Goal: Task Accomplishment & Management: Use online tool/utility

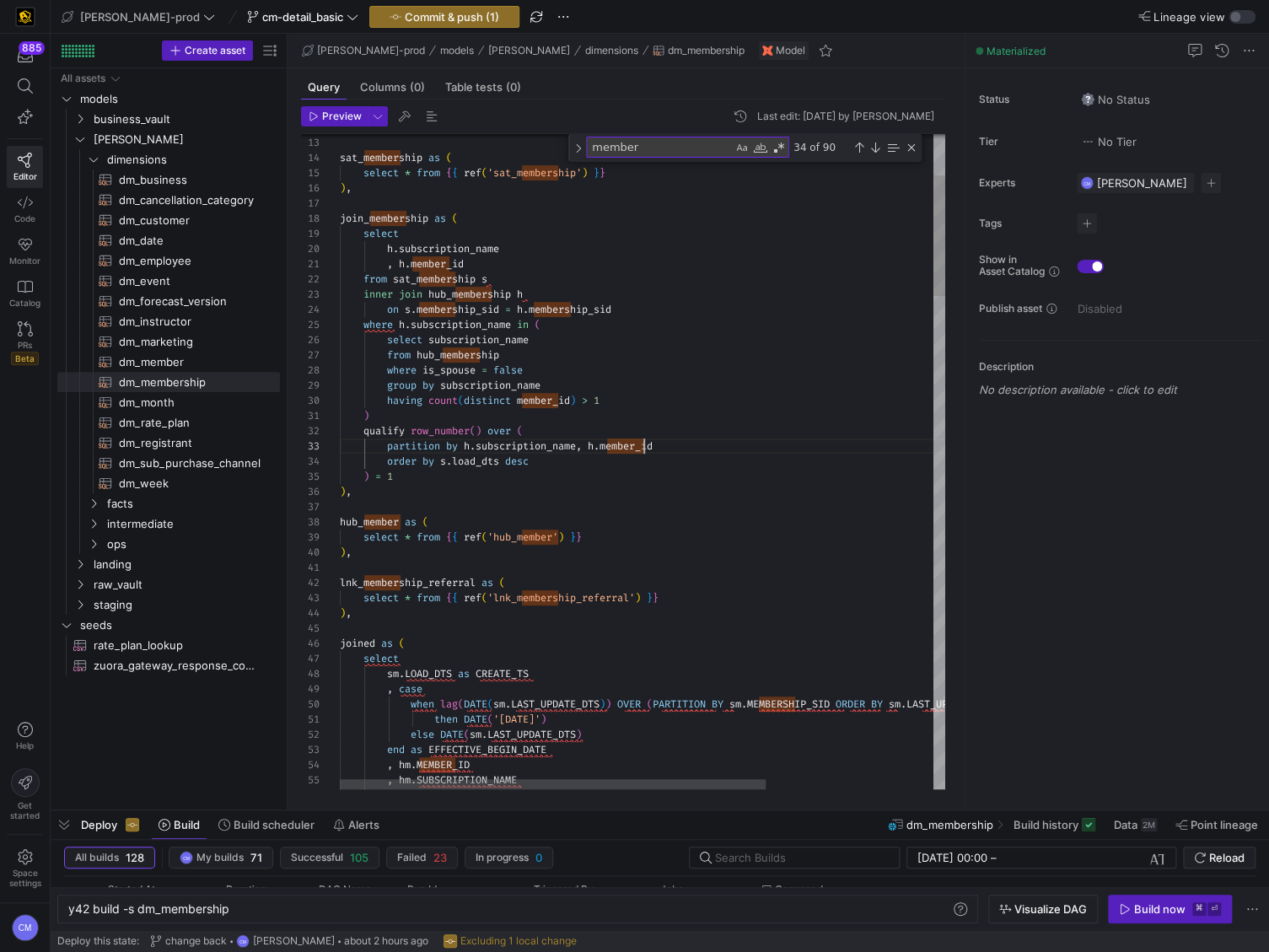
scroll to position [30, 303]
type textarea "{{ config( materialized='table' , post_hook = "alter table {{ this }} add prima…"
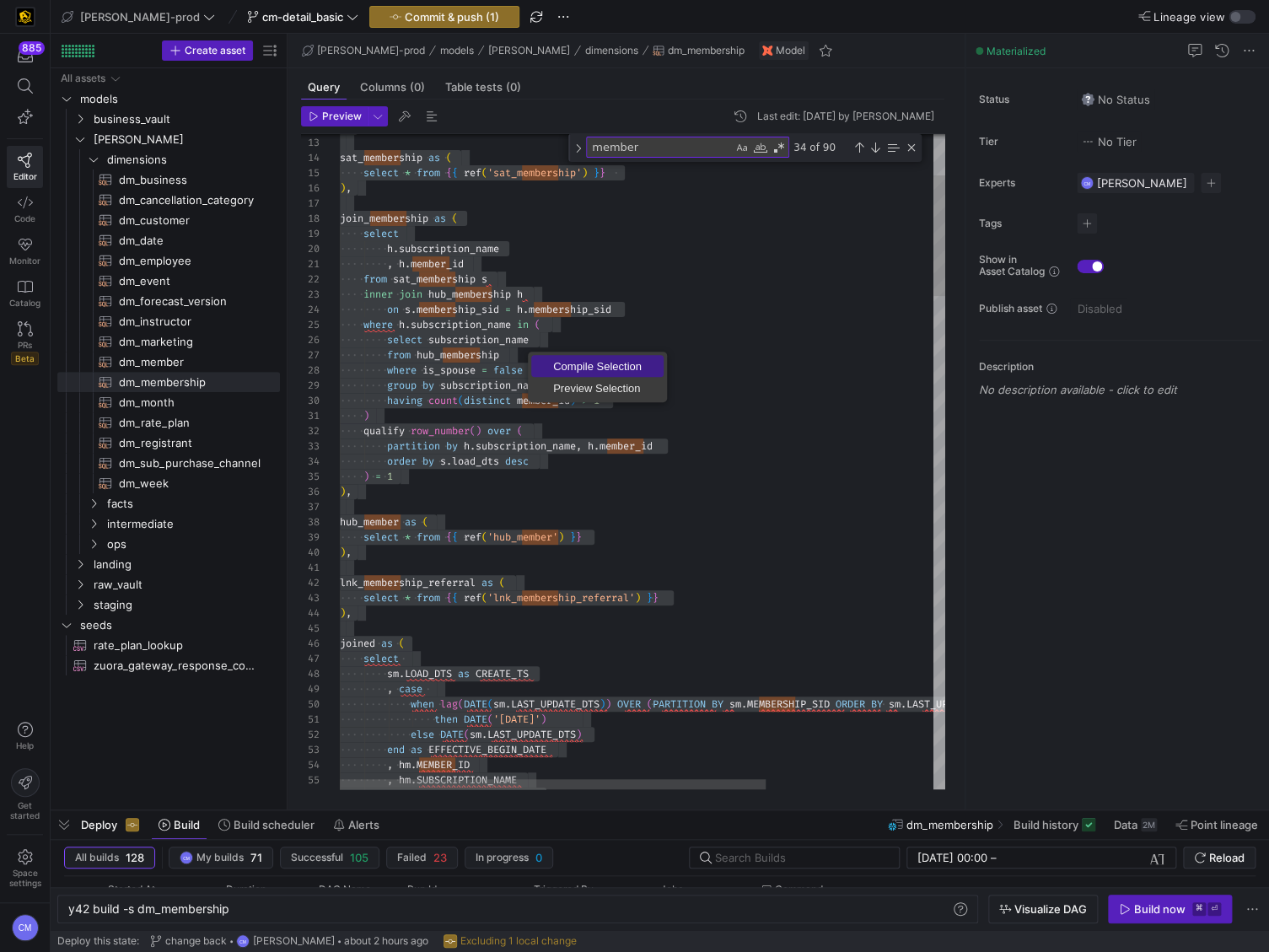
click at [583, 361] on span "Compile Selection" at bounding box center [596, 366] width 132 height 11
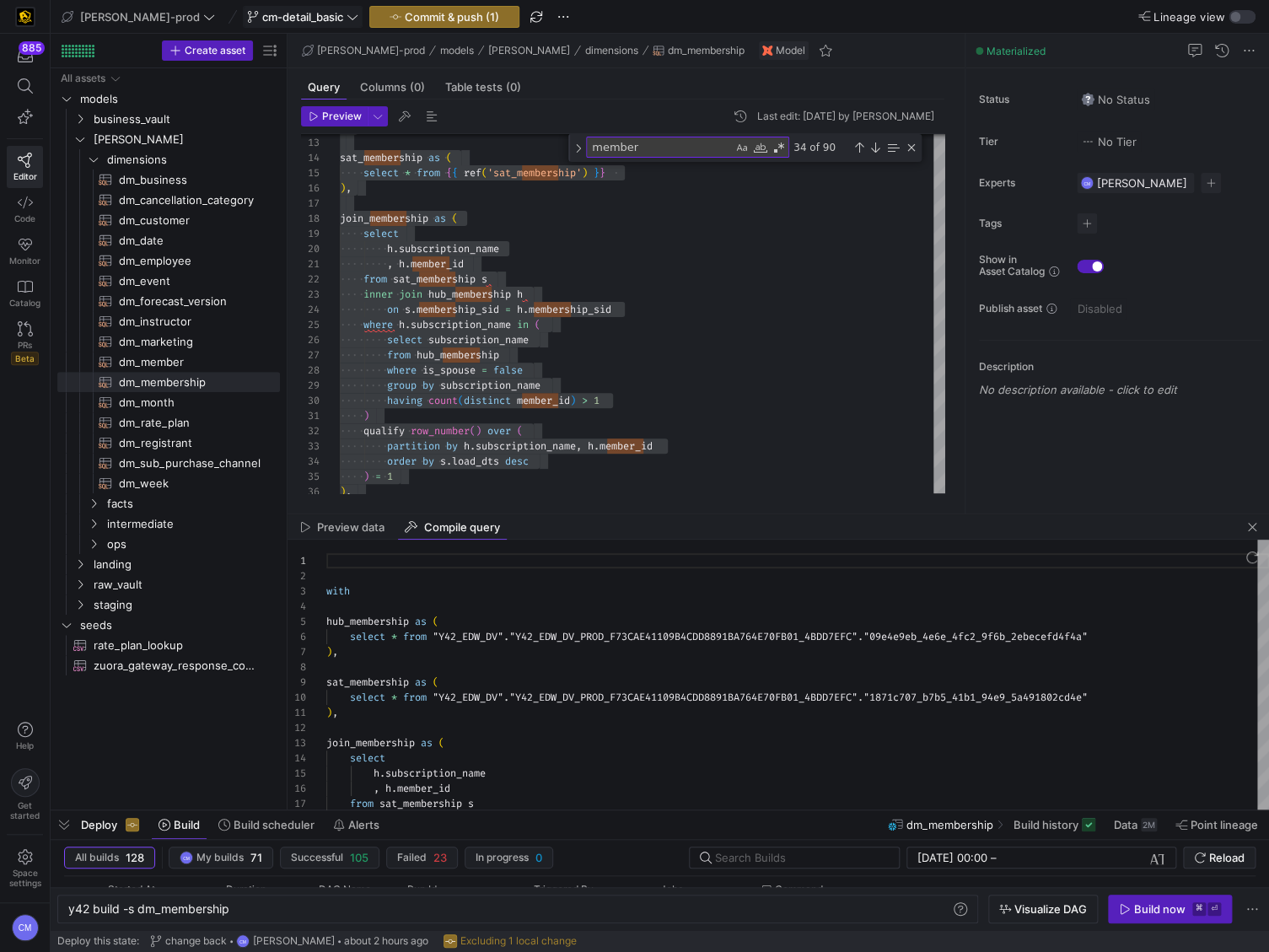
scroll to position [152, 0]
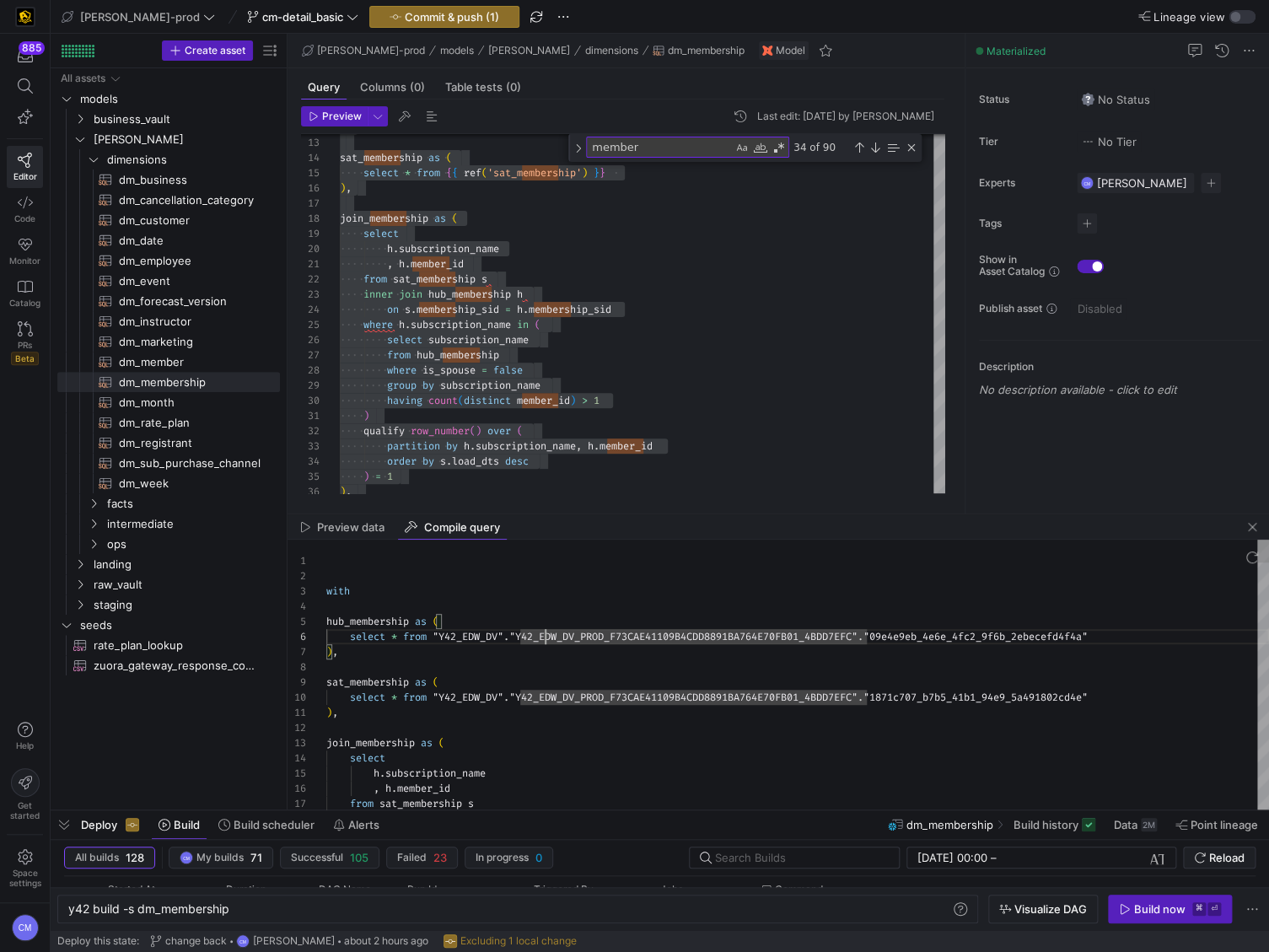
type textarea "with hub_membership as ( select * from "Y42_EDW_DV"."Y42_EDW_DV_PROD_F73CAE4110…"
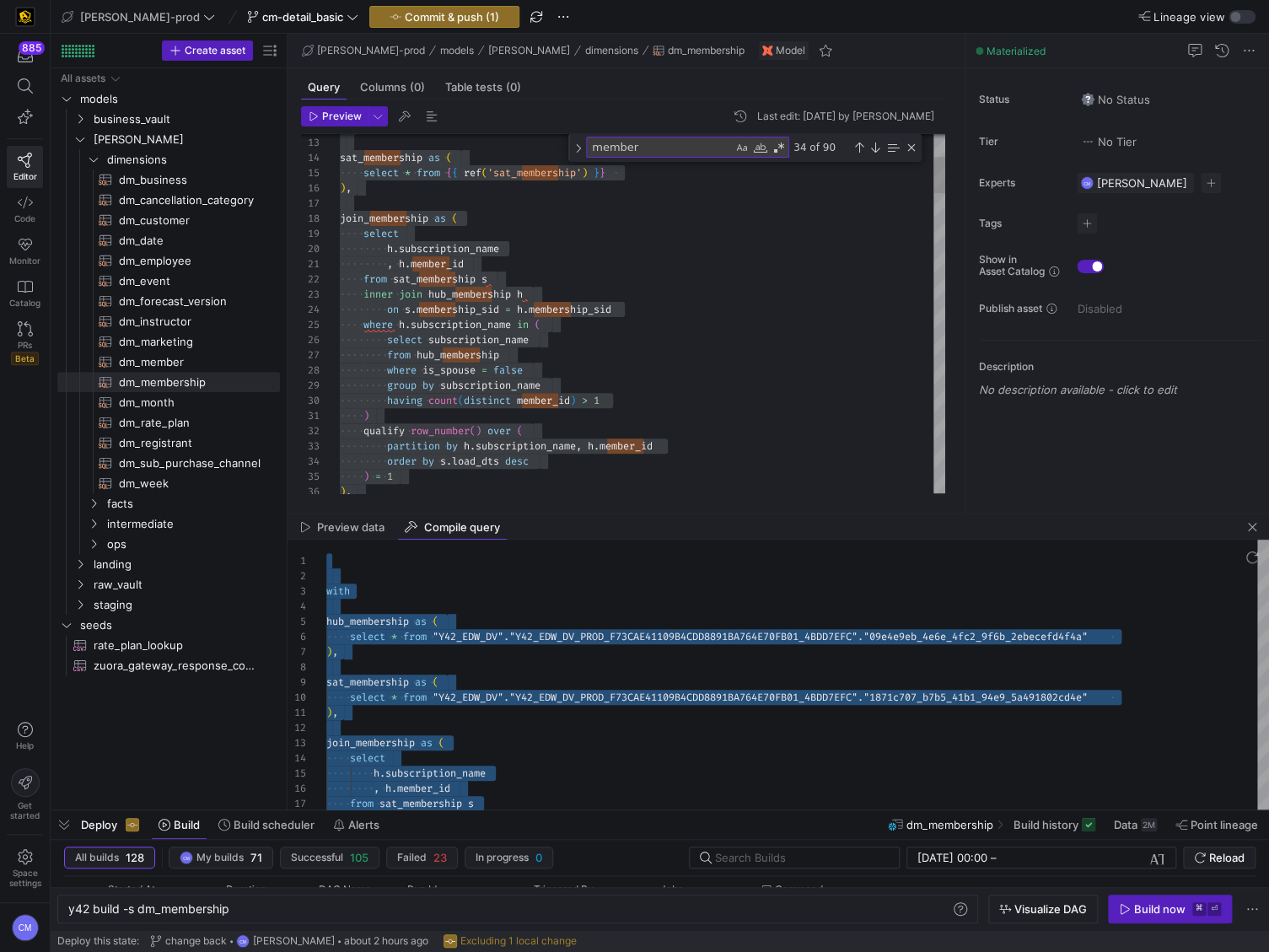
scroll to position [0, 30]
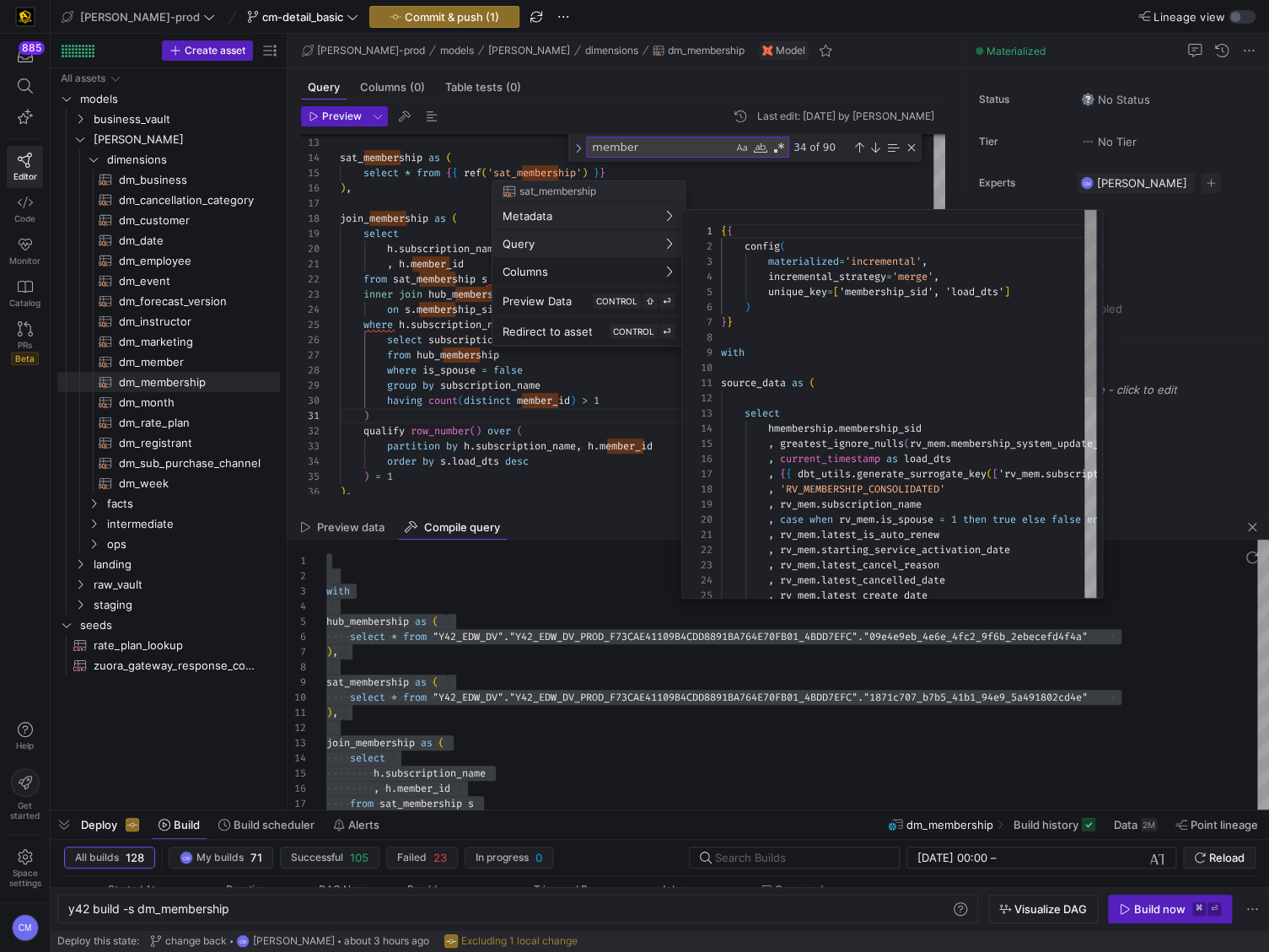
scroll to position [152, 0]
click at [1252, 525] on div at bounding box center [634, 476] width 1269 height 952
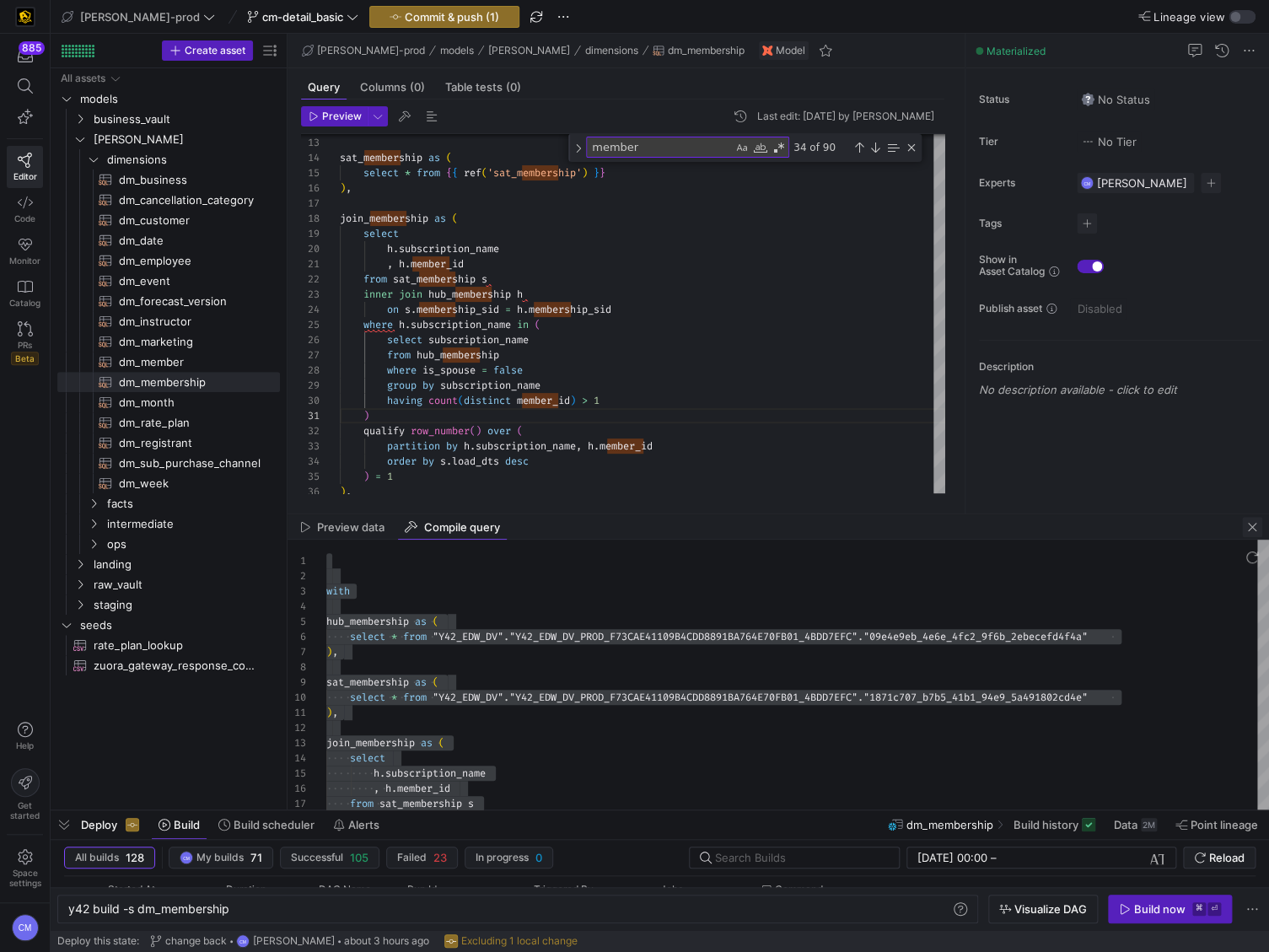
click at [1252, 530] on span "button" at bounding box center [1252, 526] width 20 height 20
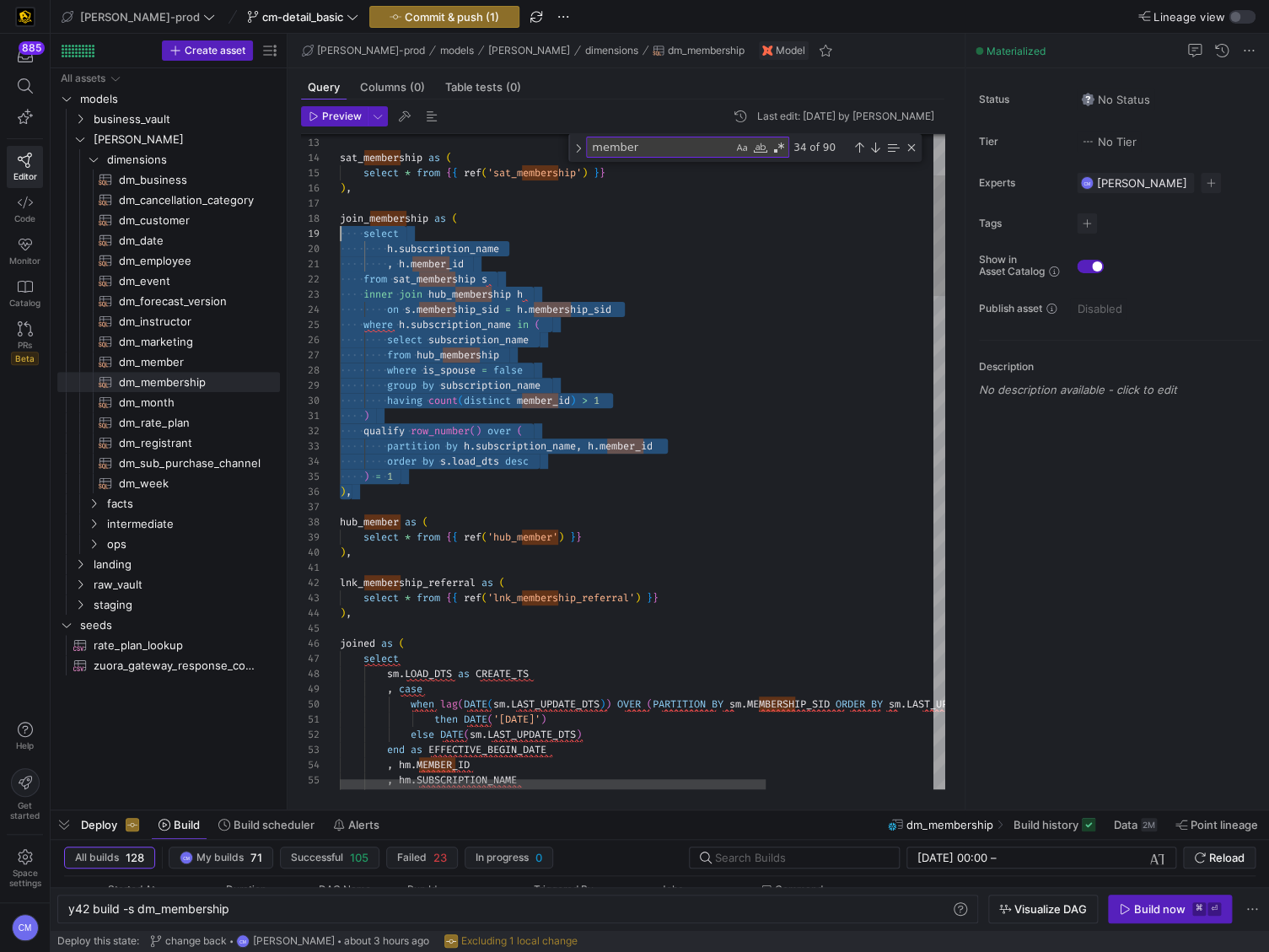
scroll to position [107, 0]
drag, startPoint x: 367, startPoint y: 488, endPoint x: 283, endPoint y: 222, distance: 278.9
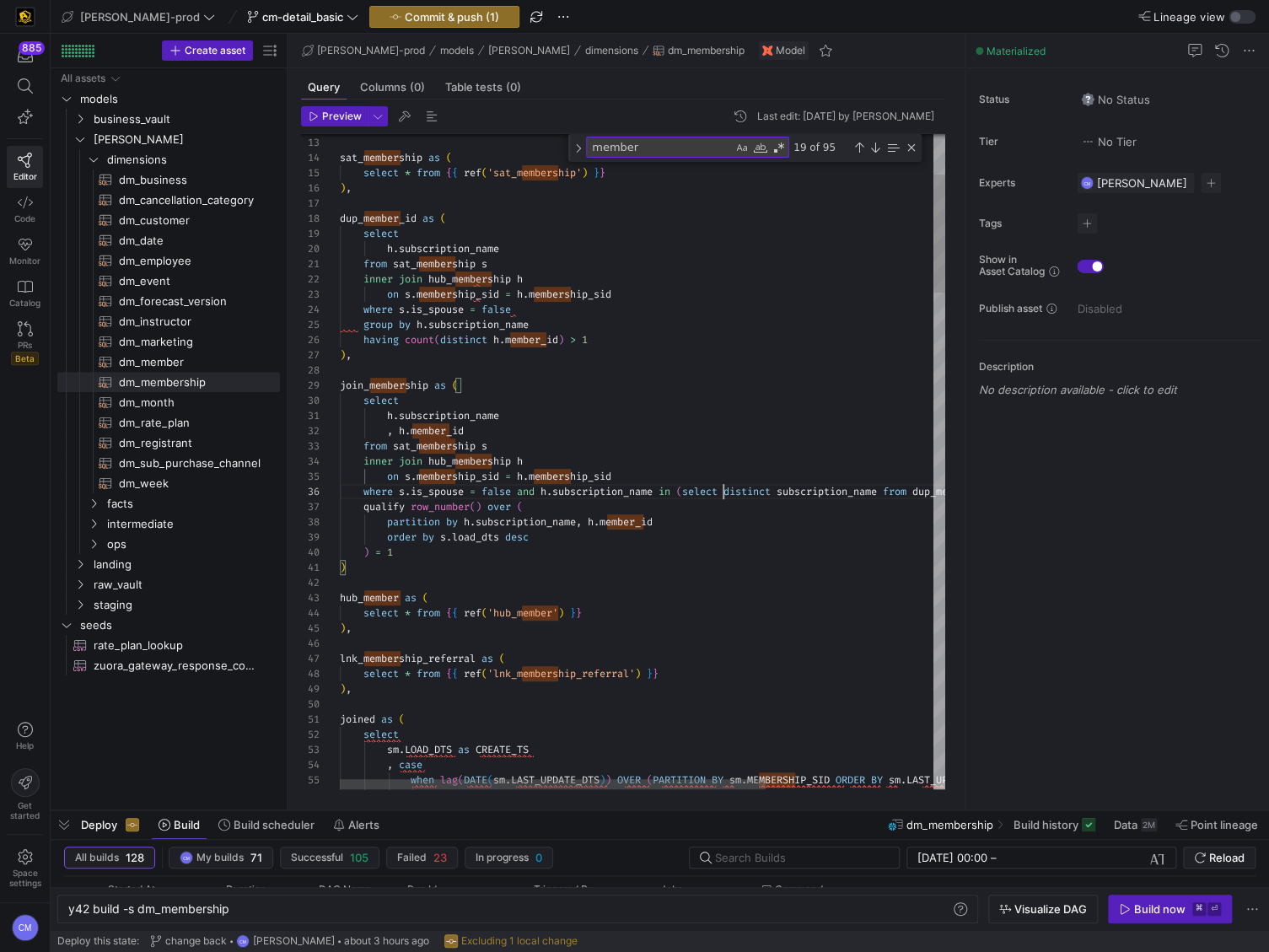
scroll to position [76, 382]
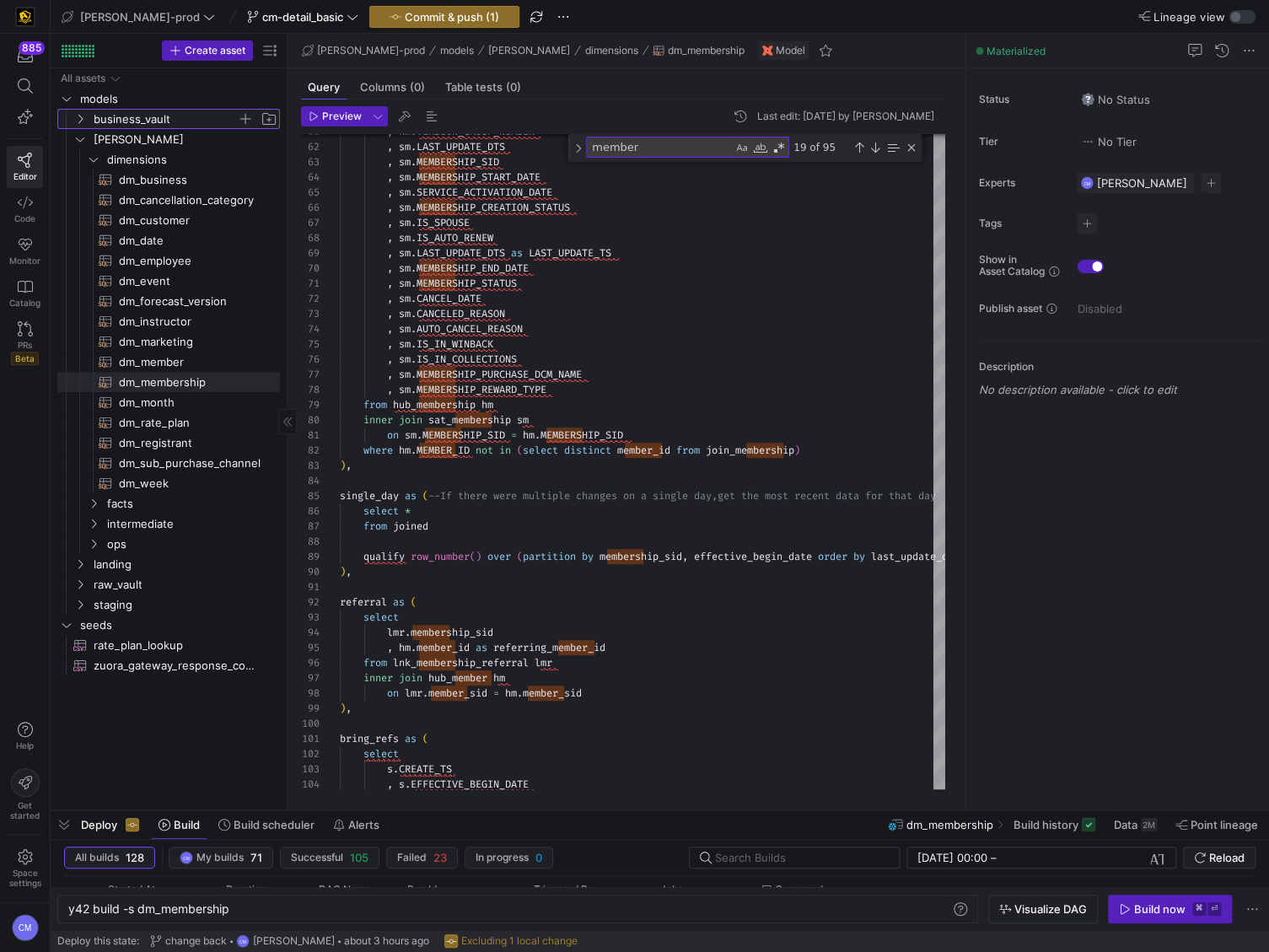
click at [170, 123] on span "business_vault" at bounding box center [165, 119] width 144 height 19
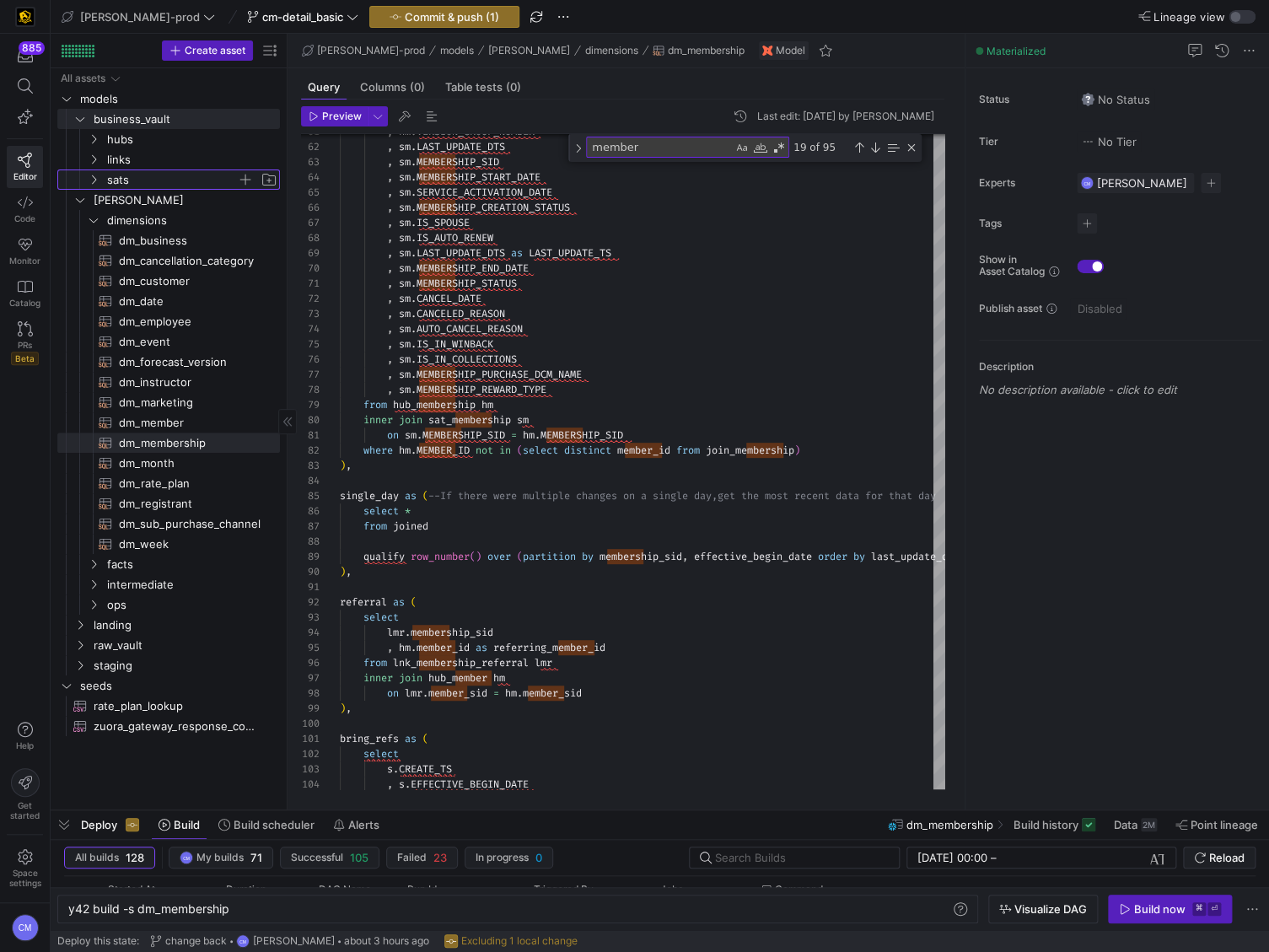
click at [169, 171] on span "sats" at bounding box center [172, 180] width 130 height 19
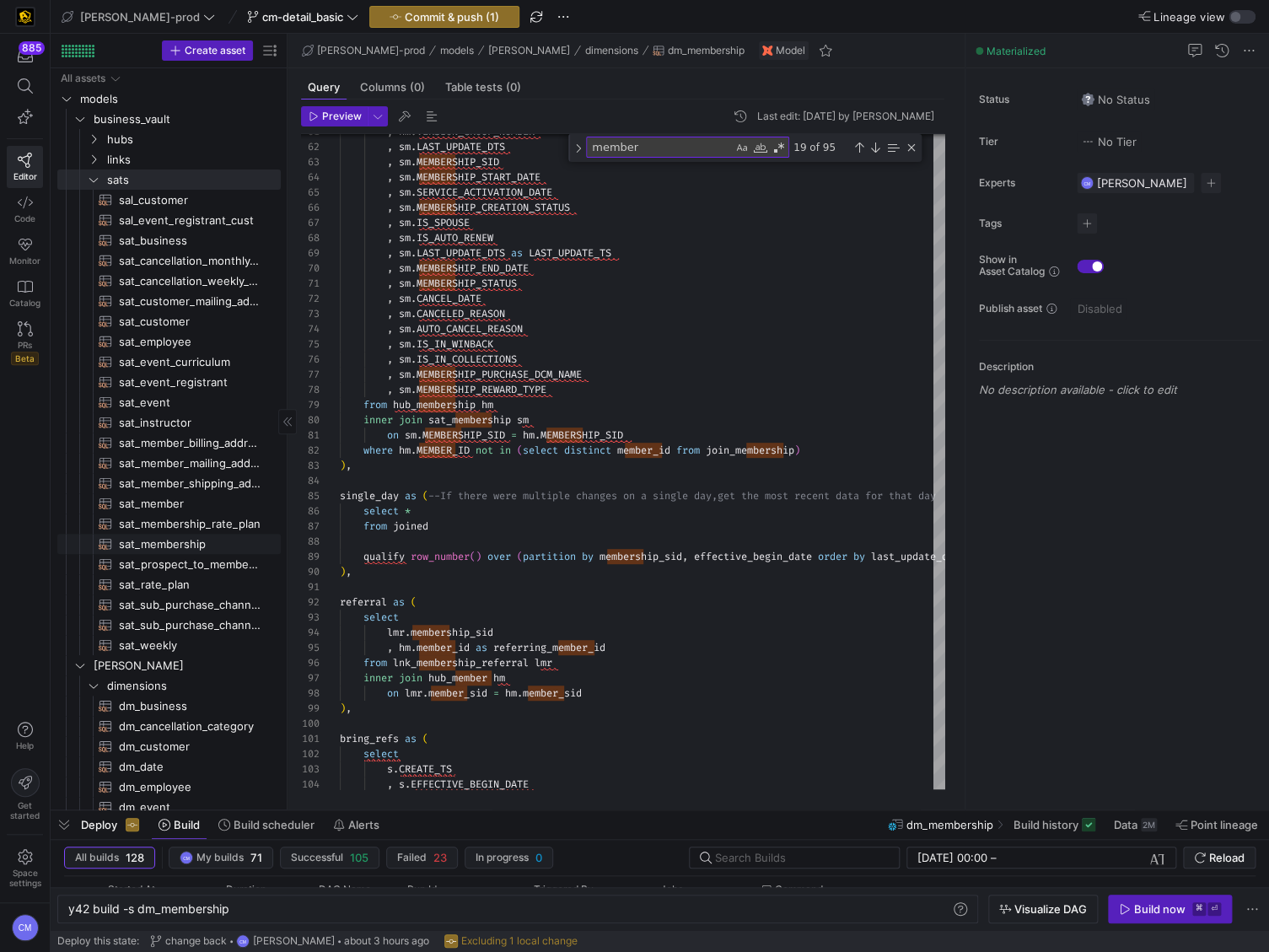
click at [195, 539] on span "sat_membership​​​​​​​​​​" at bounding box center [190, 544] width 143 height 19
type textarea "{{ config( materialized='incremental', incremental_strategy='merge', unique_key…"
type textarea "y42 build -s sat_membership"
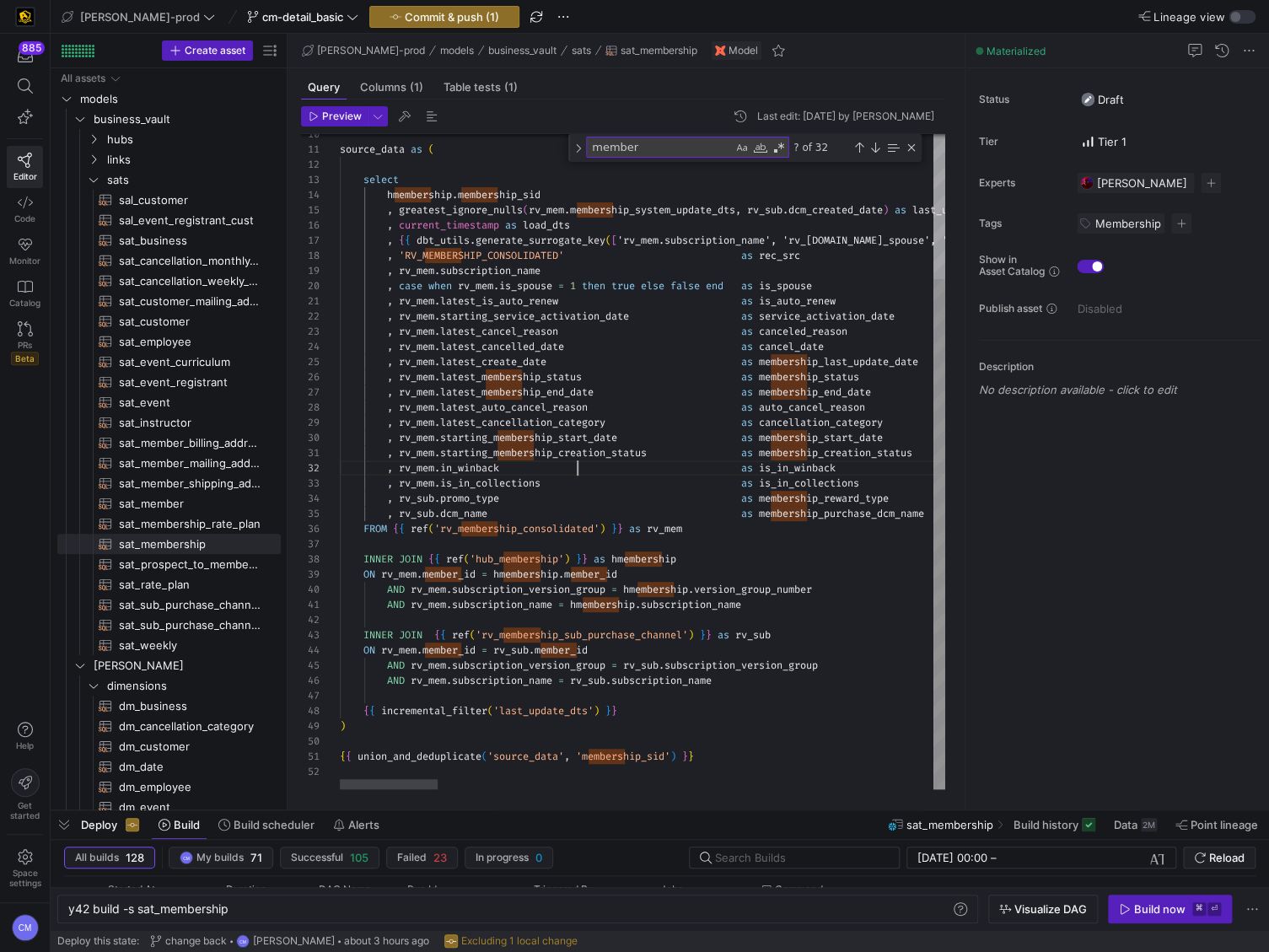
scroll to position [15, 236]
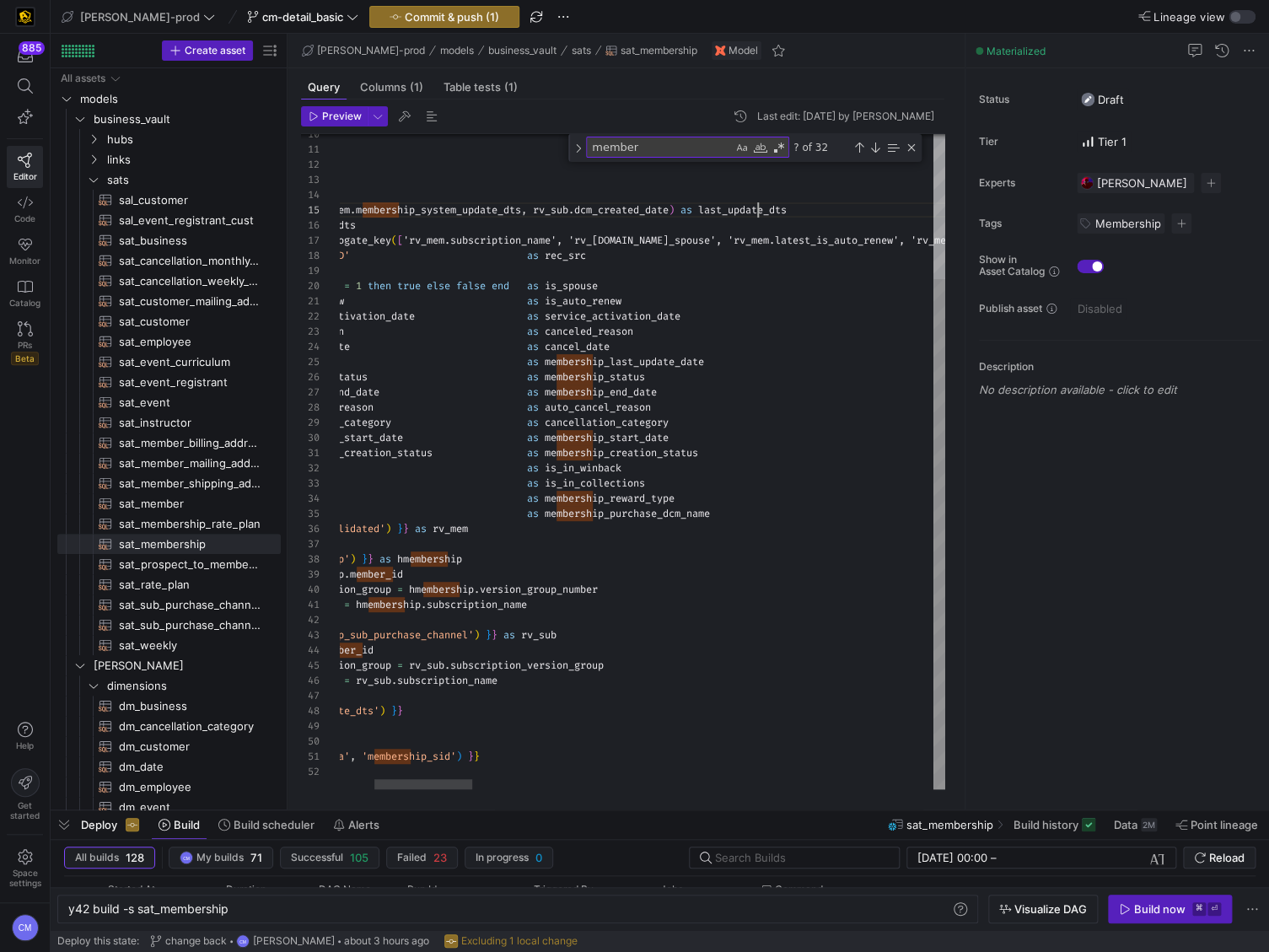
click at [127, 180] on span "sats" at bounding box center [172, 180] width 130 height 19
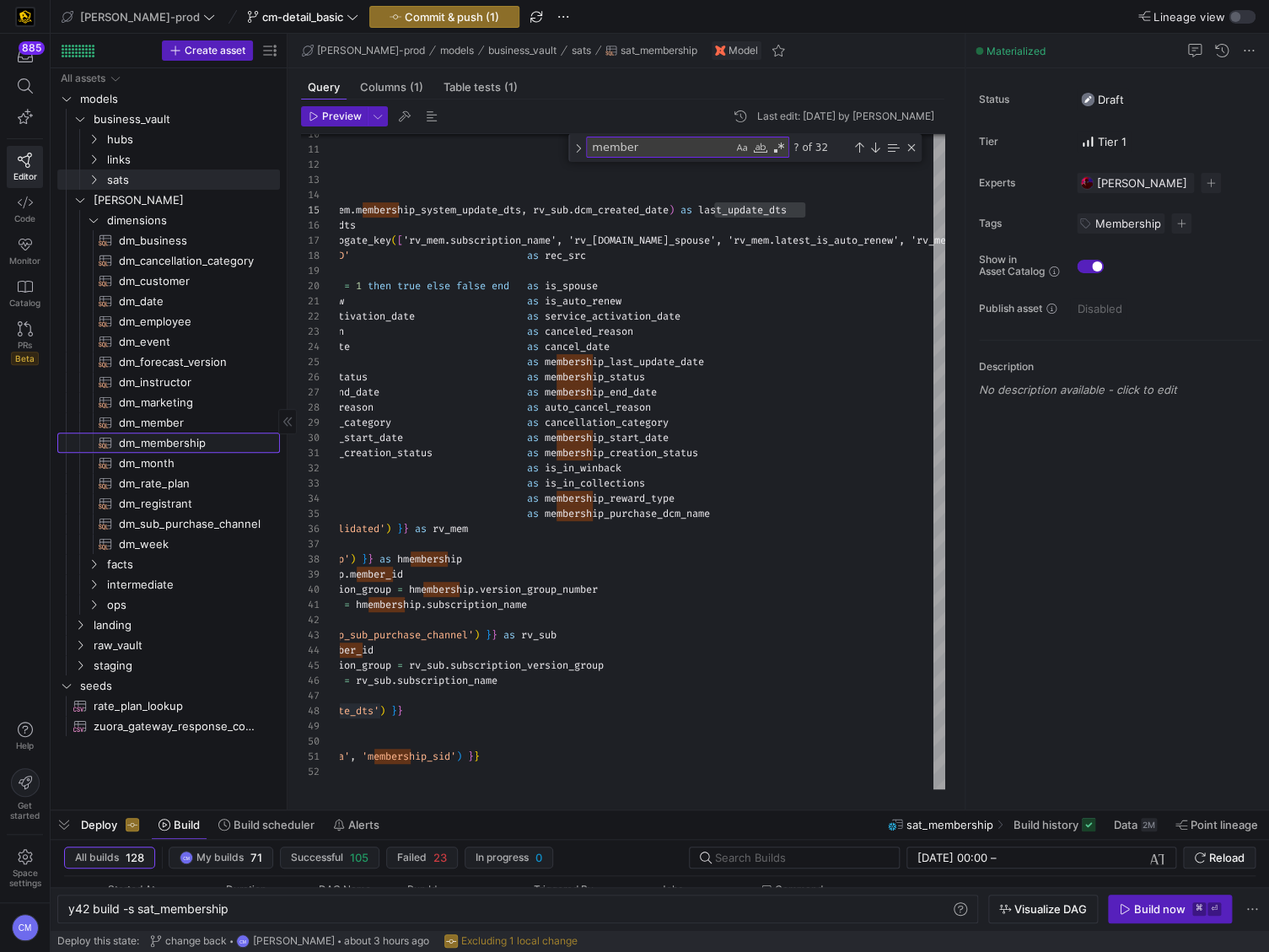
click at [194, 441] on span "dm_membership​​​​​​​​​​" at bounding box center [189, 443] width 142 height 19
type textarea "{{ config( materialized='table' , post_hook = "alter table {{ this }} add prima…"
type textarea "y42 build -s dm_membership"
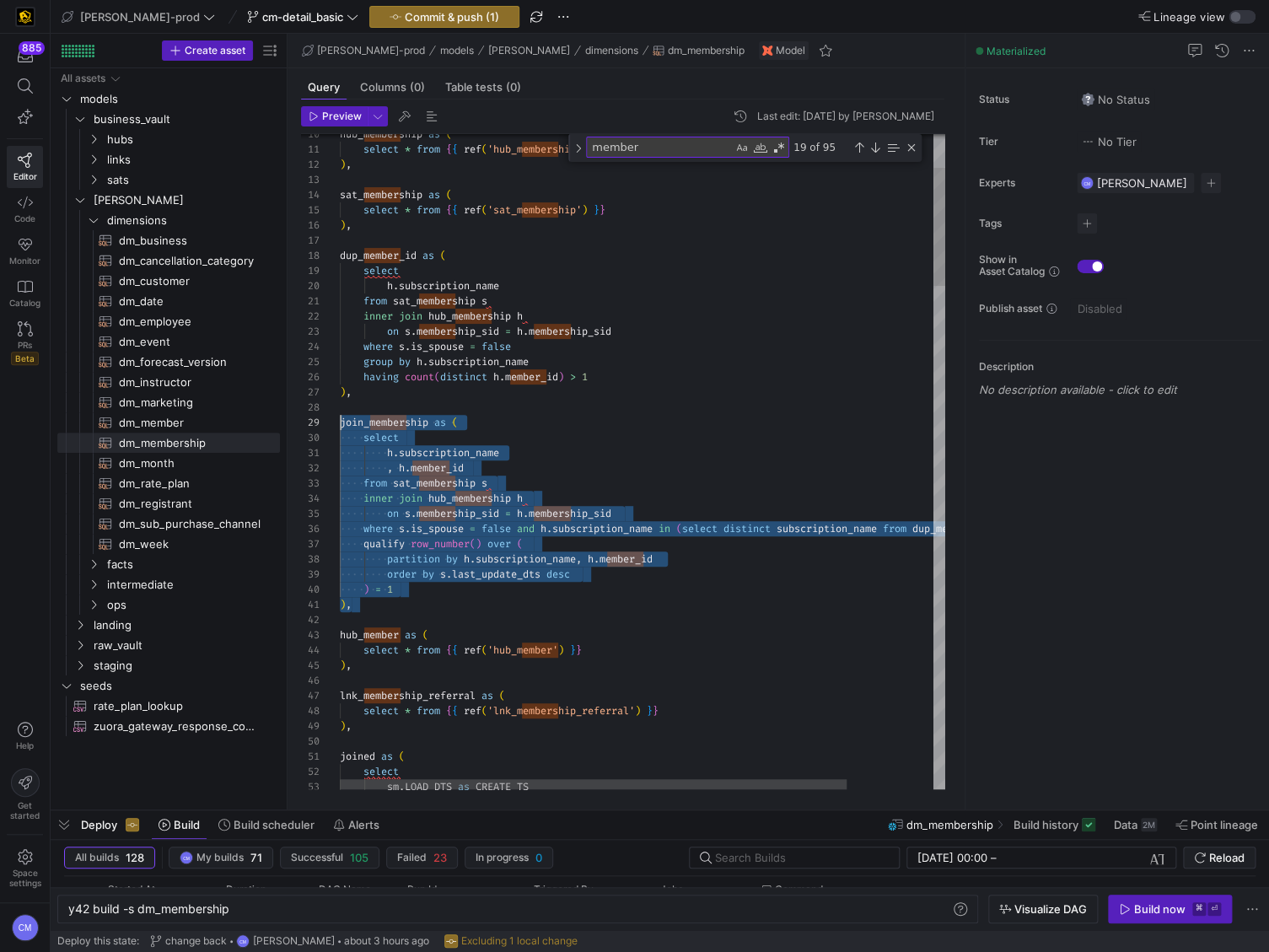
scroll to position [121, 0]
drag, startPoint x: 385, startPoint y: 602, endPoint x: 303, endPoint y: 427, distance: 193.3
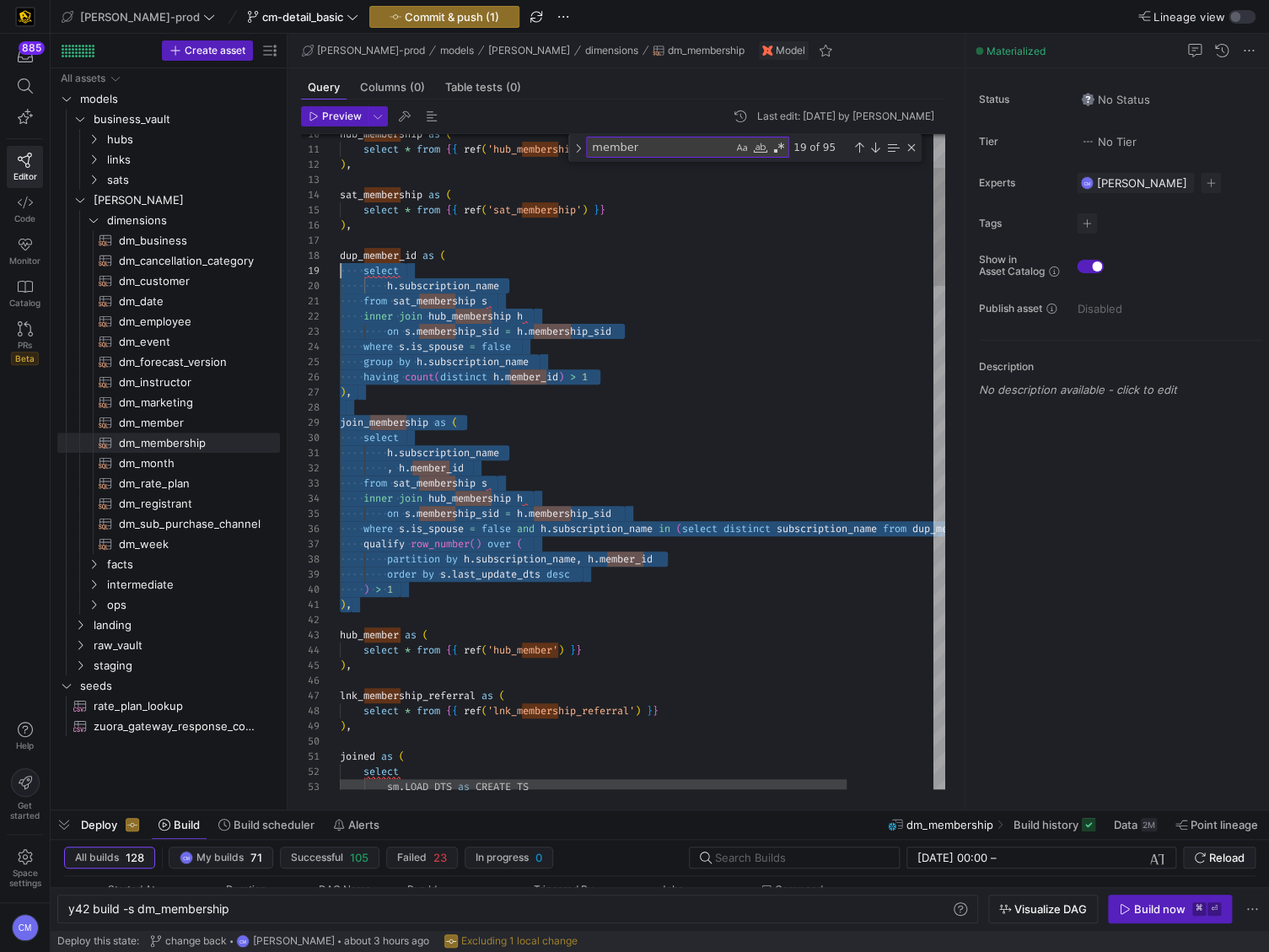
scroll to position [107, 0]
drag, startPoint x: 386, startPoint y: 605, endPoint x: 282, endPoint y: 252, distance: 368.0
click at [273, 255] on as-split "Create asset Drag here to set row groups Drag here to set column labels Group 1…" at bounding box center [659, 421] width 1219 height 776
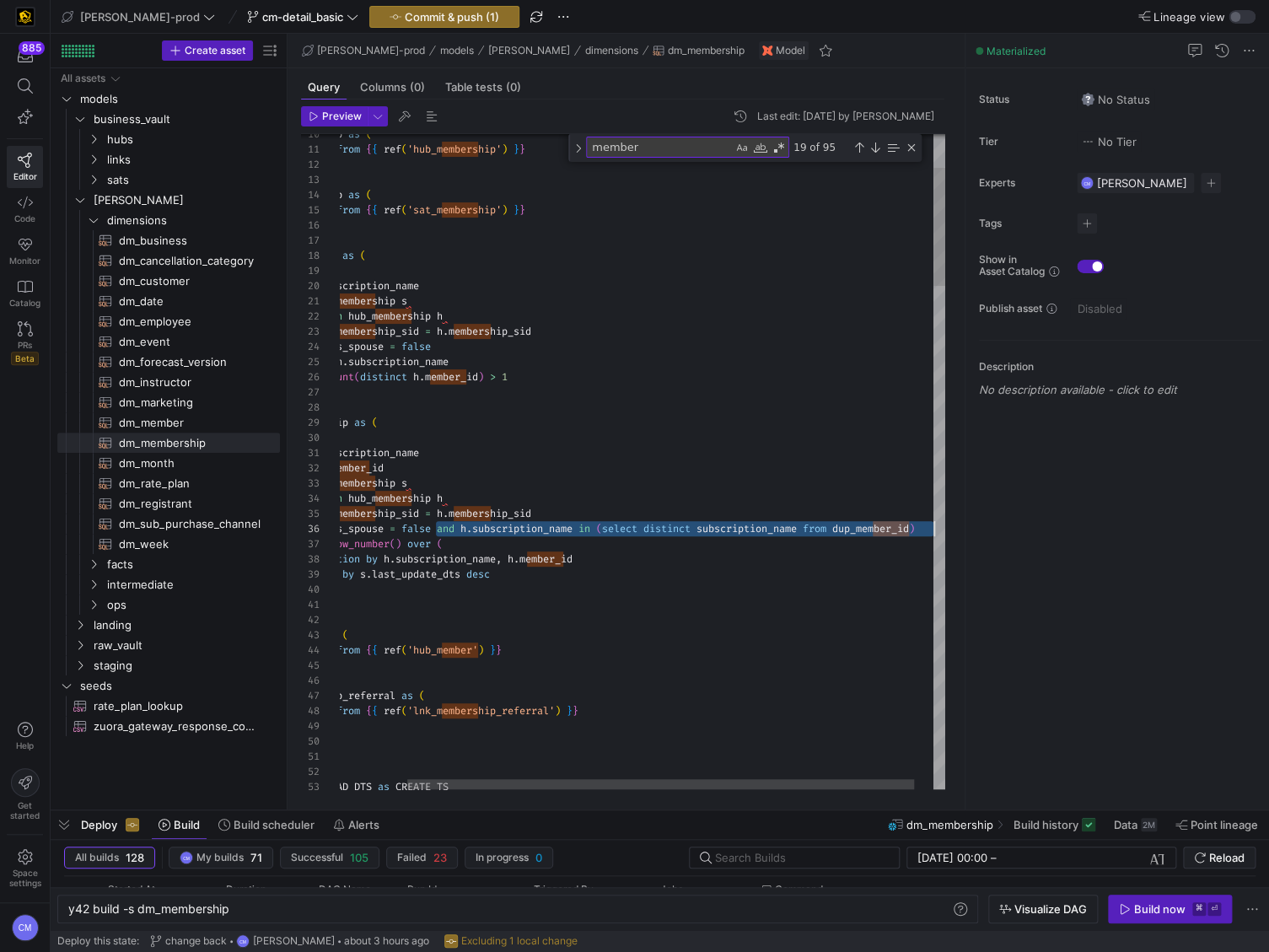
scroll to position [76, 673]
drag, startPoint x: 517, startPoint y: 528, endPoint x: 999, endPoint y: 531, distance: 482.0
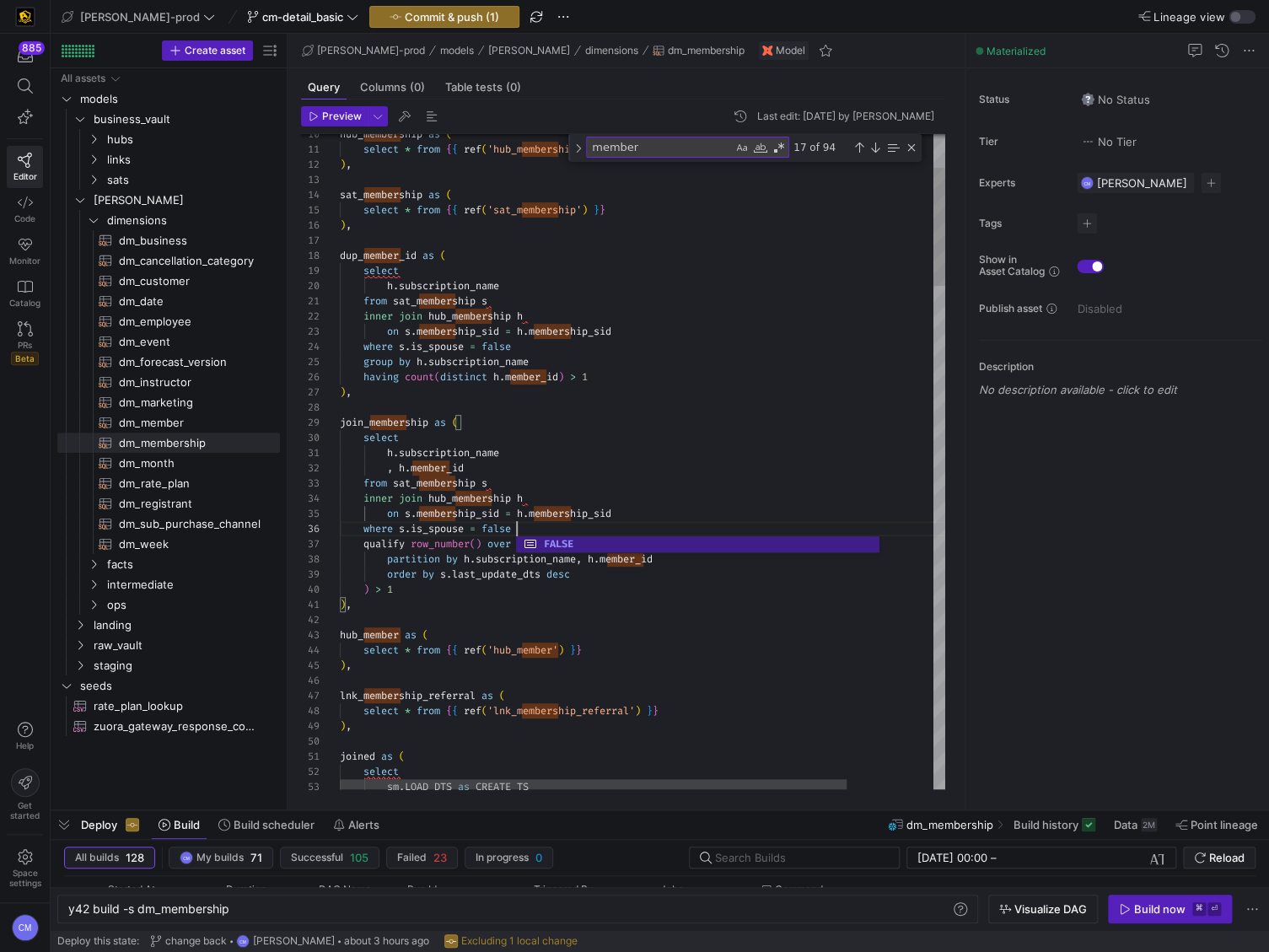
scroll to position [0, 163]
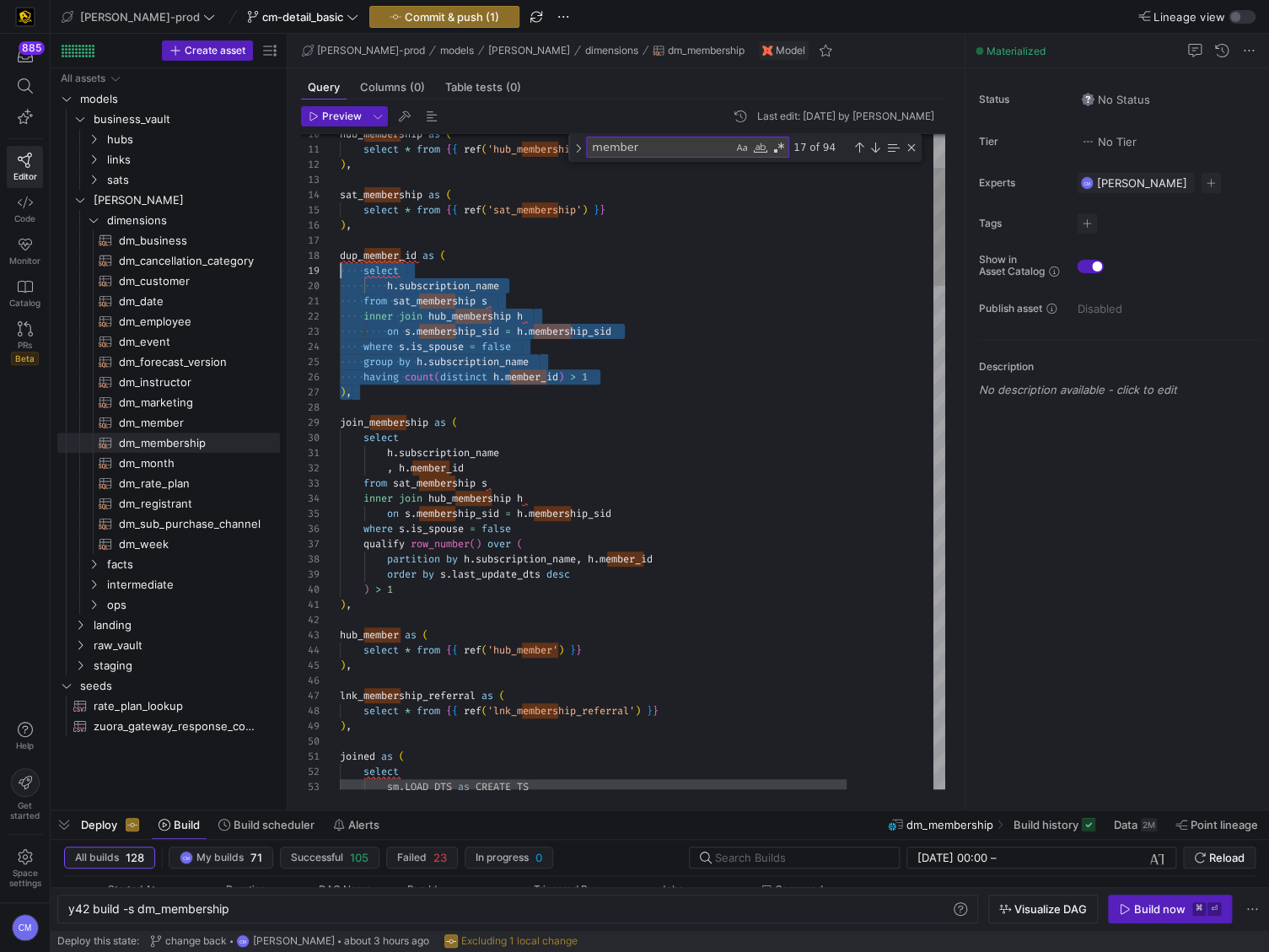
scroll to position [107, 0]
drag, startPoint x: 412, startPoint y: 397, endPoint x: 261, endPoint y: 258, distance: 205.2
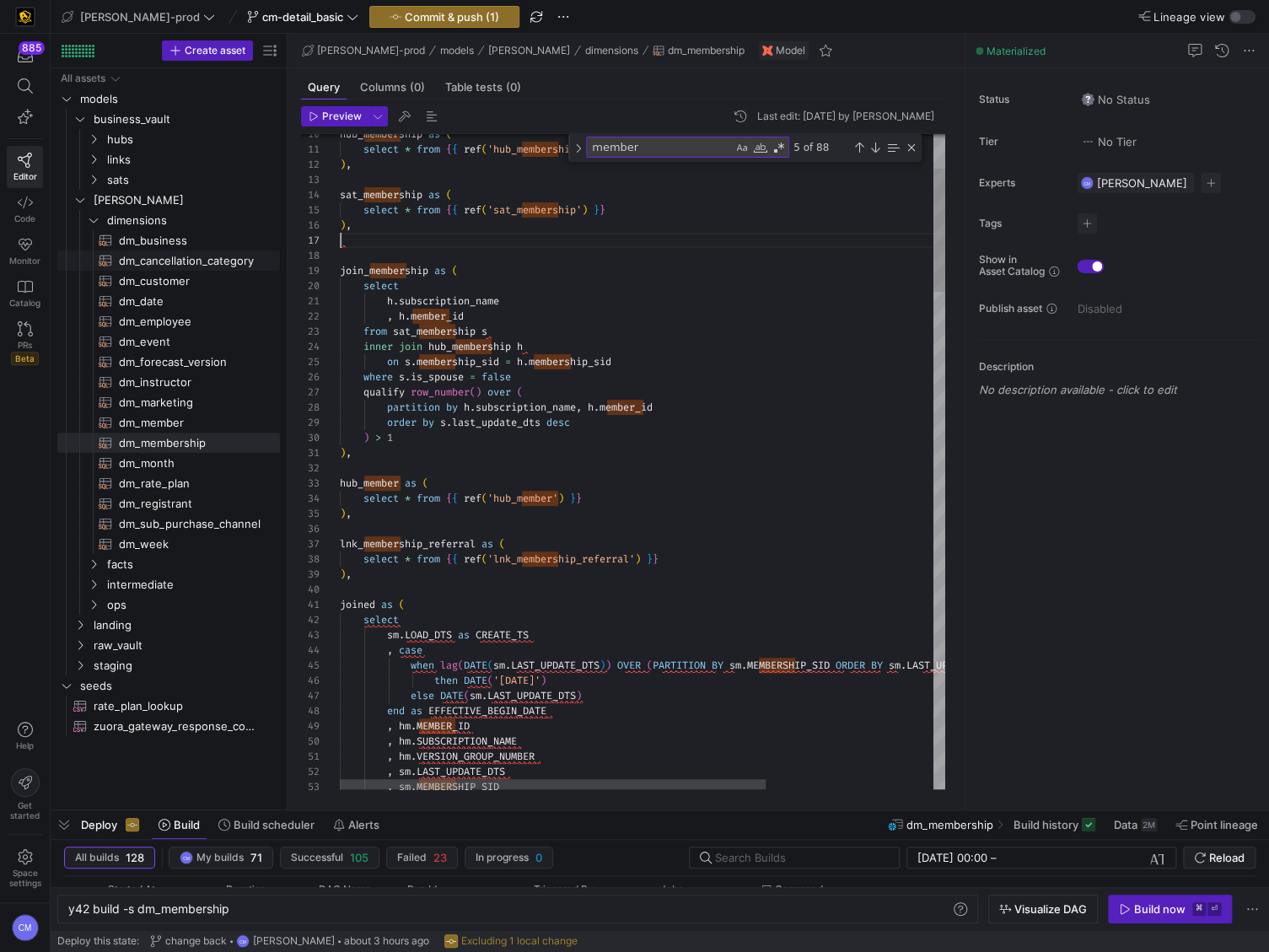
scroll to position [76, 11]
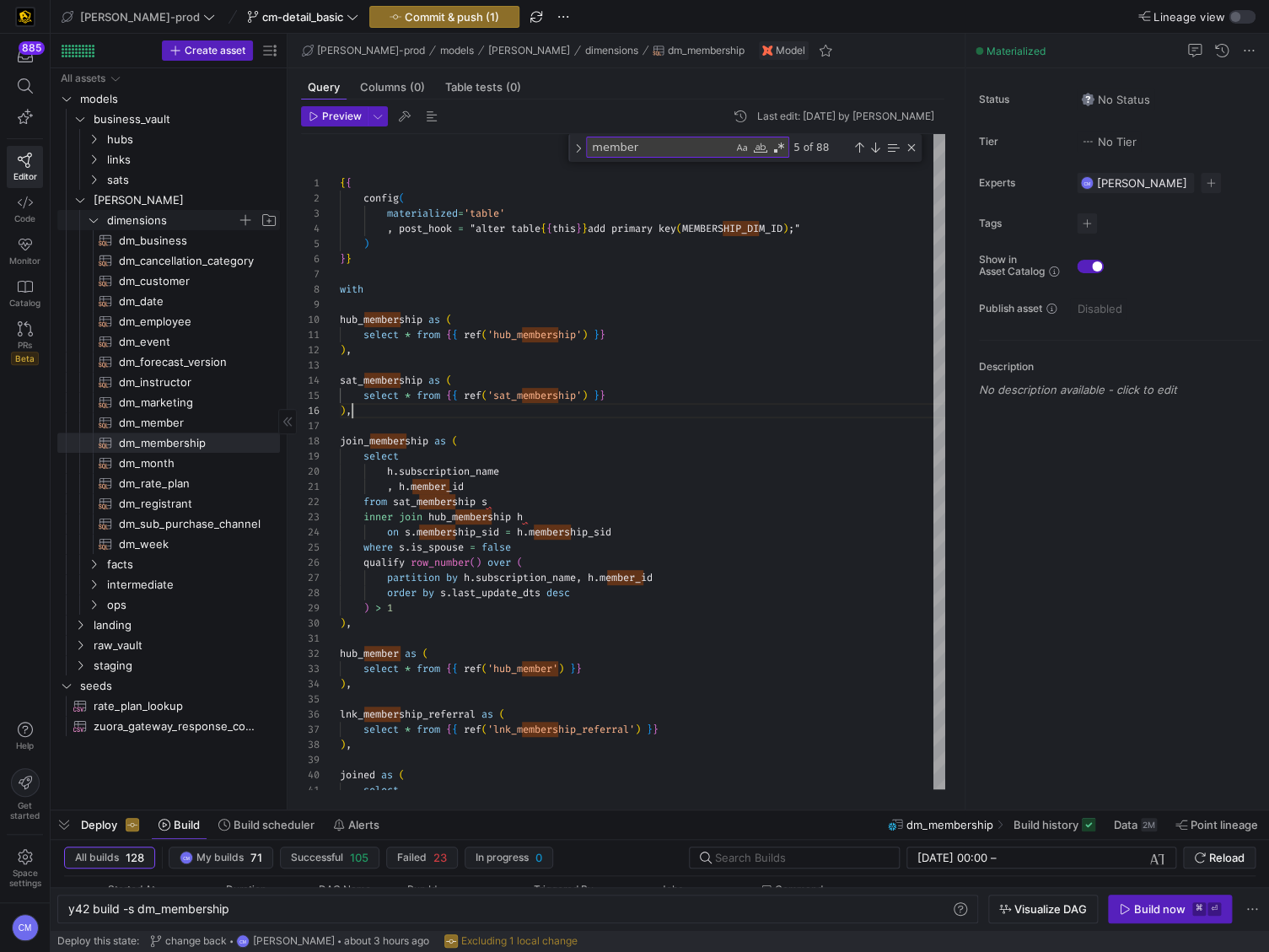
click at [133, 212] on span "dimensions" at bounding box center [172, 221] width 130 height 19
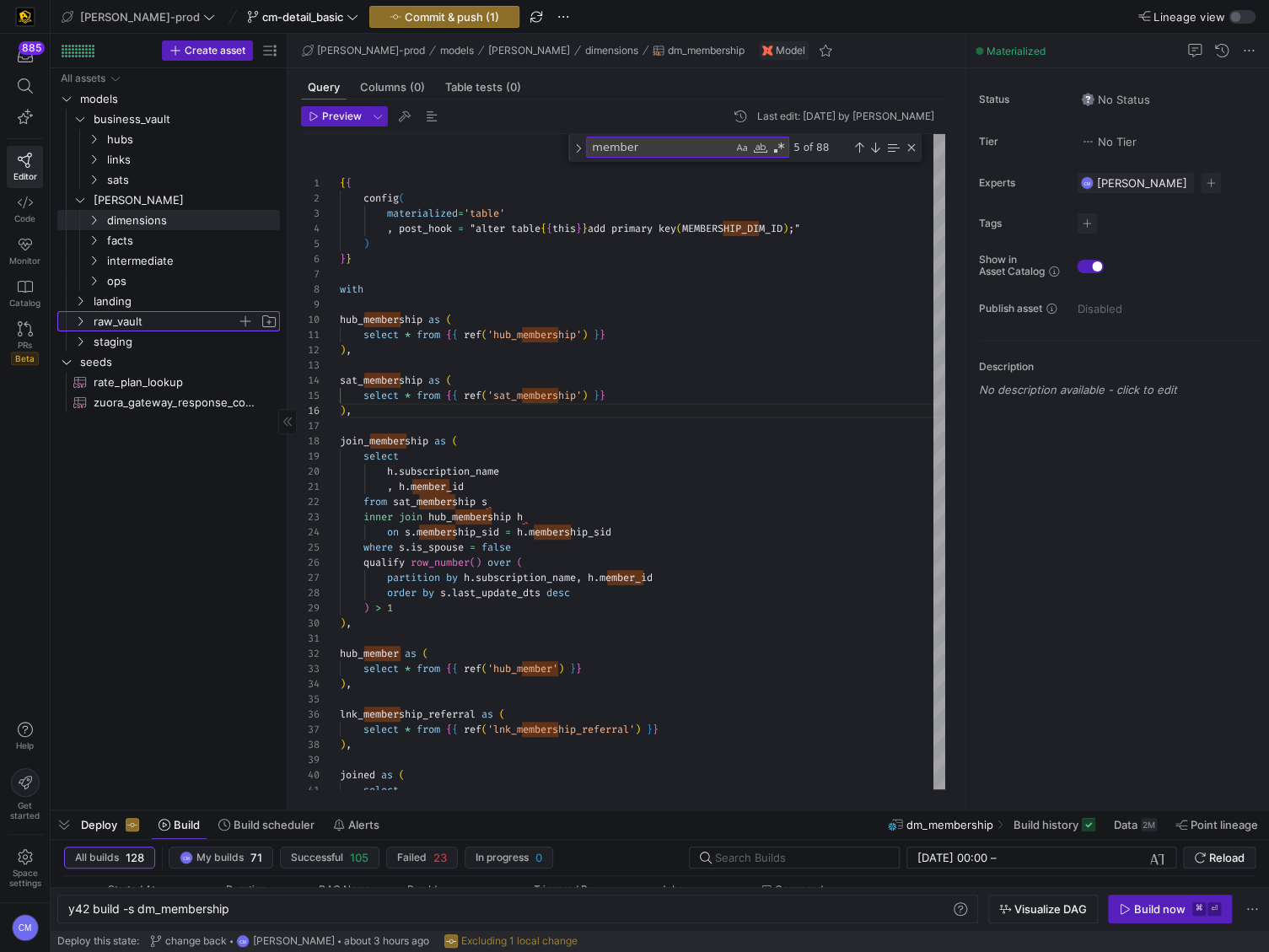
click at [129, 318] on span "raw_vault" at bounding box center [165, 321] width 144 height 19
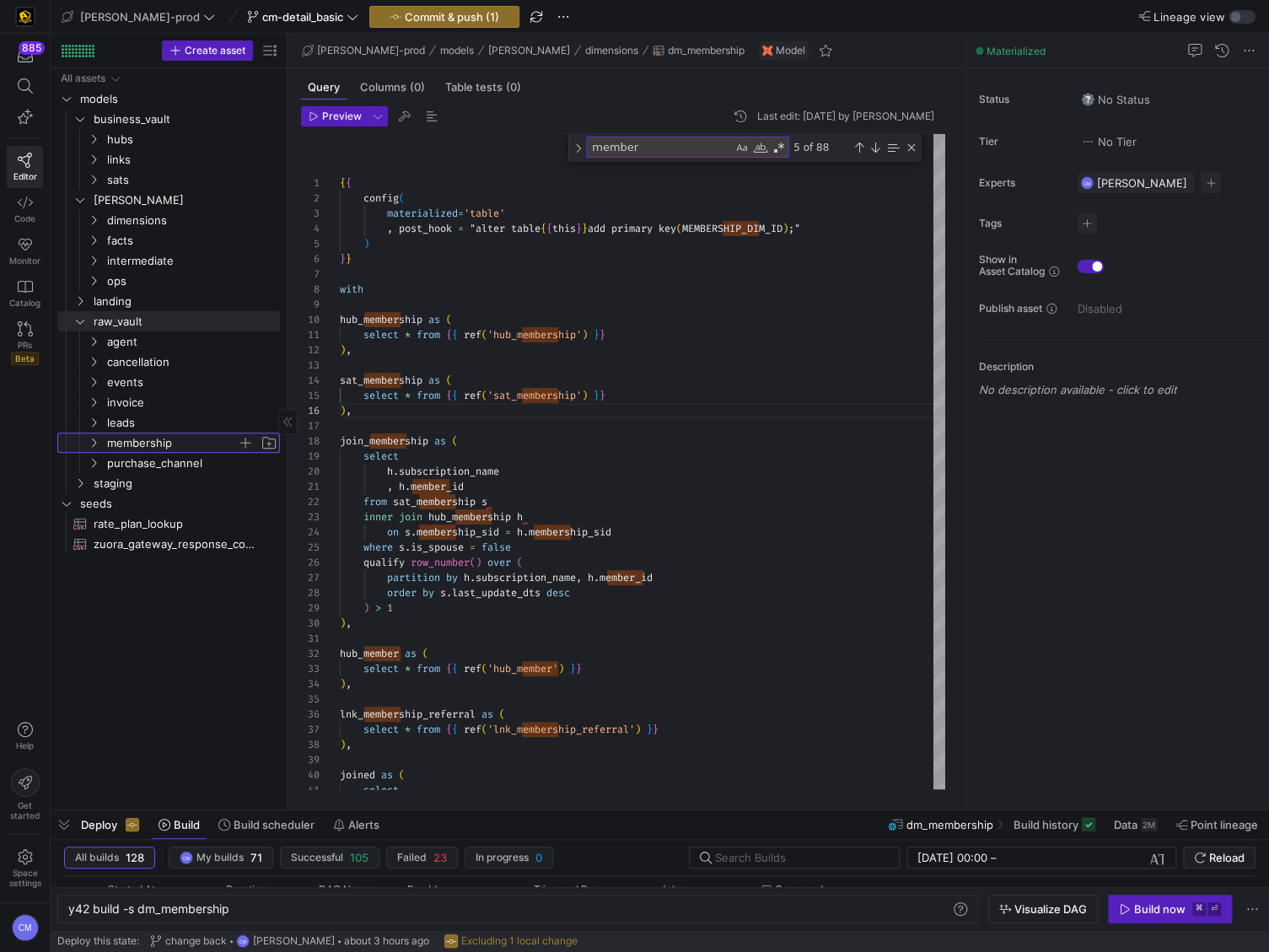
click at [167, 439] on span "membership" at bounding box center [172, 443] width 130 height 19
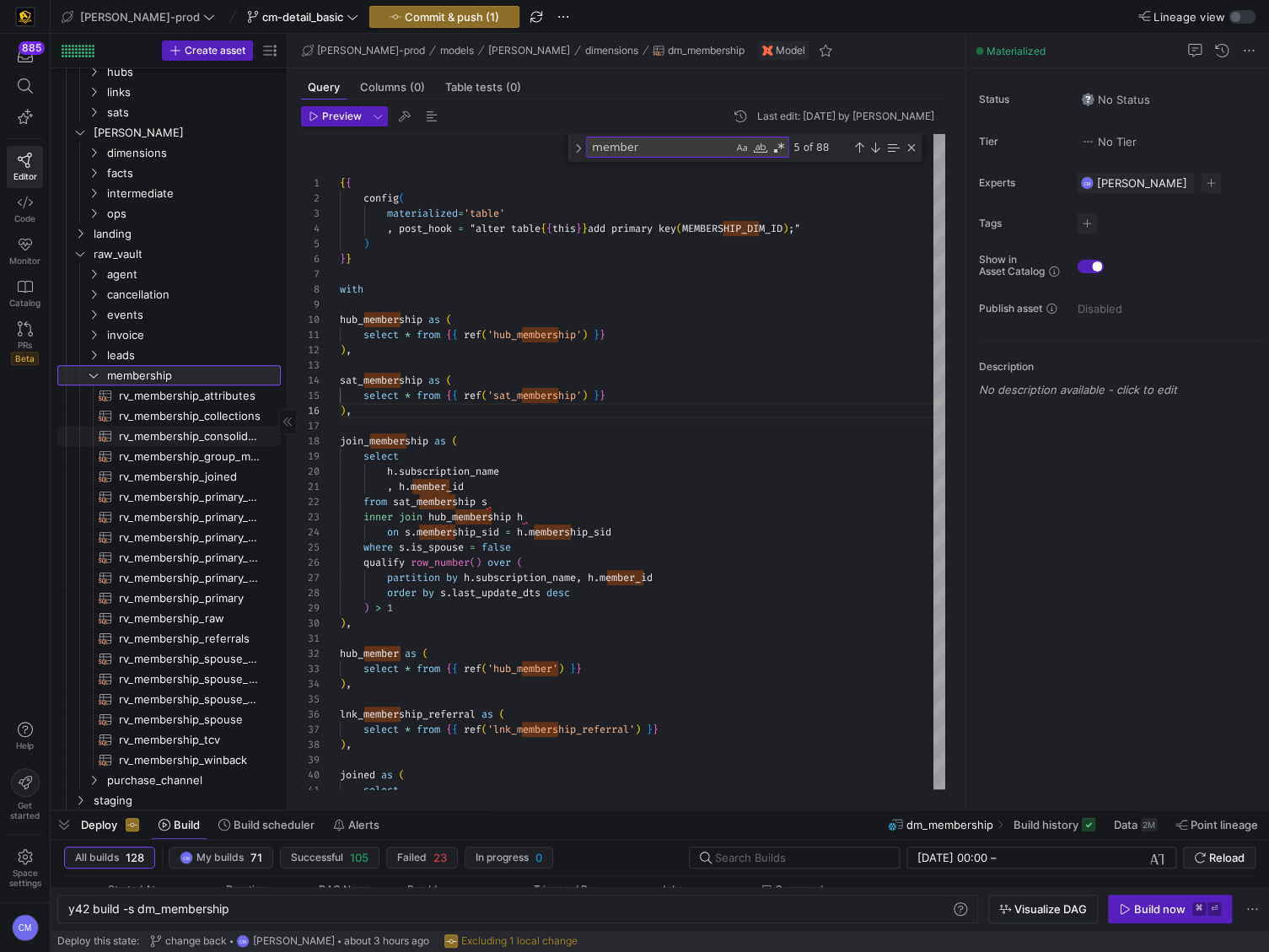
scroll to position [78, 0]
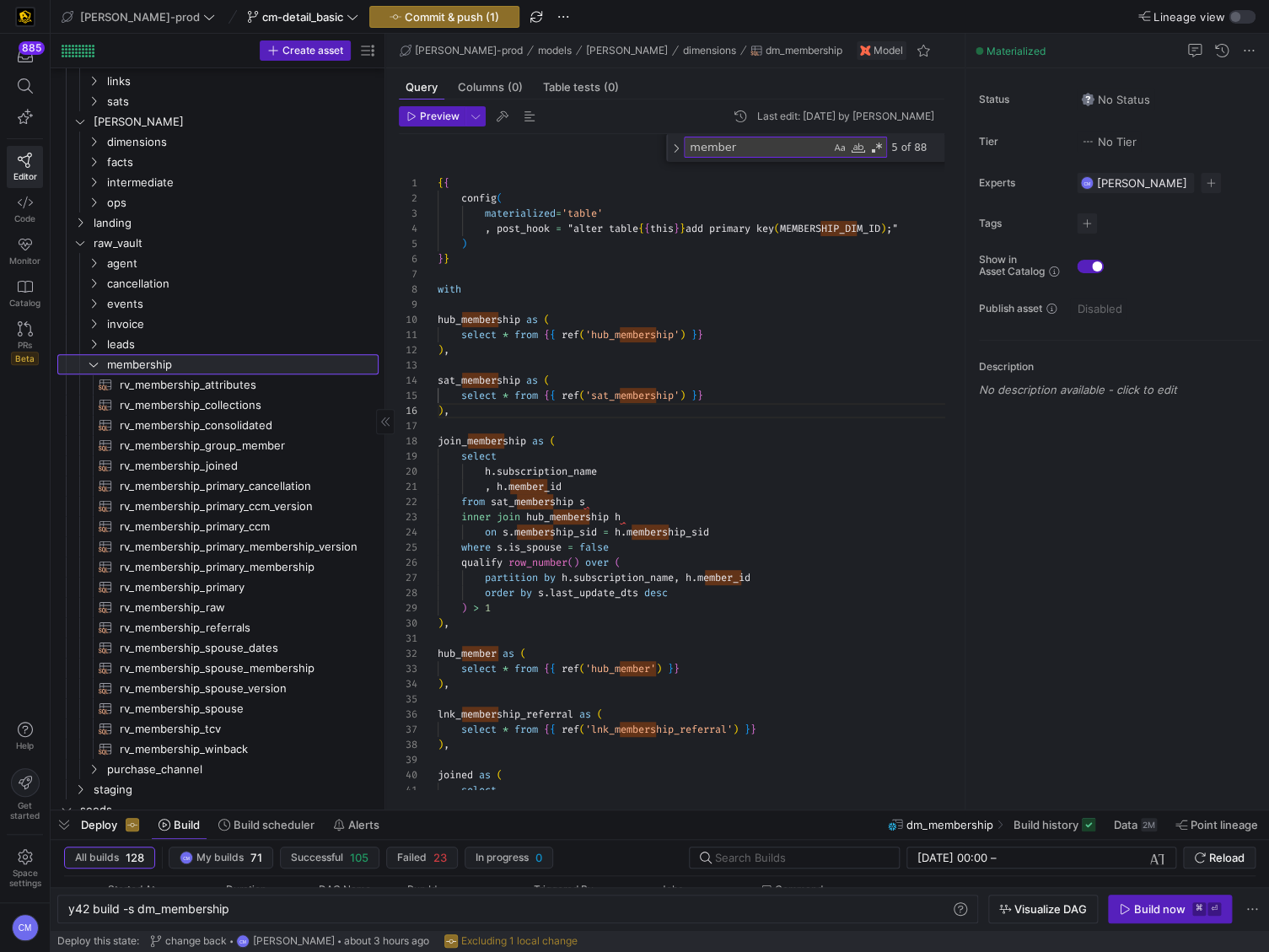
drag, startPoint x: 286, startPoint y: 449, endPoint x: 364, endPoint y: 464, distance: 79.4
click at [384, 460] on div at bounding box center [384, 421] width 1 height 776
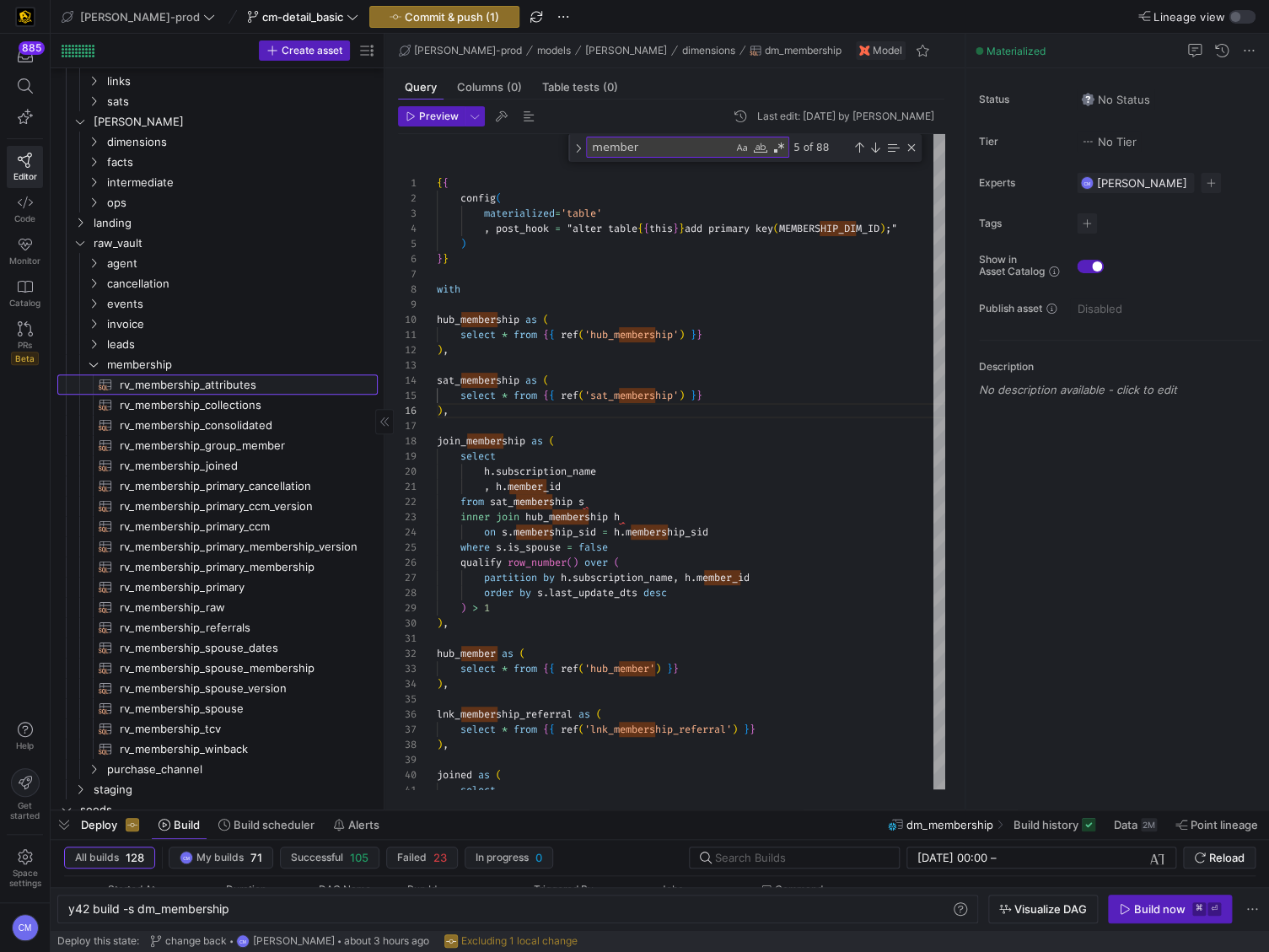
click at [260, 390] on span "rv_membership_attributes​​​​​​​​​​" at bounding box center [239, 384] width 239 height 19
type textarea "with joined as ( select * , dense_rank() over (partition by member_id order by …"
type textarea "y42 build -s rv_membership_attributes"
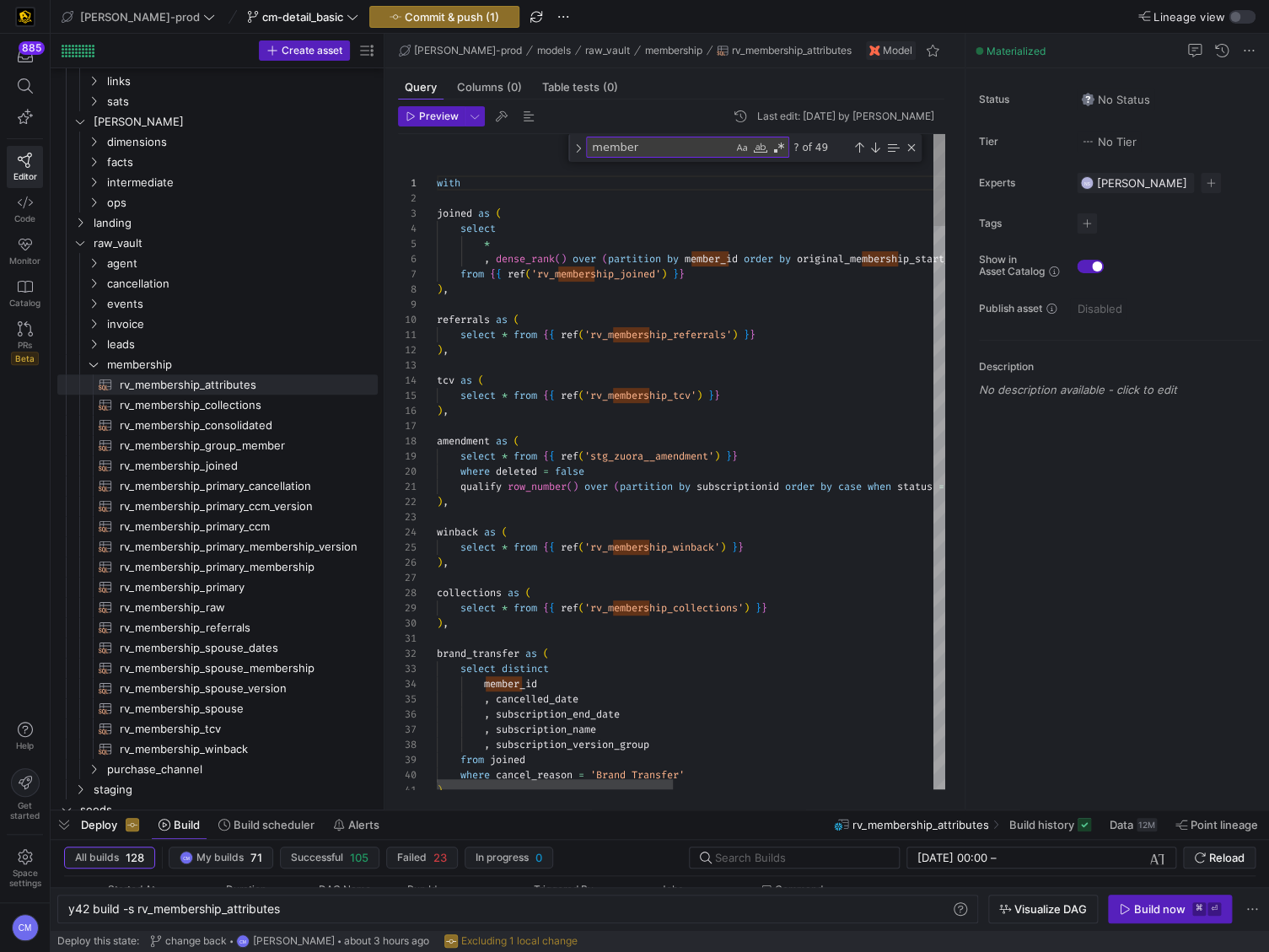
type textarea "select * from {{ ref('rv_membership_referrals') }} ), tcv as ( select * from {{…"
type textarea "false"
type textarea "qualify row_number() over (partition by subscriptionid order by case when statu…"
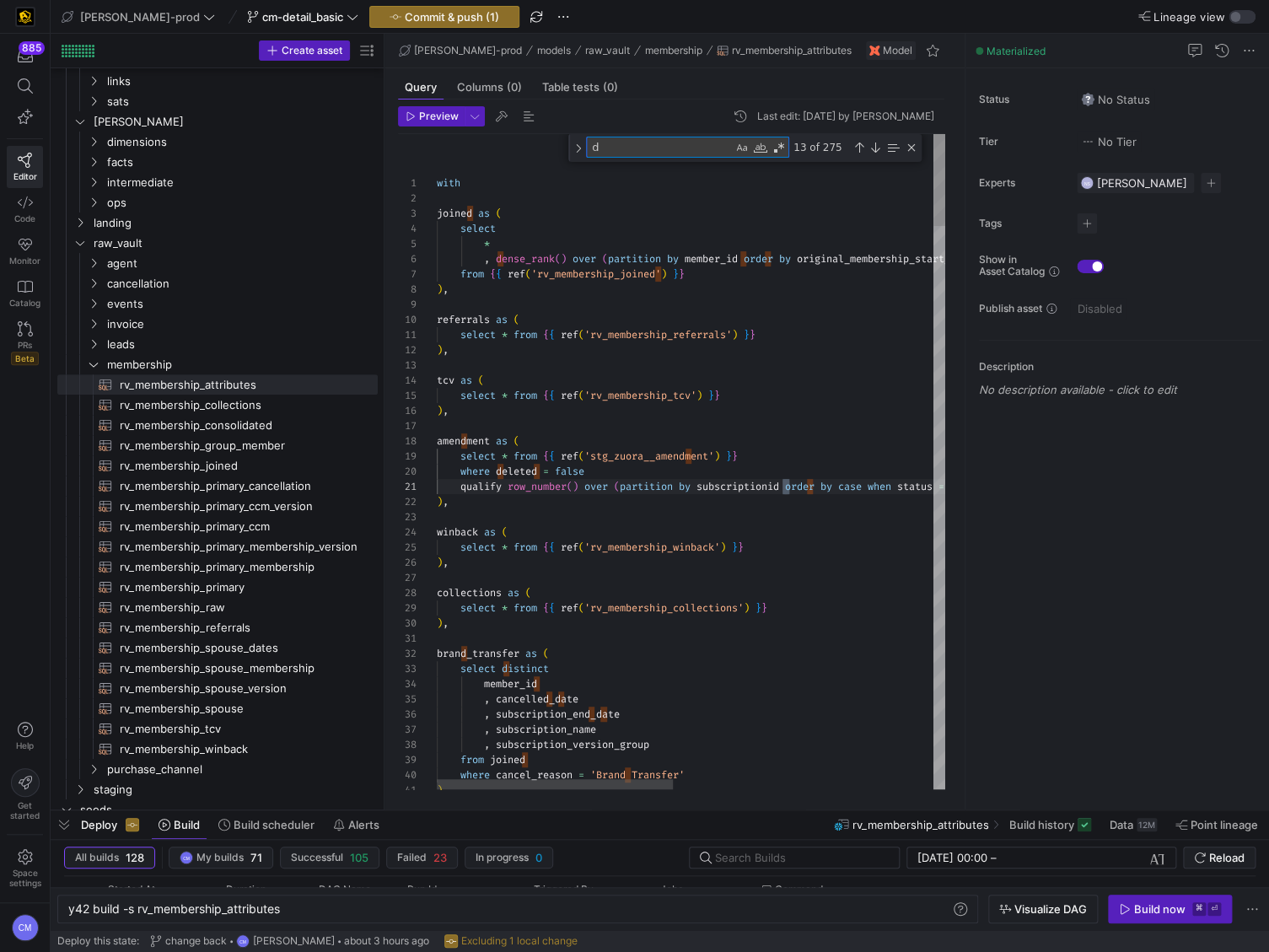
scroll to position [152, 353]
type textarea "dcm"
click at [281, 417] on span "rv_membership_consolidated​​​​​​​​​​" at bounding box center [239, 425] width 239 height 19
type textarea "-- Updates: --TBE [DATE] added logic for consolidating by subscription version …"
type textarea "y42 build -s rv_membership_consolidated"
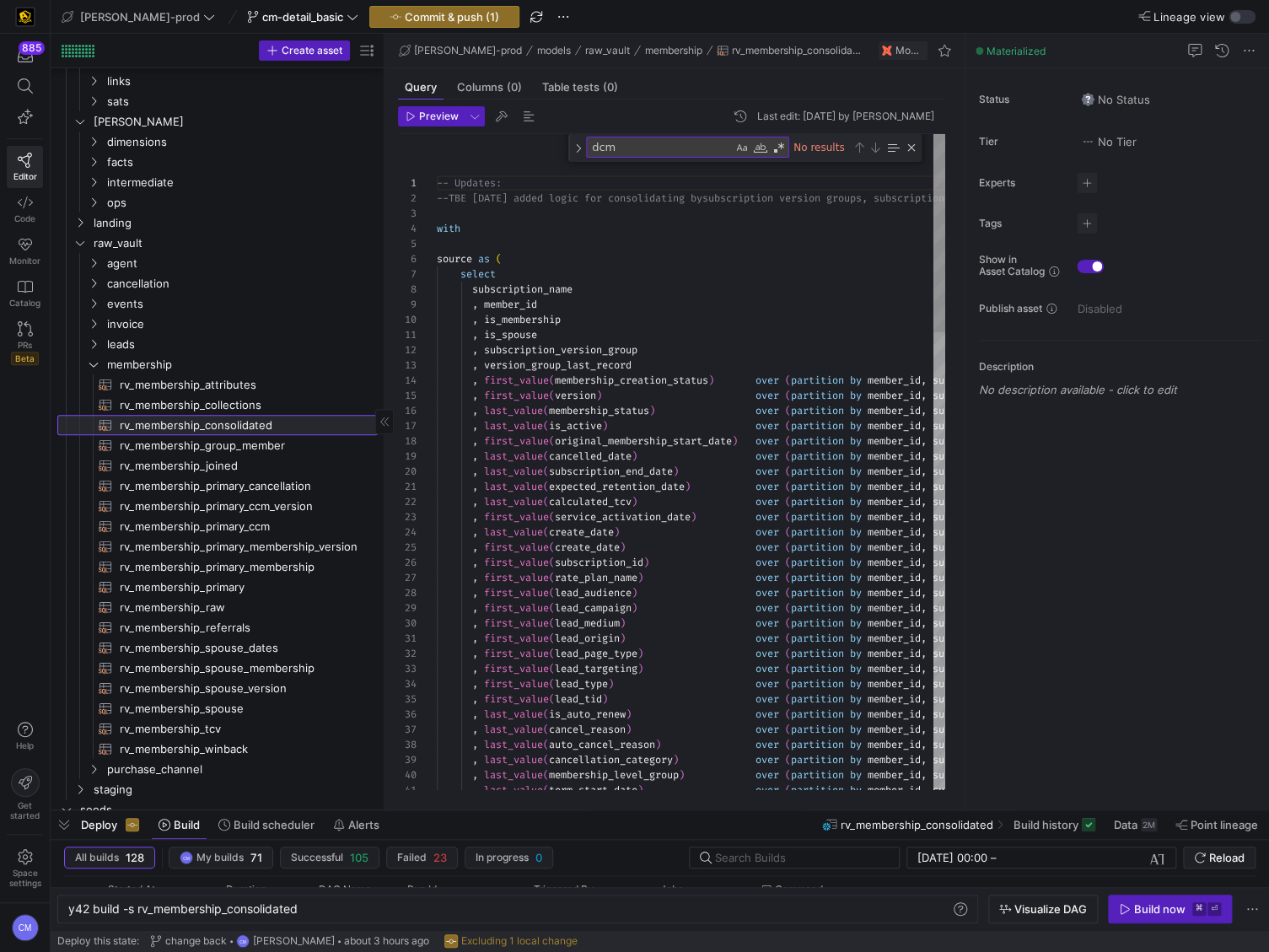
scroll to position [152, 0]
type textarea "mbership_status) over (partition by member_id, subscription_name, subscription_…"
type textarea "original_membership_start_date"
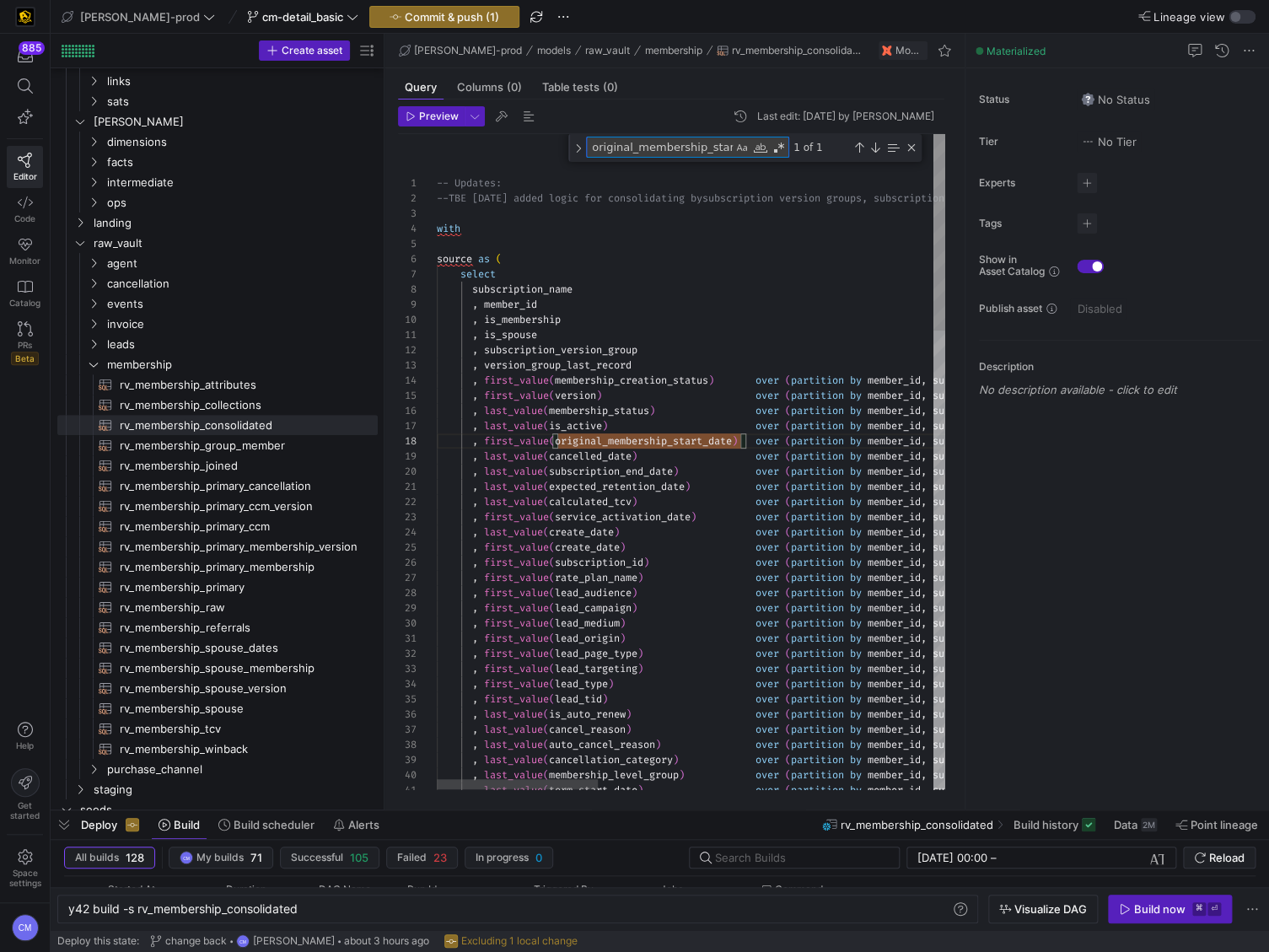
type textarea "us) over (partition by member_id, subscription_name, subscription_version_group…"
type textarea "dcm"
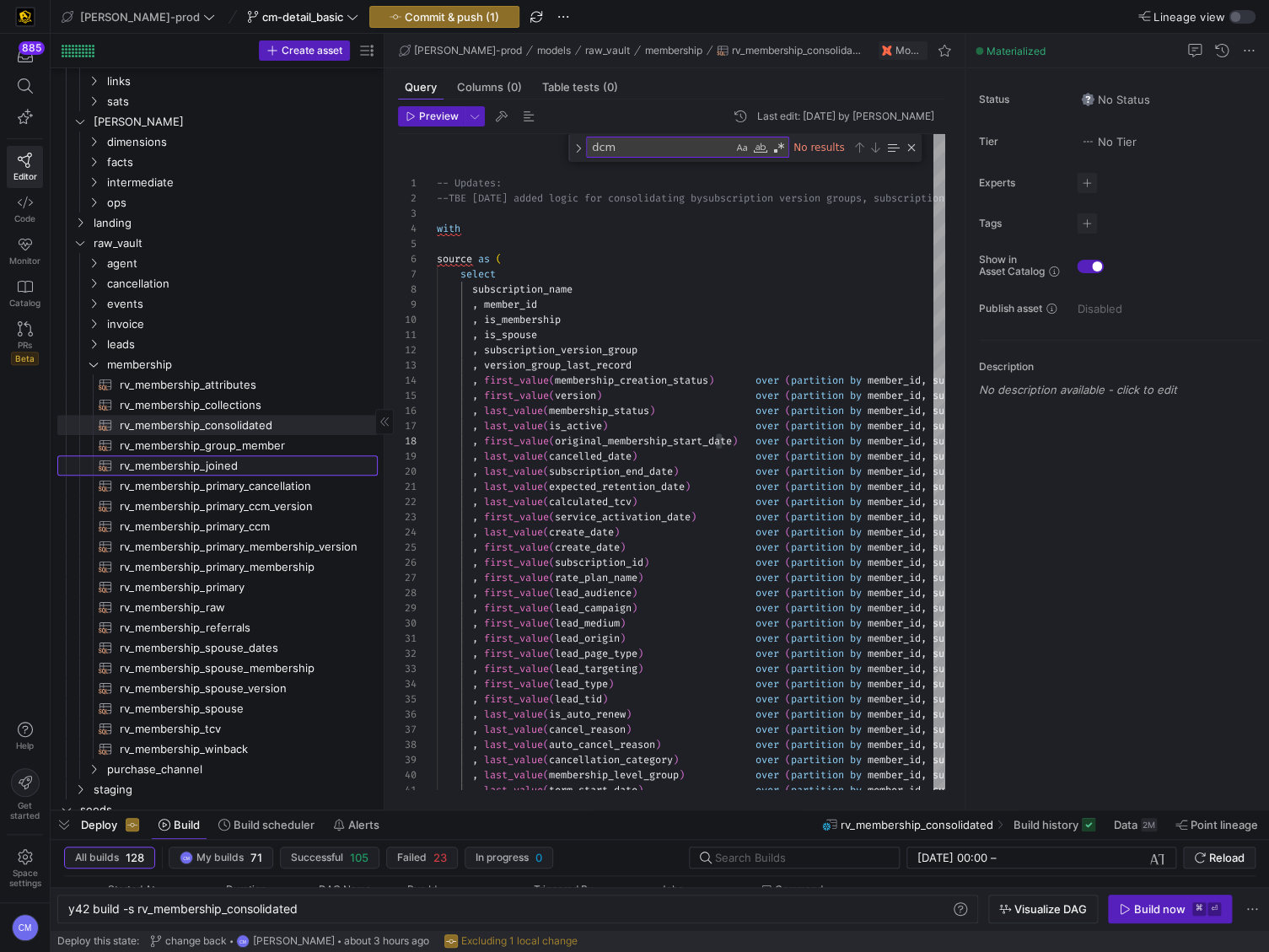
click at [265, 472] on span "rv_membership_joined​​​​​​​​​​" at bounding box center [239, 466] width 239 height 19
type textarea "-- Notes: This section of the lineage is to set the SpouseID as MemberID. -- La…"
type textarea "y42 build -s rv_membership_joined"
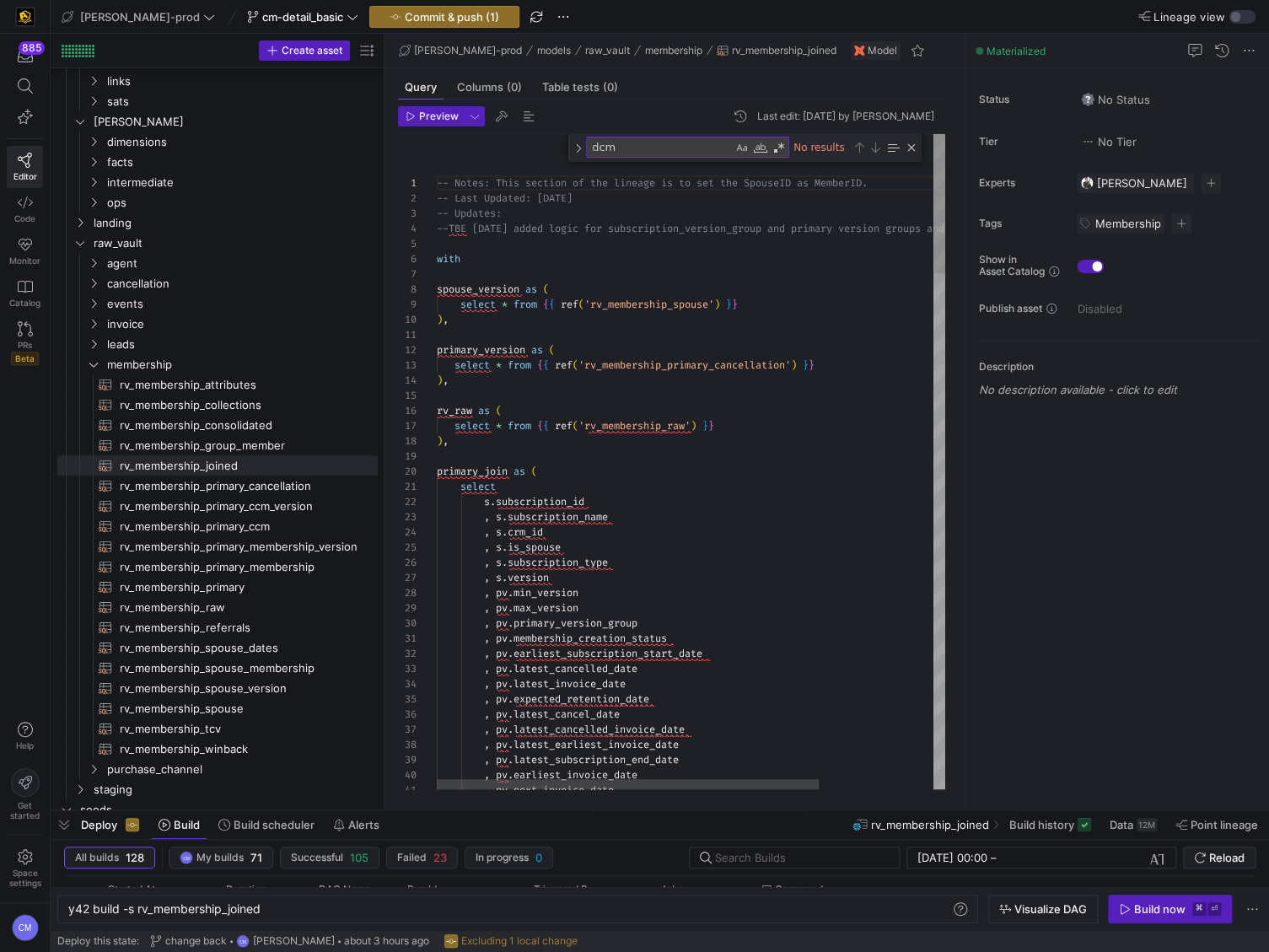
scroll to position [121, 0]
type textarea "select s.subscription_id , s.subscription_name , s.crm_id , [DOMAIN_NAME]_spous…"
type textarea "dcm"
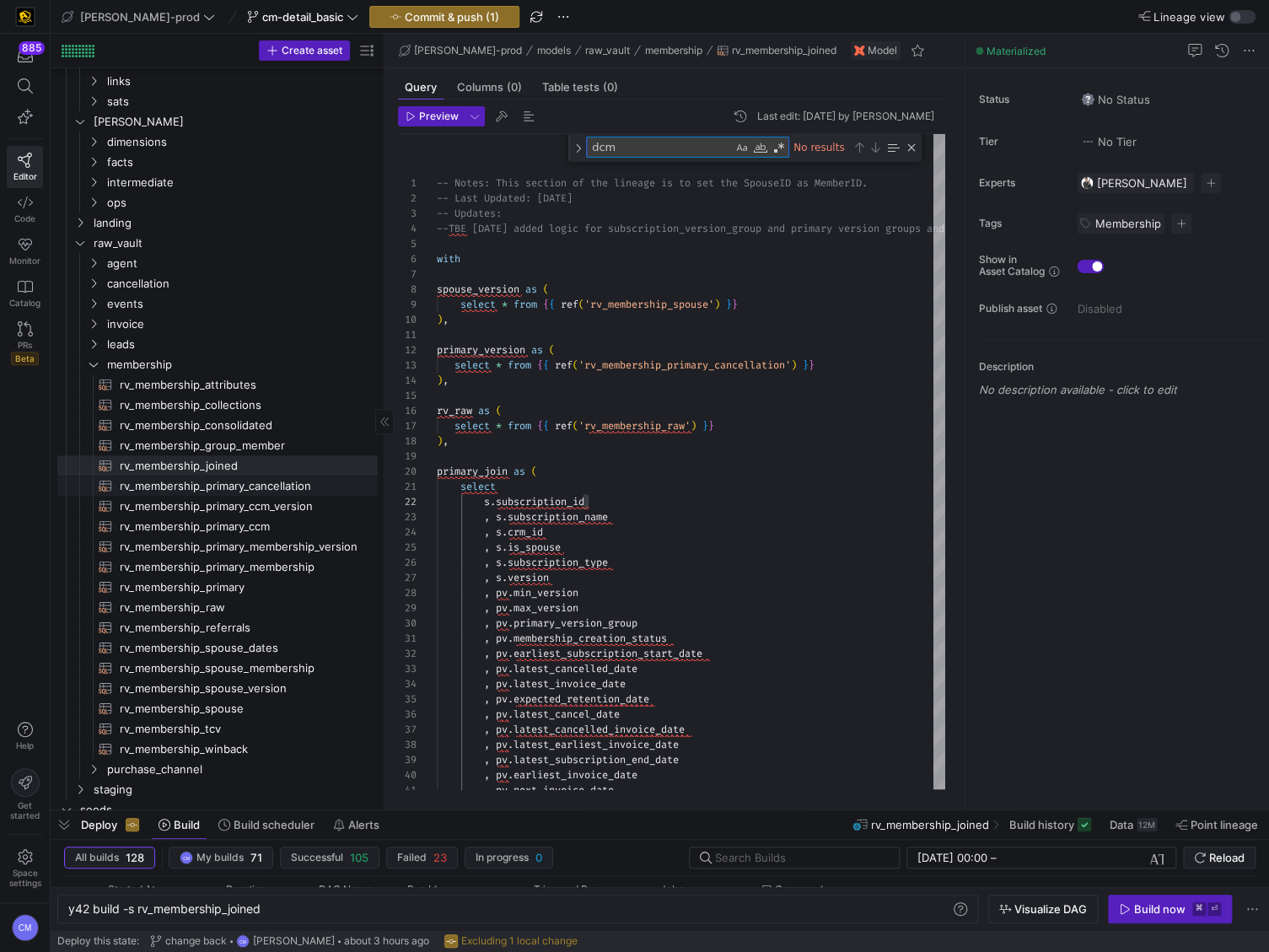
click at [245, 485] on span "rv_membership_primary_cancellation​​​​​​​​​​" at bounding box center [239, 486] width 239 height 19
type textarea "with source as ( select * from {{ ref('rv_membership_primary') }} ), invoice_au…"
type textarea "y42 build -s rv_membership_primary_cancellation"
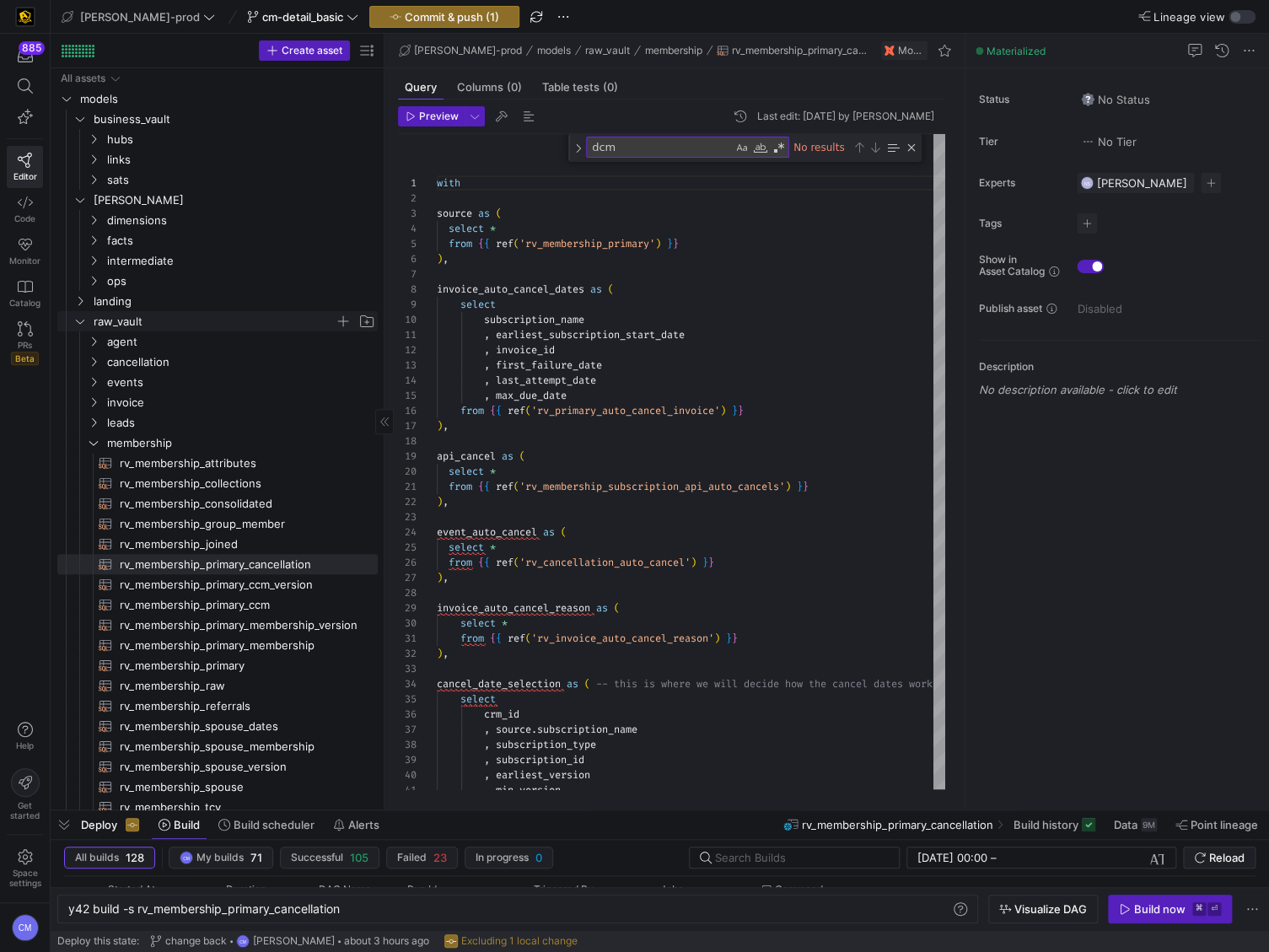
click at [152, 325] on span "raw_vault" at bounding box center [214, 321] width 242 height 19
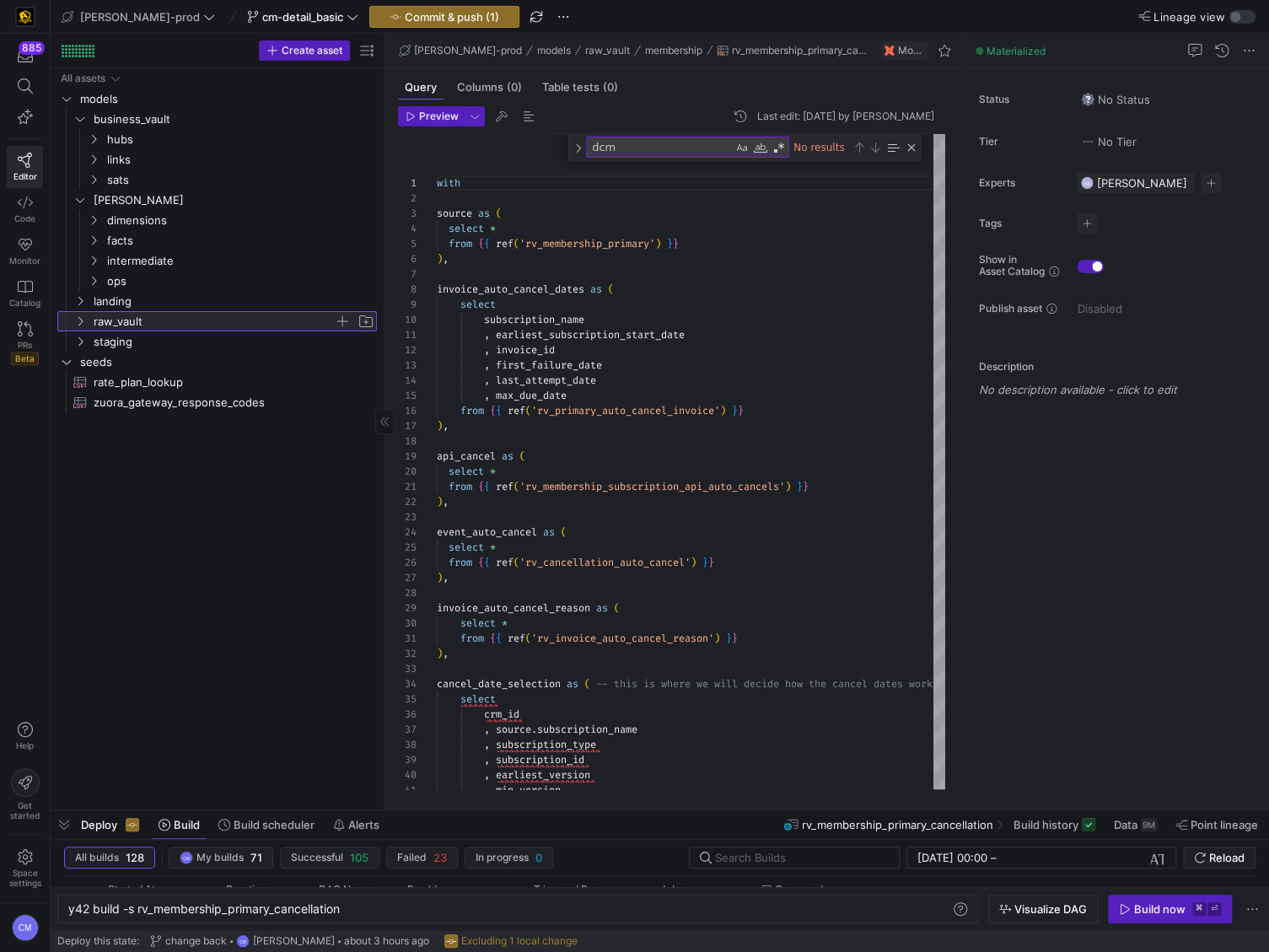
click at [123, 326] on span "raw_vault" at bounding box center [213, 321] width 241 height 19
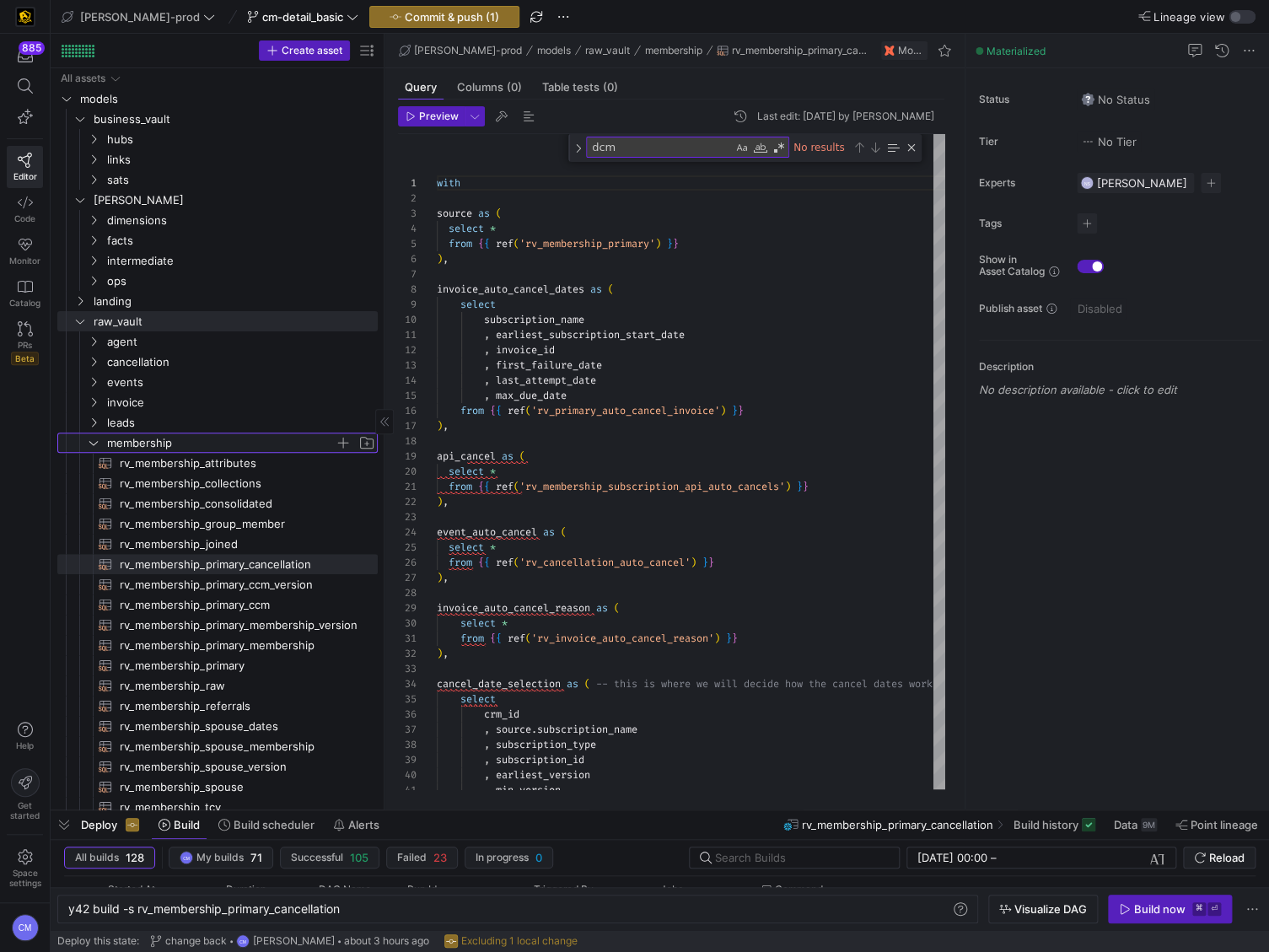
click at [134, 436] on span "membership" at bounding box center [221, 443] width 227 height 19
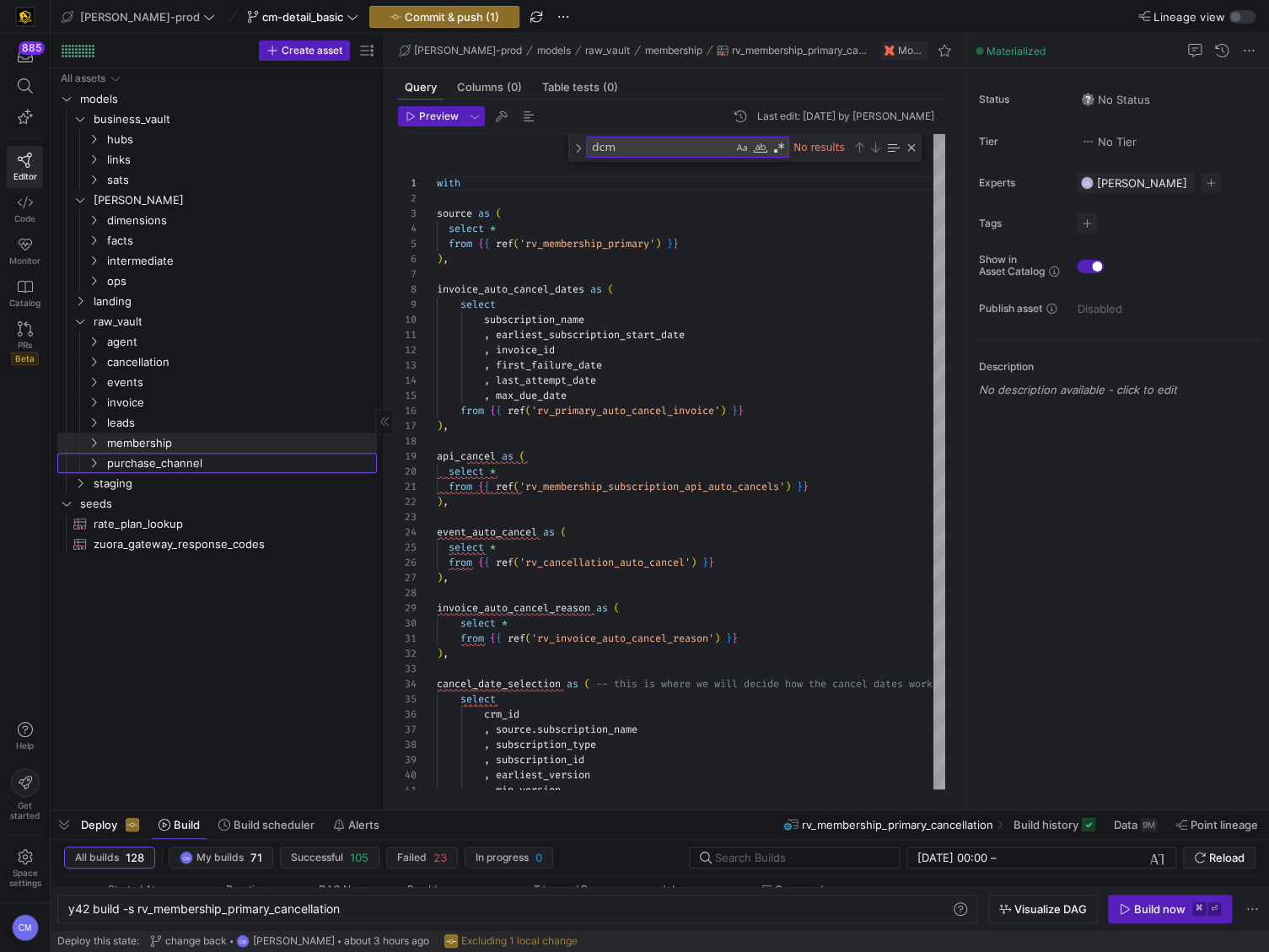
click at [160, 472] on link "purchase_channel" at bounding box center [217, 462] width 320 height 20
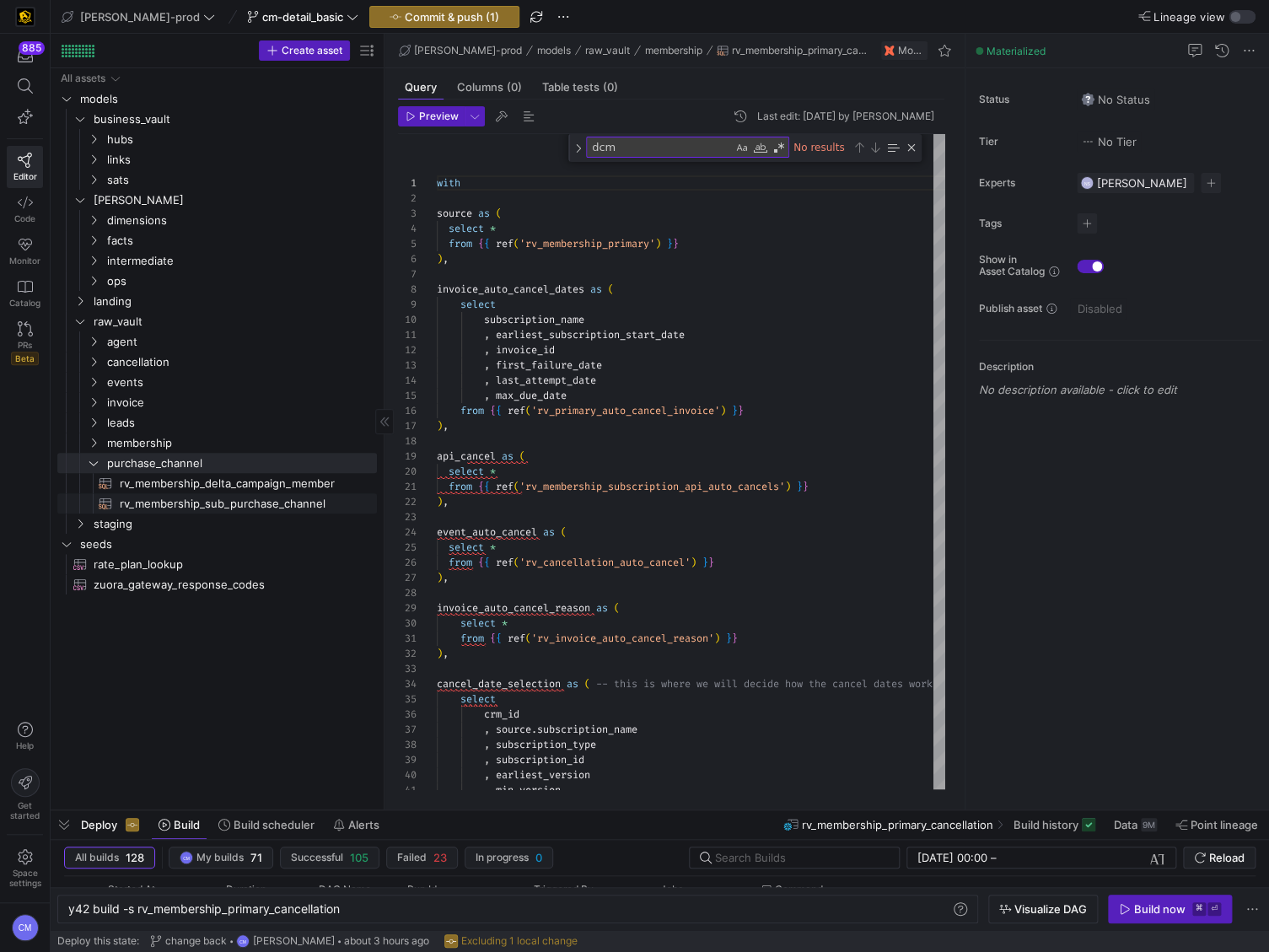
click at [257, 499] on span "rv_membership_sub_purchase_channel​​​​​​​​​​" at bounding box center [239, 503] width 238 height 19
type textarea "WITH rv_dcm as ( select subscription_name , member_id , subscription_version_gr…"
type textarea "y42 build -s rv_membership_sub_purchase_channel"
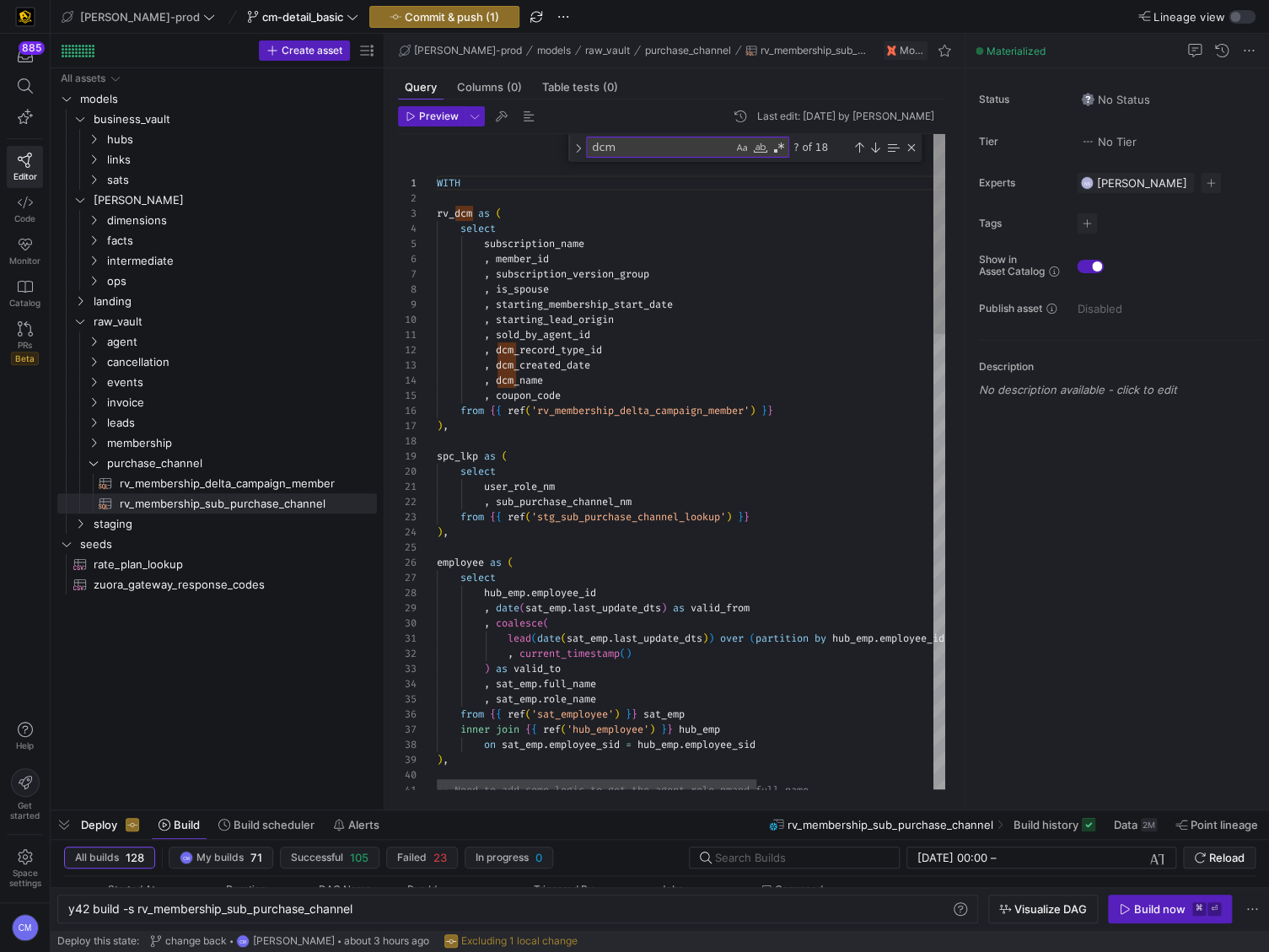
type textarea "user_role_nm , sub_purchase_channel_nm from {{ ref('stg_sub_purchase_channel_lo…"
type textarea "dc"
type textarea ", dcm_record_type_id , dcm_name , dcm_created_date , coupon_code , role_name as…"
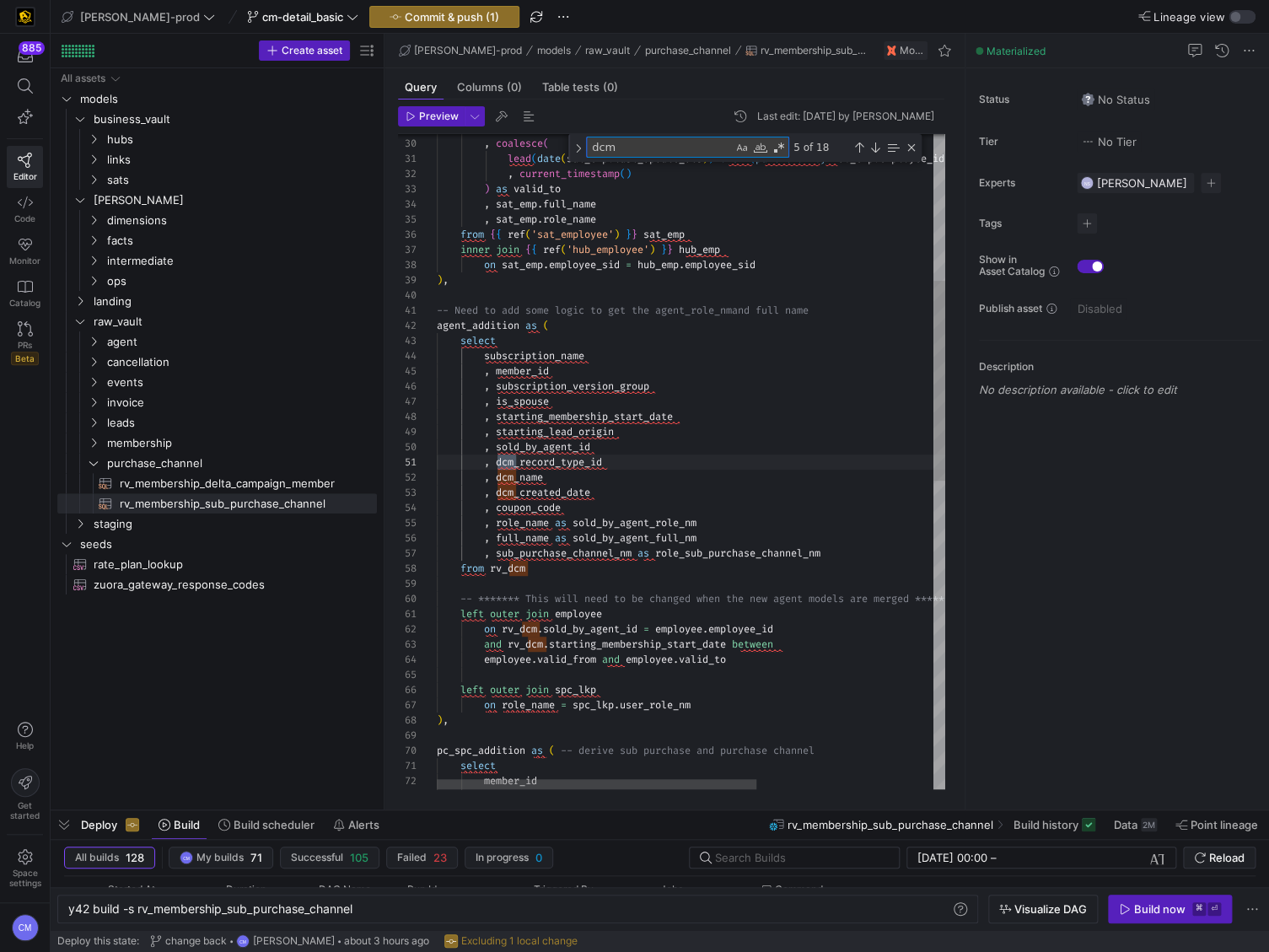
scroll to position [152, 78]
type textarea "dcm"
click at [579, 472] on div ", date ( sat_emp . last_update_dts ) as valid_from , coalesce ( lead ( date ( s…" at bounding box center [830, 728] width 789 height 2146
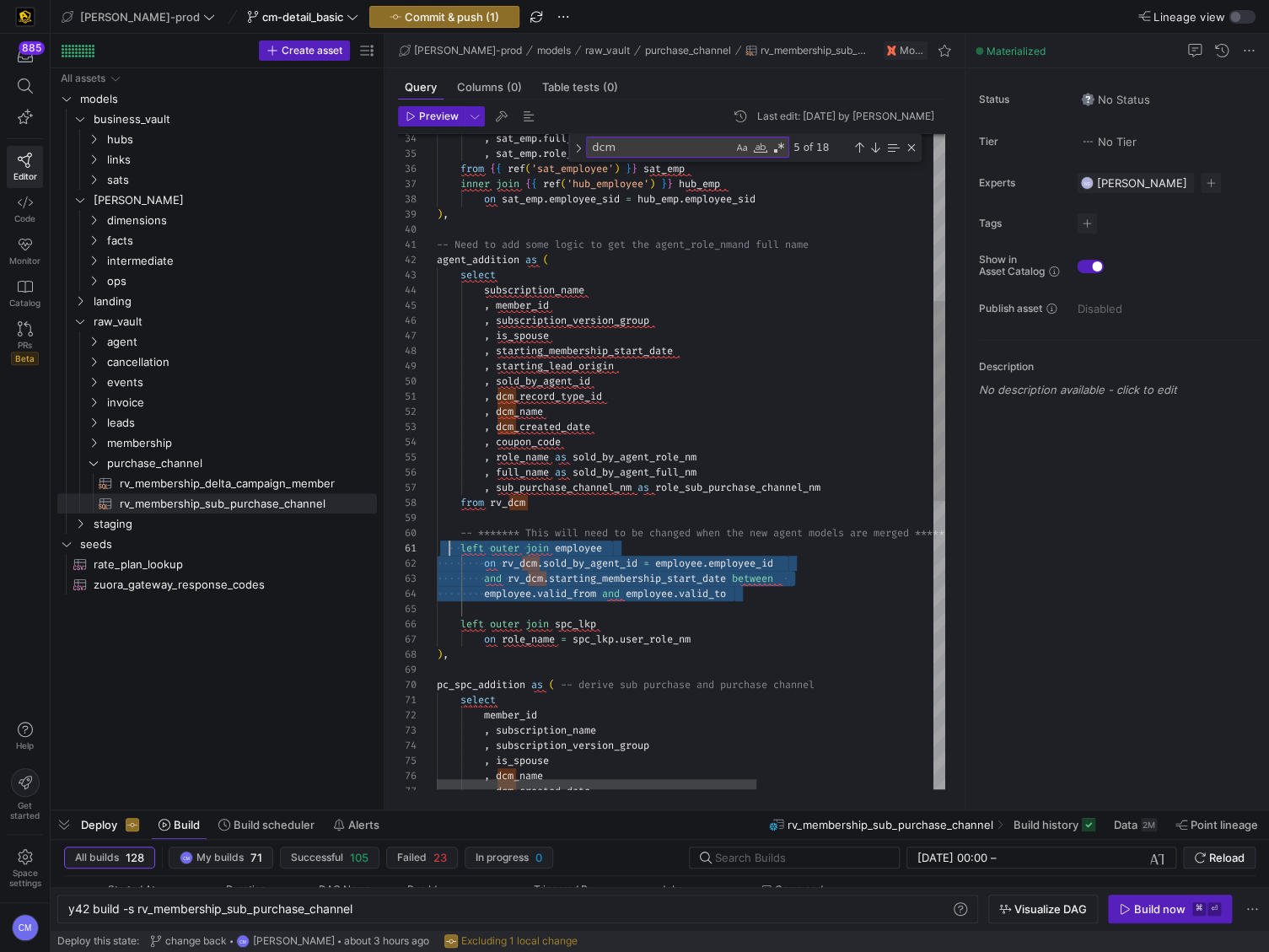
scroll to position [0, 0]
drag, startPoint x: 750, startPoint y: 591, endPoint x: 425, endPoint y: 546, distance: 328.1
click at [437, 546] on div ", sat_emp . full_name , sat_emp . role_name from { { ref ( 'sat_employee' ) } }…" at bounding box center [830, 661] width 789 height 2146
click at [685, 568] on div ", sat_emp . full_name , sat_emp . role_name from { { ref ( 'sat_employee' ) } }…" at bounding box center [830, 661] width 789 height 2146
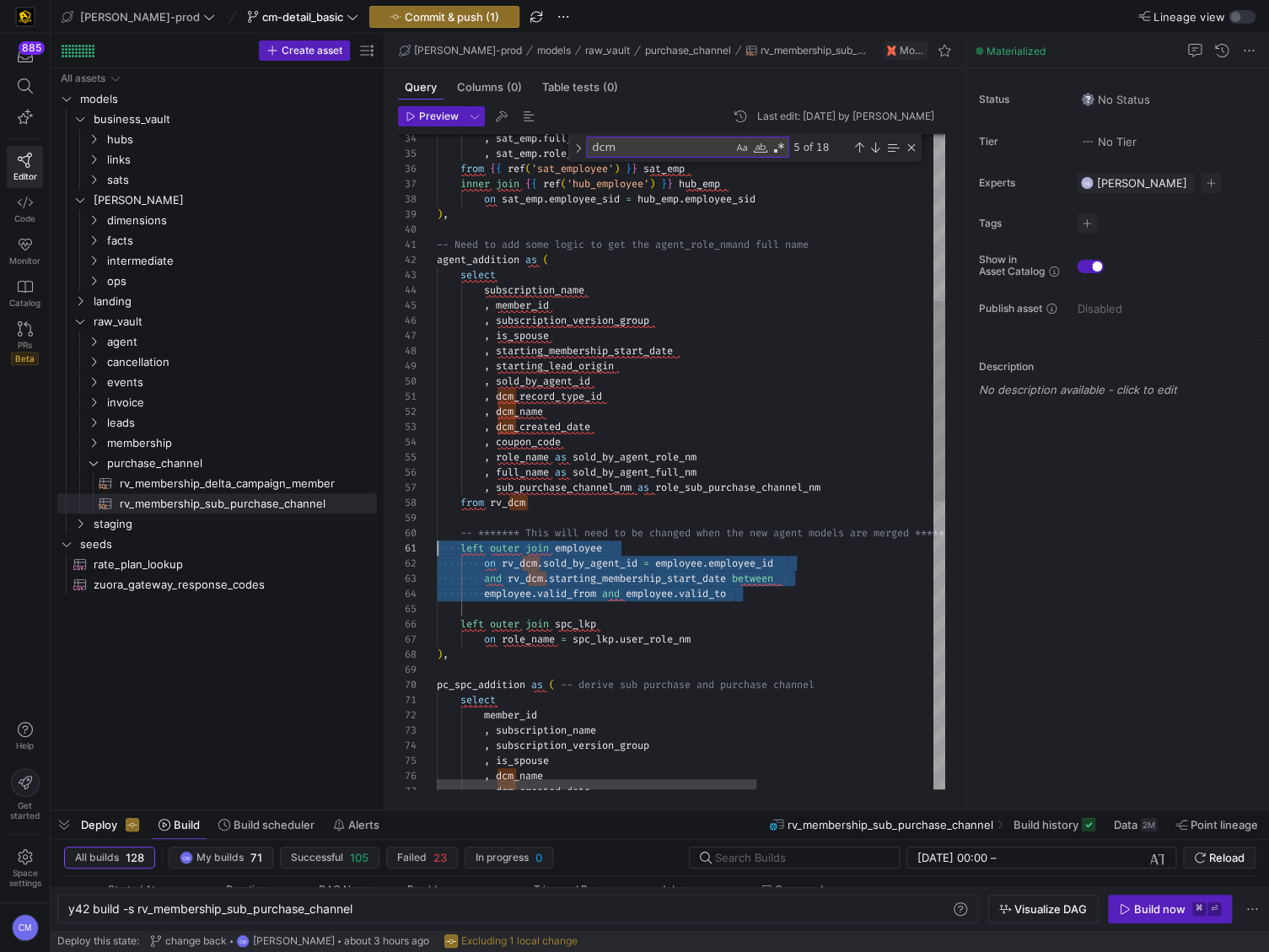
drag, startPoint x: 751, startPoint y: 593, endPoint x: 382, endPoint y: 546, distance: 372.0
click at [437, 546] on div ", sat_emp . full_name , sat_emp . role_name from { { ref ( 'sat_employee' ) } }…" at bounding box center [830, 661] width 789 height 2146
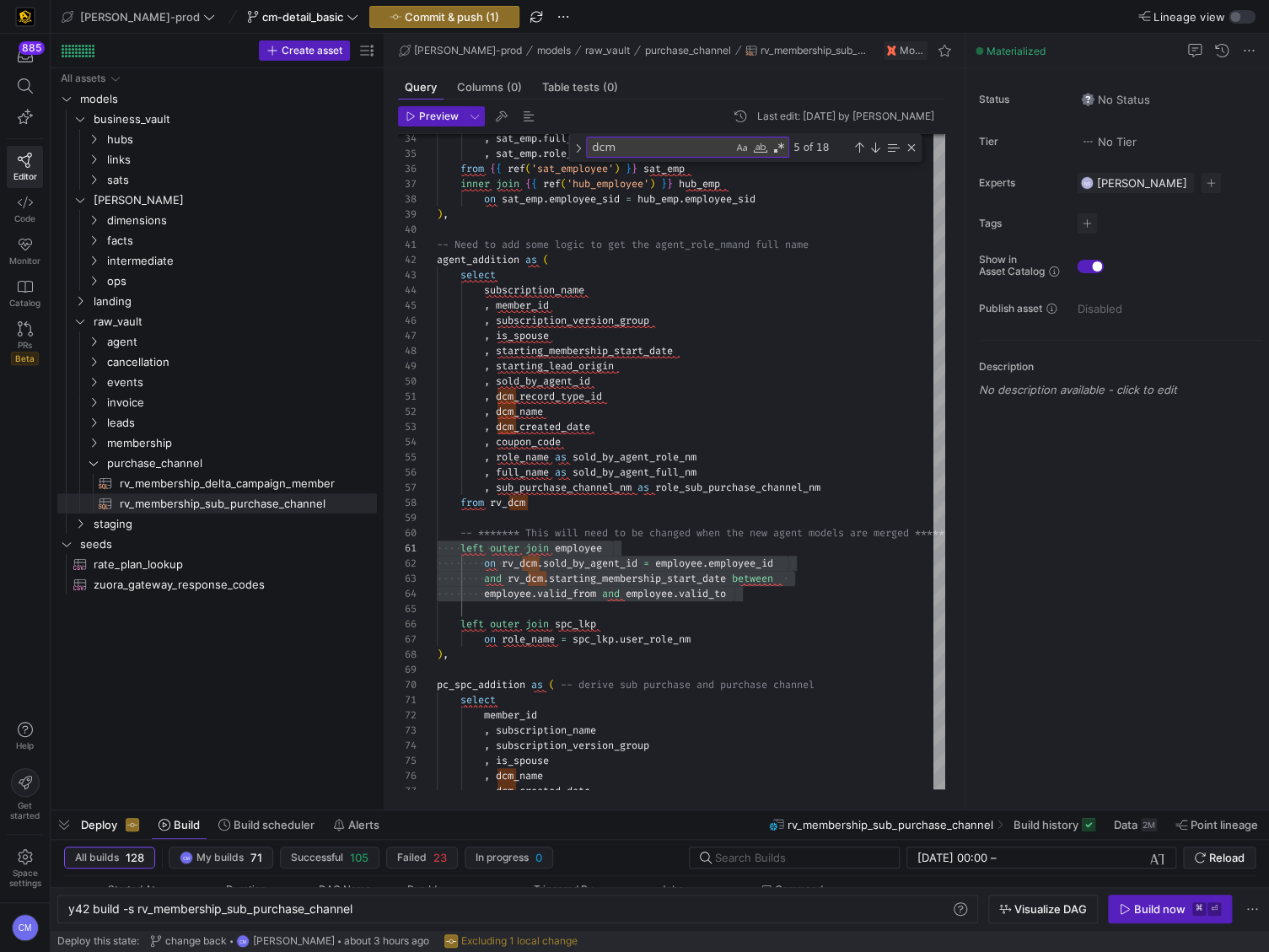
click at [531, 573] on div ", sat_emp . full_name , sat_emp . role_name from { { ref ( 'sat_employee' ) } }…" at bounding box center [830, 661] width 789 height 2146
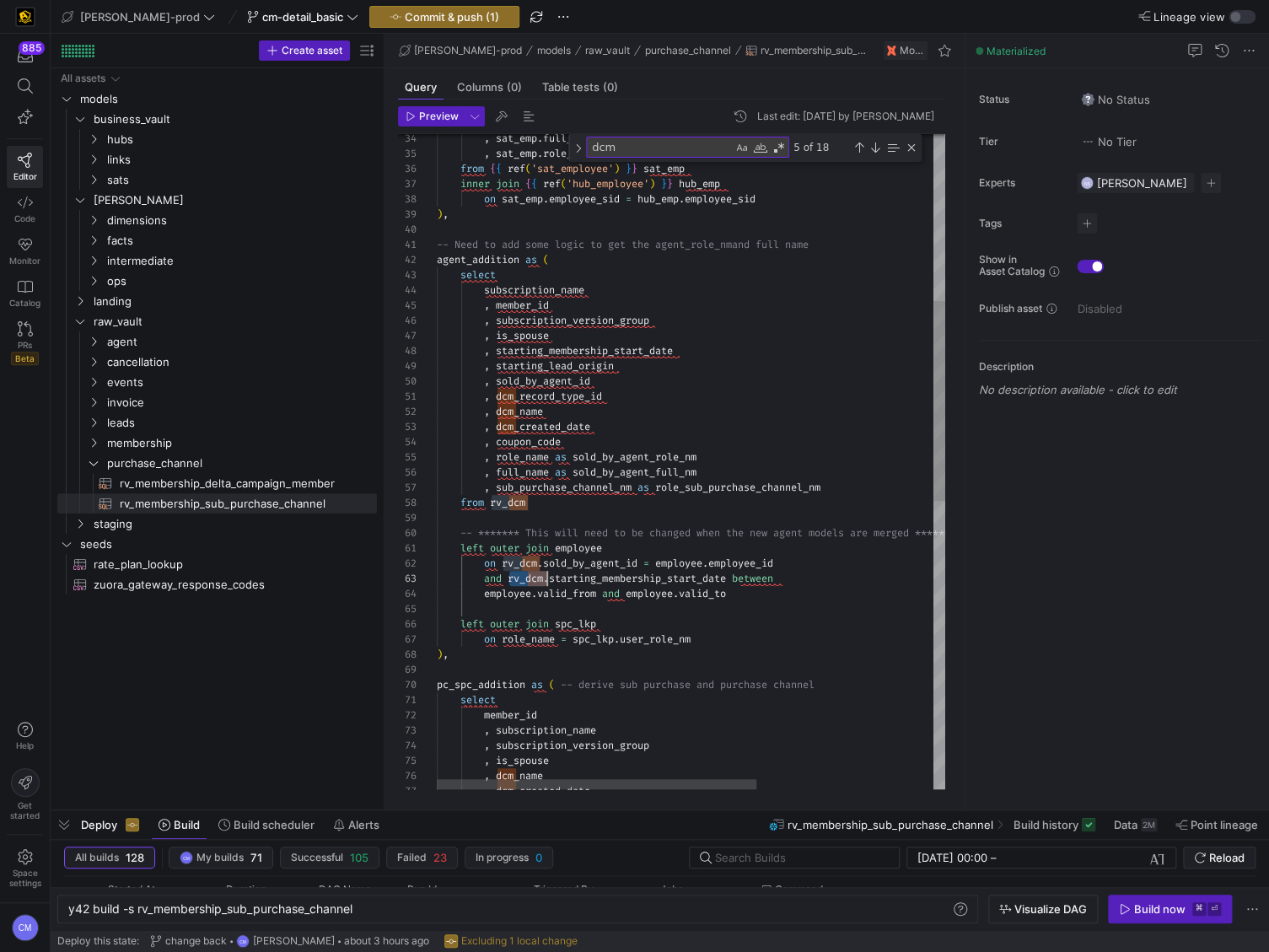
click at [531, 573] on div ", sat_emp . full_name , sat_emp . role_name from { { ref ( 'sat_employee' ) } }…" at bounding box center [830, 661] width 789 height 2146
click at [523, 562] on div ", sat_emp . full_name , sat_emp . role_name from { { ref ( 'sat_employee' ) } }…" at bounding box center [830, 661] width 789 height 2146
click at [760, 565] on div ", sat_emp . full_name , sat_emp . role_name from { { ref ( 'sat_employee' ) } }…" at bounding box center [830, 661] width 789 height 2146
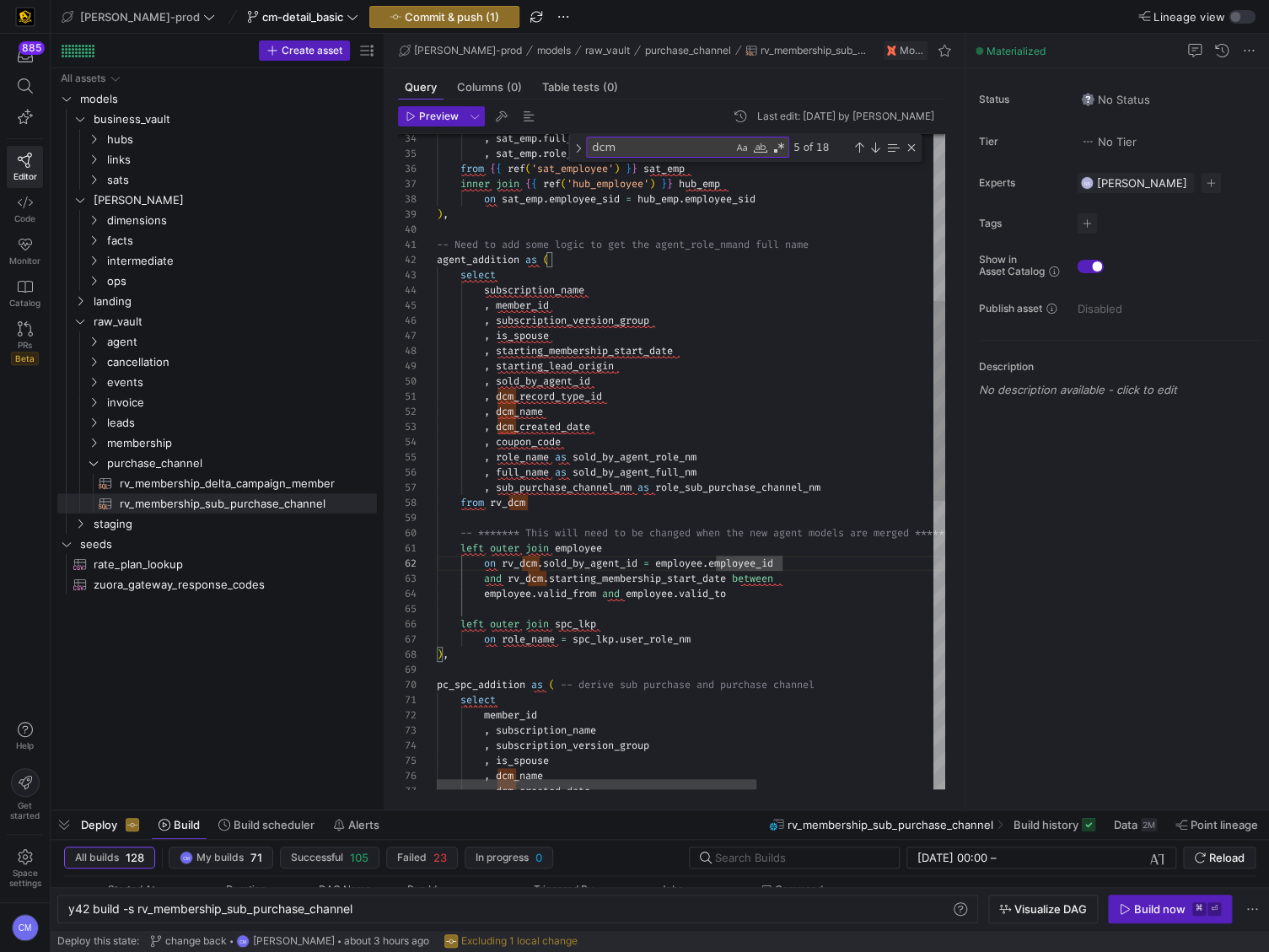
click at [689, 562] on div ", sat_emp . full_name , sat_emp . role_name from { { ref ( 'sat_employee' ) } }…" at bounding box center [830, 661] width 789 height 2146
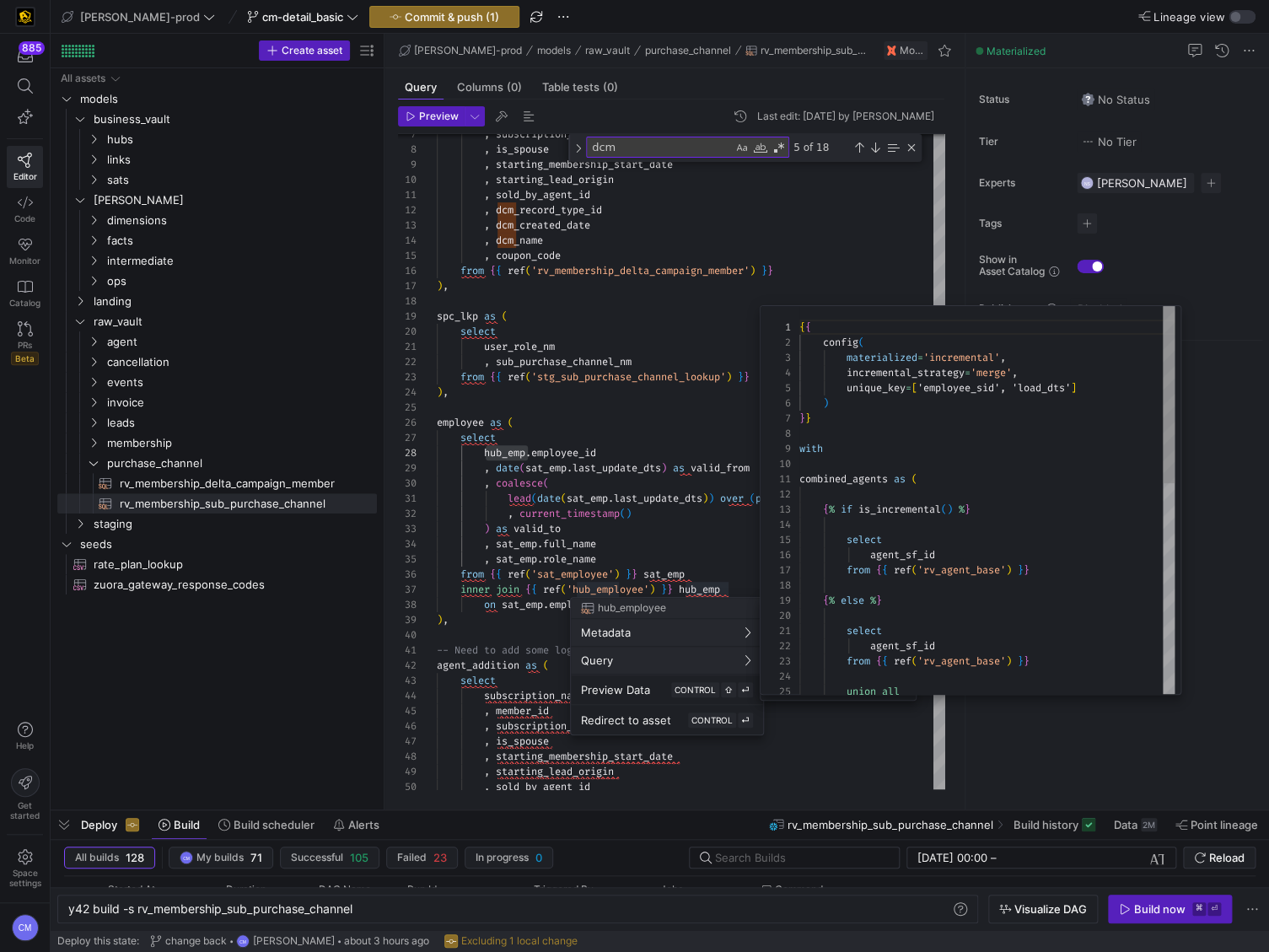
scroll to position [152, 0]
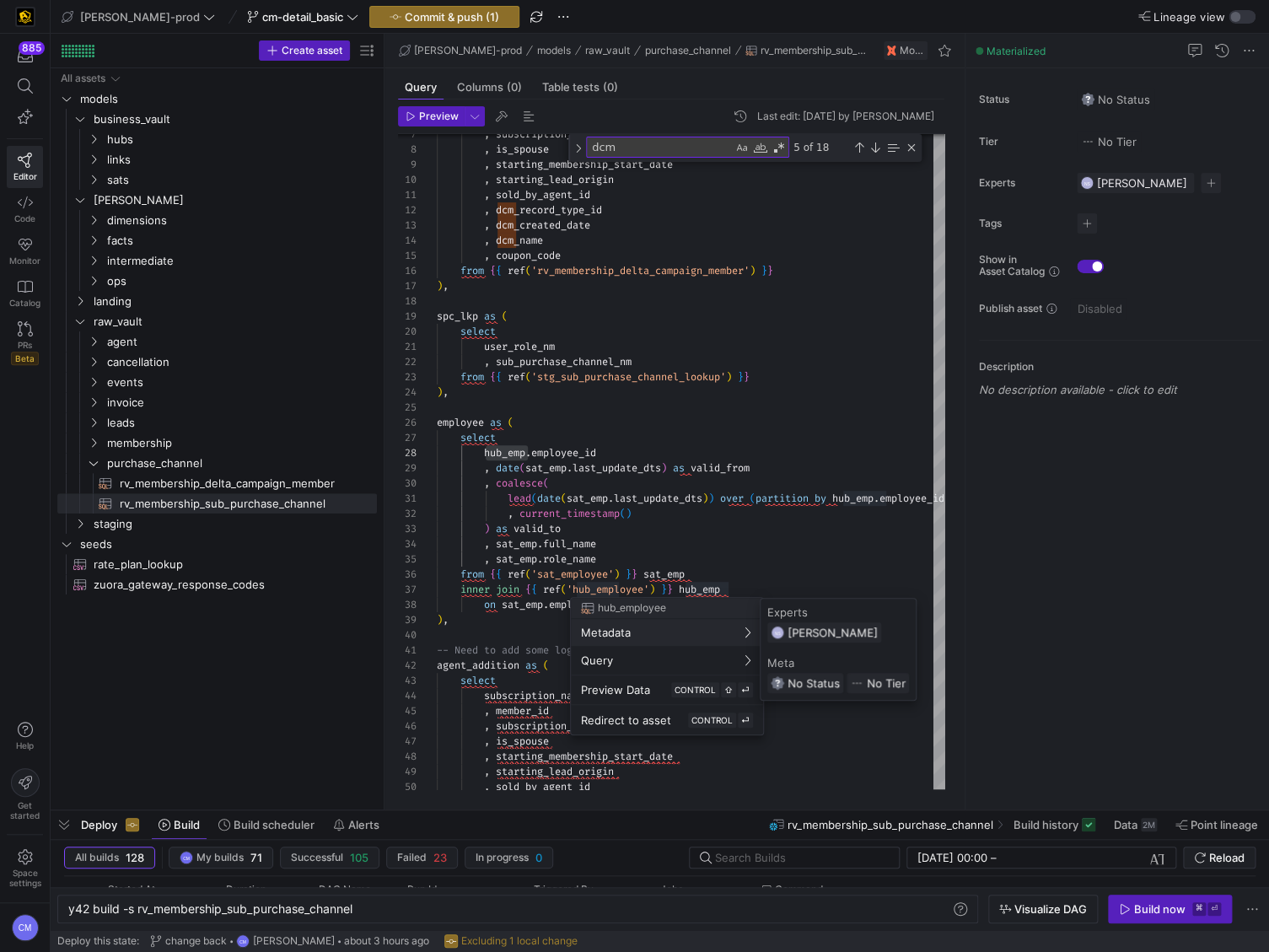
click at [656, 517] on div at bounding box center [634, 476] width 1269 height 952
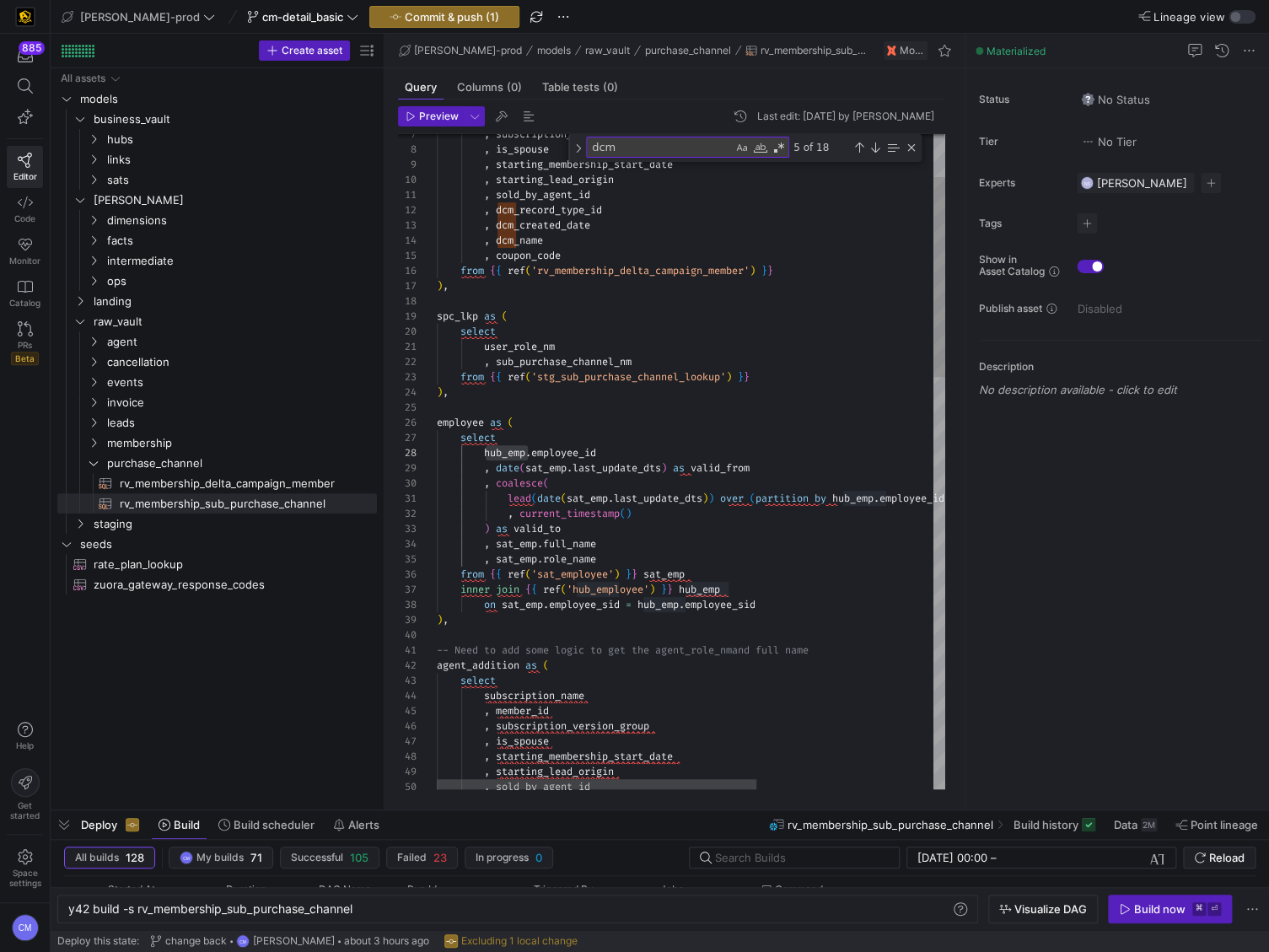
scroll to position [30, 127]
click at [151, 163] on span "links" at bounding box center [221, 160] width 226 height 19
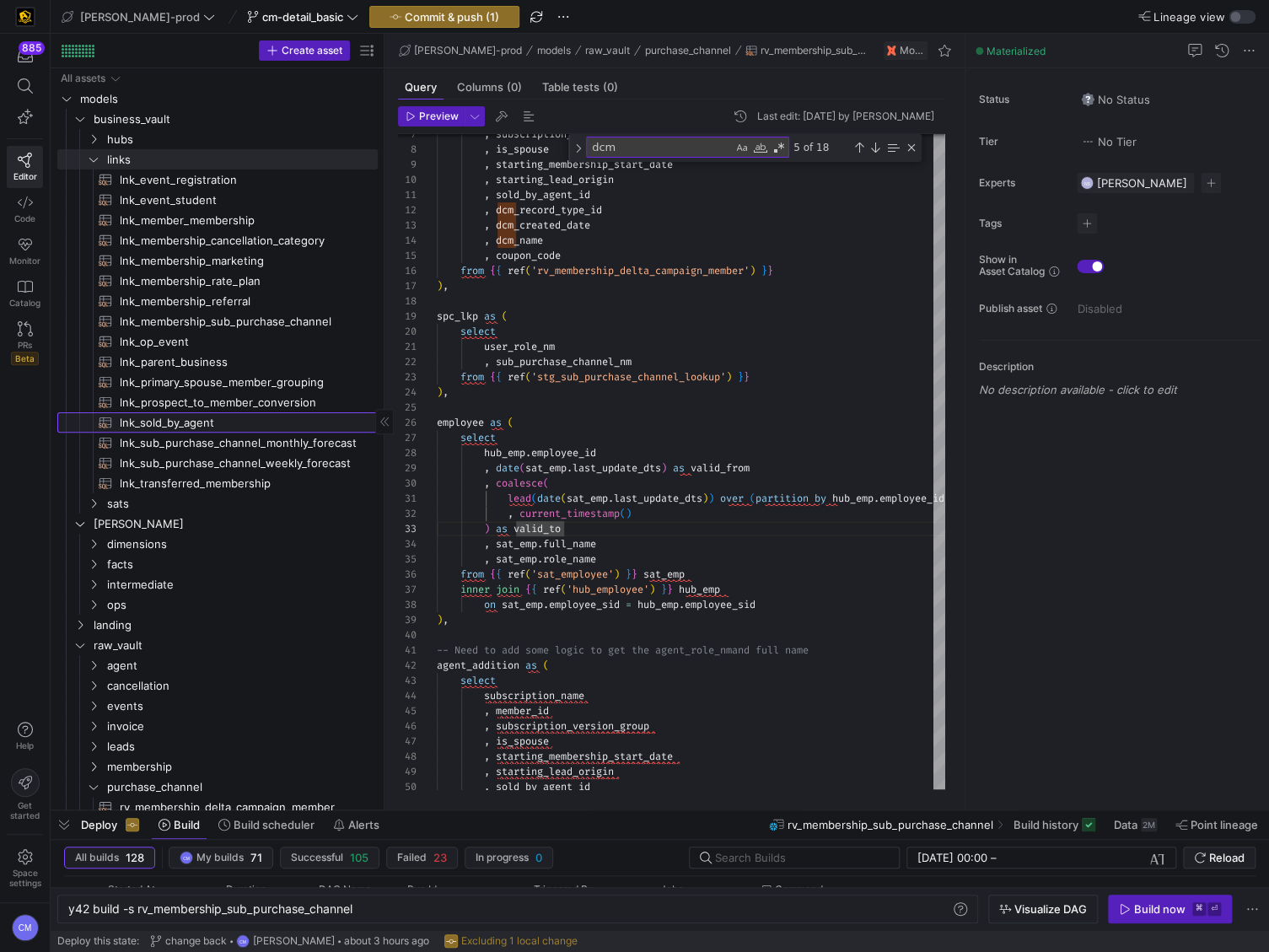
click at [259, 421] on span "lnk_sold_by_agent​​​​​​​​​​" at bounding box center [239, 422] width 239 height 19
type textarea "{{ config( materialized='incremental', incremental_strategy='merge', unique_key…"
type textarea "y42 build -s lnk_sold_by_agent"
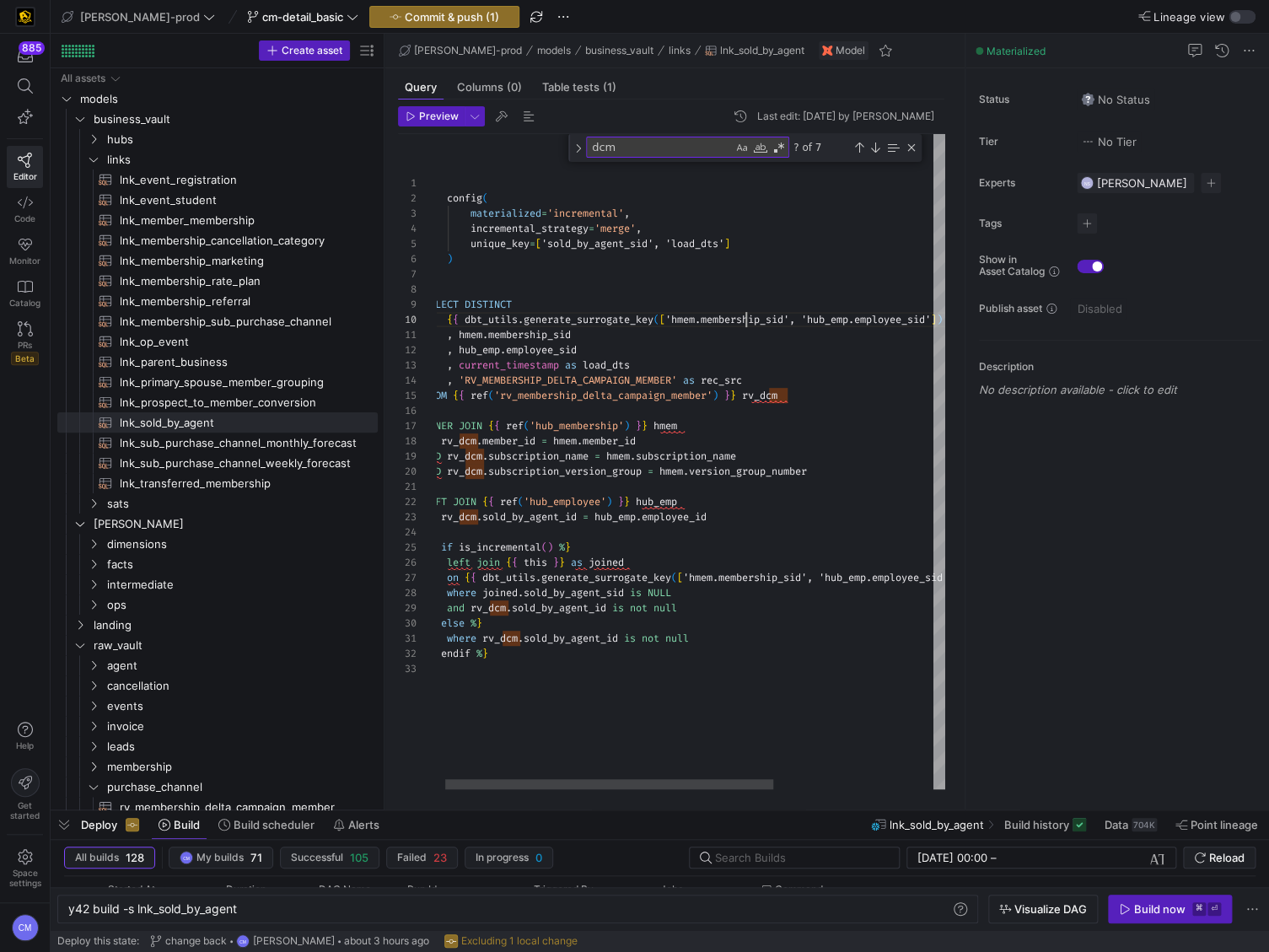
click at [743, 319] on div "{ { config ( materialized = 'incremental' , incremental_strategy = 'merge' , un…" at bounding box center [808, 461] width 770 height 655
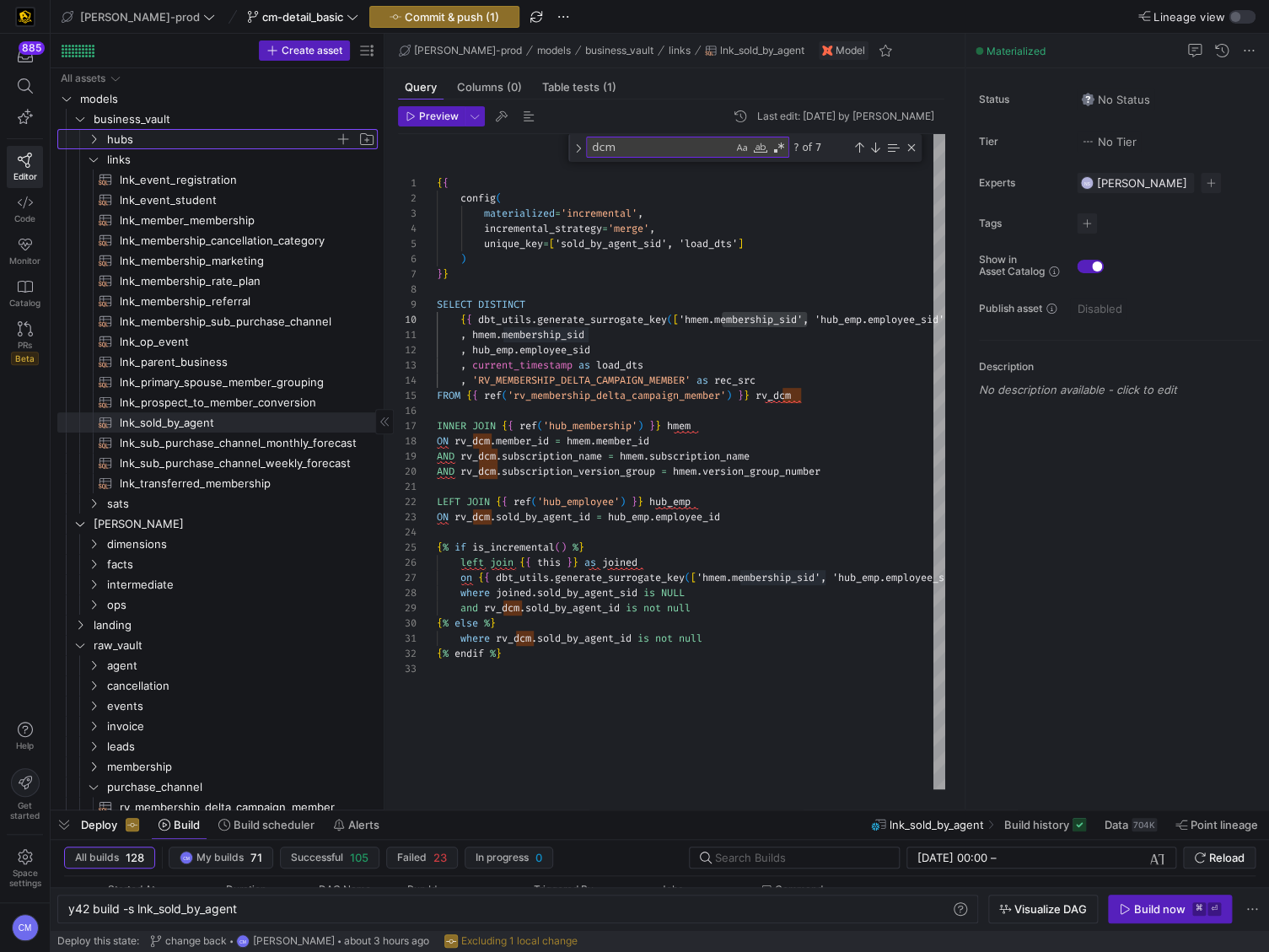
click at [146, 138] on span "hubs" at bounding box center [221, 140] width 227 height 19
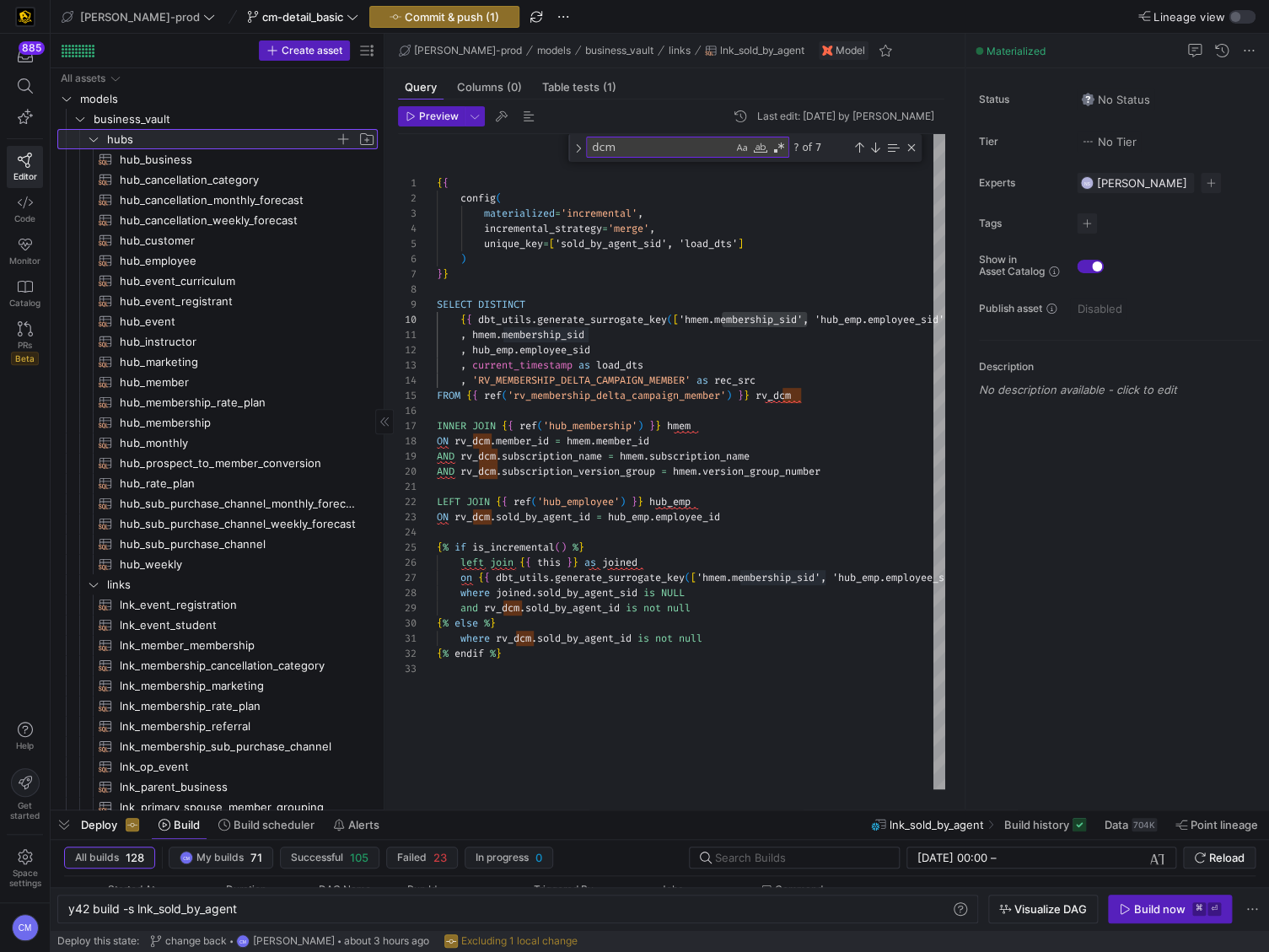
click at [146, 137] on span "hubs" at bounding box center [221, 140] width 227 height 19
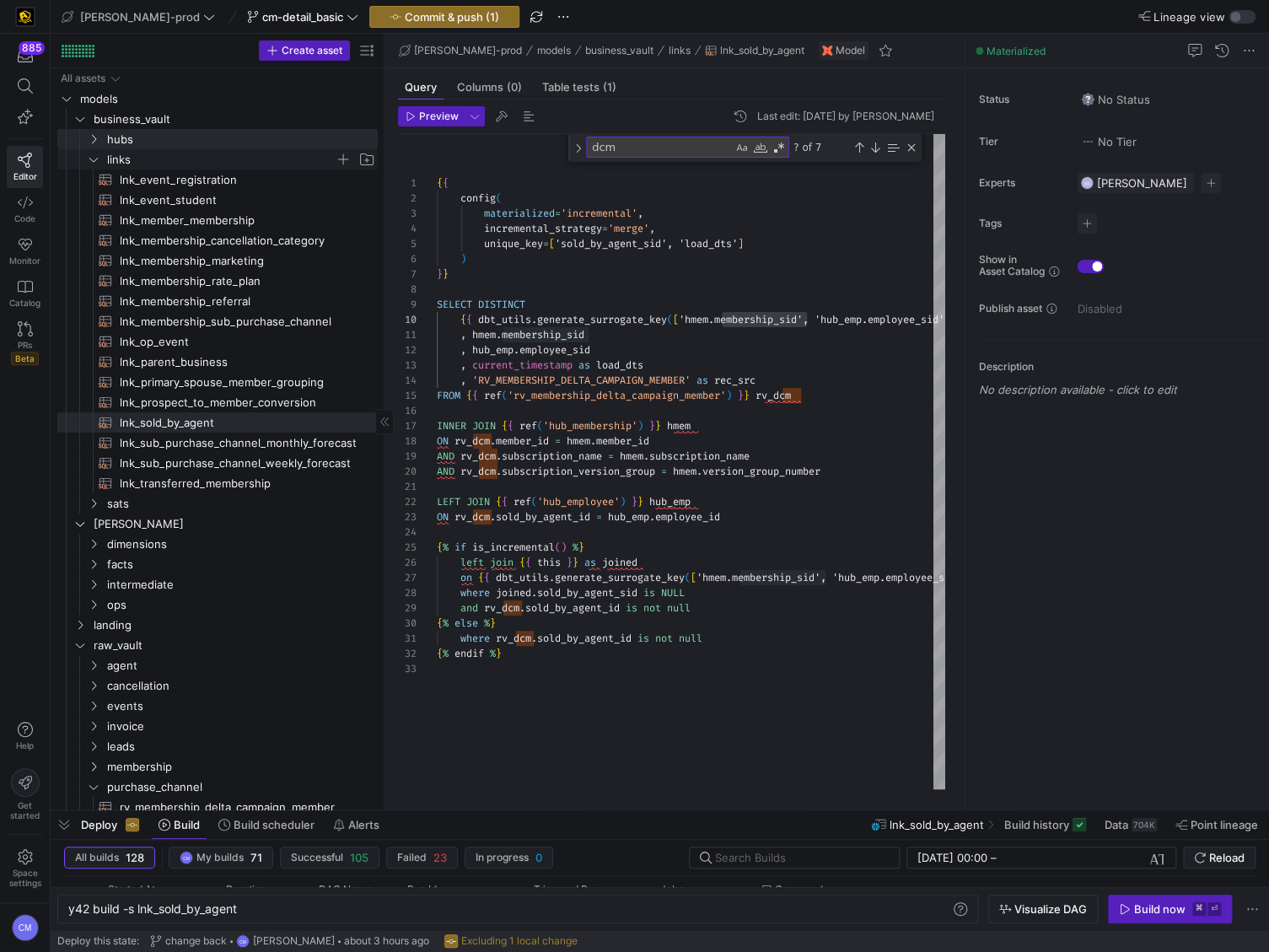
click at [225, 159] on span "links" at bounding box center [221, 160] width 227 height 19
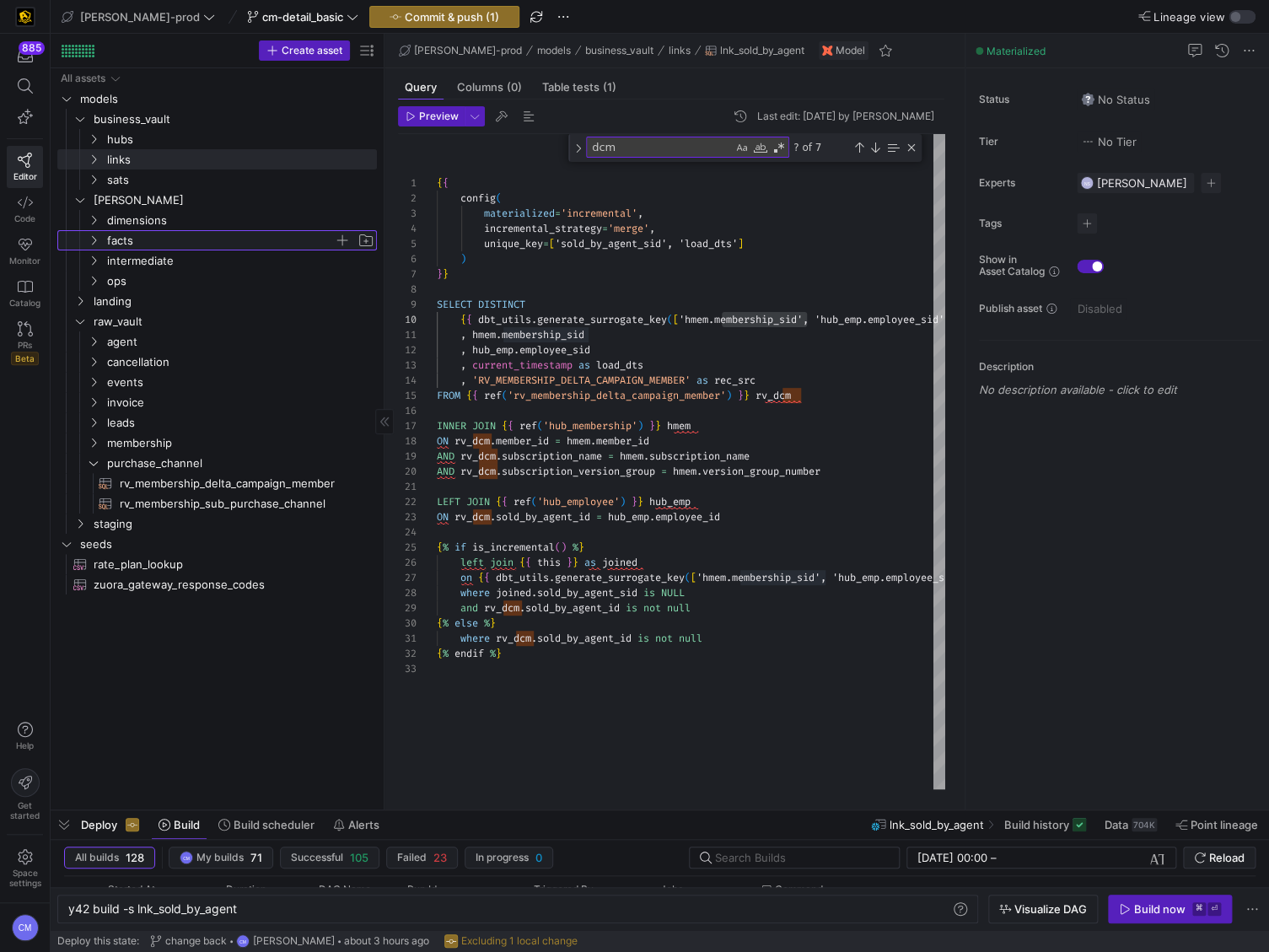
click at [180, 241] on span "facts" at bounding box center [221, 241] width 226 height 19
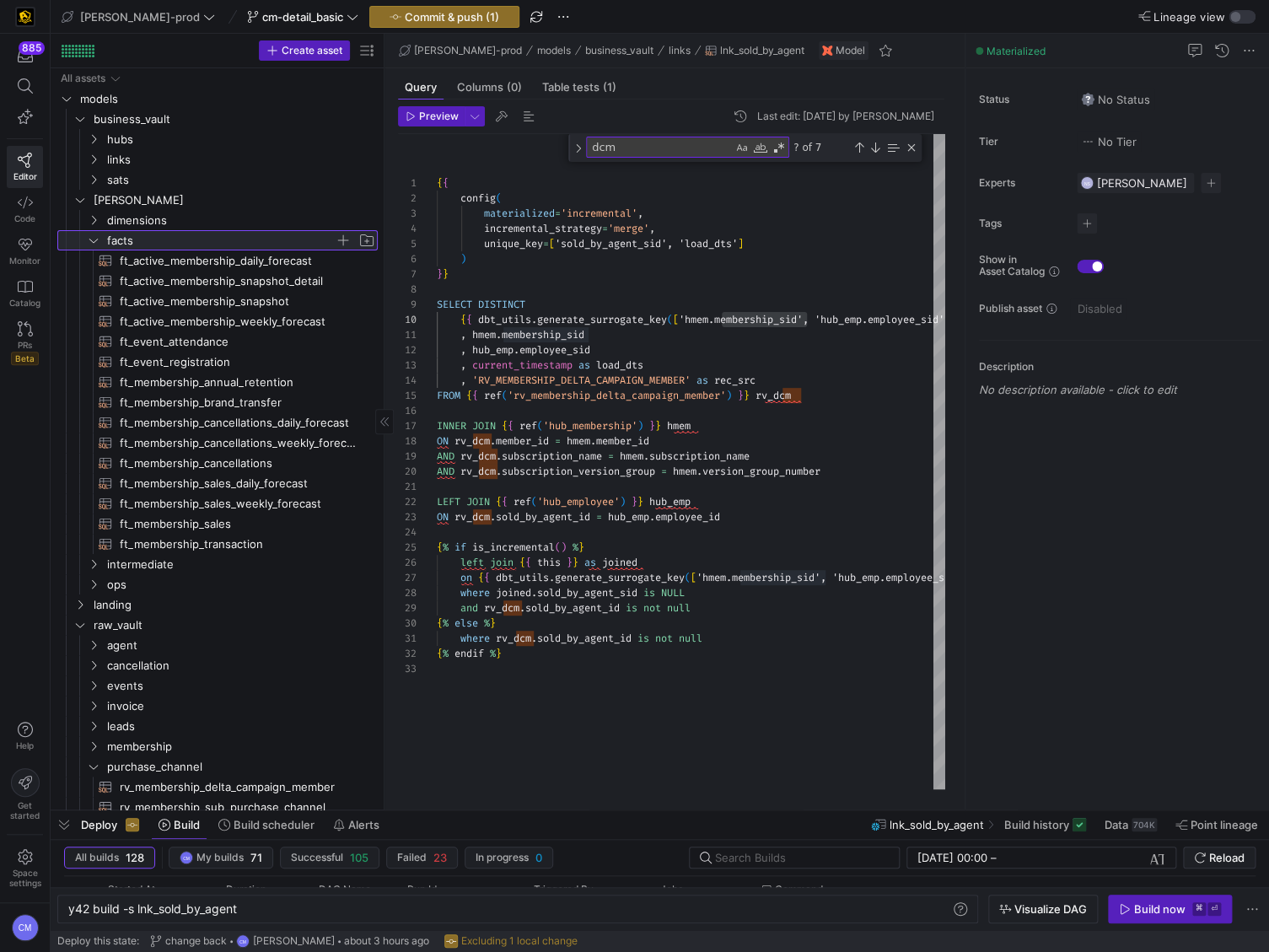
click at [180, 241] on span "facts" at bounding box center [221, 241] width 227 height 19
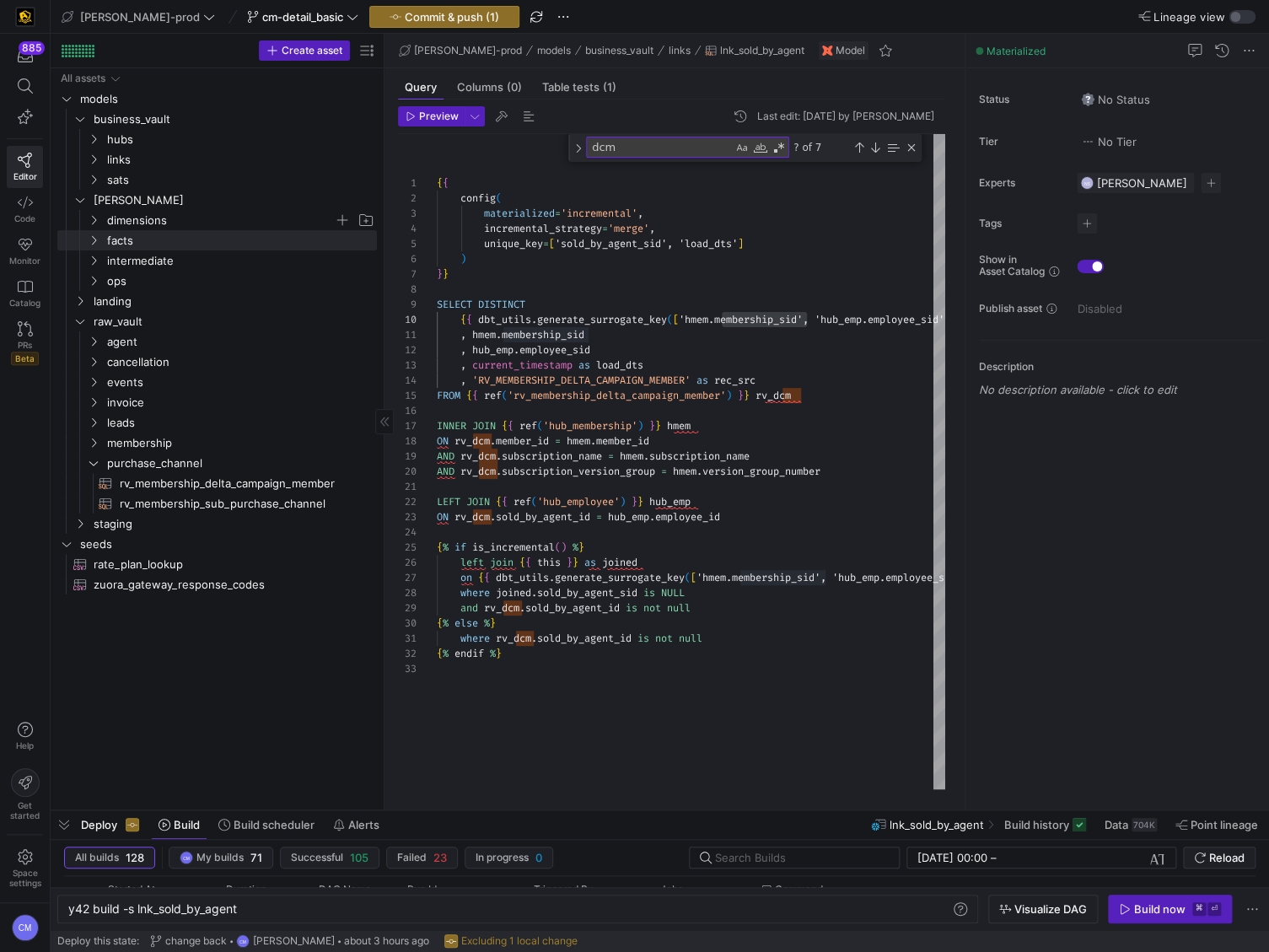
click at [184, 226] on span "dimensions" at bounding box center [221, 221] width 226 height 19
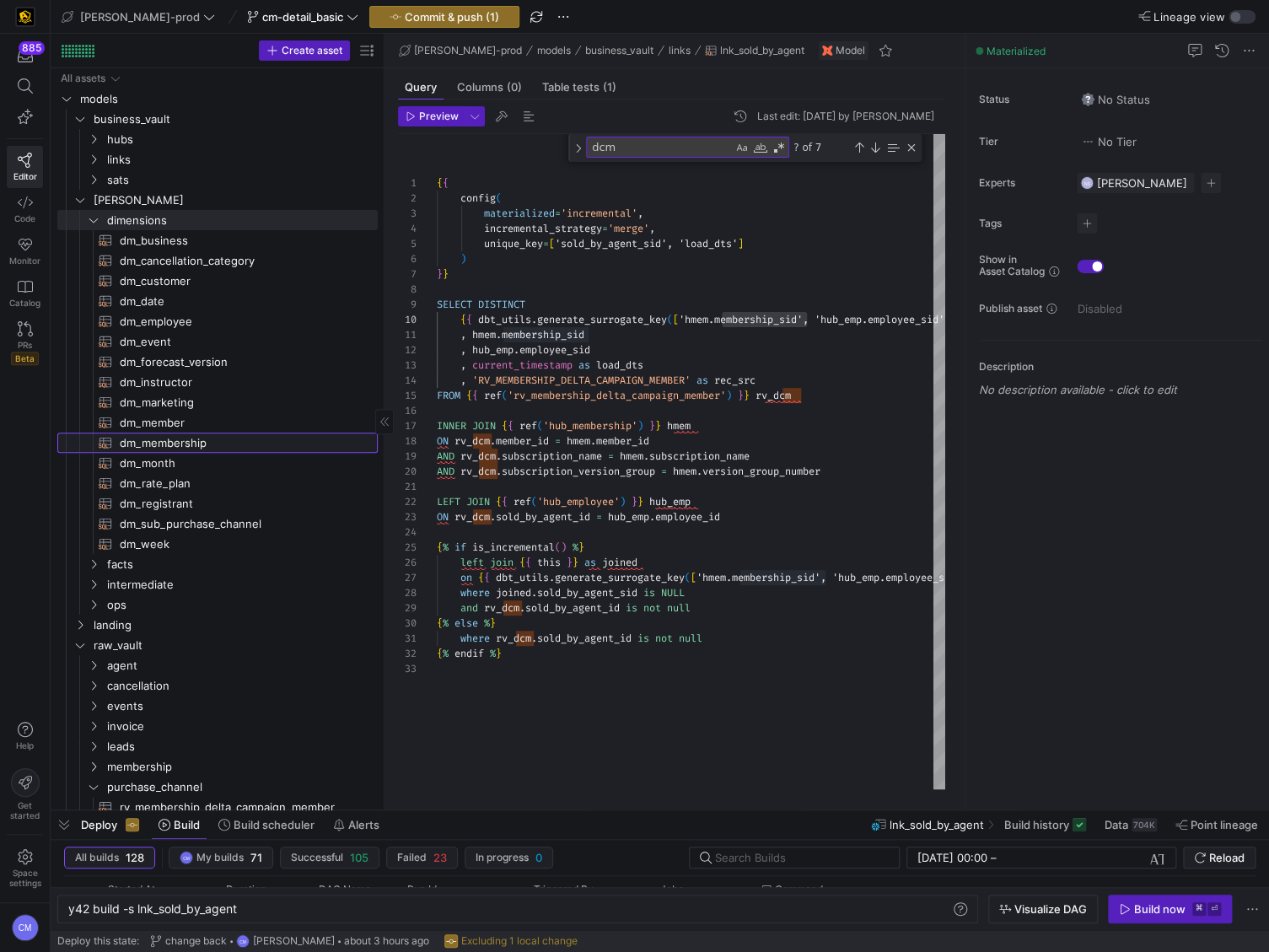
click at [194, 440] on span "dm_membership​​​​​​​​​​" at bounding box center [239, 443] width 239 height 19
type textarea "{{ config( materialized='table' , post_hook = "alter table {{ this }} add prima…"
type textarea "y42 build -s dm_membership"
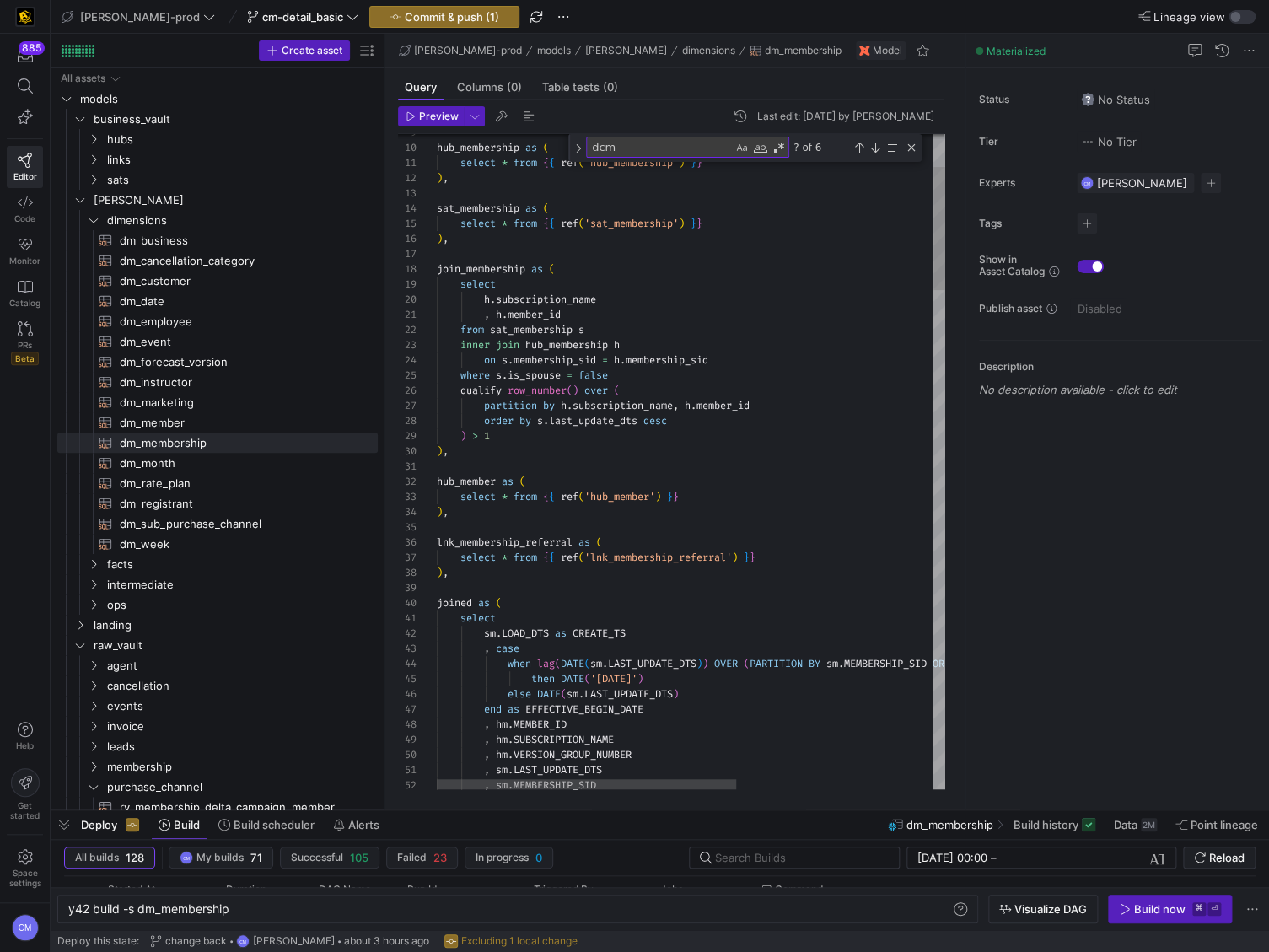
scroll to position [136, 11]
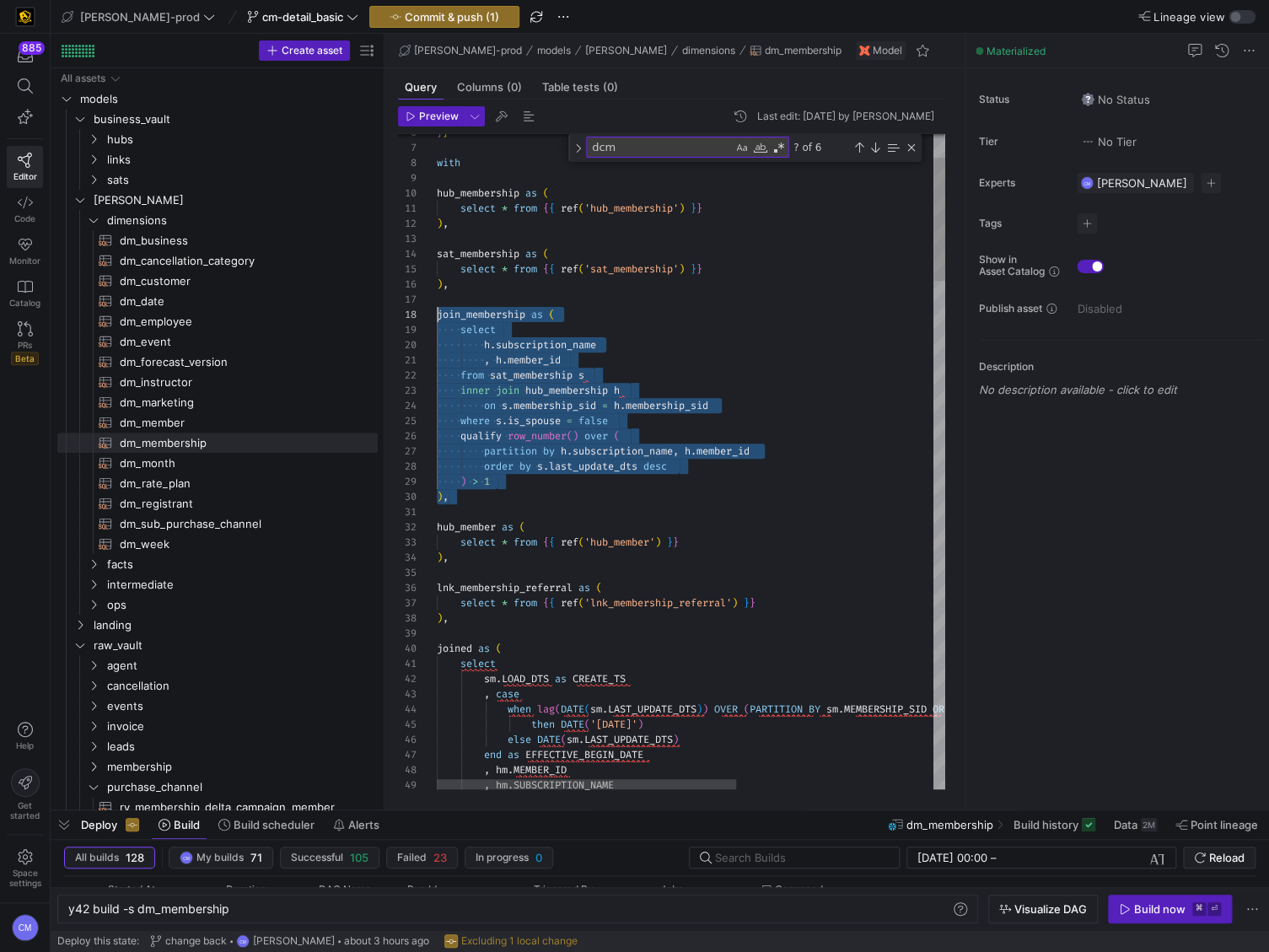
scroll to position [107, 0]
drag, startPoint x: 464, startPoint y: 482, endPoint x: 401, endPoint y: 316, distance: 177.6
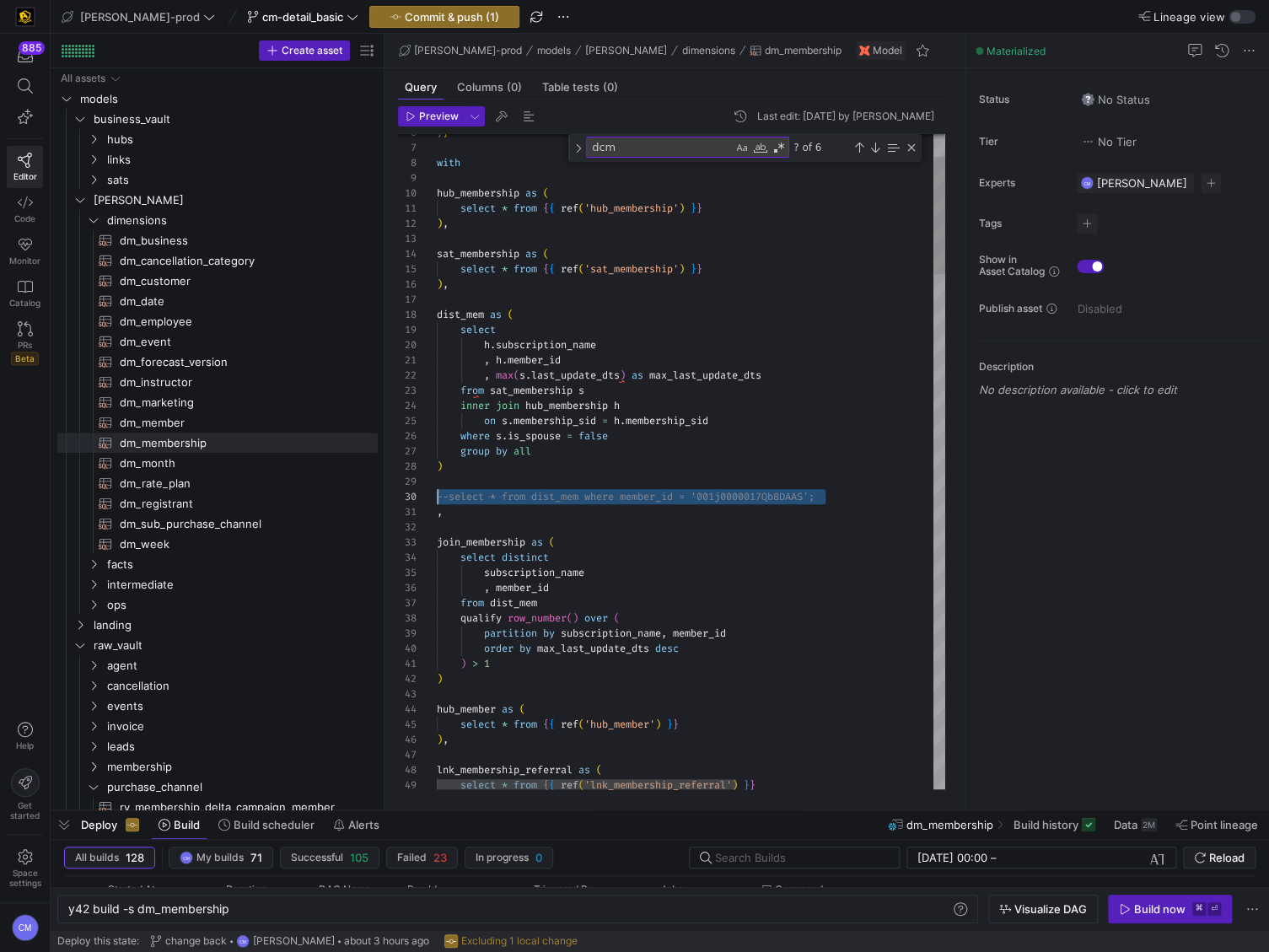
scroll to position [121, 0]
click at [417, 474] on div "9 10 11 12 13 14 15 16 17 18 19 20 21 22 23 24 25 26 27 28 29 30 43 44 45 46 47…" at bounding box center [671, 461] width 547 height 655
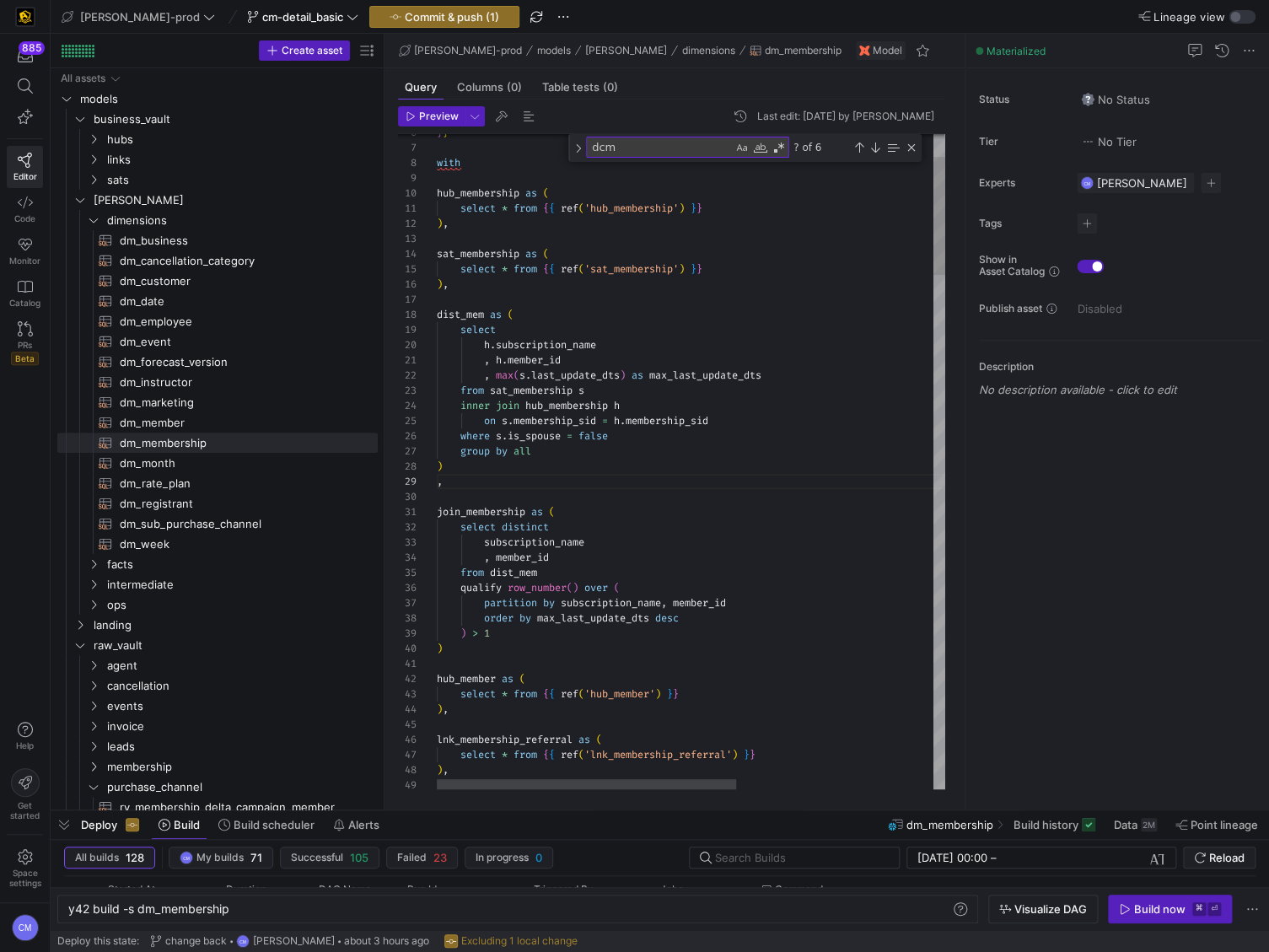
scroll to position [107, 6]
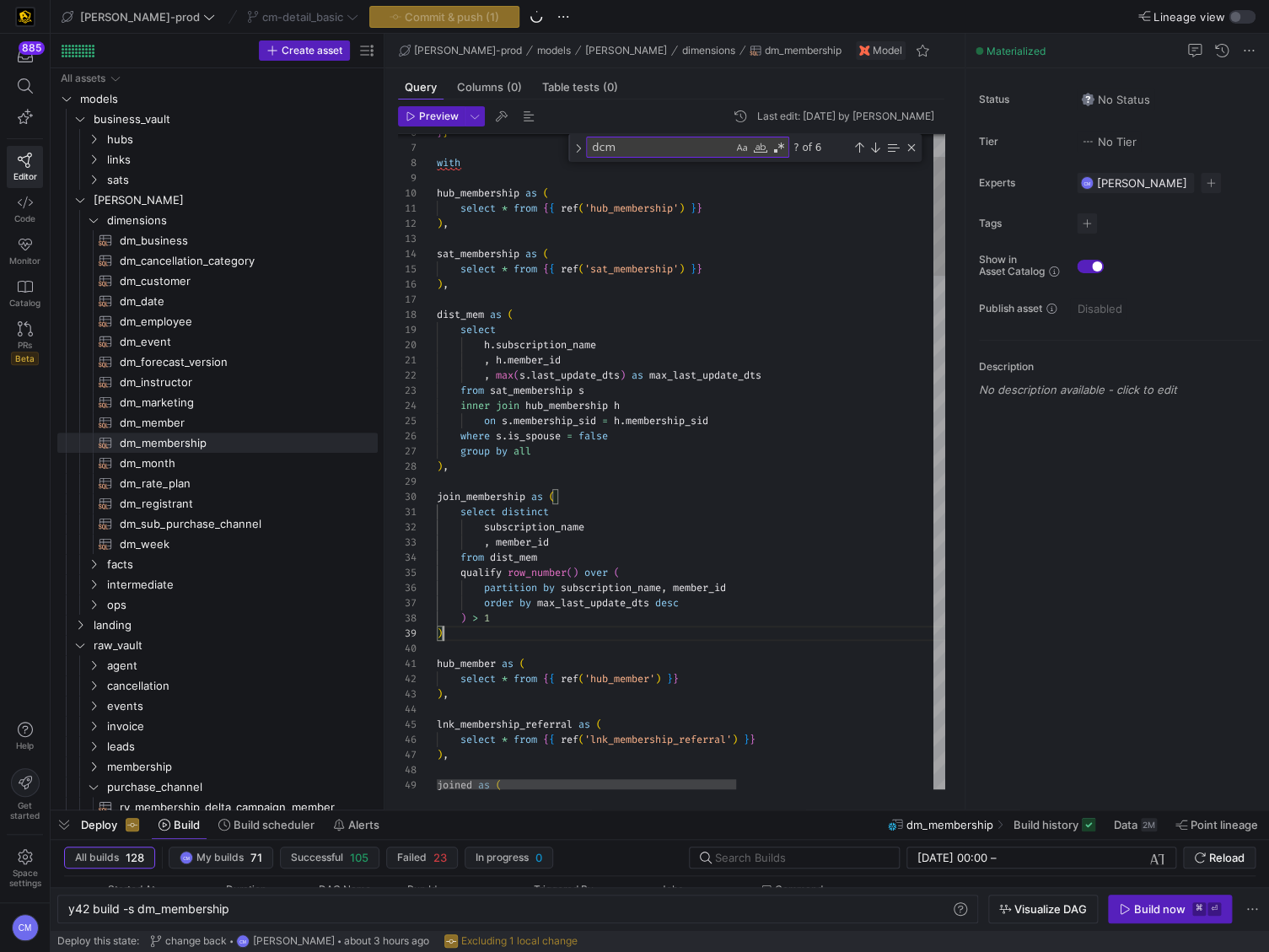
drag, startPoint x: 494, startPoint y: 637, endPoint x: 485, endPoint y: 634, distance: 9.5
click at [493, 637] on div ")" at bounding box center [858, 633] width 843 height 15
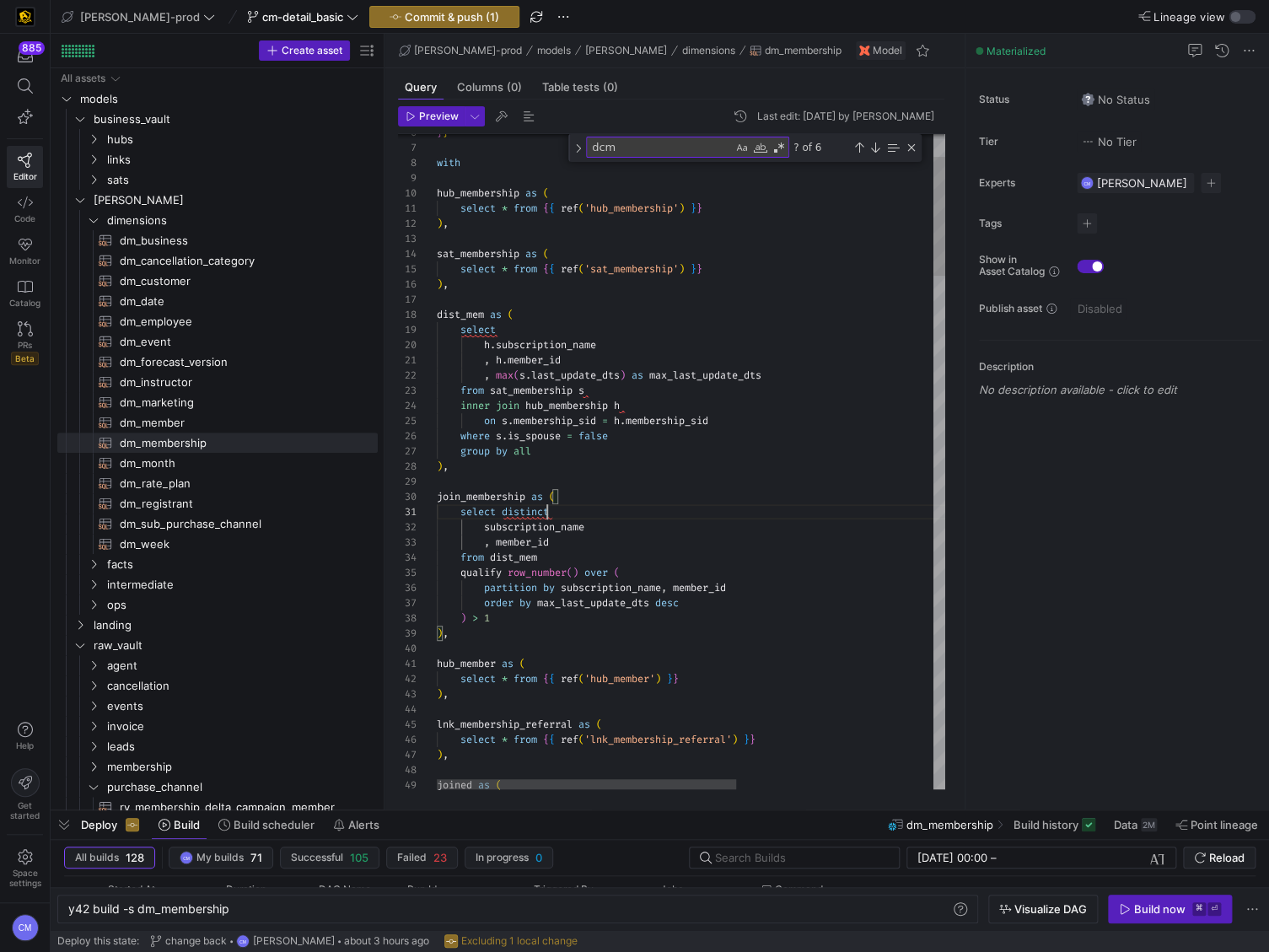
scroll to position [0, 115]
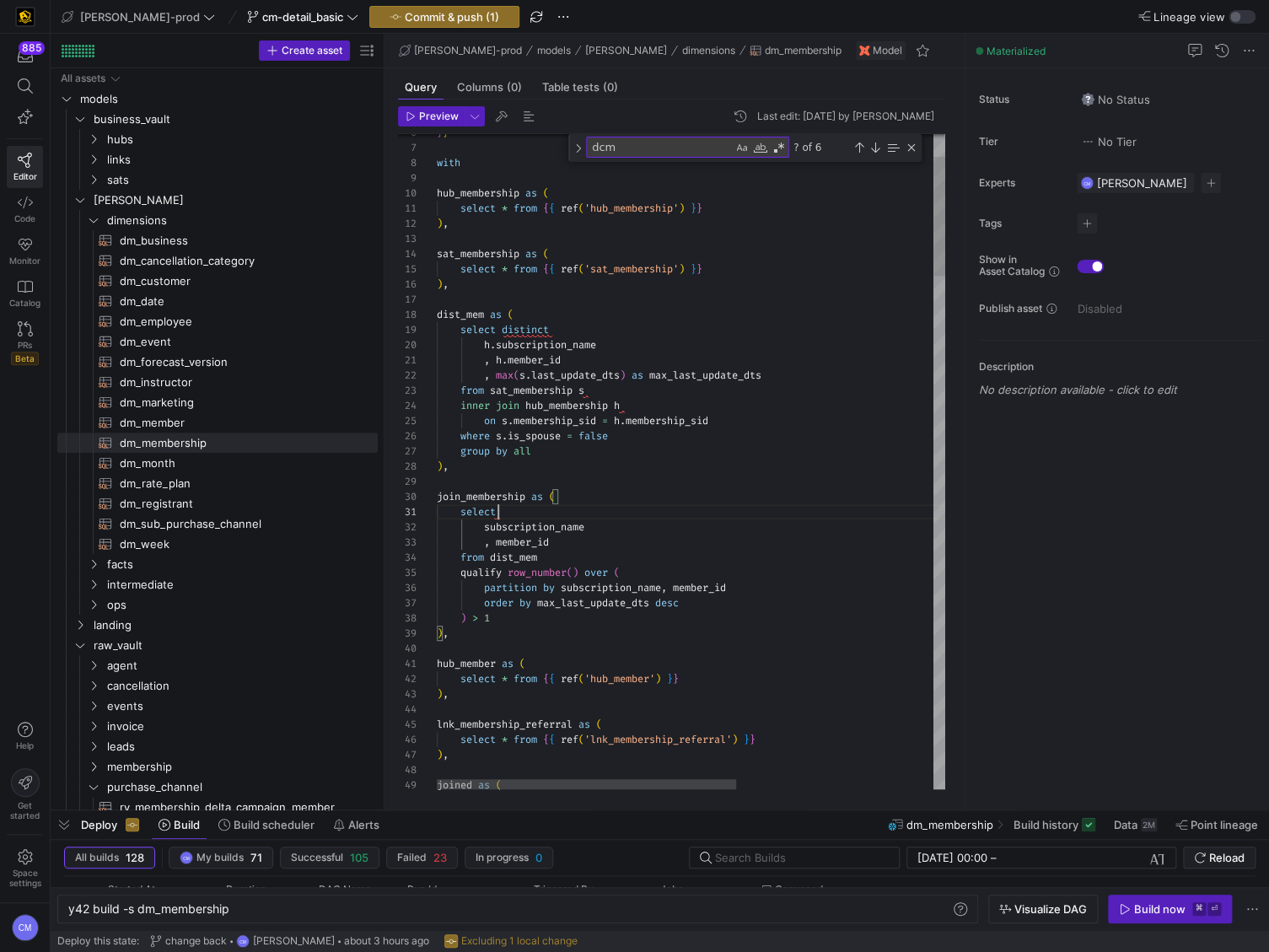
scroll to position [0, 60]
type textarea "select subscription_name , member_id from dist_mem qualify row_number() over ( …"
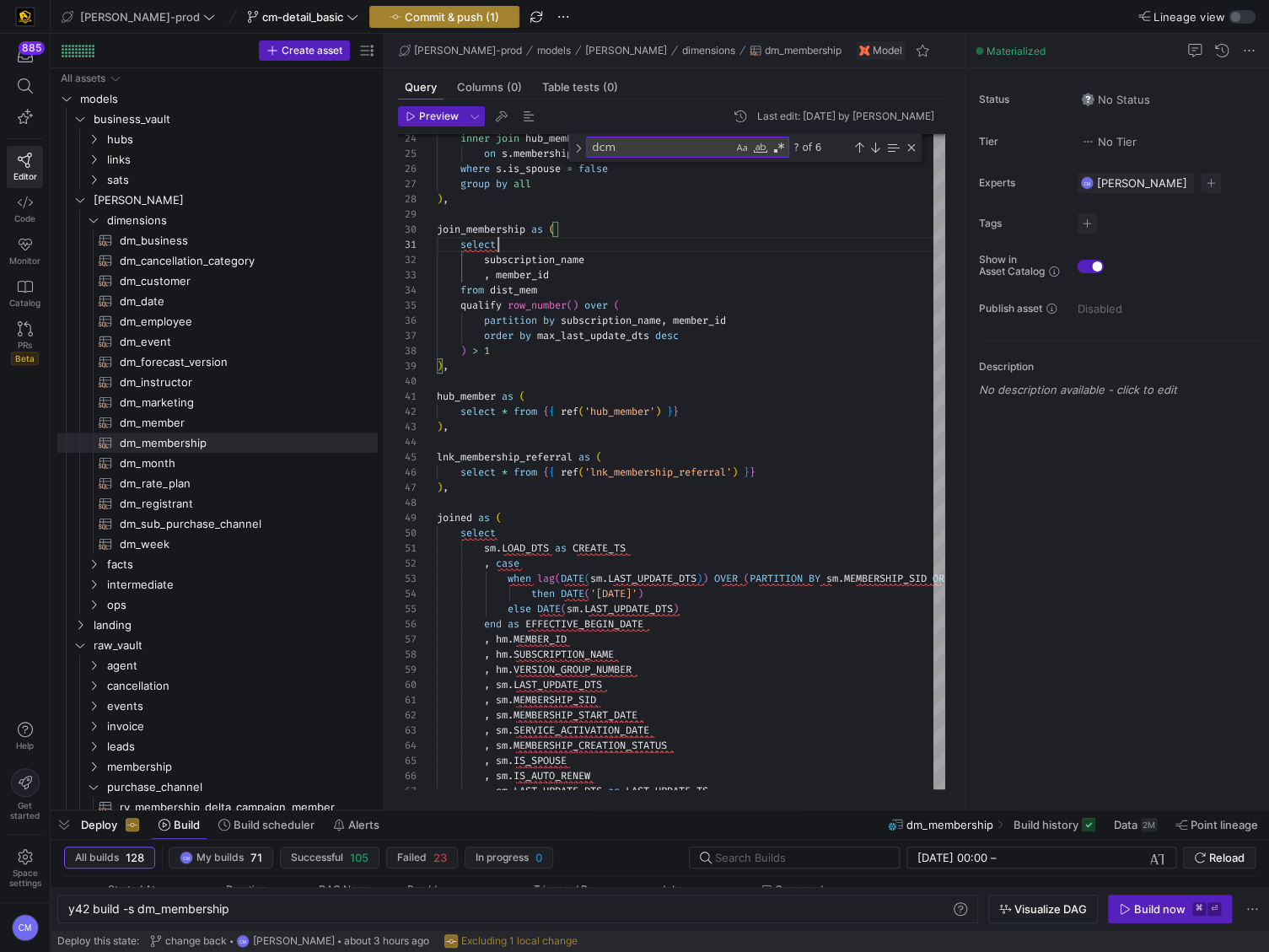
click at [405, 19] on span "Commit & push (1)" at bounding box center [452, 17] width 94 height 13
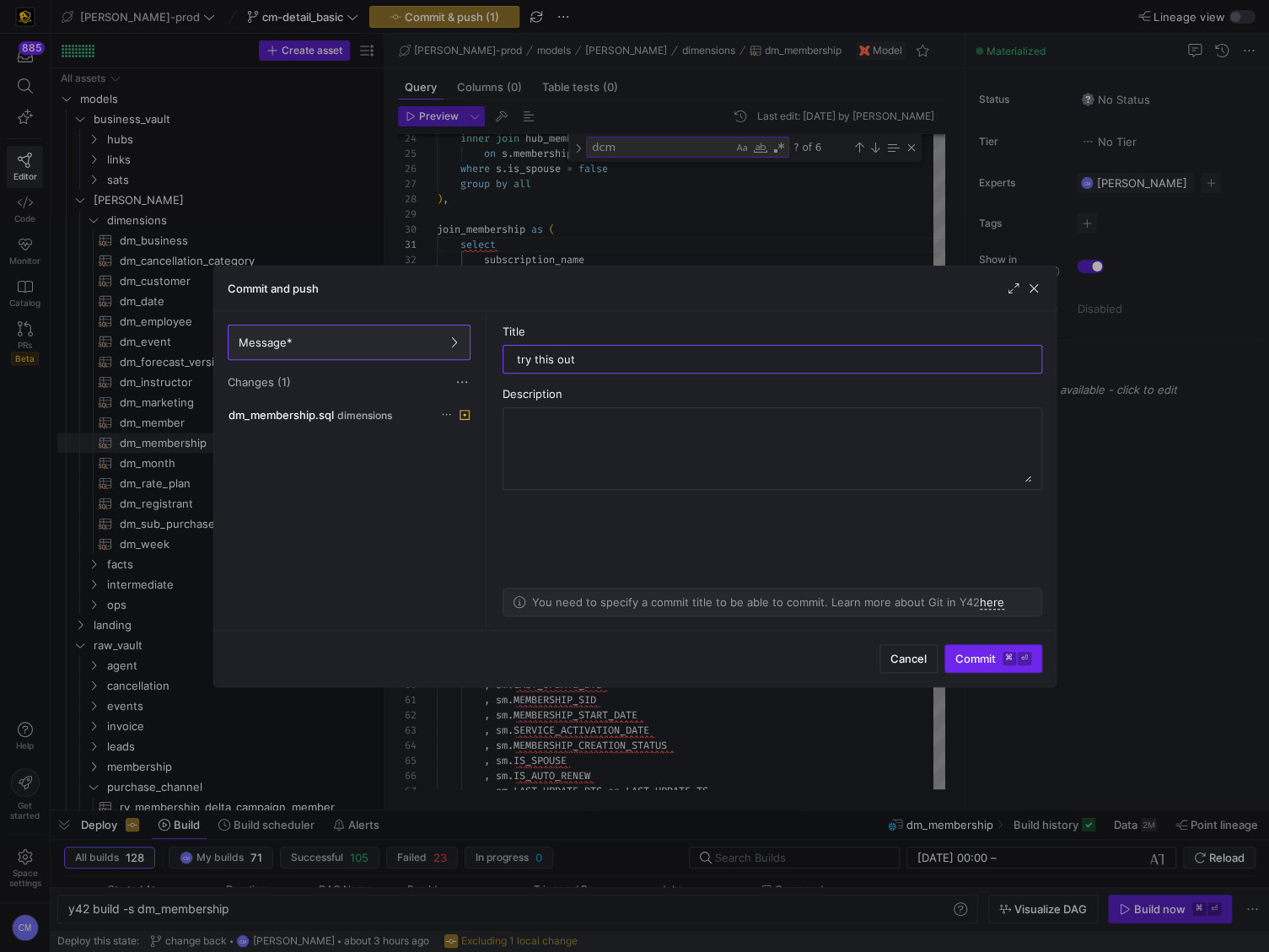
type input "try this out"
click at [983, 659] on span "Commit ⌘ ⏎" at bounding box center [993, 658] width 76 height 13
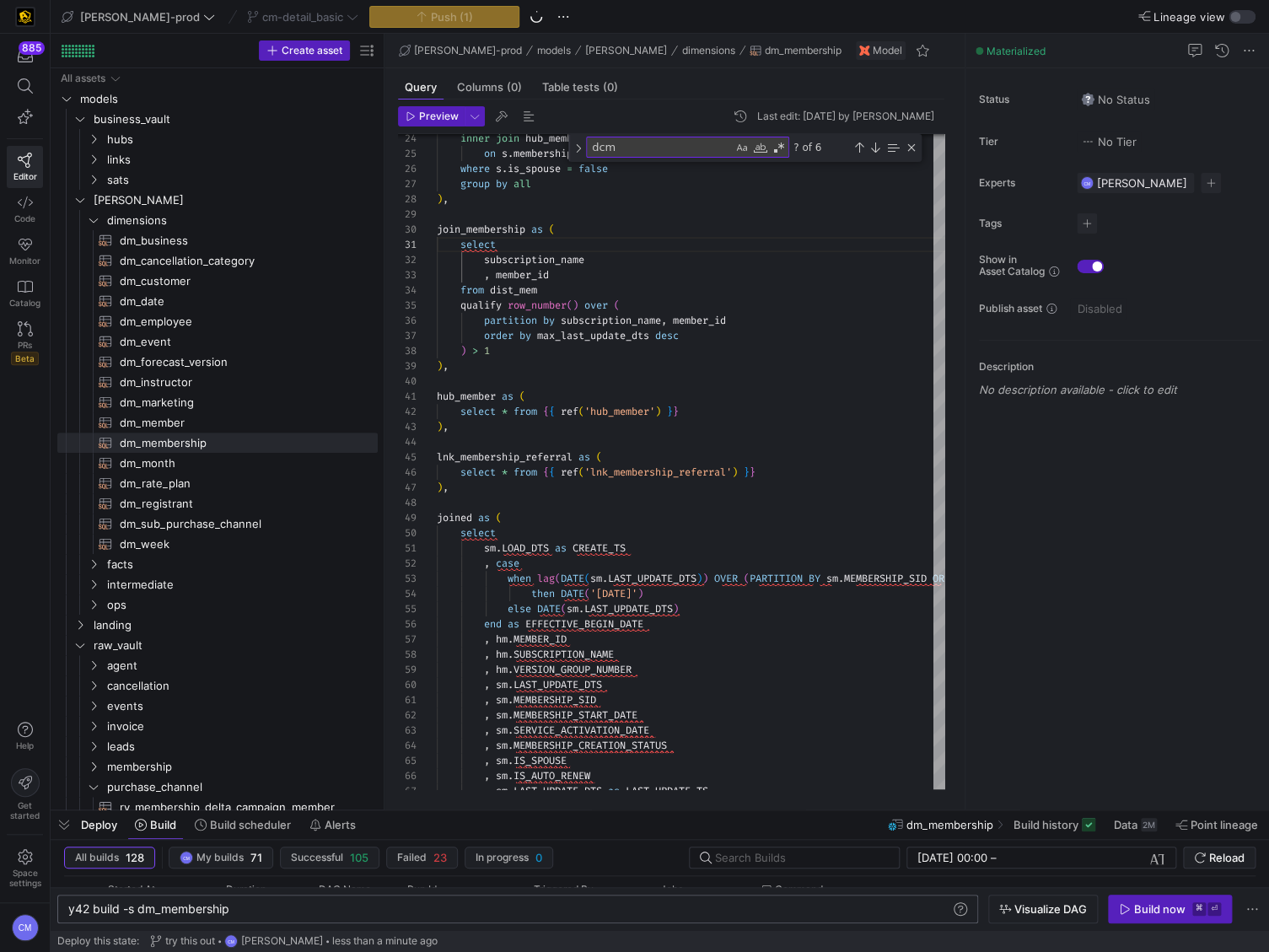
click at [204, 906] on div "y42 build -s dm_membership" at bounding box center [510, 909] width 883 height 13
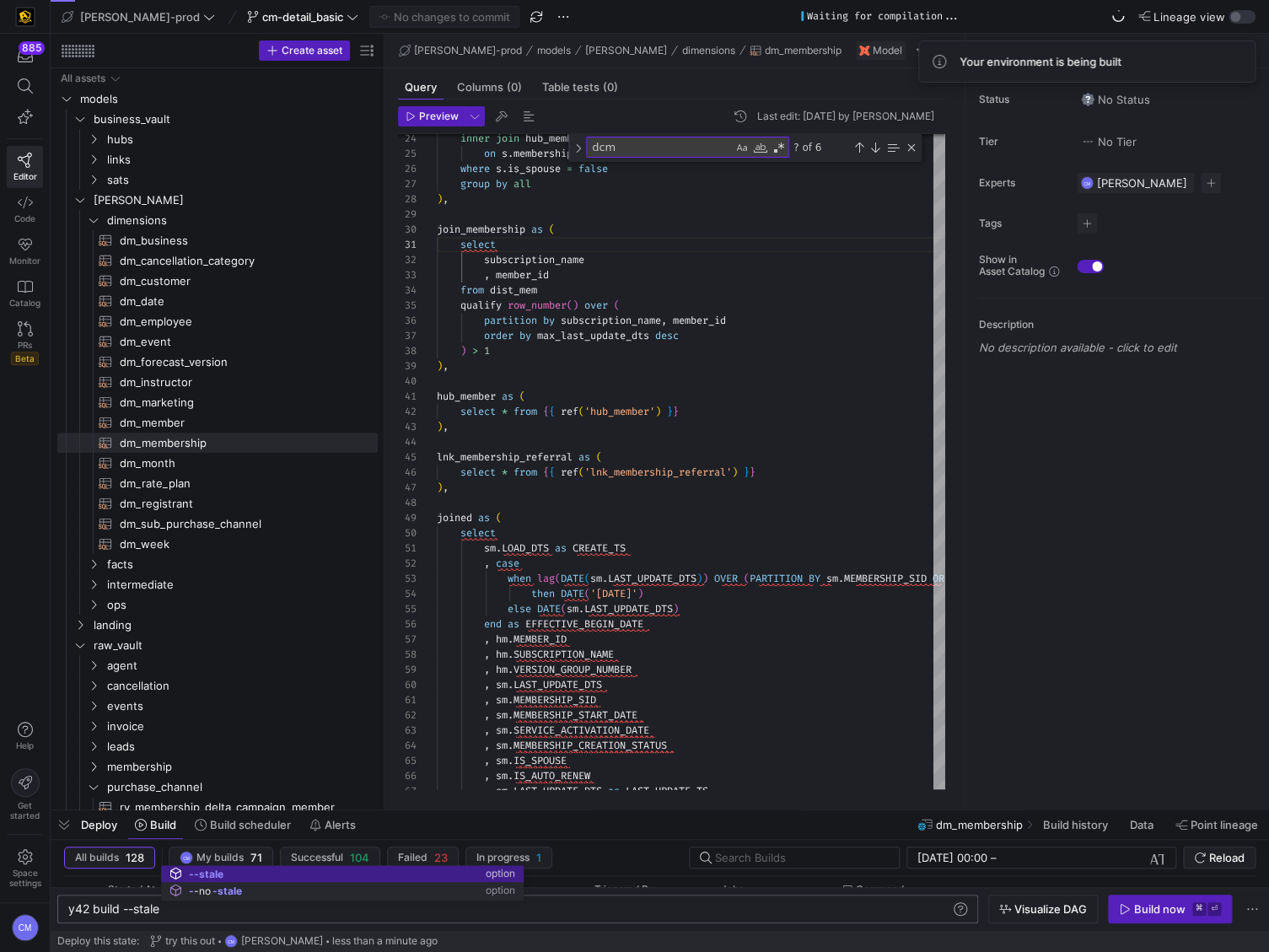
type textarea "y42 build --stale"
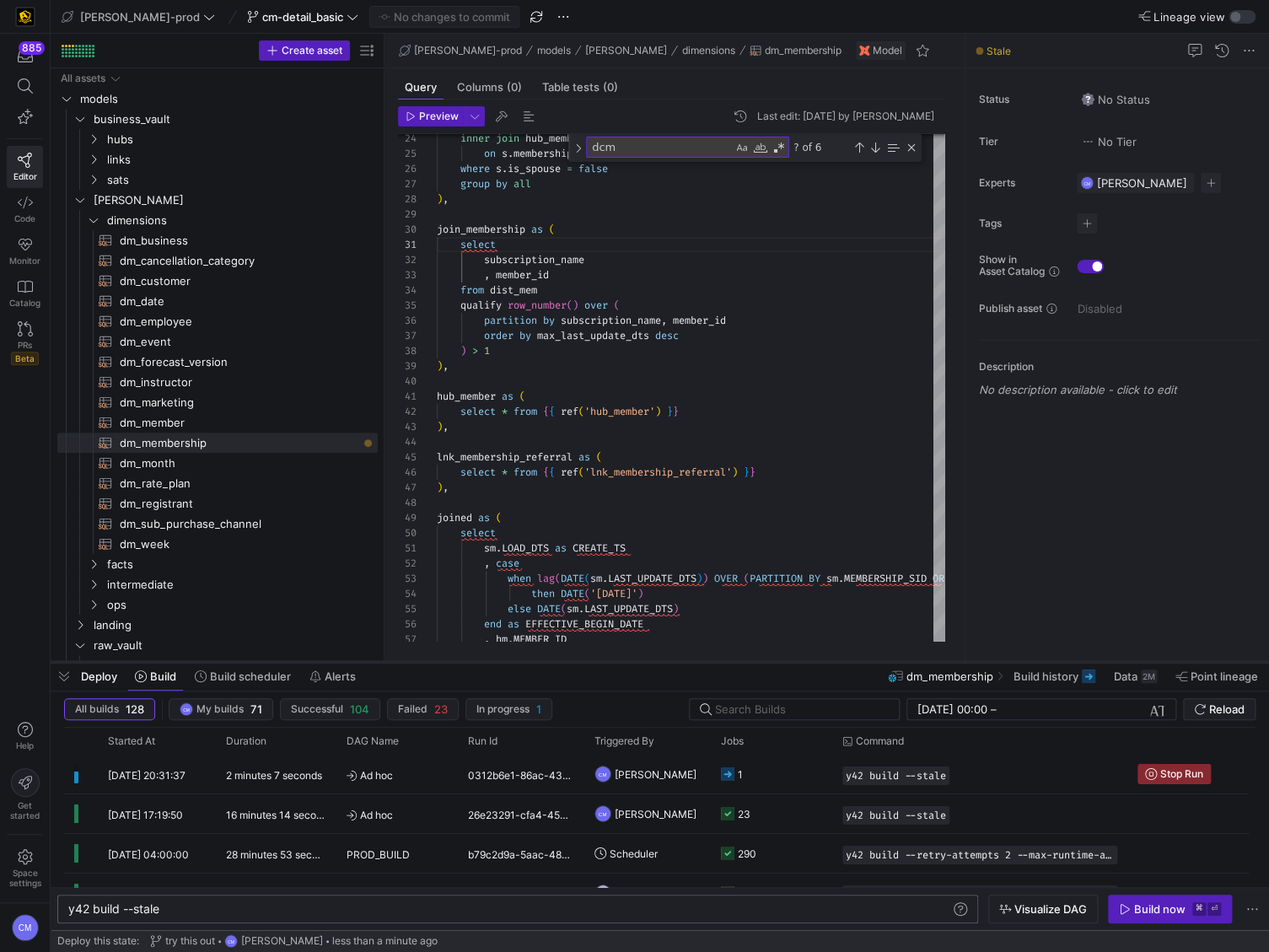
drag, startPoint x: 471, startPoint y: 808, endPoint x: 473, endPoint y: 660, distance: 148.0
click at [473, 660] on div at bounding box center [659, 661] width 1219 height 7
click at [145, 567] on span "facts" at bounding box center [221, 564] width 227 height 19
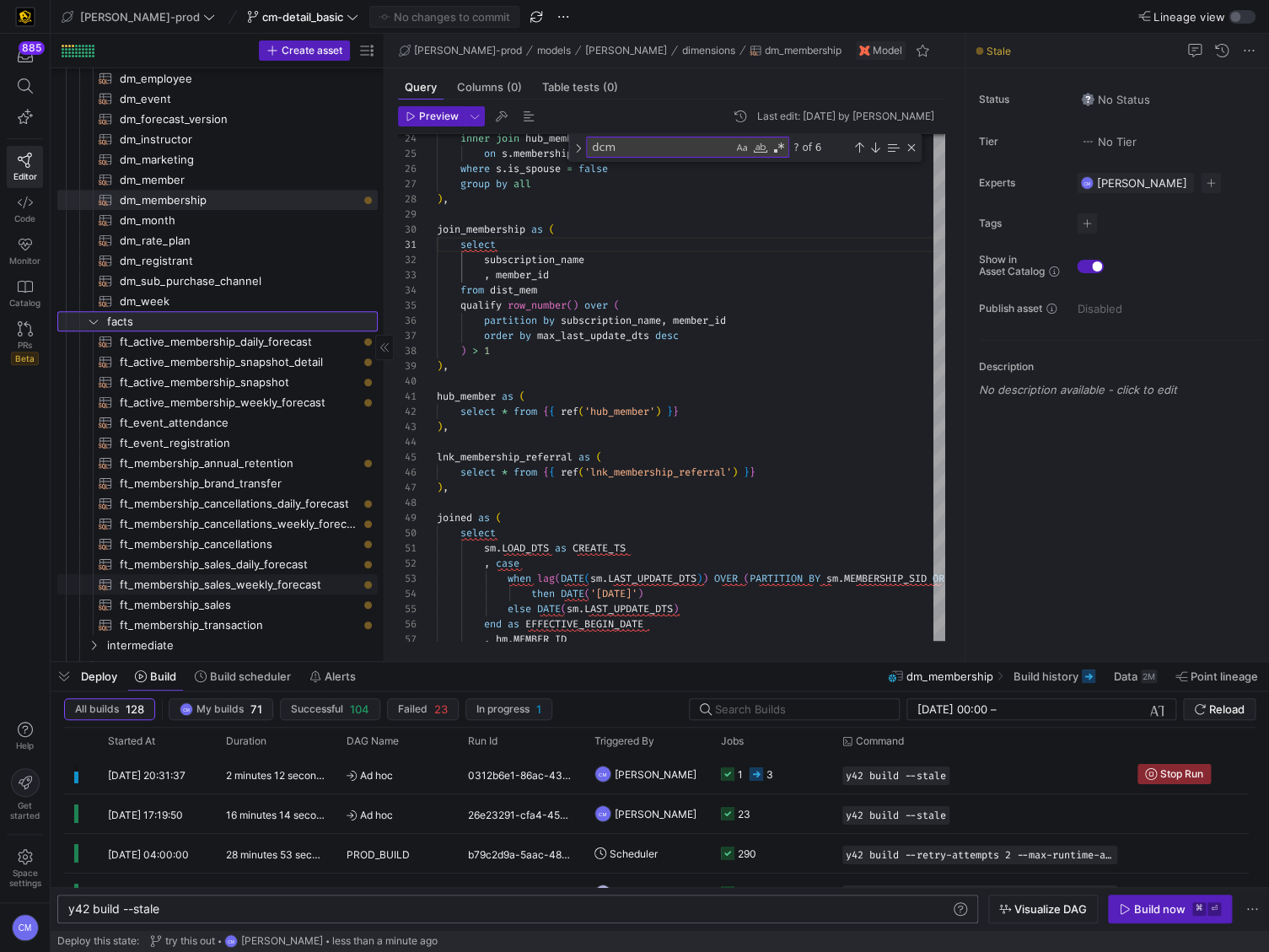
scroll to position [274, 0]
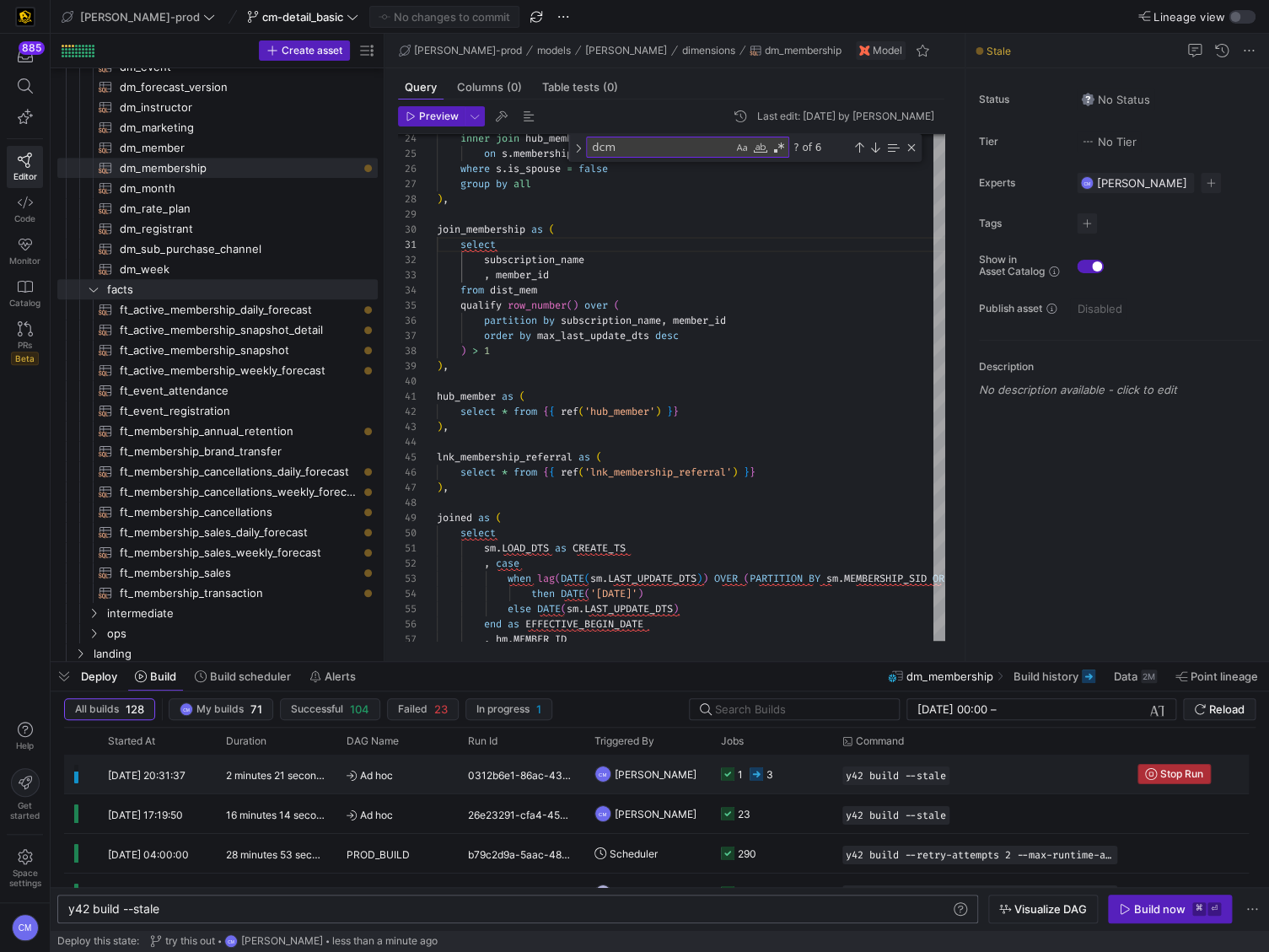
click at [1152, 768] on icon "Press SPACE to select this row." at bounding box center [1151, 774] width 11 height 11
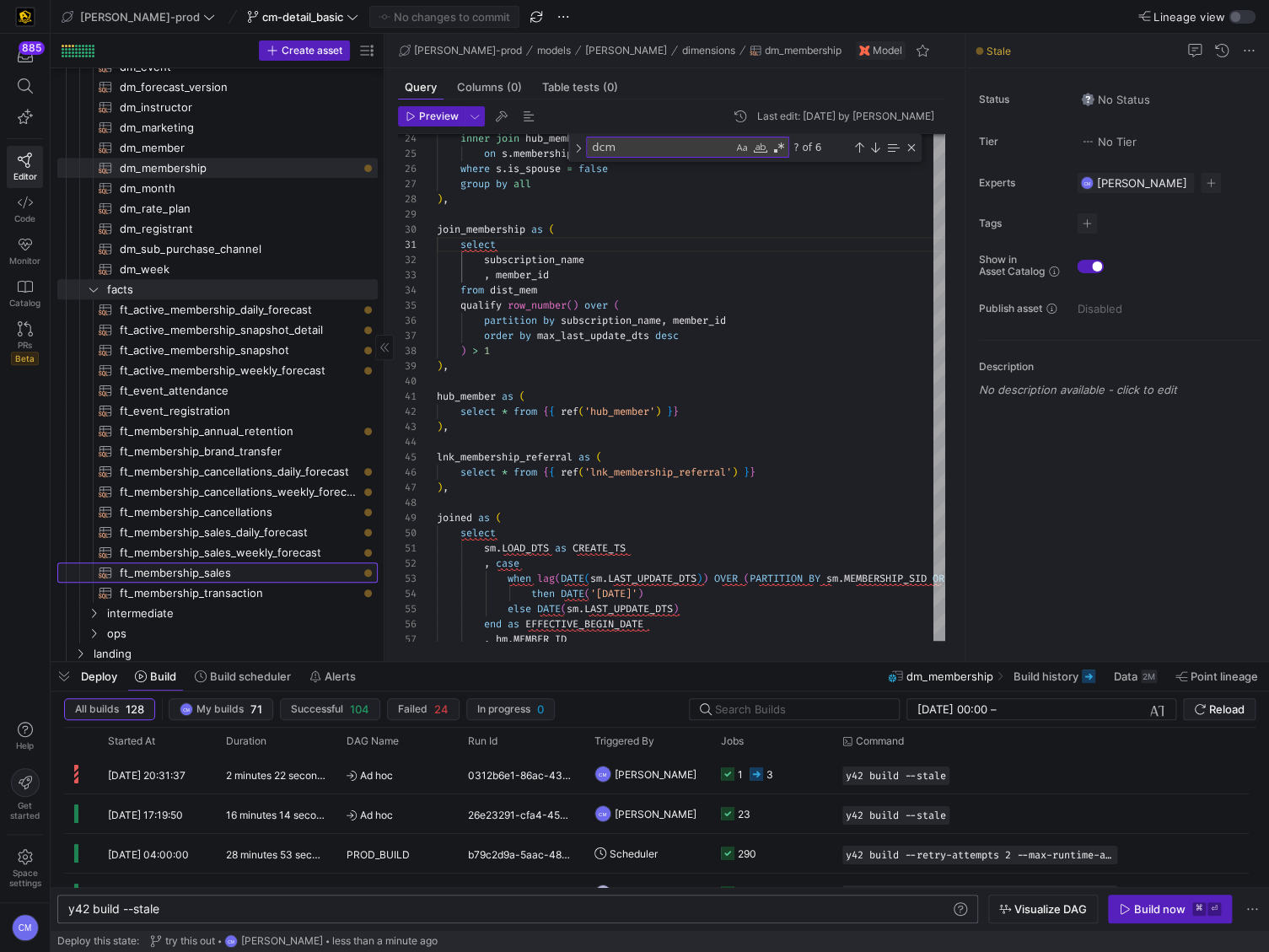
click at [281, 568] on span "ft_membership_sales​​​​​​​​​​" at bounding box center [239, 573] width 239 height 19
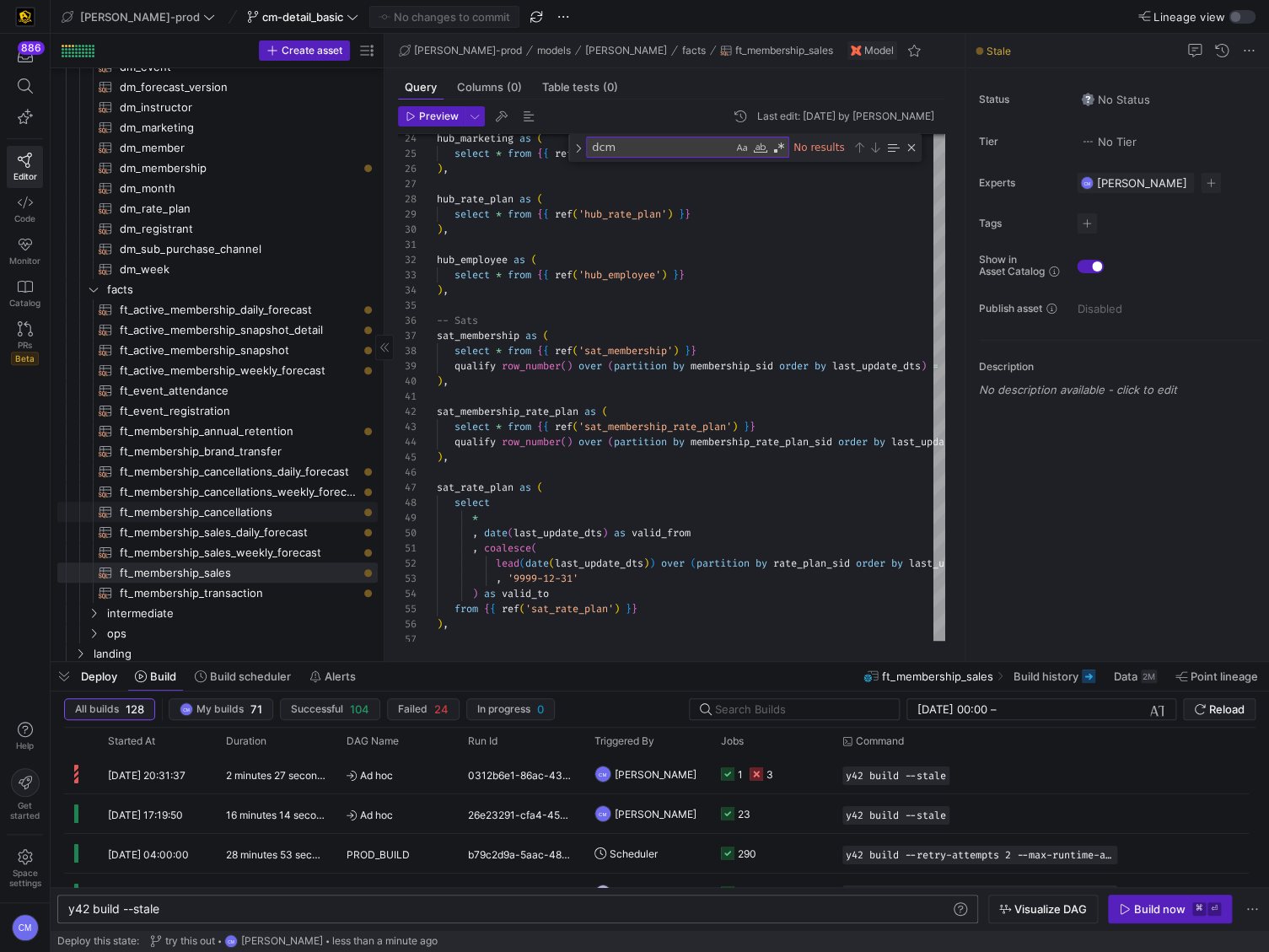
click at [295, 508] on span "ft_membership_cancellations​​​​​​​​​​" at bounding box center [239, 512] width 239 height 19
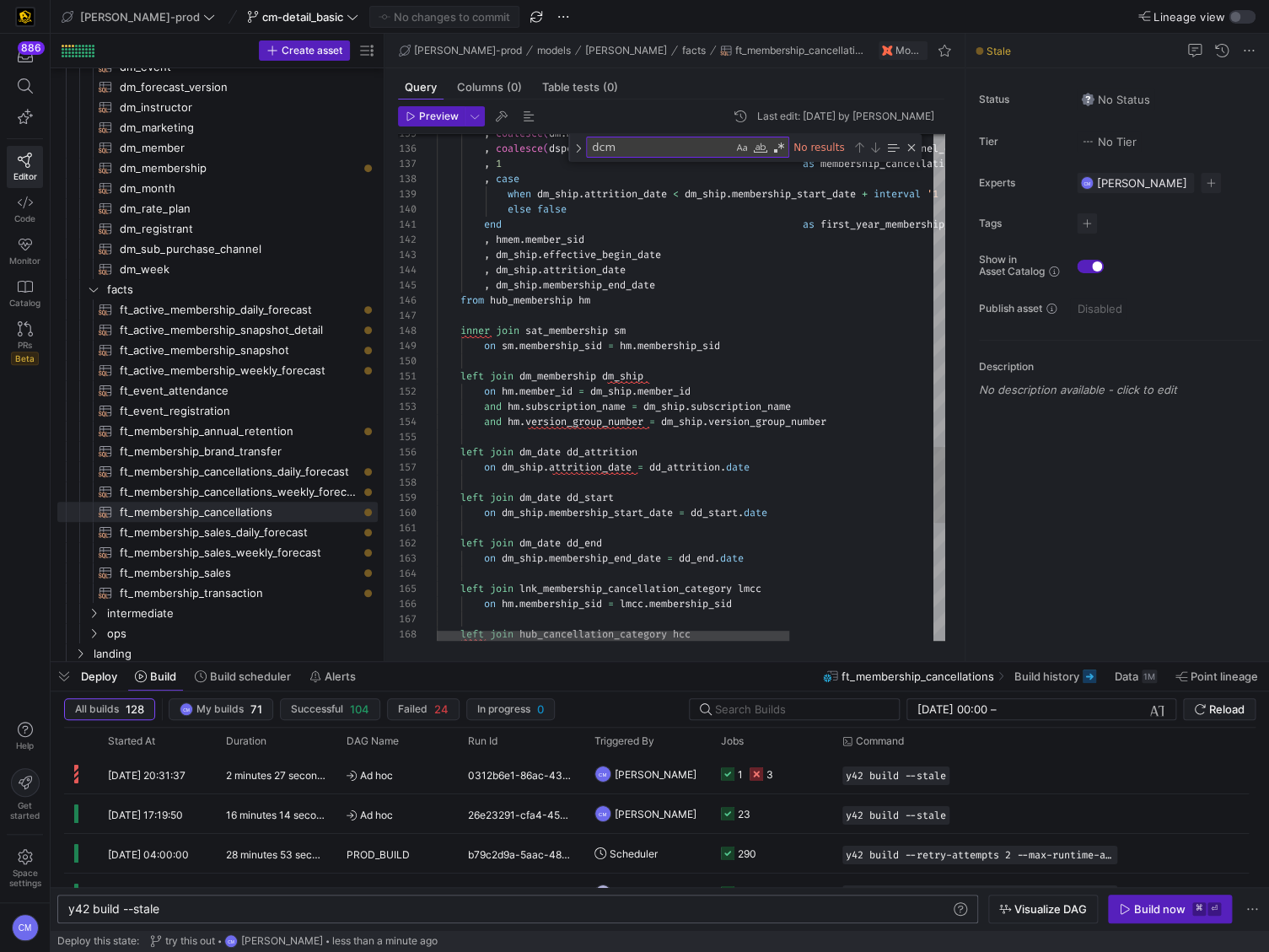
scroll to position [0, 212]
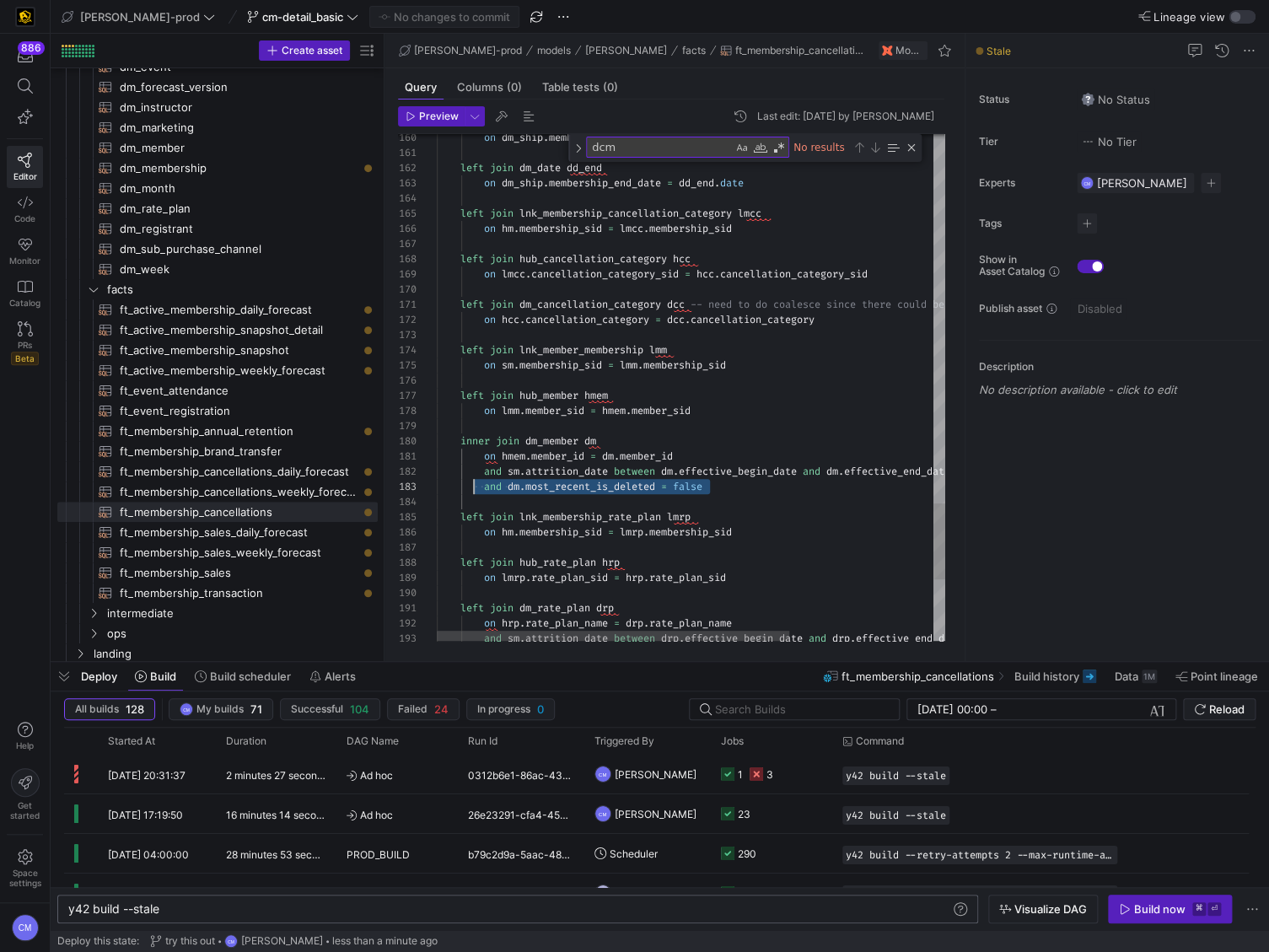
scroll to position [30, 0]
drag, startPoint x: 718, startPoint y: 488, endPoint x: 404, endPoint y: 482, distance: 314.1
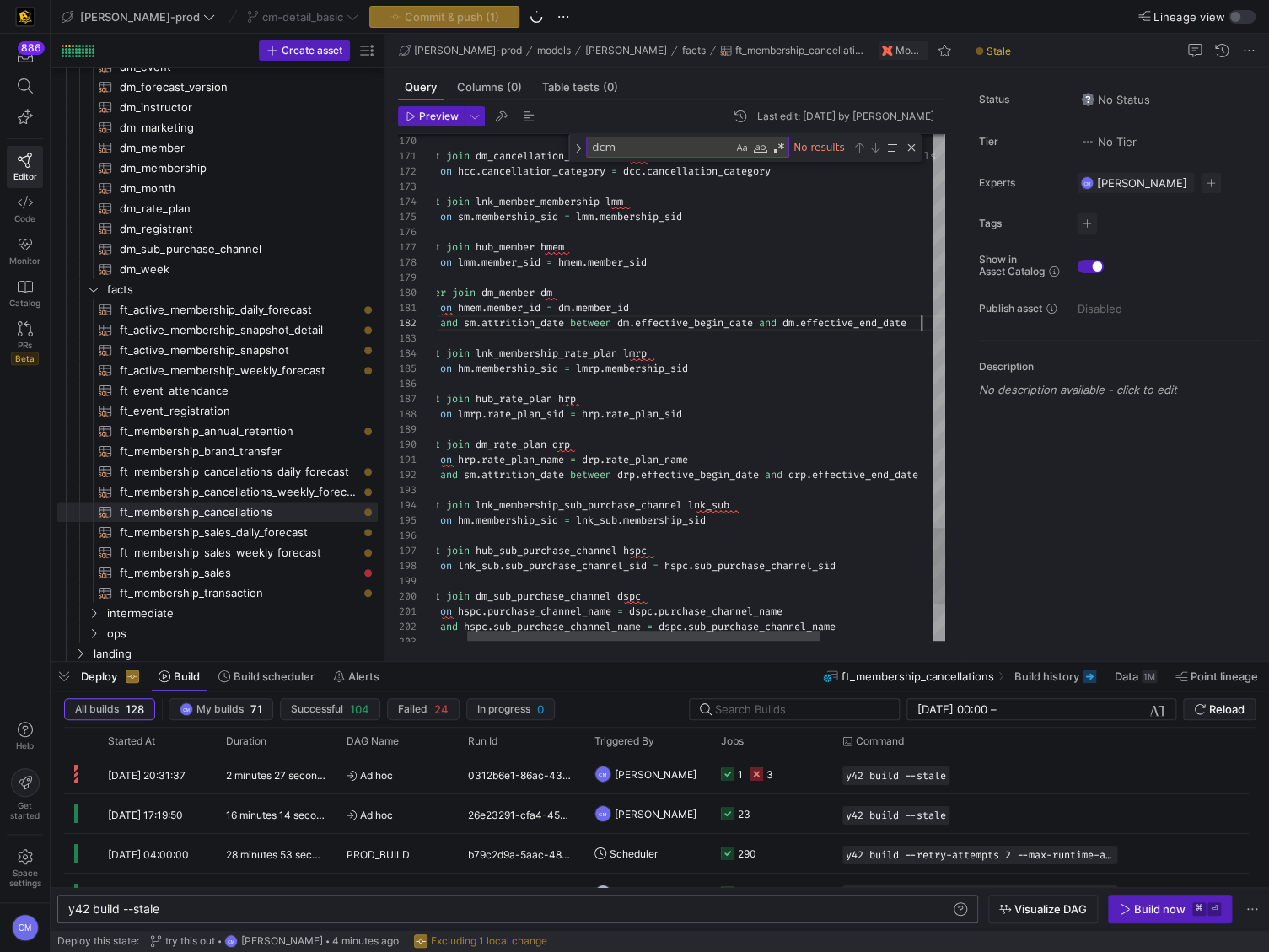
scroll to position [15, 527]
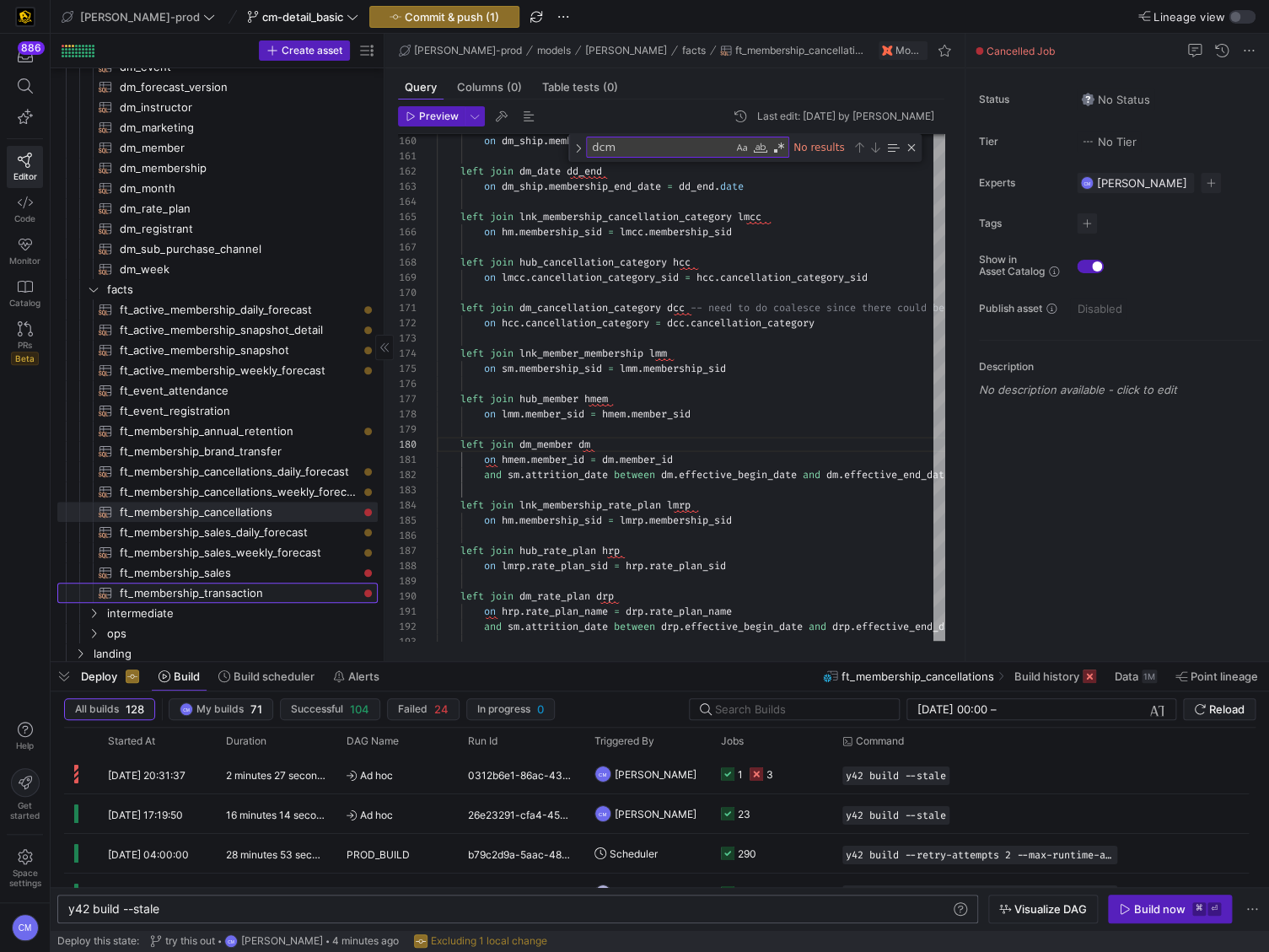
click at [269, 585] on span "ft_membership_transaction​​​​​​​​​​" at bounding box center [239, 593] width 239 height 19
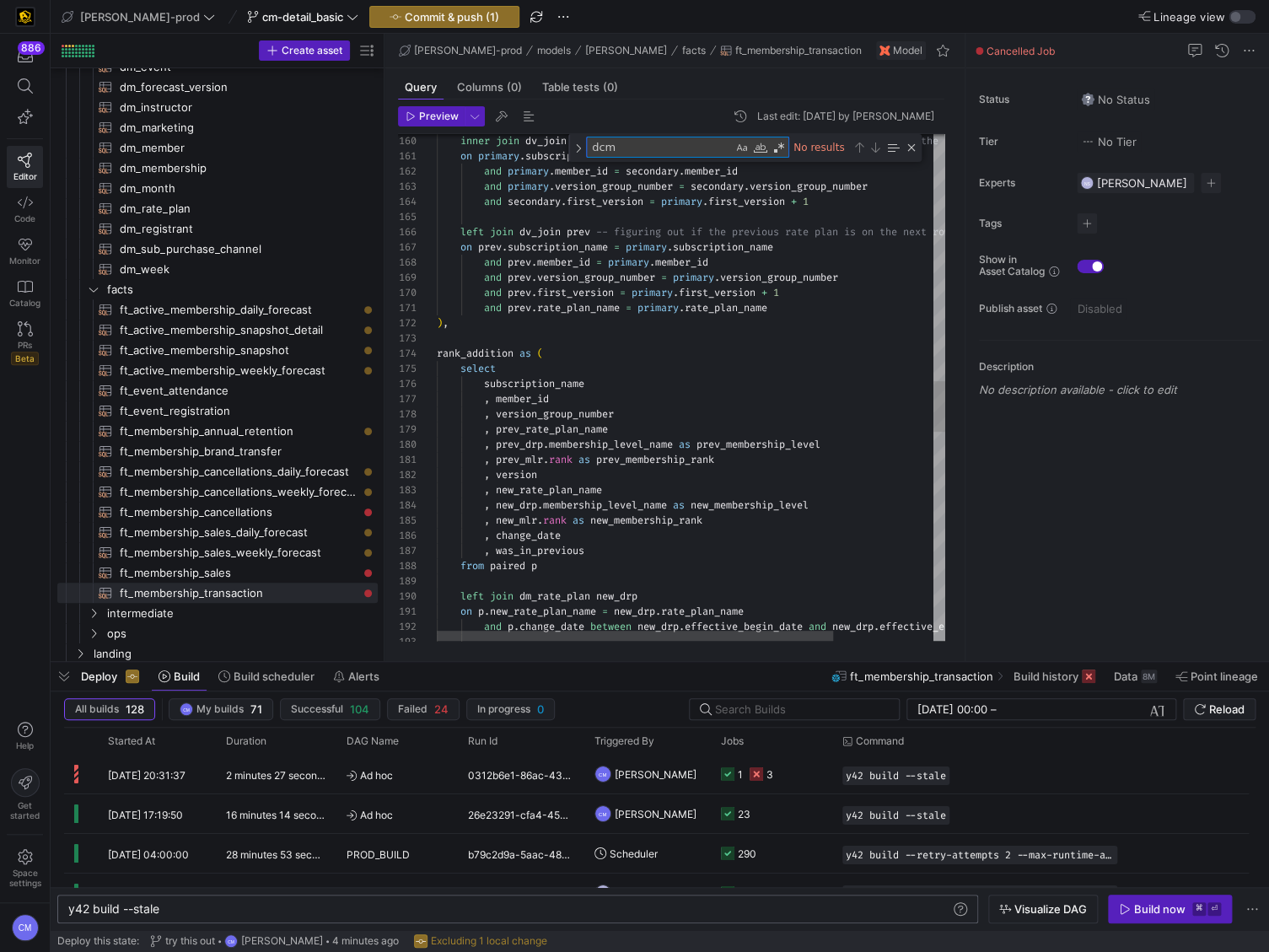
drag, startPoint x: 669, startPoint y: 145, endPoint x: 533, endPoint y: 141, distance: 136.1
click at [533, 141] on div "160 161 162 163 164 165 166 167 168 169 170 171 172 173 174 175 176 177 178 179…" at bounding box center [671, 387] width 547 height 507
type textarea "{{ config( post_hook = [ "alter table {{ this }} add primary key (membership_di…"
type textarea "d"
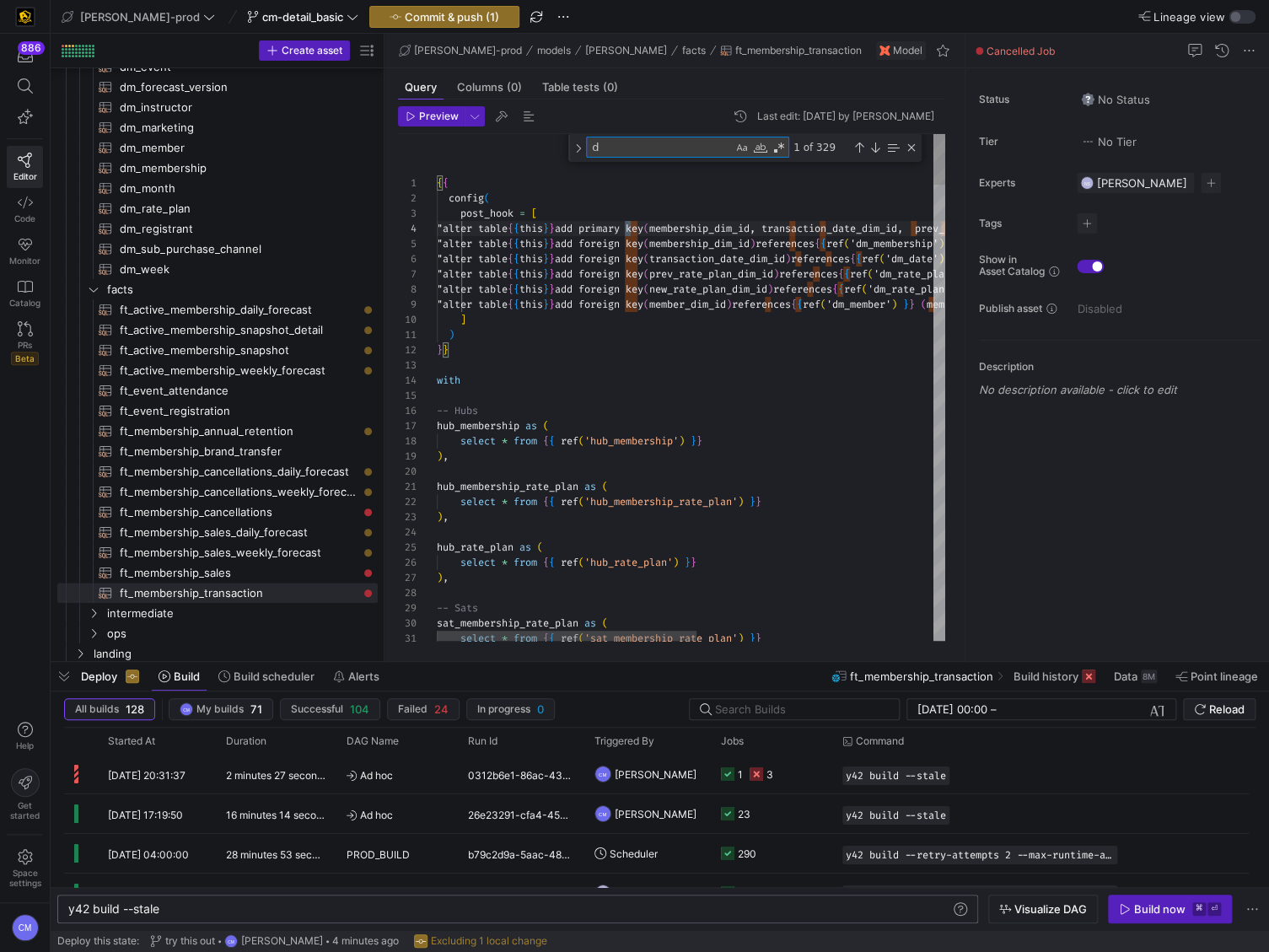
type textarea "{{ config( post_hook = [ "alter table {{ this }} add primary key (membership_di…"
type textarea "dm"
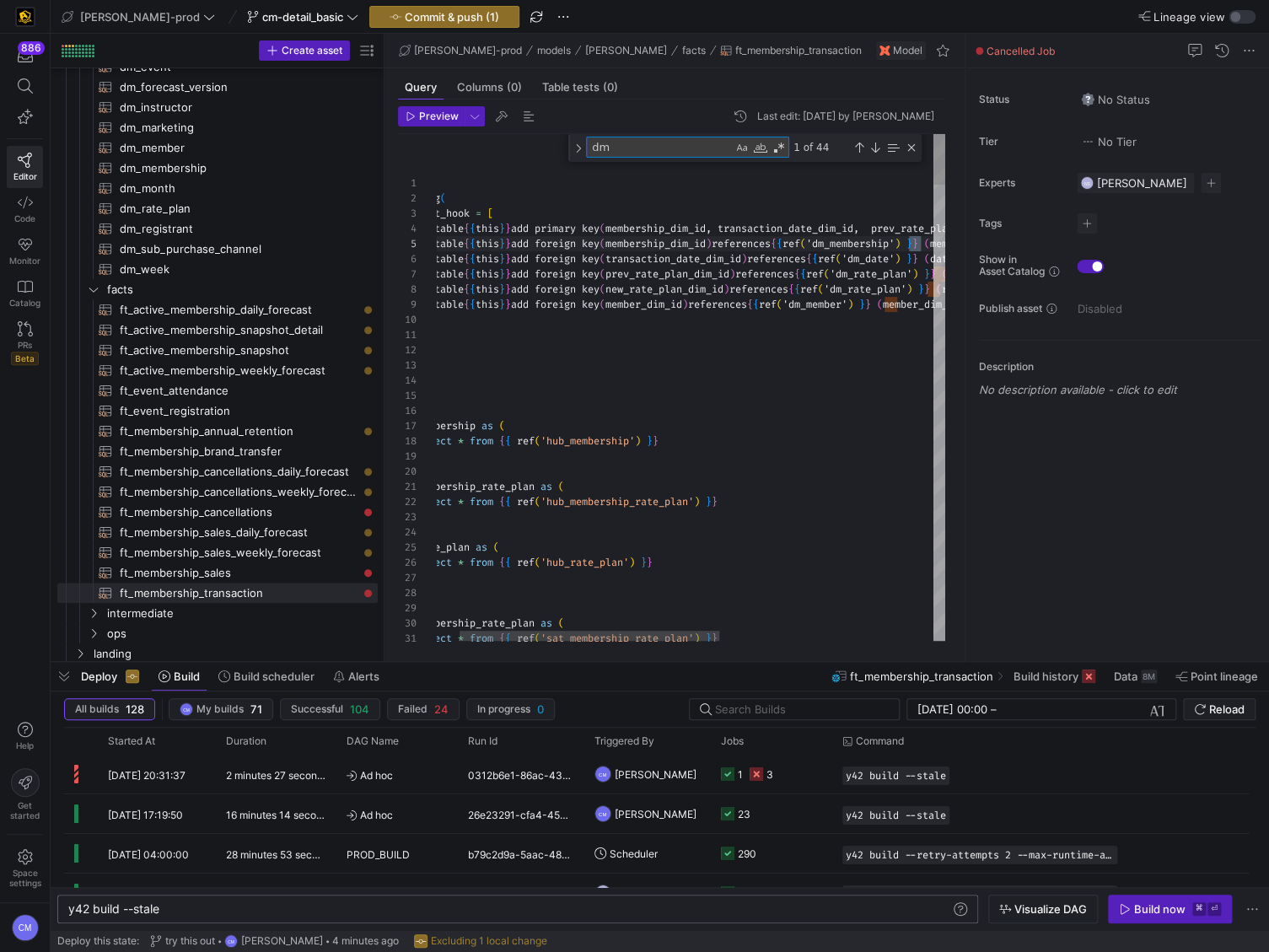
type textarea "{{ config( post_hook = [ "alter table {{ this }} add primary key (membership_di…"
type textarea "dm_"
type textarea "{{ config( post_hook = [ "alter table {{ this }} add primary key (membership_di…"
type textarea "dm_m"
type textarea "{{ config( post_hook = [ "alter table {{ this }} add primary key (membership_di…"
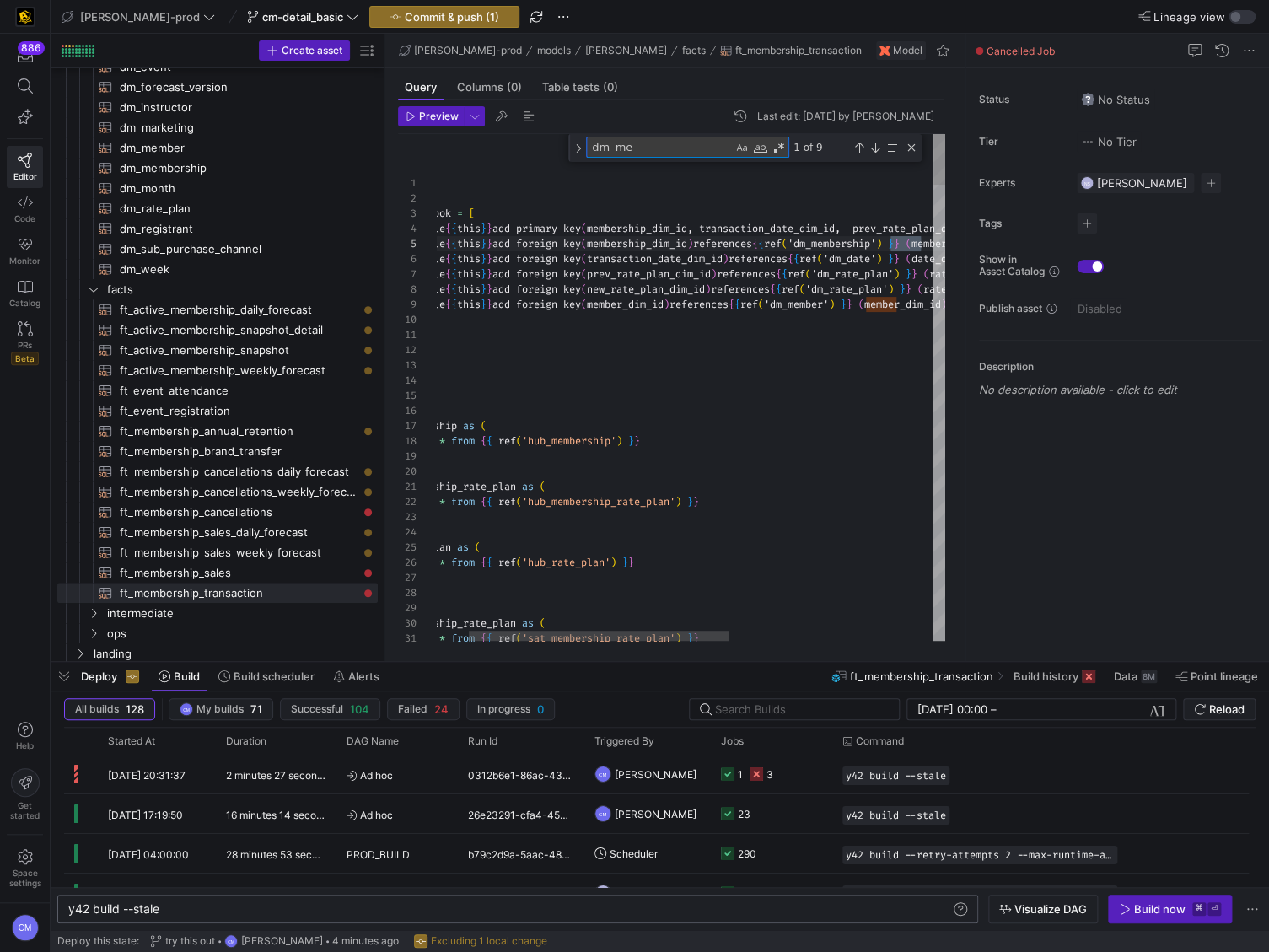
type textarea "dm_mem"
type textarea "{{ config( post_hook = [ "alter table {{ this }} add primary key (membership_di…"
type textarea "dm_memb"
type textarea "{{ config( post_hook = [ "alter table {{ this }} add primary key (membership_di…"
type textarea "dm_membe"
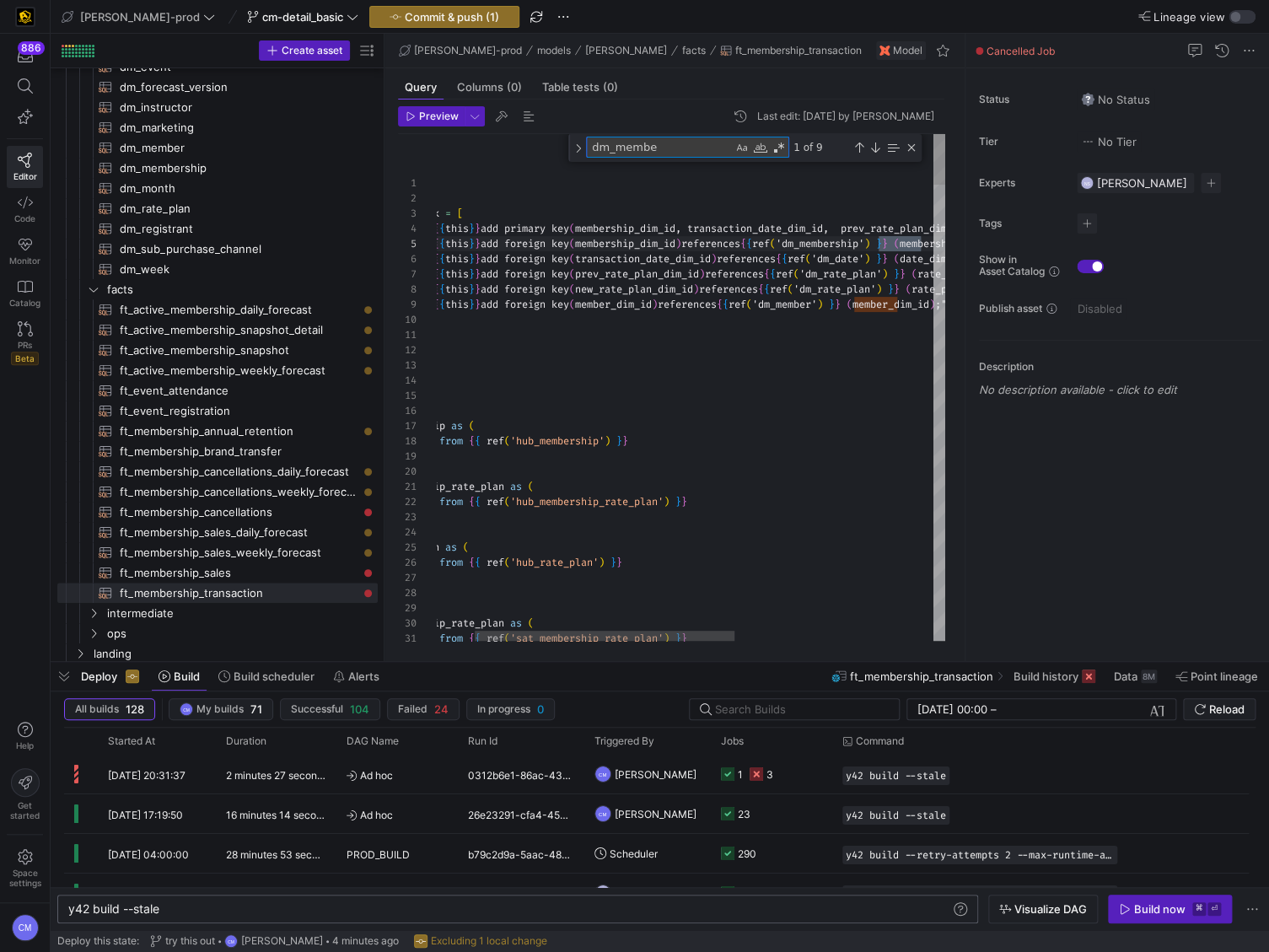
type textarea "{{ config( post_hook = [ "alter table {{ this }} add primary key (membership_di…"
type textarea "dm_member"
type textarea "dm_member as ( select * , first_value(is_deleted) over (partition by member_id …"
type textarea "dm_member"
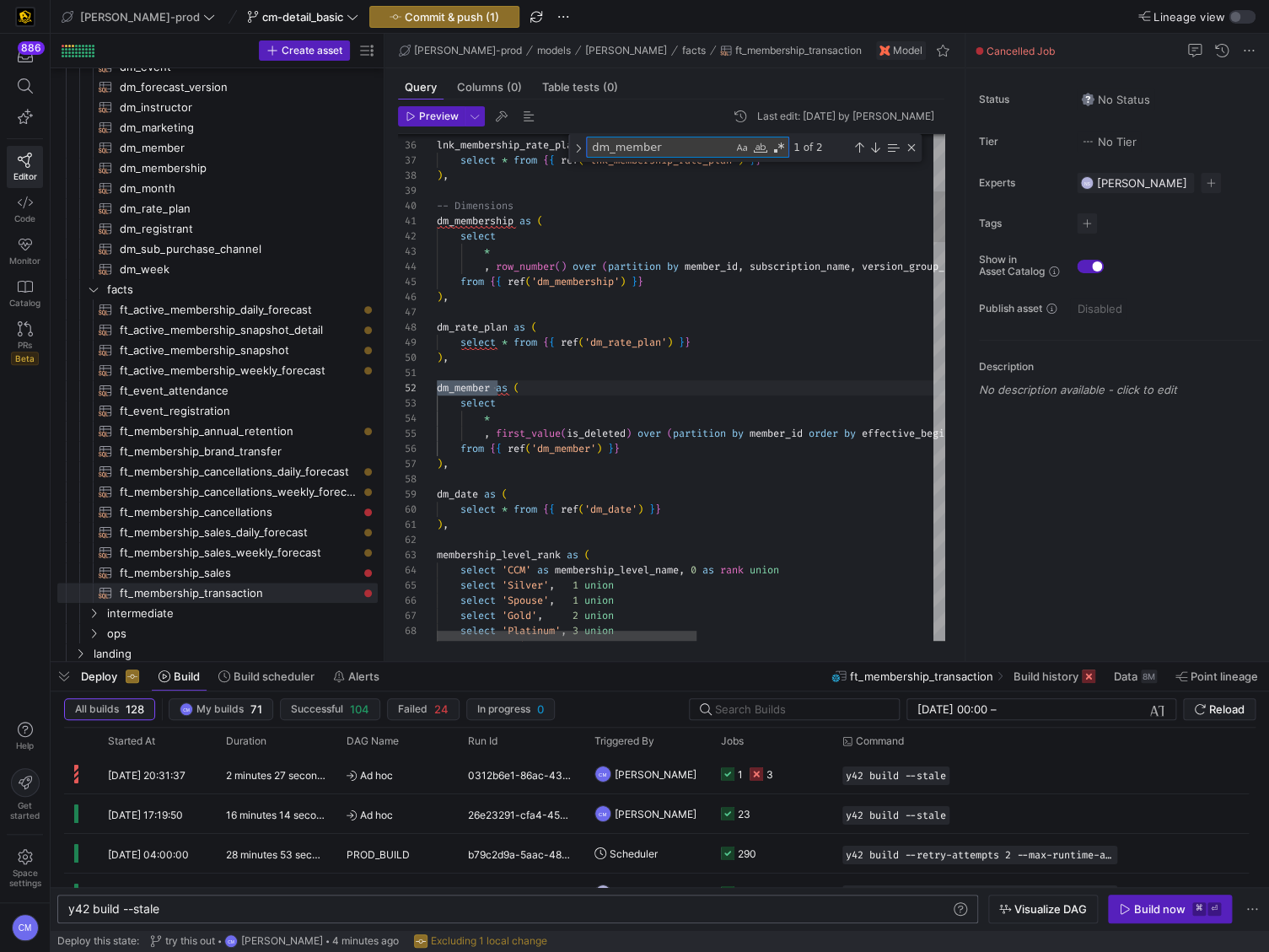
type textarea ", coalesce(new_drp.rate_plan_dim_id, '-1') as new_rate_plan_dim_id from transac…"
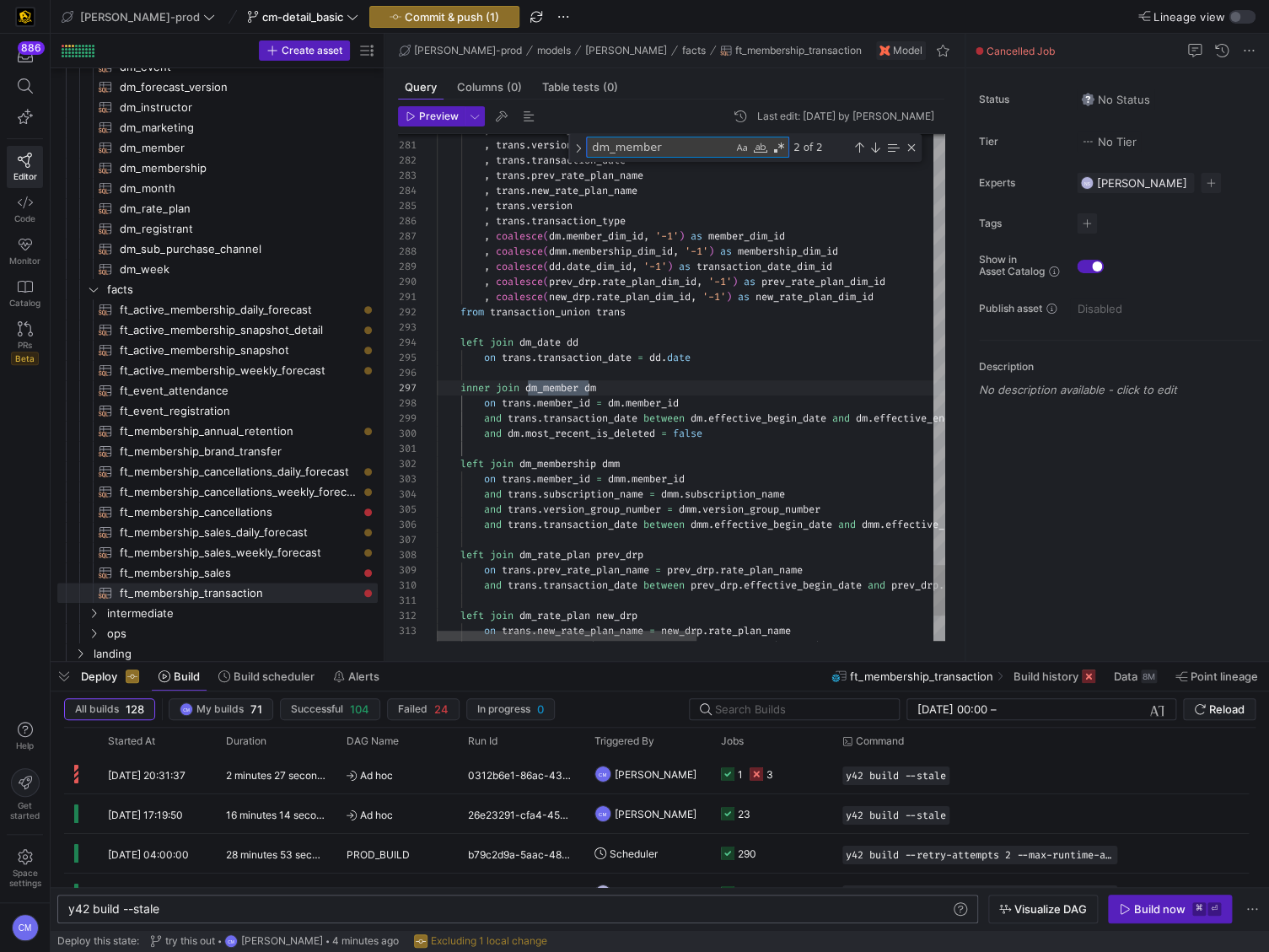
scroll to position [152, 152]
type textarea "dm_member"
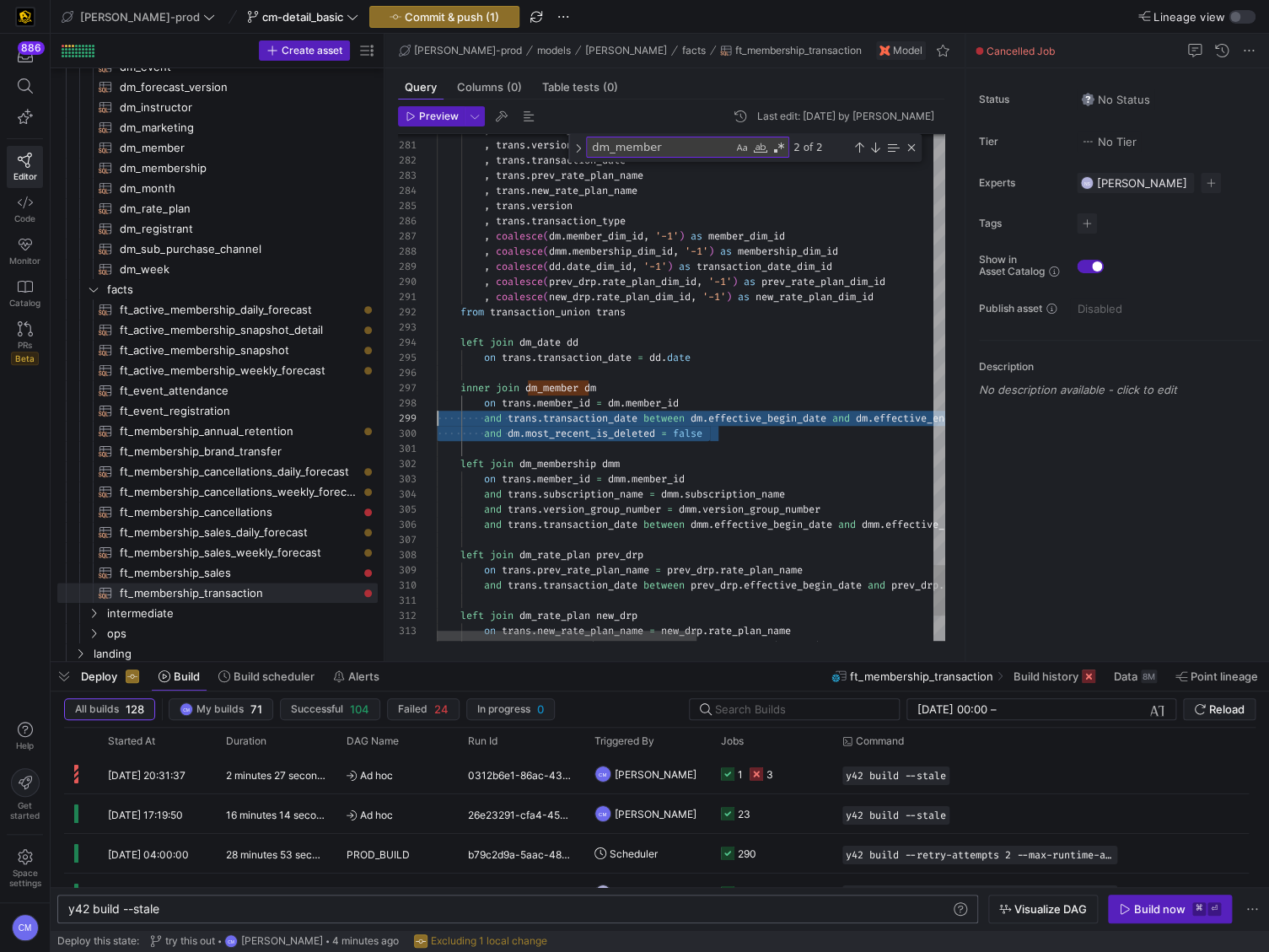
scroll to position [136, 0]
drag, startPoint x: 747, startPoint y: 435, endPoint x: 405, endPoint y: 431, distance: 342.0
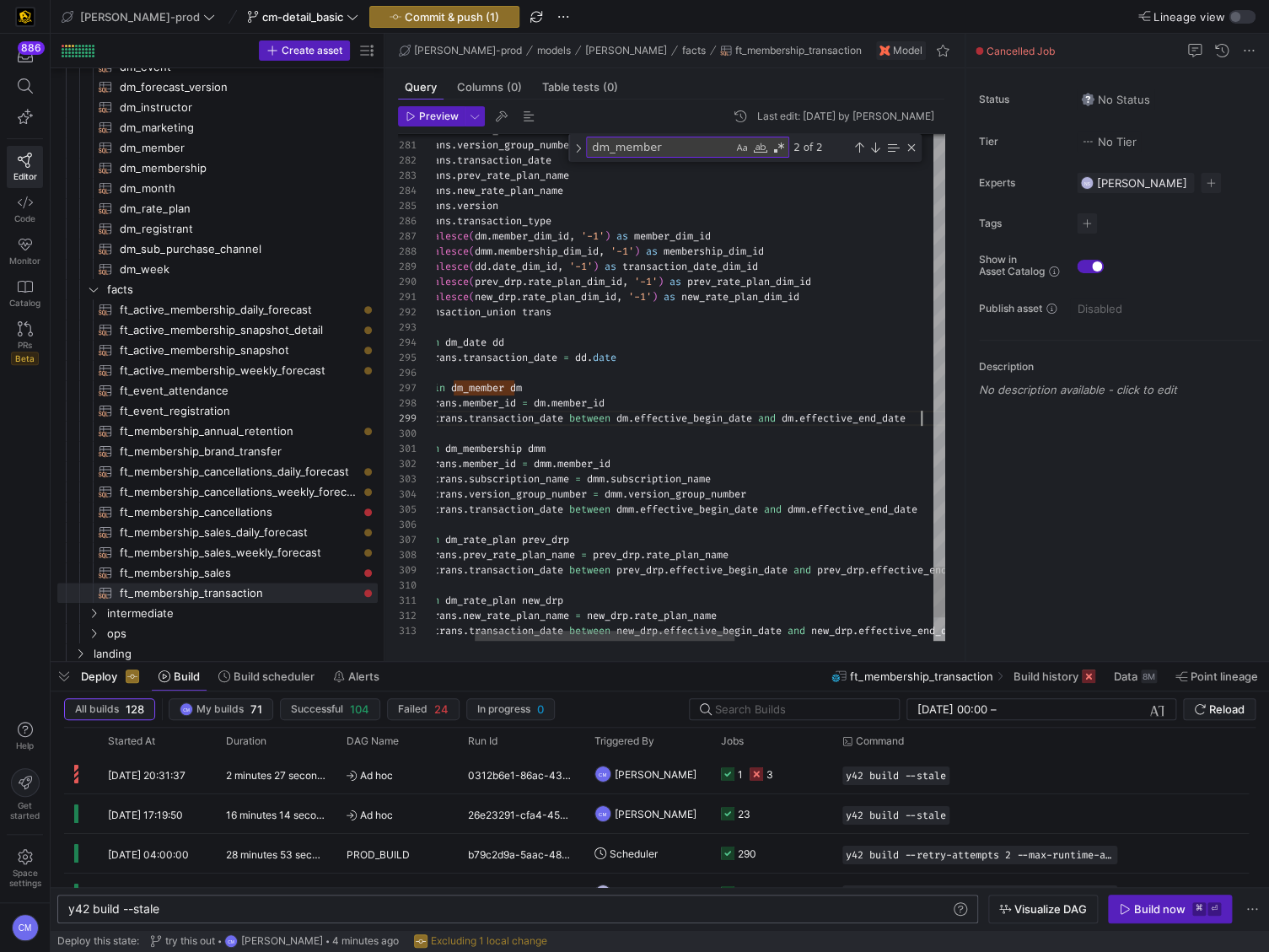
scroll to position [121, 557]
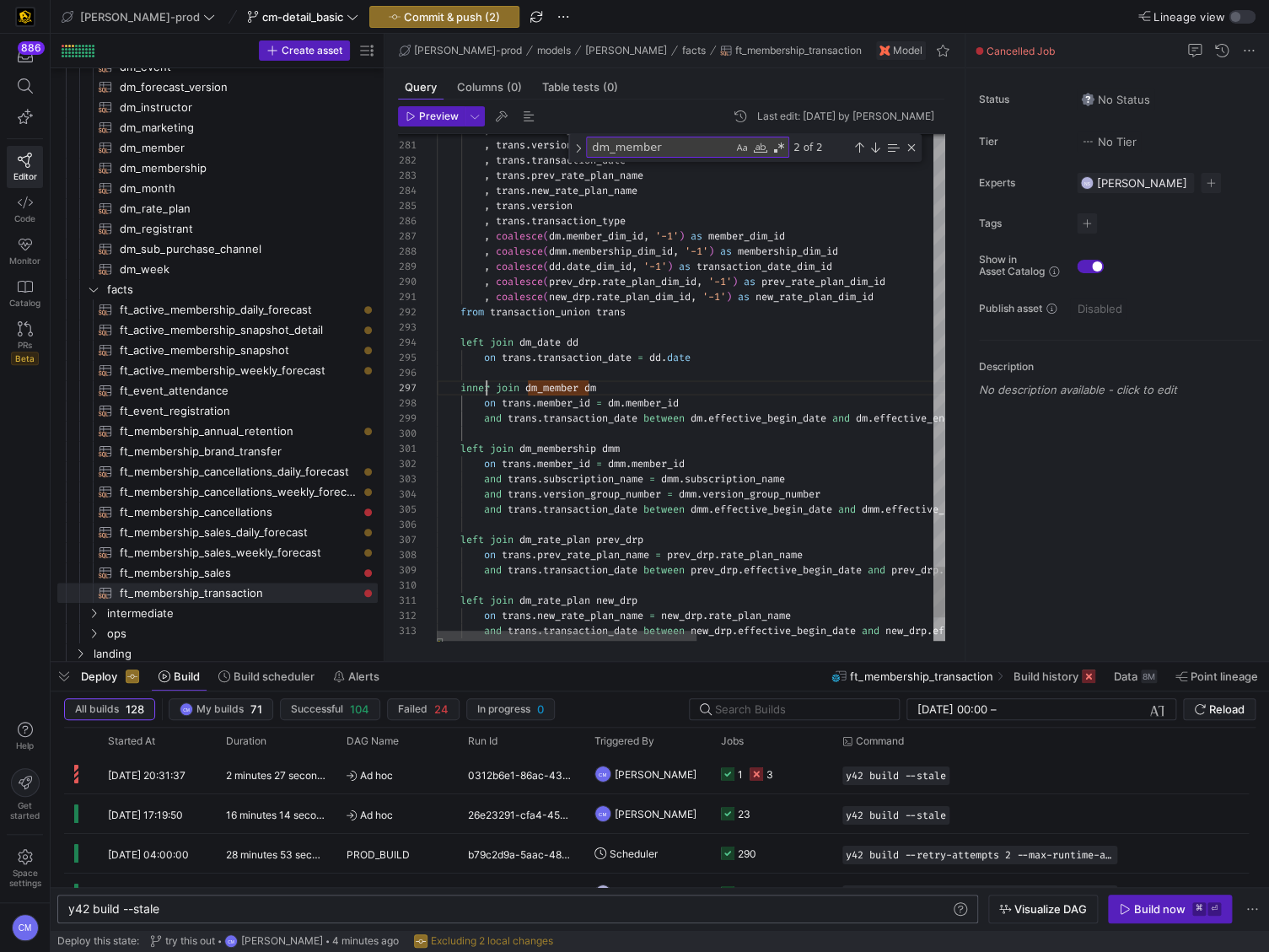
click at [264, 575] on span "ft_membership_sales​​​​​​​​​​" at bounding box center [239, 573] width 239 height 19
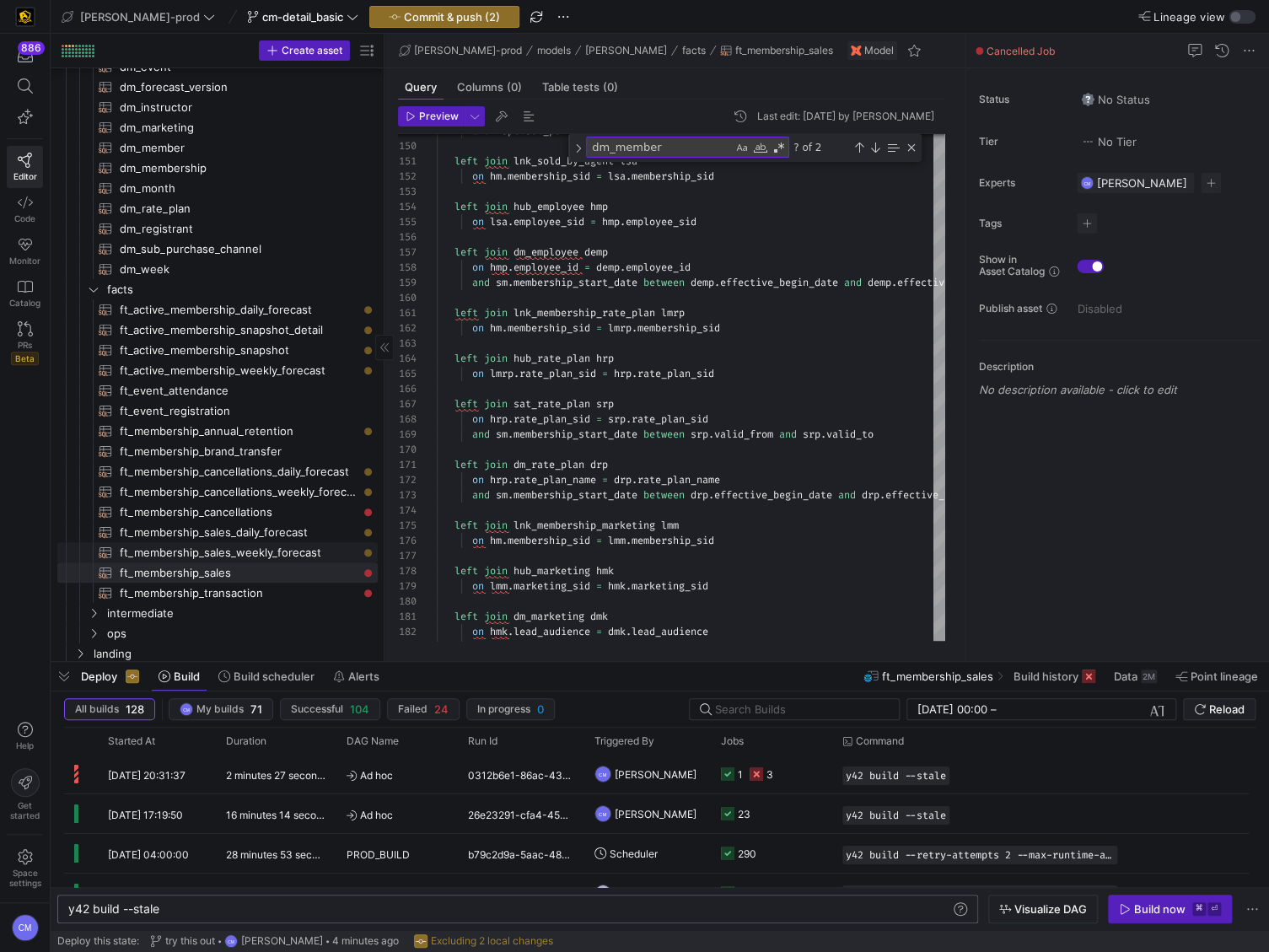
click at [316, 545] on span "ft_membership_sales_weekly_forecast​​​​​​​​​​" at bounding box center [239, 553] width 239 height 19
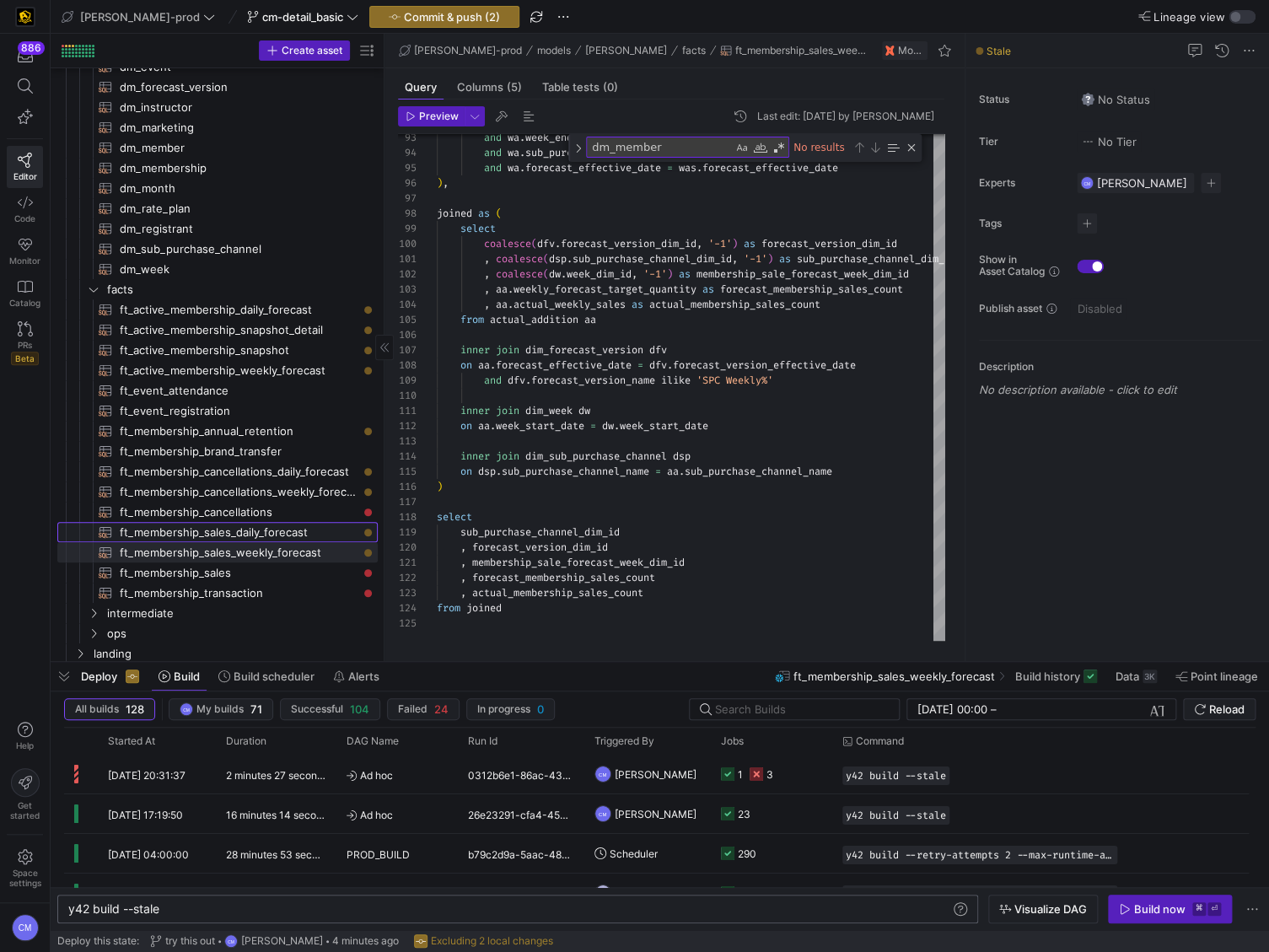
click at [316, 531] on span "ft_membership_sales_daily_forecast​​​​​​​​​​" at bounding box center [239, 533] width 239 height 19
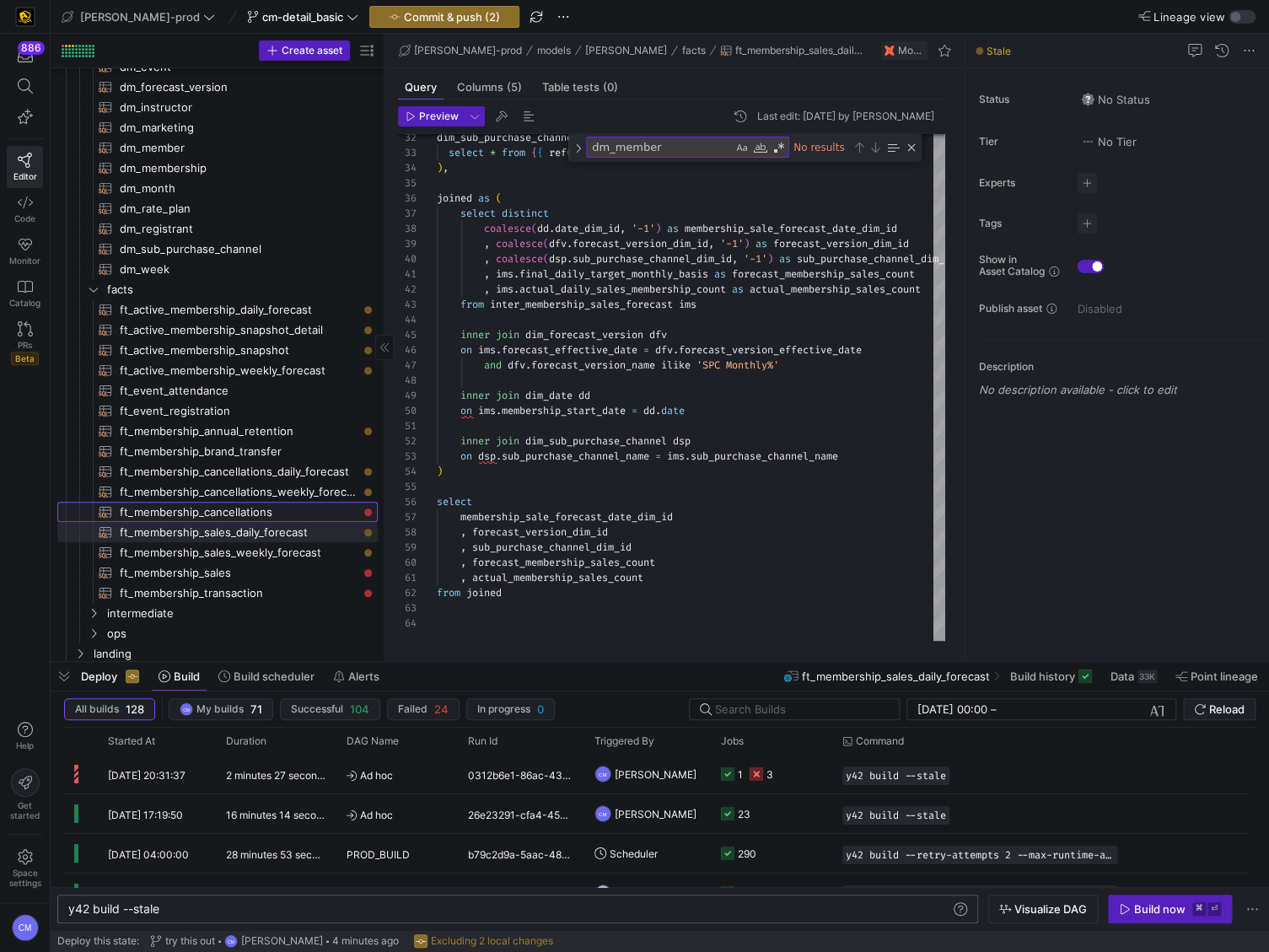
click at [308, 516] on span "ft_membership_cancellations​​​​​​​​​​" at bounding box center [239, 512] width 239 height 19
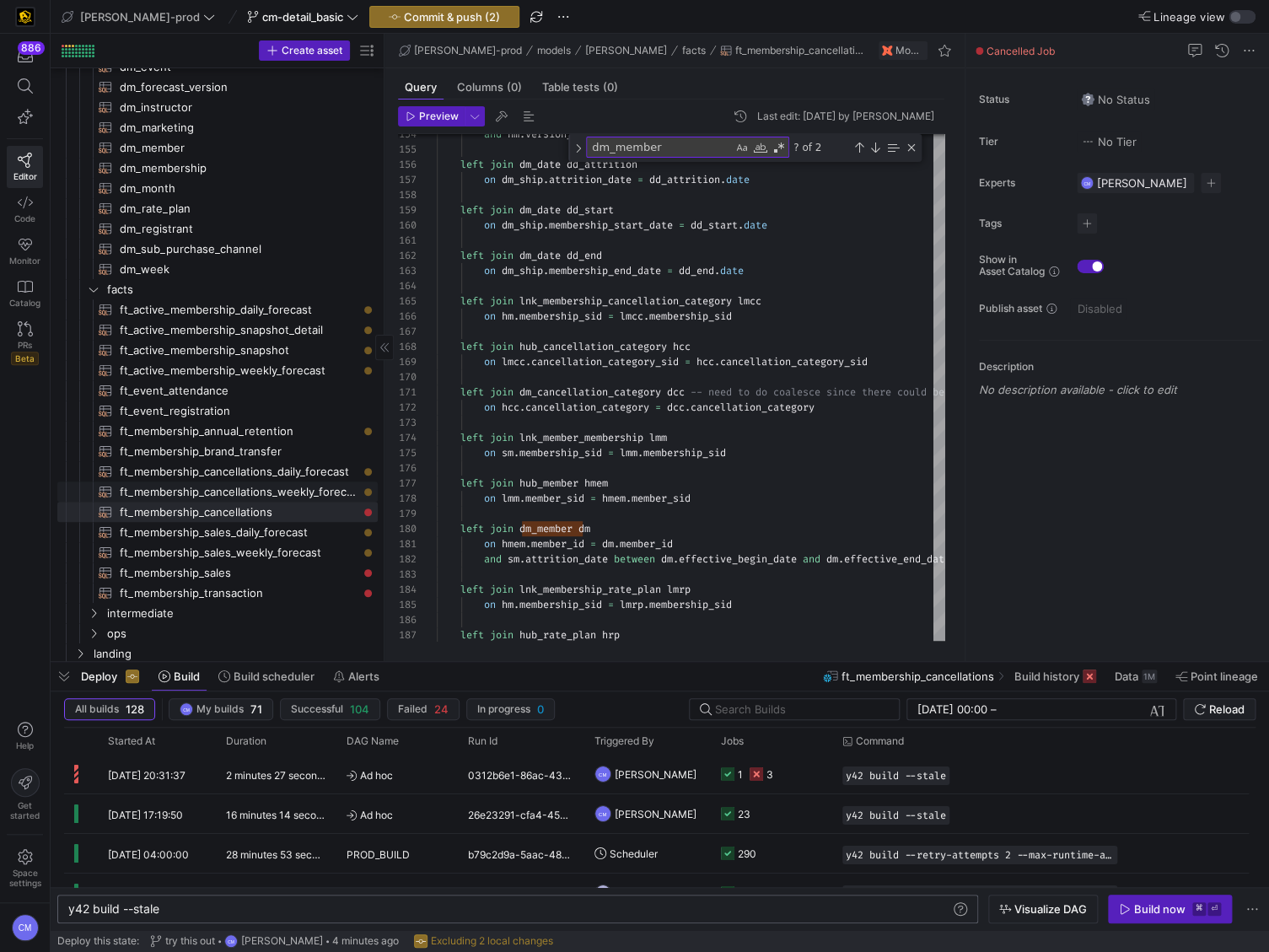
click at [322, 492] on span "ft_membership_cancellations_weekly_forecast​​​​​​​​​​" at bounding box center [239, 492] width 239 height 19
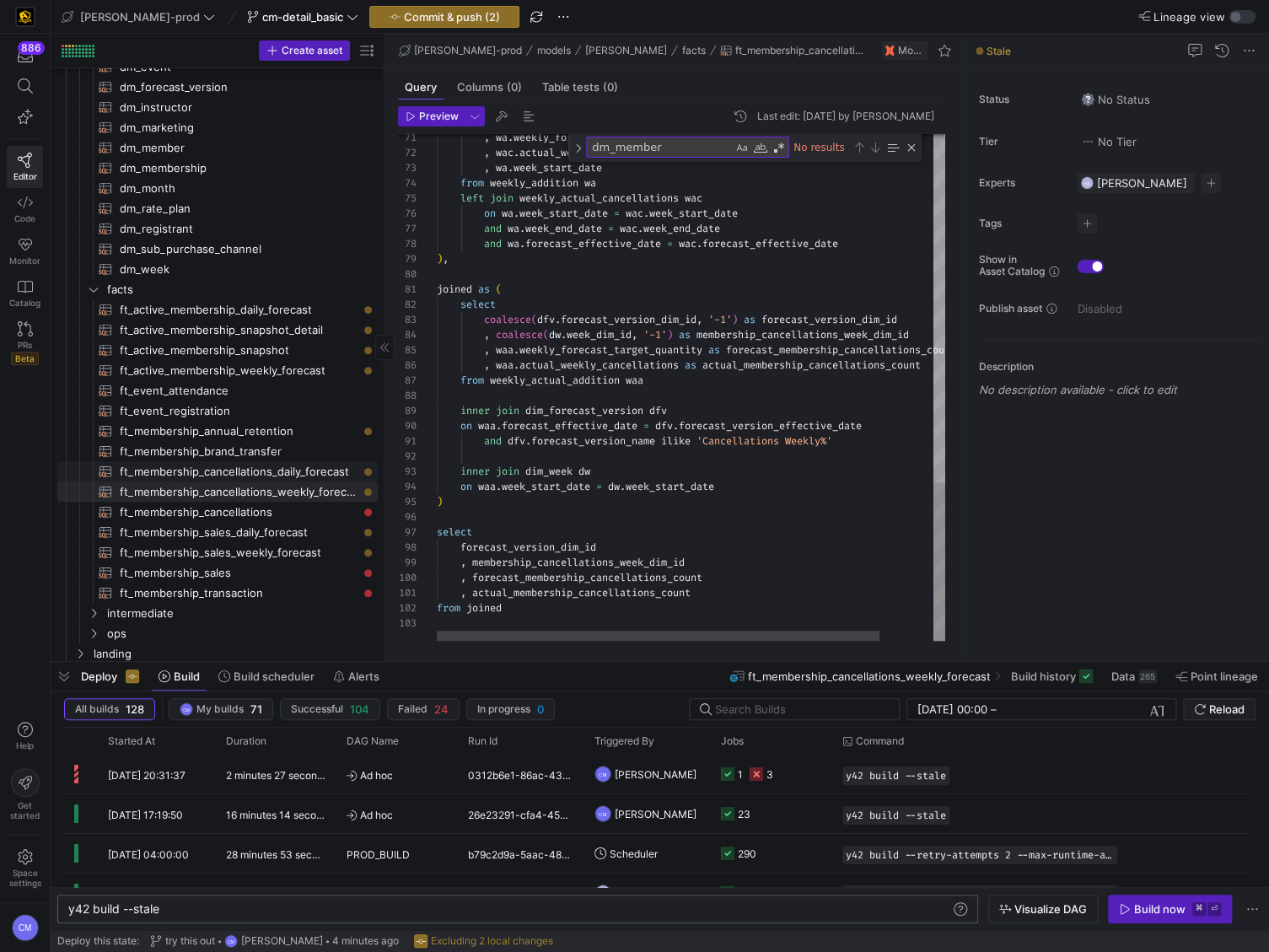
click at [314, 464] on span "ft_membership_cancellations_daily_forecast​​​​​​​​​​" at bounding box center [239, 472] width 239 height 19
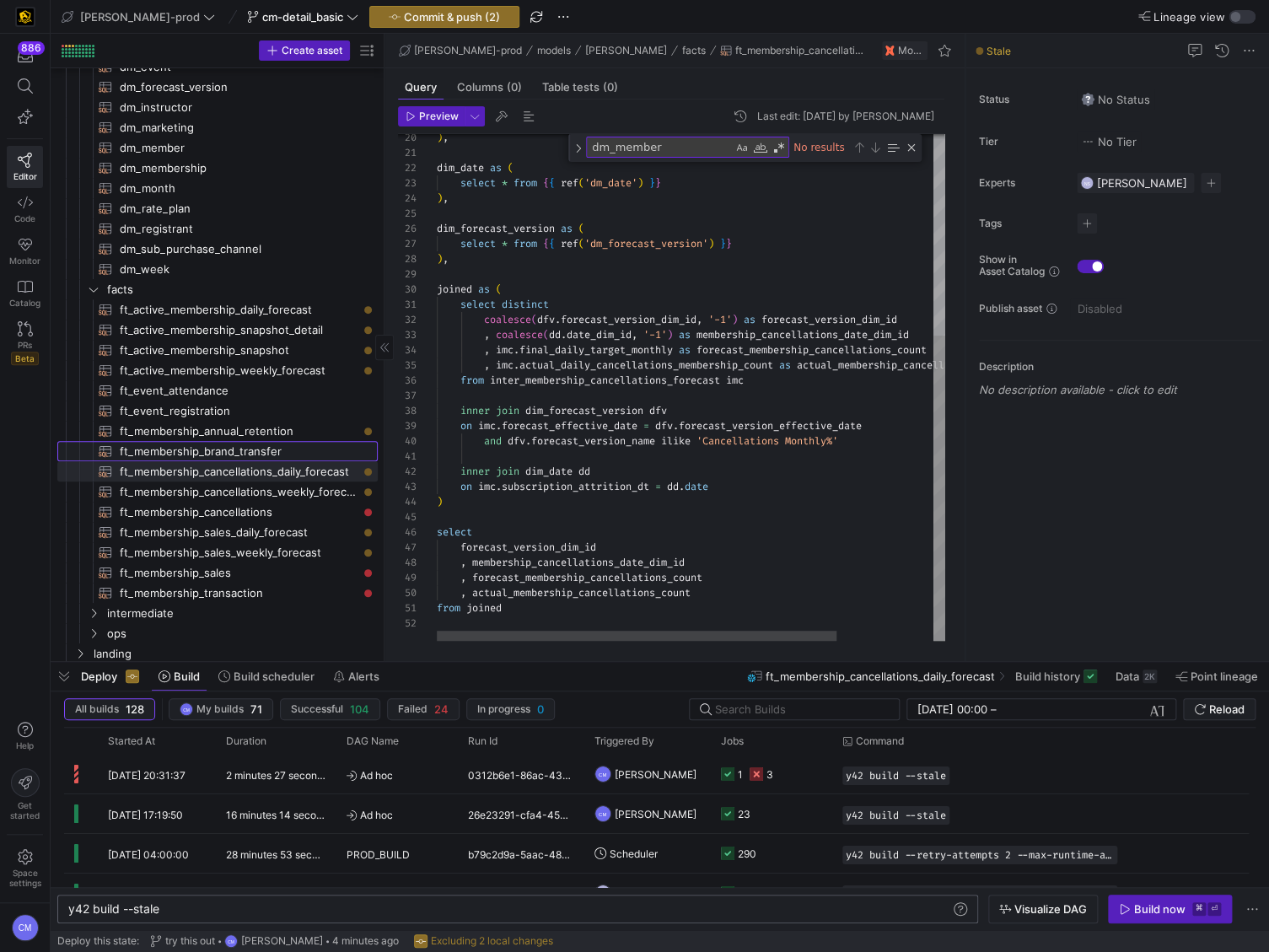
click at [301, 443] on span "ft_membership_brand_transfer​​​​​​​​​​" at bounding box center [239, 452] width 239 height 19
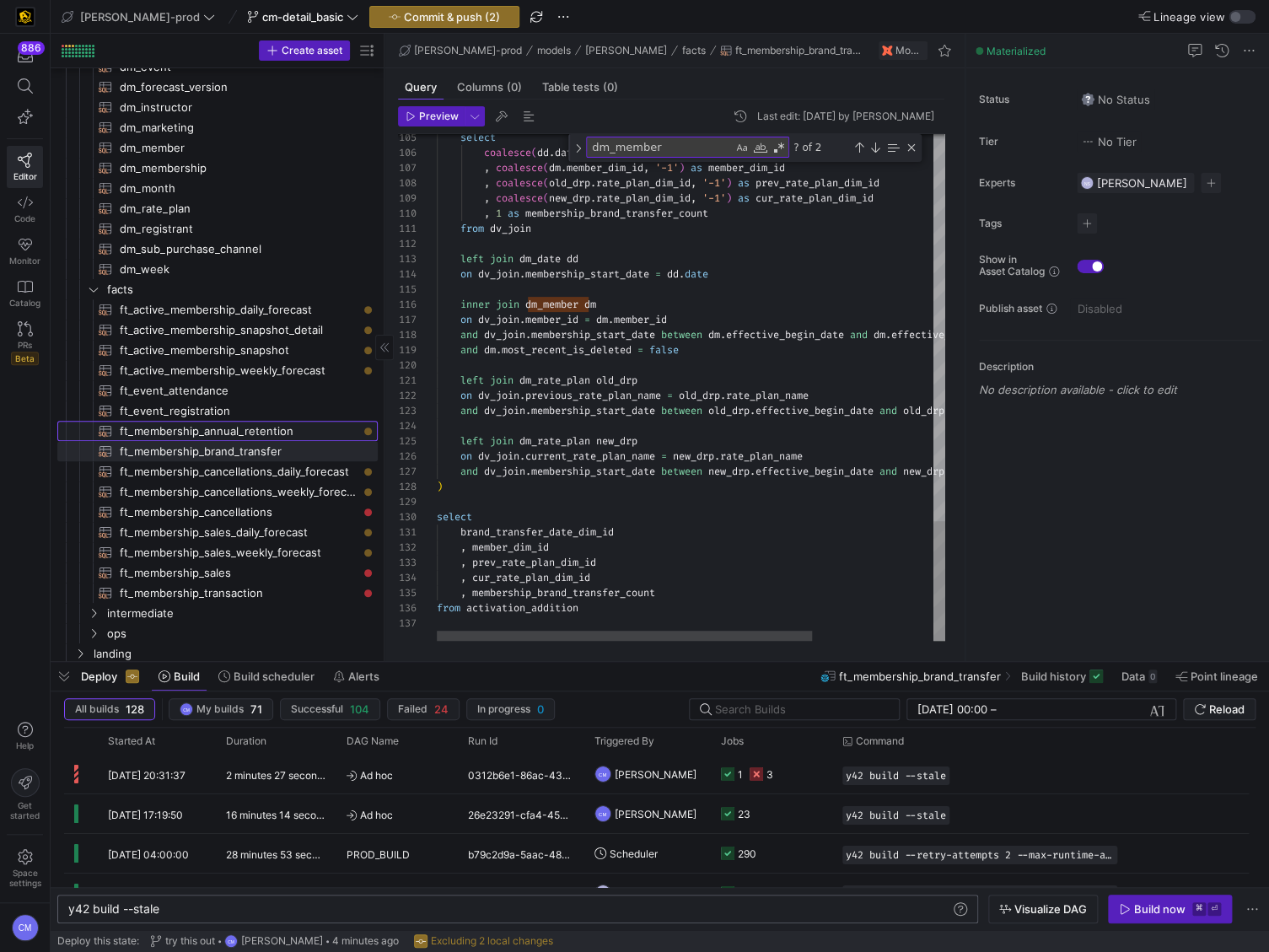
click at [301, 426] on span "ft_membership_annual_retention​​​​​​​​​​" at bounding box center [239, 431] width 239 height 19
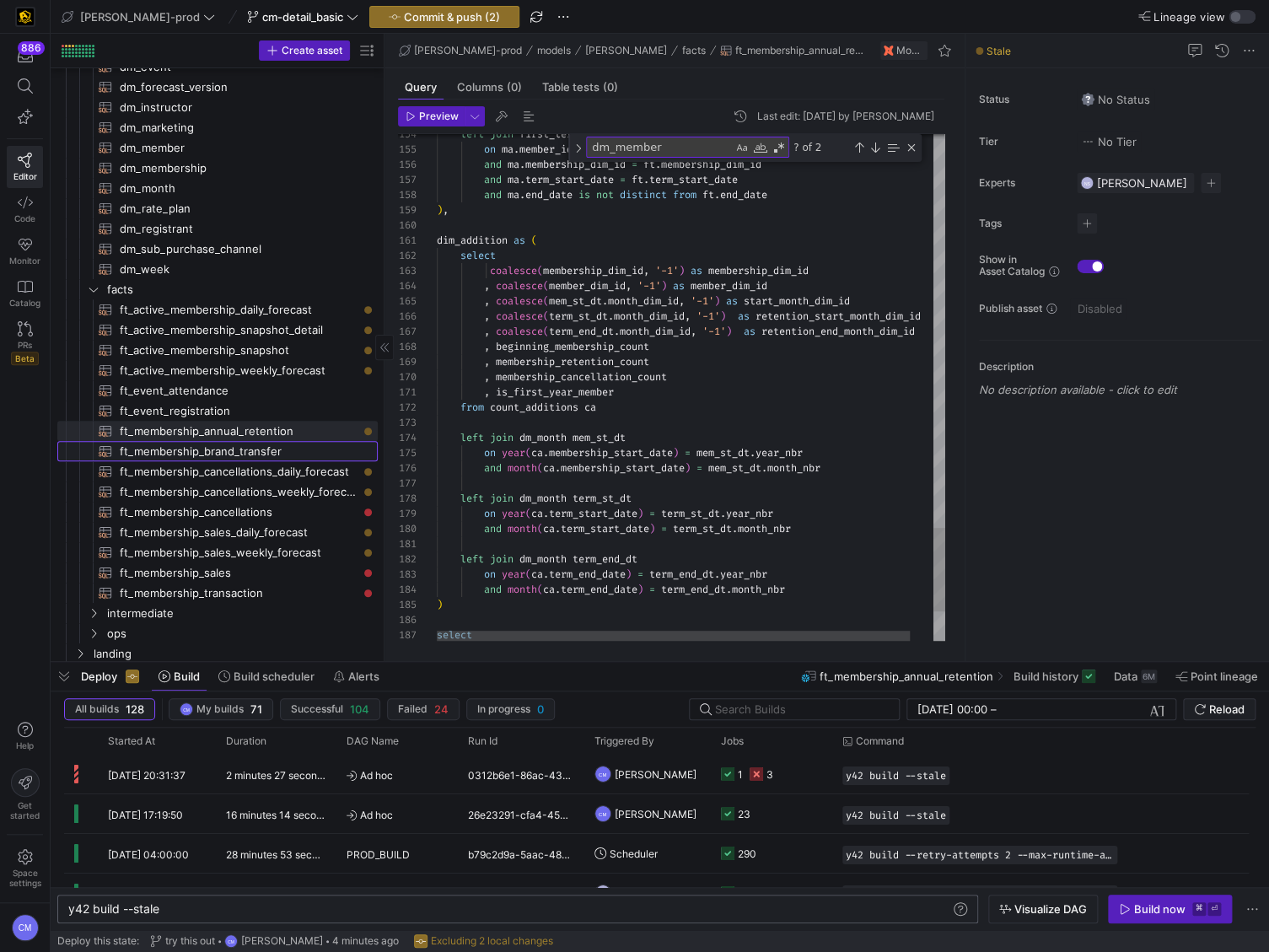
click at [293, 442] on span "ft_membership_brand_transfer​​​​​​​​​​" at bounding box center [239, 452] width 239 height 19
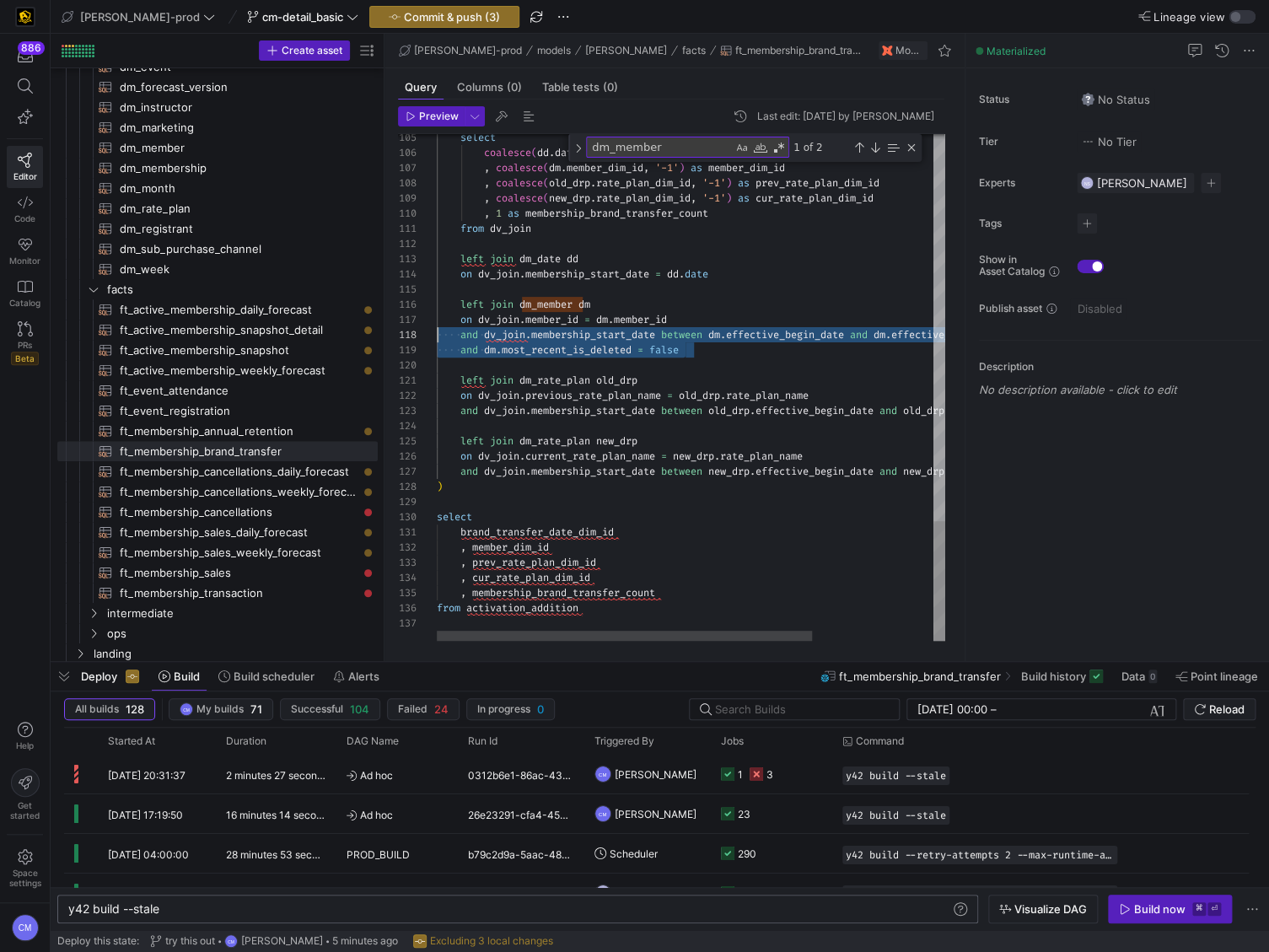
scroll to position [121, 0]
drag, startPoint x: 654, startPoint y: 345, endPoint x: 420, endPoint y: 345, distance: 234.0
click at [420, 345] on div "105 106 107 108 109 110 111 112 113 114 115 116 117 118 119 120 121 122 123 124…" at bounding box center [671, 387] width 547 height 507
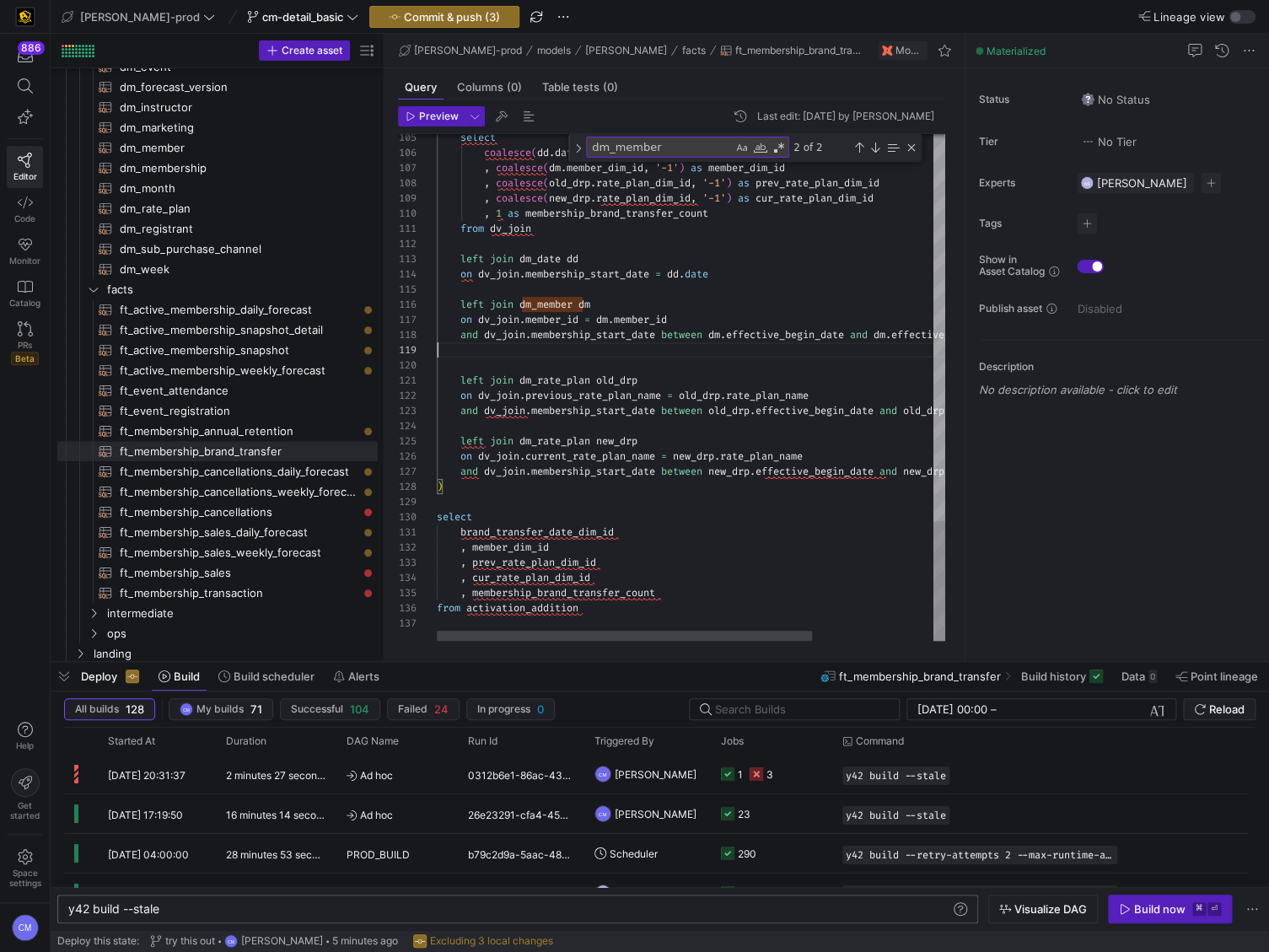
scroll to position [107, 576]
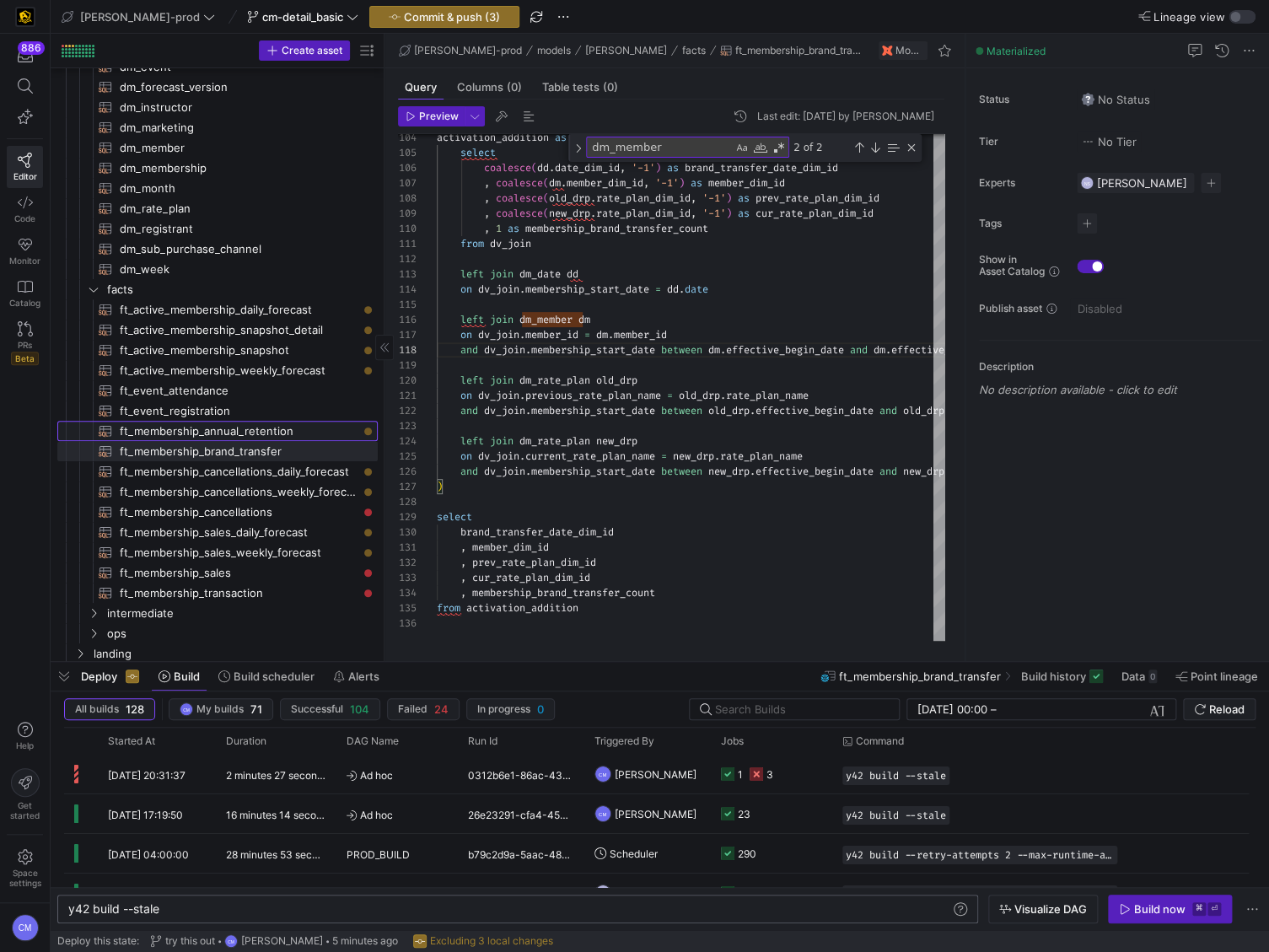
click at [329, 428] on span "ft_membership_annual_retention​​​​​​​​​​" at bounding box center [239, 431] width 239 height 19
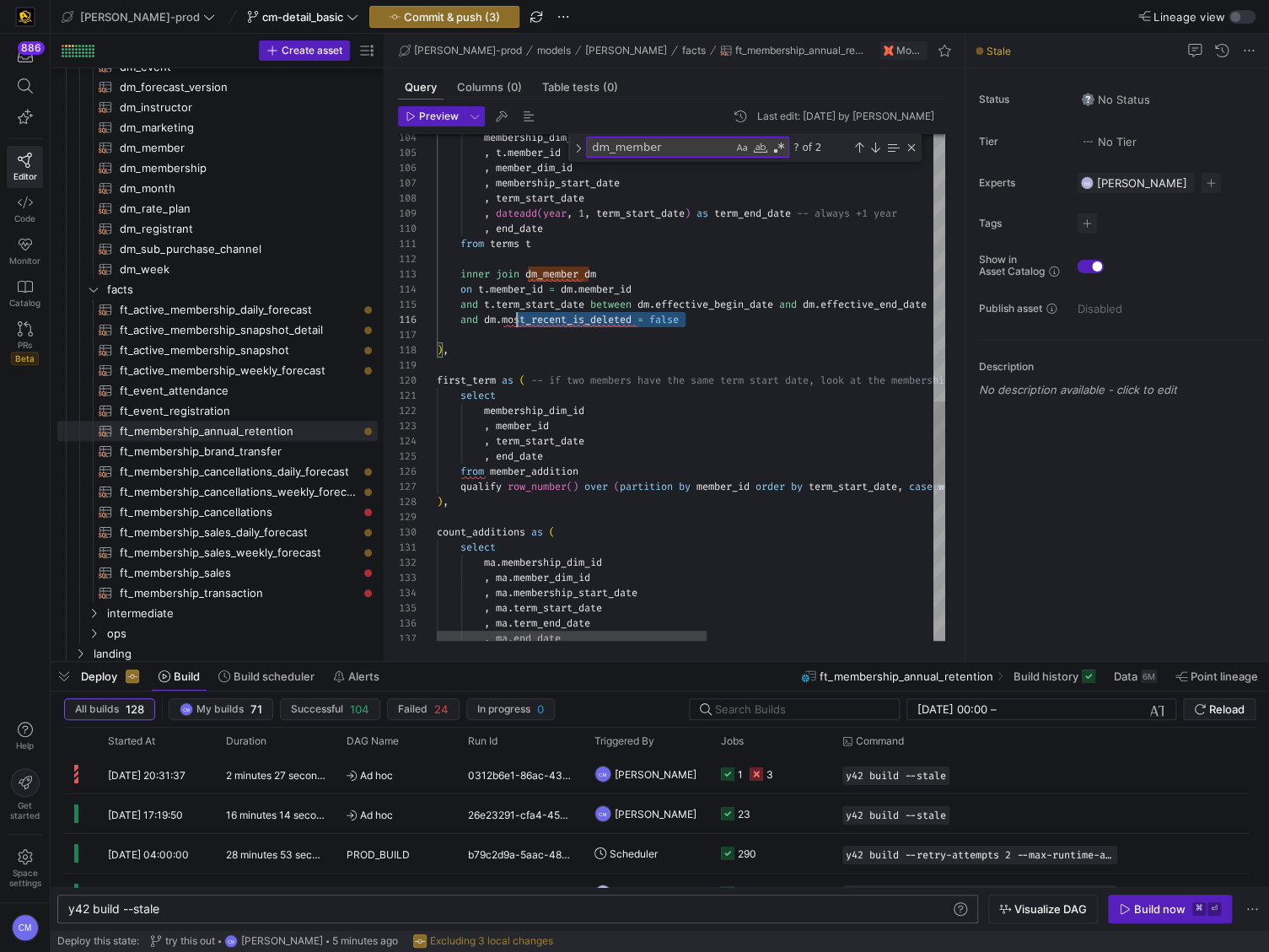
scroll to position [76, 0]
drag, startPoint x: 699, startPoint y: 324, endPoint x: 382, endPoint y: 321, distance: 317.0
click at [437, 321] on div "membership_dim_id , t . member_id , member_dim_id , membership_start_date , ter…" at bounding box center [904, 54] width 934 height 3057
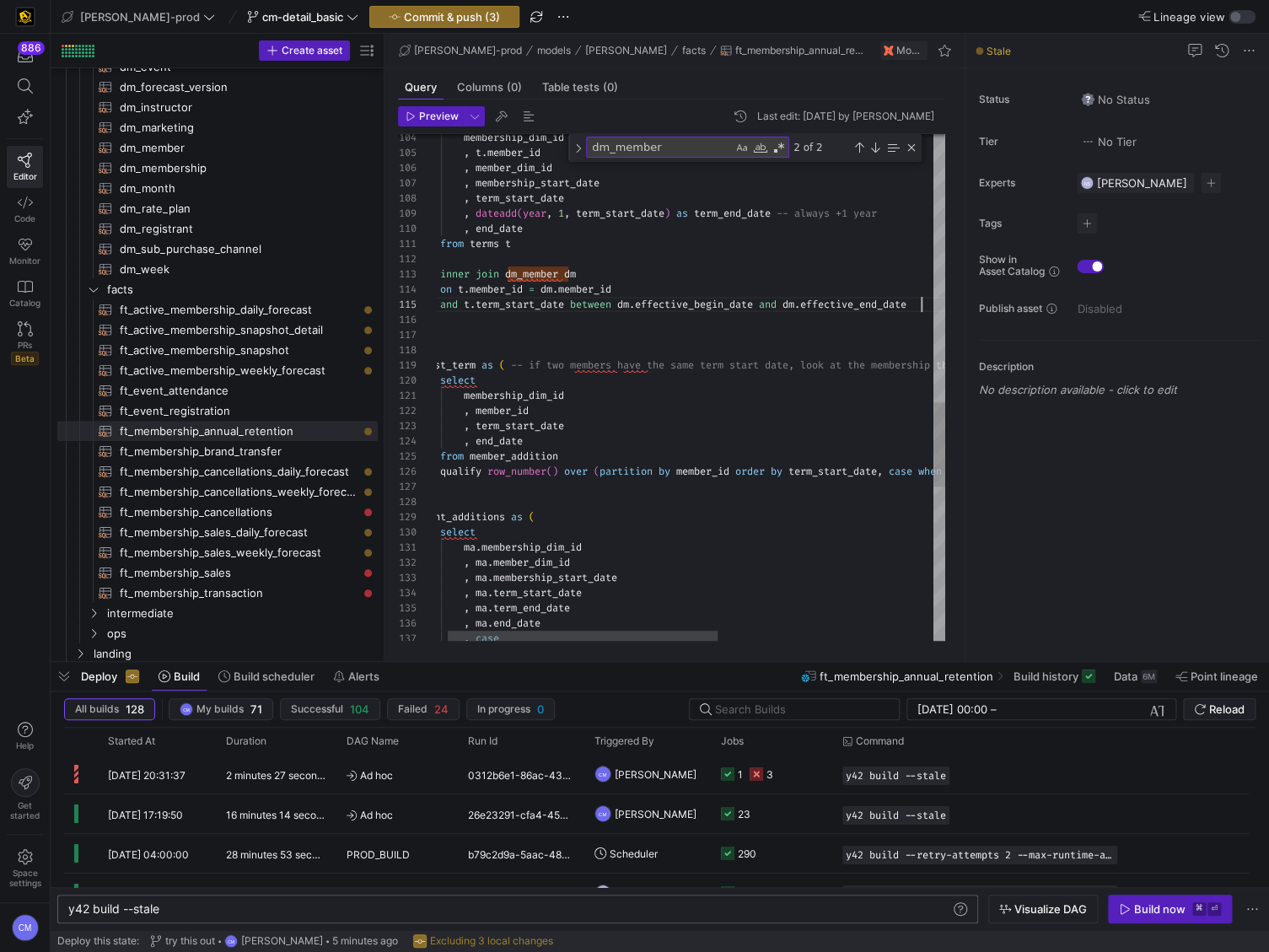
scroll to position [60, 504]
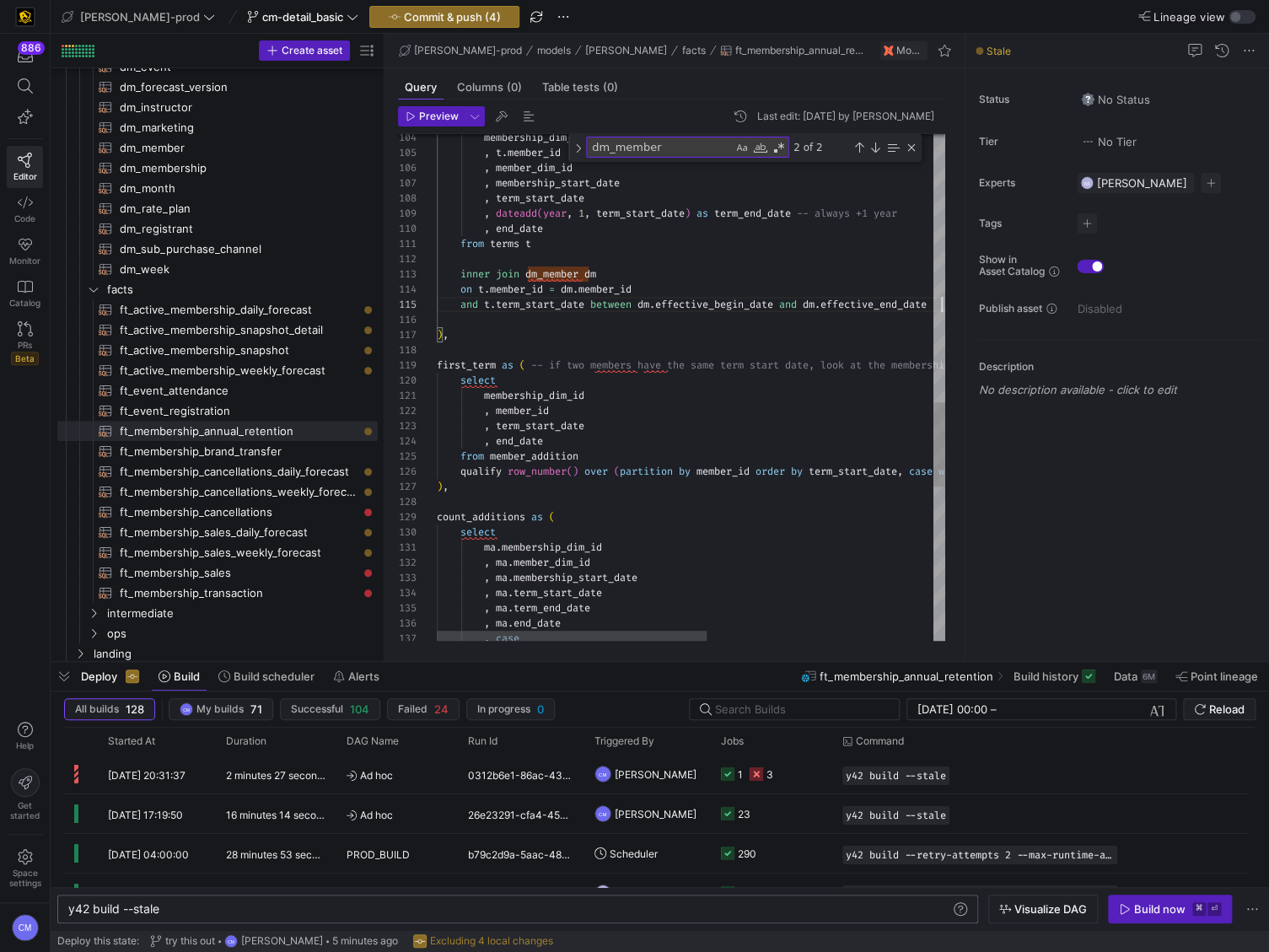
click at [486, 272] on div "membership_dim_id , t . member_id , member_dim_id , membership_start_date , ter…" at bounding box center [904, 47] width 934 height 3041
click at [293, 407] on span "ft_event_registration​​​​​​​​​​" at bounding box center [239, 411] width 239 height 19
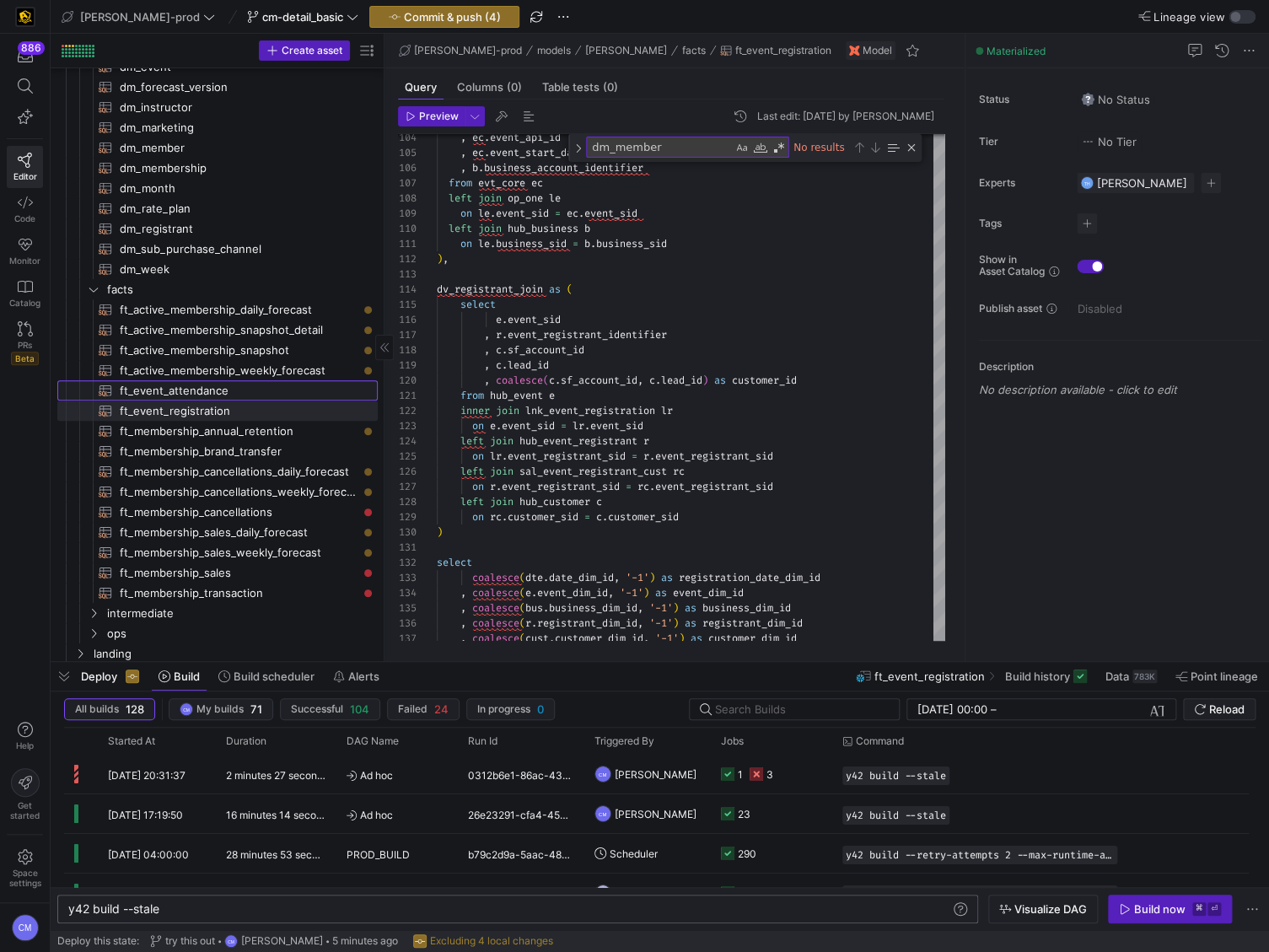
click at [301, 396] on span "ft_event_attendance​​​​​​​​​​" at bounding box center [239, 391] width 239 height 19
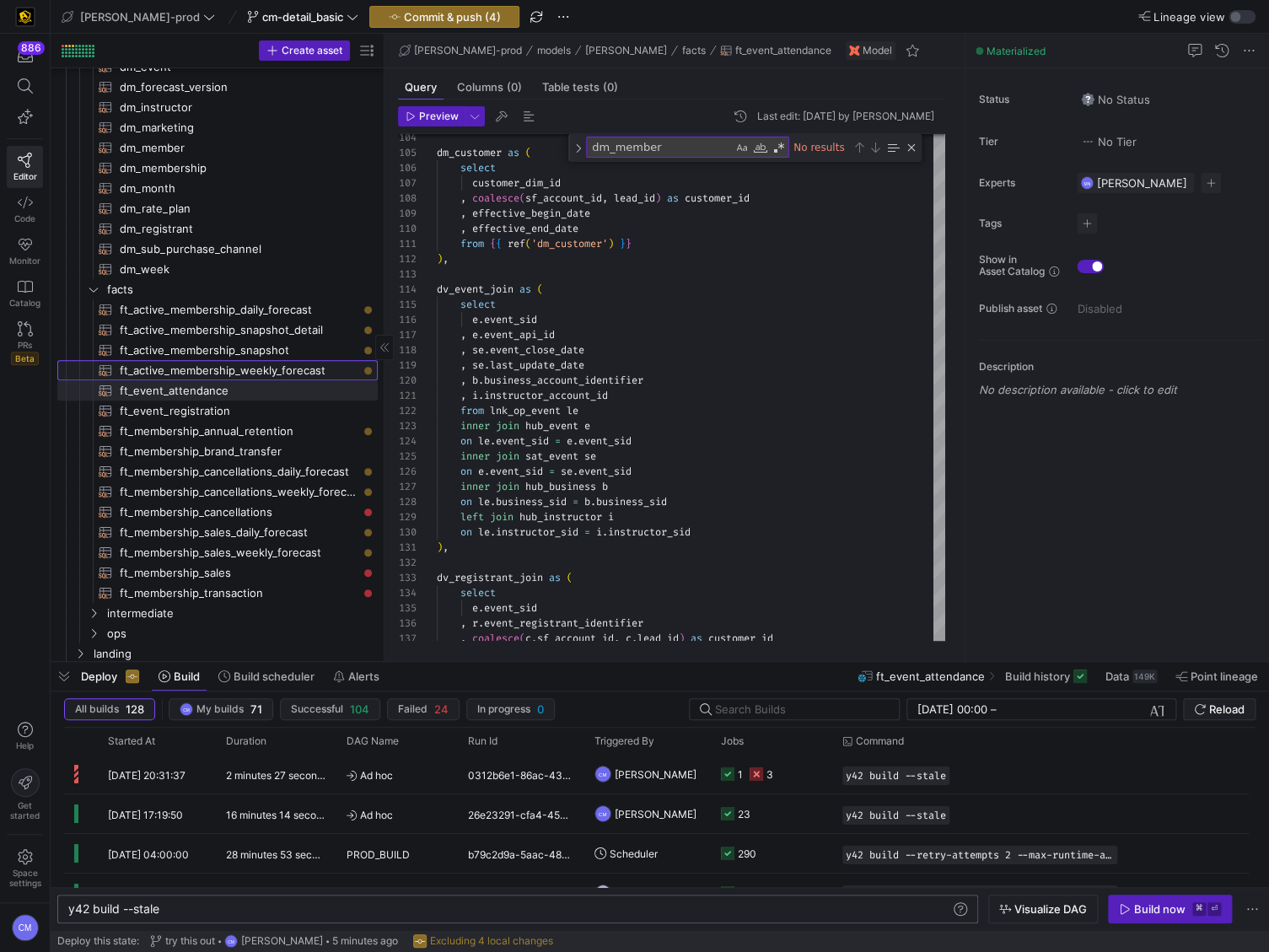
click at [315, 369] on span "ft_active_membership_weekly_forecast​​​​​​​​​​" at bounding box center [239, 370] width 239 height 19
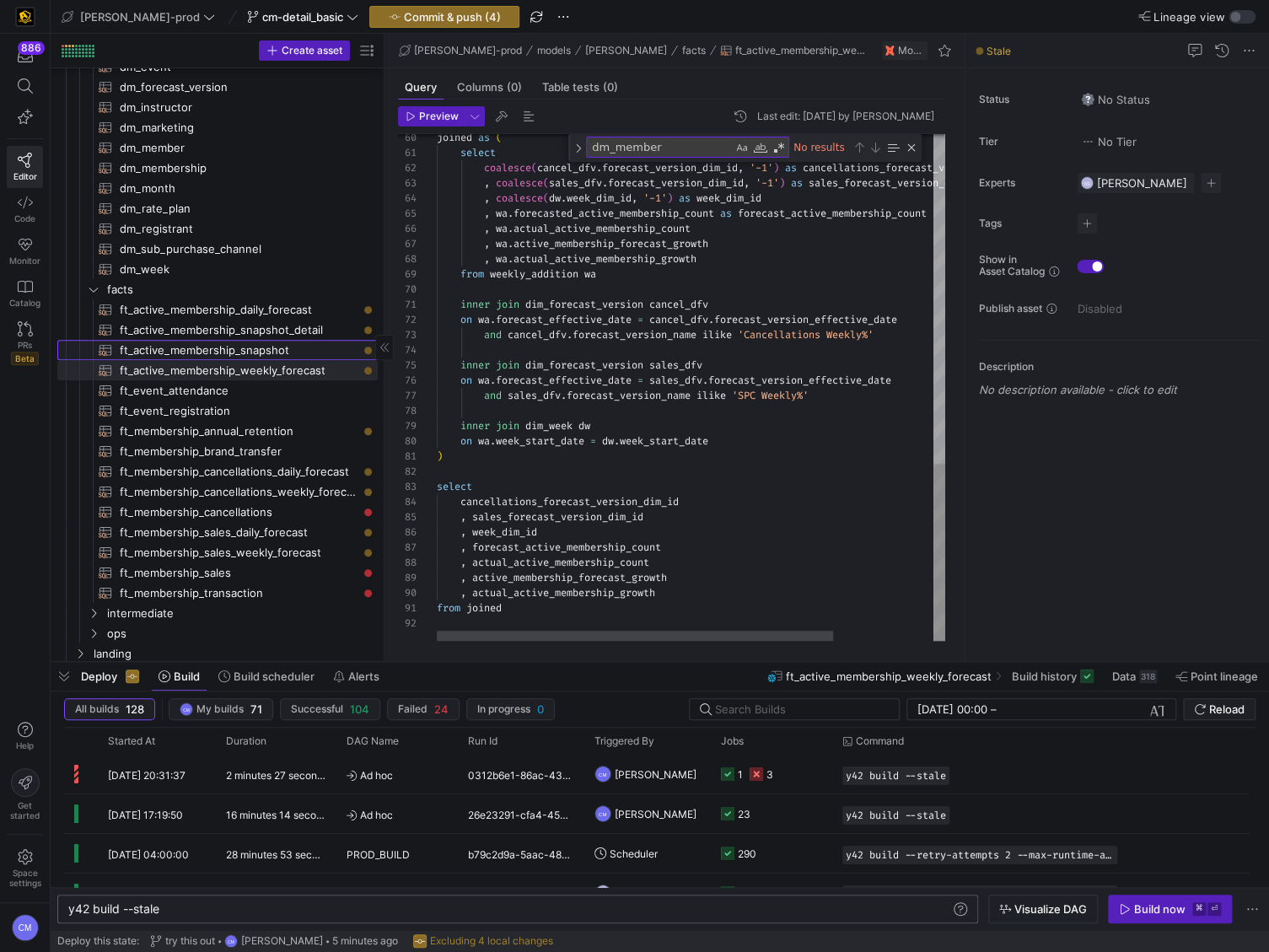
click at [323, 345] on span "ft_active_membership_snapshot​​​​​​​​​​" at bounding box center [239, 350] width 239 height 19
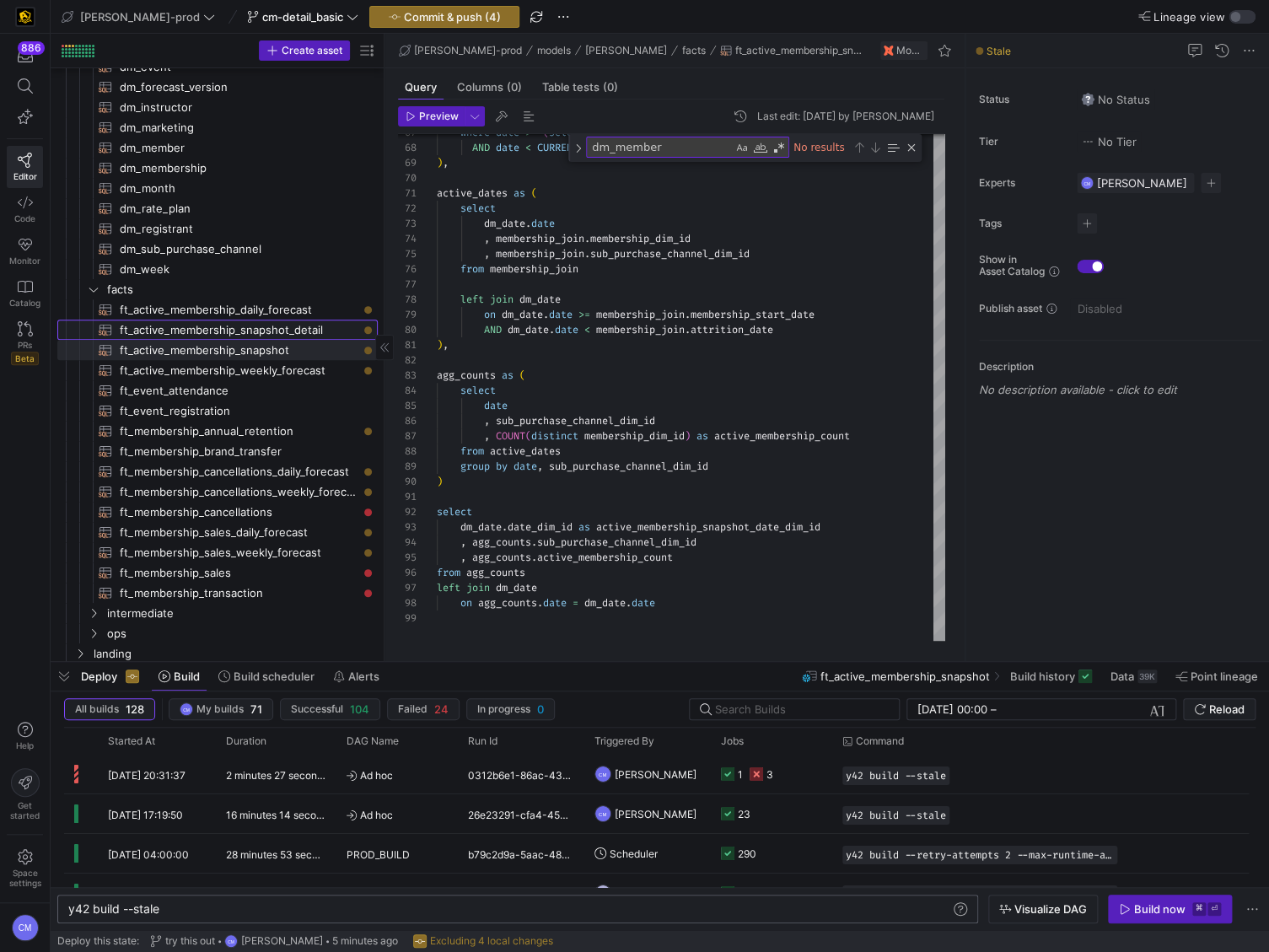
click at [329, 332] on span "ft_active_membership_snapshot_detail​​​​​​​​​​" at bounding box center [239, 330] width 239 height 19
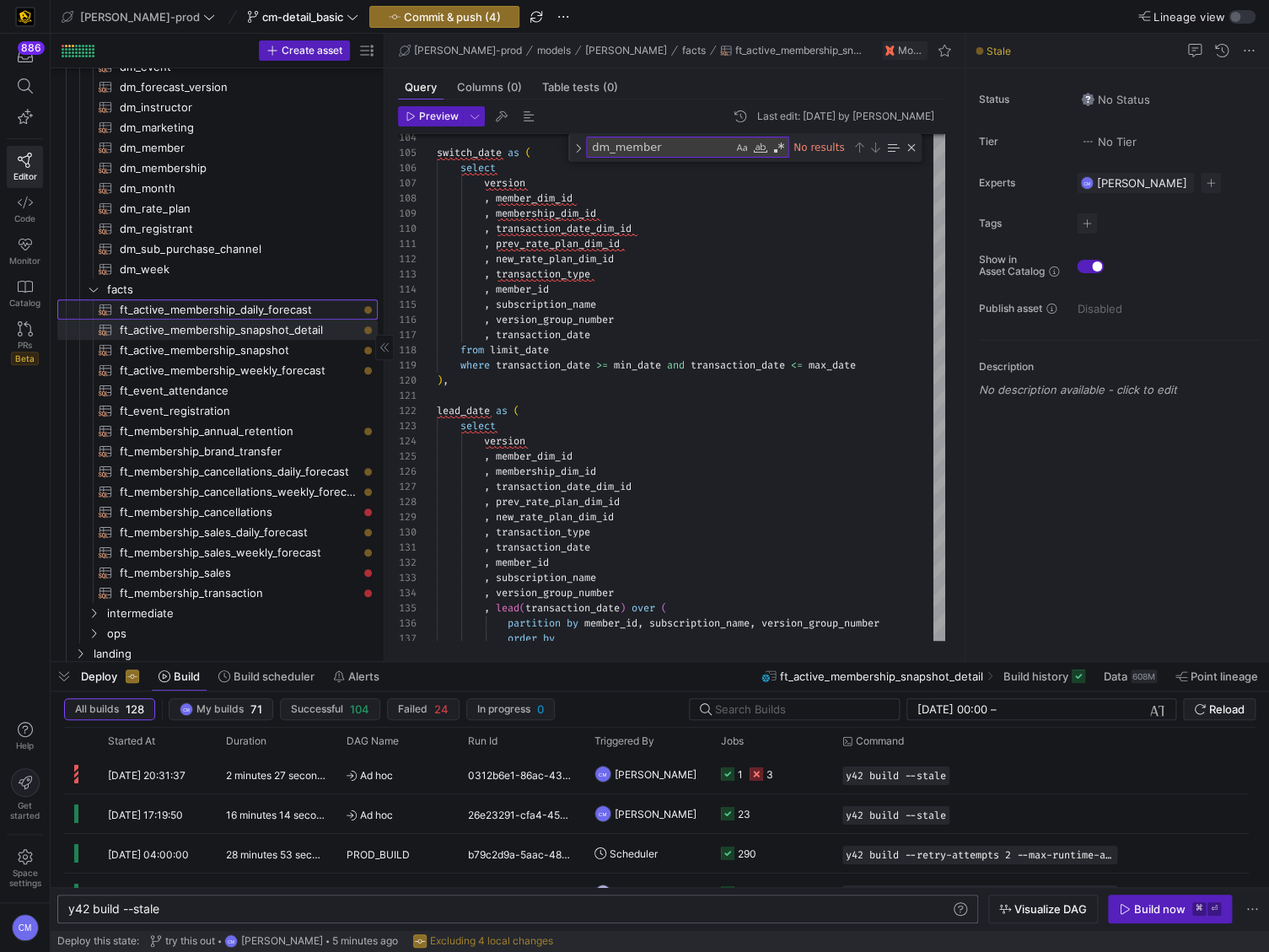
click at [340, 308] on span "ft_active_membership_daily_forecast​​​​​​​​​​" at bounding box center [239, 310] width 239 height 19
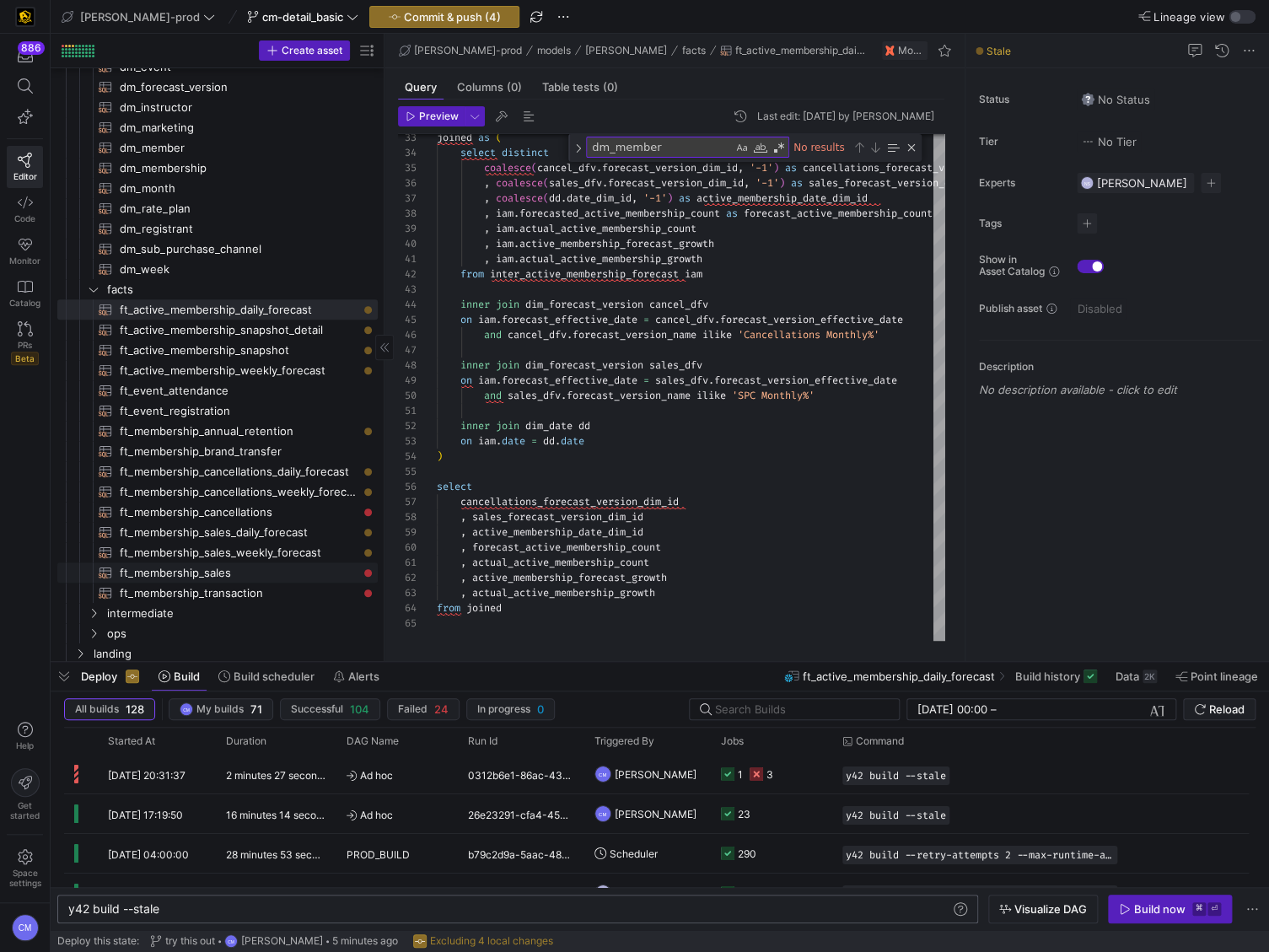
click at [248, 571] on span "ft_membership_sales​​​​​​​​​​" at bounding box center [239, 573] width 239 height 19
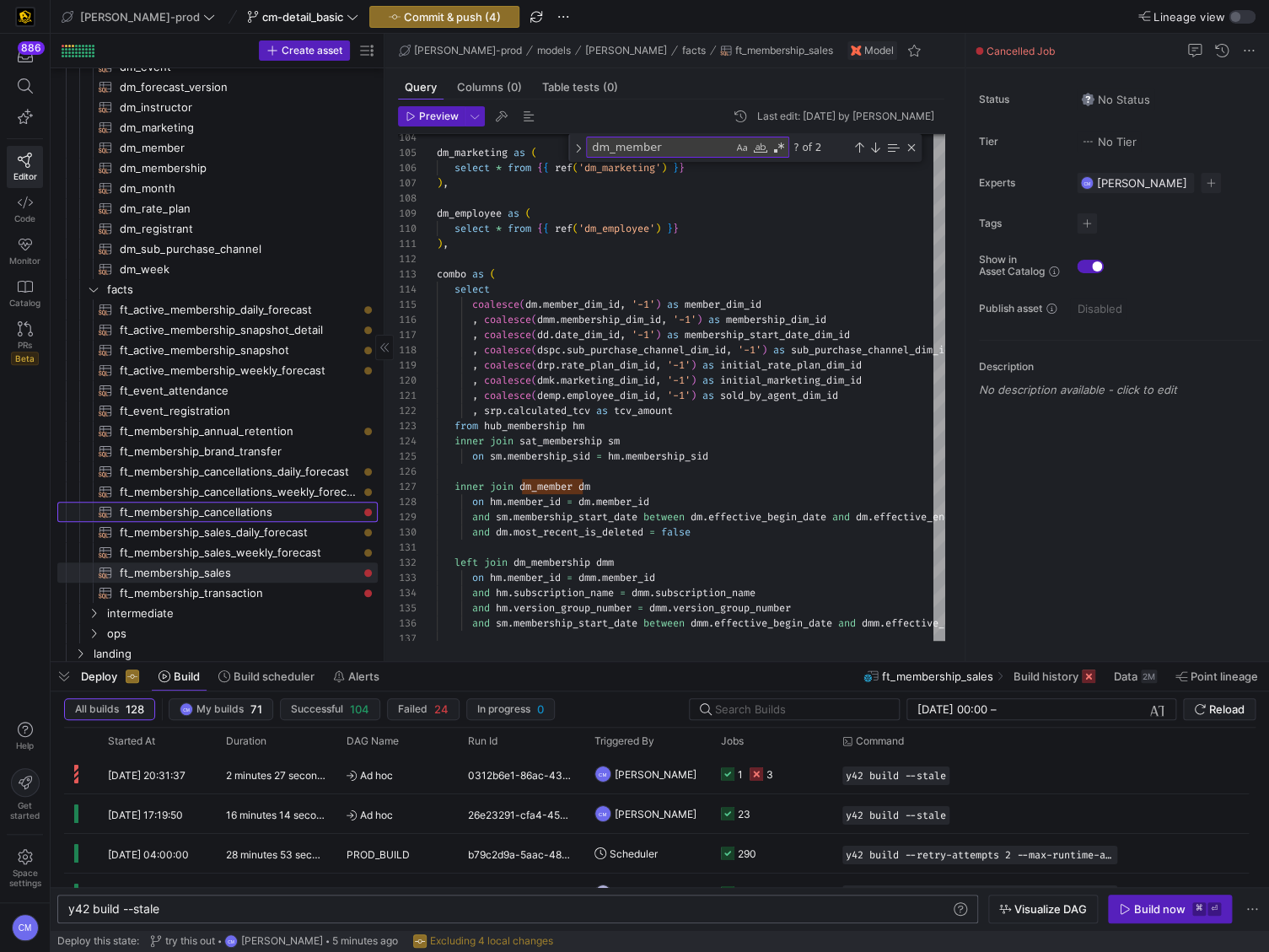
click at [301, 510] on span "ft_membership_cancellations​​​​​​​​​​" at bounding box center [239, 512] width 239 height 19
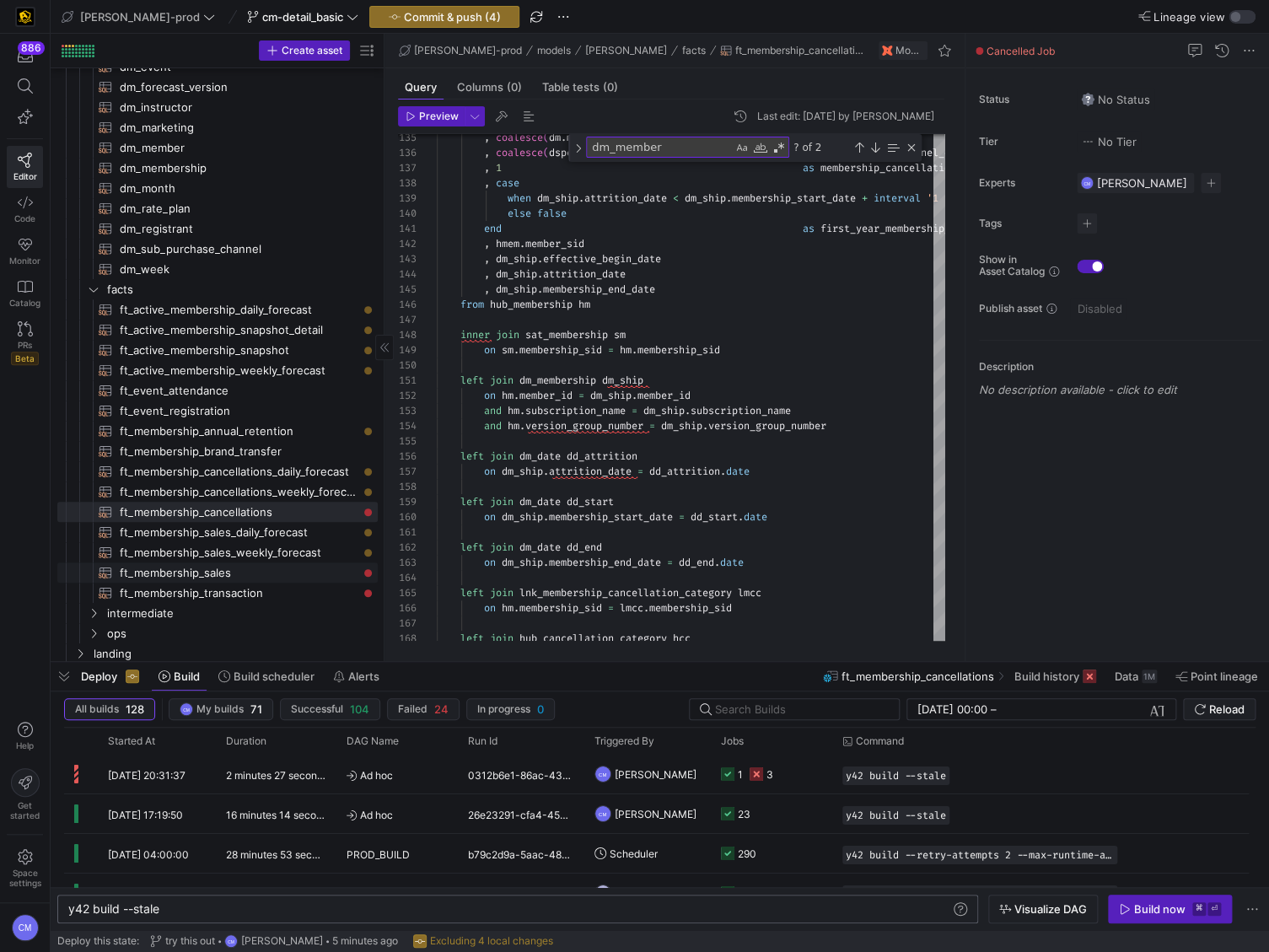
click at [249, 570] on span "ft_membership_sales​​​​​​​​​​" at bounding box center [239, 573] width 239 height 19
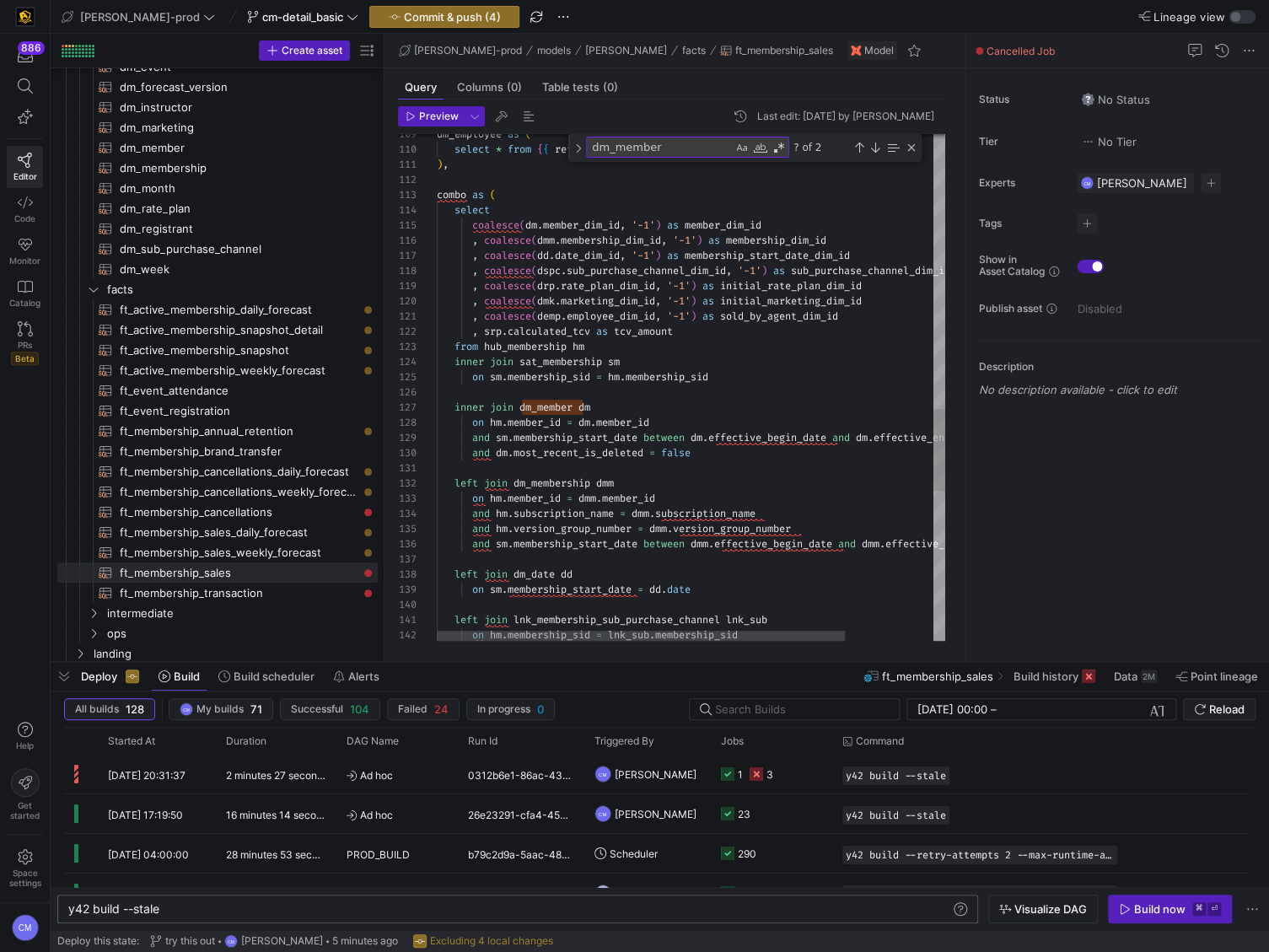
click at [466, 407] on div "and sm . membership_start_date between dm . effective_begin_date and dm . effec…" at bounding box center [746, 4] width 618 height 3117
click at [728, 457] on div "and sm . membership_start_date between dm . effective_begin_date and dm . effec…" at bounding box center [746, 4] width 618 height 3117
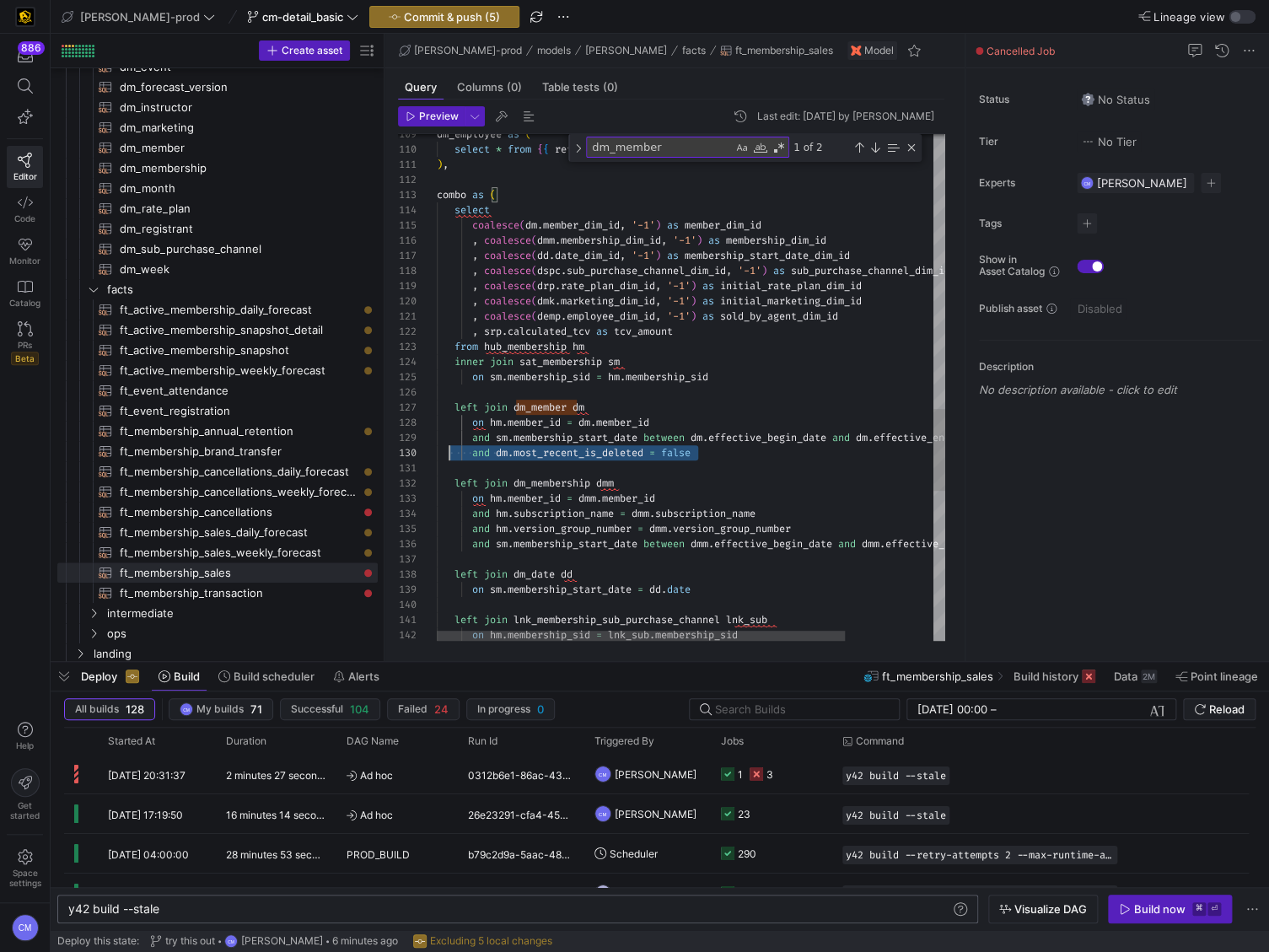
scroll to position [136, 0]
drag, startPoint x: 728, startPoint y: 457, endPoint x: 420, endPoint y: 457, distance: 308.0
click at [437, 457] on div "and sm . membership_start_date between dm . effective_begin_date and dm . effec…" at bounding box center [746, 4] width 618 height 3117
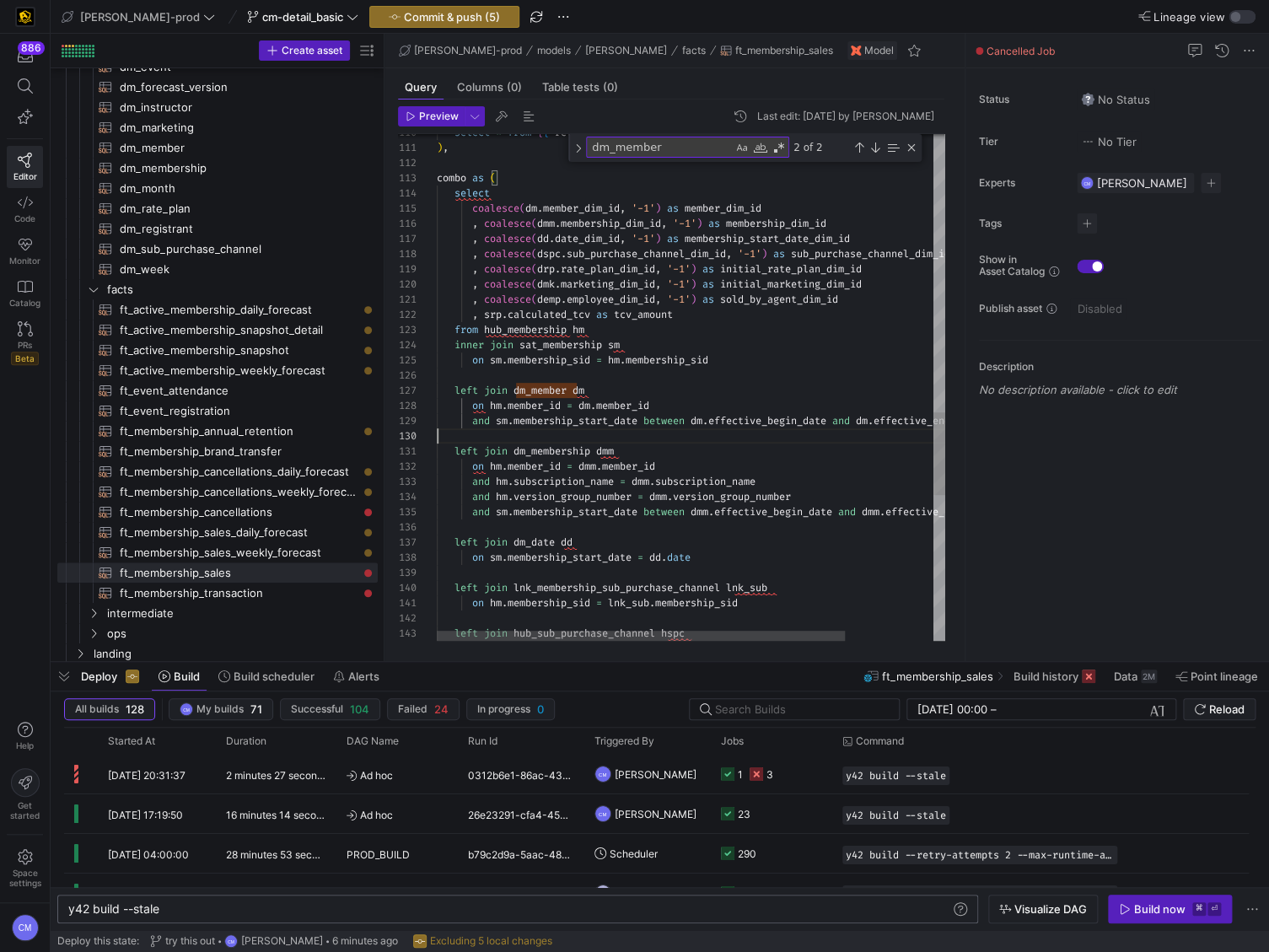
click at [318, 515] on span "ft_membership_cancellations​​​​​​​​​​" at bounding box center [239, 512] width 239 height 19
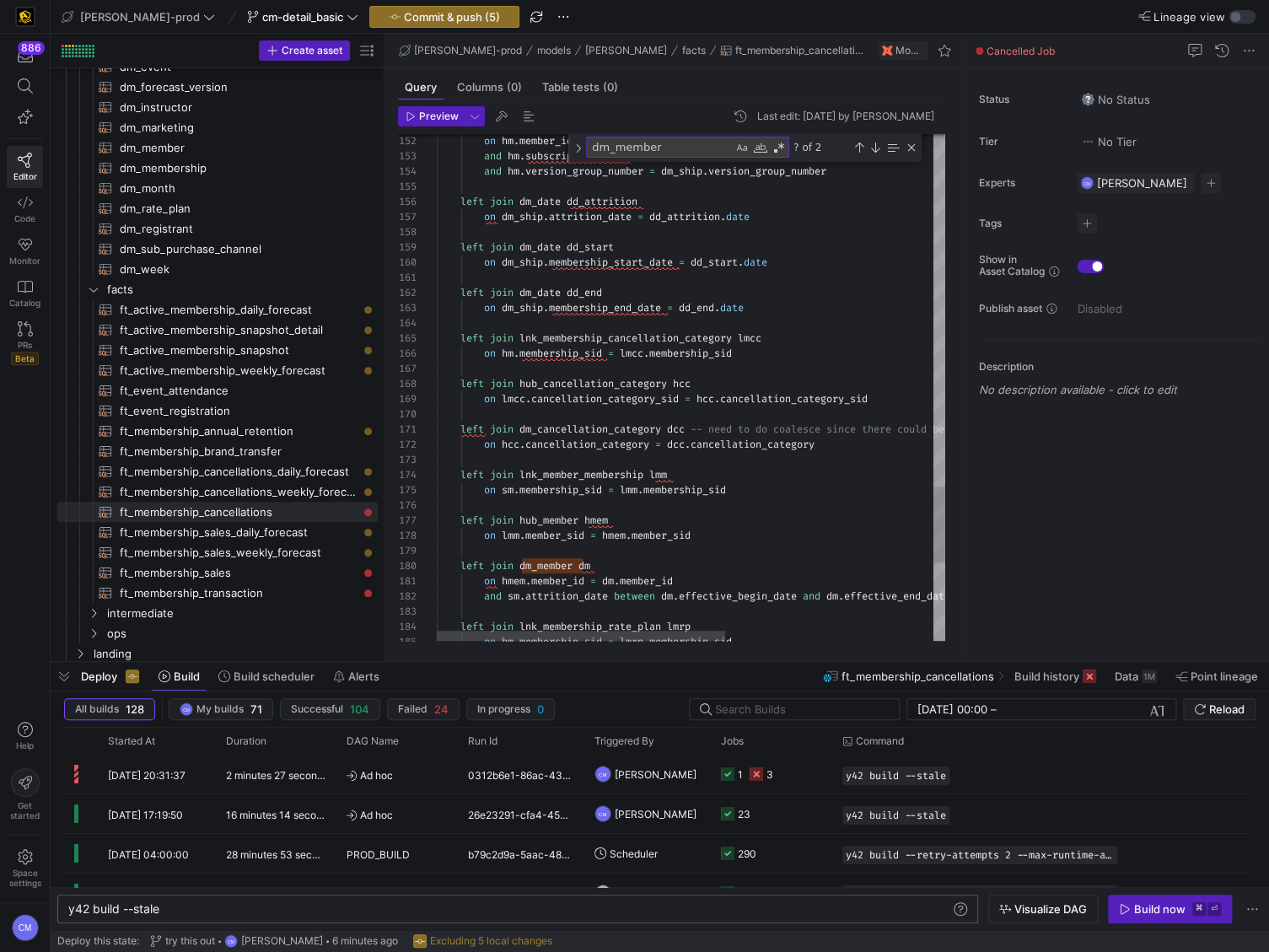
scroll to position [45, 182]
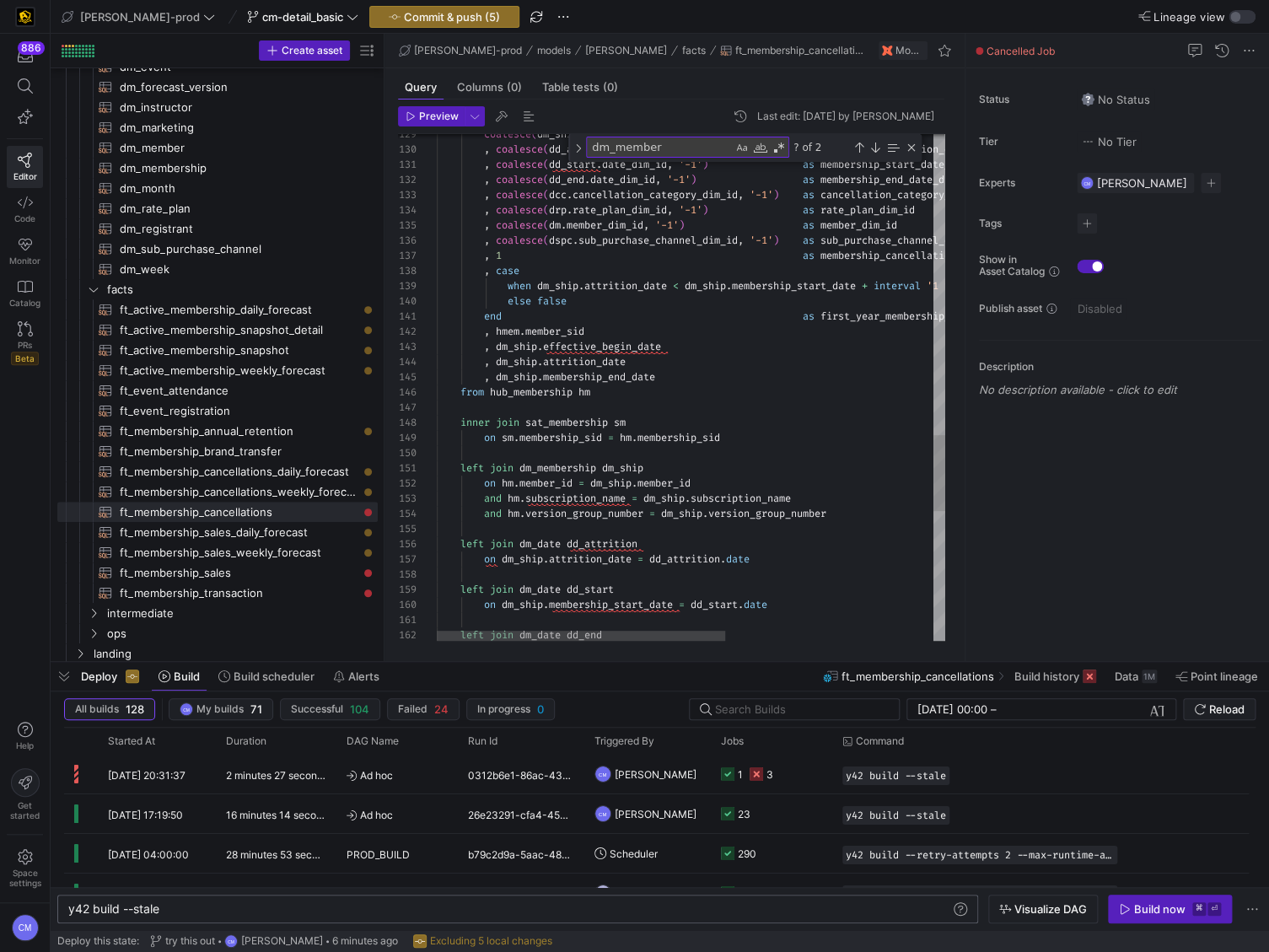
type textarea "left join dm_membership dm_ship on hm.member_id = dm_ship.member_id and hm.subs…"
type textarea "ln"
type textarea "left join dm_date dd_end on dm_ship.membership_end_date = dd_end.date left join…"
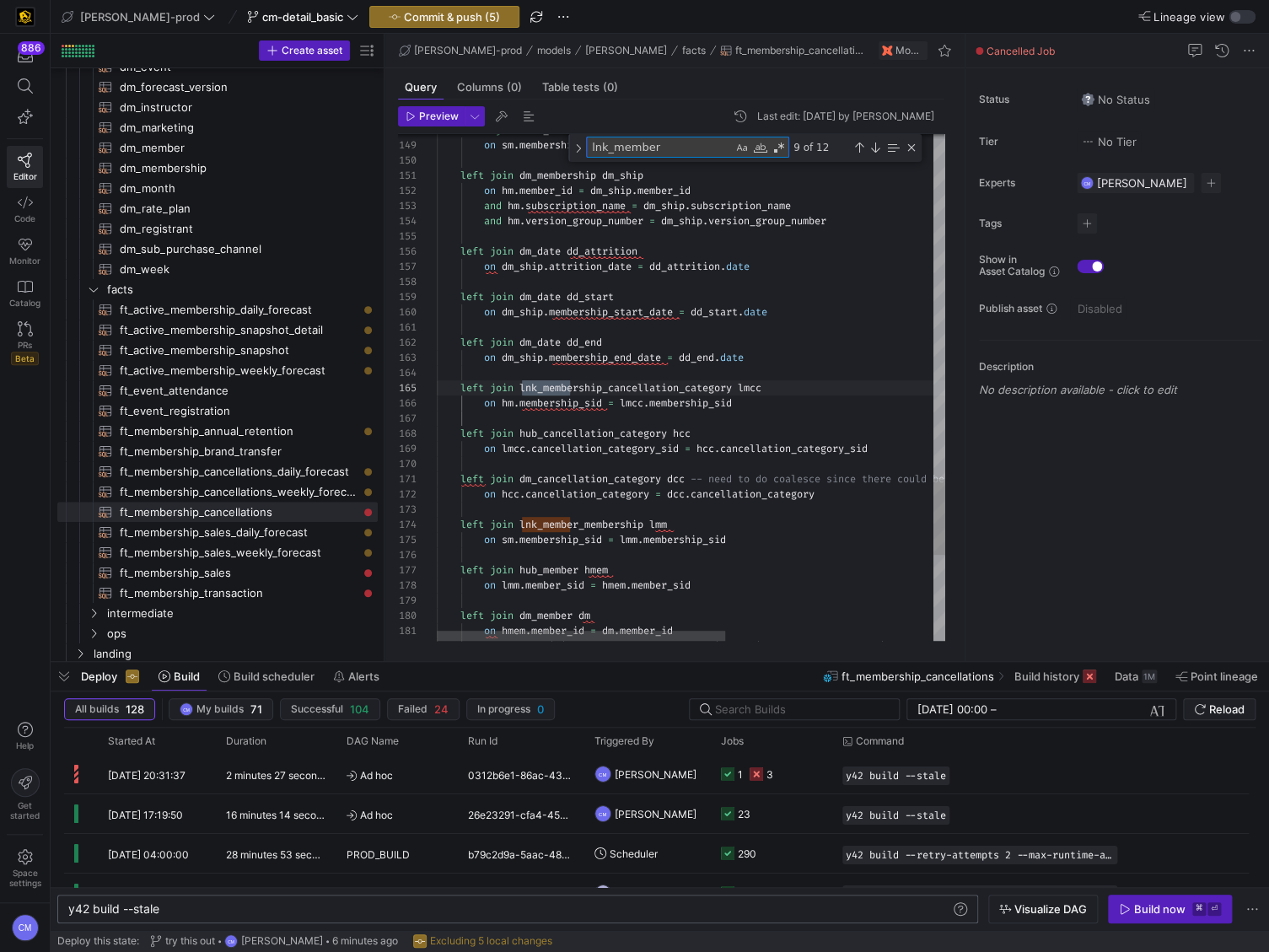
scroll to position [152, 145]
type textarea "lnk_member"
drag, startPoint x: 748, startPoint y: 538, endPoint x: 401, endPoint y: 528, distance: 347.1
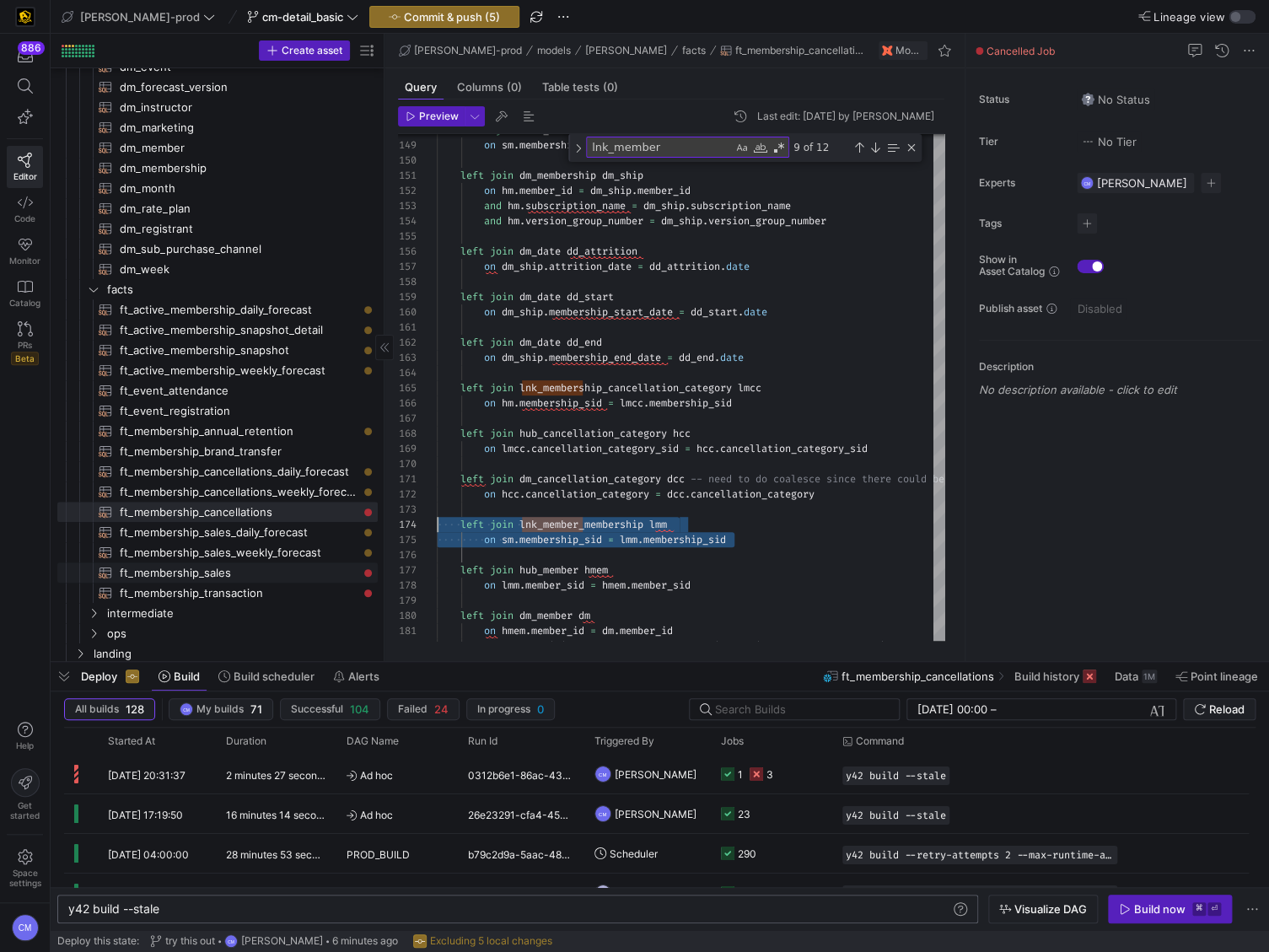
click at [257, 573] on span "ft_membership_sales​​​​​​​​​​" at bounding box center [239, 573] width 239 height 19
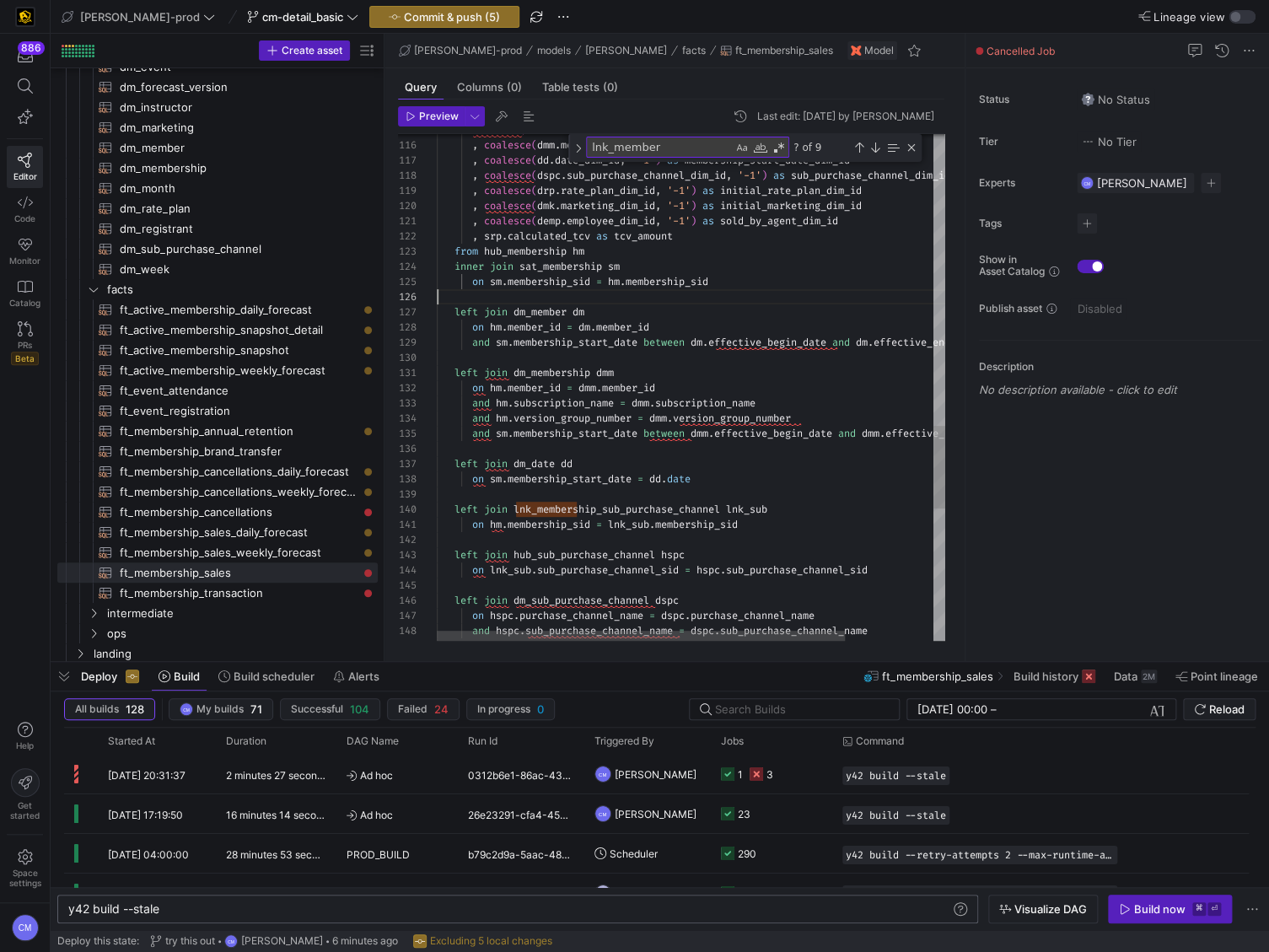
scroll to position [76, 0]
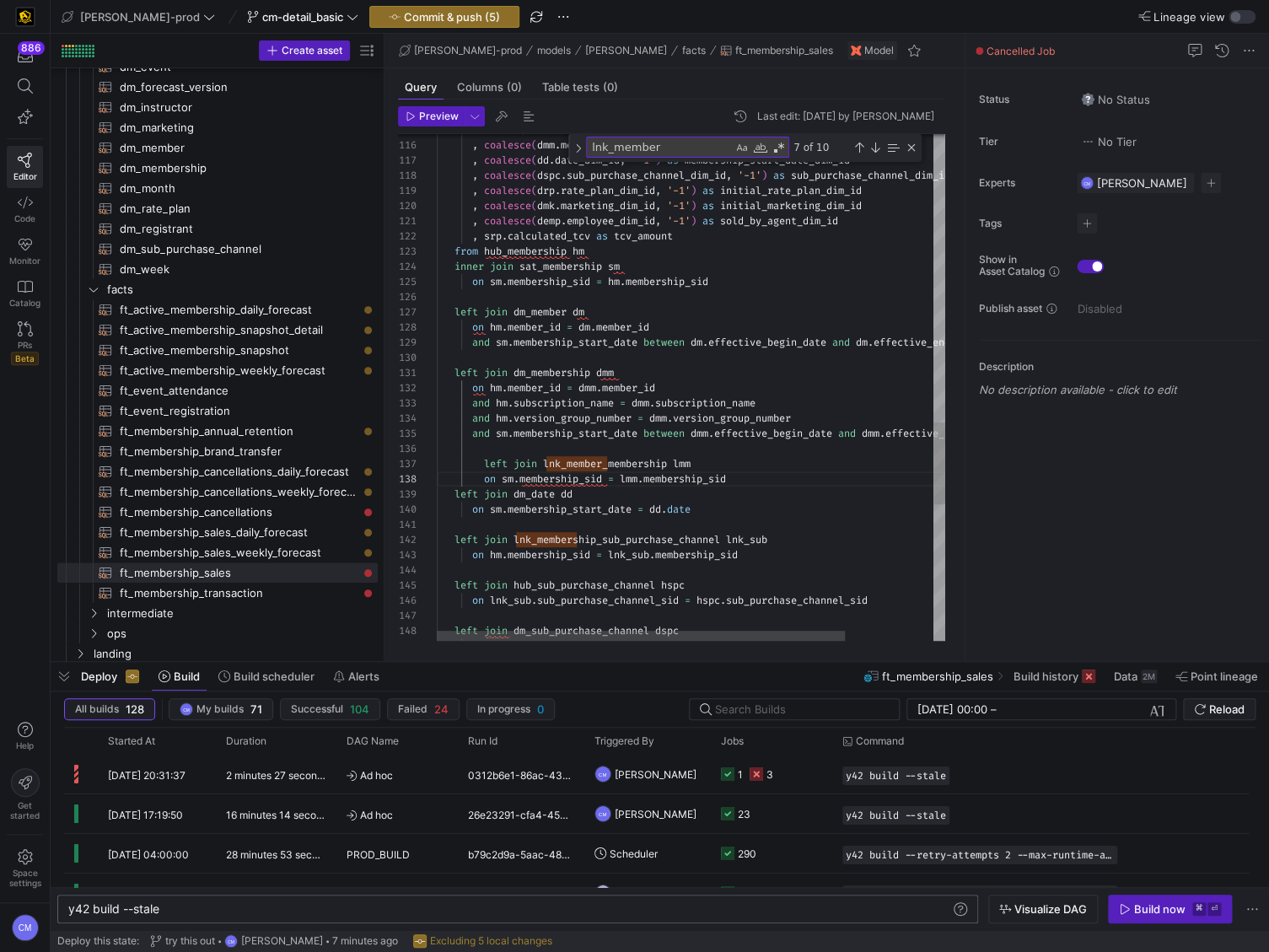
scroll to position [91, 49]
click at [751, 477] on div "on sm . membership_sid = lmm . membership_sid" at bounding box center [746, 479] width 618 height 15
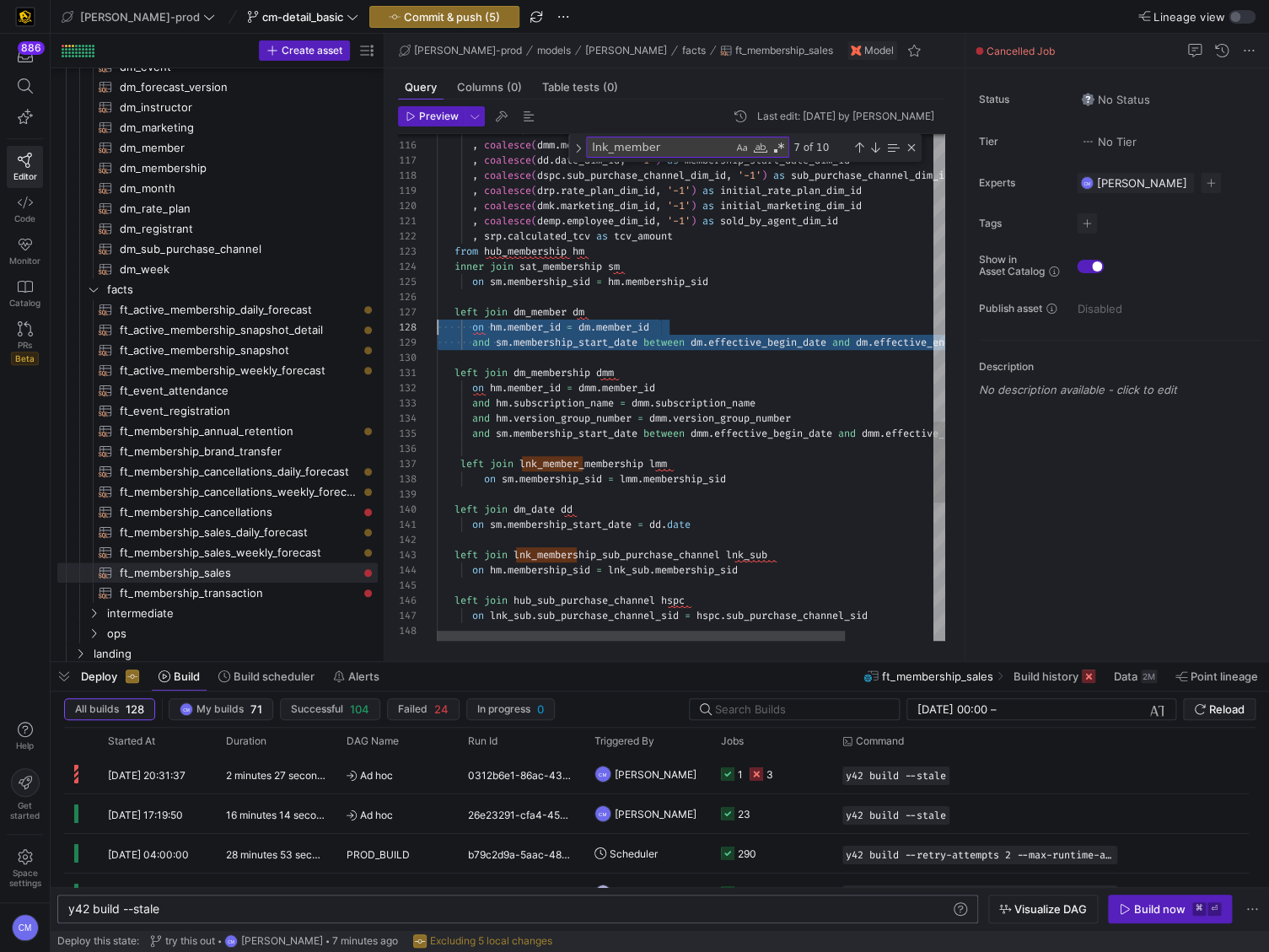
scroll to position [91, 0]
drag, startPoint x: 891, startPoint y: 343, endPoint x: 286, endPoint y: 313, distance: 605.7
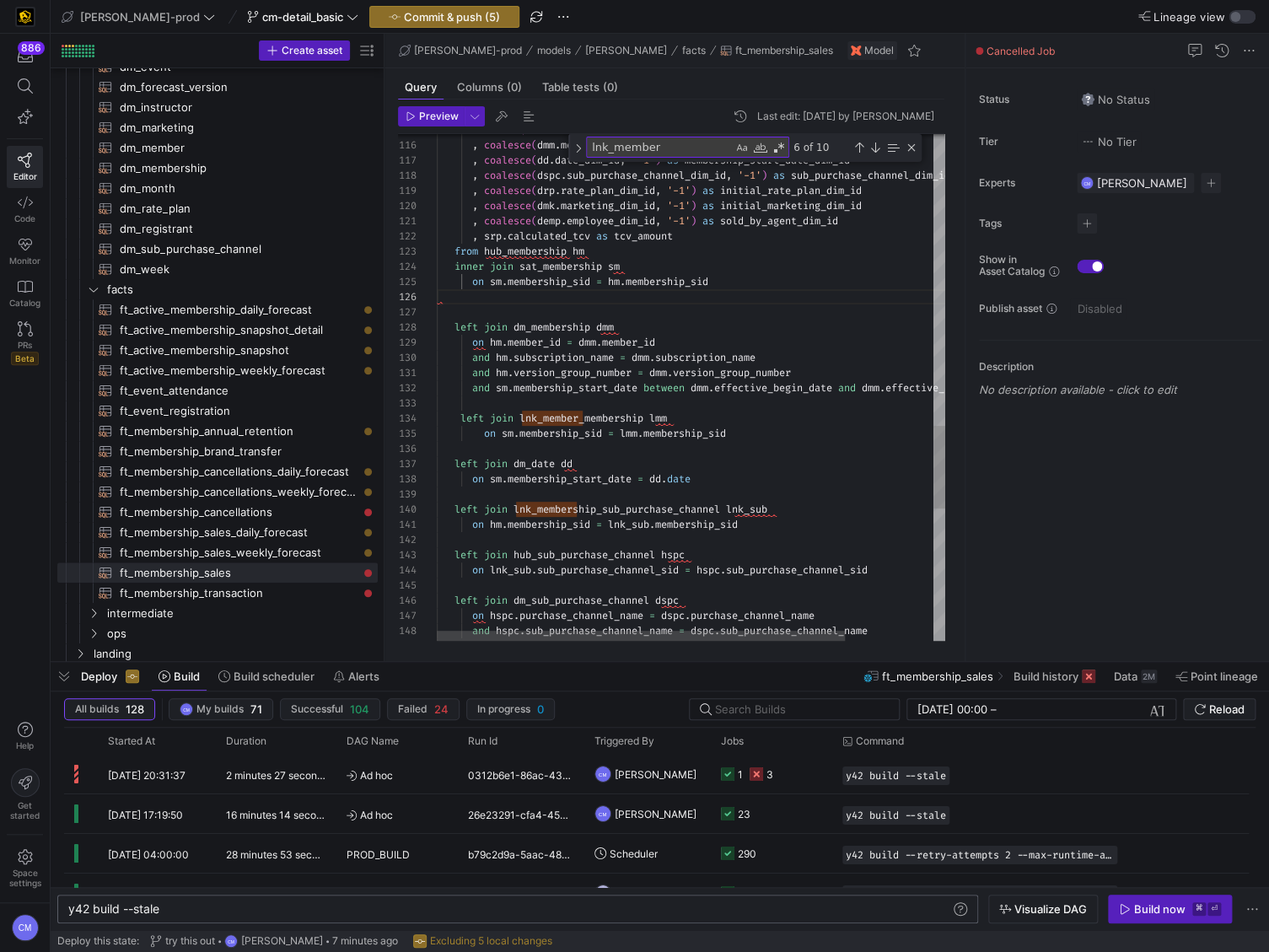
scroll to position [60, 279]
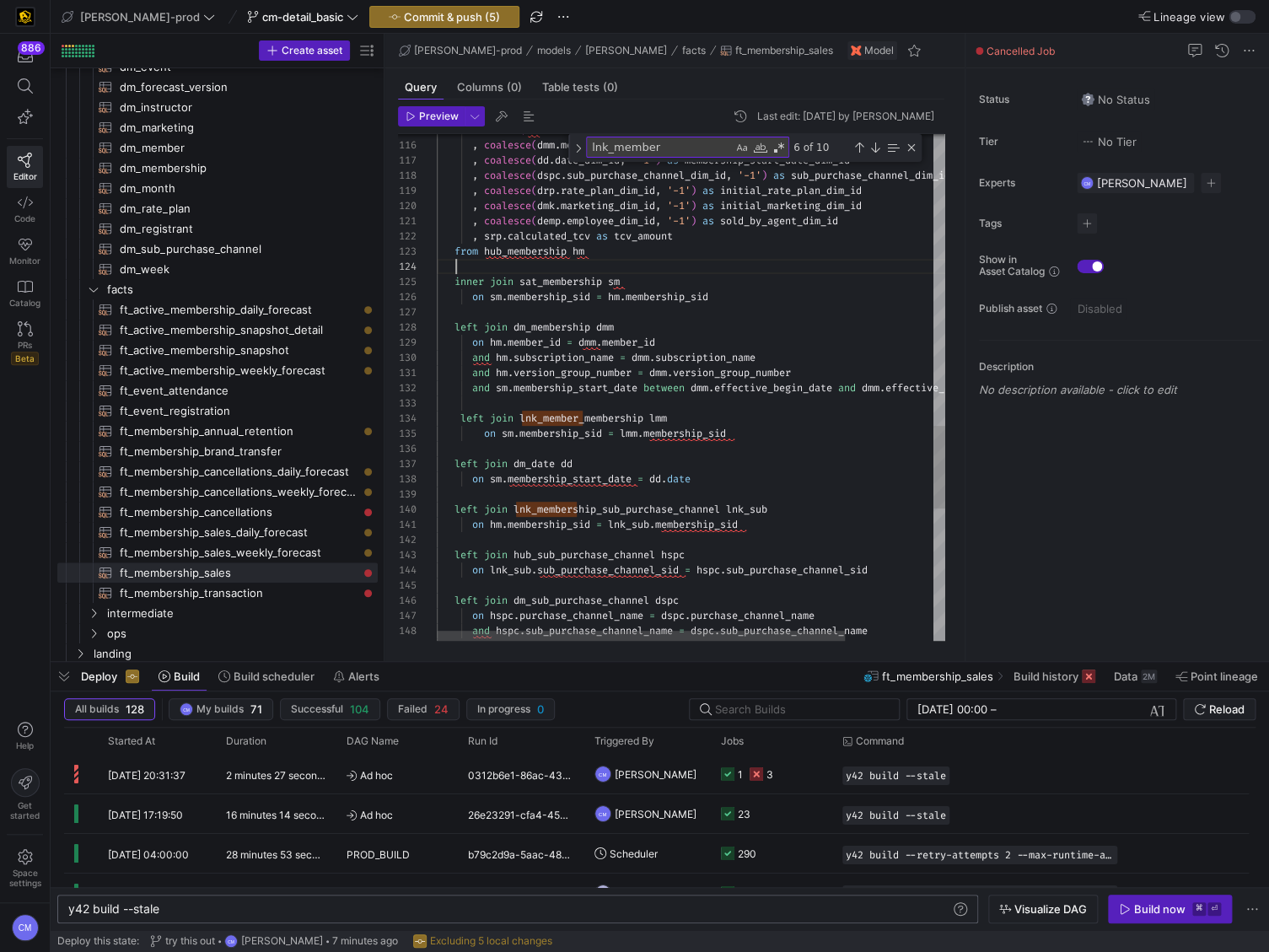
scroll to position [45, 18]
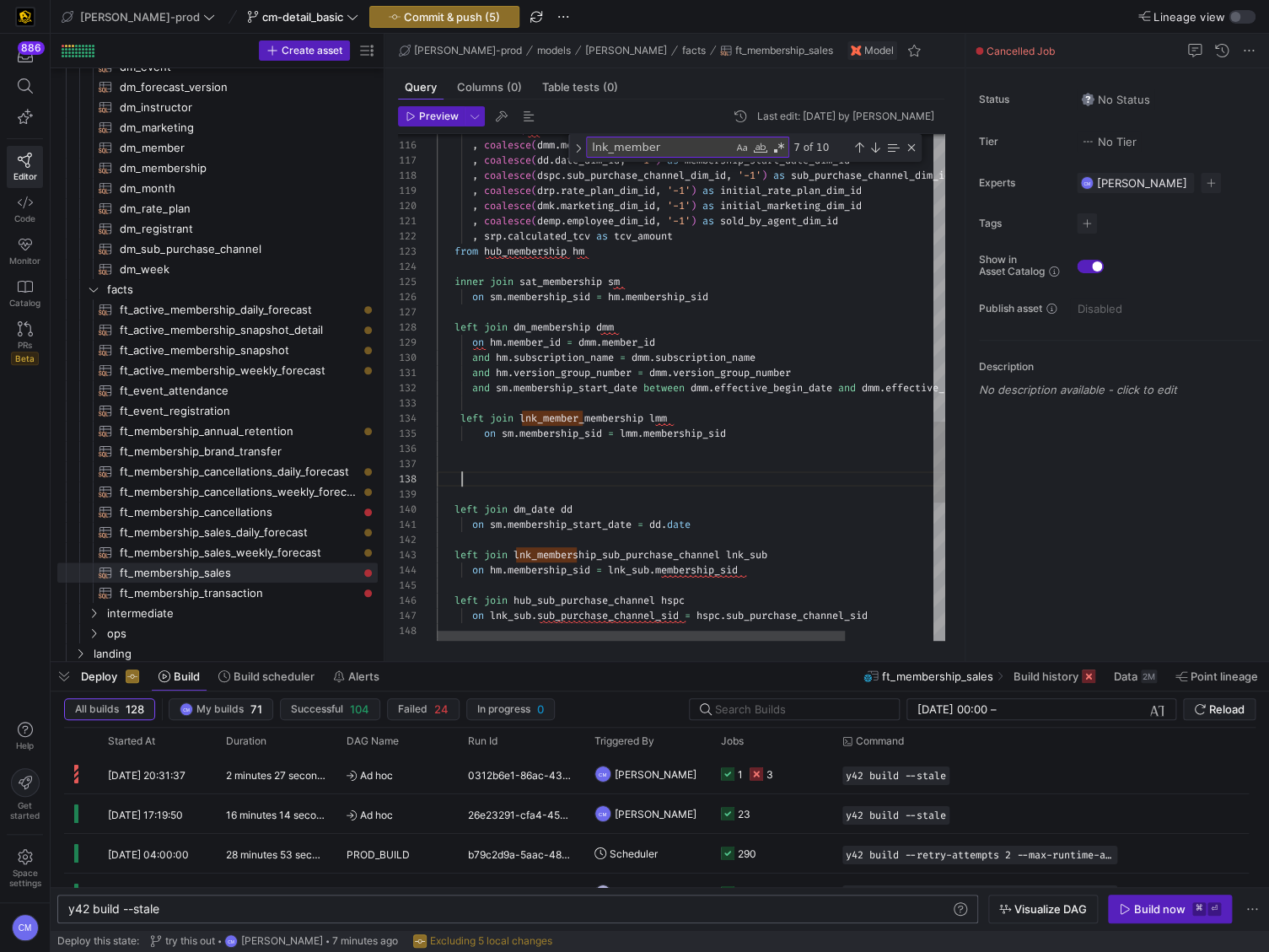
scroll to position [136, 557]
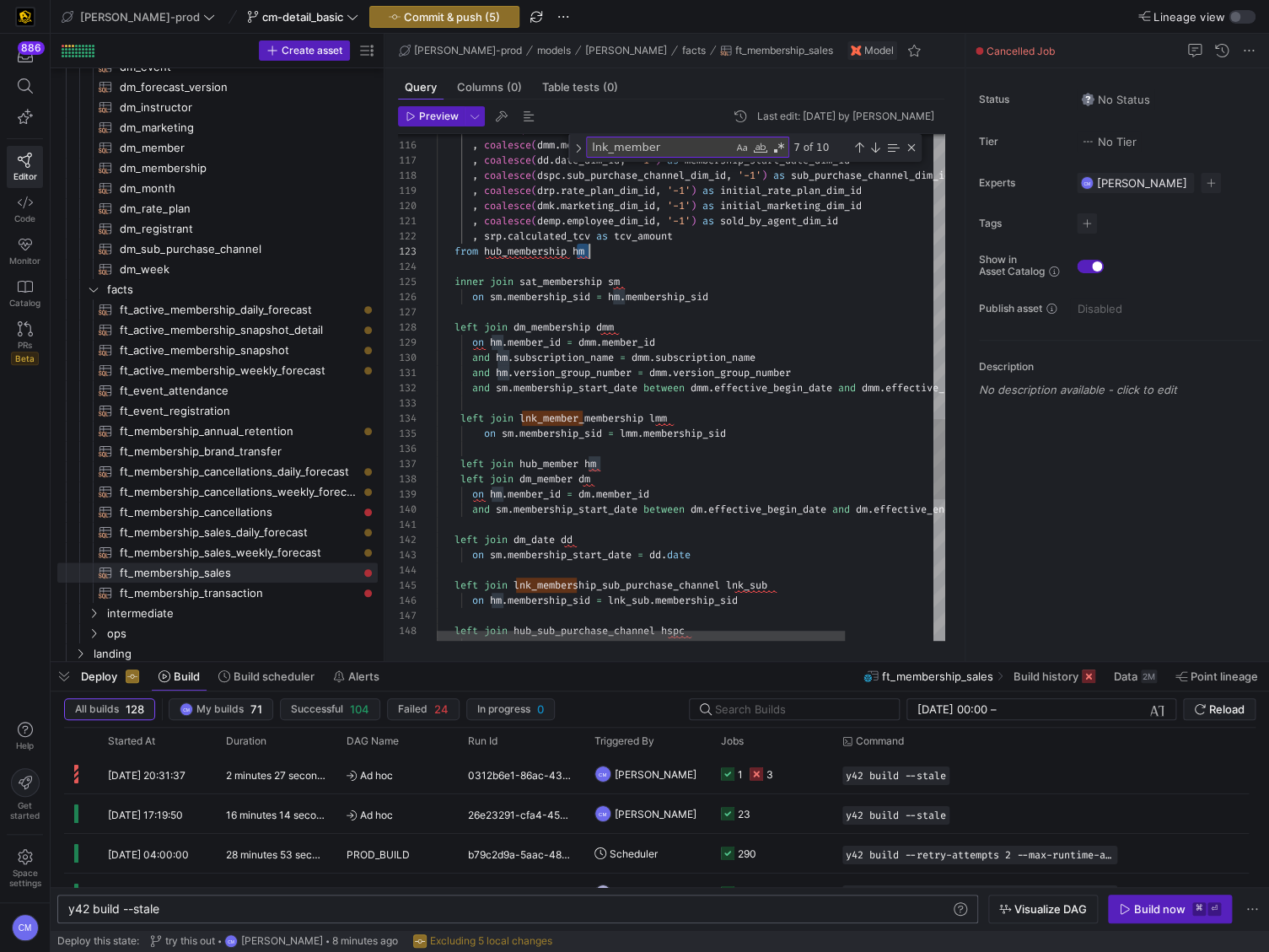
scroll to position [30, 152]
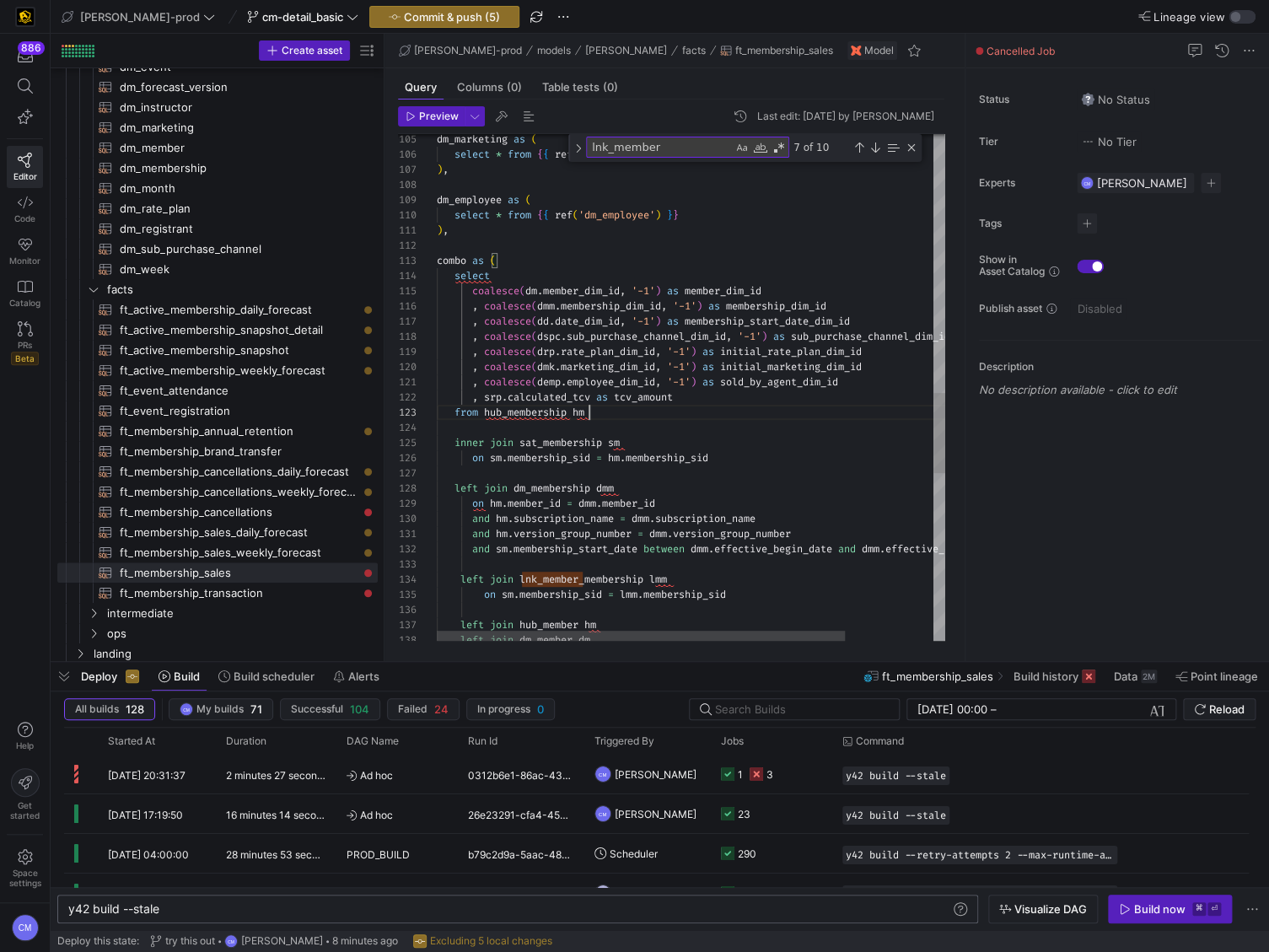
click at [613, 411] on div "left join dm_member dm left join hub_member hm on sm . membership_sid = lmm . m…" at bounding box center [746, 100] width 618 height 3177
click at [591, 414] on div "left join dm_member dm left join hub_member hm on sm . membership_sid = lmm . m…" at bounding box center [746, 100] width 618 height 3177
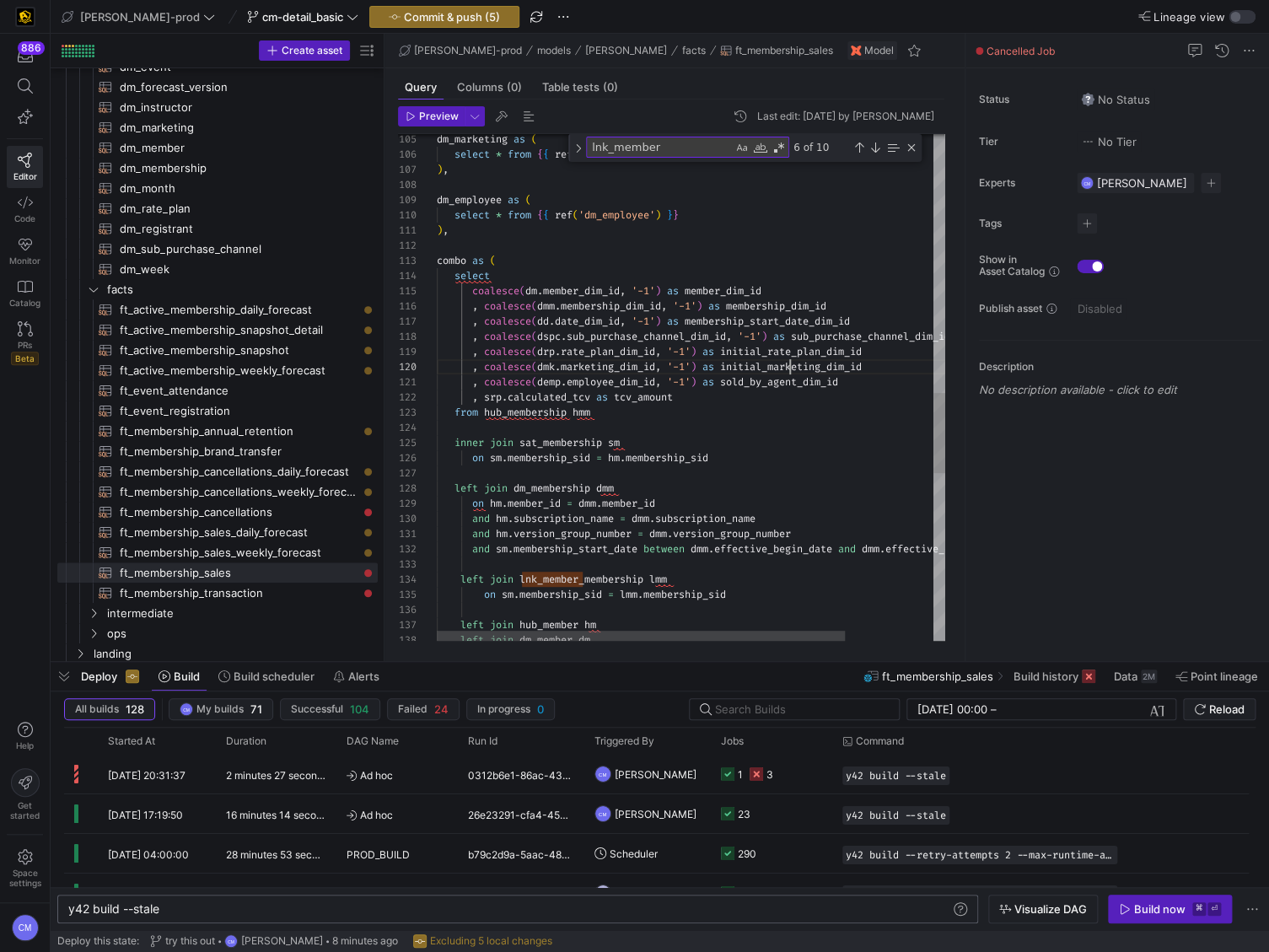
click at [787, 368] on div "left join dm_member dm left join hub_member hm on sm . membership_sid = lmm . m…" at bounding box center [746, 100] width 618 height 3177
type textarea "), combo as ( select coalesce(dm.member_dim_id, '-1') as member_dim_id , coales…"
type textarea "initial_marketing_dim_id"
type textarea ", coalesce(demp.employee_dim_id, '-1') as sold_by_agent_dim_id , srp.calculated…"
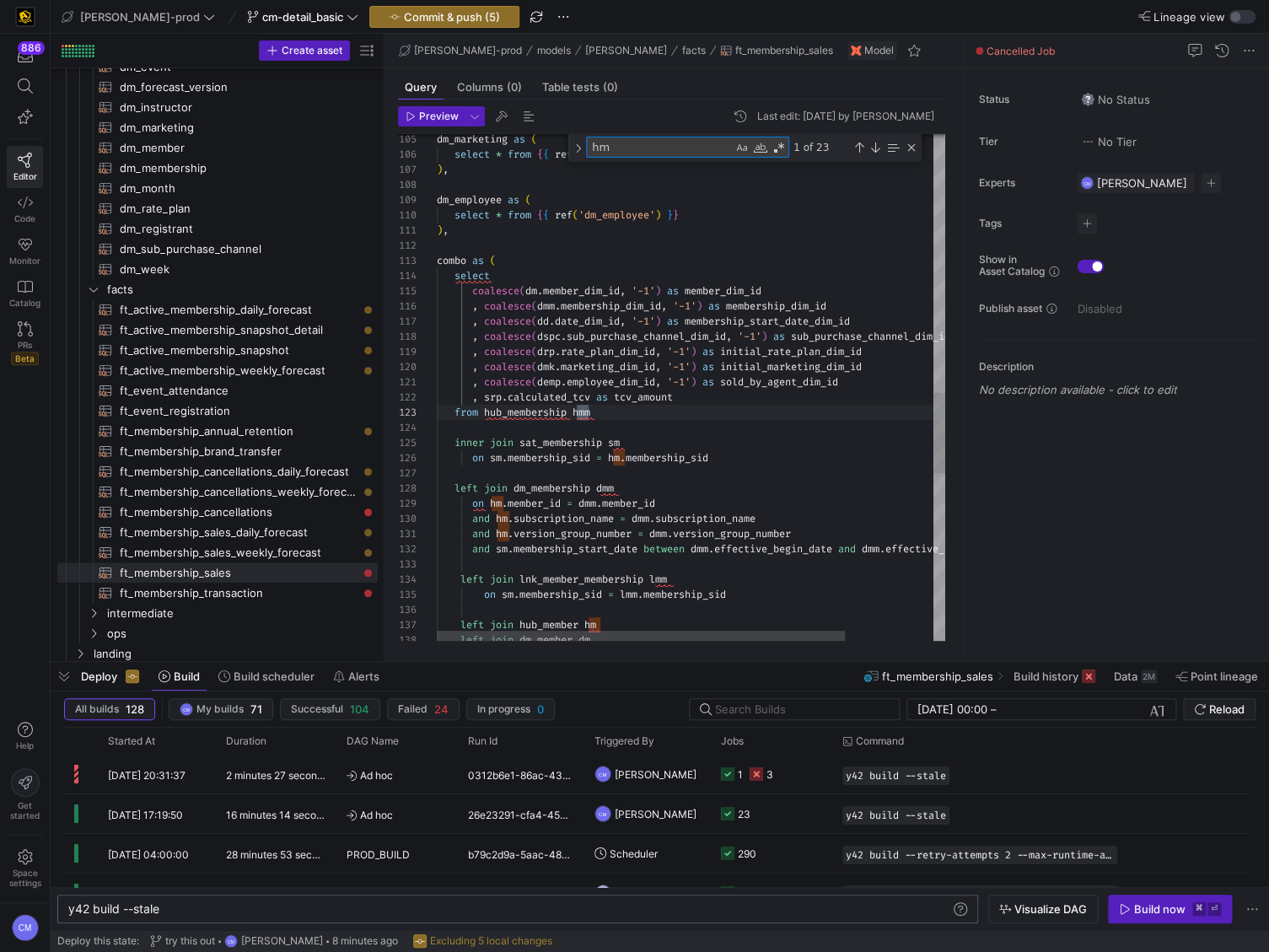
type textarea "hm"
click at [590, 411] on div "left join dm_member dm left join hub_member hm on sm . membership_sid = lmm . m…" at bounding box center [746, 100] width 618 height 3177
click at [618, 458] on div "left join dm_member dm left join hub_member hm on sm . membership_sid = lmm . m…" at bounding box center [746, 100] width 618 height 3177
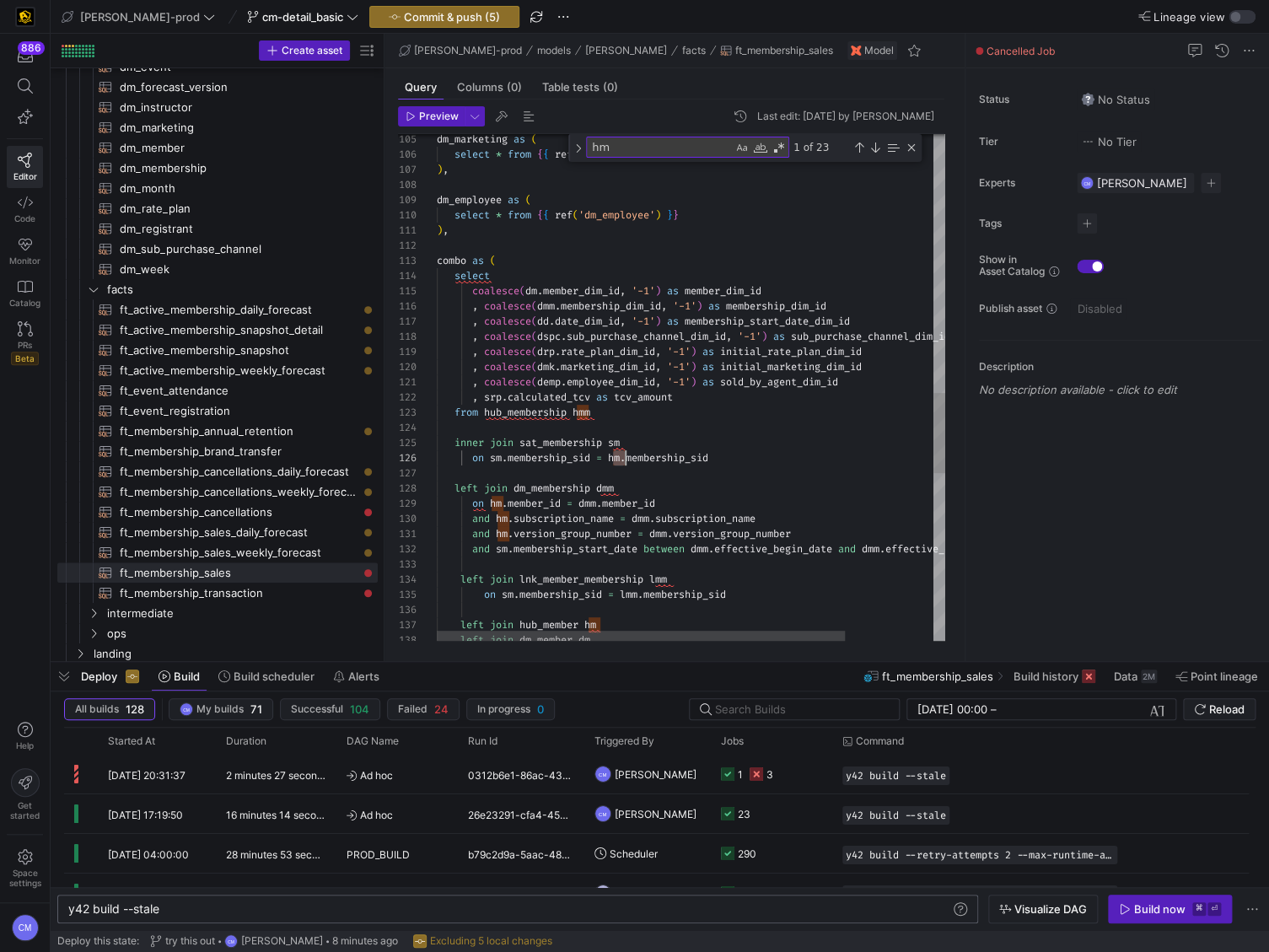
click at [618, 458] on div "left join dm_member dm left join hub_member hm on sm . membership_sid = lmm . m…" at bounding box center [746, 100] width 618 height 3177
click at [517, 503] on div "left join dm_member dm left join hub_member hm on sm . membership_sid = lmm . m…" at bounding box center [746, 100] width 618 height 3177
click at [516, 516] on div "left join dm_member dm left join hub_member hm on sm . membership_sid = lmm . m…" at bounding box center [746, 100] width 618 height 3177
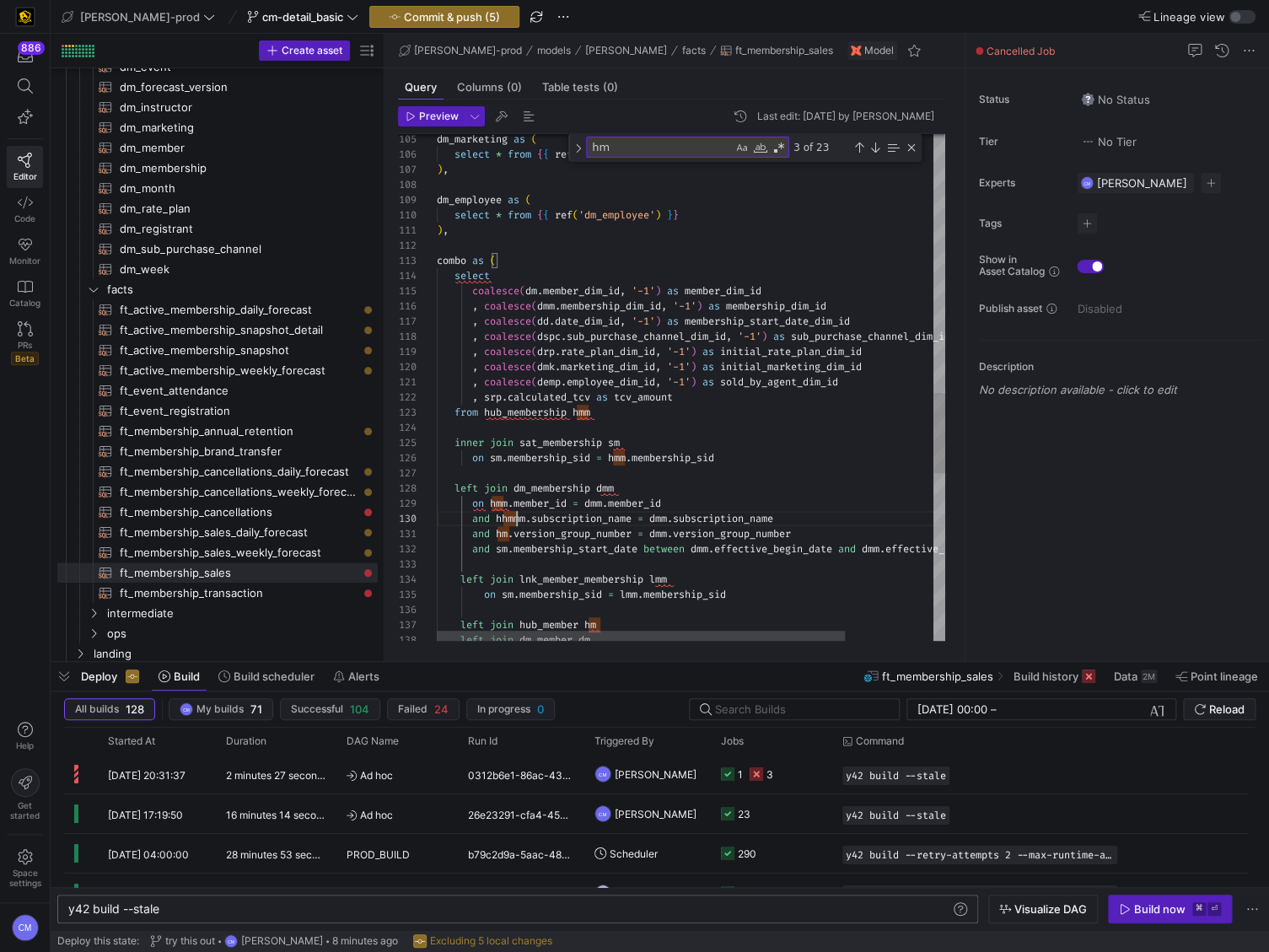
click at [516, 516] on div "left join dm_member dm left join hub_member hm on sm . membership_sid = lmm . m…" at bounding box center [746, 100] width 618 height 3177
click at [506, 534] on div "left join dm_member dm left join hub_member hm on sm . membership_sid = lmm . m…" at bounding box center [746, 100] width 618 height 3177
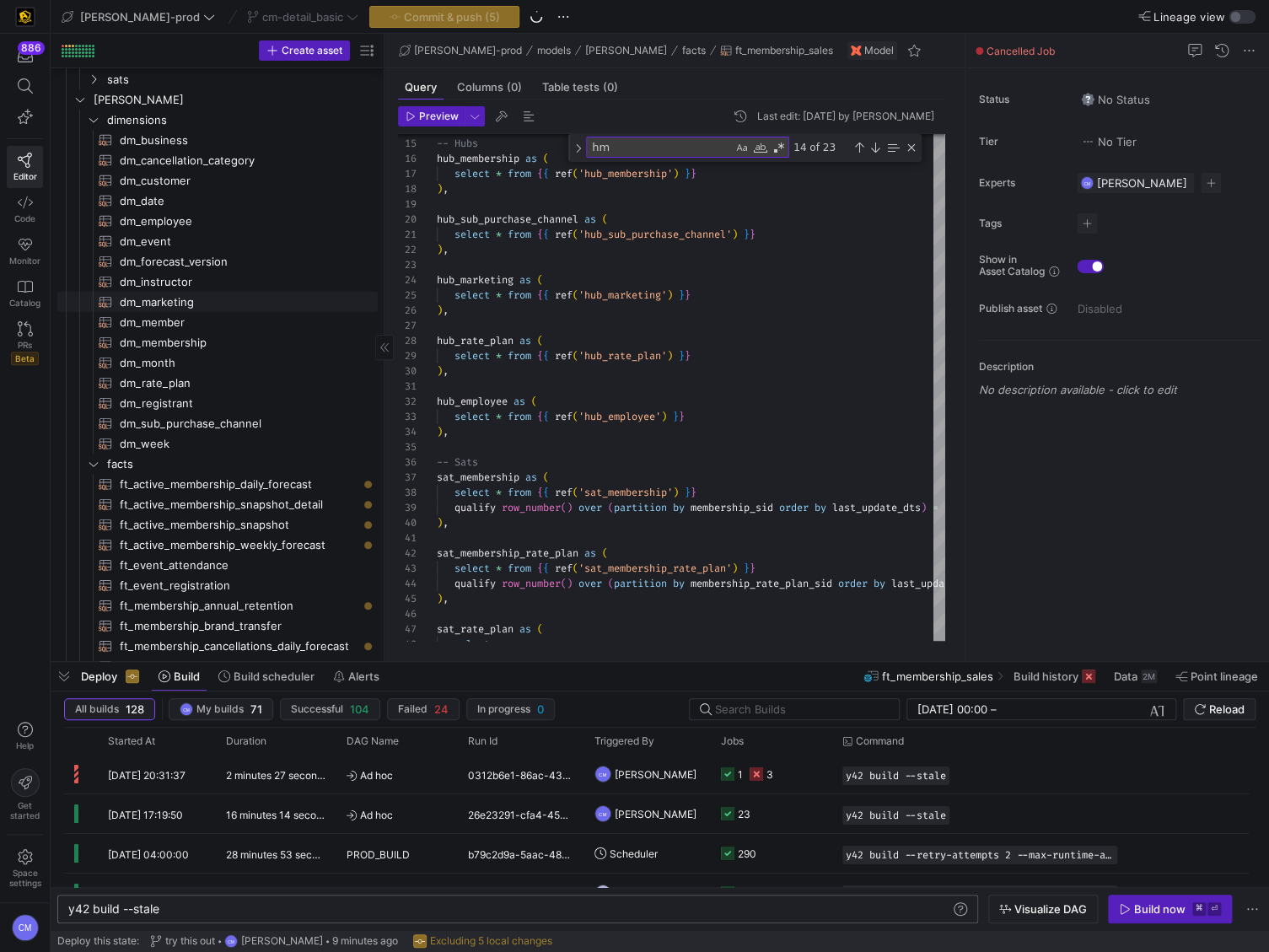
scroll to position [100, 0]
click at [197, 342] on span "dm_membership​​​​​​​​​​" at bounding box center [239, 343] width 239 height 19
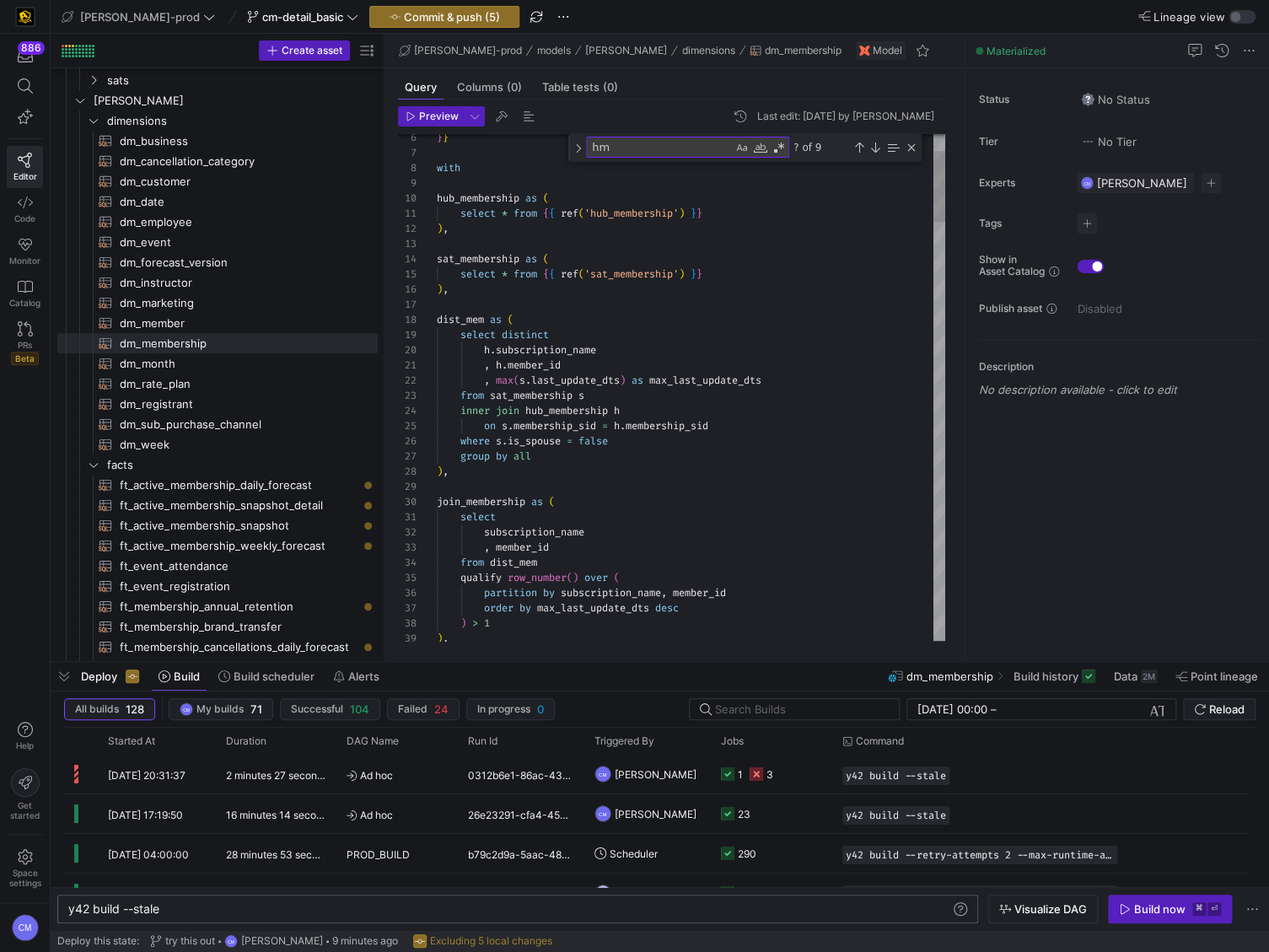
scroll to position [30, 152]
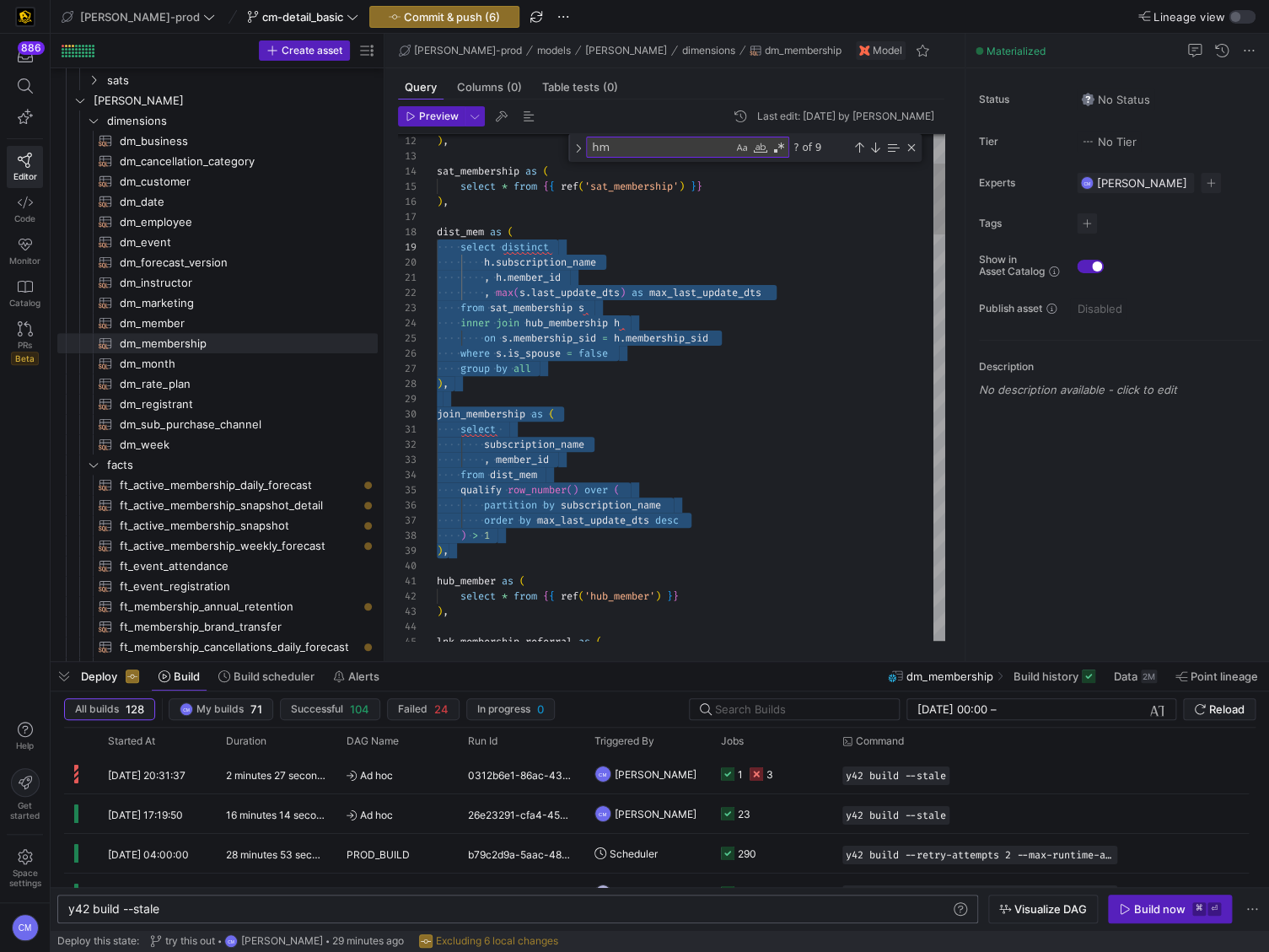
scroll to position [107, 0]
drag, startPoint x: 514, startPoint y: 549, endPoint x: 397, endPoint y: 232, distance: 337.9
click at [397, 232] on div "Preview Last edit: Thursday 25 September 2025 by Caden Miller 14 15 16 17 18 19…" at bounding box center [671, 374] width 574 height 548
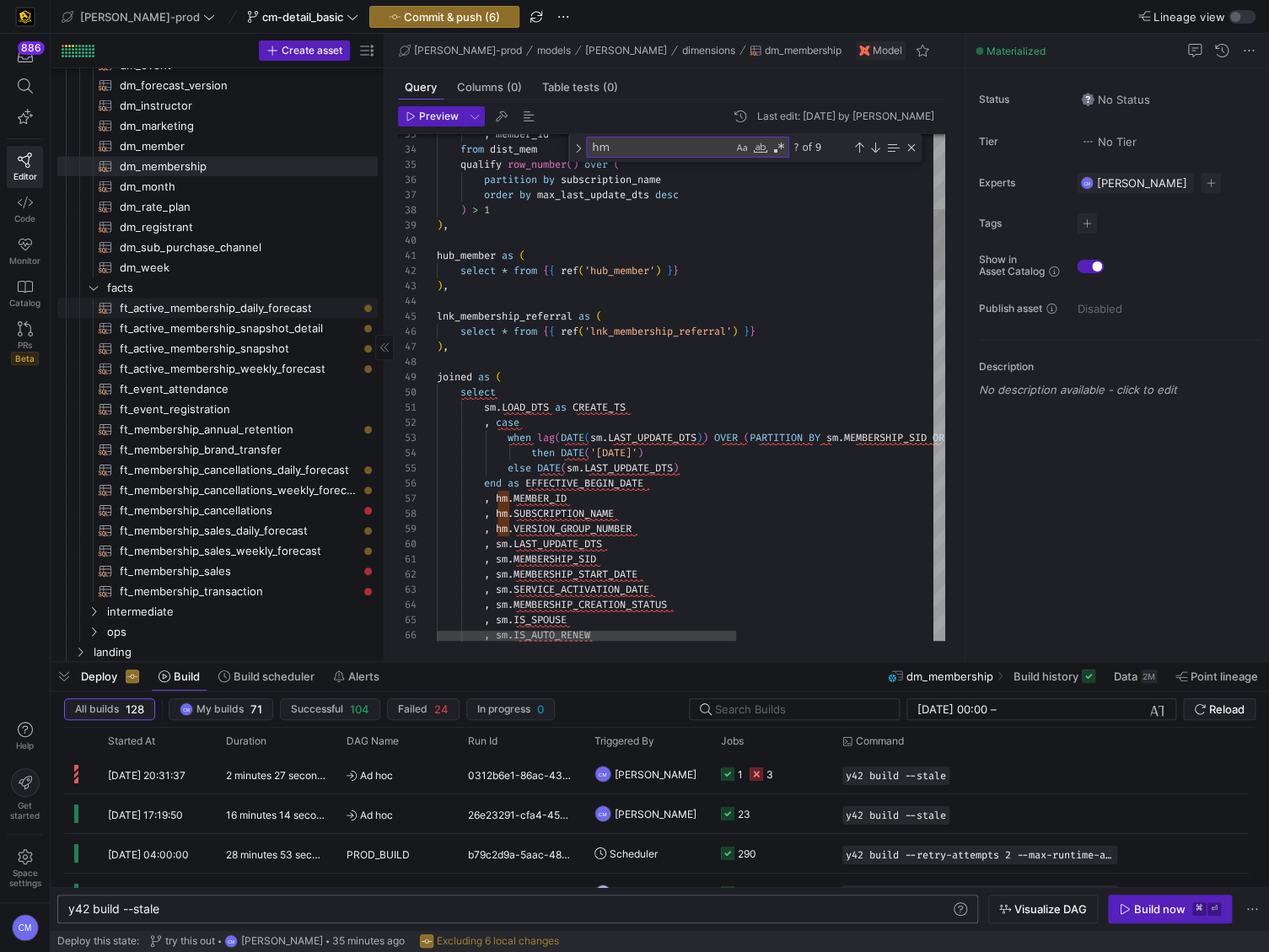
scroll to position [365, 0]
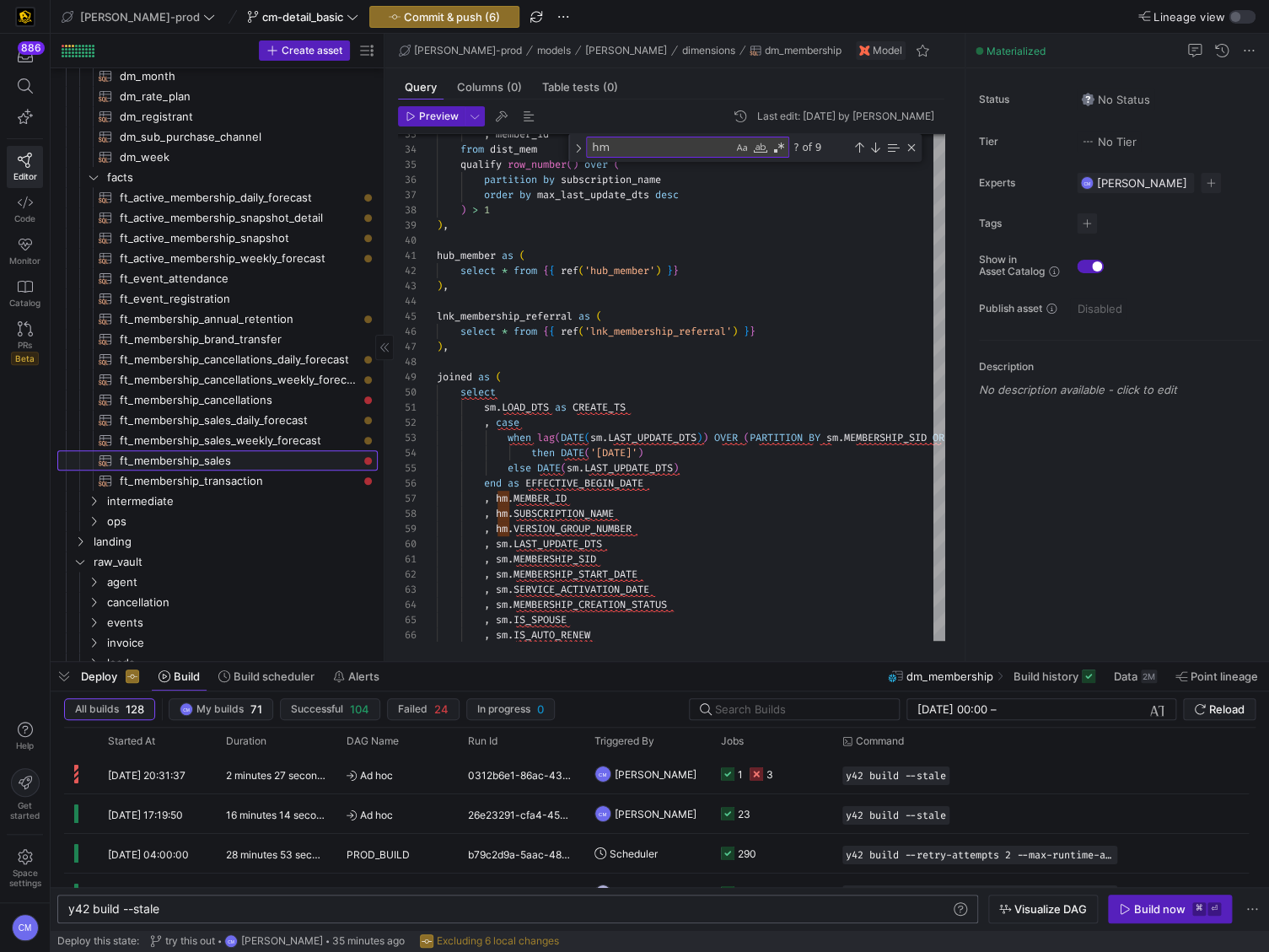
click at [263, 464] on span "ft_membership_sales​​​​​​​​​​" at bounding box center [239, 460] width 239 height 19
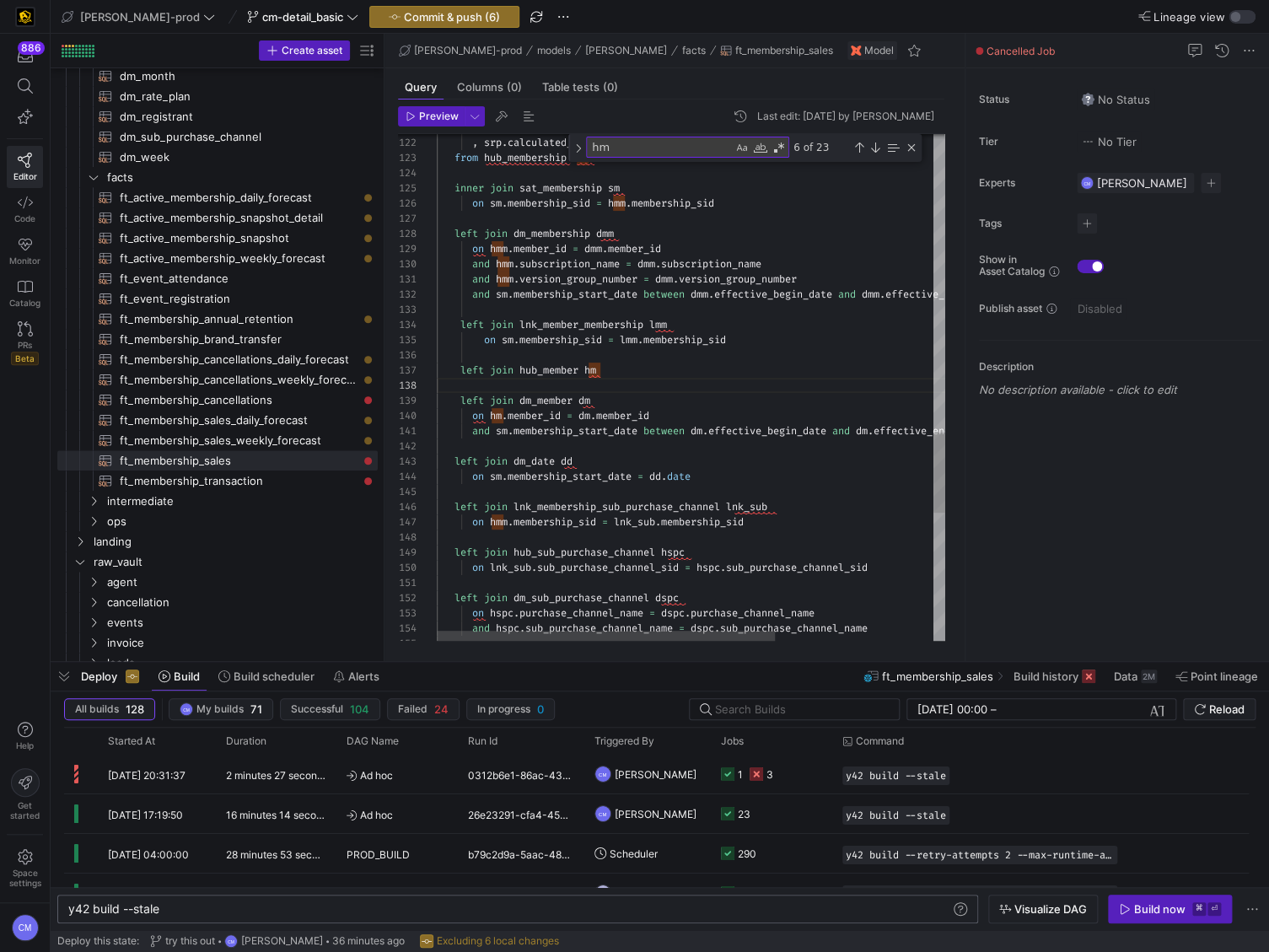
scroll to position [107, 49]
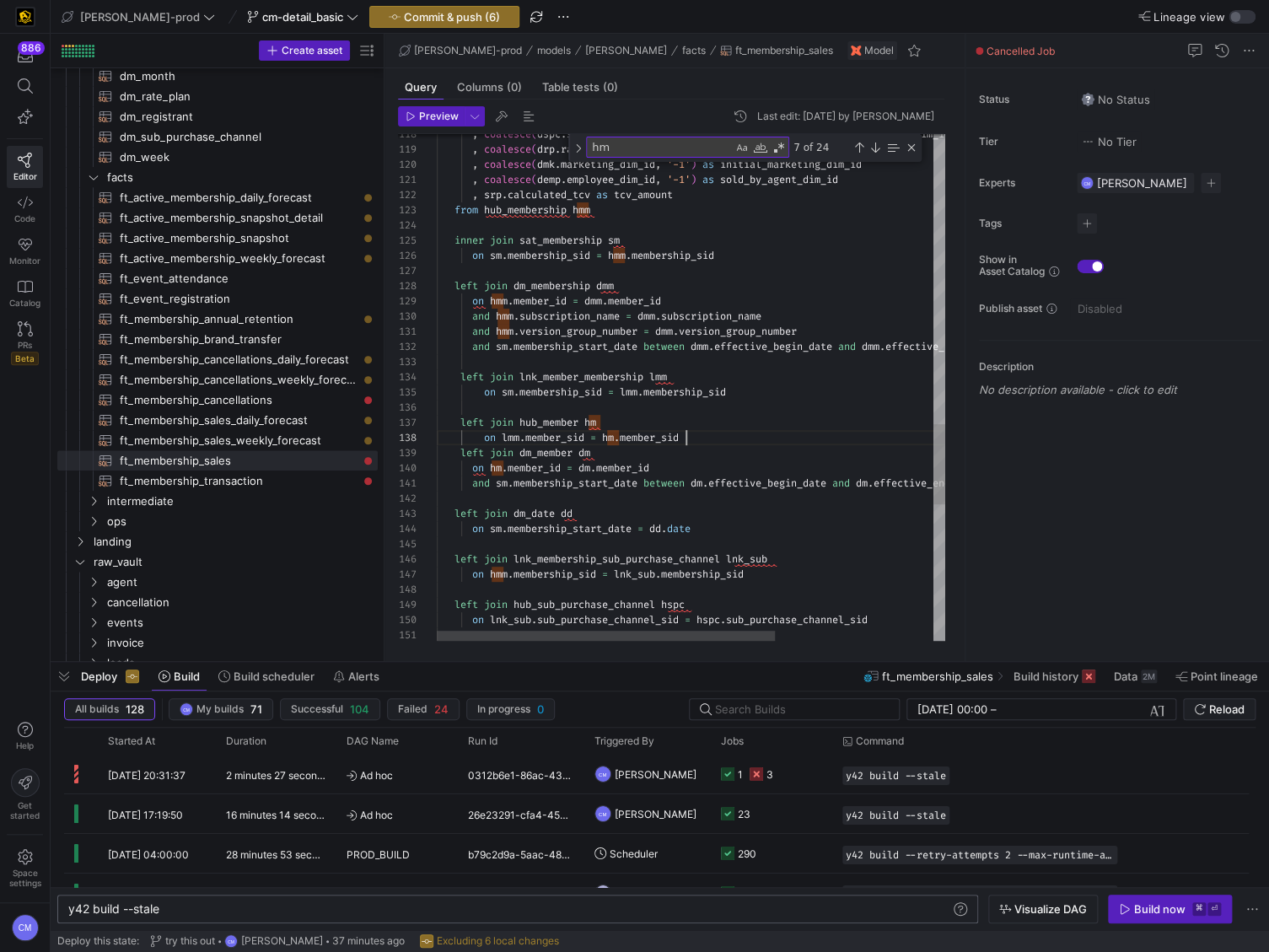
scroll to position [107, 249]
type textarea "and hmm.version_group_number = dmm.version_group_number and sm.membership_start…"
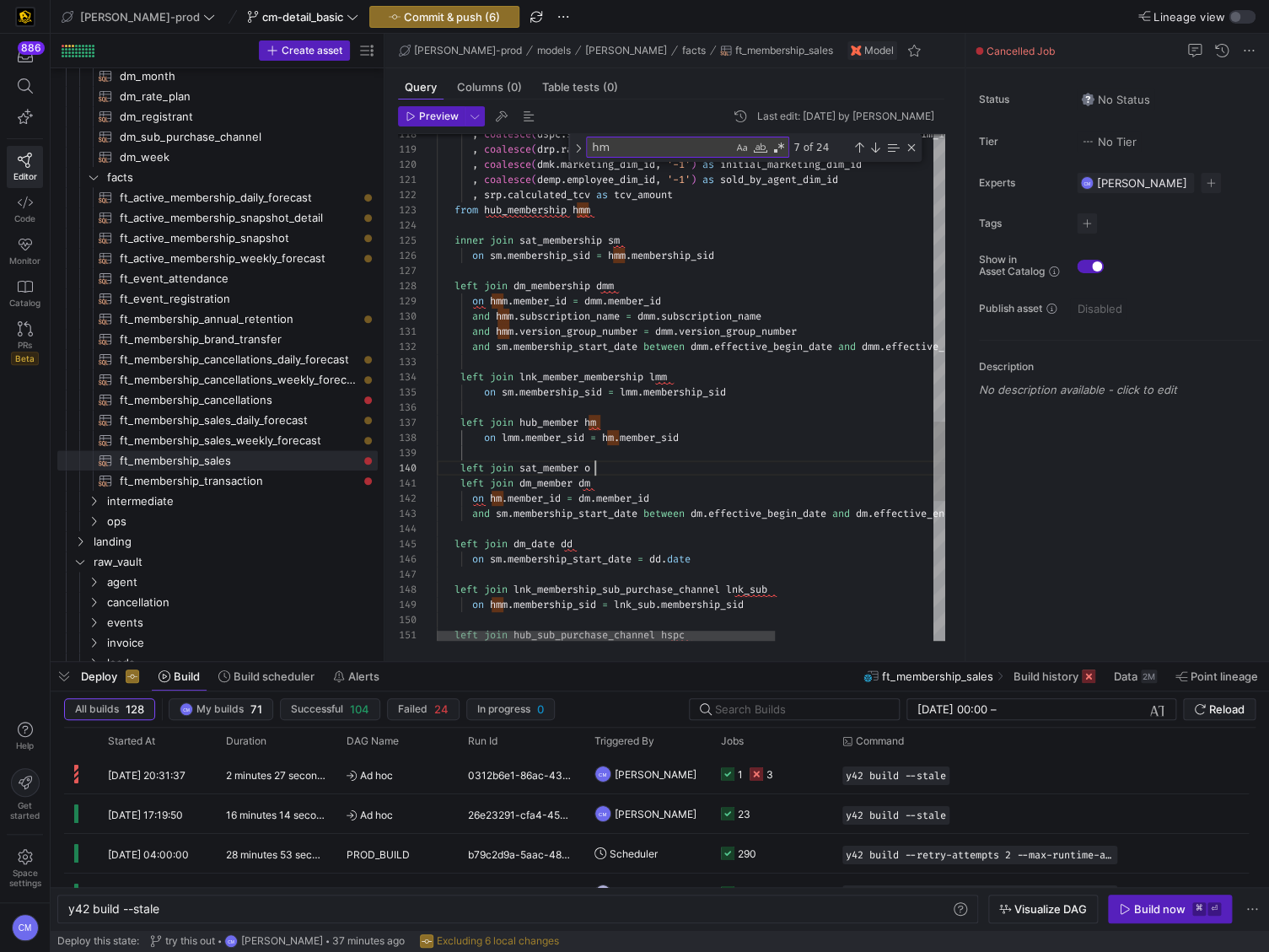
scroll to position [136, 152]
type textarea ", coalesce(demp.employee_dim_id, '-1') as sold_by_agent_dim_id , srp.calculated…"
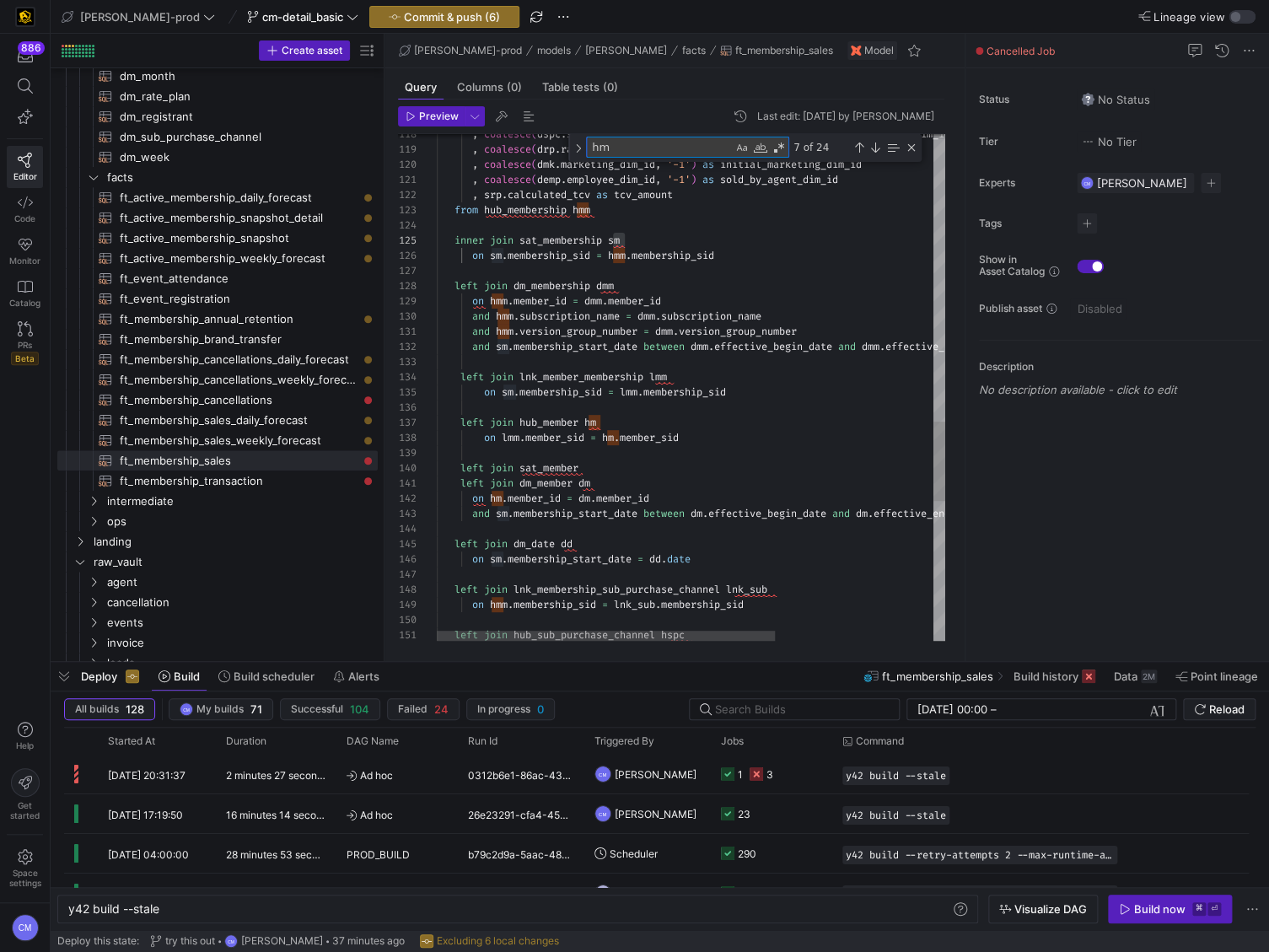
drag, startPoint x: 613, startPoint y: 143, endPoint x: 541, endPoint y: 145, distance: 72.0
click at [541, 145] on div "121 122 123 124 125 126 127 128 129 130 131 132 133 134 135 136 137 141 142 143…" at bounding box center [671, 387] width 547 height 507
paste textarea "s"
type textarea "sm"
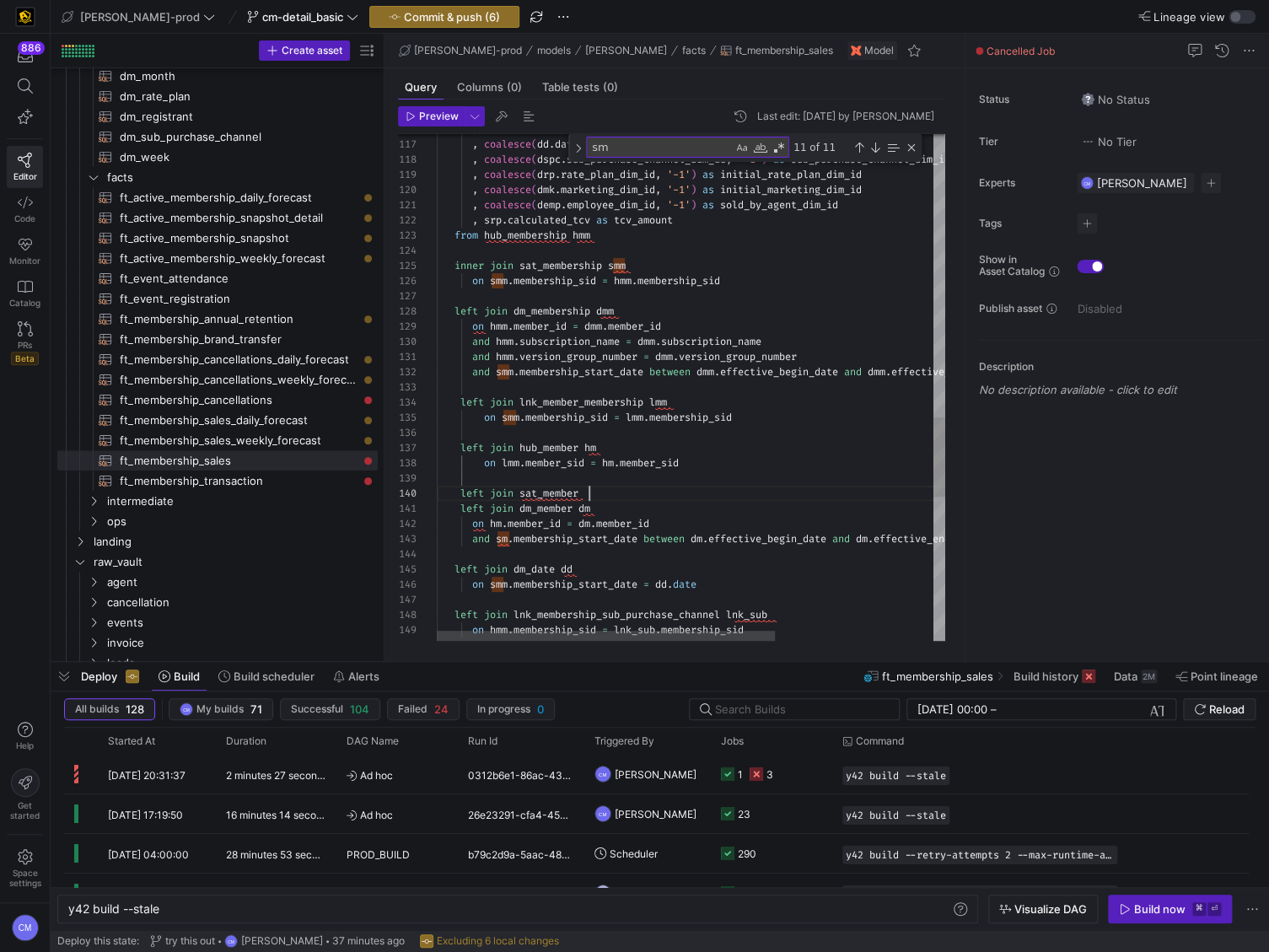
scroll to position [136, 152]
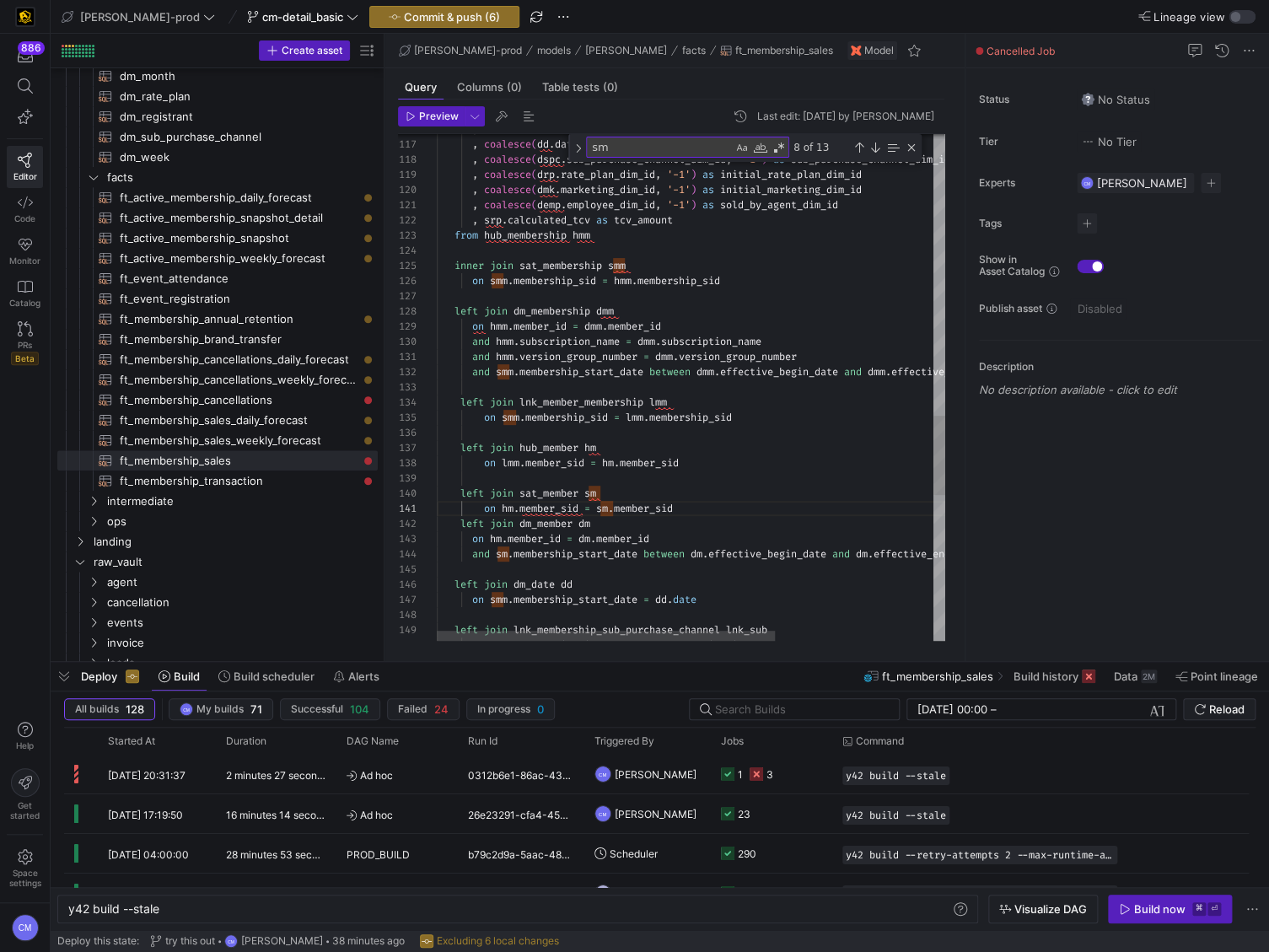
scroll to position [15, 49]
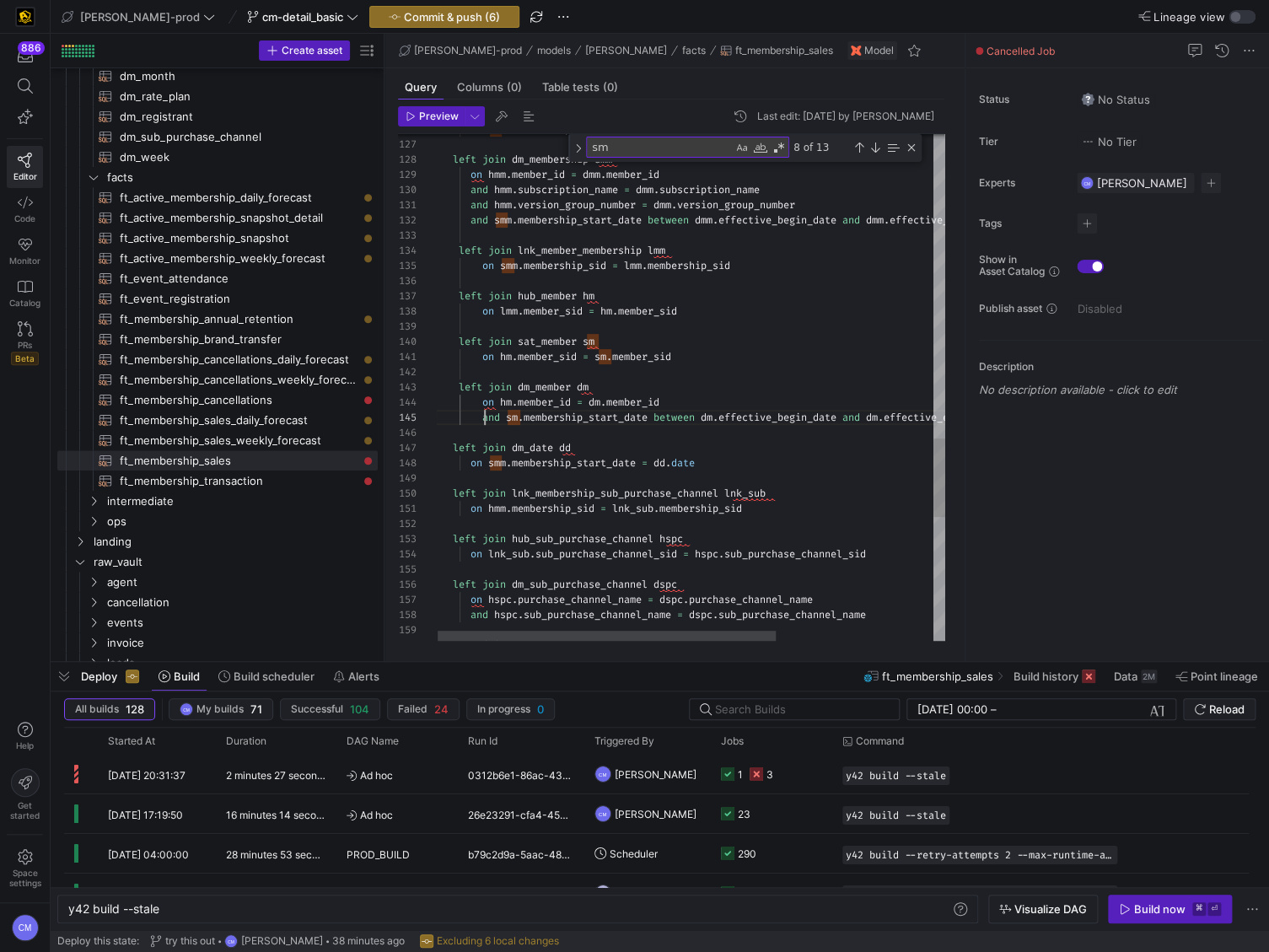
click at [471, 507] on span at bounding box center [452, 508] width 35 height 13
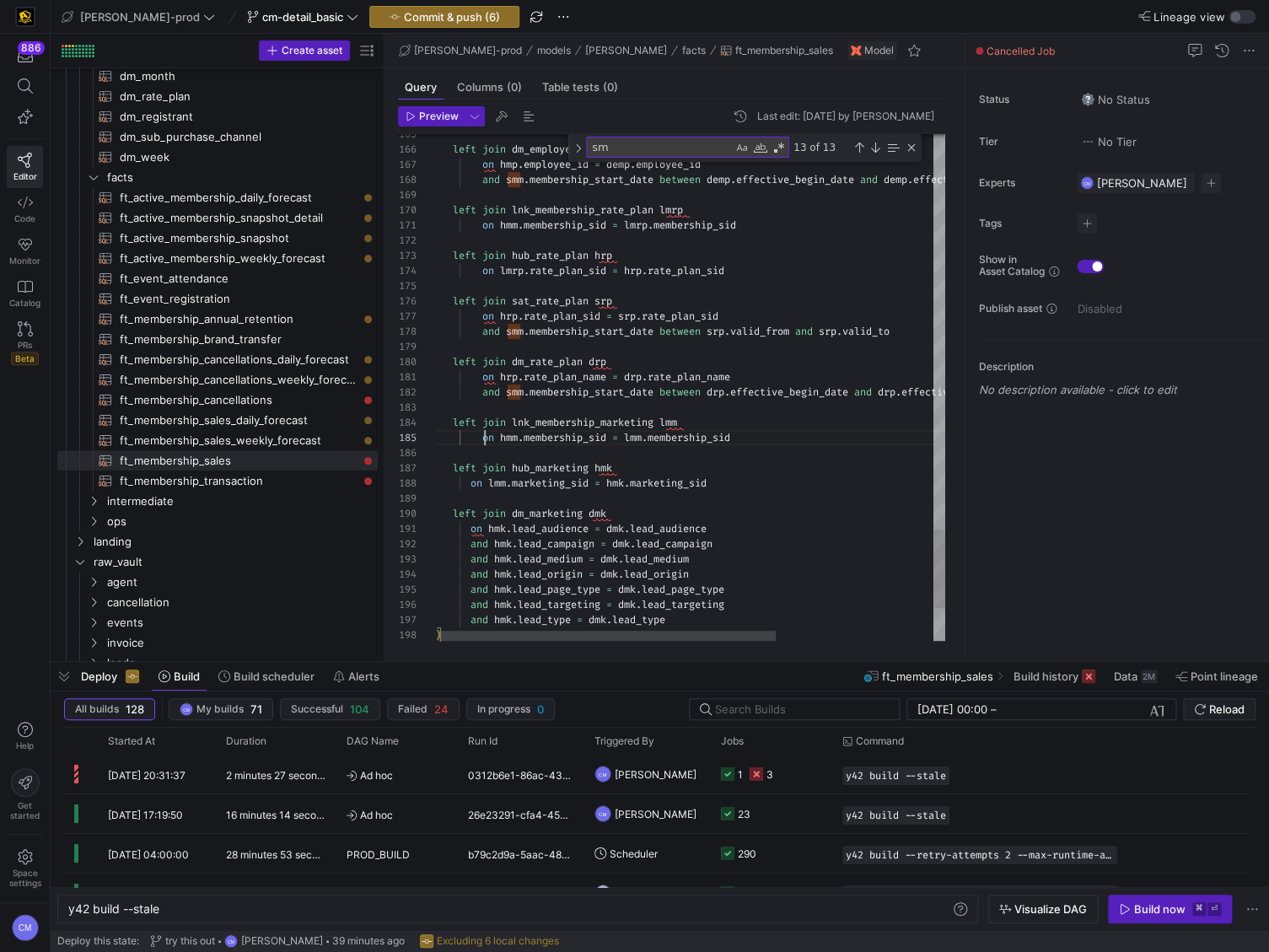
scroll to position [121, 0]
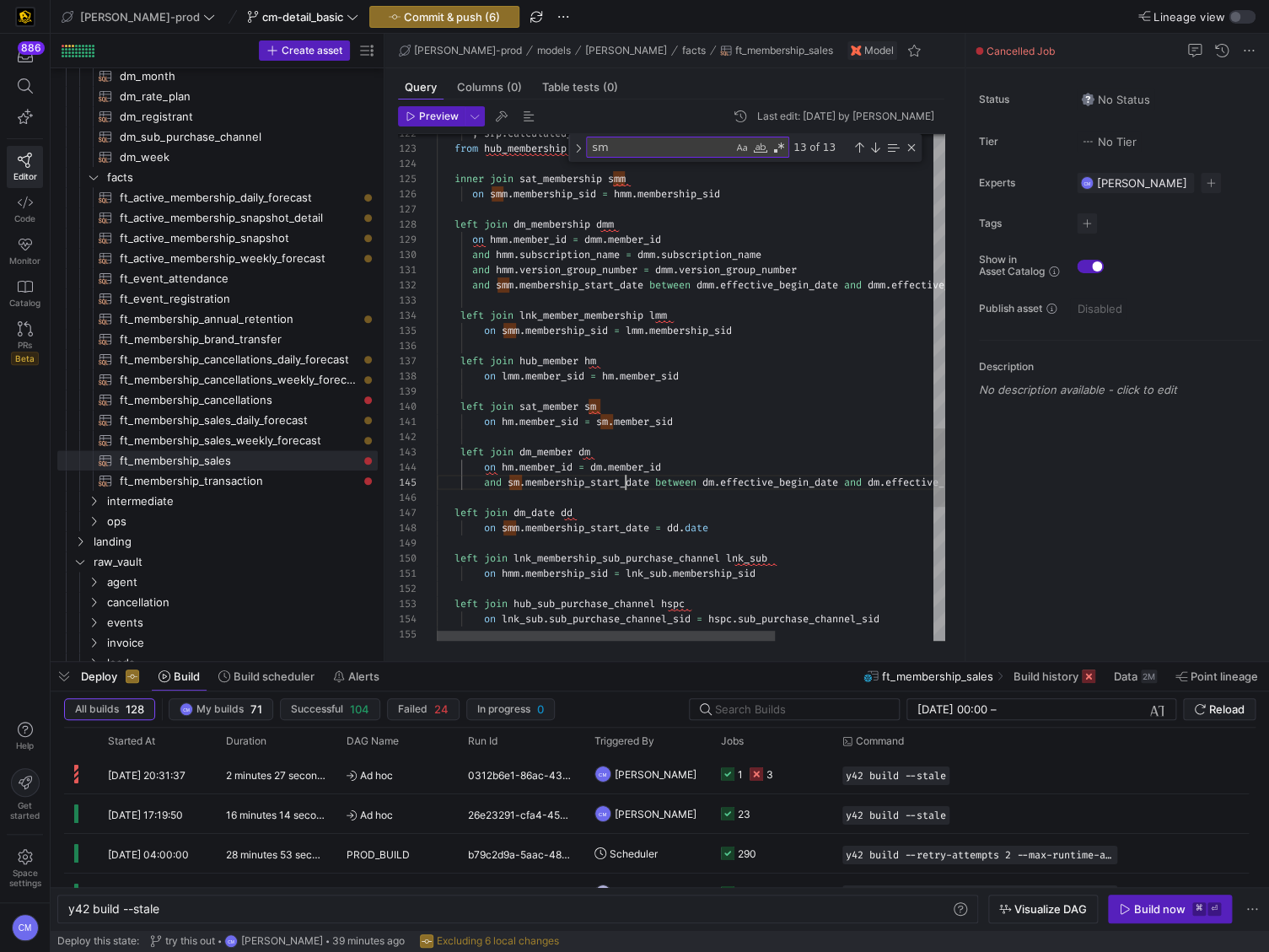
scroll to position [60, 187]
click at [623, 479] on span "membership_start_date" at bounding box center [587, 482] width 124 height 13
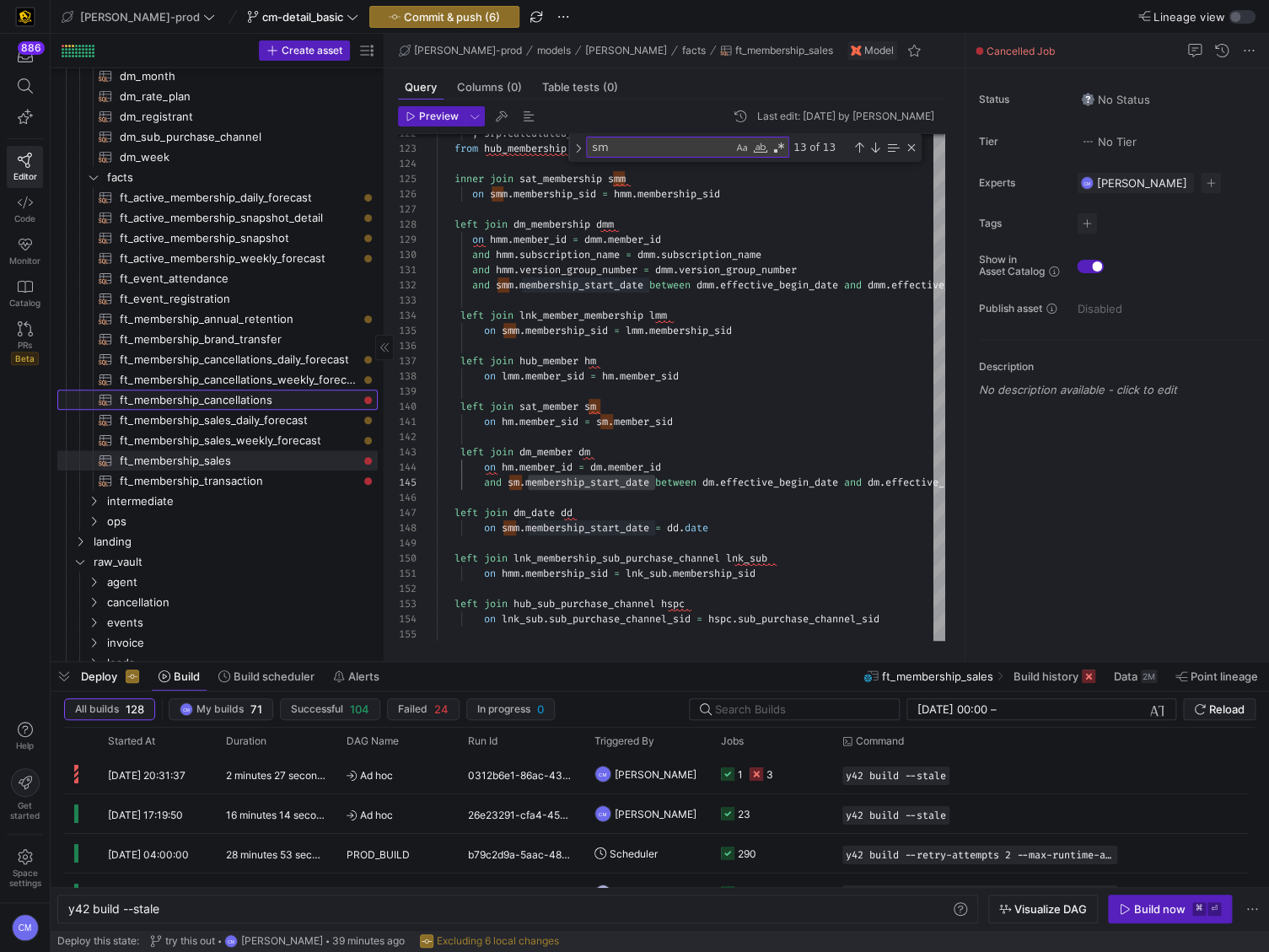
click at [266, 401] on span "ft_membership_cancellations​​​​​​​​​​" at bounding box center [239, 399] width 239 height 19
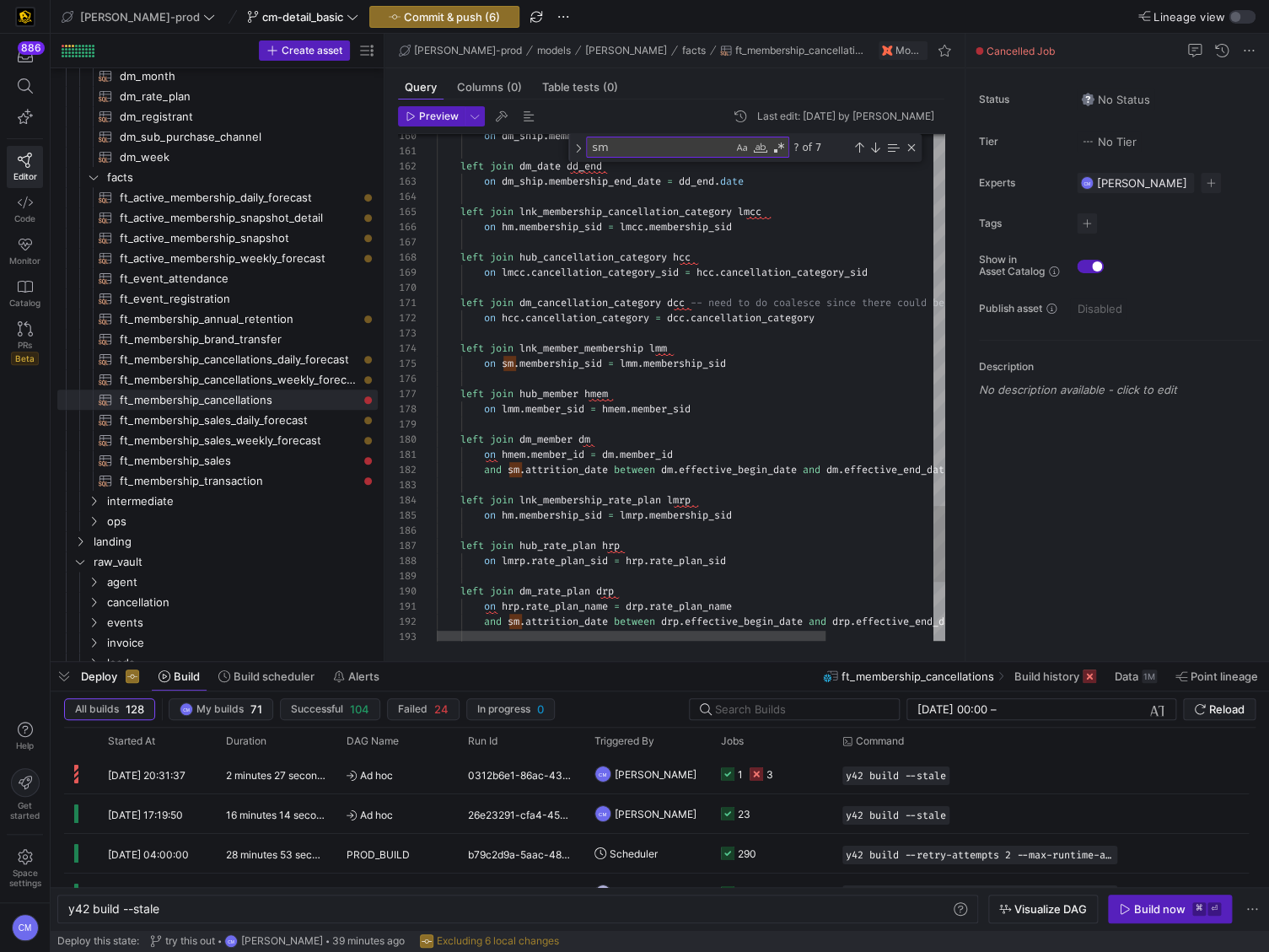
type textarea "on hmem.member_id = dm.member_id and sm.attrition_date between dm.effective_beg…"
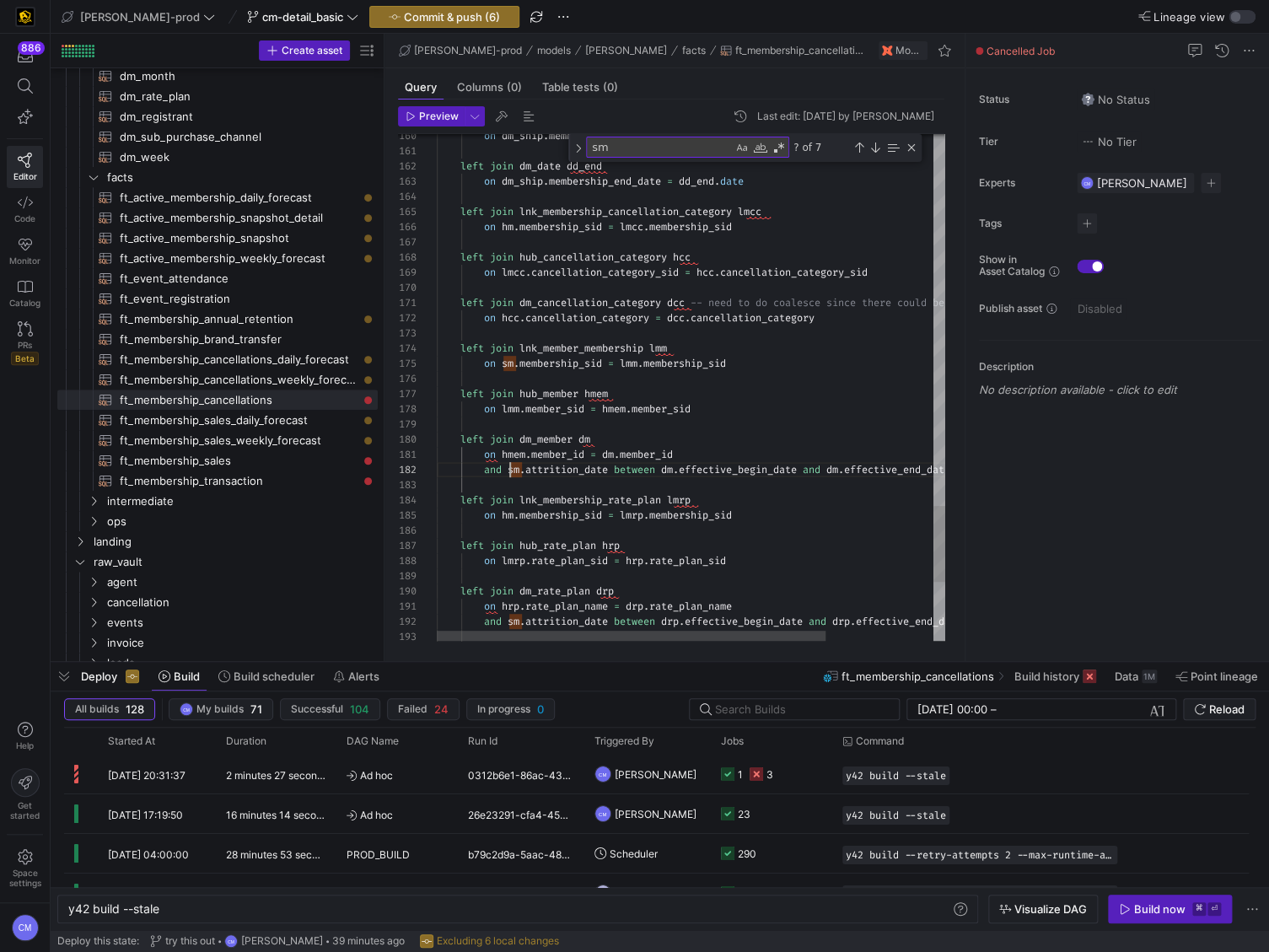
scroll to position [15, 85]
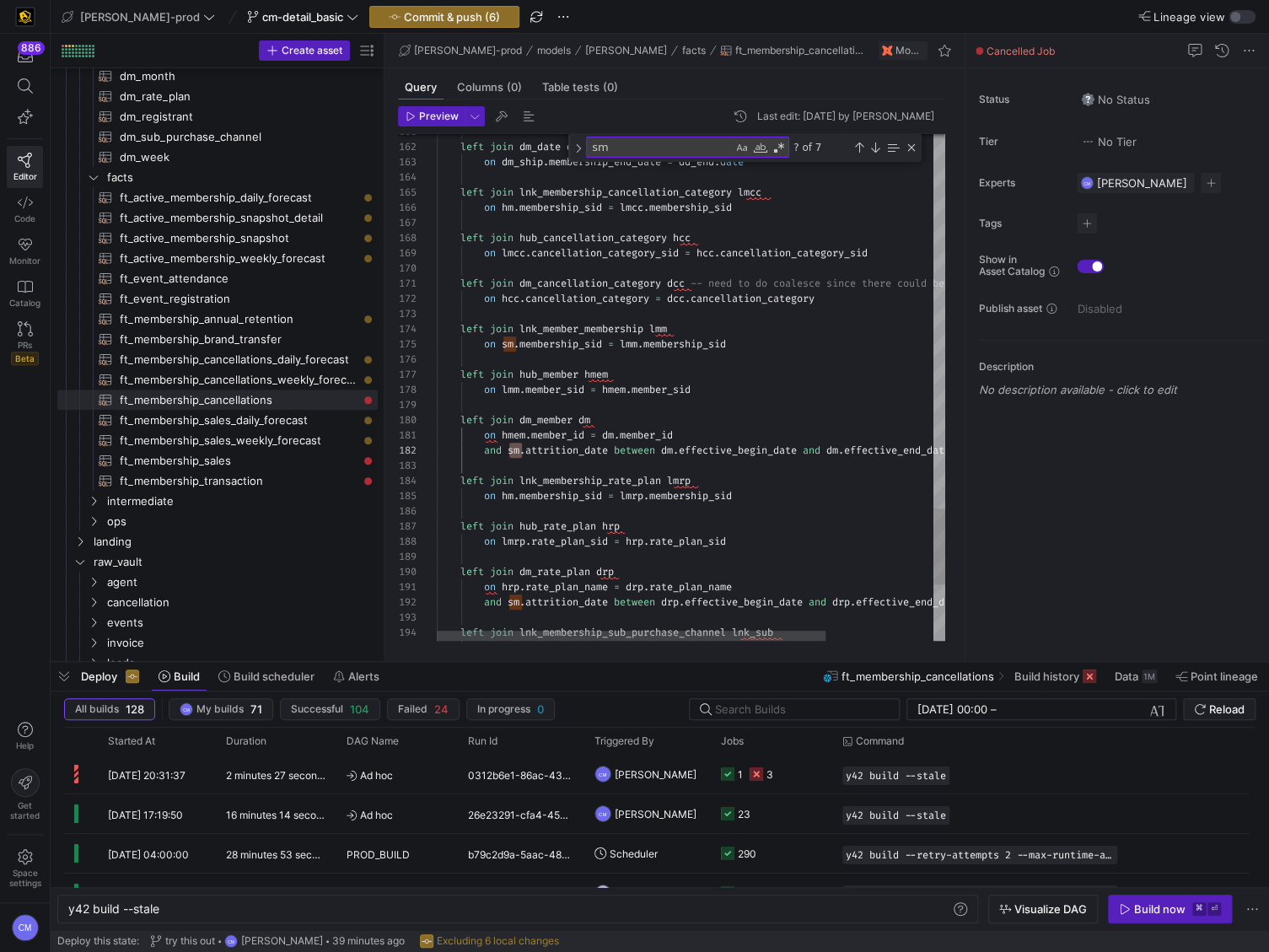
scroll to position [45, 206]
click at [645, 479] on span "lnk_membership_rate_plan" at bounding box center [590, 480] width 142 height 13
type textarea "sa"
type textarea "select * from {{ ref('hub_member') }} ), sat_membership as ( select attrition_d…"
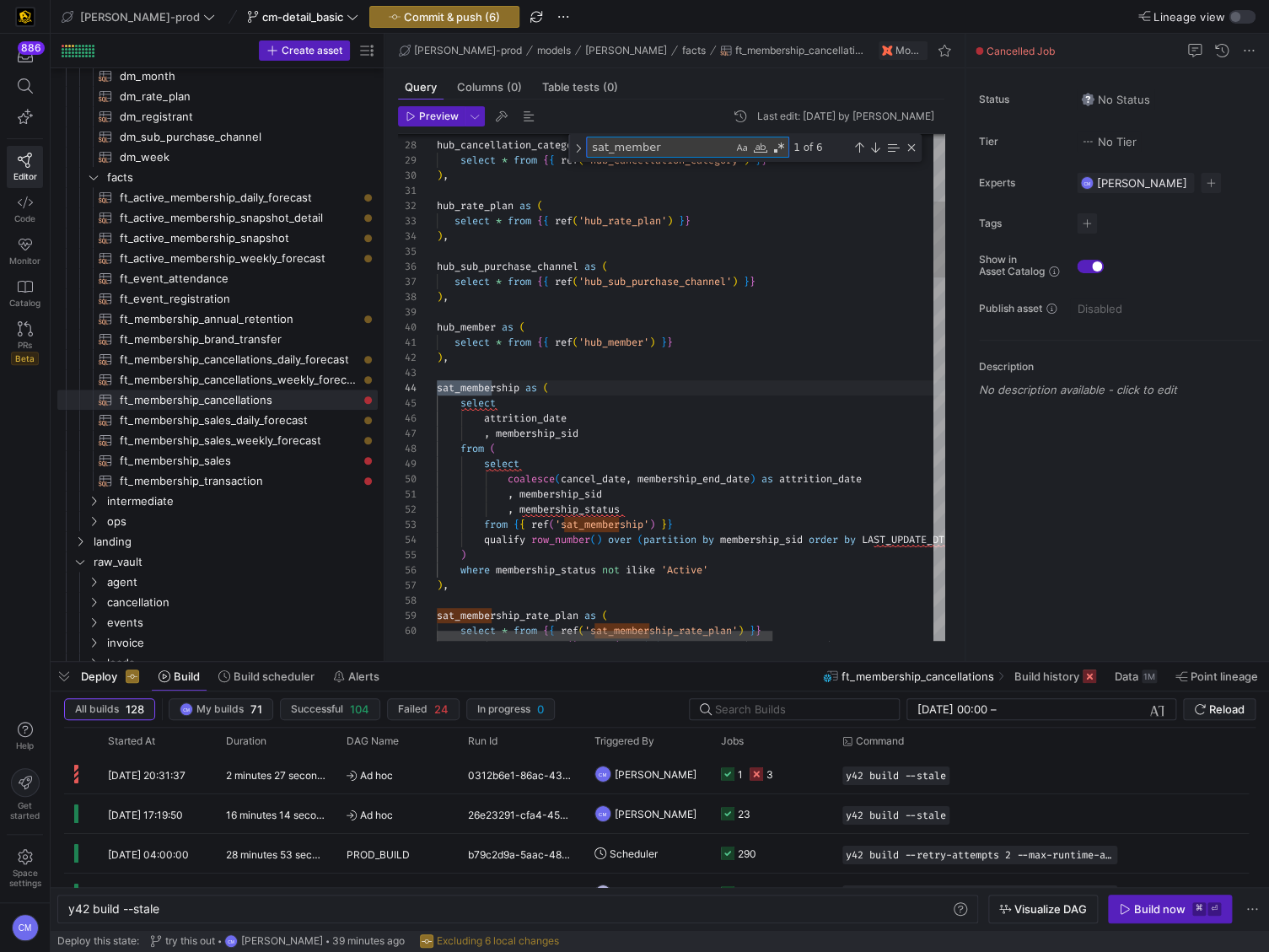
scroll to position [152, 60]
type textarea "sat_member"
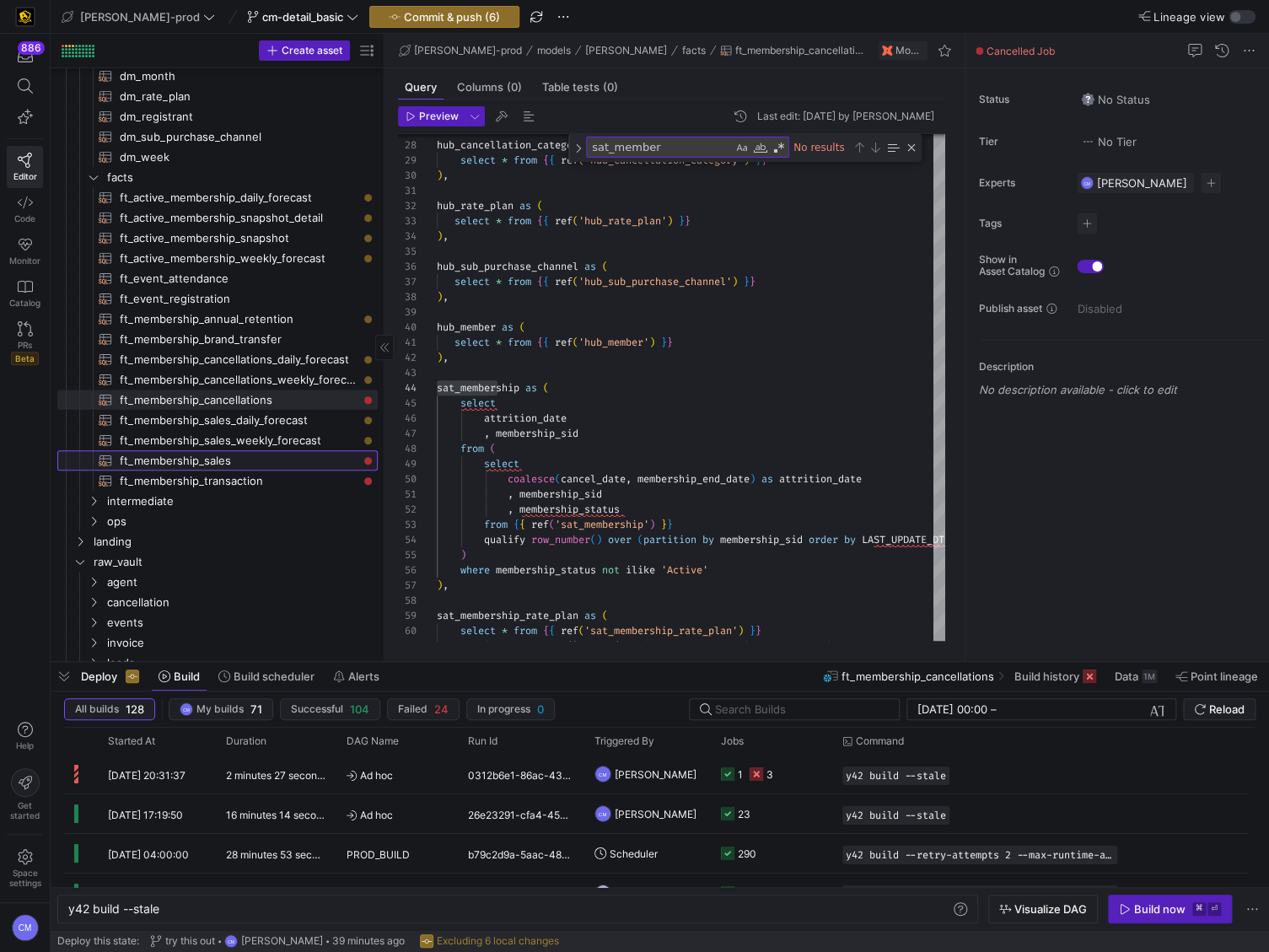
click at [348, 466] on span "ft_membership_sales​​​​​​​​​​" at bounding box center [239, 460] width 239 height 19
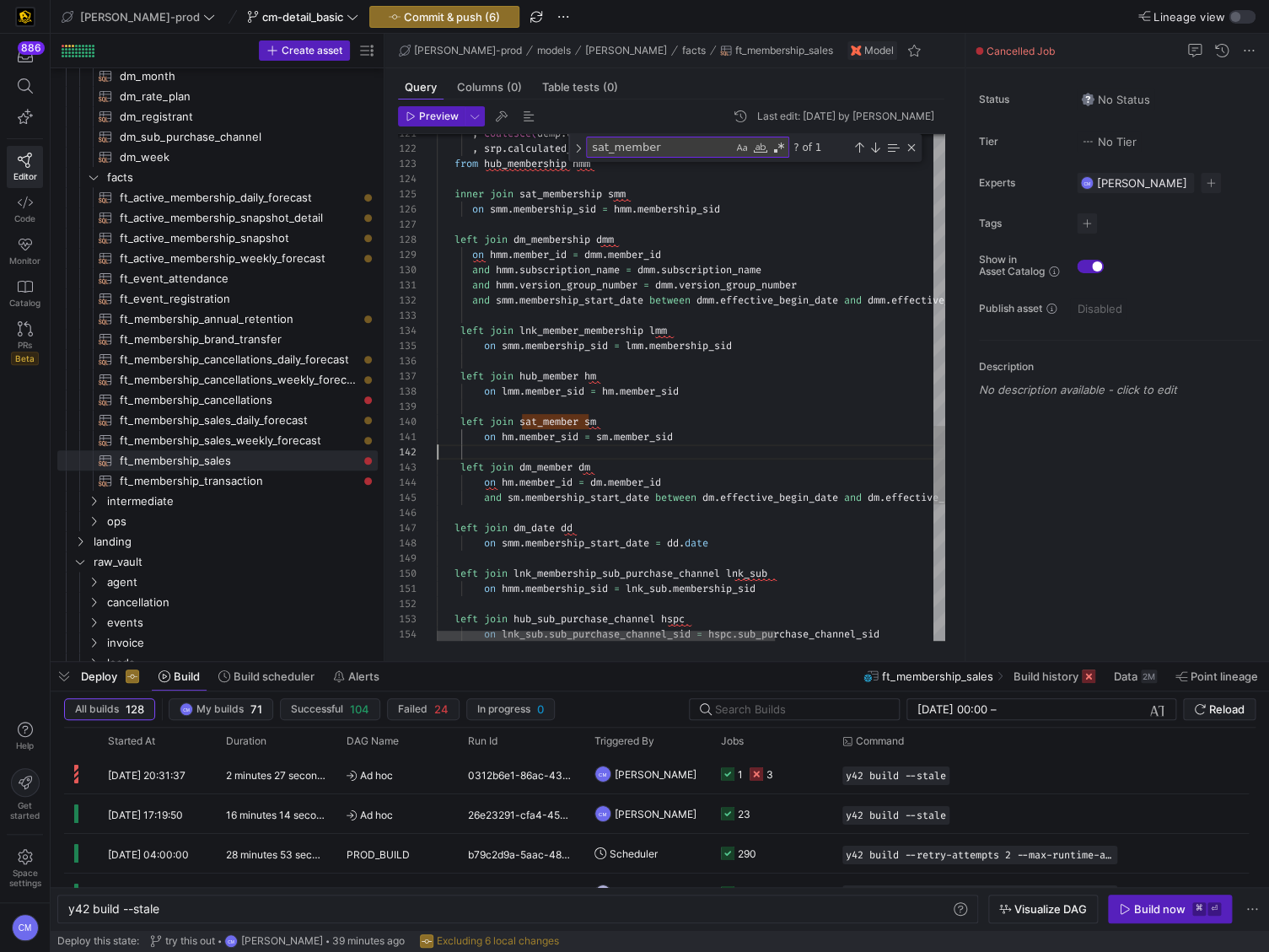
scroll to position [15, 0]
drag, startPoint x: 708, startPoint y: 430, endPoint x: 393, endPoint y: 422, distance: 315.1
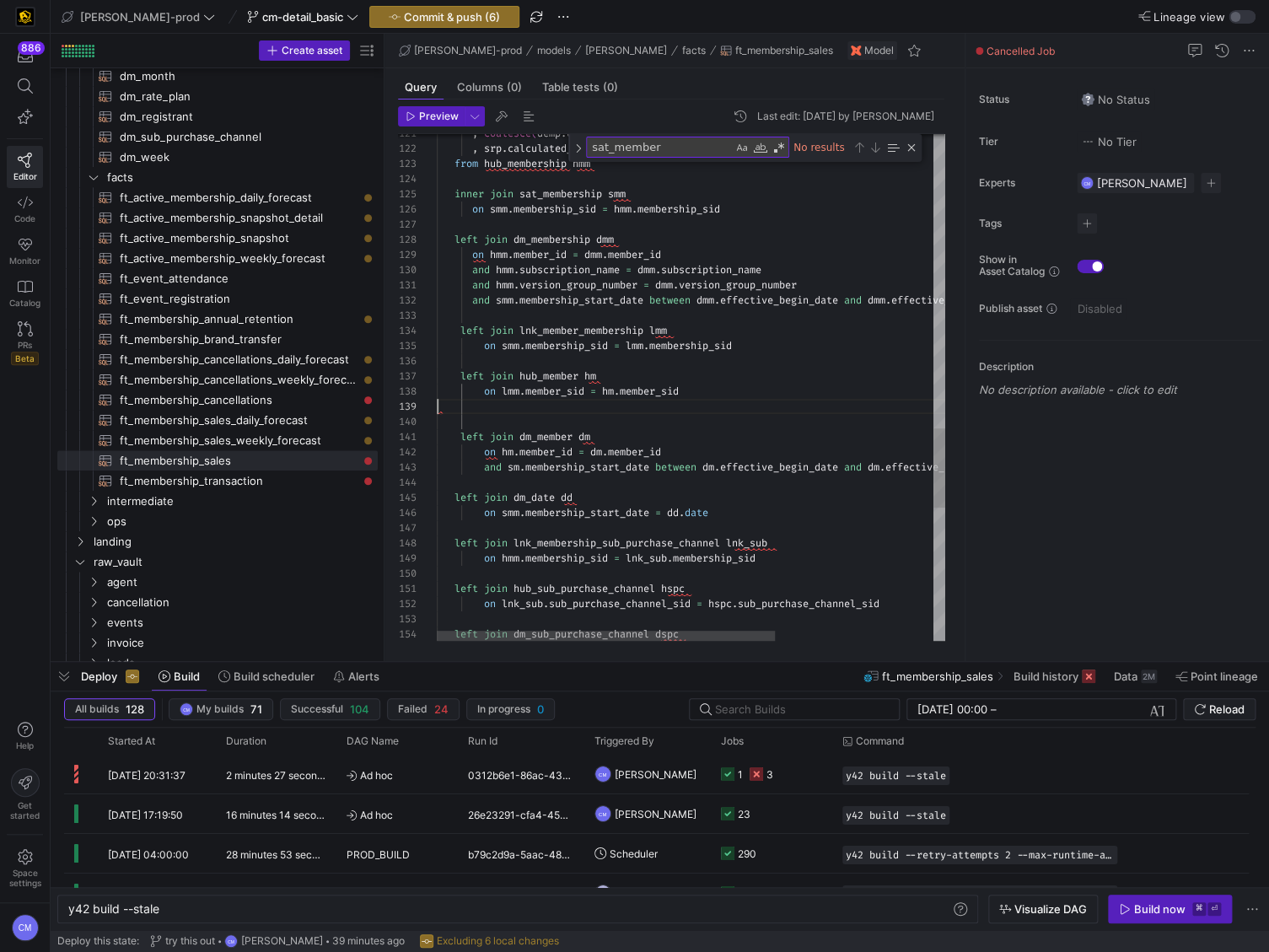
scroll to position [107, 249]
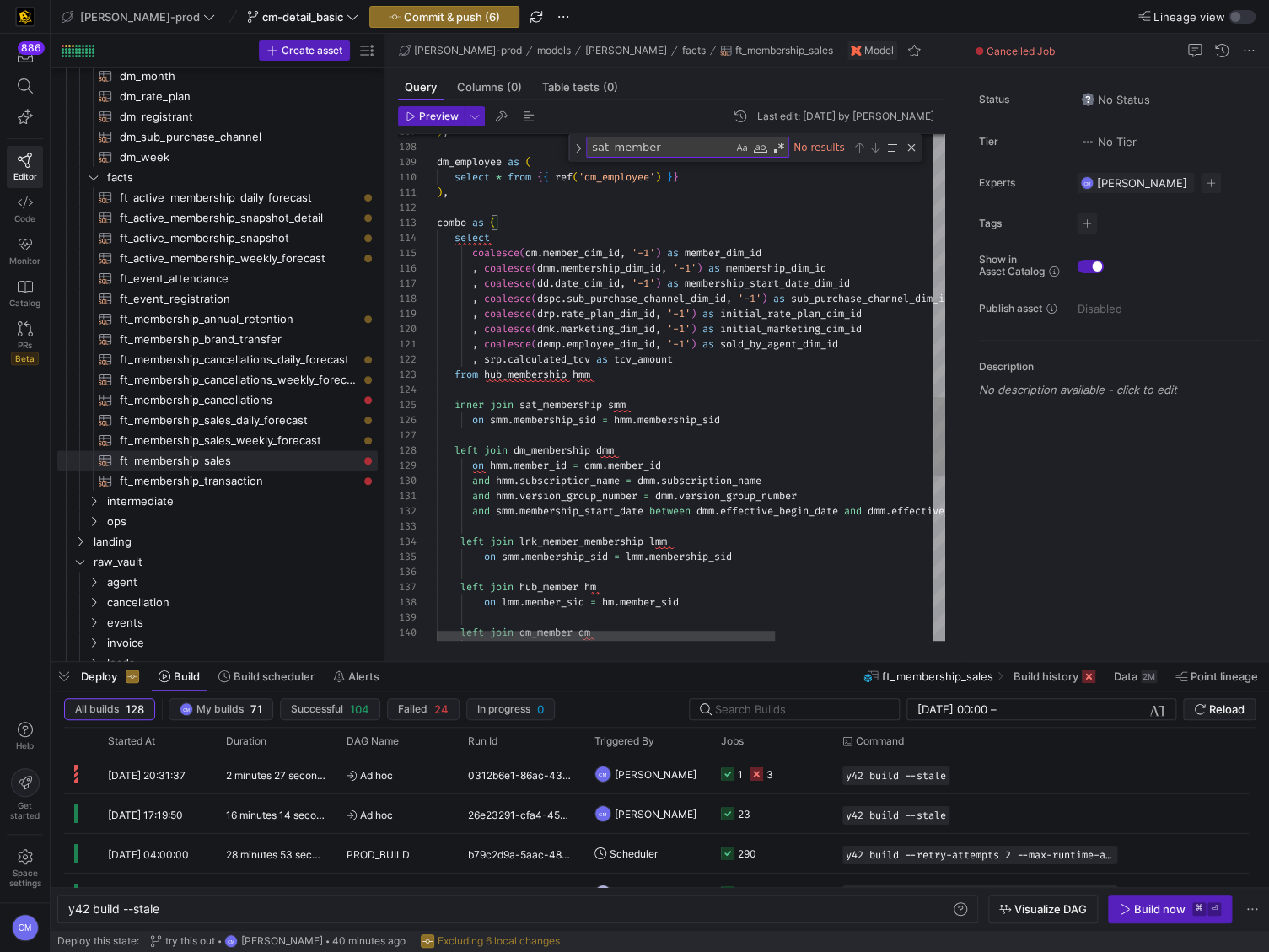
scroll to position [15, 152]
click at [587, 359] on div ", coalesce ( demp . employee_dim_id , '-1' ) as sold_by_agent_dim_id , srp . ca…" at bounding box center [810, 77] width 747 height 3208
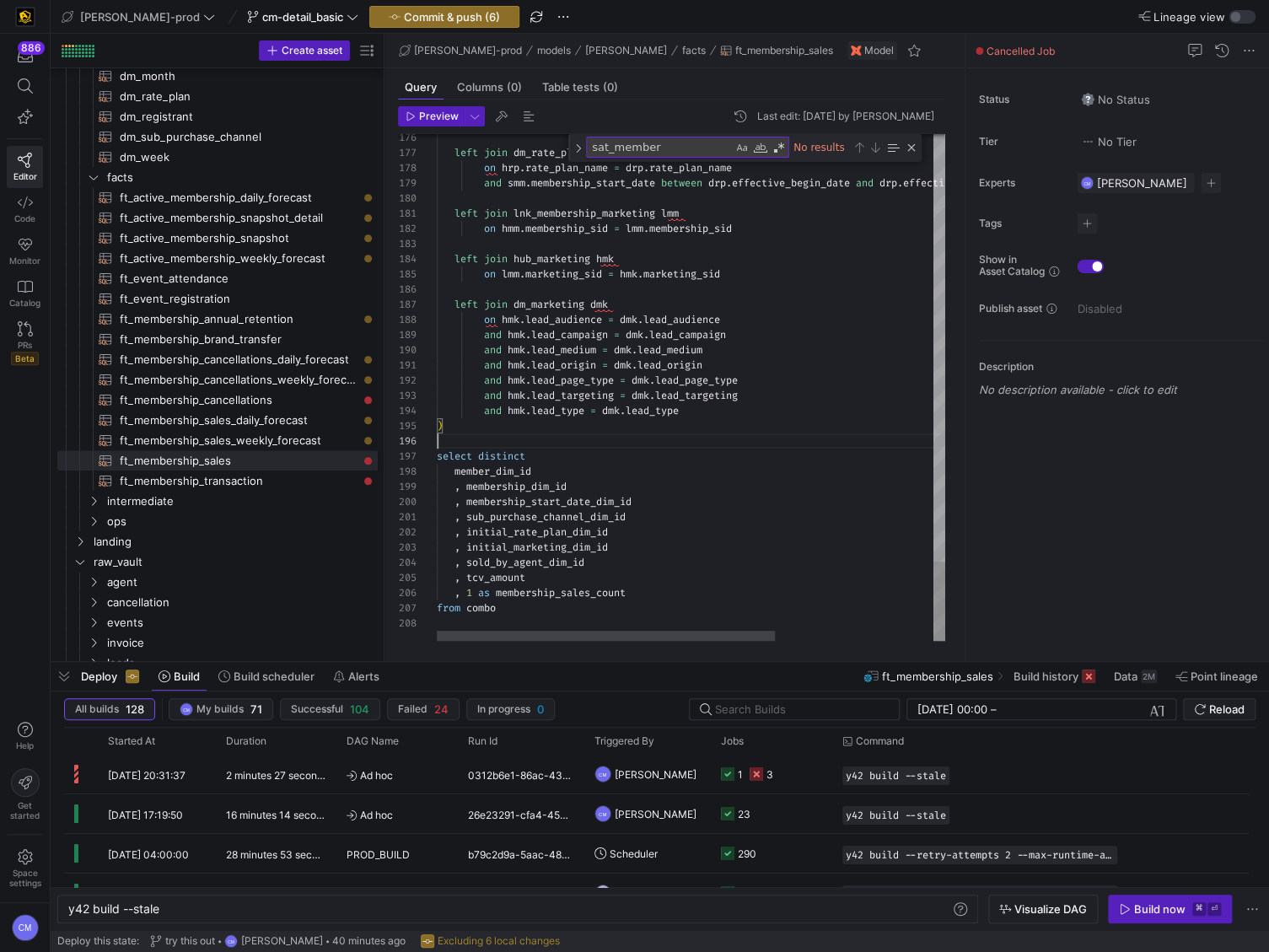
scroll to position [76, 0]
click at [409, 14] on span "Commit & push (6)" at bounding box center [452, 17] width 96 height 13
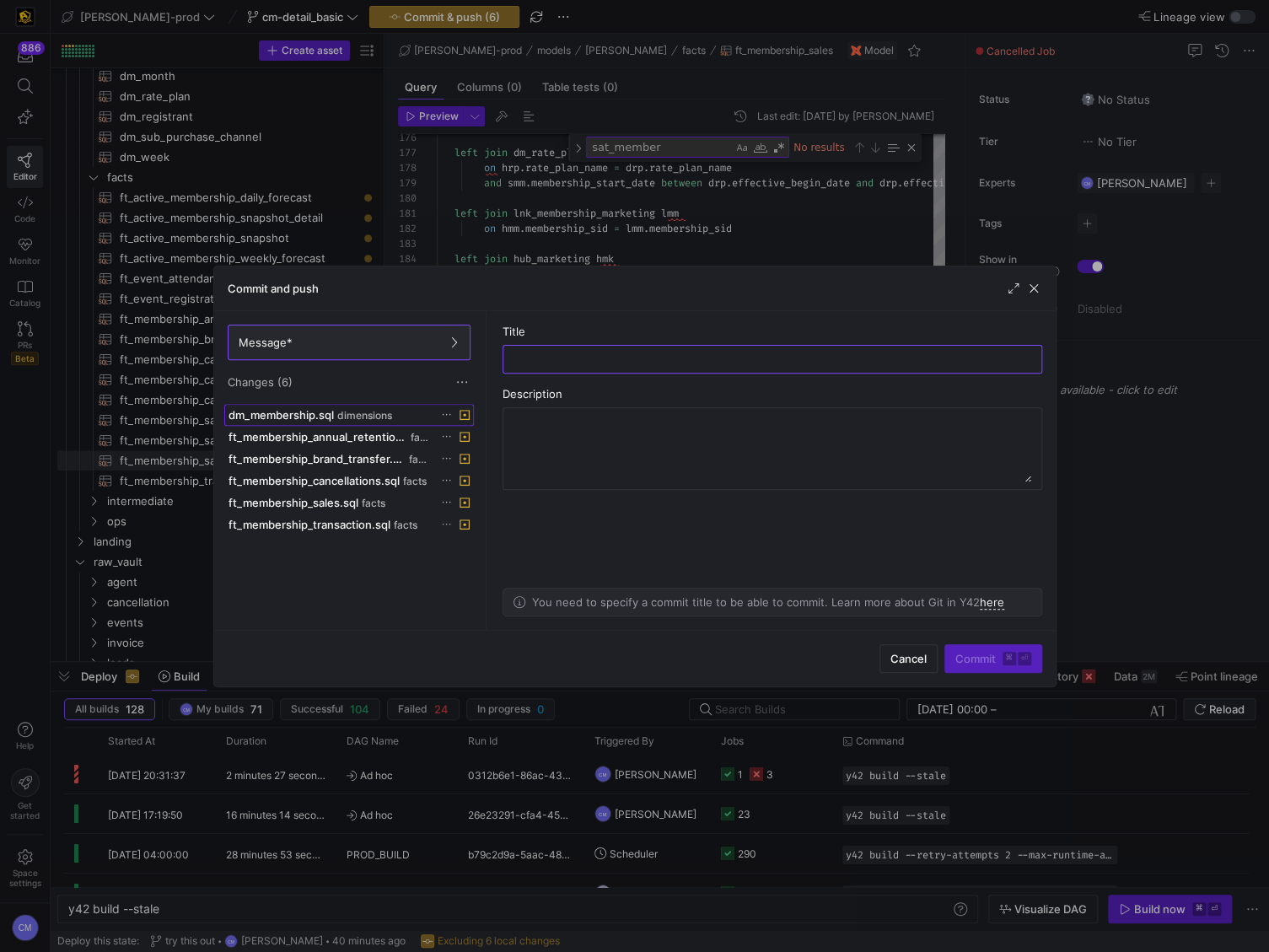
click at [349, 412] on span "dimensions" at bounding box center [365, 416] width 55 height 11
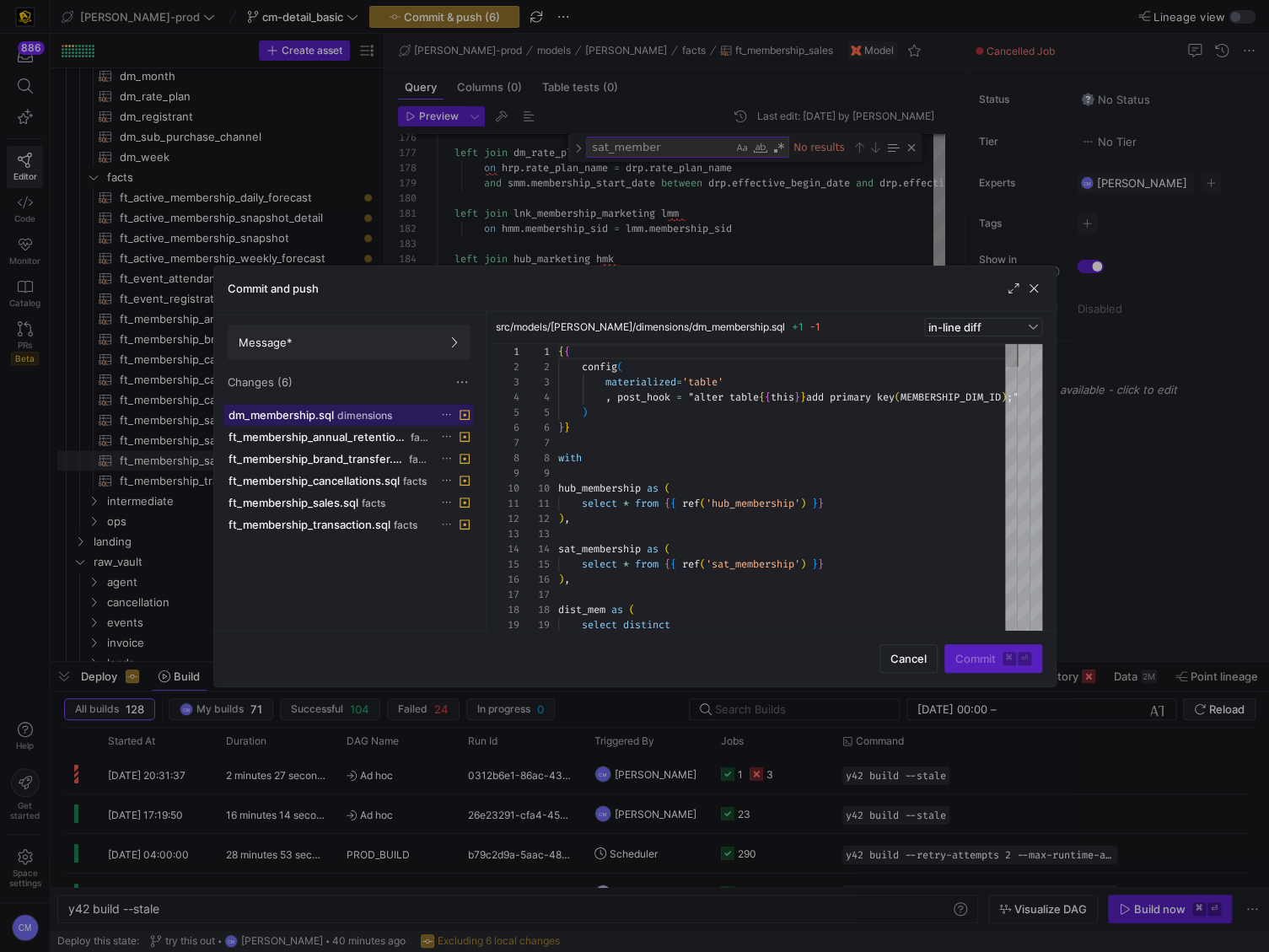
scroll to position [152, 0]
click at [367, 430] on span "ft_membership_annual_retention.sql" at bounding box center [318, 437] width 179 height 13
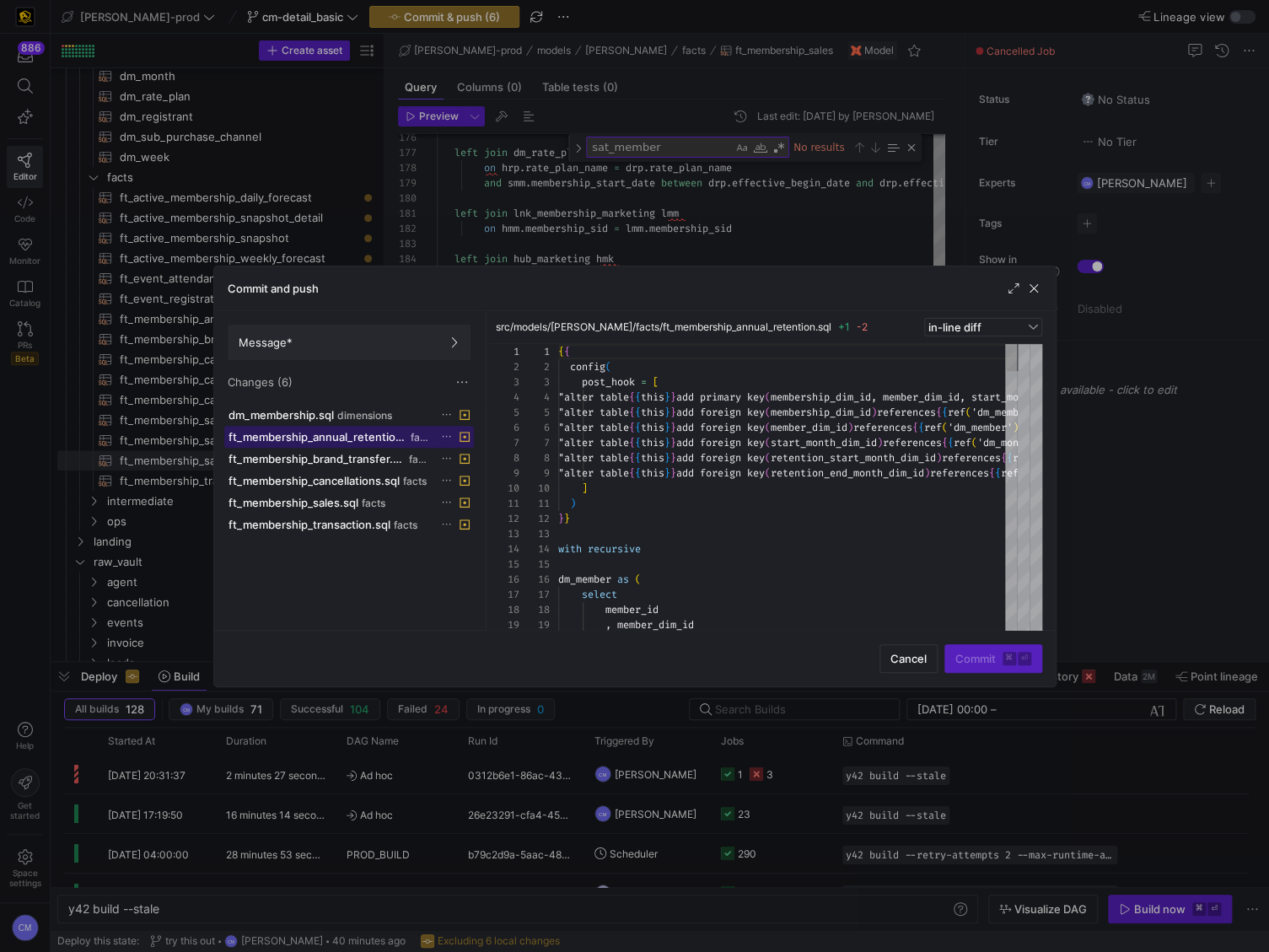
scroll to position [91, 0]
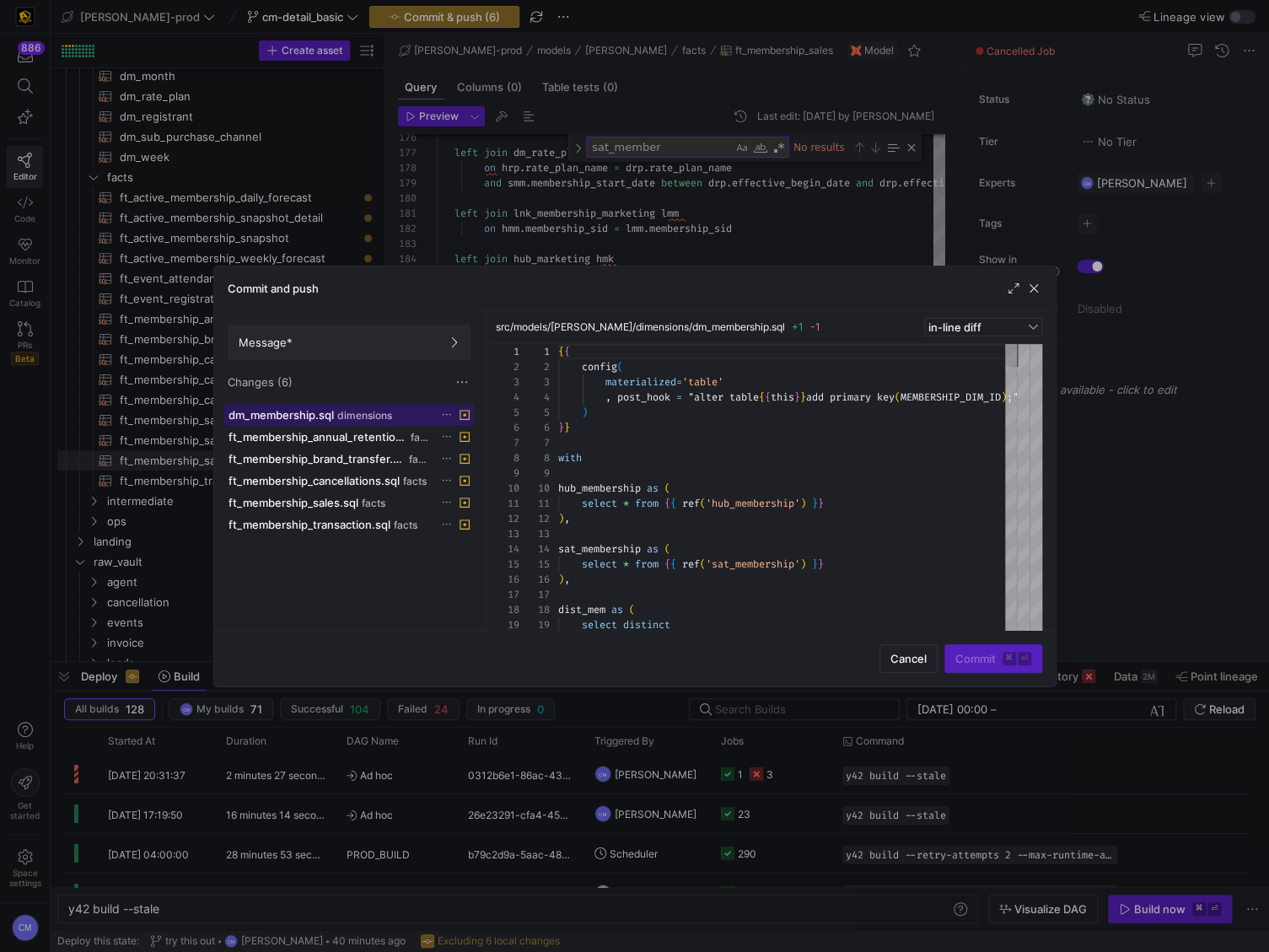
click at [386, 417] on span "dimensions" at bounding box center [365, 416] width 55 height 11
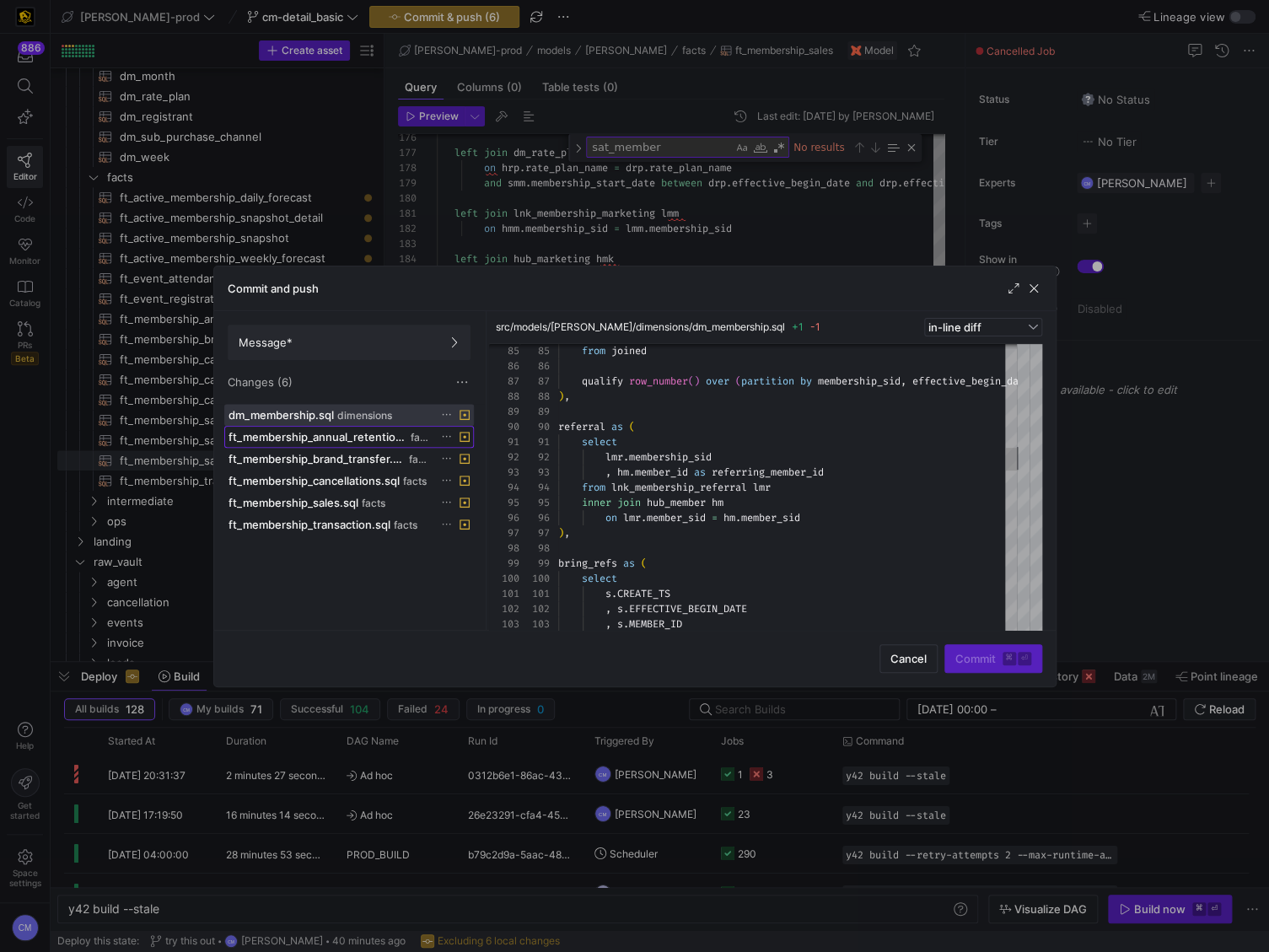
click at [378, 444] on span at bounding box center [349, 437] width 248 height 20
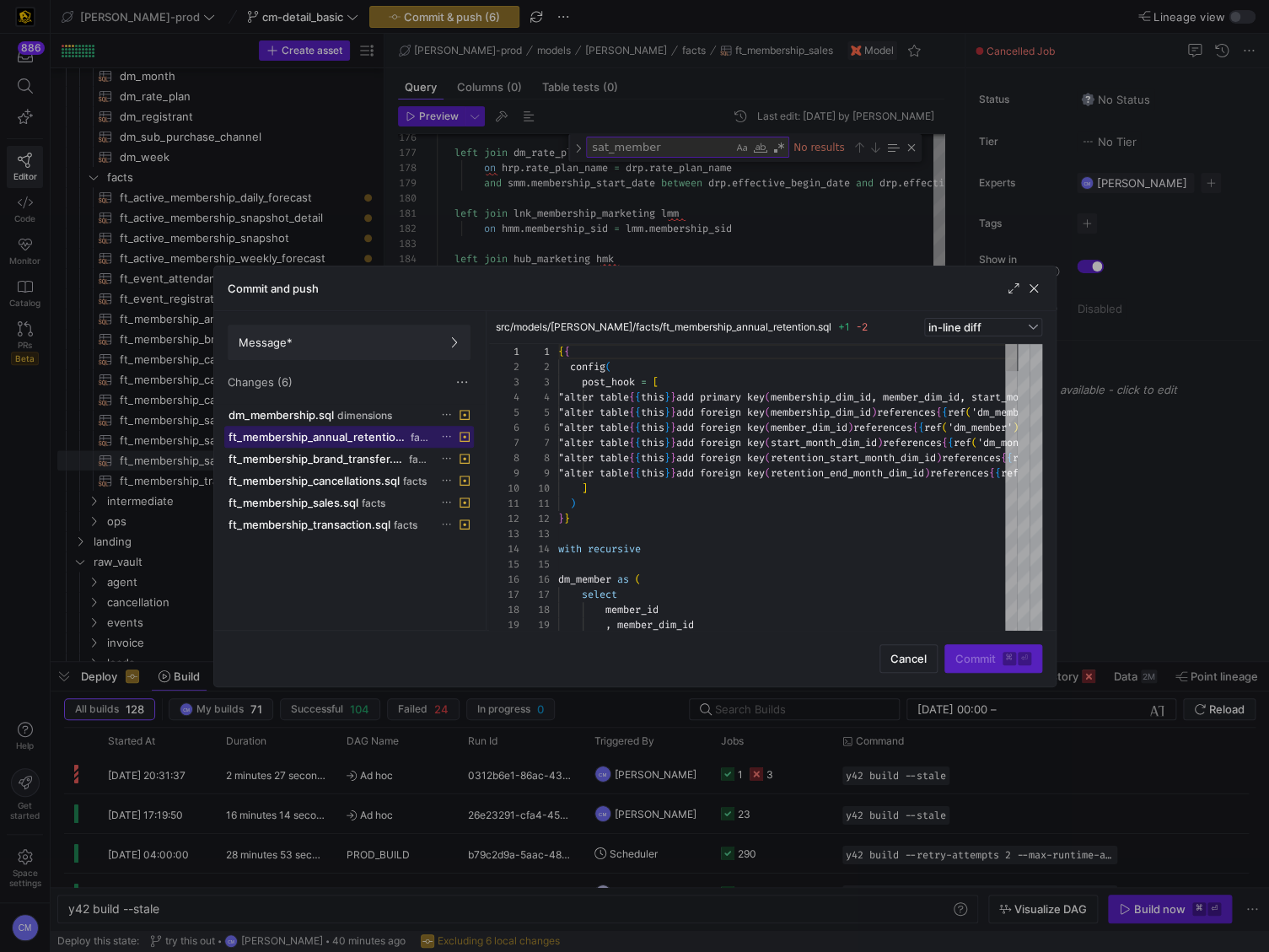
scroll to position [91, 0]
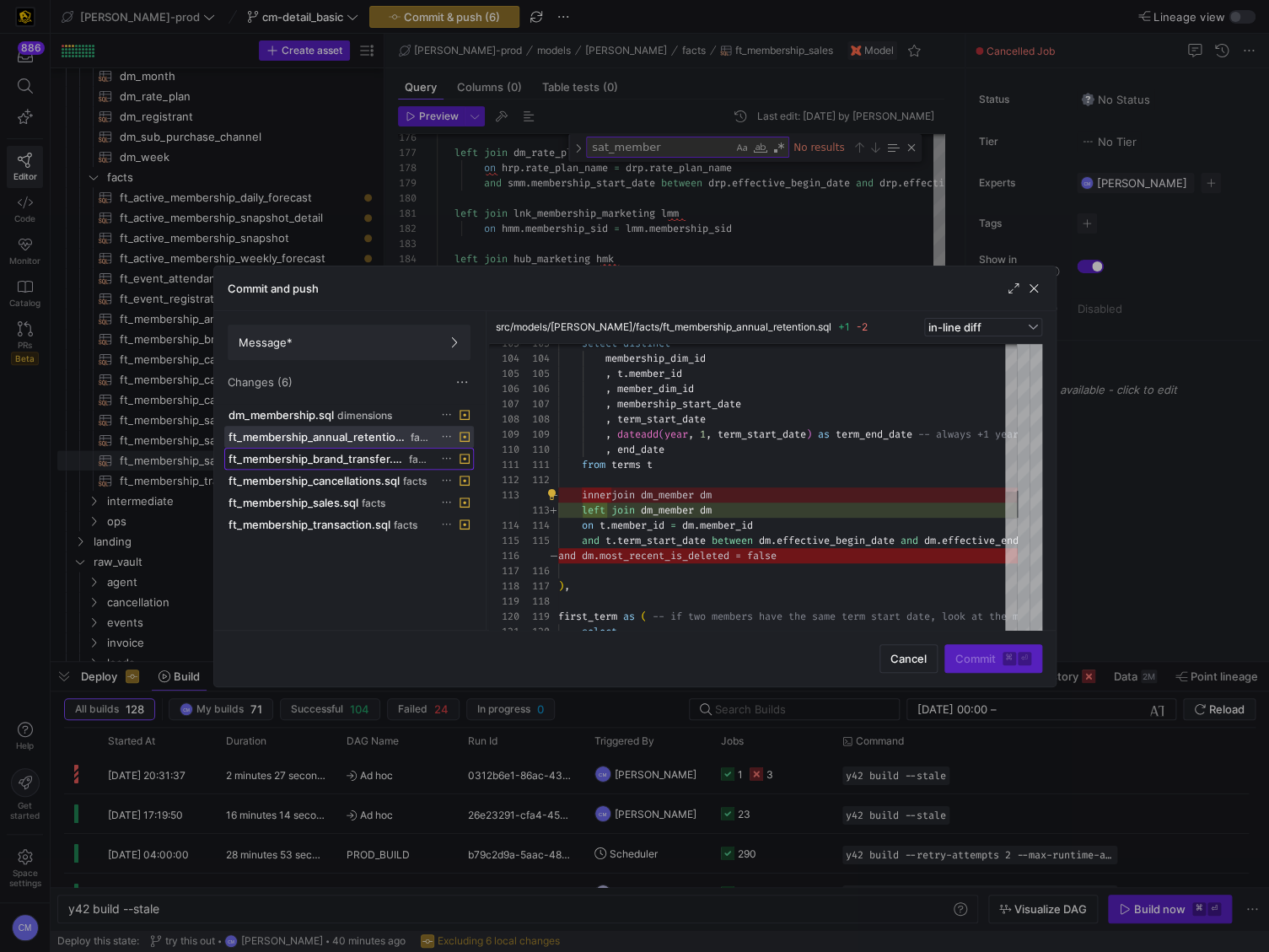
click at [339, 454] on span "ft_membership_brand_transfer.sql" at bounding box center [317, 458] width 177 height 13
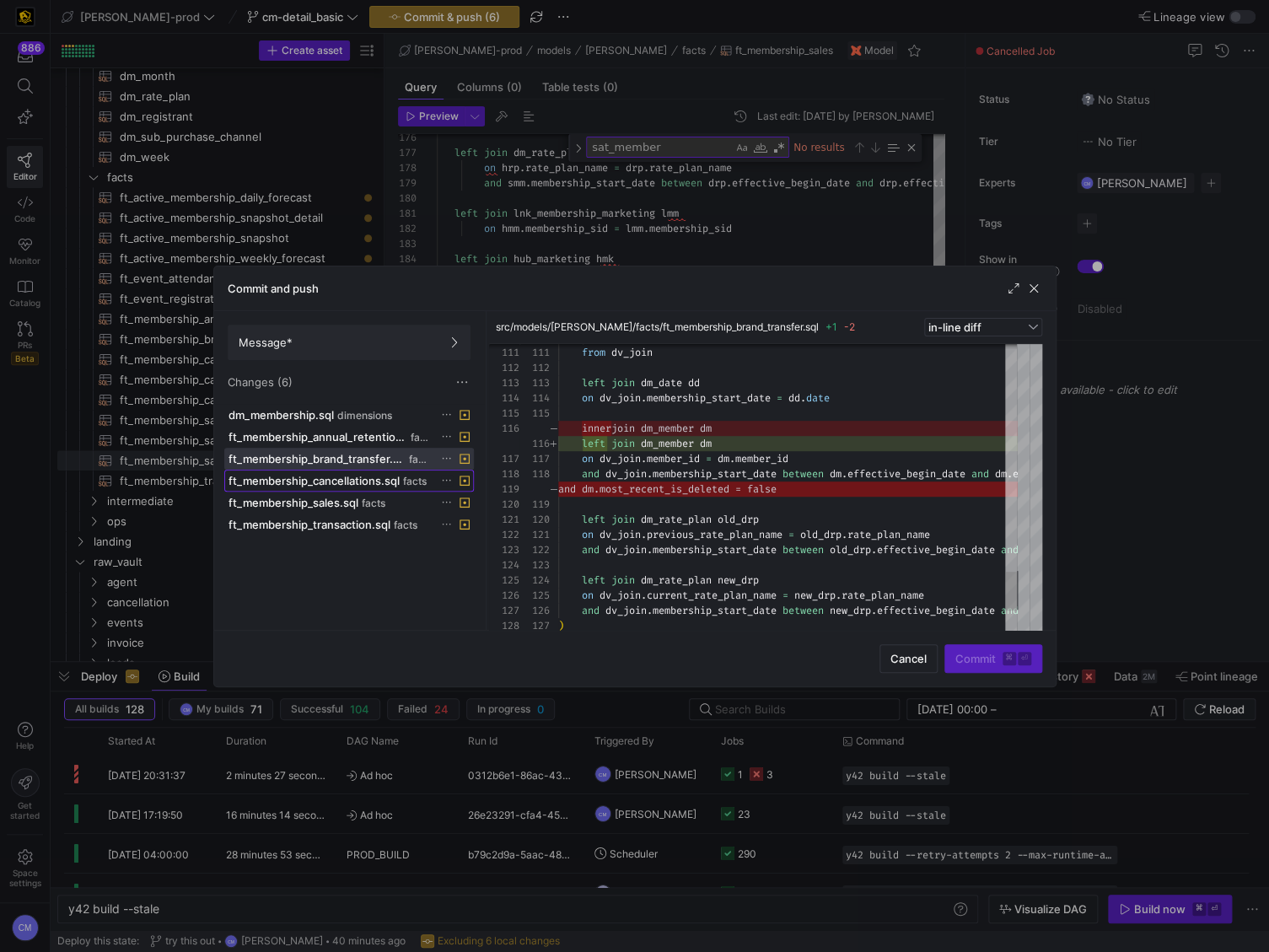
click at [397, 476] on span "ft_membership_cancellations.sql" at bounding box center [314, 480] width 171 height 13
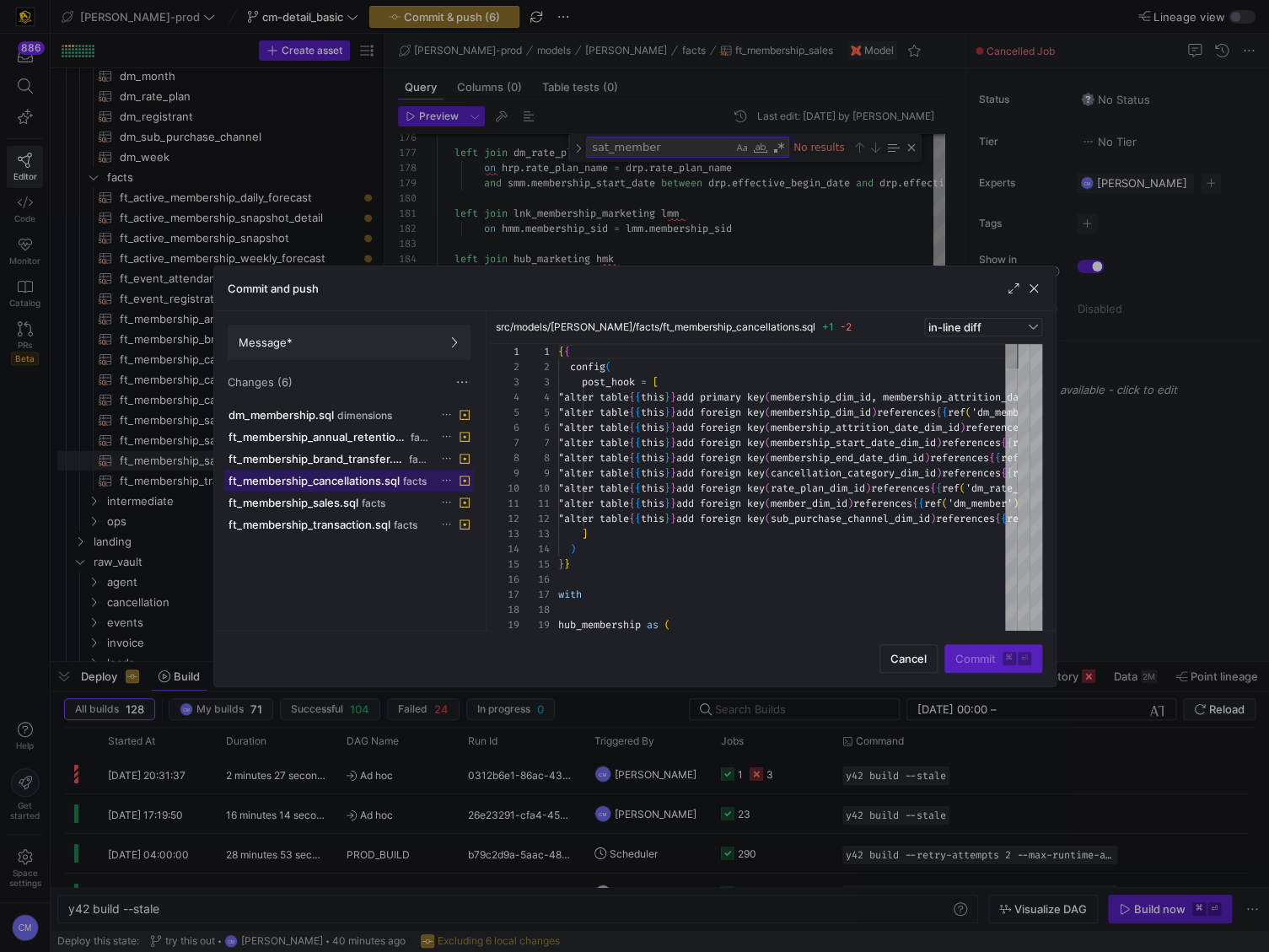
scroll to position [76, 0]
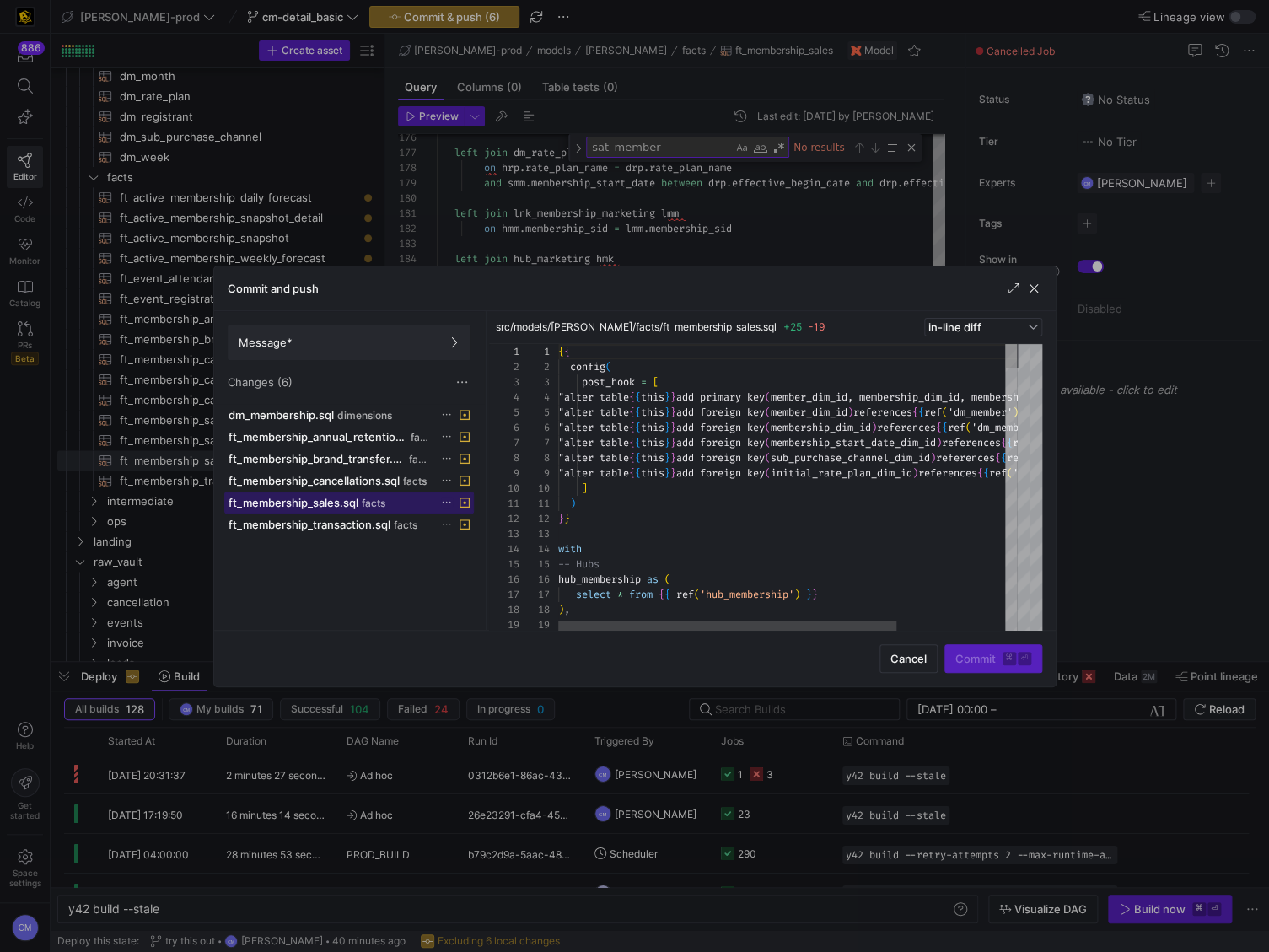
click at [366, 501] on span "facts" at bounding box center [373, 503] width 24 height 11
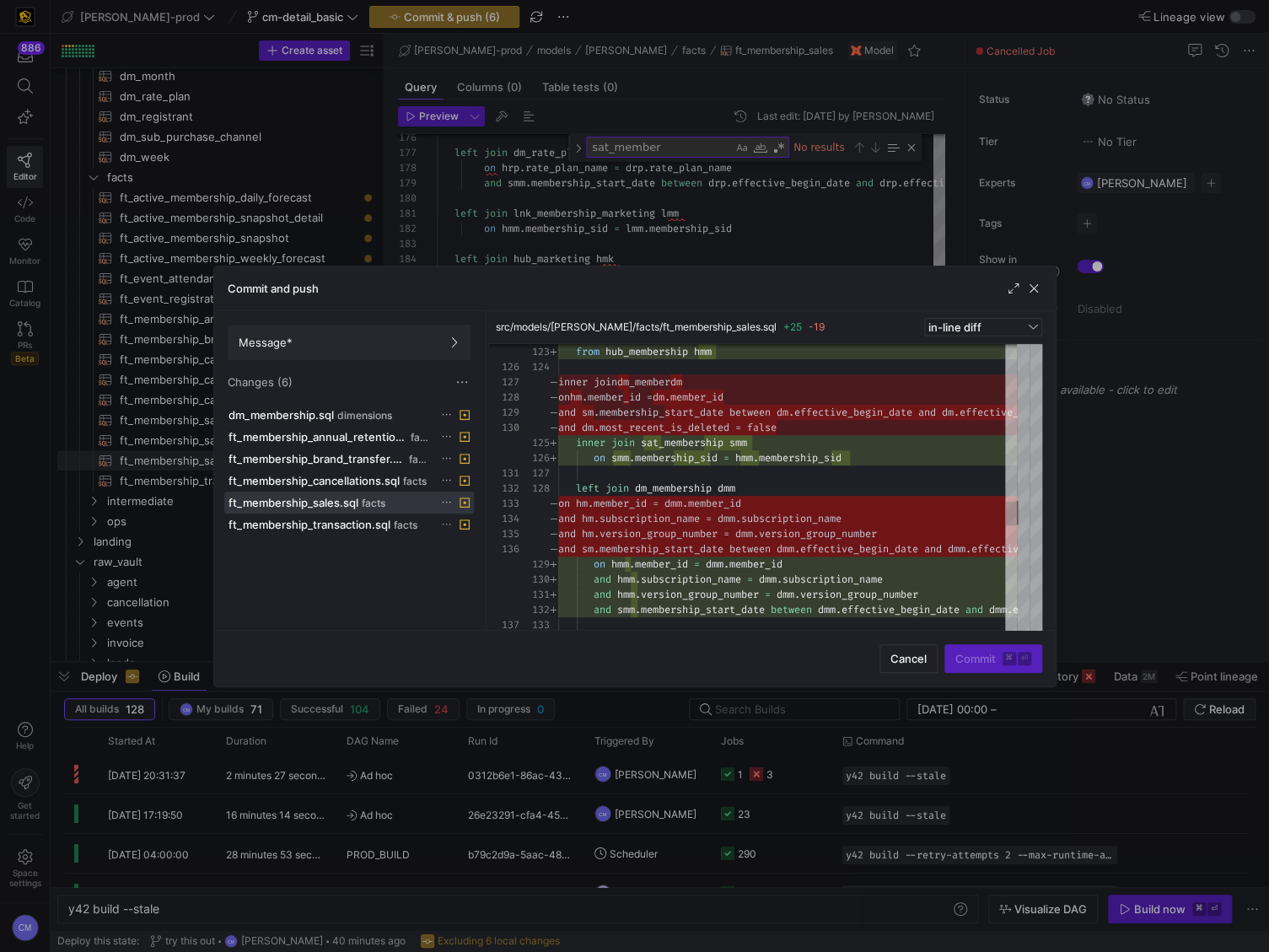
click at [705, 214] on div at bounding box center [634, 476] width 1269 height 952
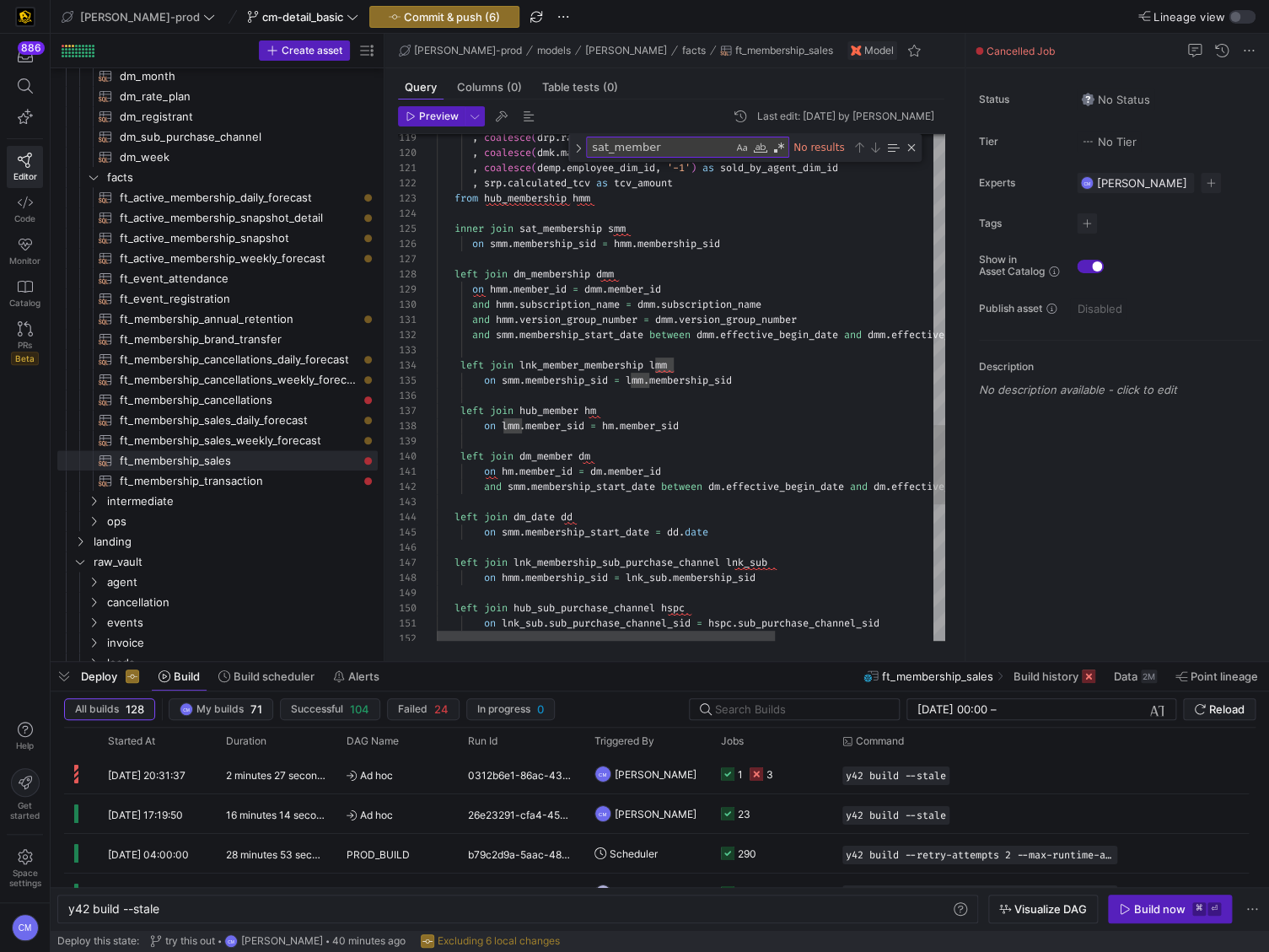
type textarea "and hmm.version_group_number = dmm.version_group_number and smm.membership_star…"
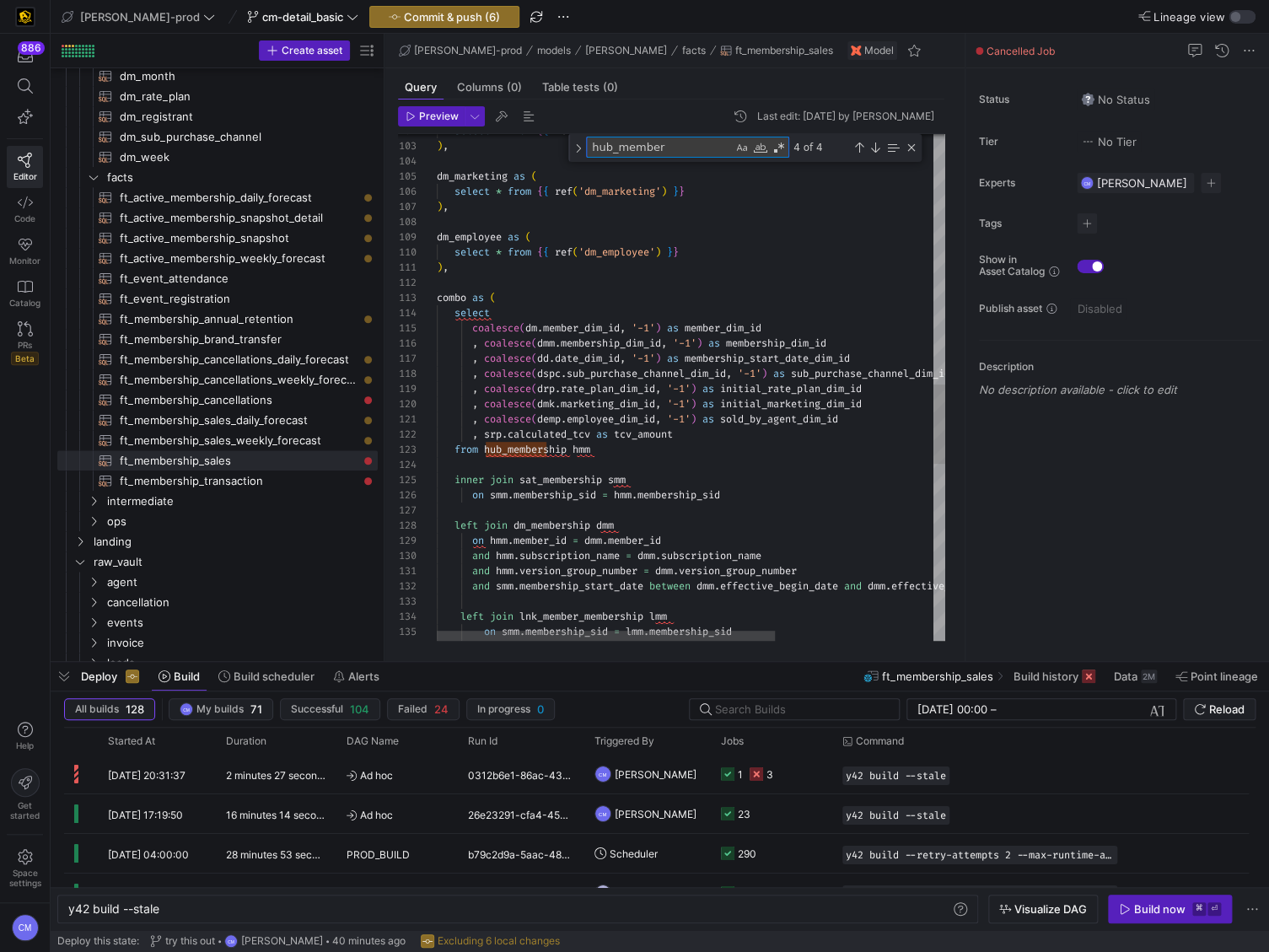
click at [684, 145] on textarea "hub_member" at bounding box center [659, 146] width 146 height 19
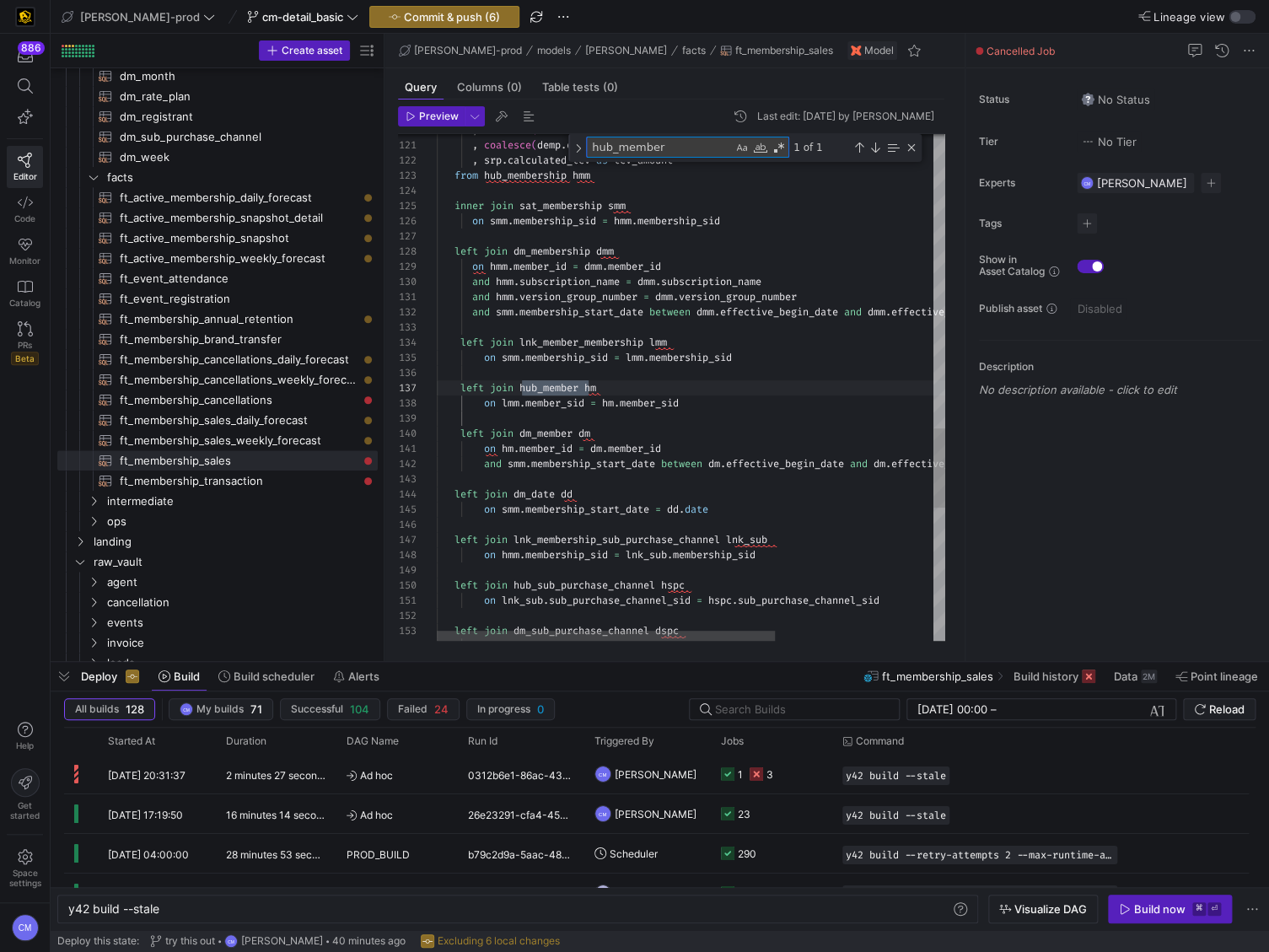
scroll to position [91, 152]
type textarea "hub_member"
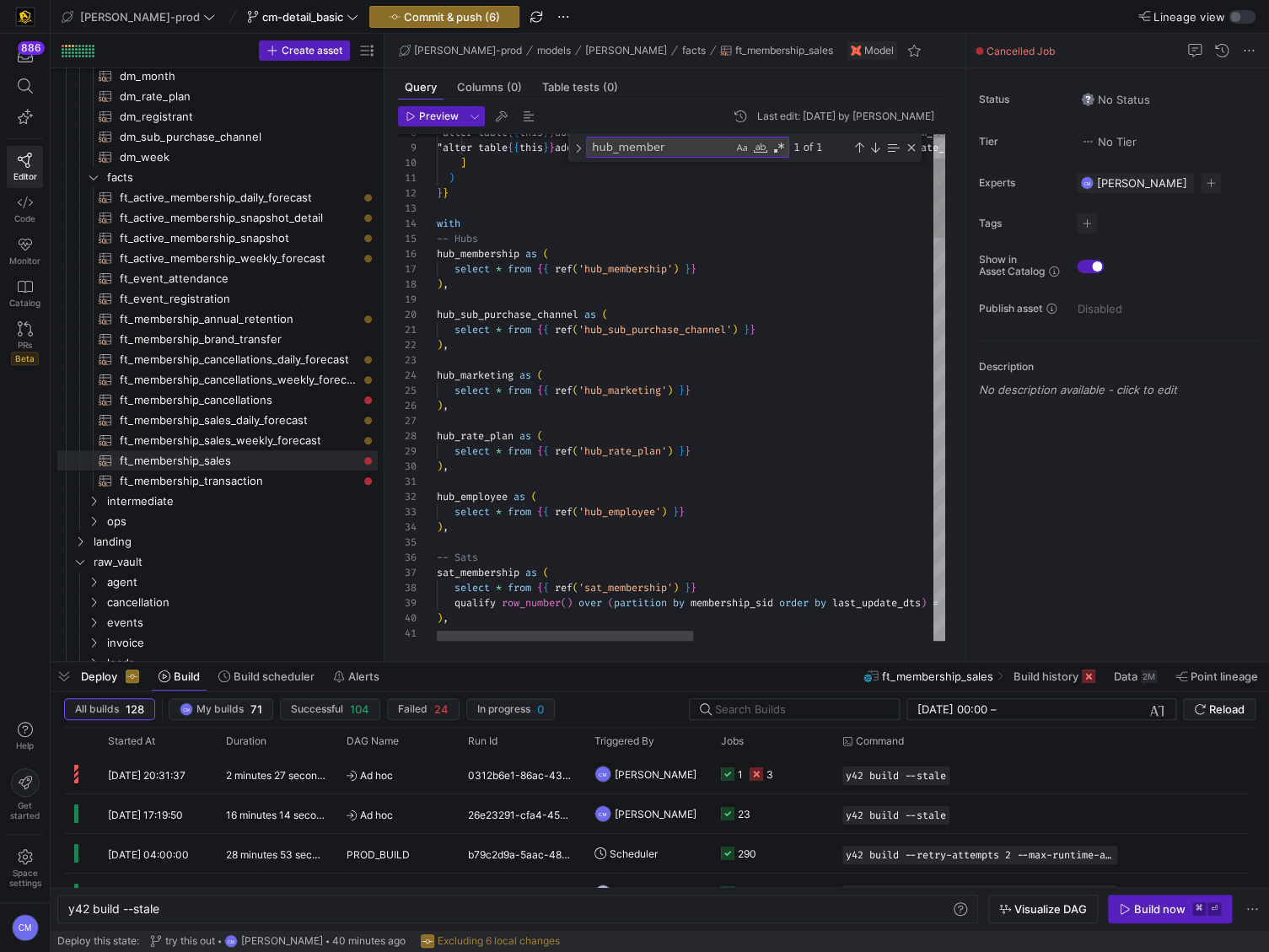
scroll to position [45, 11]
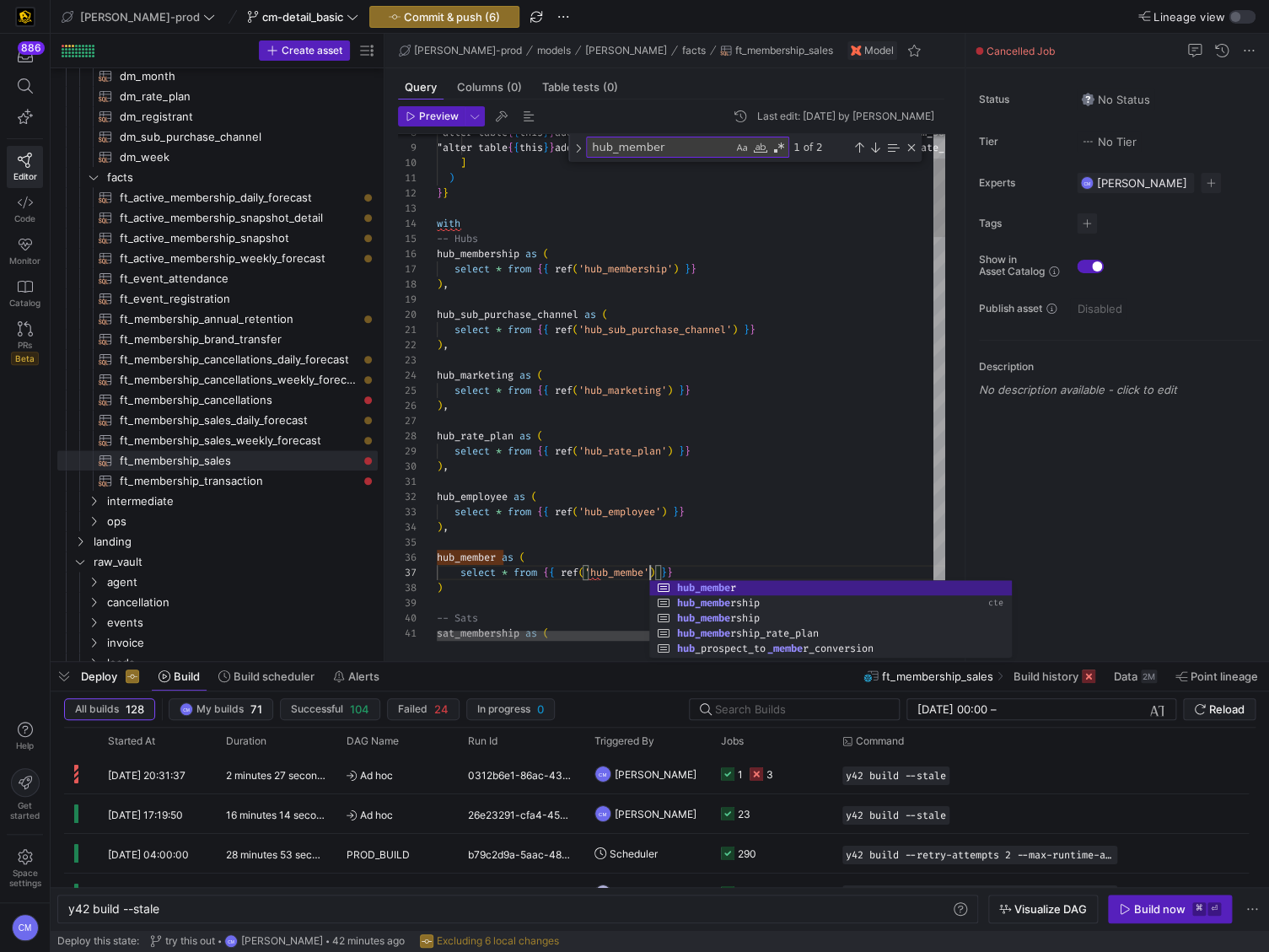
scroll to position [91, 219]
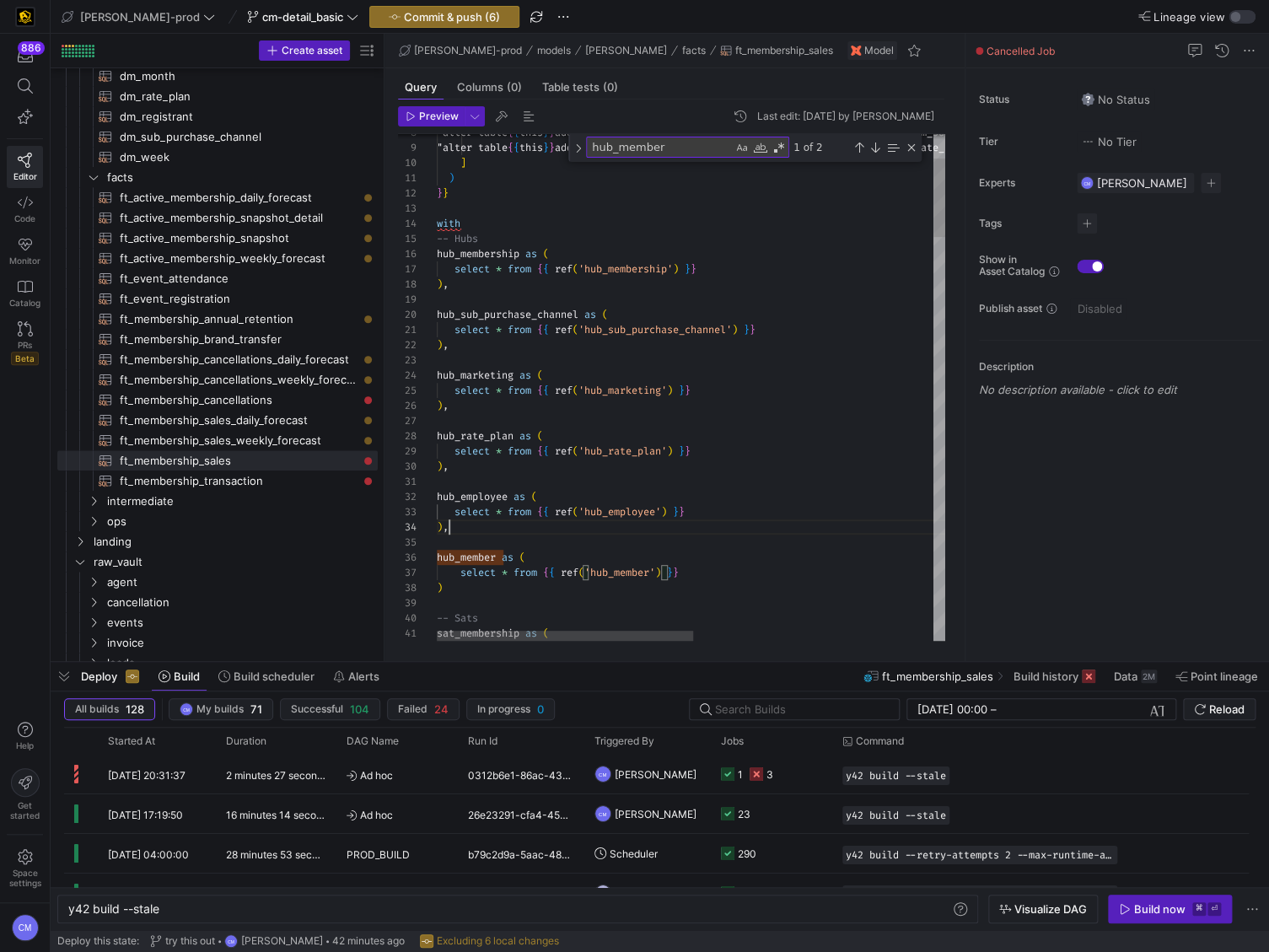
click at [517, 590] on div ")" at bounding box center [927, 588] width 983 height 15
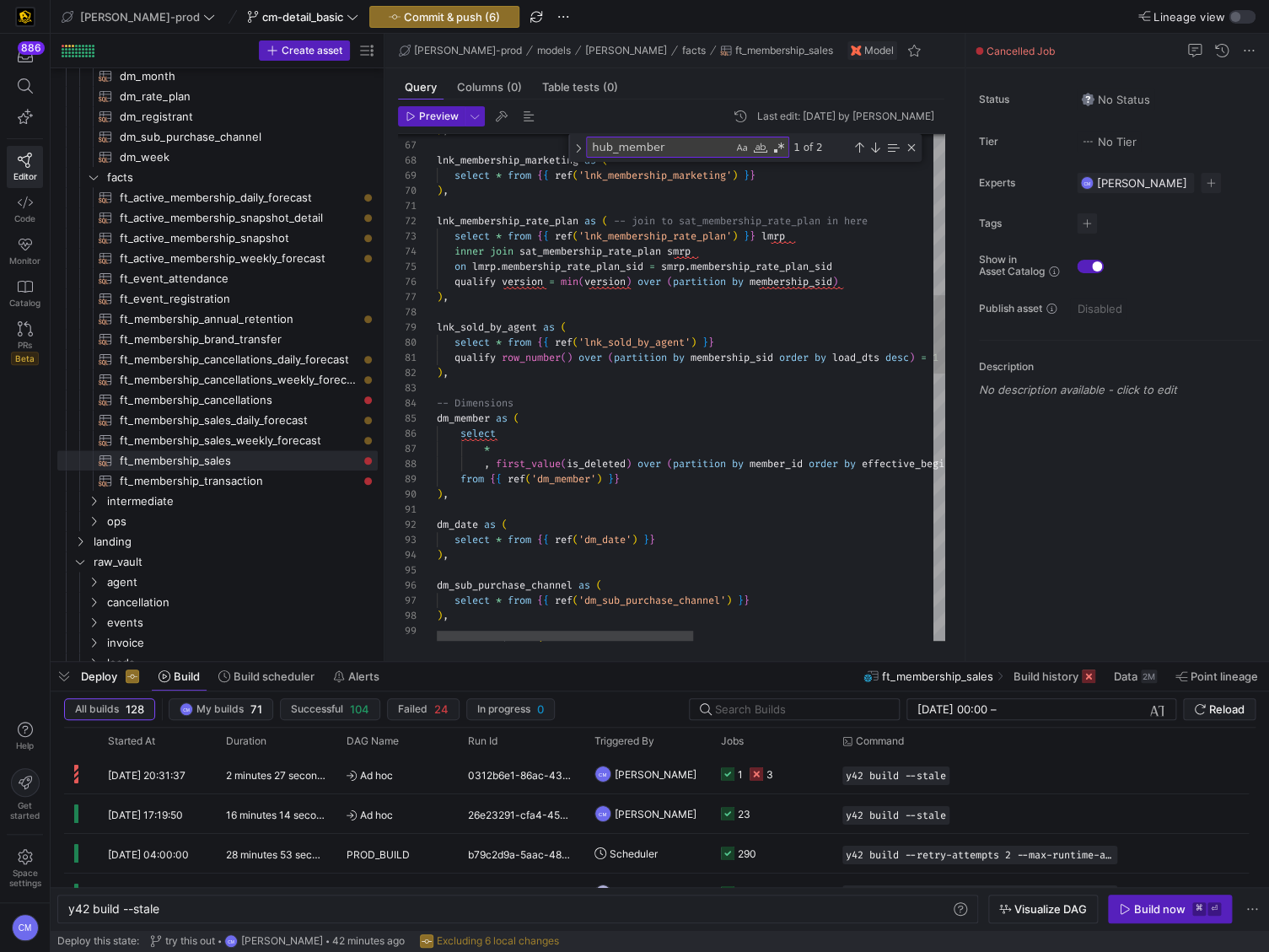
click at [473, 371] on div ") , lnk_membership_marketing as ( select * from { { ref ( 'lnk_membership_marke…" at bounding box center [927, 729] width 983 height 3269
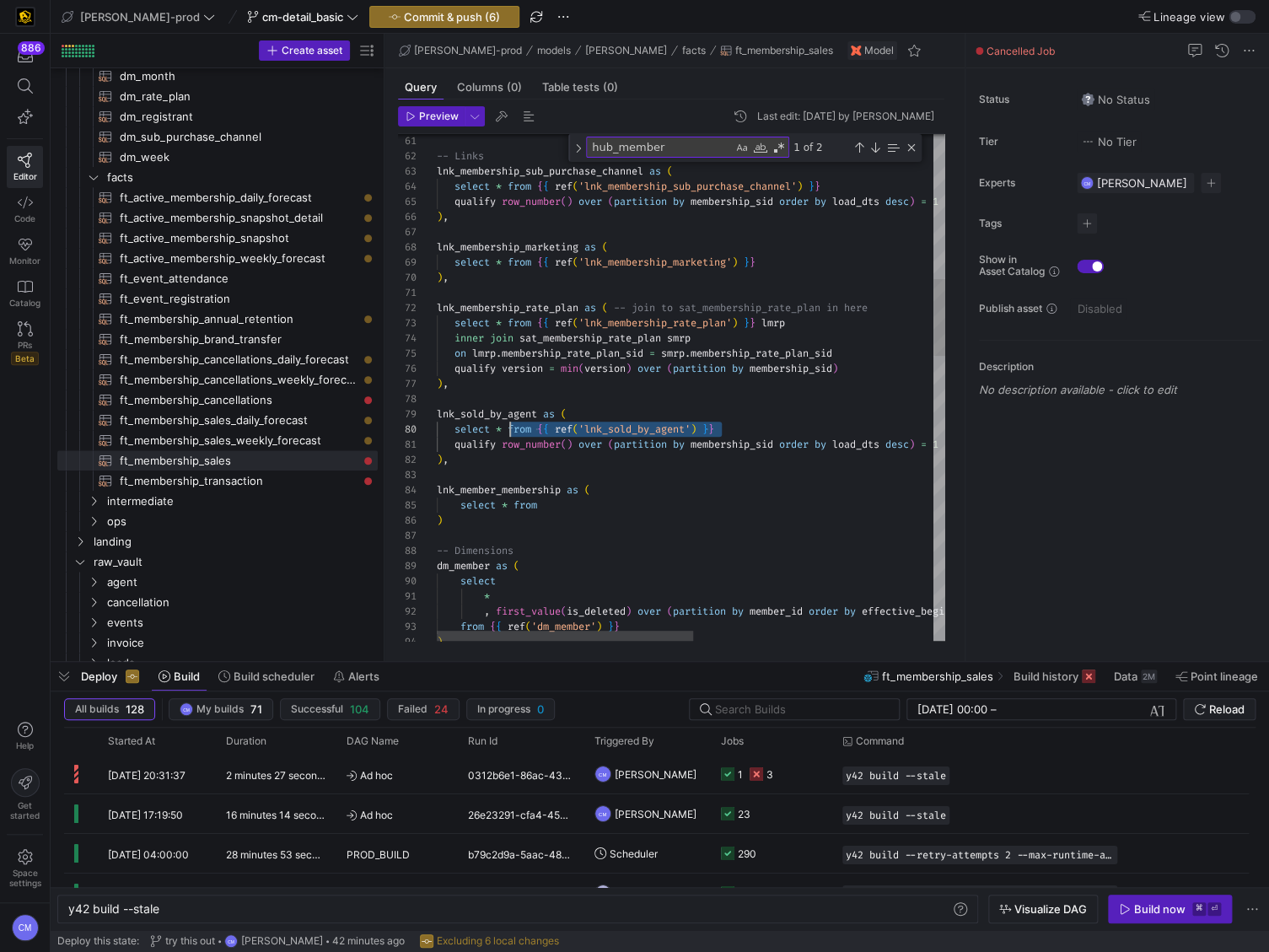
scroll to position [136, 72]
drag, startPoint x: 747, startPoint y: 426, endPoint x: 509, endPoint y: 423, distance: 238.0
click at [509, 423] on div ") , lnk_membership_marketing as ( select * from { { ref ( 'lnk_membership_marke…" at bounding box center [927, 845] width 983 height 3330
click at [591, 508] on div ") , lnk_membership_marketing as ( select * from { { ref ( 'lnk_membership_marke…" at bounding box center [927, 845] width 983 height 3330
click at [667, 508] on div ") , lnk_membership_marketing as ( select * from { { ref ( 'lnk_membership_marke…" at bounding box center [927, 845] width 983 height 3330
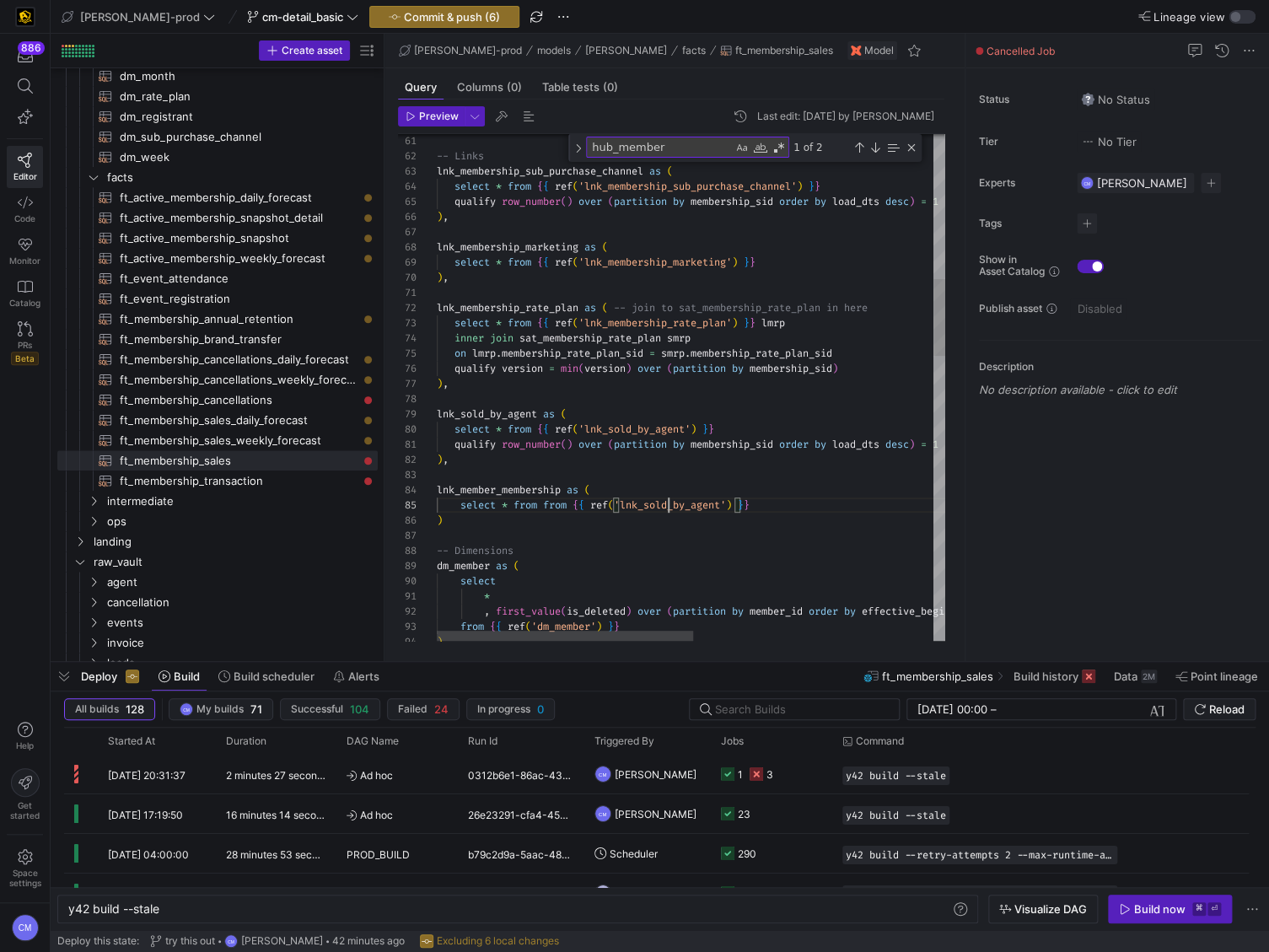
click at [667, 508] on div ") , lnk_membership_marketing as ( select * from { { ref ( 'lnk_membership_marke…" at bounding box center [927, 845] width 983 height 3330
type textarea "qualify row_number() over (partition by membership_sid order by load_dts desc) …"
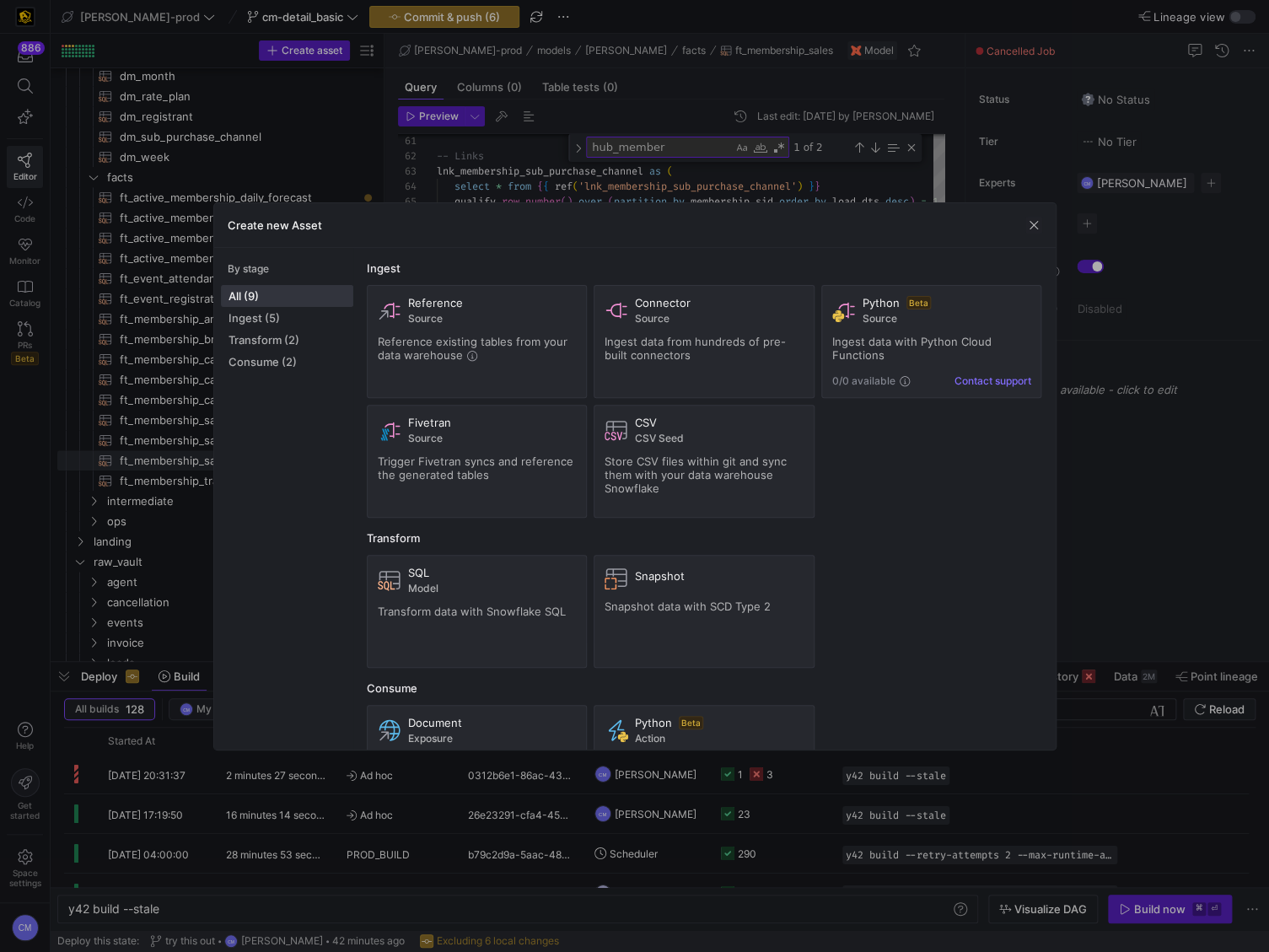
click at [774, 158] on div at bounding box center [634, 476] width 1269 height 952
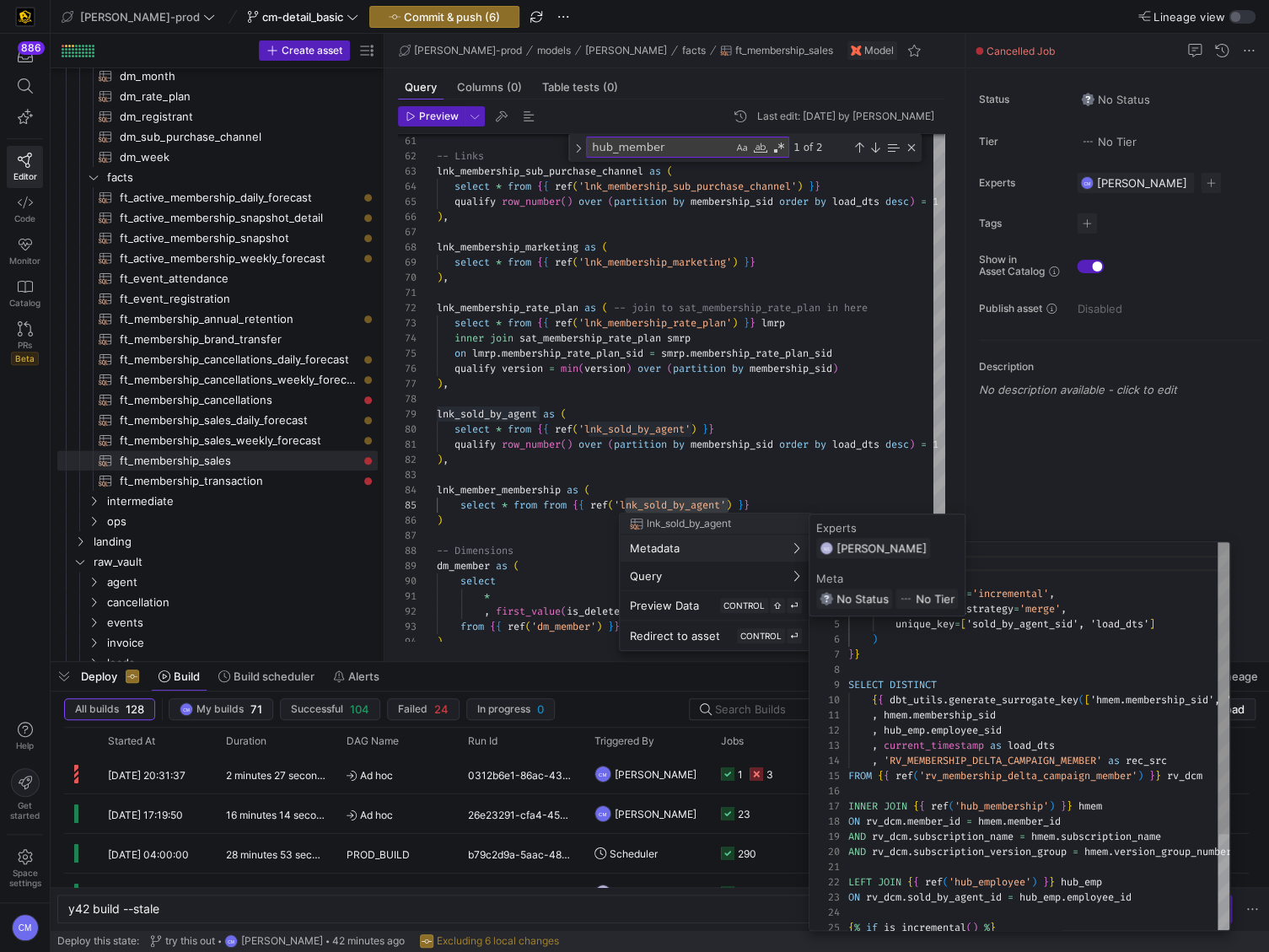
scroll to position [0, 0]
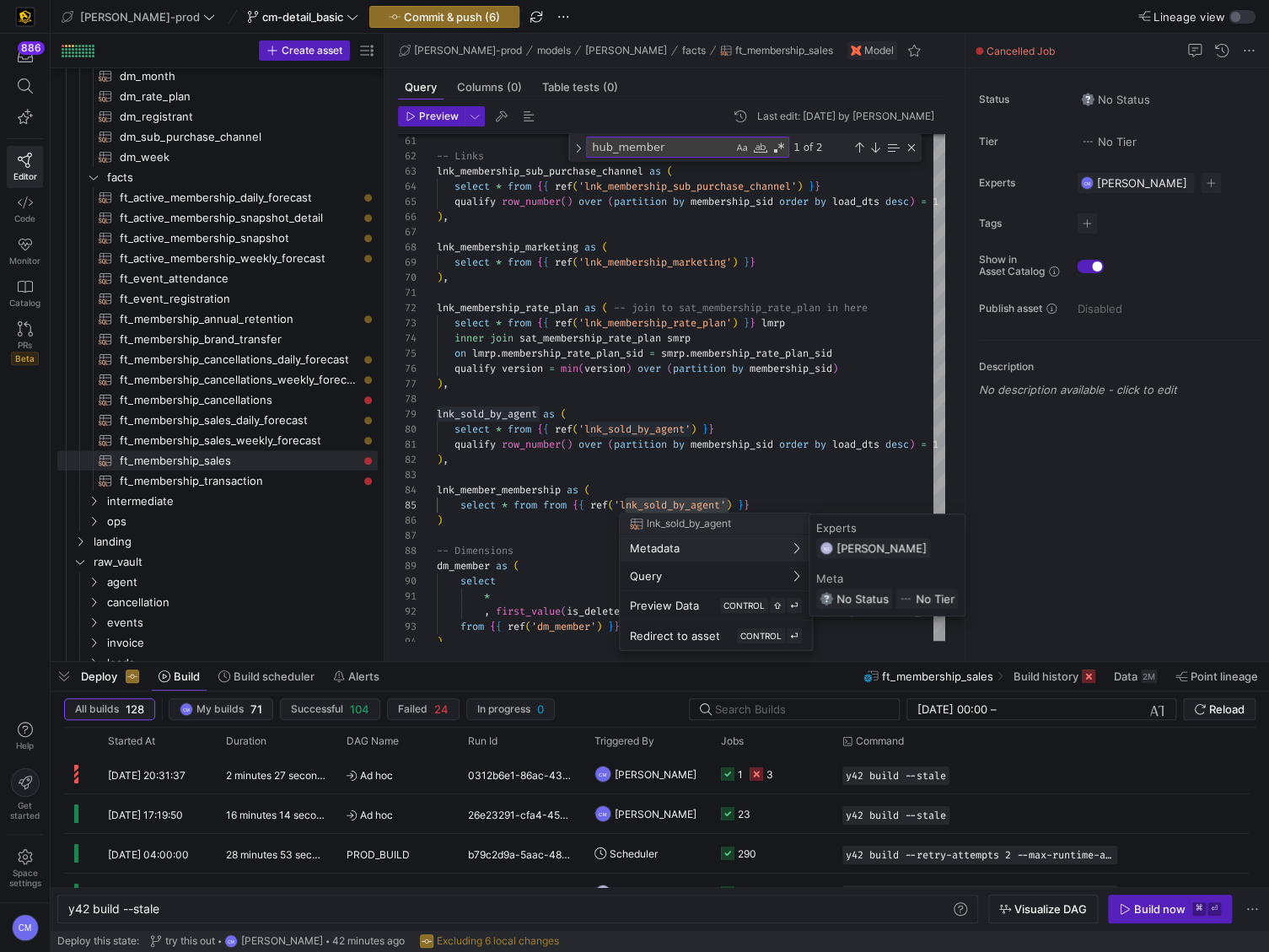
click at [657, 457] on div at bounding box center [634, 476] width 1269 height 952
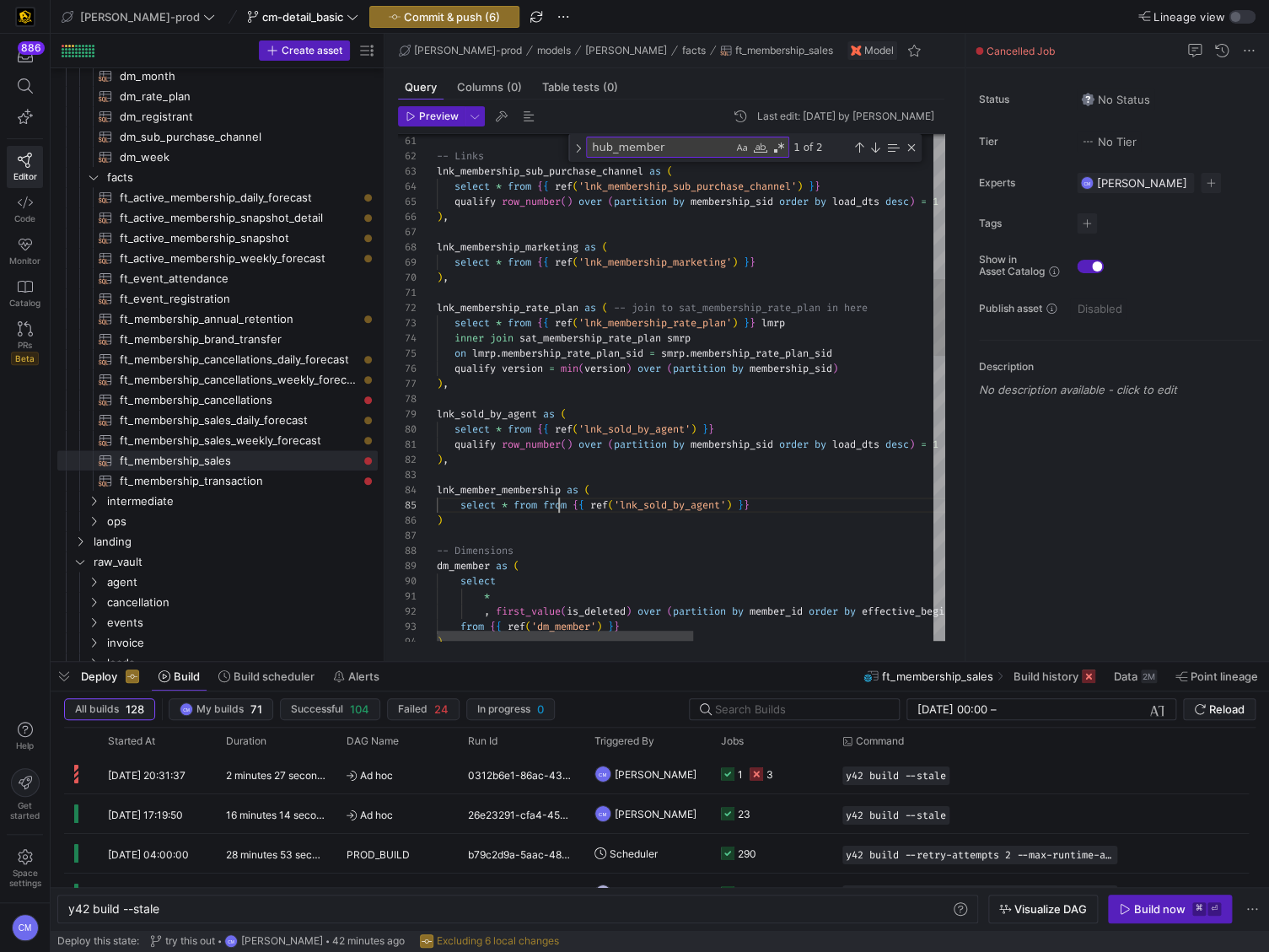
click at [556, 501] on div ") , lnk_membership_marketing as ( select * from { { ref ( 'lnk_membership_marke…" at bounding box center [927, 845] width 983 height 3330
click at [636, 502] on div ") , lnk_membership_marketing as ( select * from { { ref ( 'lnk_membership_marke…" at bounding box center [927, 845] width 983 height 3330
click at [636, 502] on div at bounding box center [634, 476] width 1269 height 952
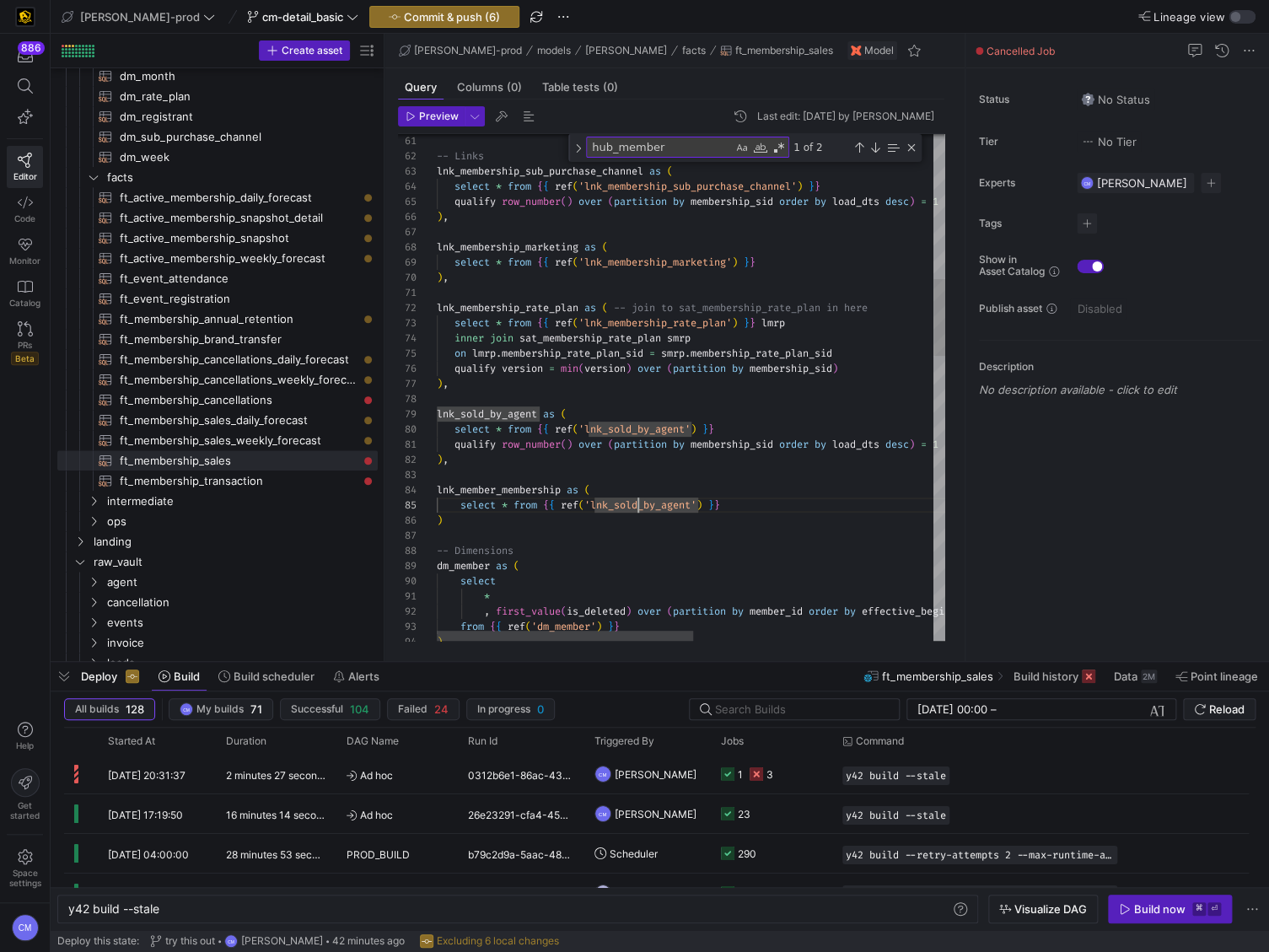
click at [636, 502] on div ") , lnk_membership_marketing as ( select * from { { ref ( 'lnk_membership_marke…" at bounding box center [927, 845] width 983 height 3330
click at [563, 526] on div ") , lnk_membership_marketing as ( select * from { { ref ( 'lnk_membership_marke…" at bounding box center [927, 845] width 983 height 3330
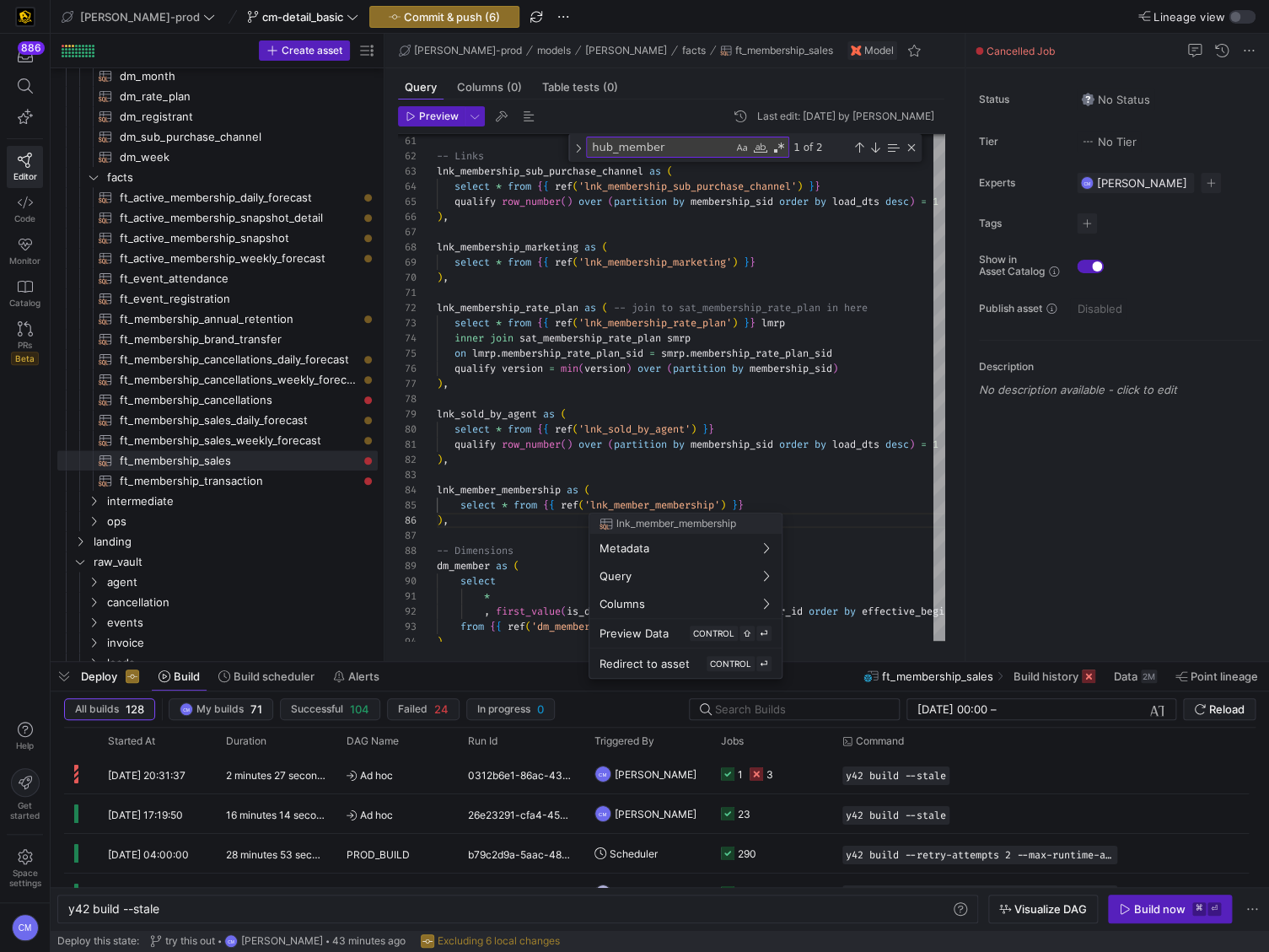
click at [654, 483] on div at bounding box center [634, 476] width 1269 height 952
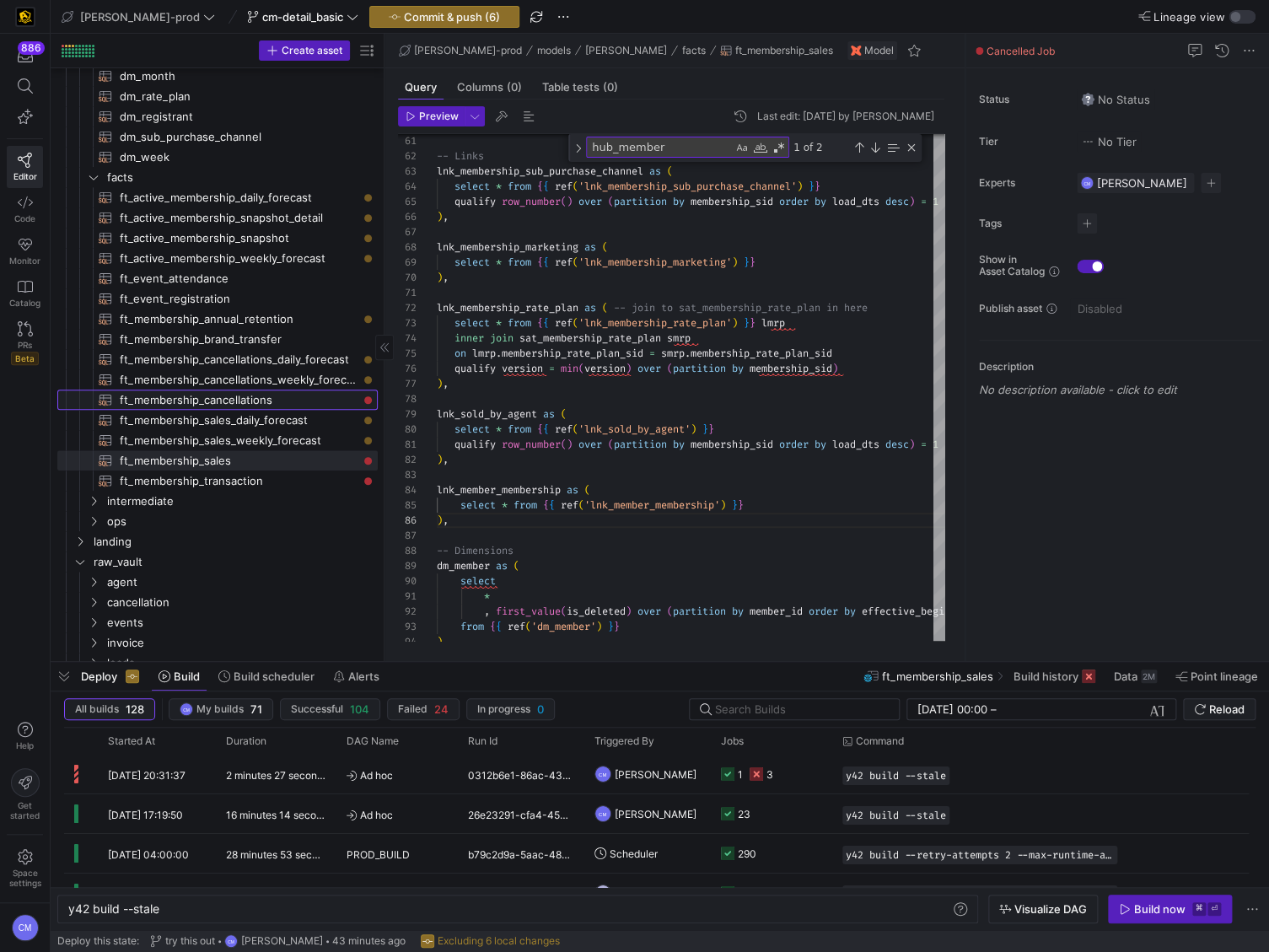
click at [267, 398] on span "ft_membership_cancellations​​​​​​​​​​" at bounding box center [239, 399] width 239 height 19
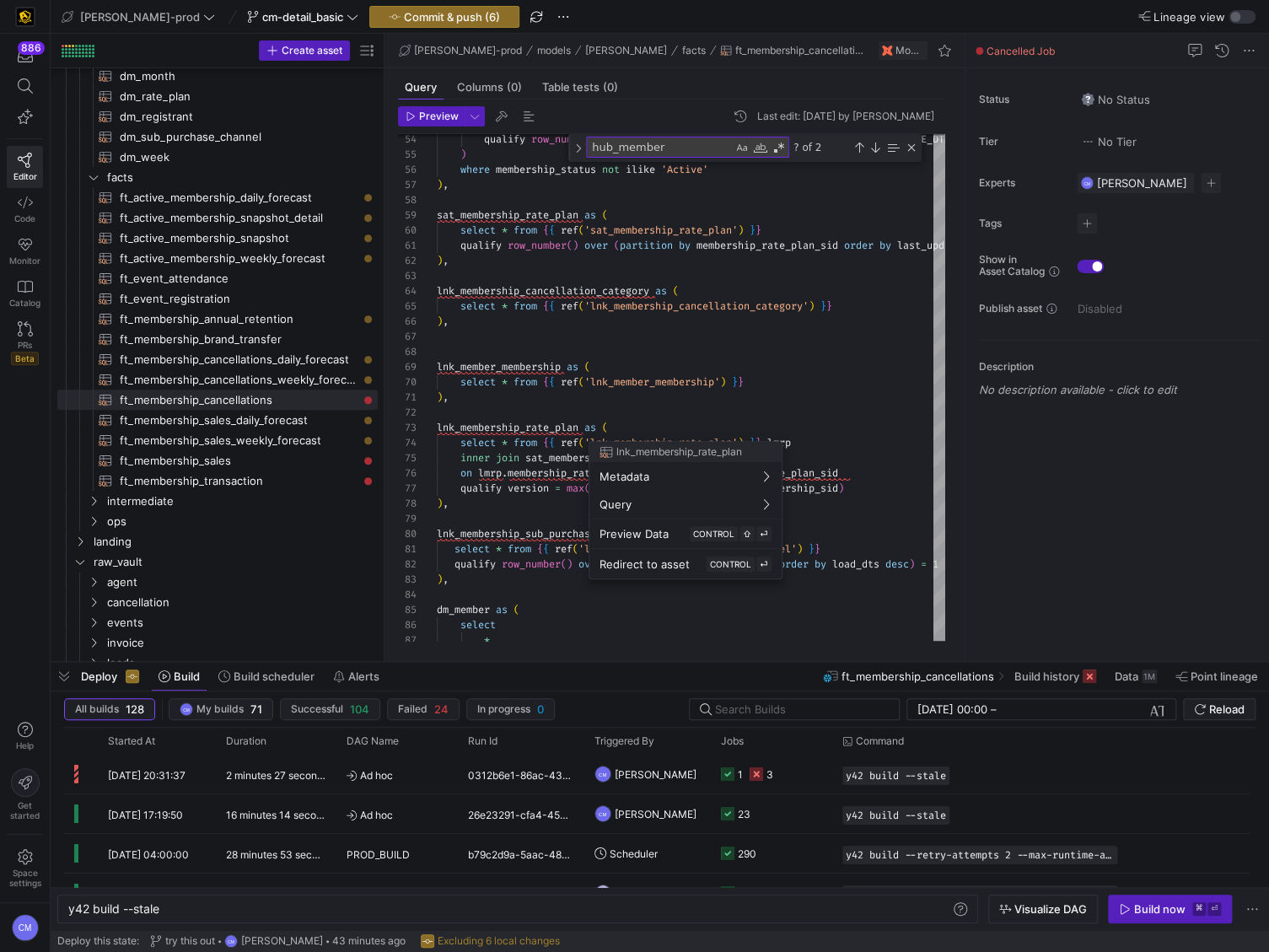
click at [703, 370] on div at bounding box center [634, 476] width 1269 height 952
click at [253, 462] on span "ft_membership_sales​​​​​​​​​​" at bounding box center [239, 460] width 239 height 19
type textarea "{{ config( post_hook = [ "alter table {{ this }} add primary key (member_dim_id…"
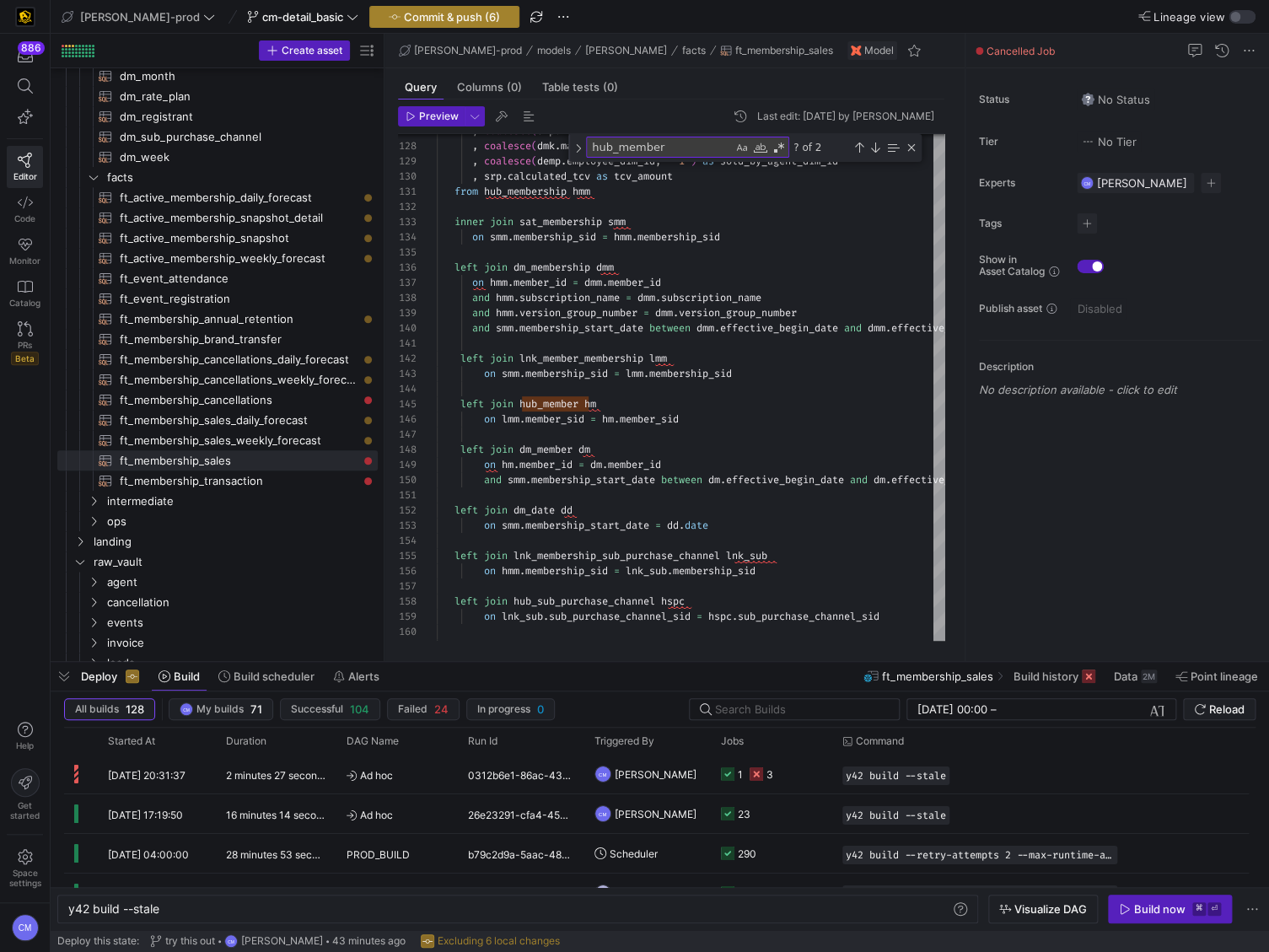
click at [419, 11] on span "Commit & push (6)" at bounding box center [452, 17] width 96 height 13
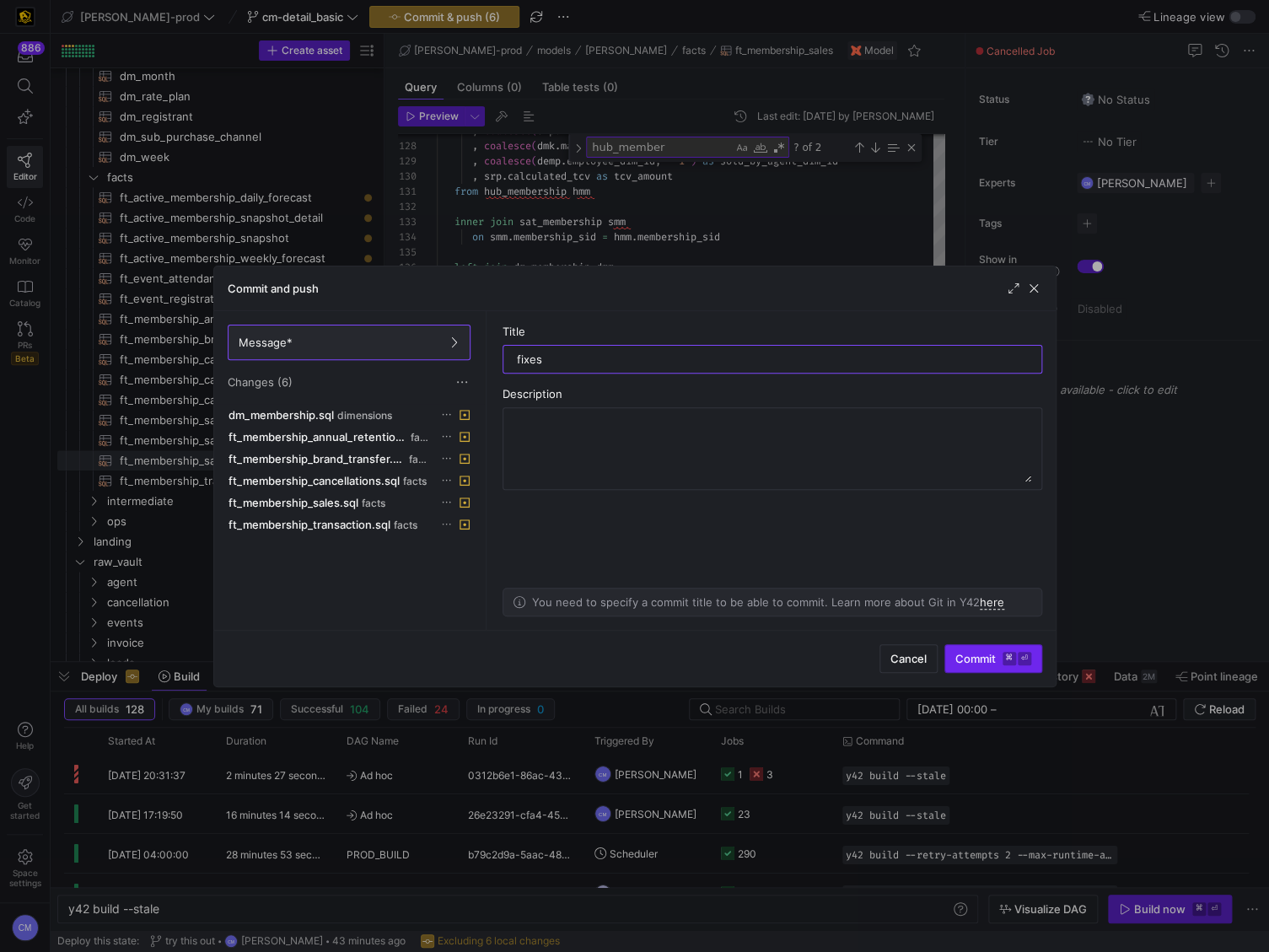
type input "fixes"
click at [978, 653] on span "Commit ⌘ ⏎" at bounding box center [993, 658] width 76 height 13
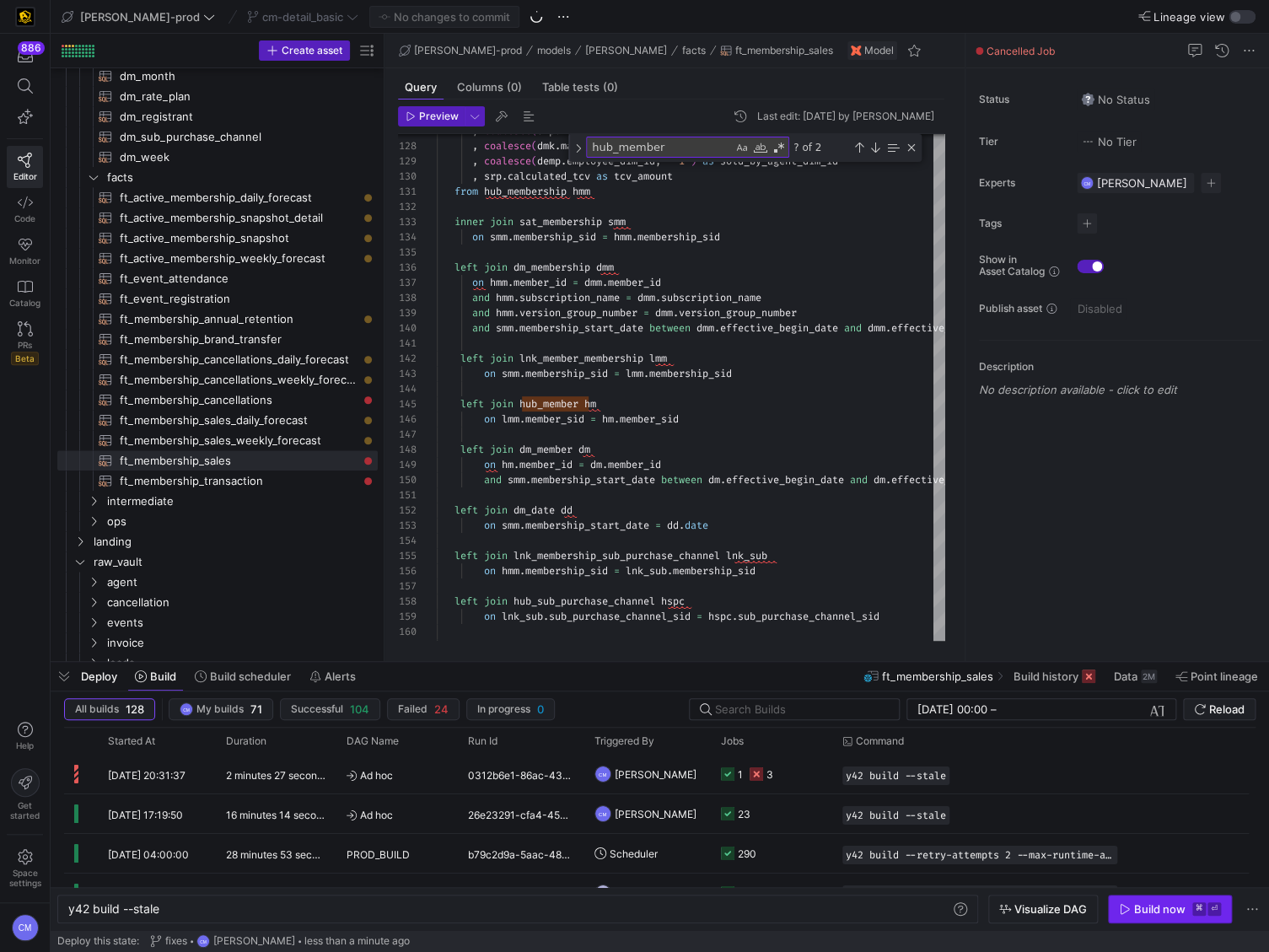
click at [1154, 912] on div "Build now" at bounding box center [1160, 909] width 51 height 13
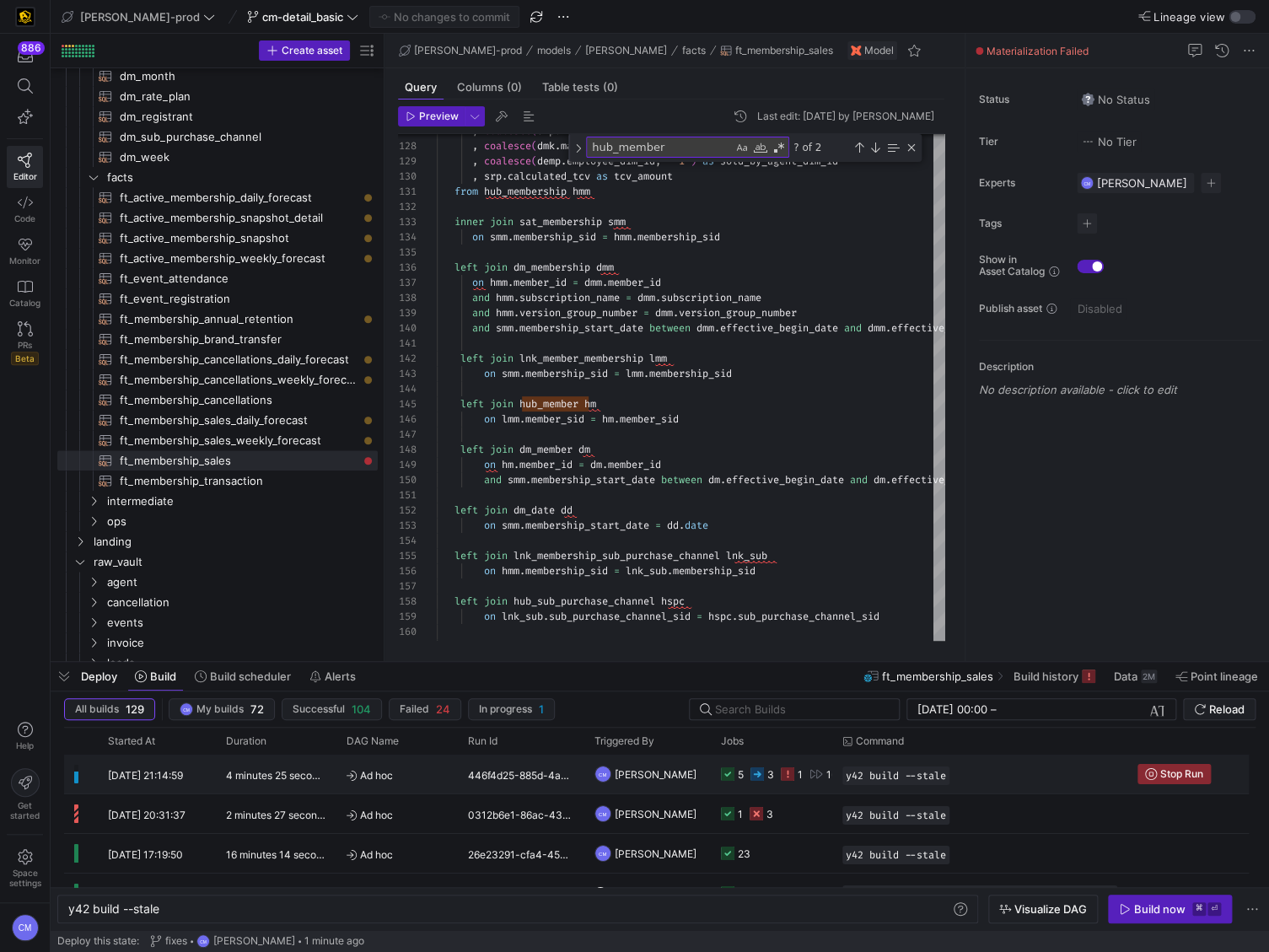
click at [987, 767] on y42-orchestration-run-configuration-details "y42 build --stale" at bounding box center [980, 776] width 275 height 19
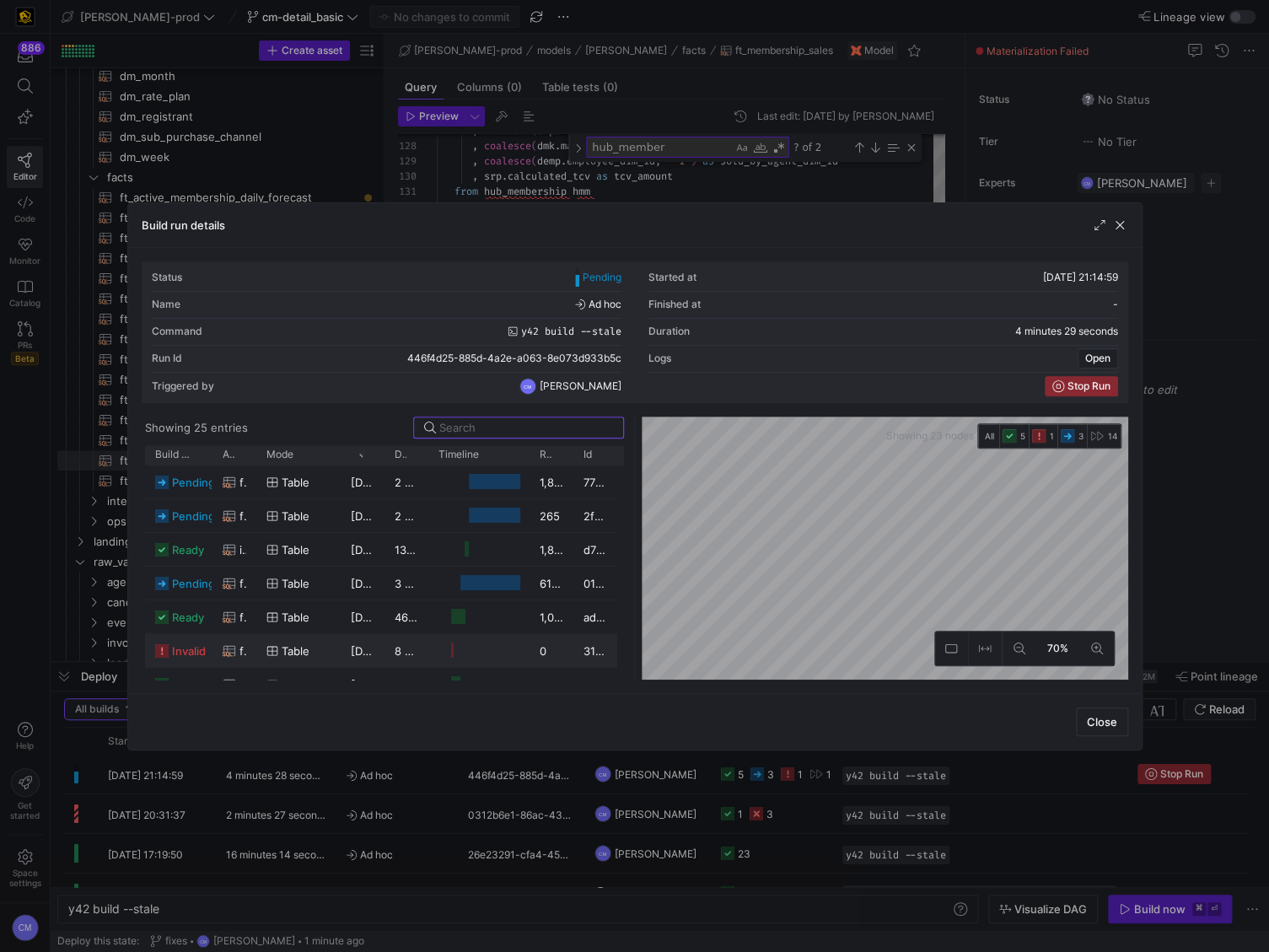
click at [329, 645] on div "table" at bounding box center [298, 651] width 64 height 33
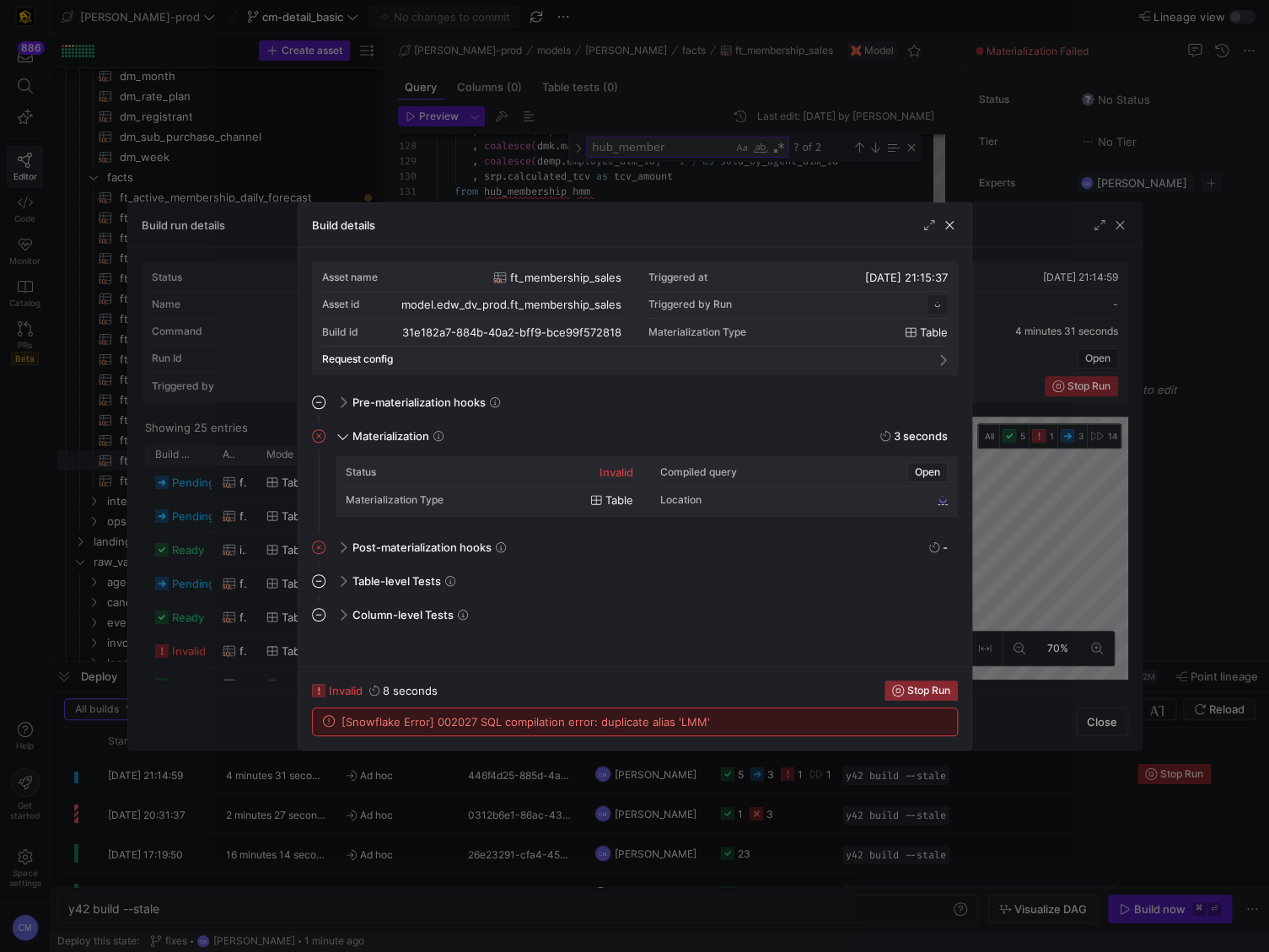
scroll to position [152, 0]
click at [690, 719] on span "[Snowflake Error] 002027 SQL compilation error: duplicate alias 'LMM'" at bounding box center [525, 722] width 368 height 13
copy span "LMM"
click at [602, 184] on div at bounding box center [634, 476] width 1269 height 952
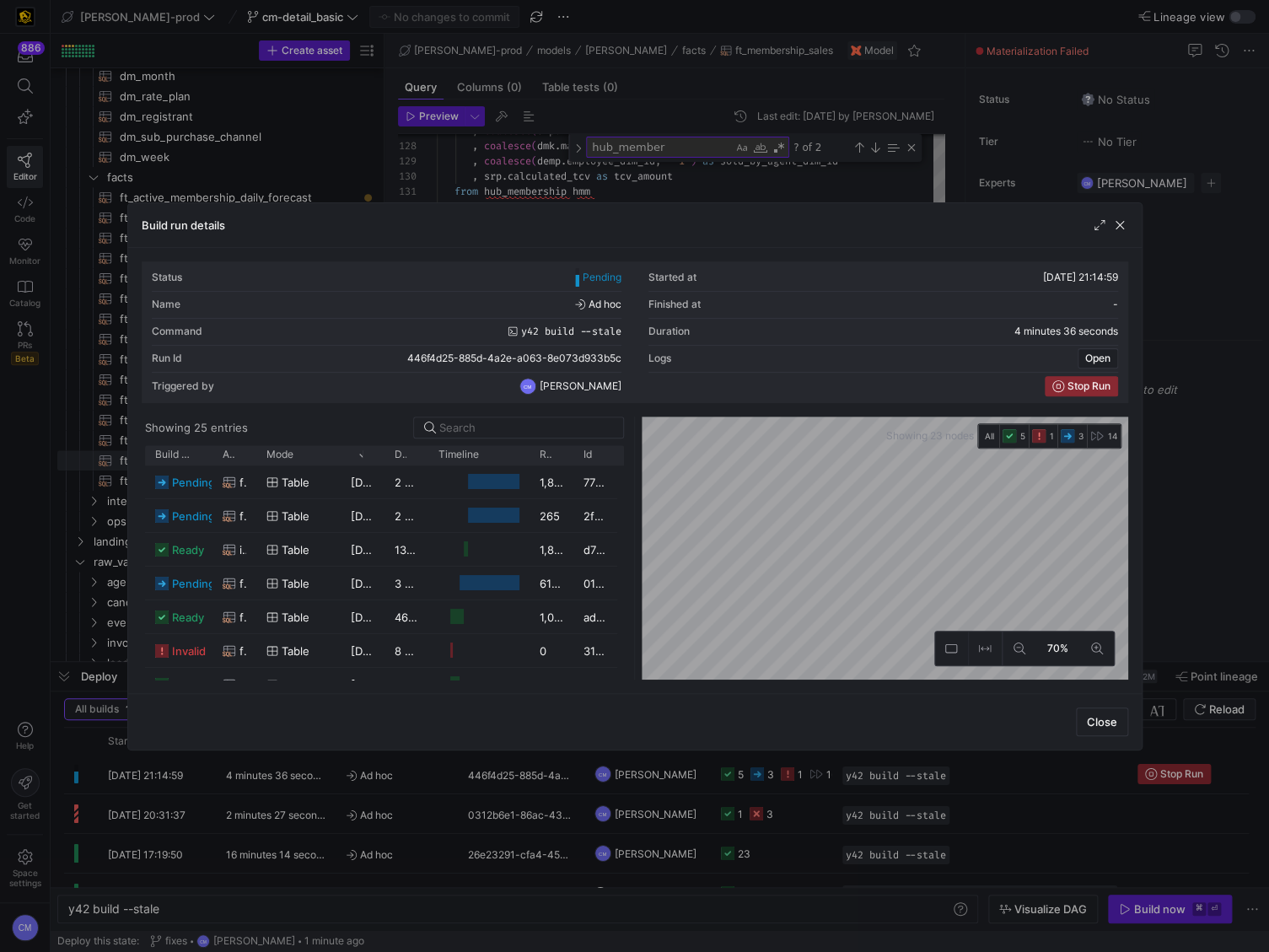
drag, startPoint x: 598, startPoint y: 185, endPoint x: 576, endPoint y: 189, distance: 22.4
click at [598, 185] on div at bounding box center [634, 476] width 1269 height 952
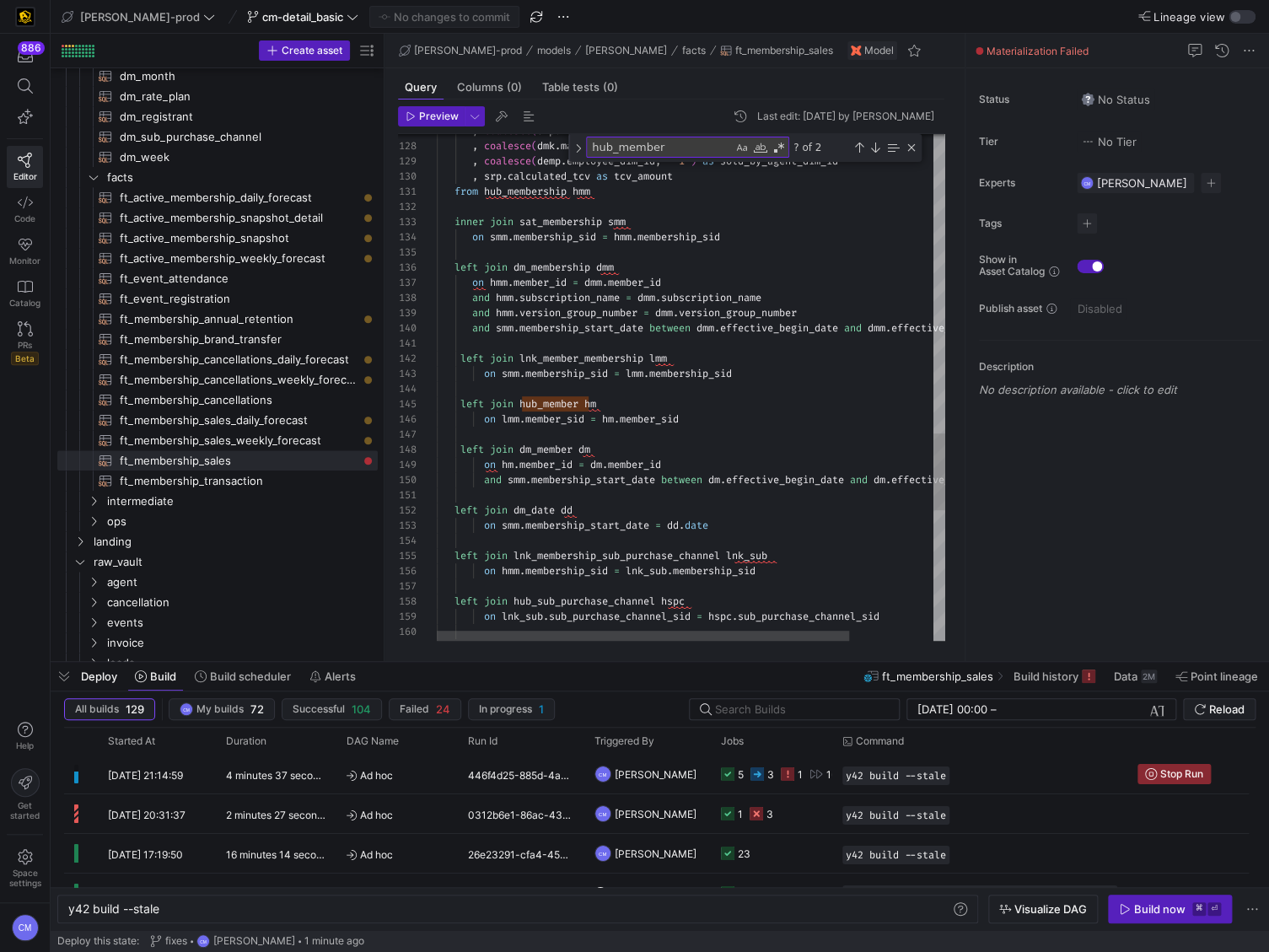
scroll to position [91, 0]
paste textarea "LMM"
type textarea "left join sat_rate_plan srp on hrp.rate_plan_sid = srp.rate_plan_sid and smm.me…"
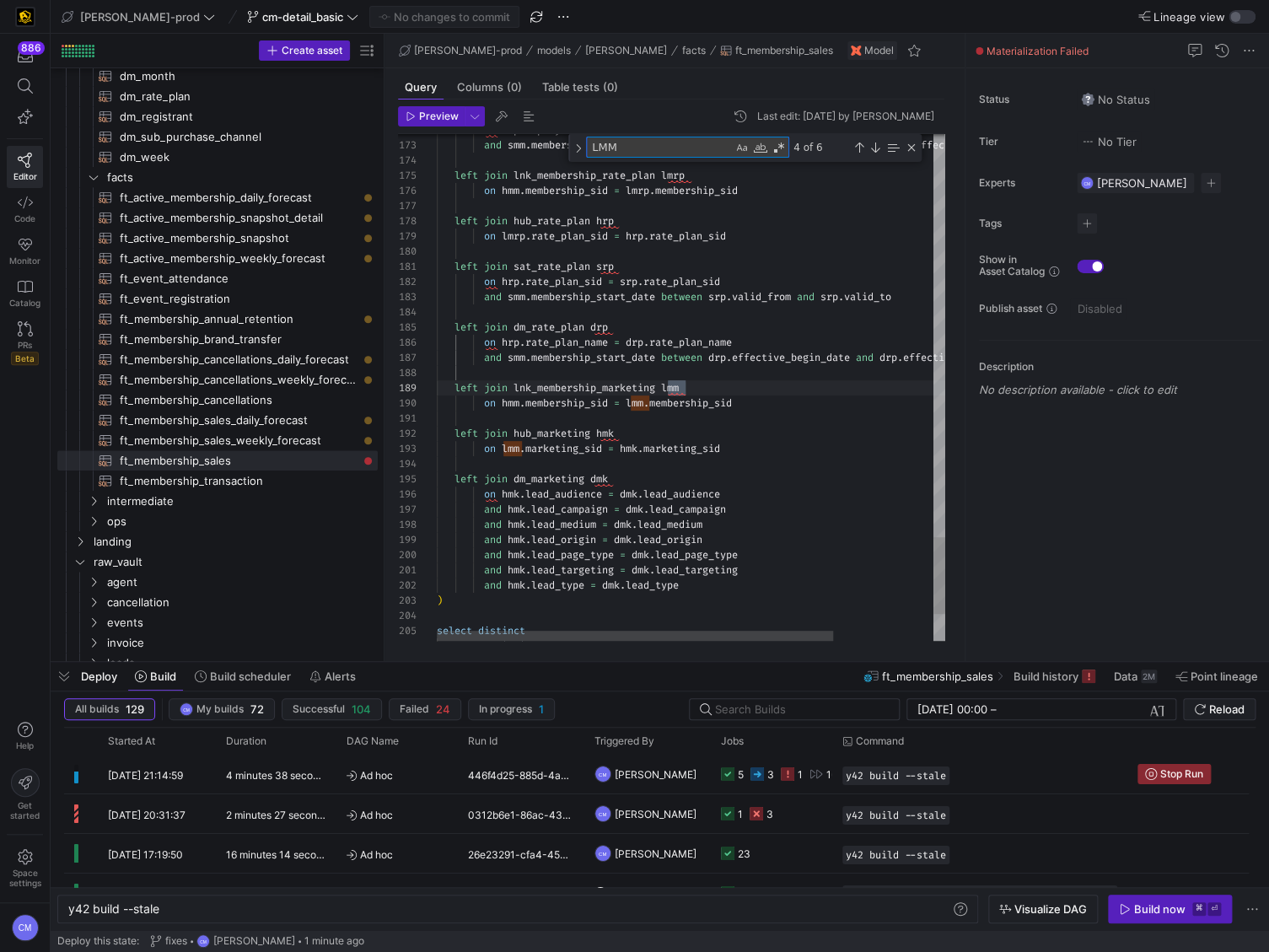
scroll to position [152, 249]
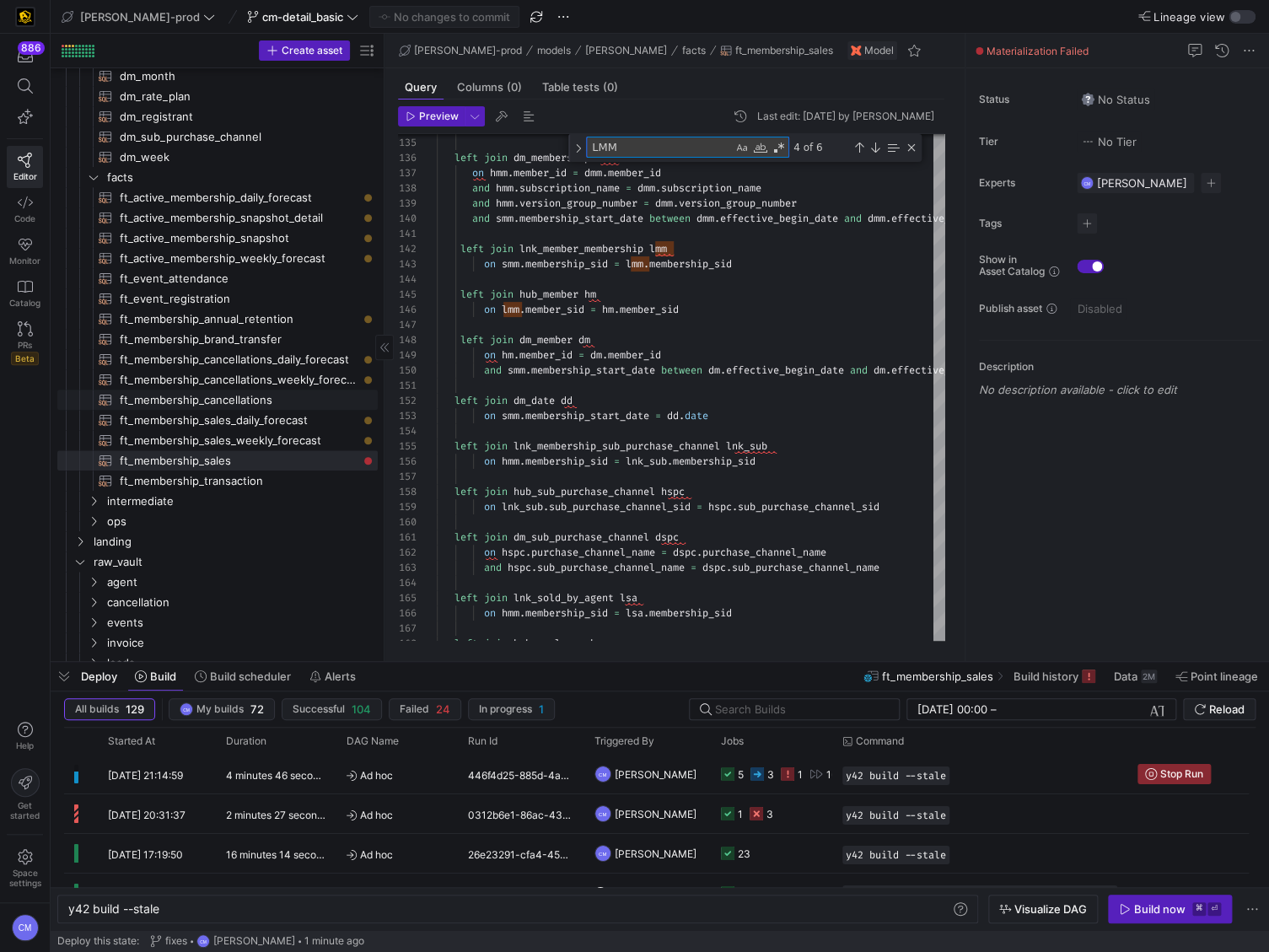
type textarea "LMM"
click at [290, 408] on span "ft_membership_cancellations​​​​​​​​​​" at bounding box center [239, 399] width 239 height 19
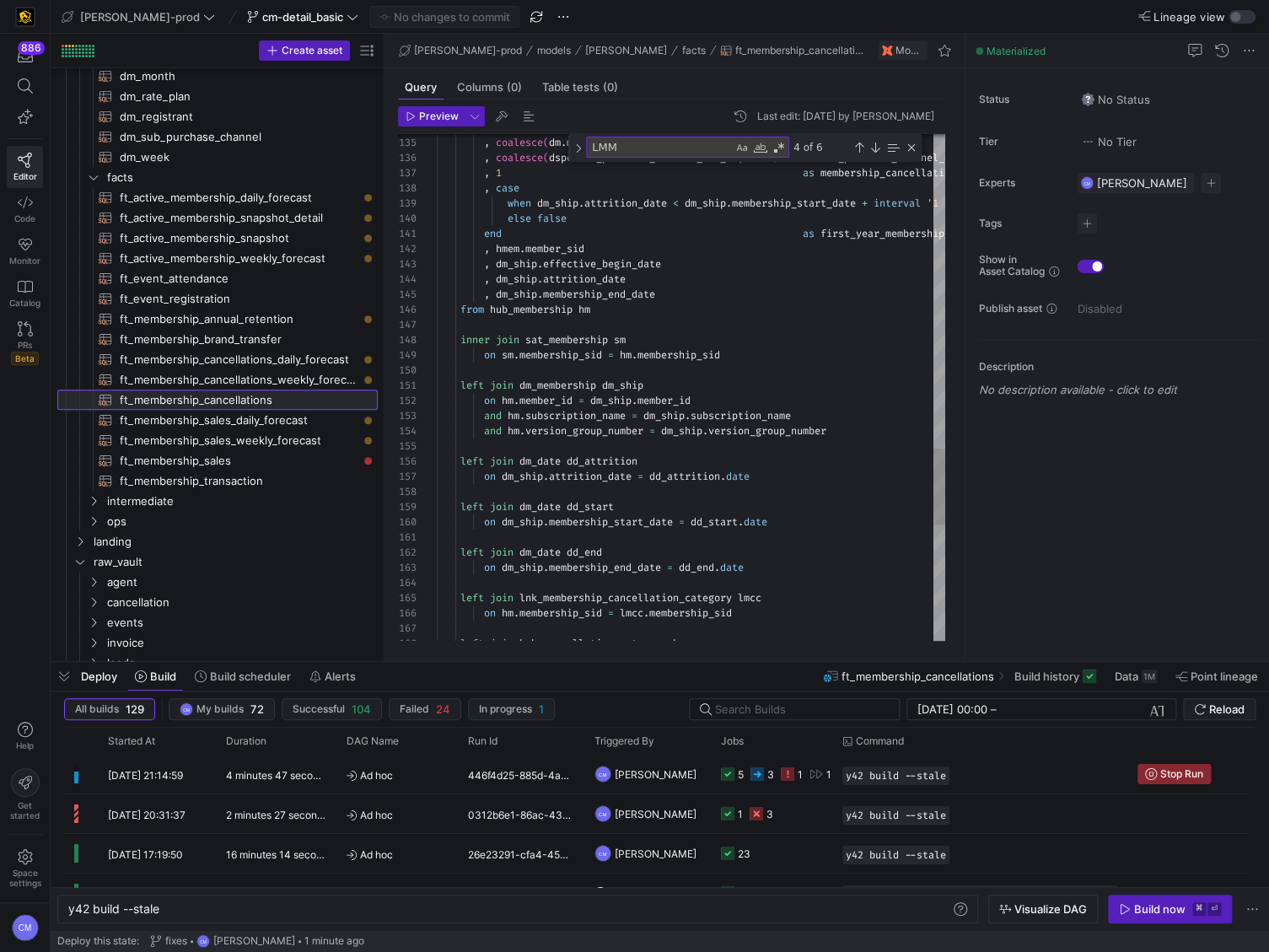
scroll to position [90, 249]
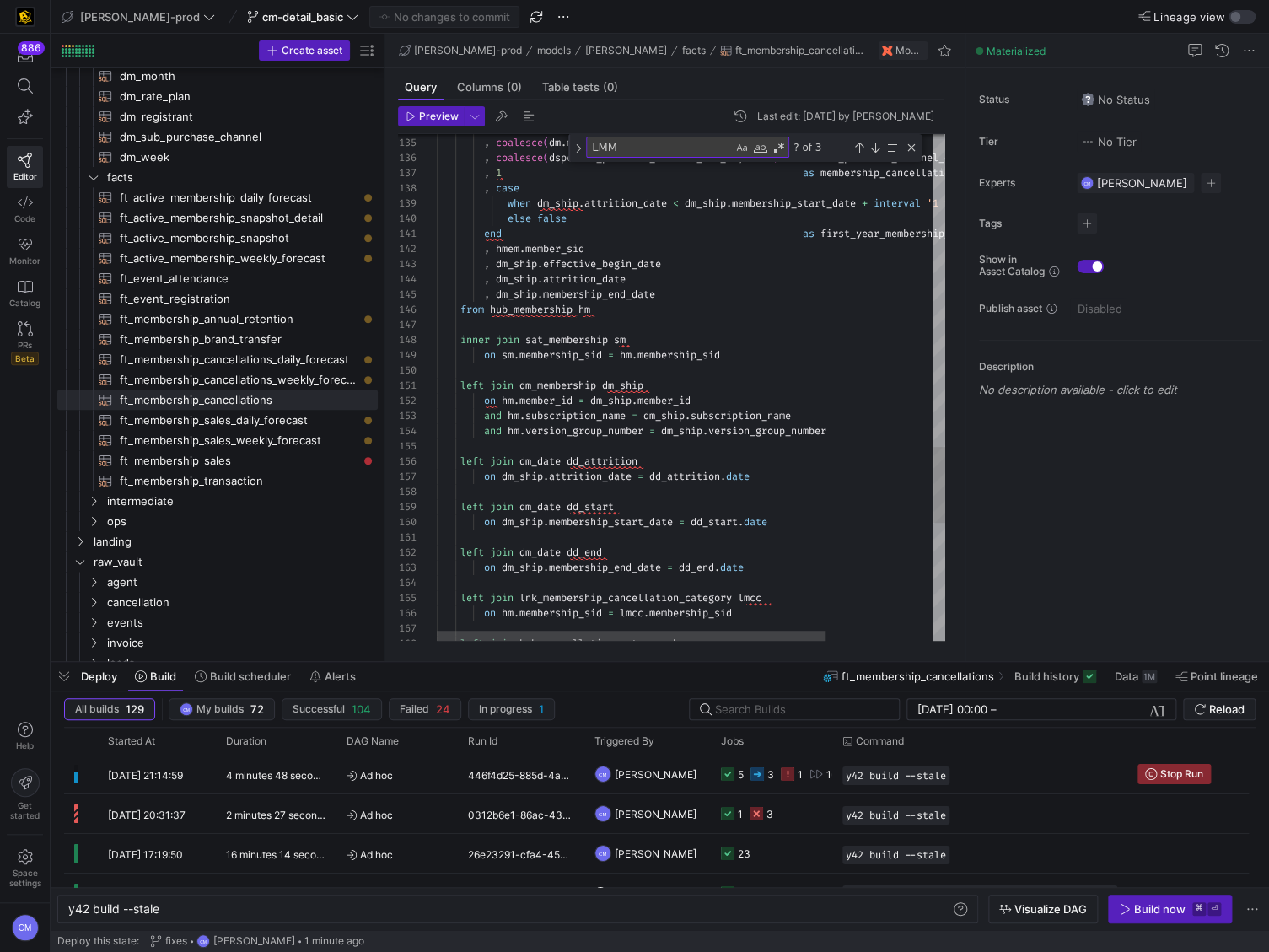
type textarea "left join dm_membership dm_ship on hm.member_id = dm_ship.member_id and hm.subs…"
type textarea "l"
type textarea "left join dm_date dd_end on dm_ship.membership_end_date = dd_end.date left join…"
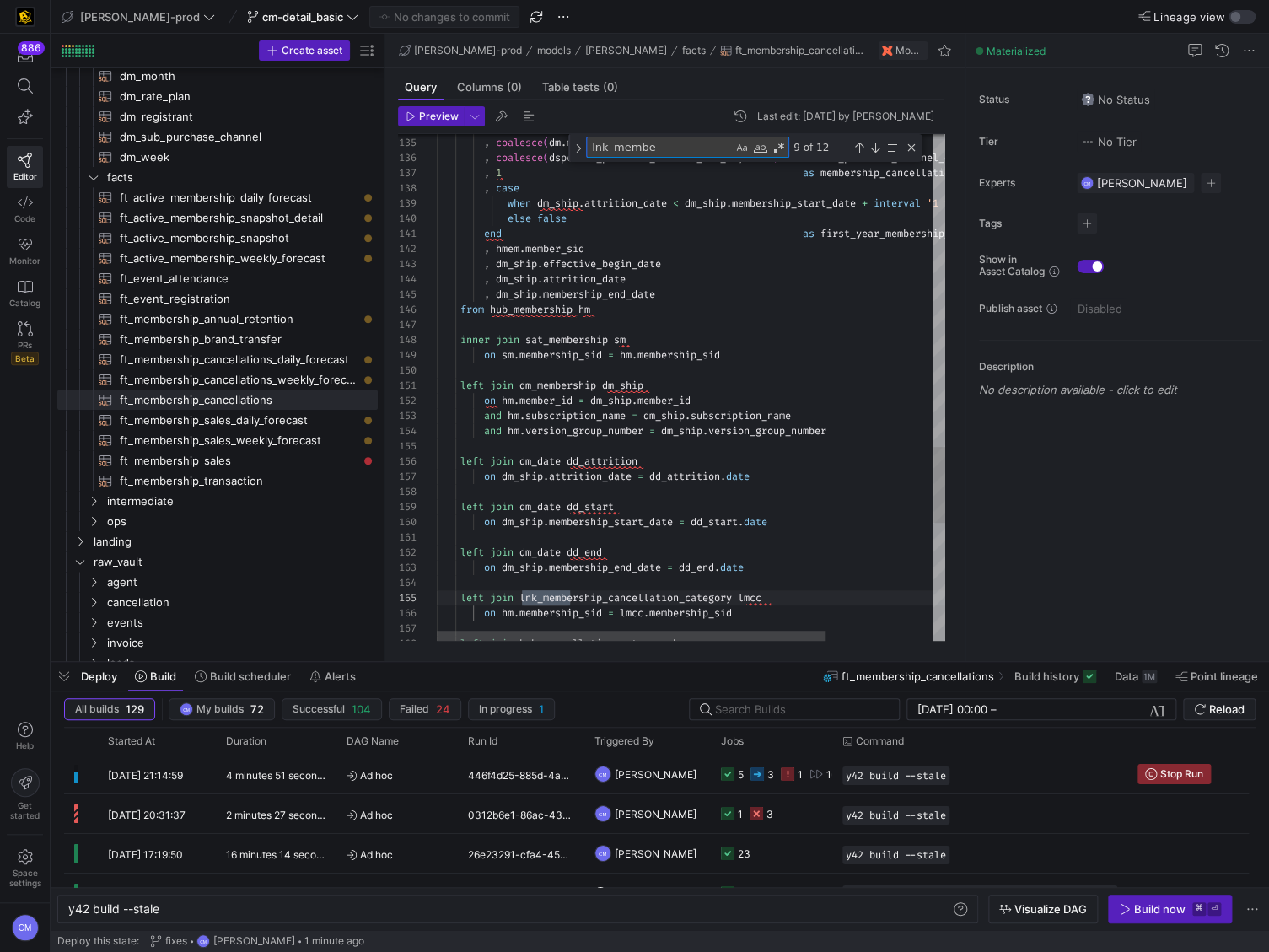
type textarea "lnk_member"
type textarea "left join dm_cancellation_category dcc -- need to do coalesce since there could…"
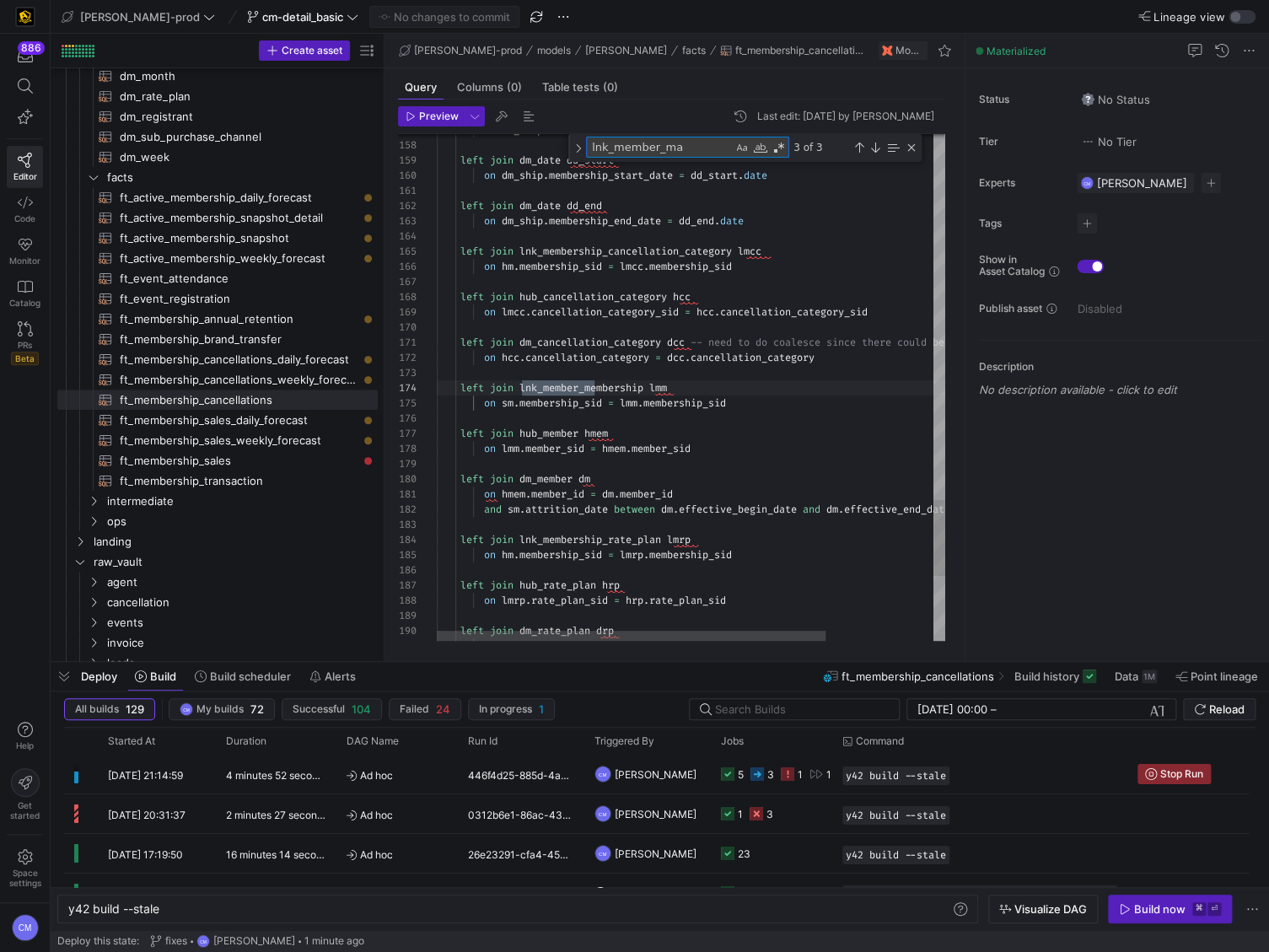
scroll to position [152, 158]
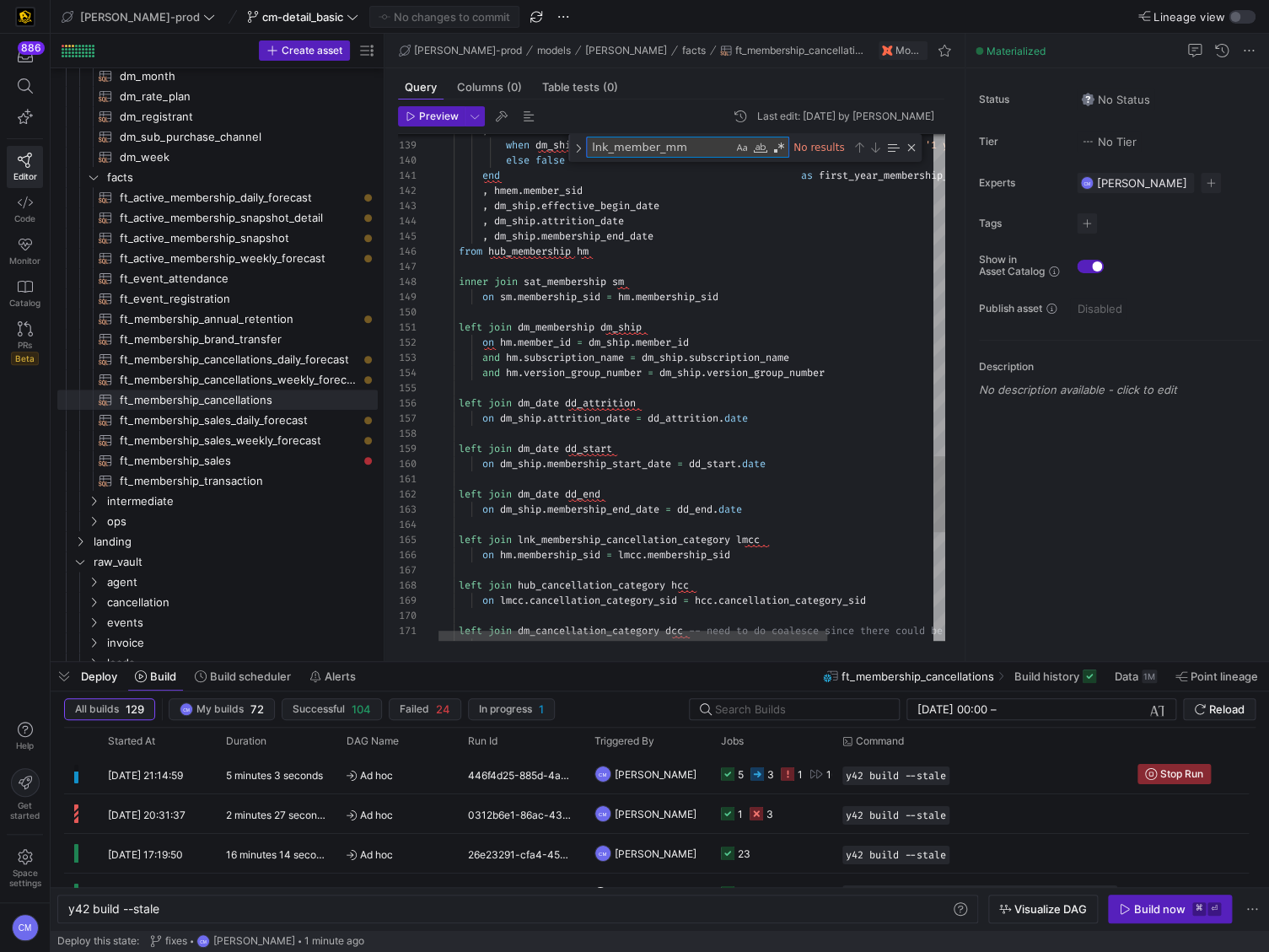
type textarea "lnk_member_mm"
type textarea "left join dm_membership dm_ship on hm.member_id = dm_ship.member_id and hm.subs…"
type textarea "dm_ship"
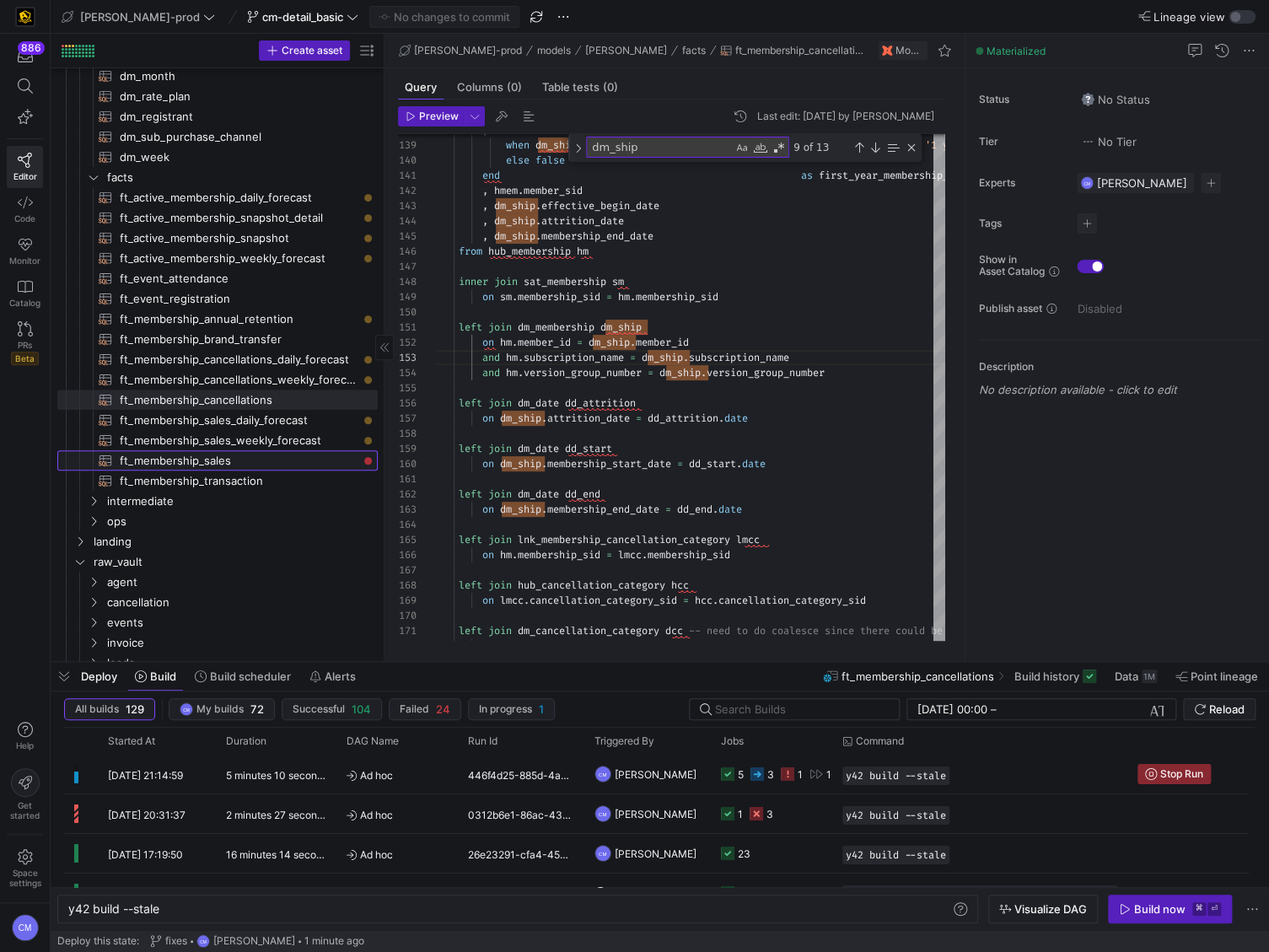
click at [270, 459] on span "ft_membership_sales​​​​​​​​​​" at bounding box center [239, 460] width 239 height 19
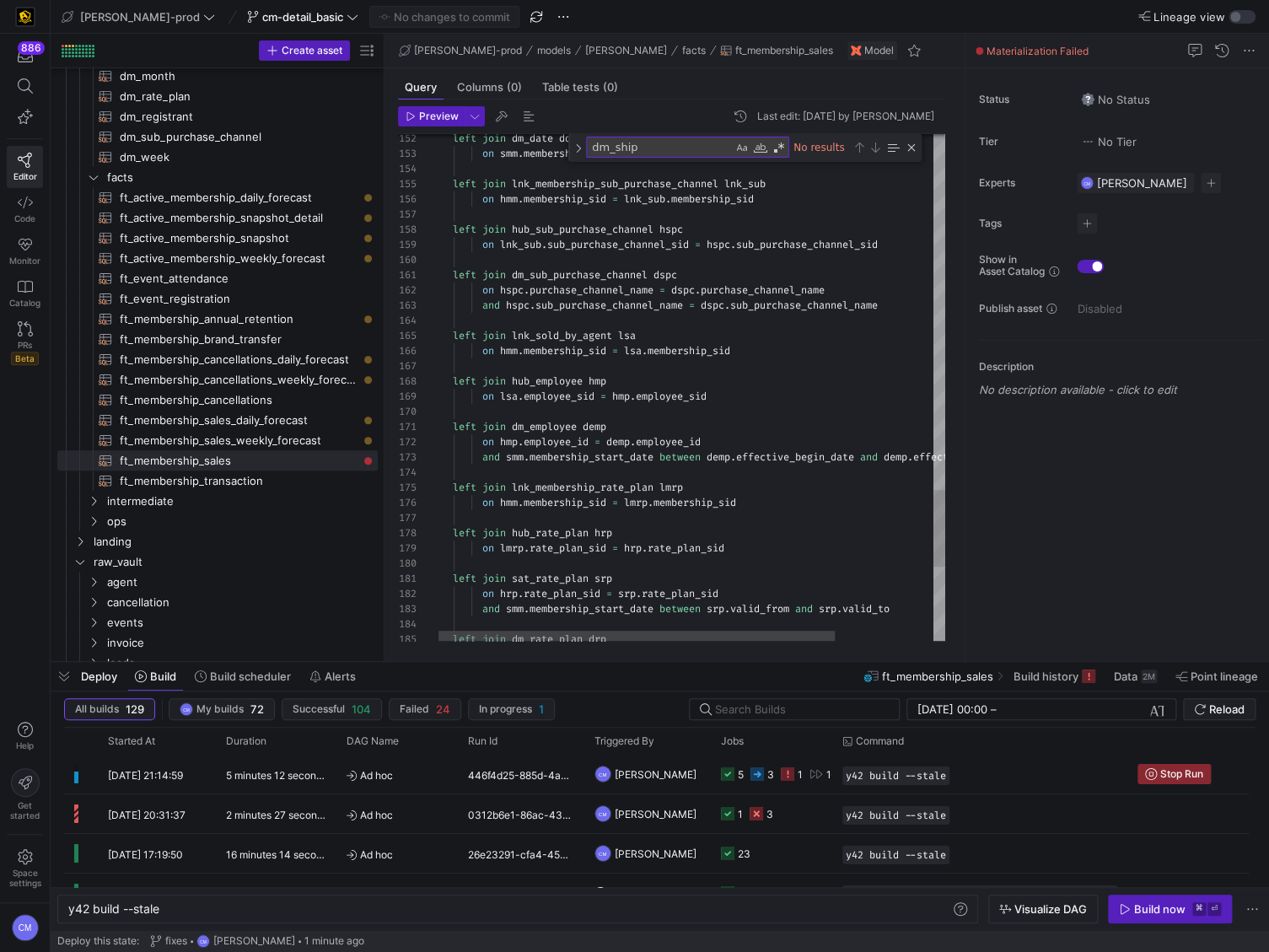
type textarea "left join dm_employee demp on hmp.employee_id = demp.employee_id and smm.member…"
type textarea "lm"
type textarea "left join sat_rate_plan srp on hrp.rate_plan_sid = srp.rate_plan_sid and smm.me…"
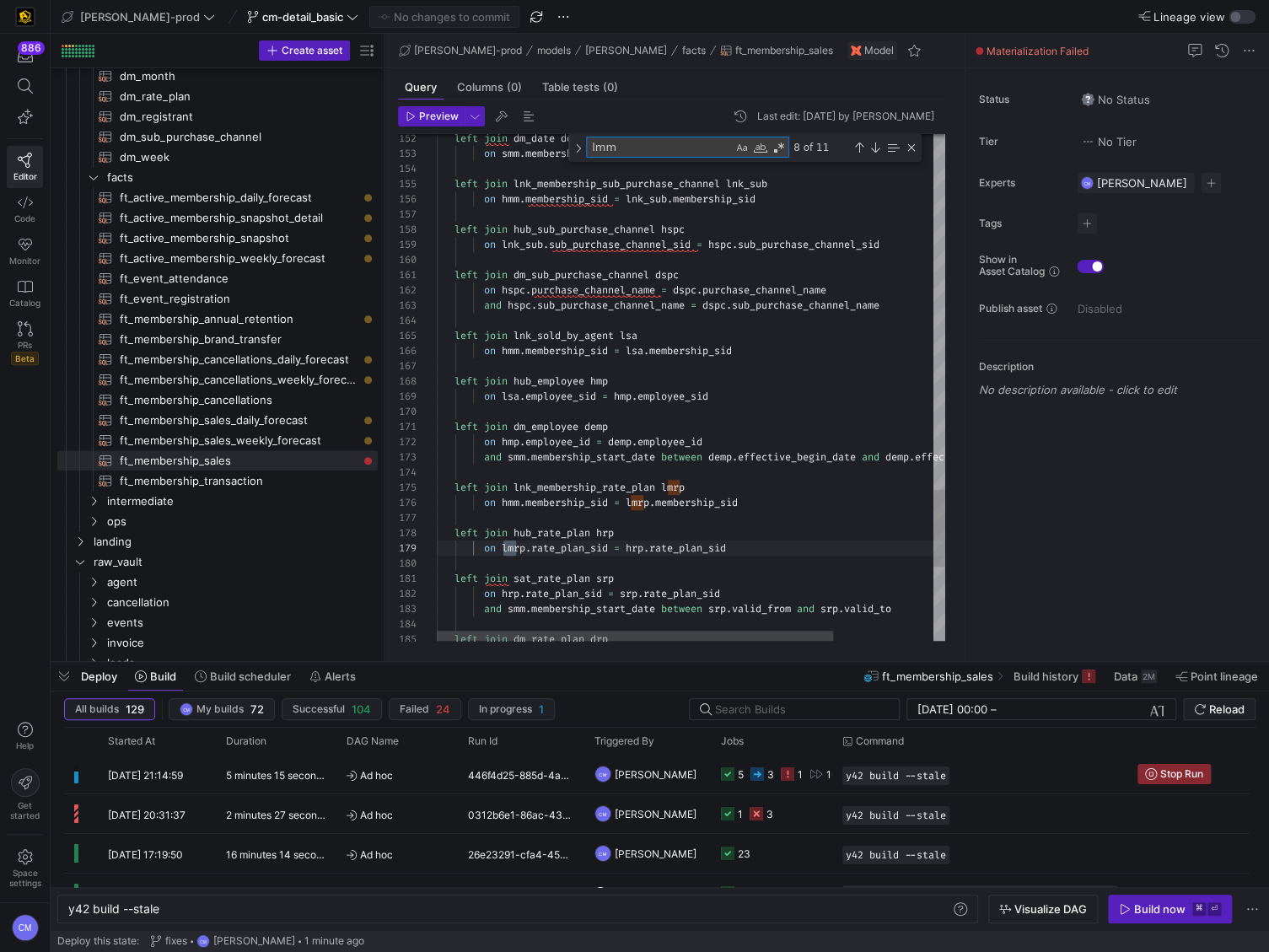
scroll to position [152, 249]
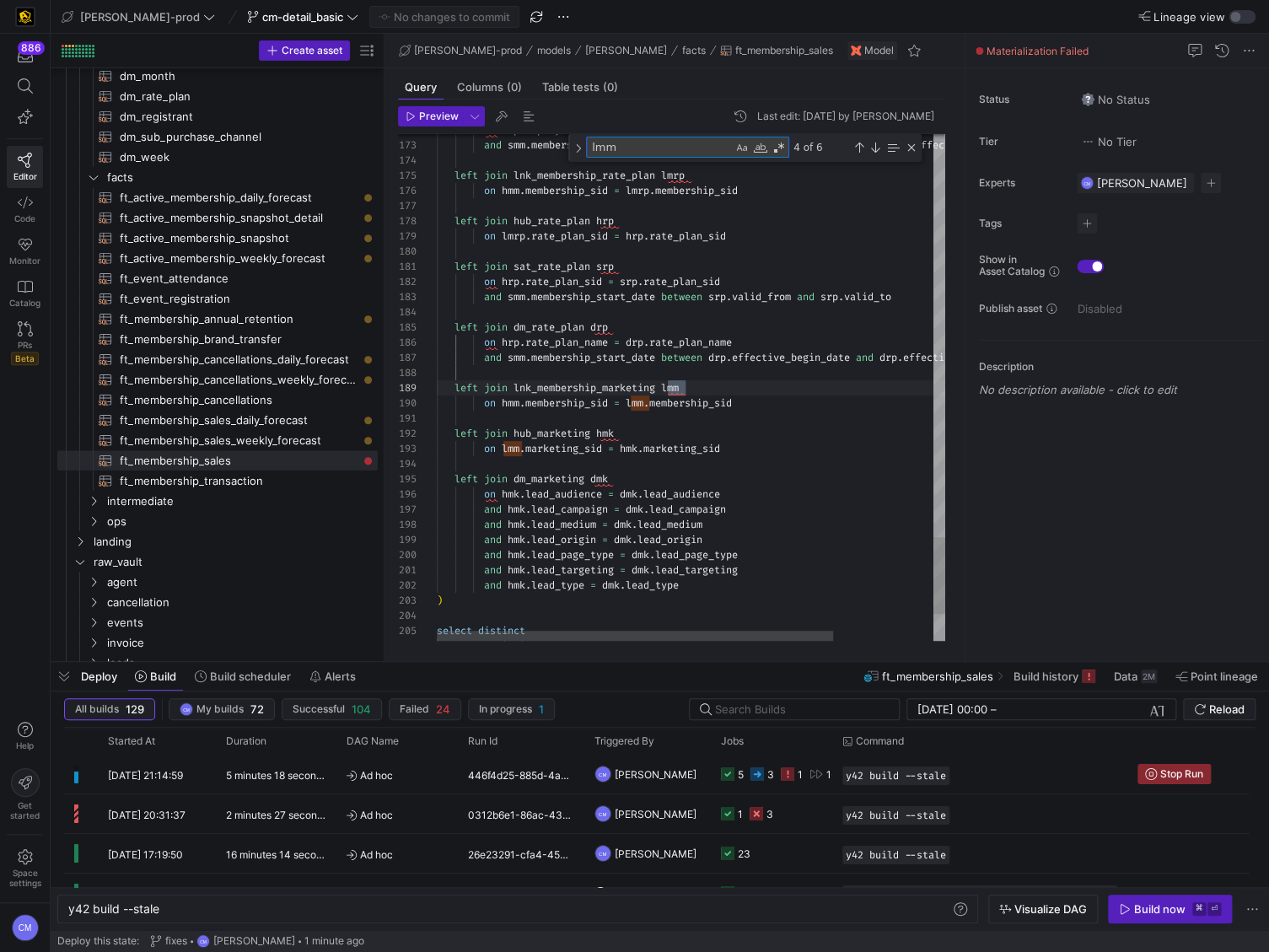
type textarea "lmm"
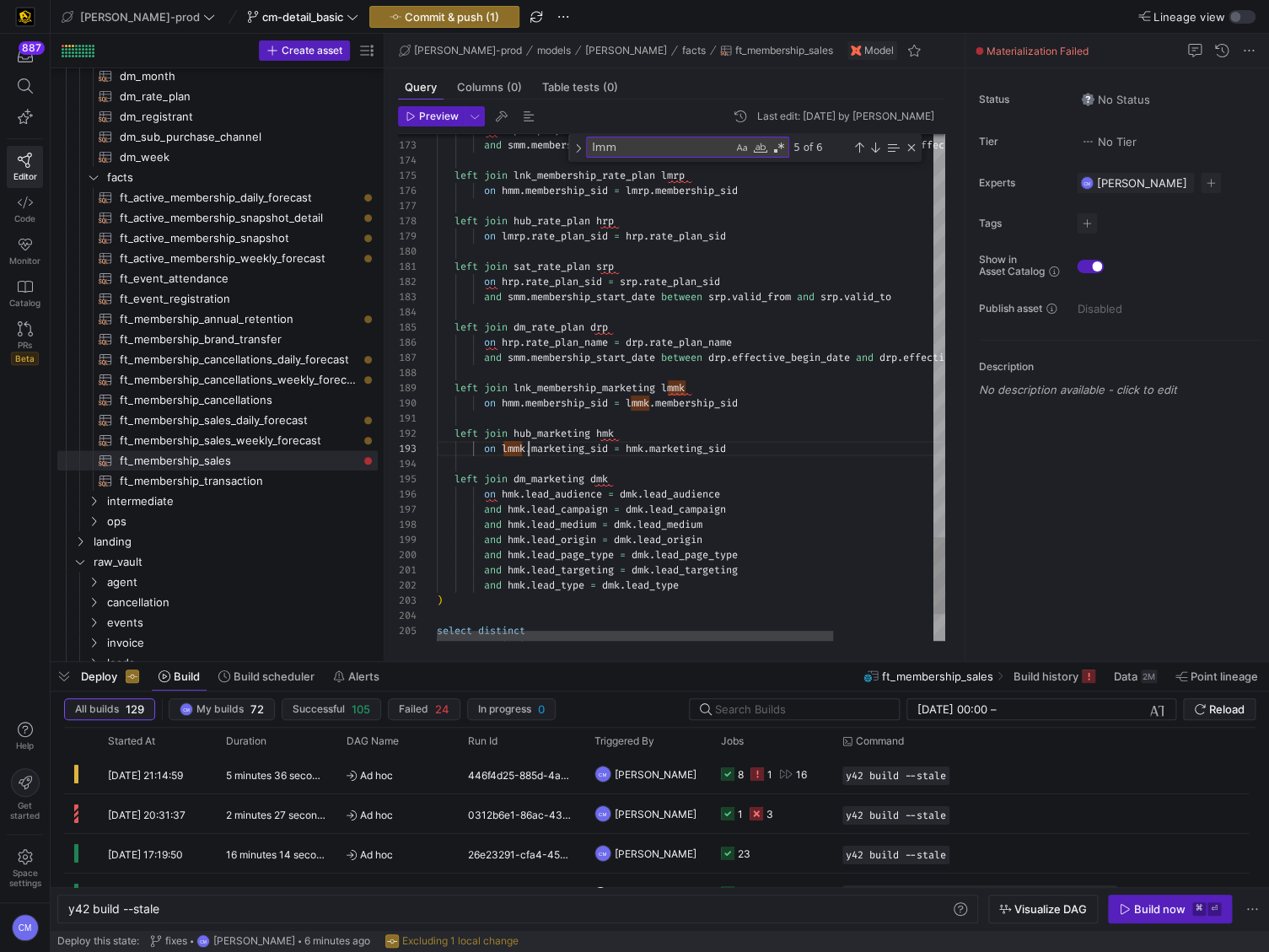
scroll to position [30, 91]
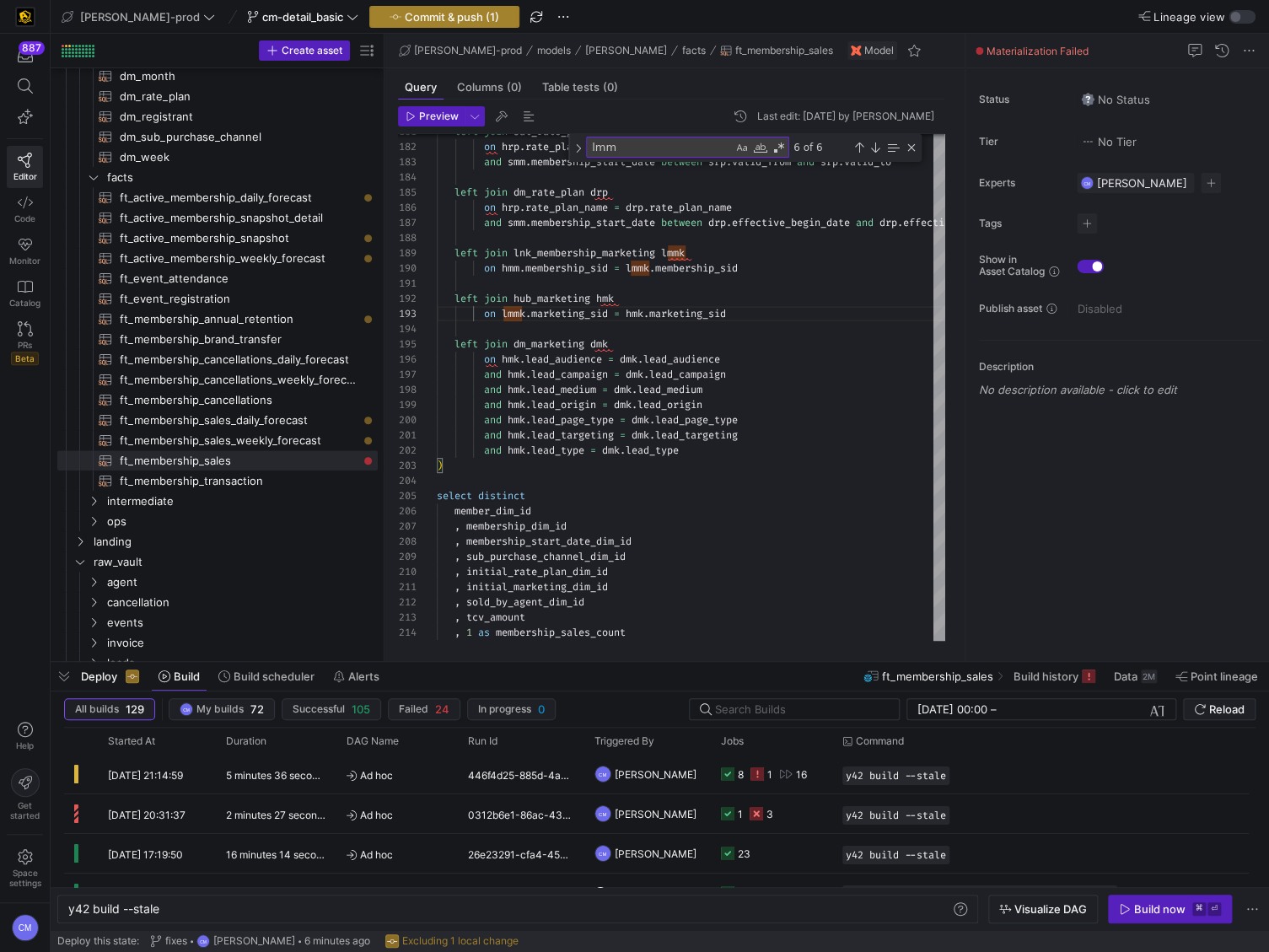
type textarea "left join hub_marketing hmk on lmmk.marketing_sid = hmk.marketing_sid left join…"
click at [412, 18] on span "Commit & push (1)" at bounding box center [452, 17] width 94 height 13
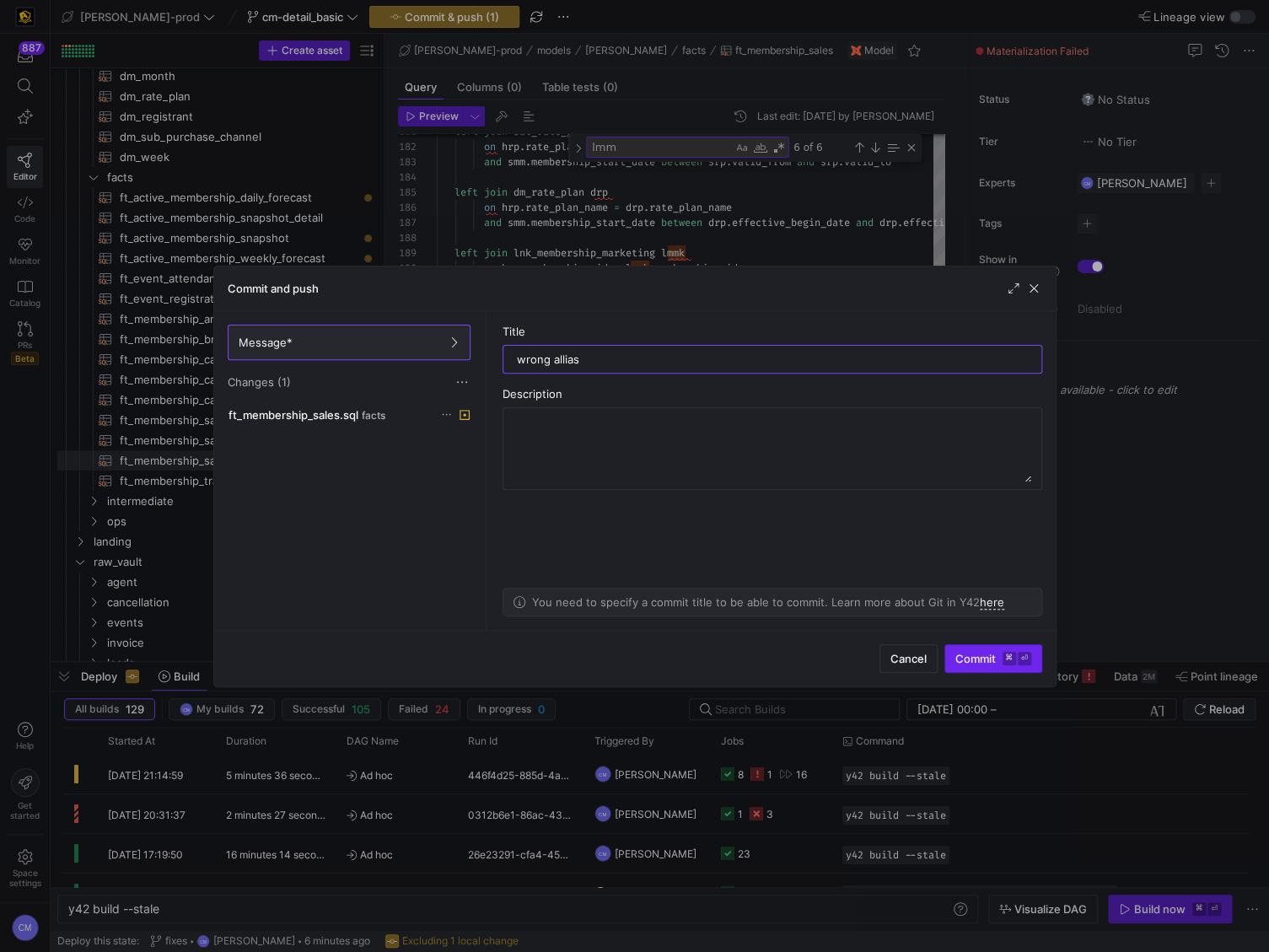
type input "wrong allias"
click at [969, 663] on span "Commit ⌘ ⏎" at bounding box center [993, 658] width 76 height 13
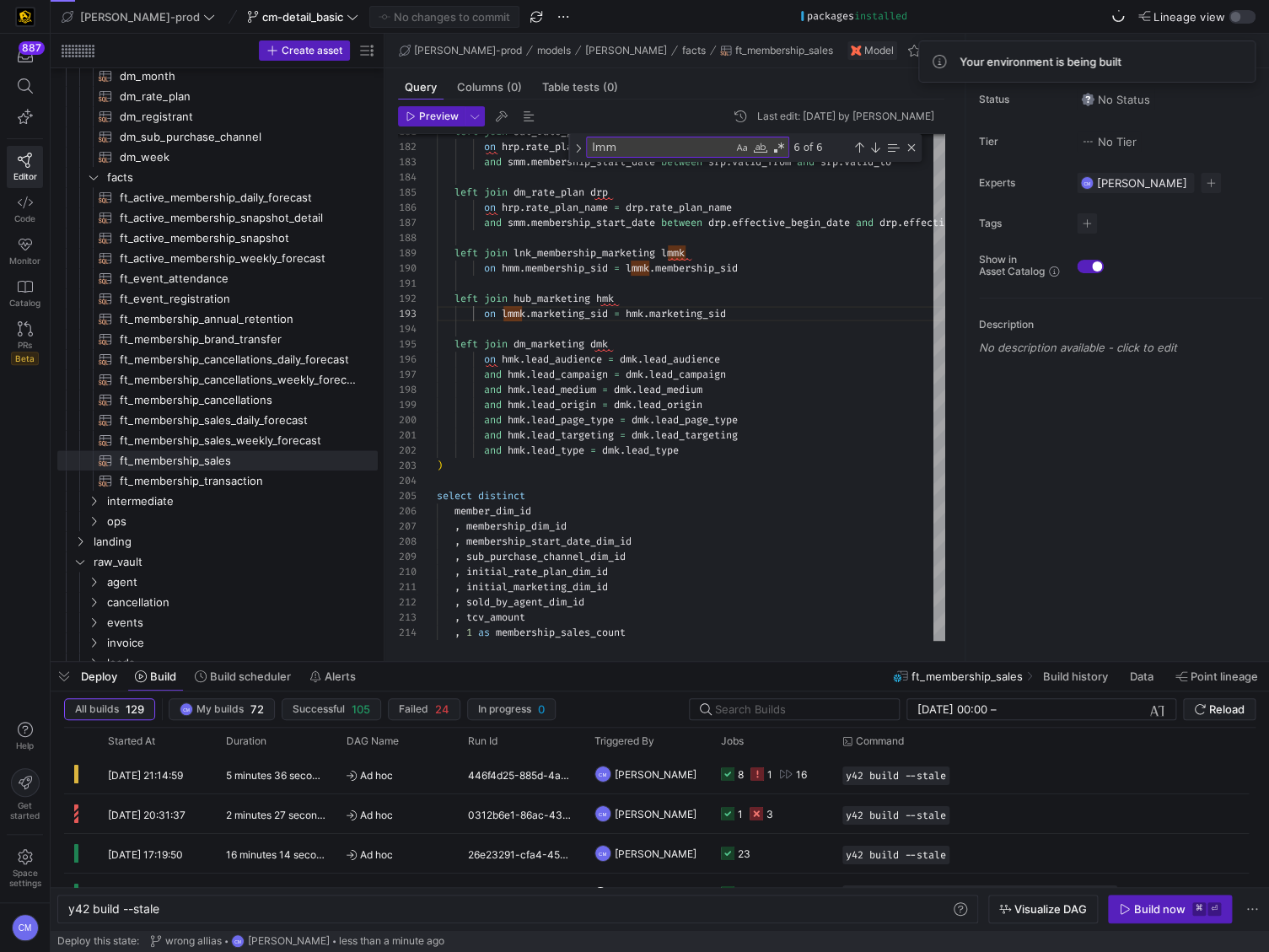
scroll to position [270, 0]
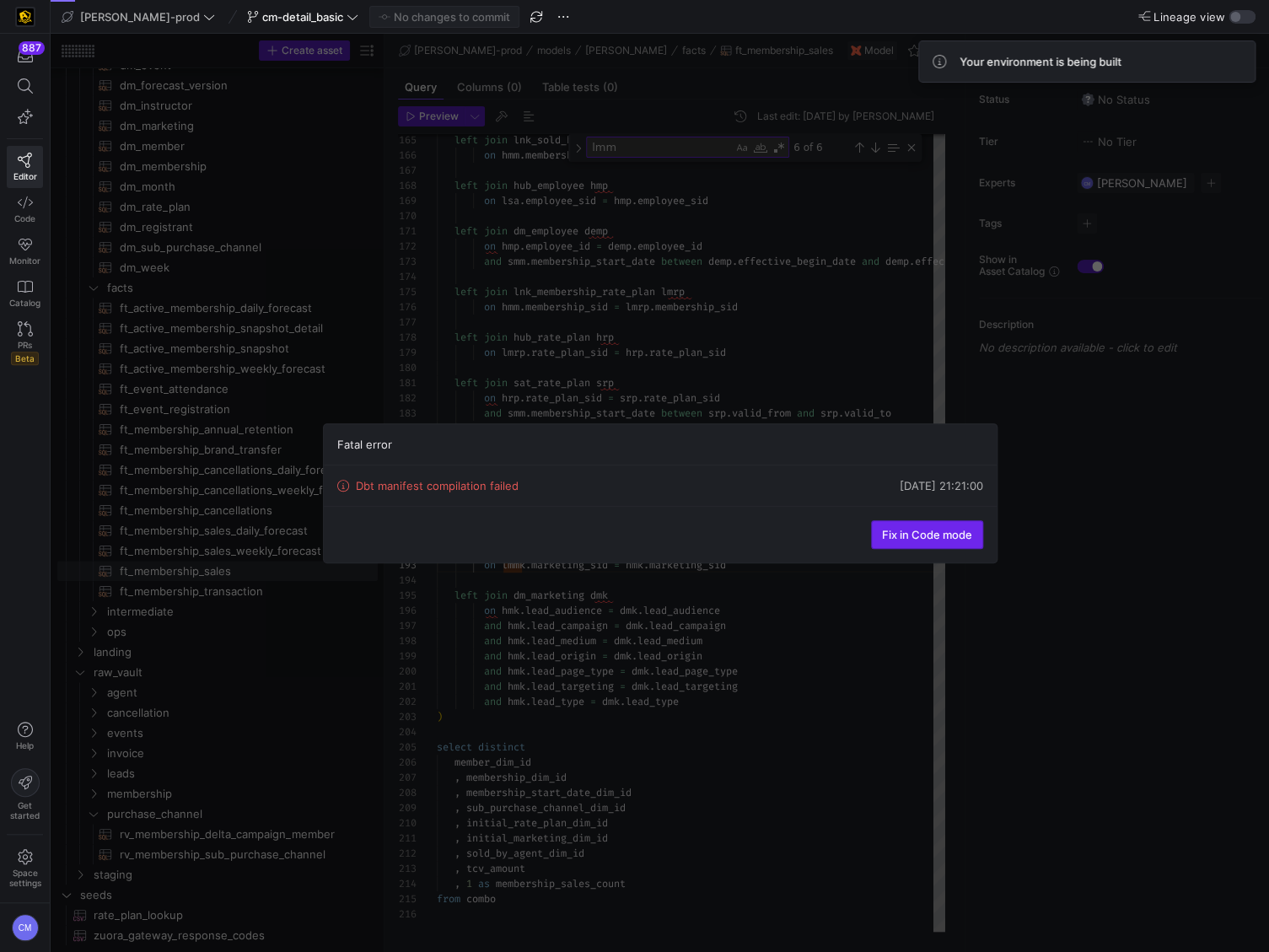
click at [898, 530] on span "Fix in Code mode" at bounding box center [927, 534] width 90 height 13
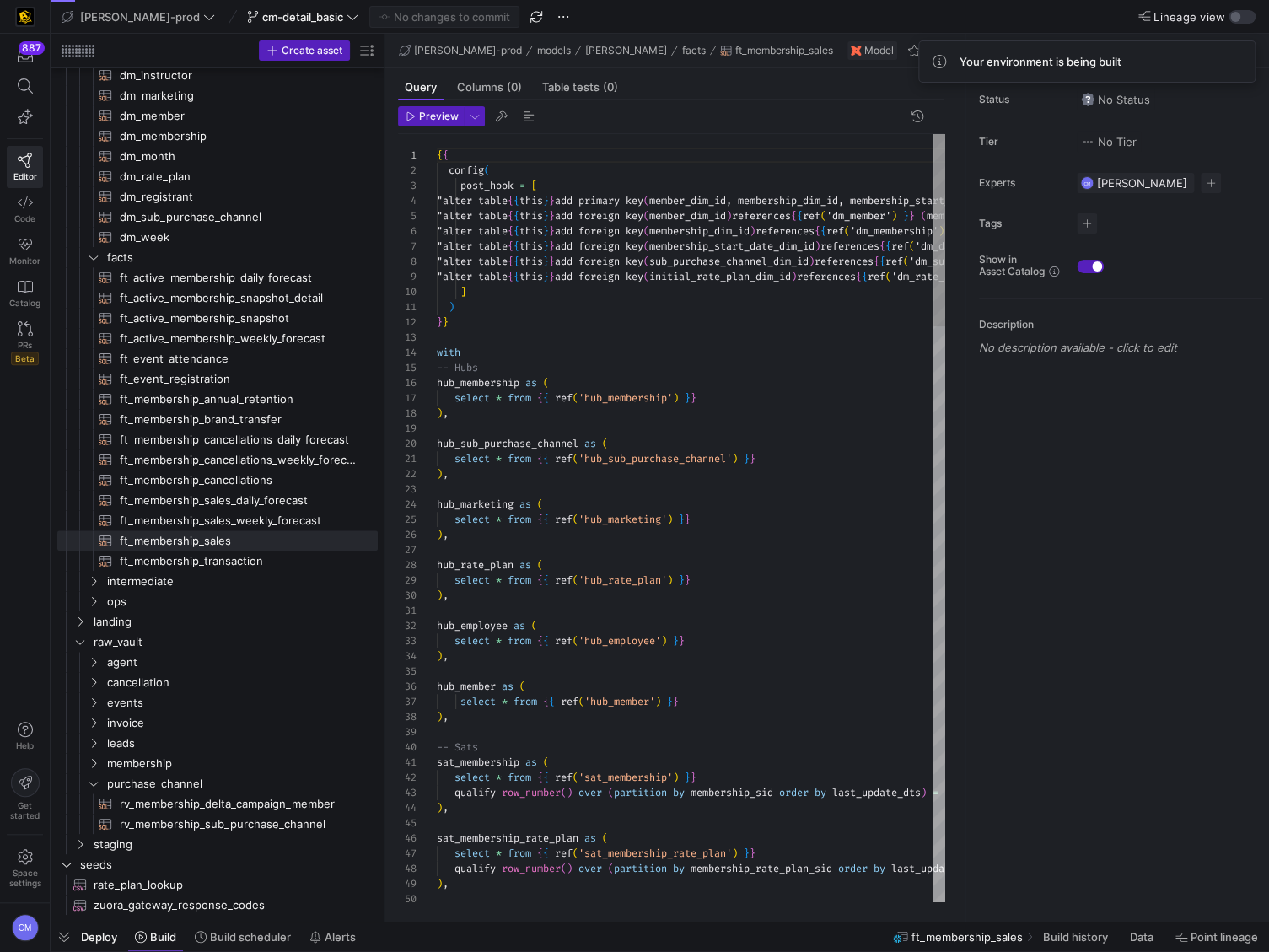
scroll to position [0, 92]
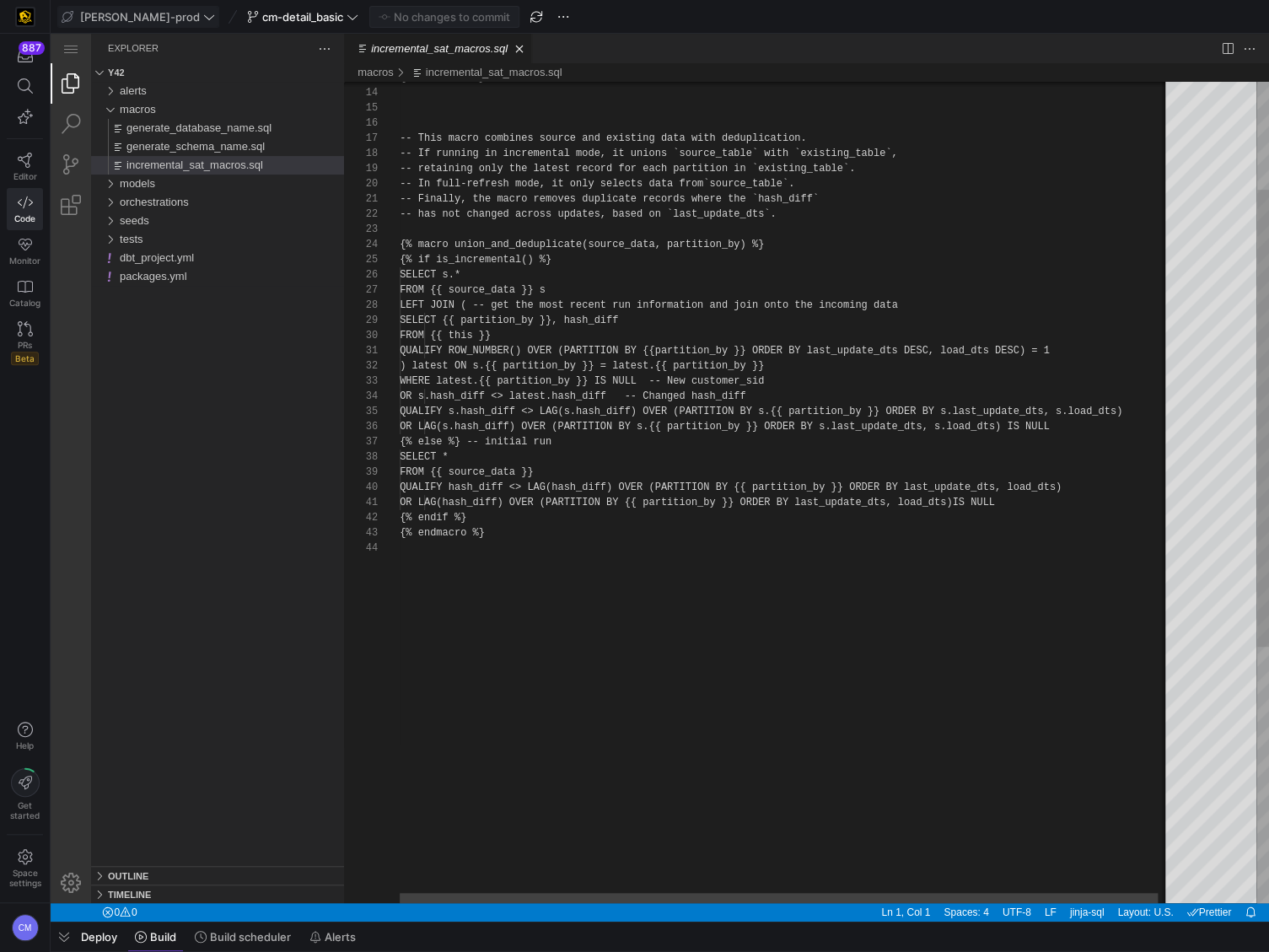
scroll to position [0, 4]
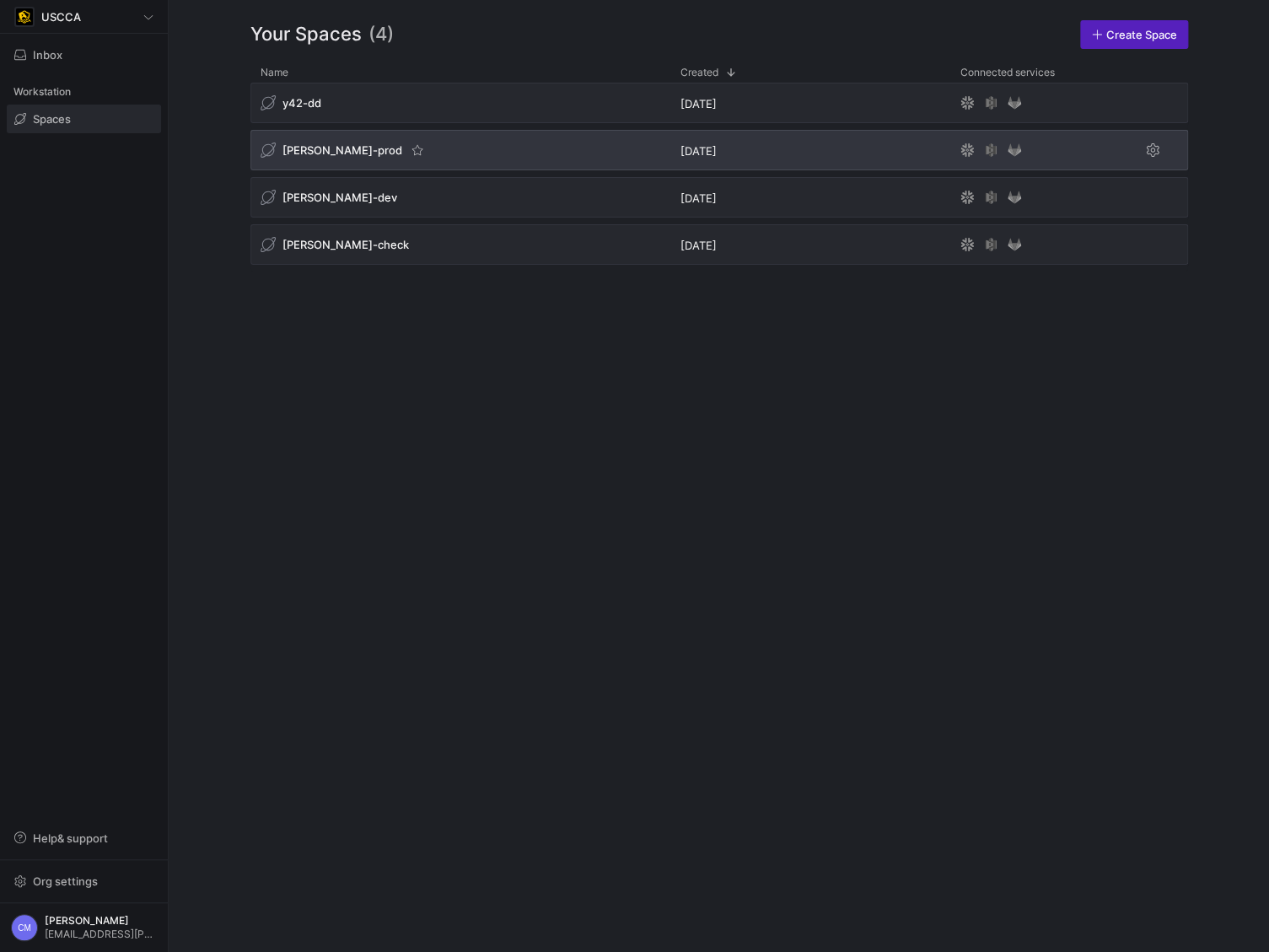
click at [326, 147] on span "[PERSON_NAME]-prod" at bounding box center [342, 150] width 120 height 13
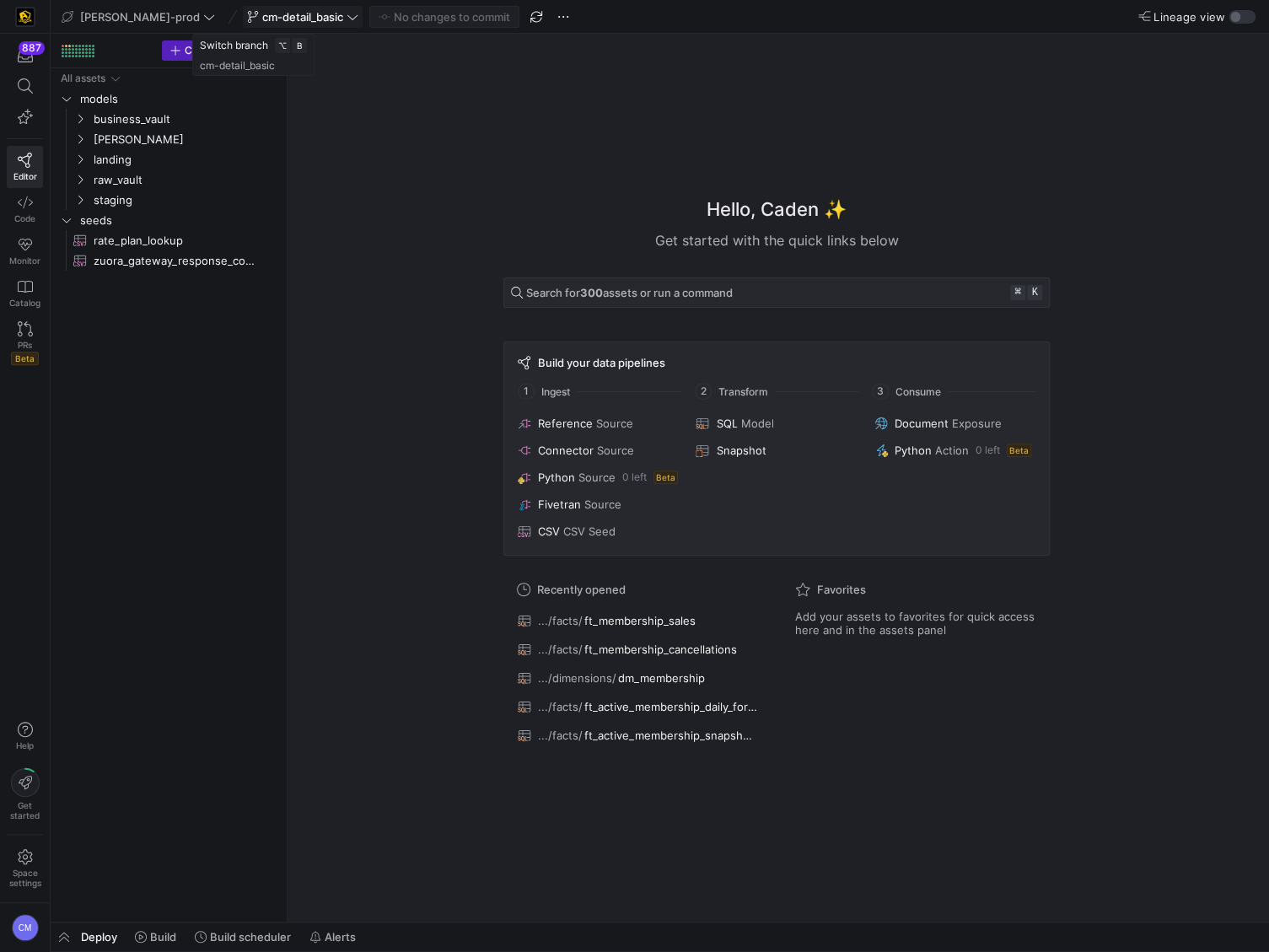
click at [244, 9] on span at bounding box center [303, 16] width 118 height 20
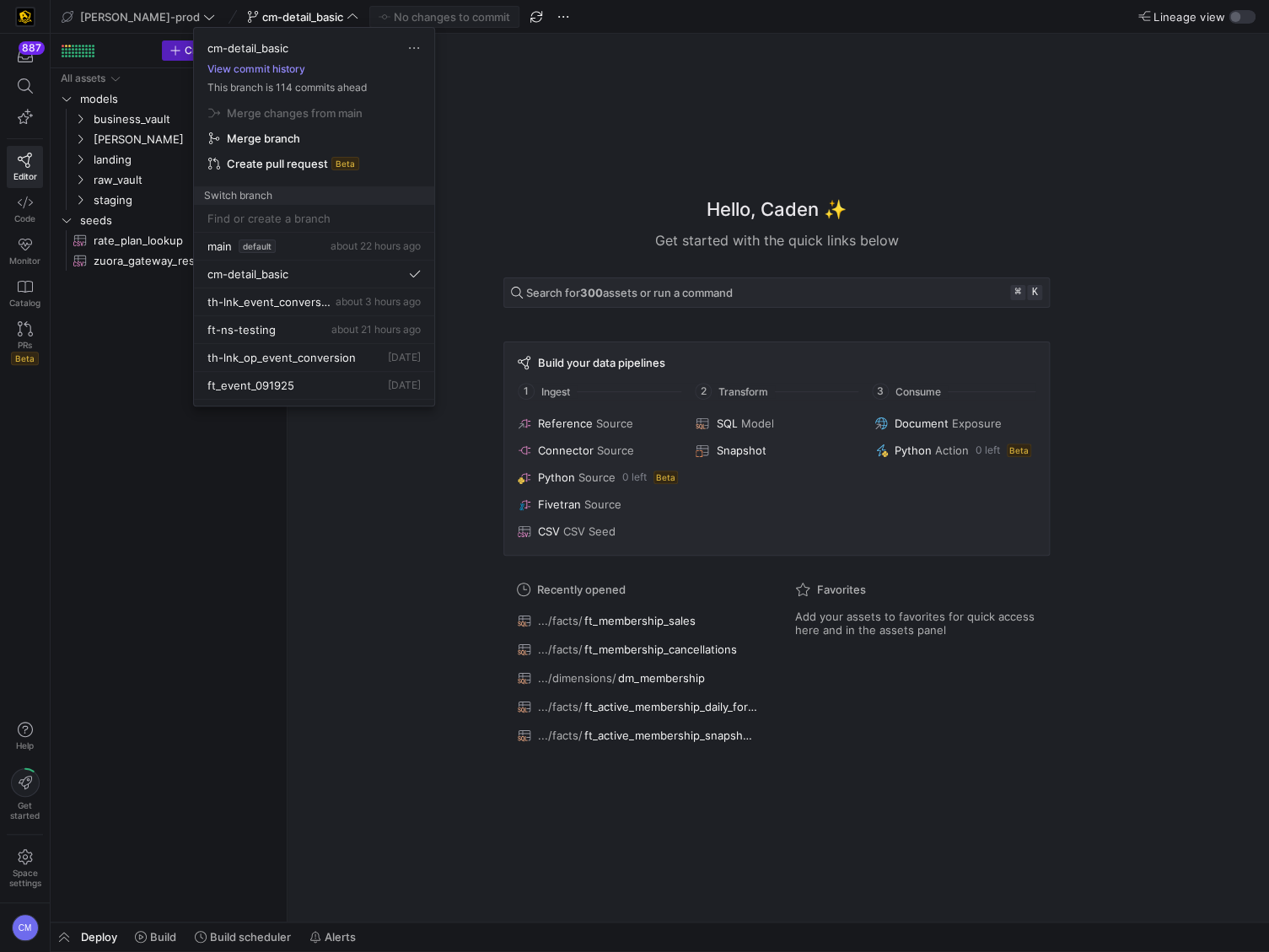
drag, startPoint x: 252, startPoint y: 77, endPoint x: 253, endPoint y: 67, distance: 10.0
click at [253, 76] on div "cm-detail_basic View commit history This branch is 114 commits ahead Merge chan…" at bounding box center [314, 116] width 241 height 177
click at [253, 67] on button "View commit history" at bounding box center [256, 68] width 125 height 11
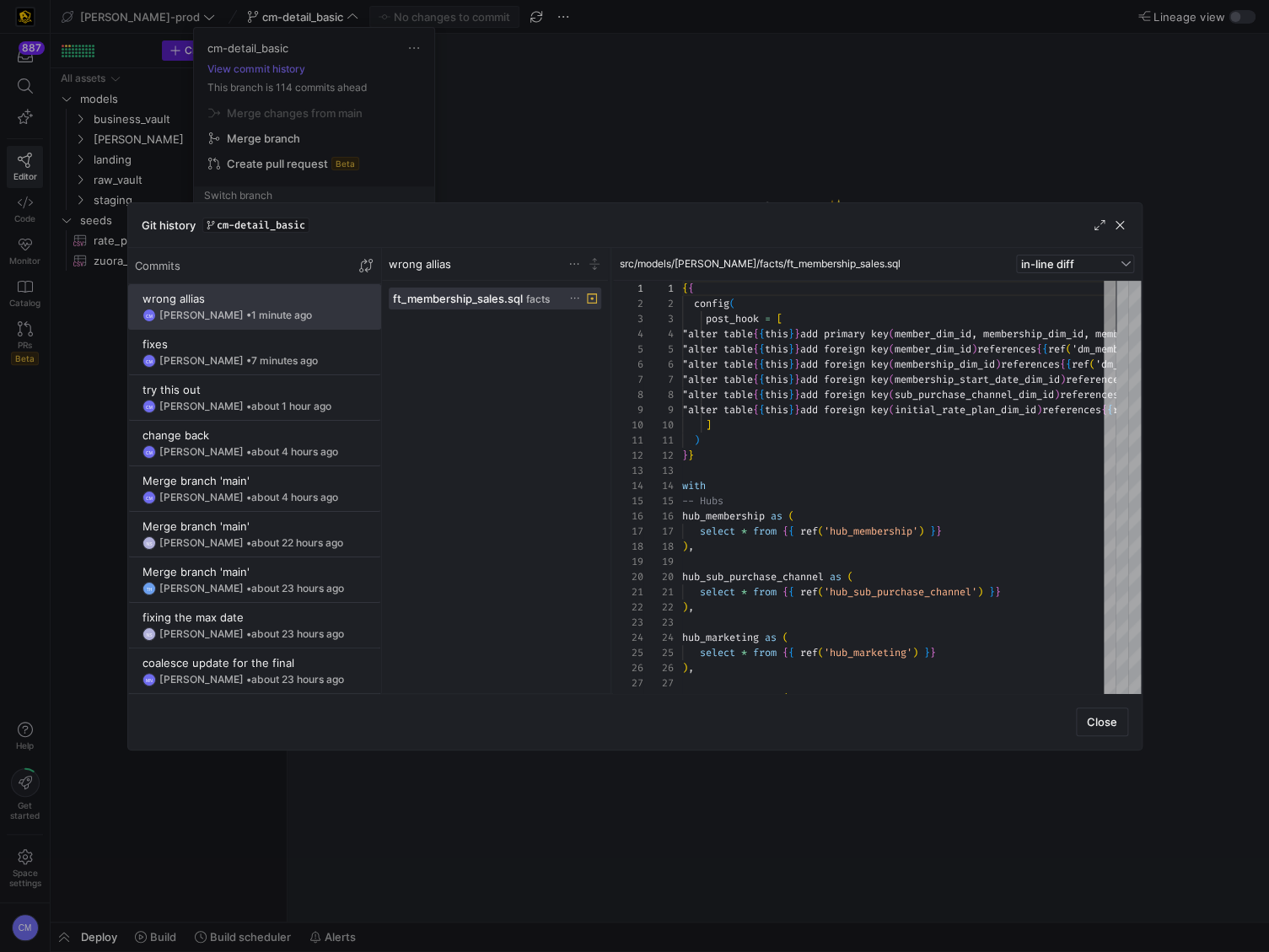
click at [624, 158] on div at bounding box center [634, 476] width 1269 height 952
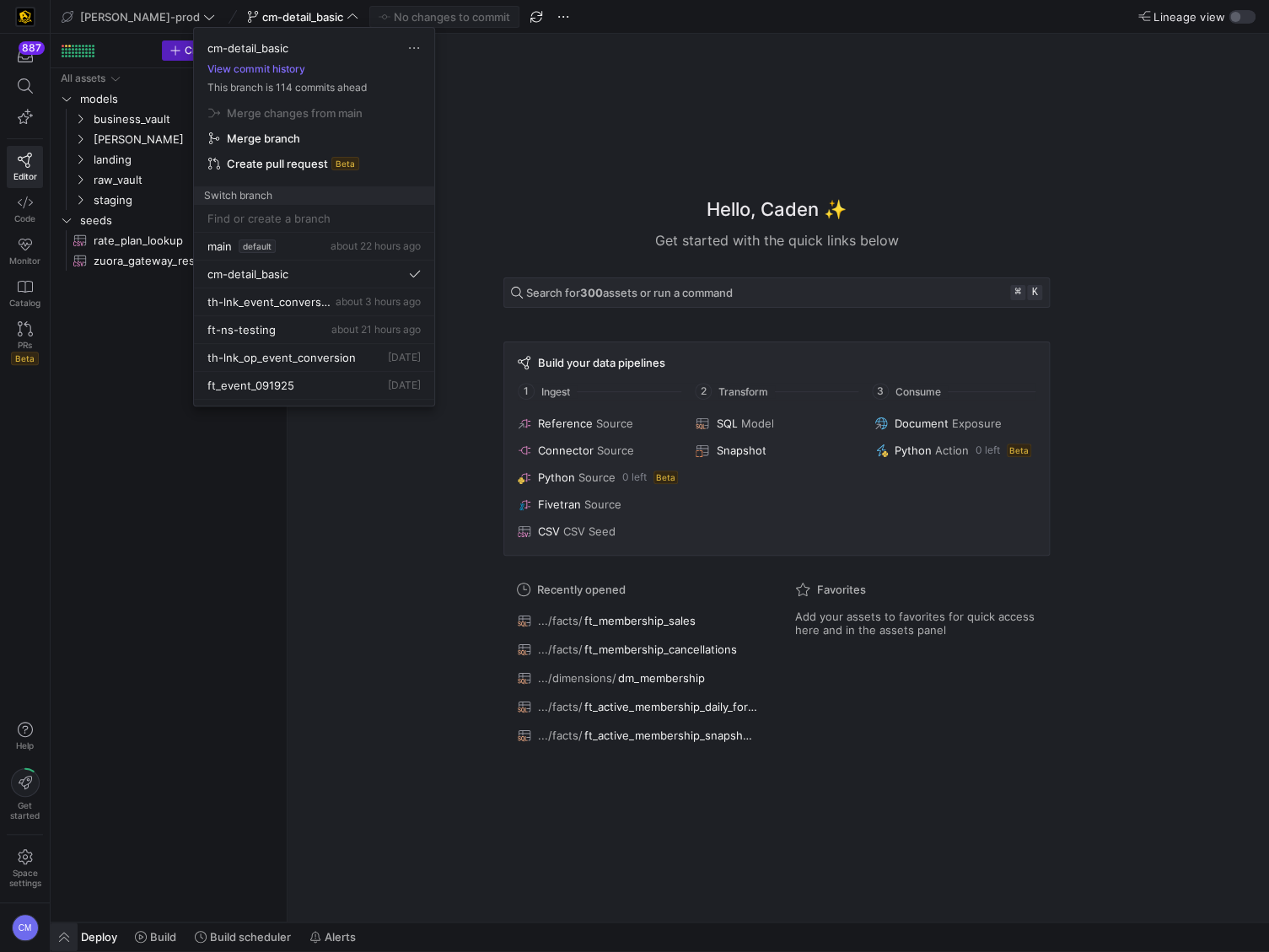
click at [56, 927] on div at bounding box center [634, 476] width 1269 height 952
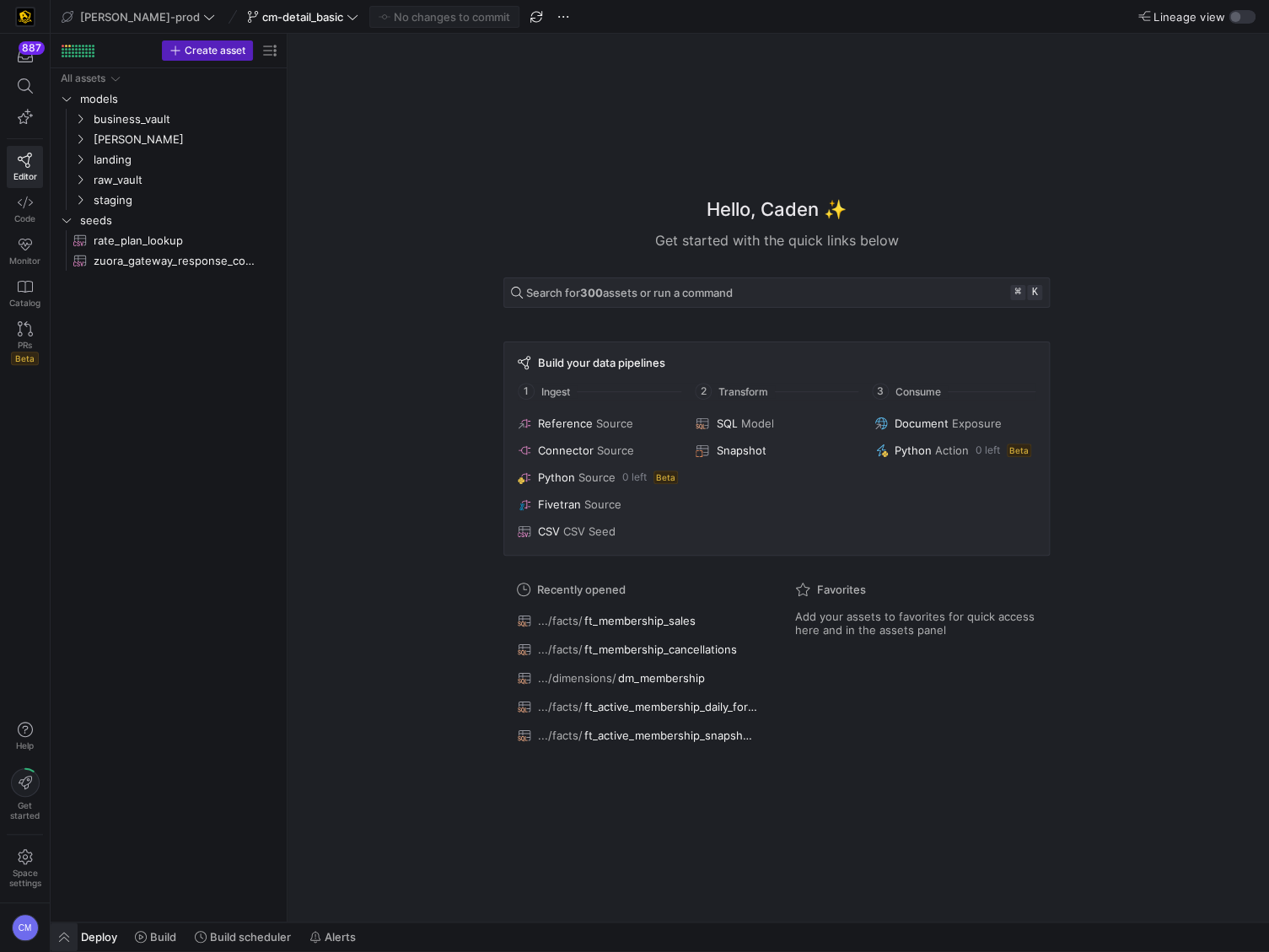
click at [61, 932] on span "button" at bounding box center [64, 937] width 27 height 29
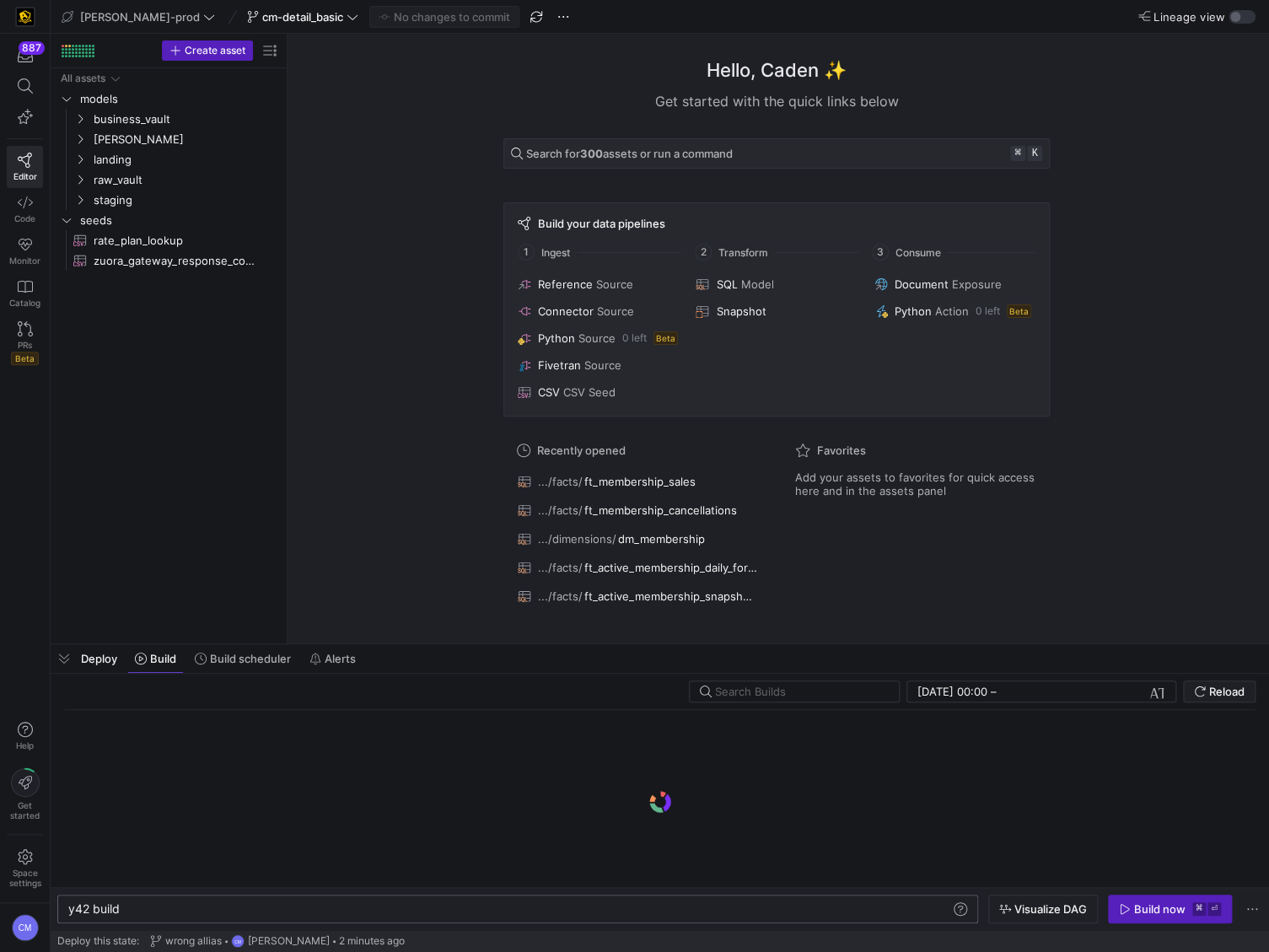
click at [315, 912] on div "y42 build" at bounding box center [510, 909] width 883 height 13
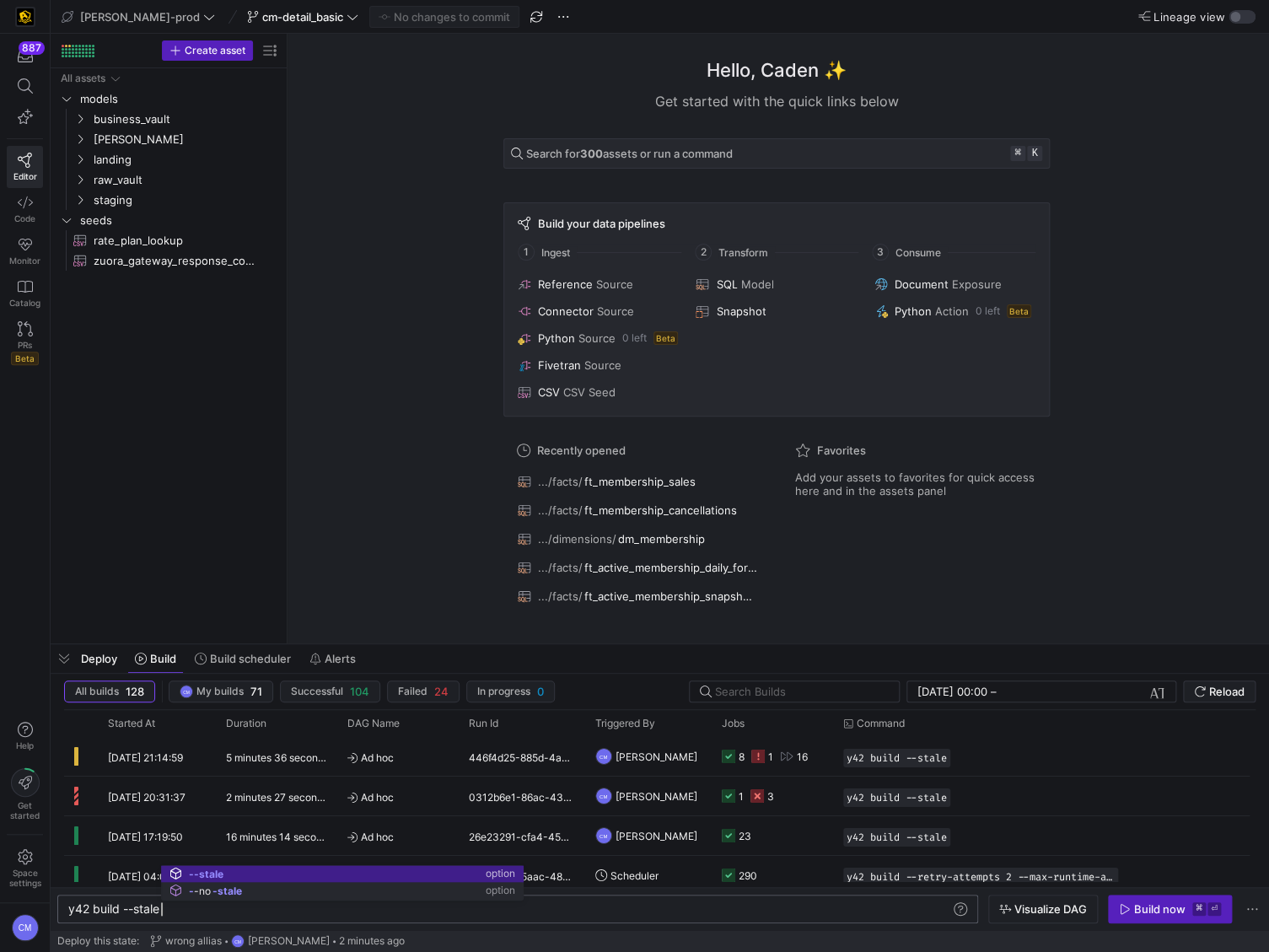
scroll to position [0, 92]
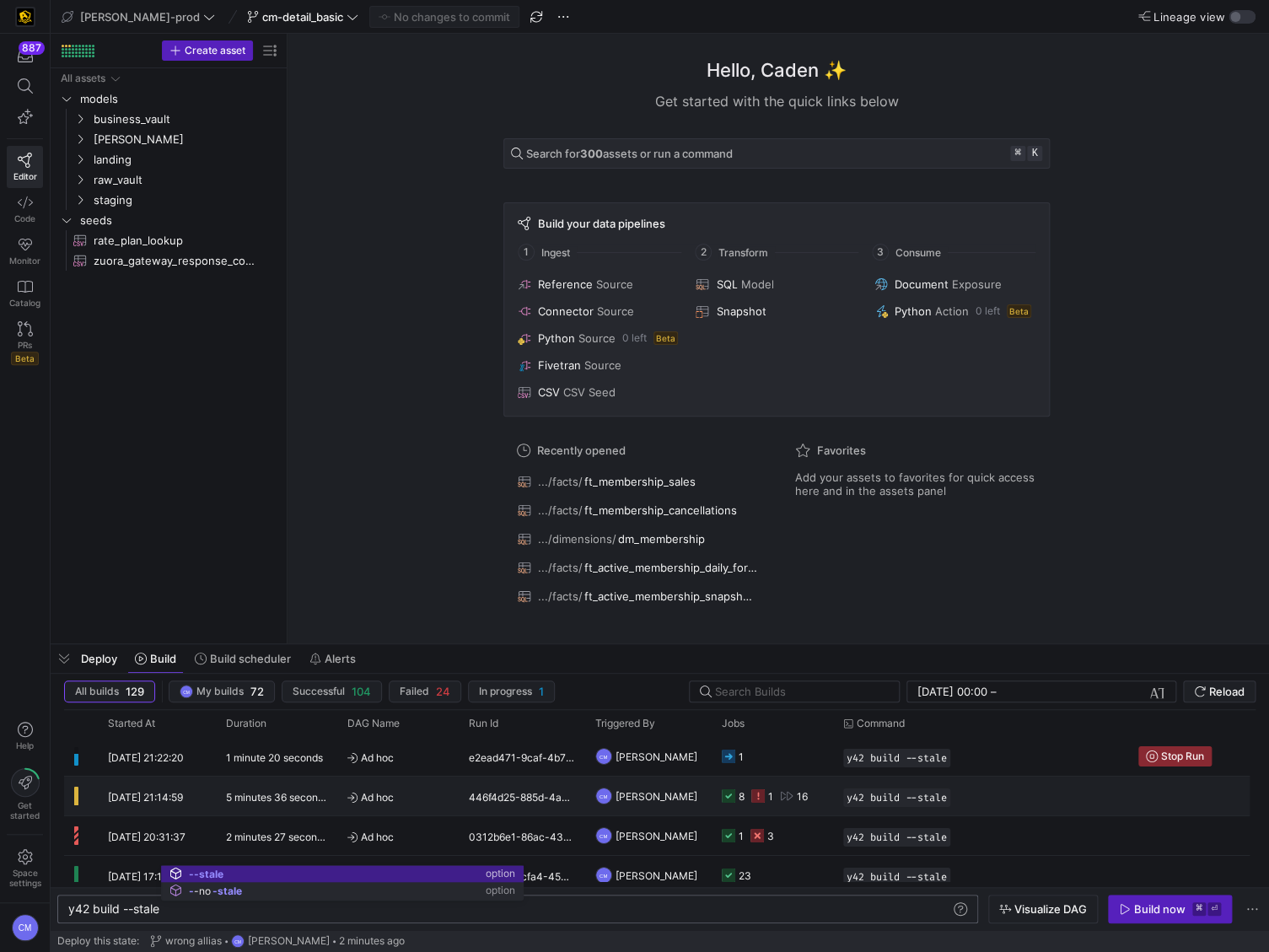
type textarea "y42 build --stale"
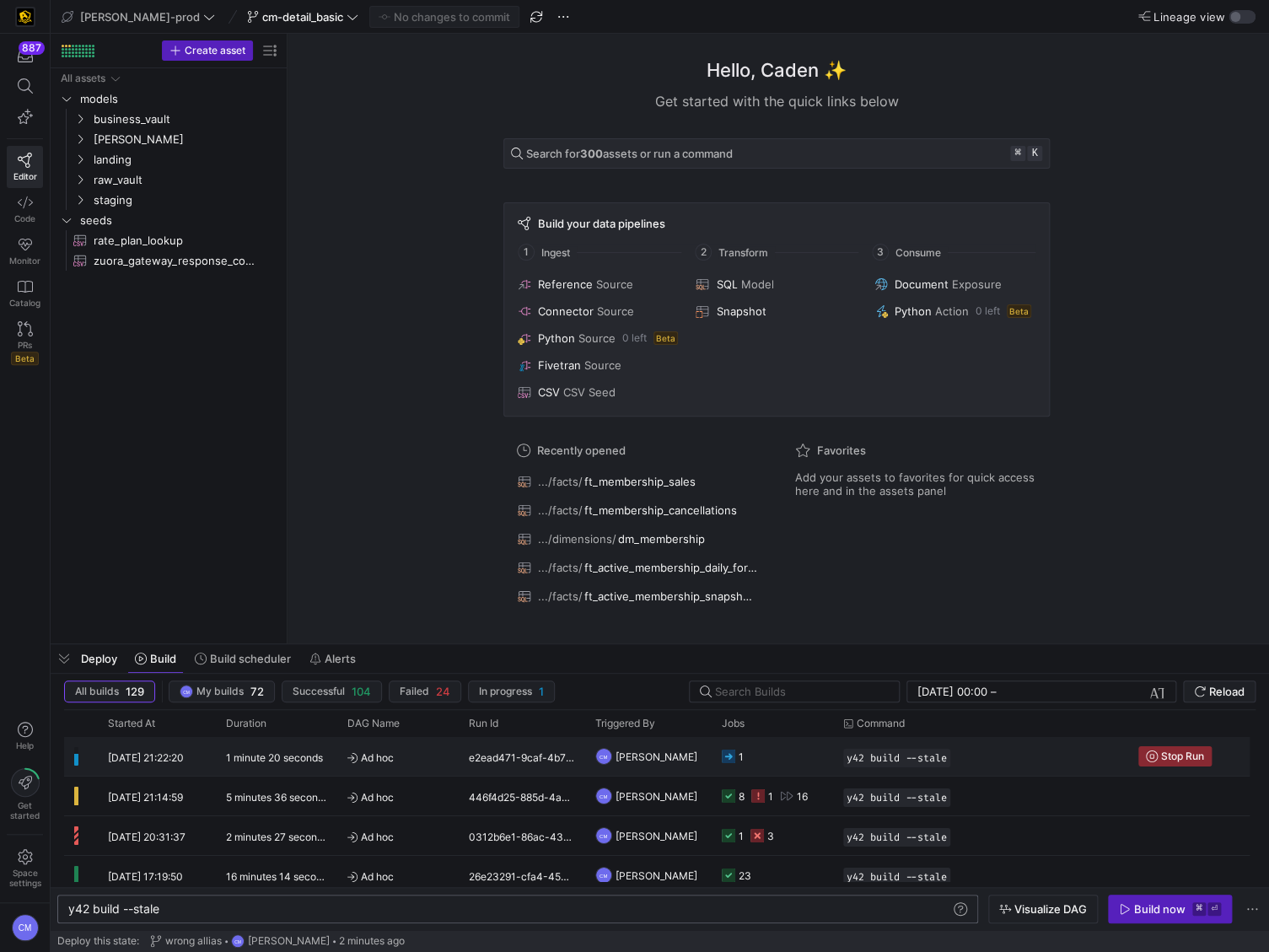
click at [506, 775] on div "e2ead471-9caf-4b71-8c53-44690015d504" at bounding box center [521, 756] width 127 height 39
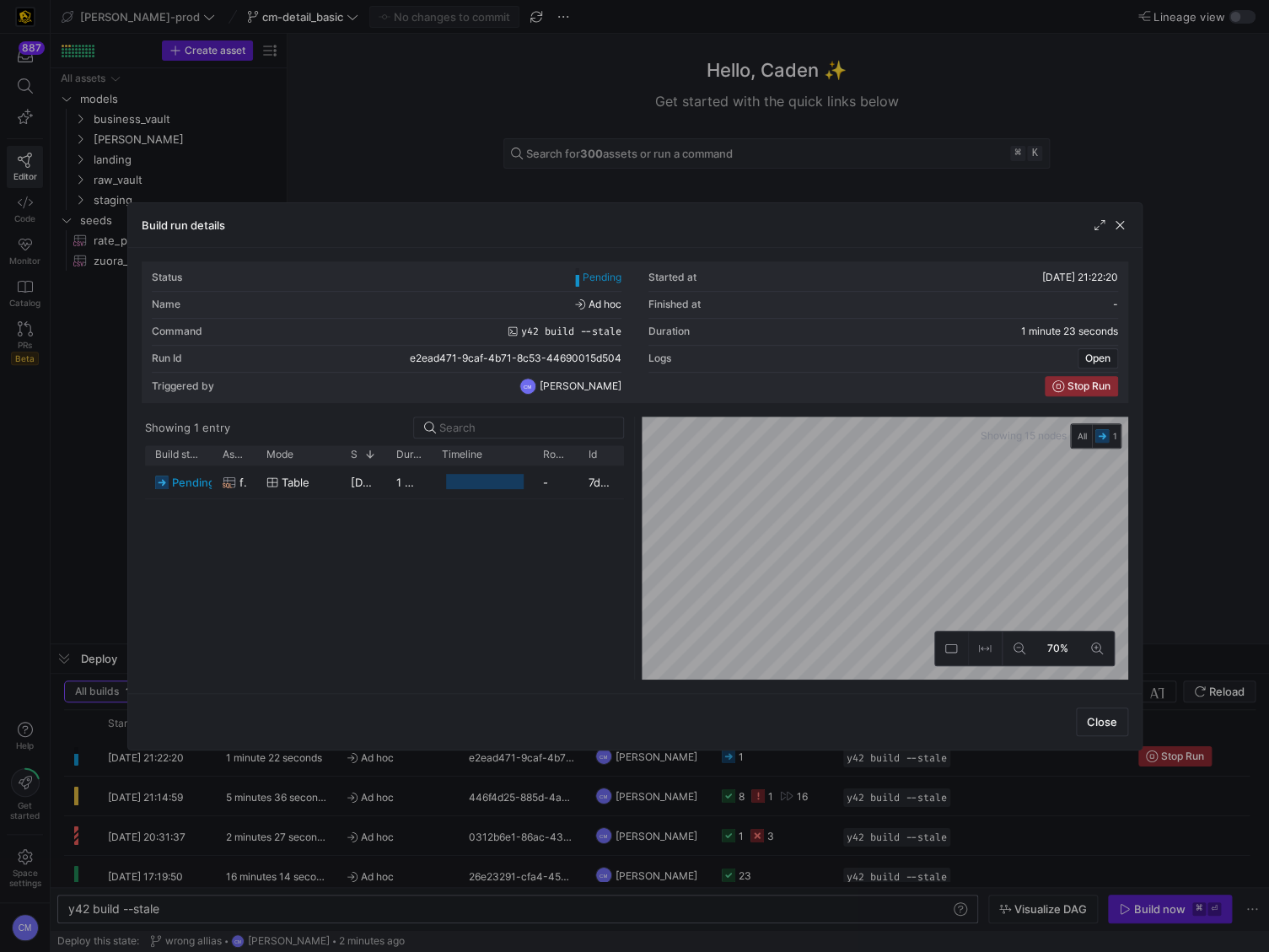
click at [506, 775] on div at bounding box center [634, 476] width 1269 height 952
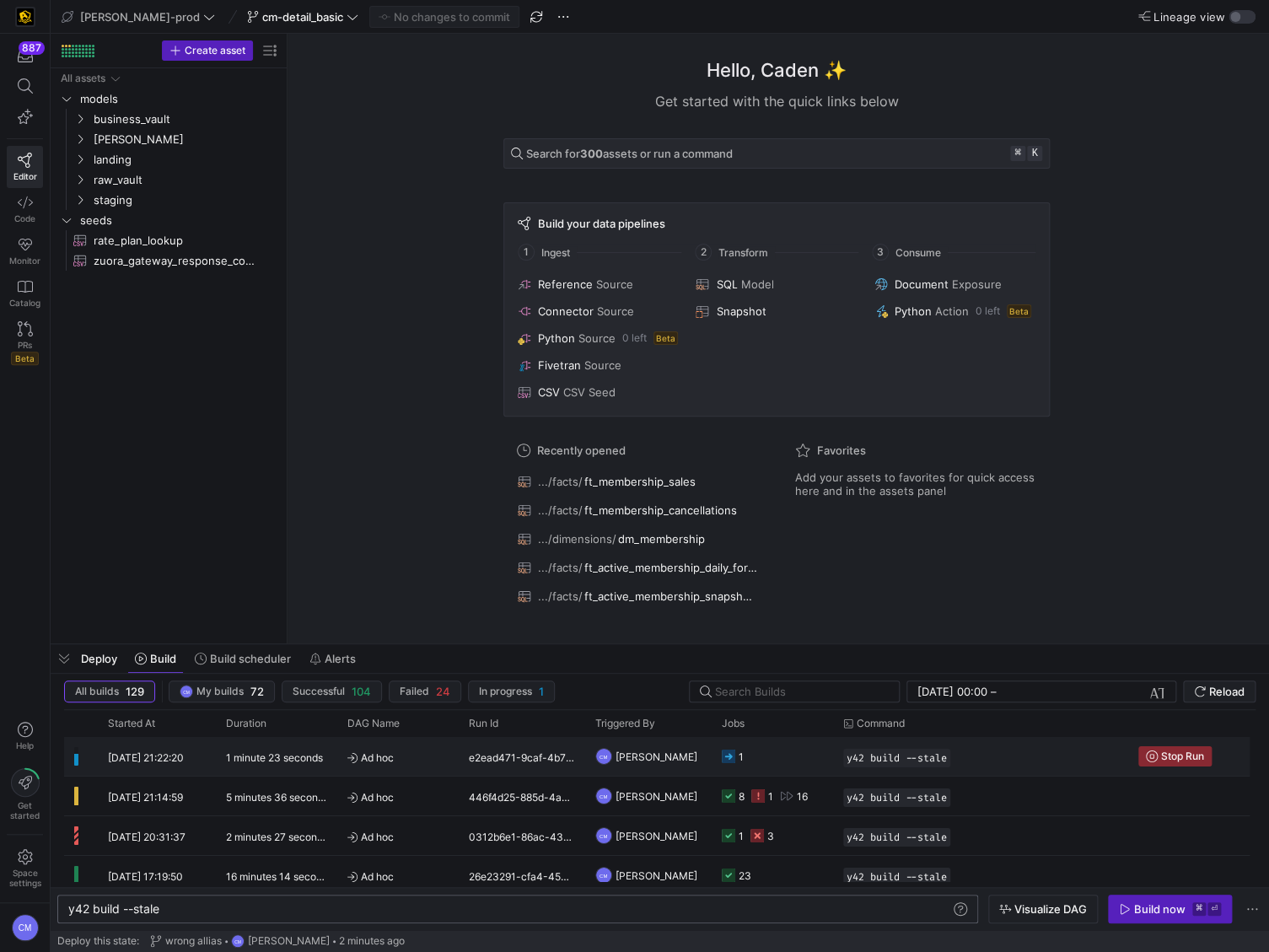
click at [506, 775] on div "e2ead471-9caf-4b71-8c53-44690015d504" at bounding box center [521, 756] width 127 height 39
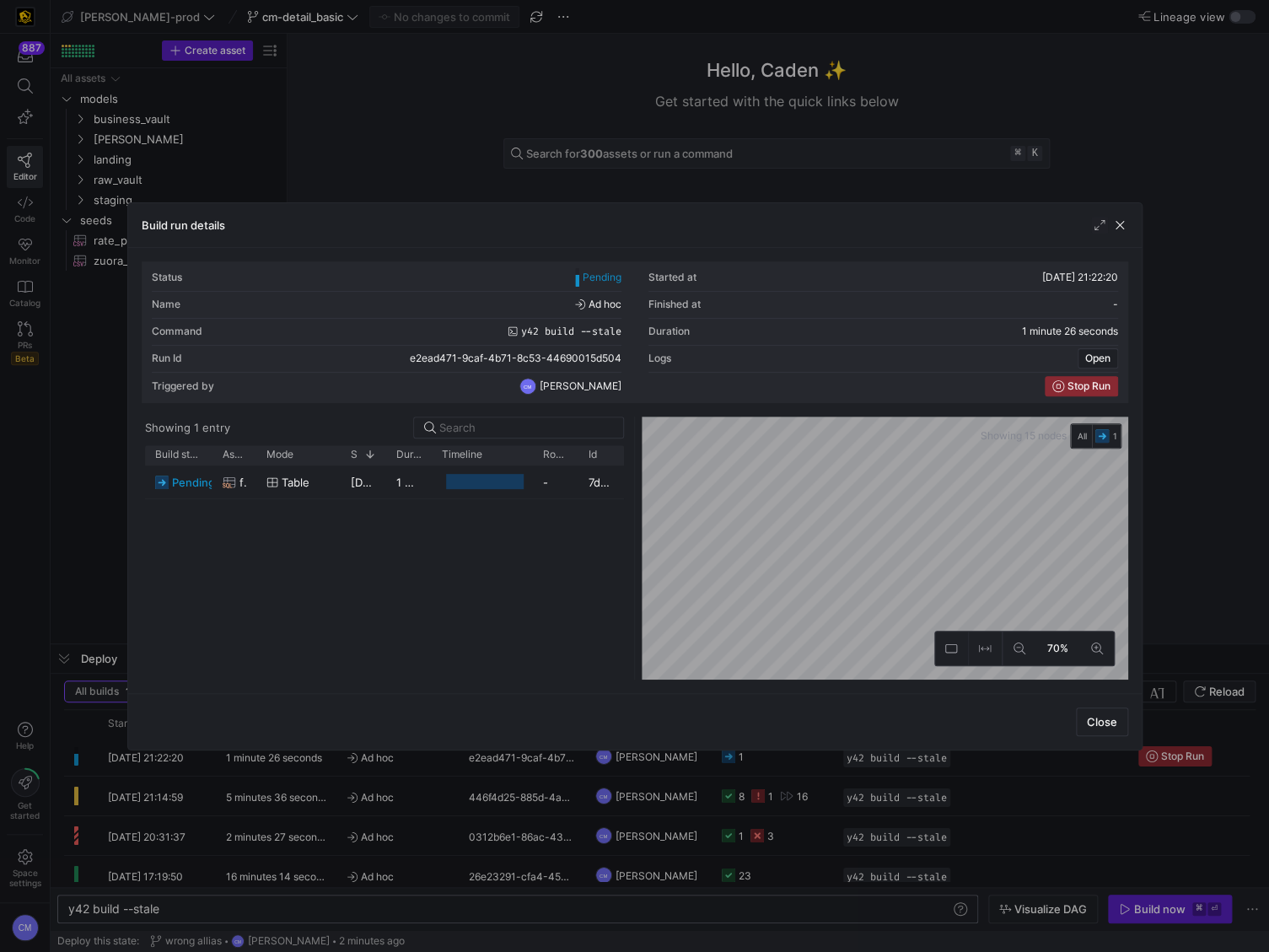
click at [250, 810] on div at bounding box center [634, 476] width 1269 height 952
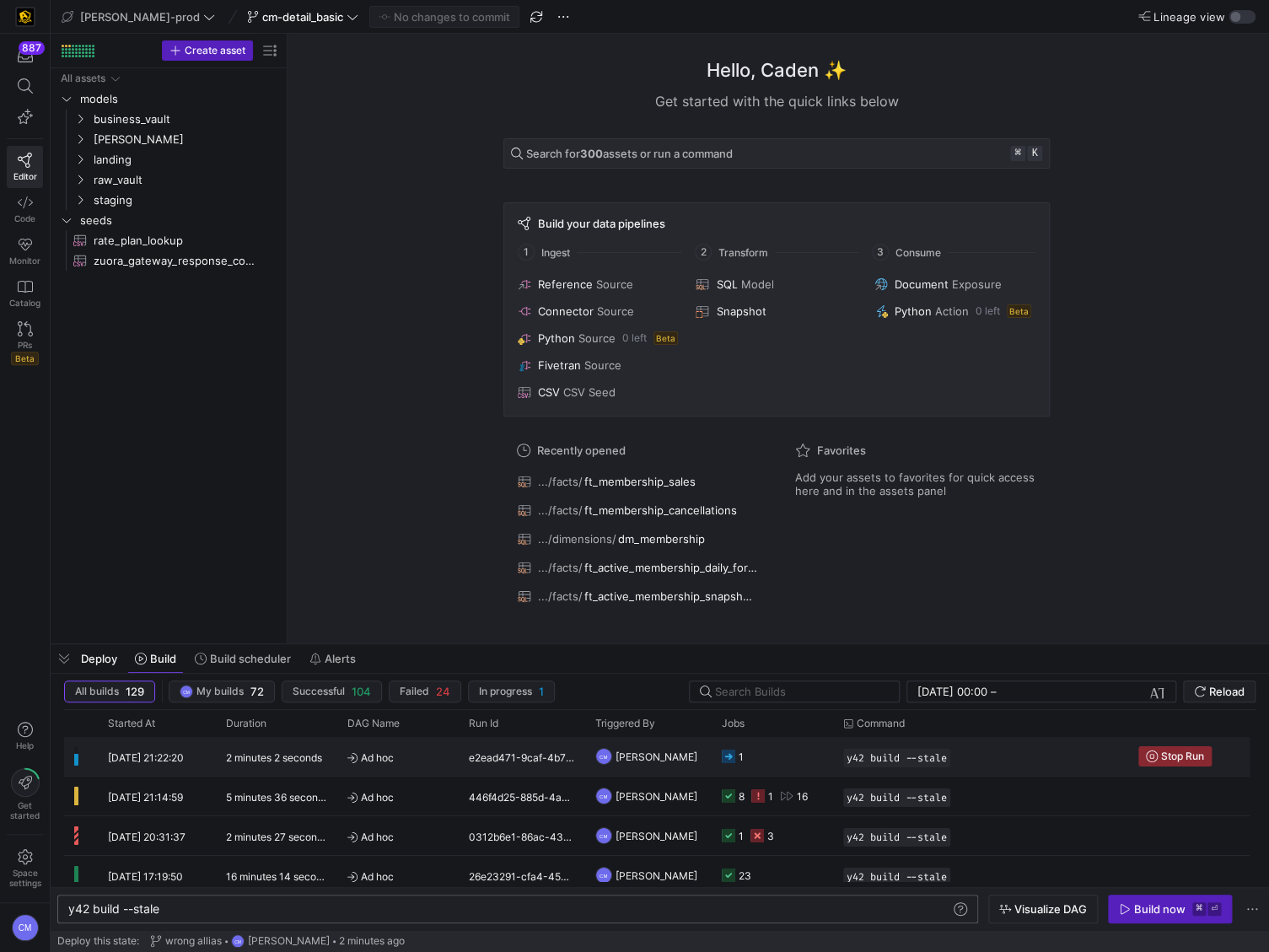
click at [816, 750] on y42-job-status-cell-renderer "1" at bounding box center [772, 756] width 101 height 37
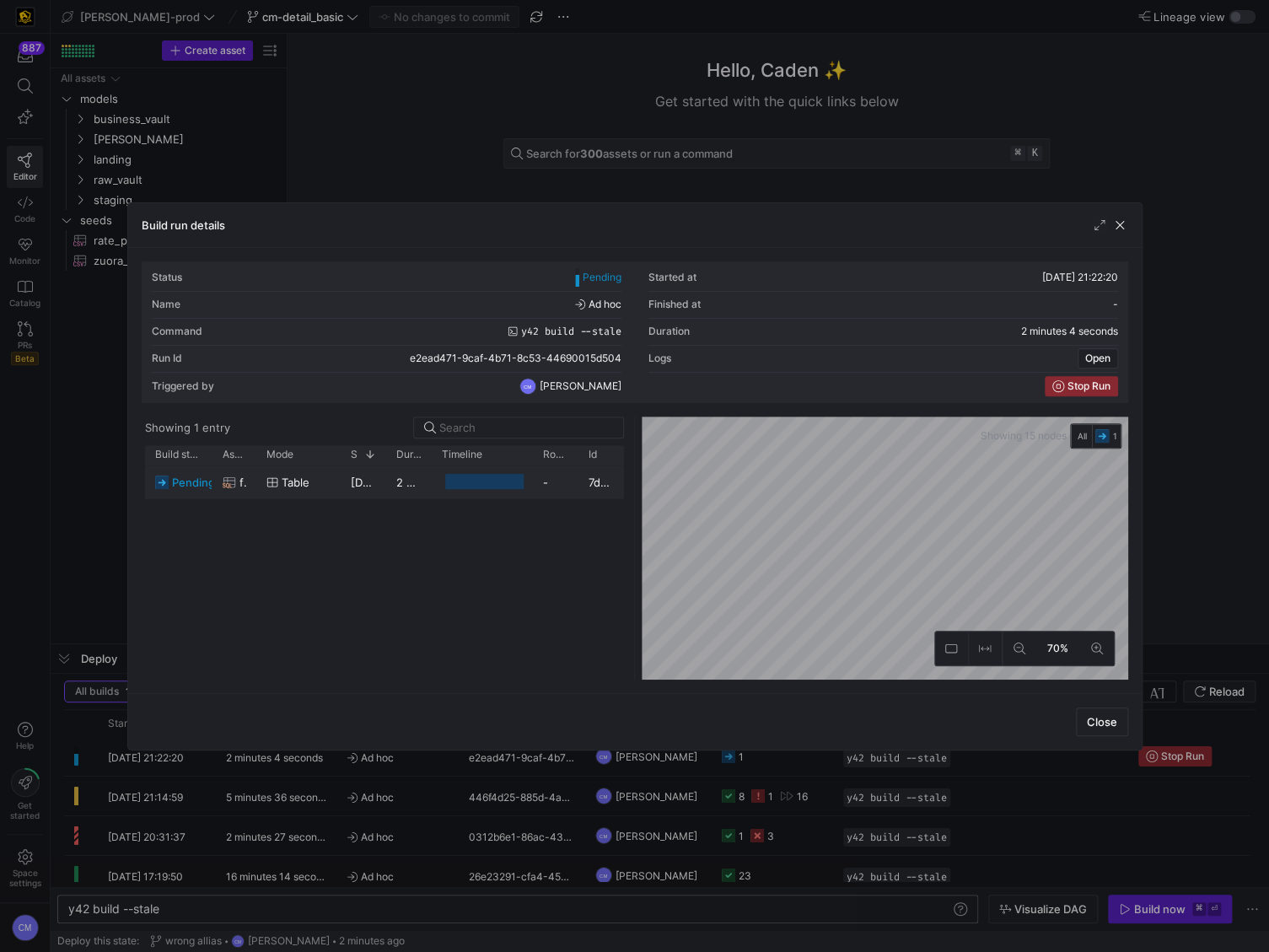
click at [446, 485] on div at bounding box center [484, 481] width 78 height 16
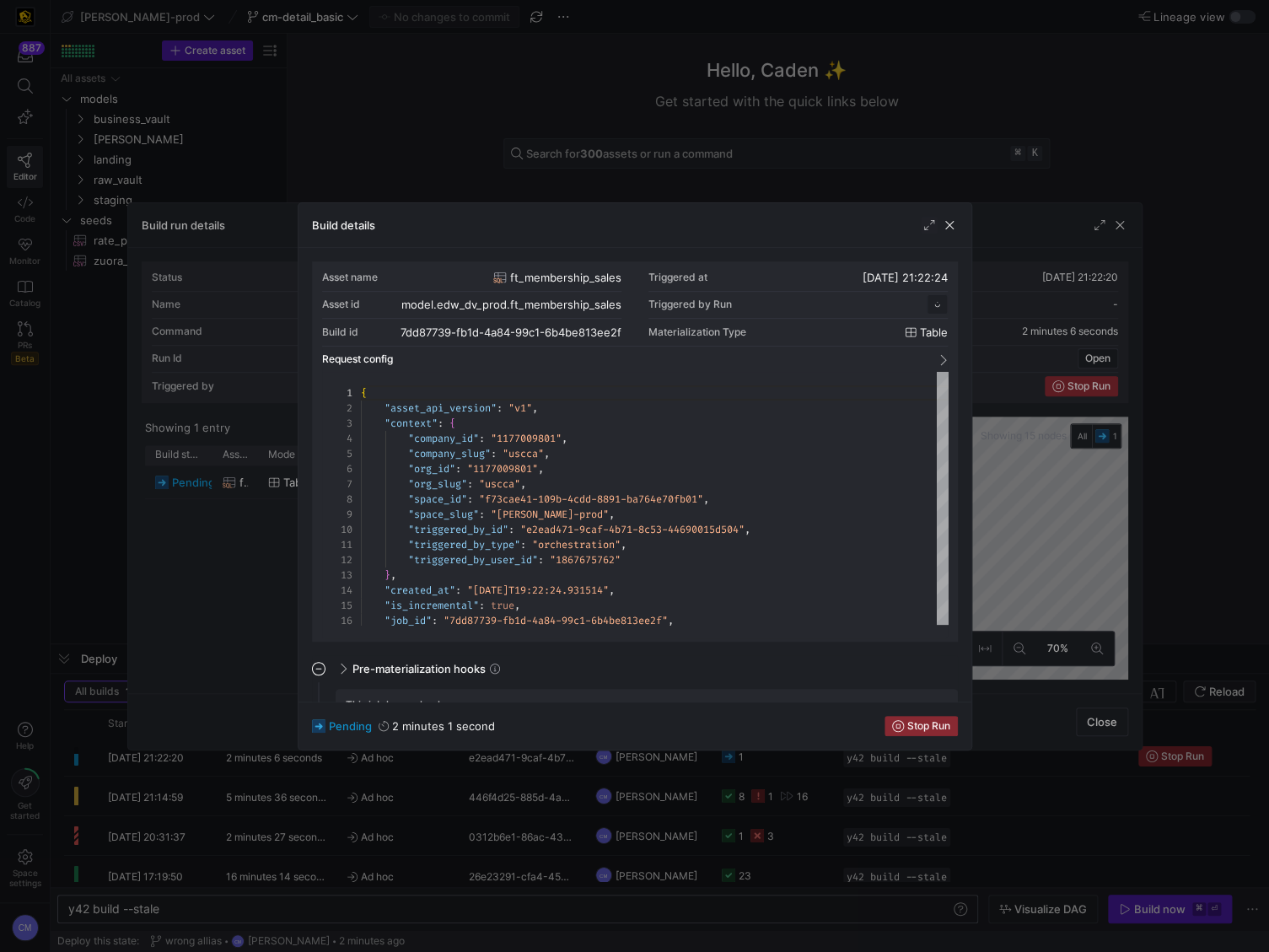
scroll to position [152, 0]
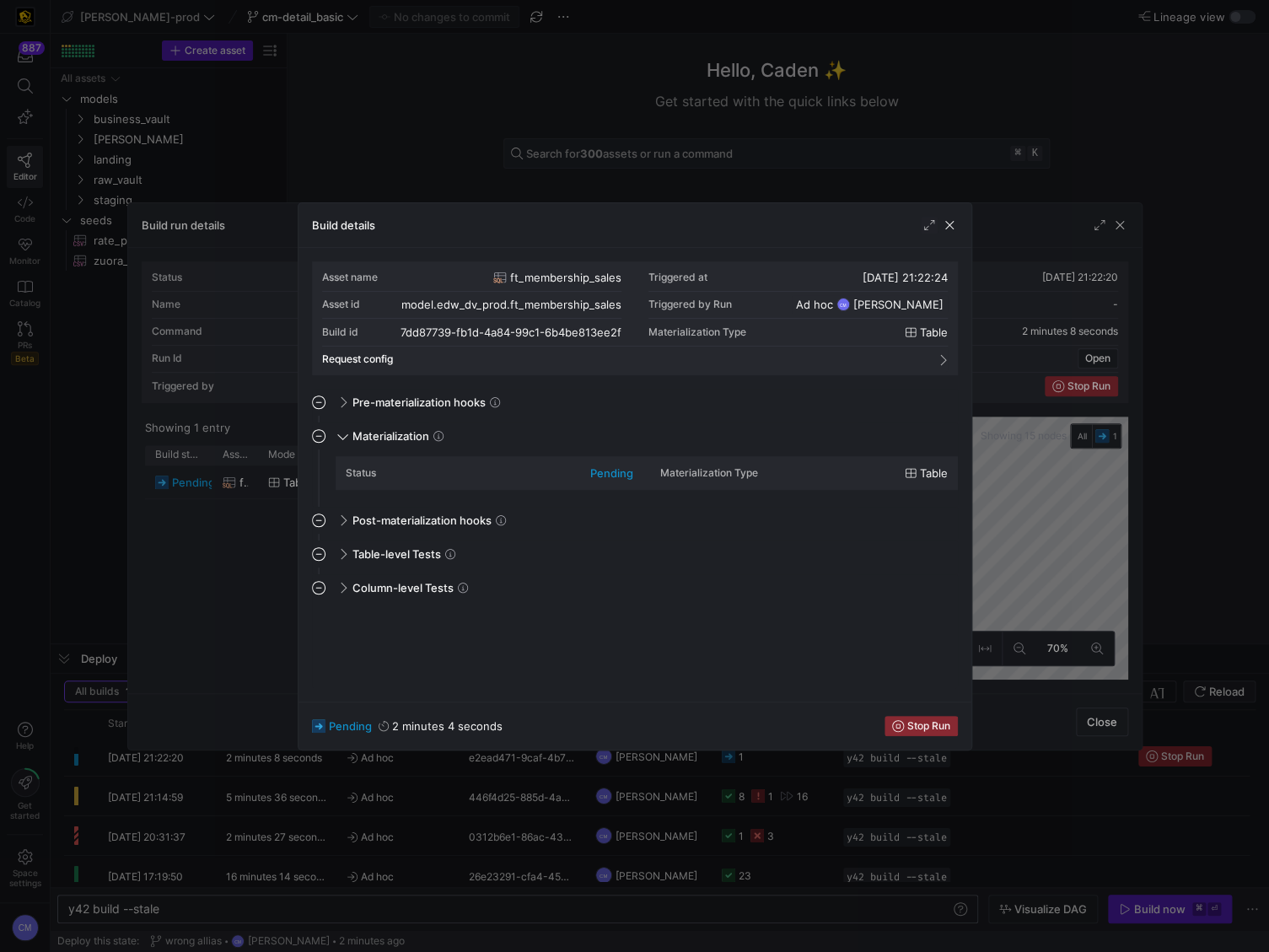
click at [368, 138] on div at bounding box center [634, 476] width 1269 height 952
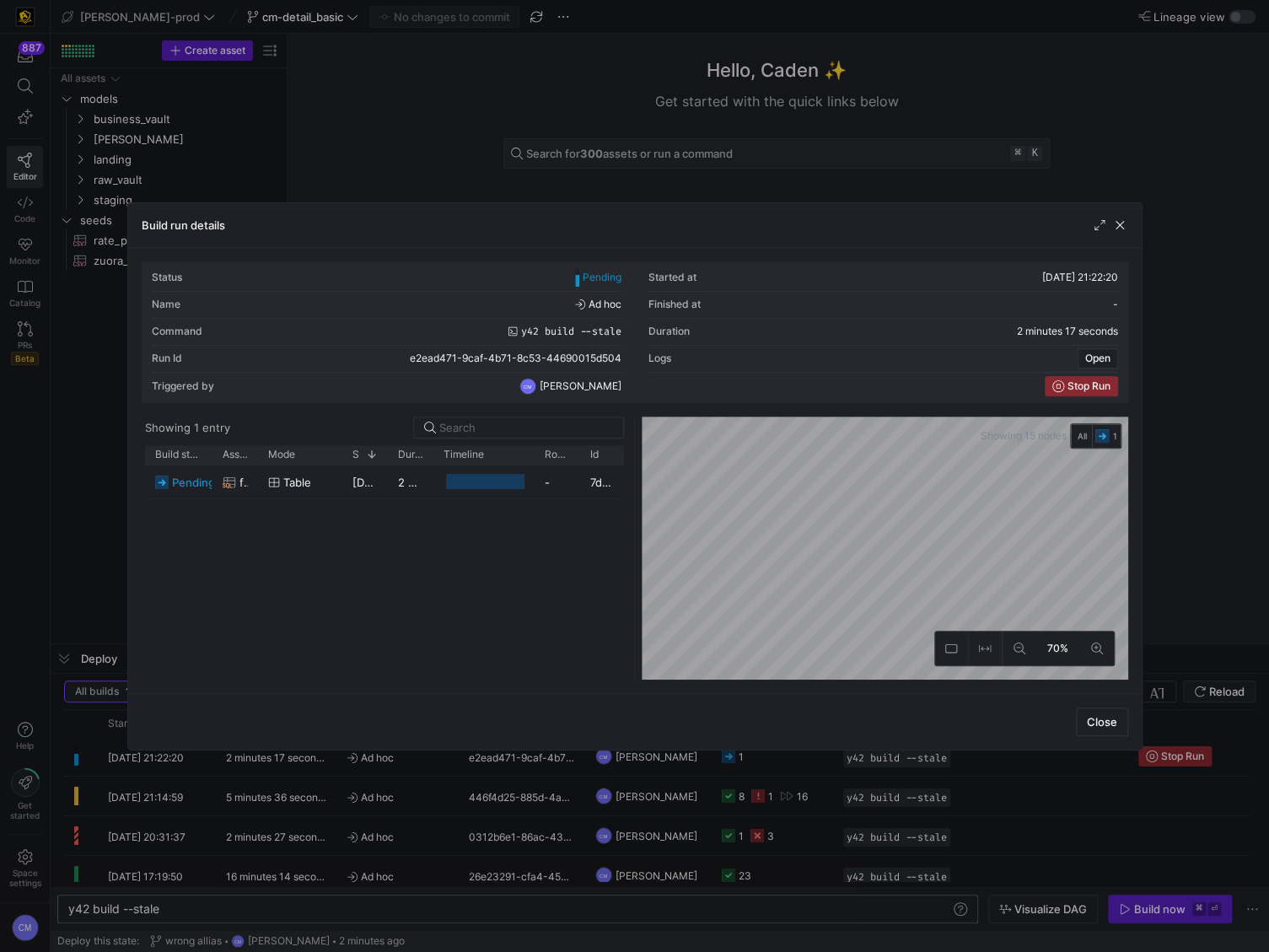
click at [369, 135] on div at bounding box center [634, 476] width 1269 height 952
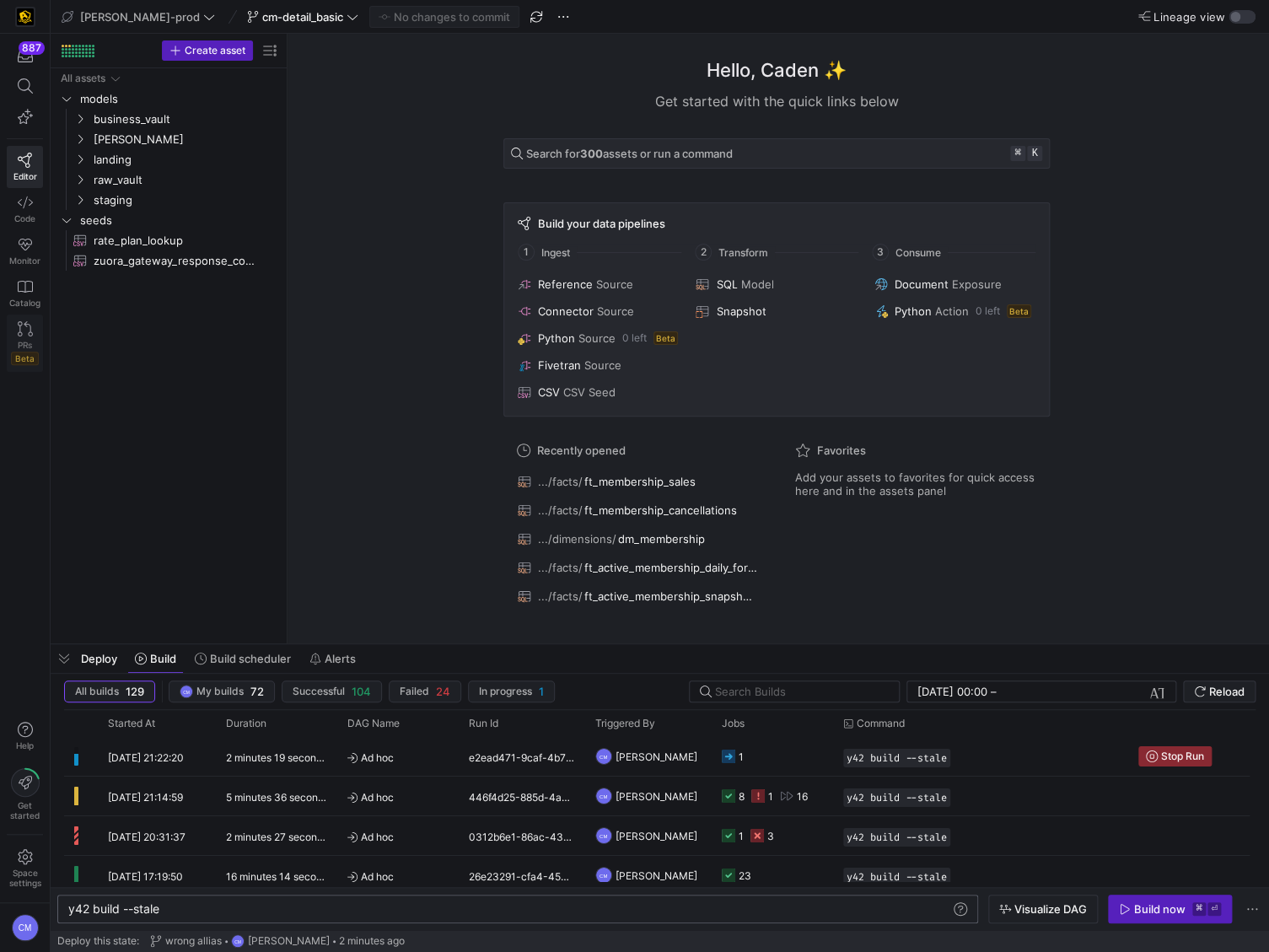
click at [26, 340] on span "PRs" at bounding box center [25, 344] width 14 height 10
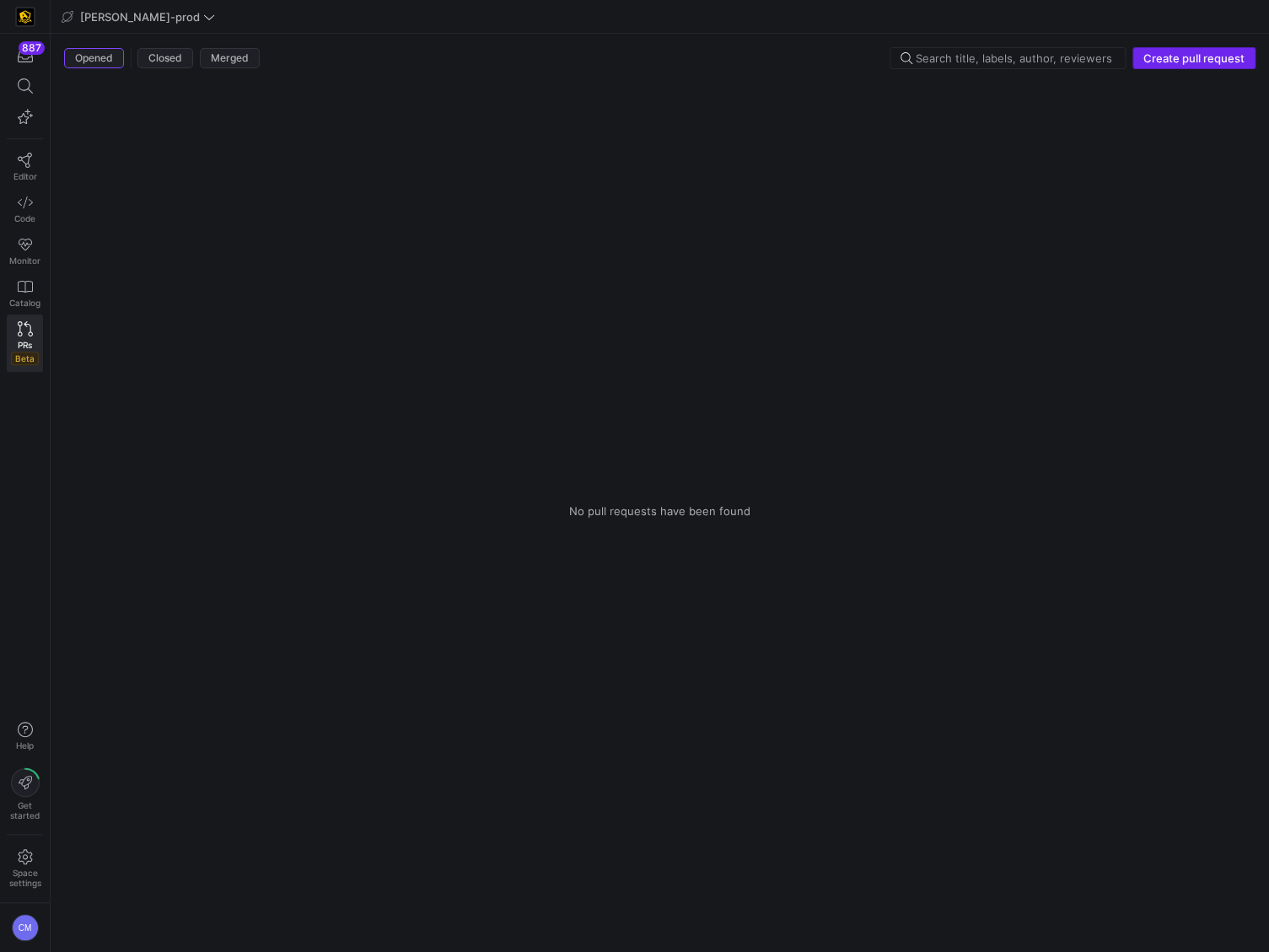
click at [1199, 63] on span "Create pull request" at bounding box center [1194, 58] width 101 height 13
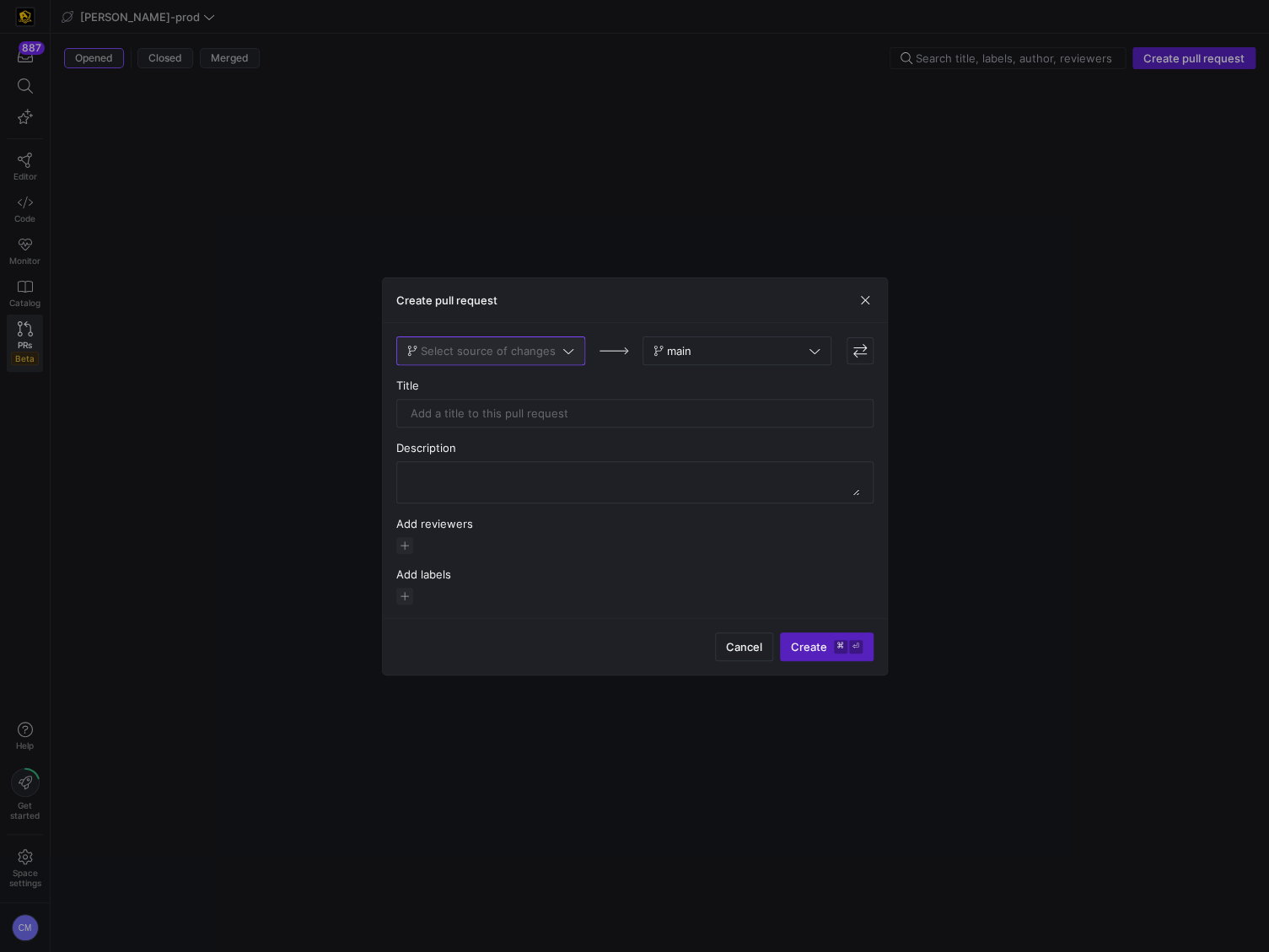
click at [547, 354] on span "Select source of changes" at bounding box center [488, 351] width 135 height 13
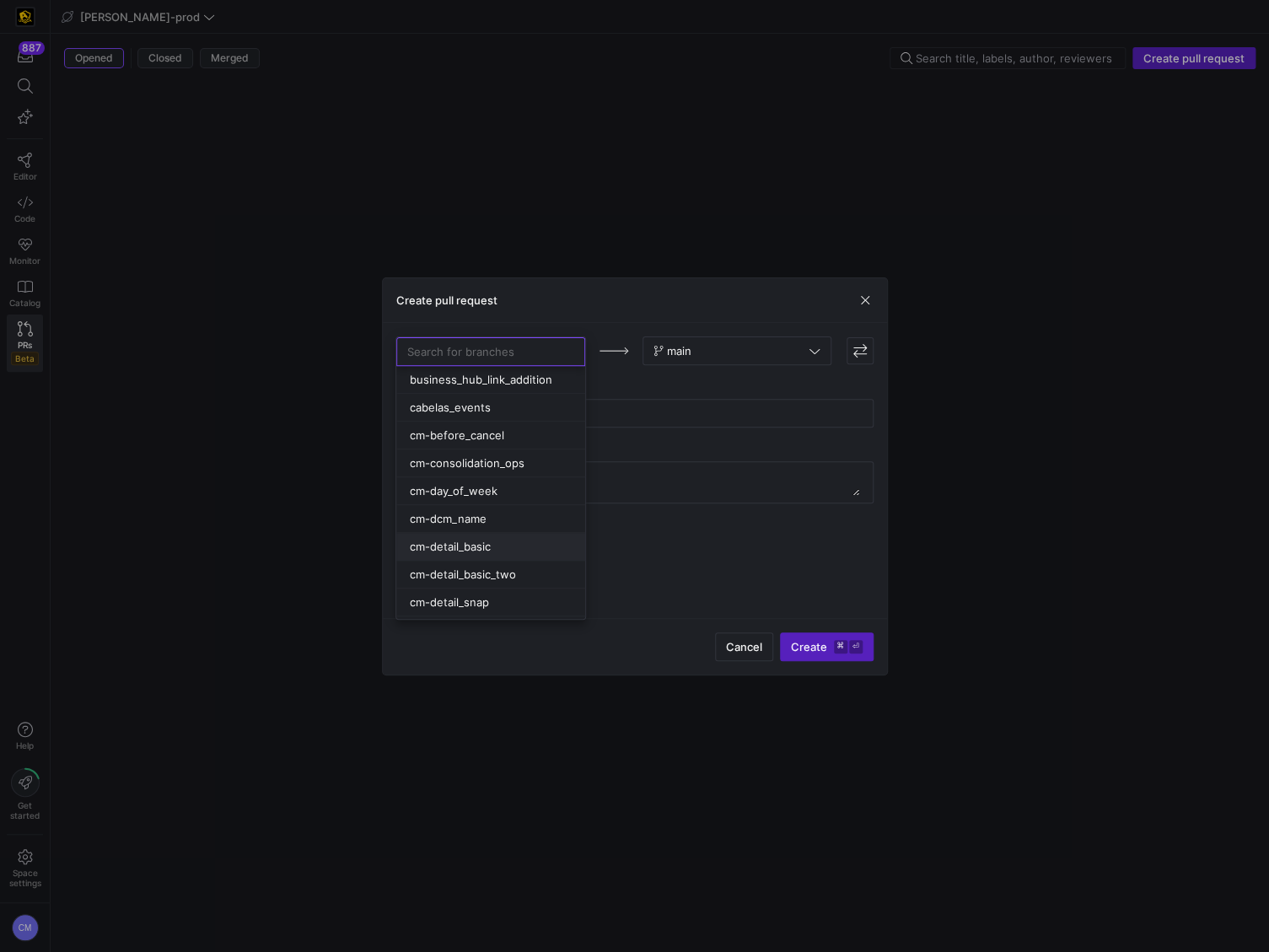
click at [496, 548] on div "cm-detail_basic" at bounding box center [491, 546] width 162 height 13
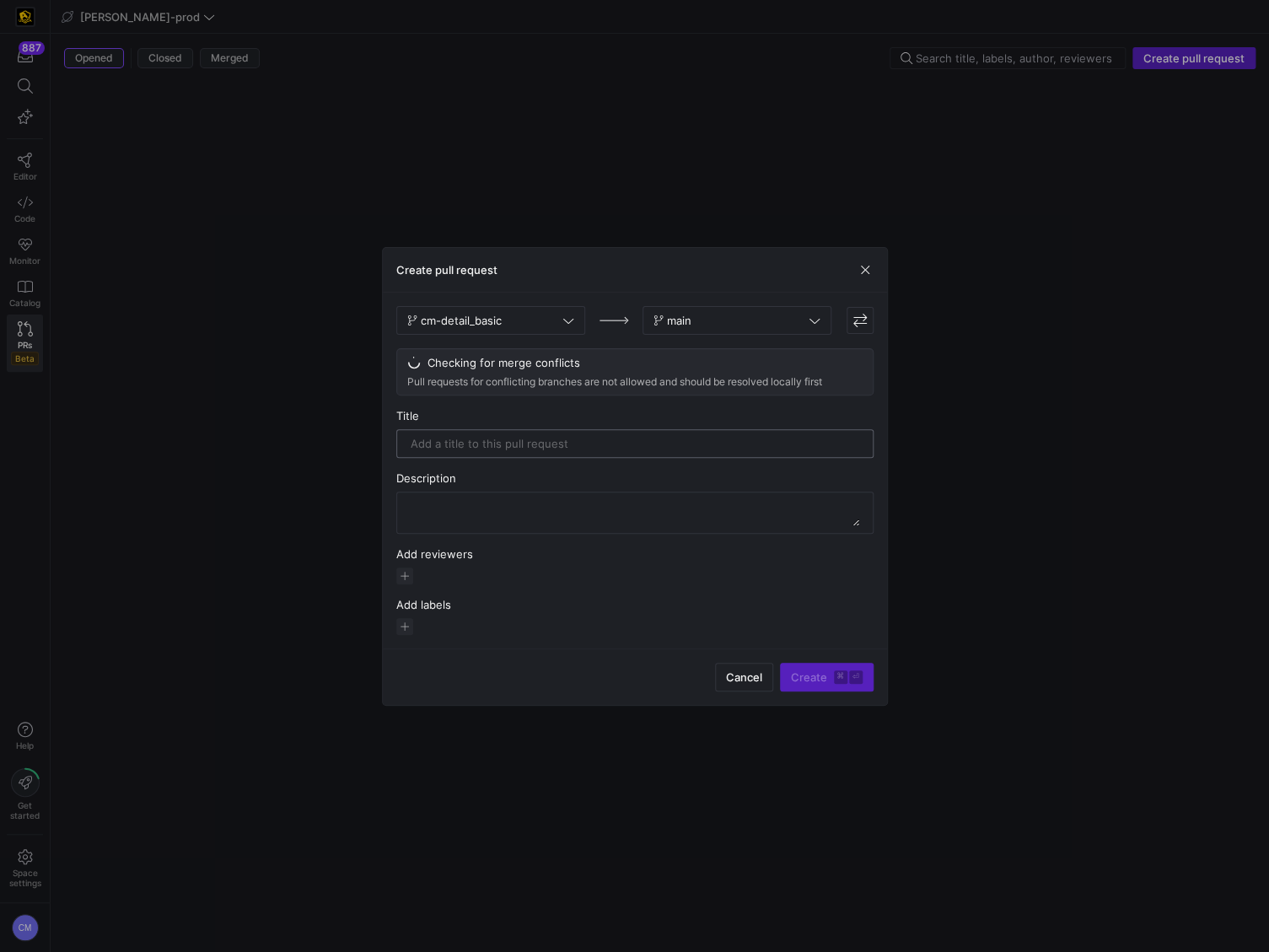
click at [583, 446] on input "text" at bounding box center [635, 443] width 449 height 13
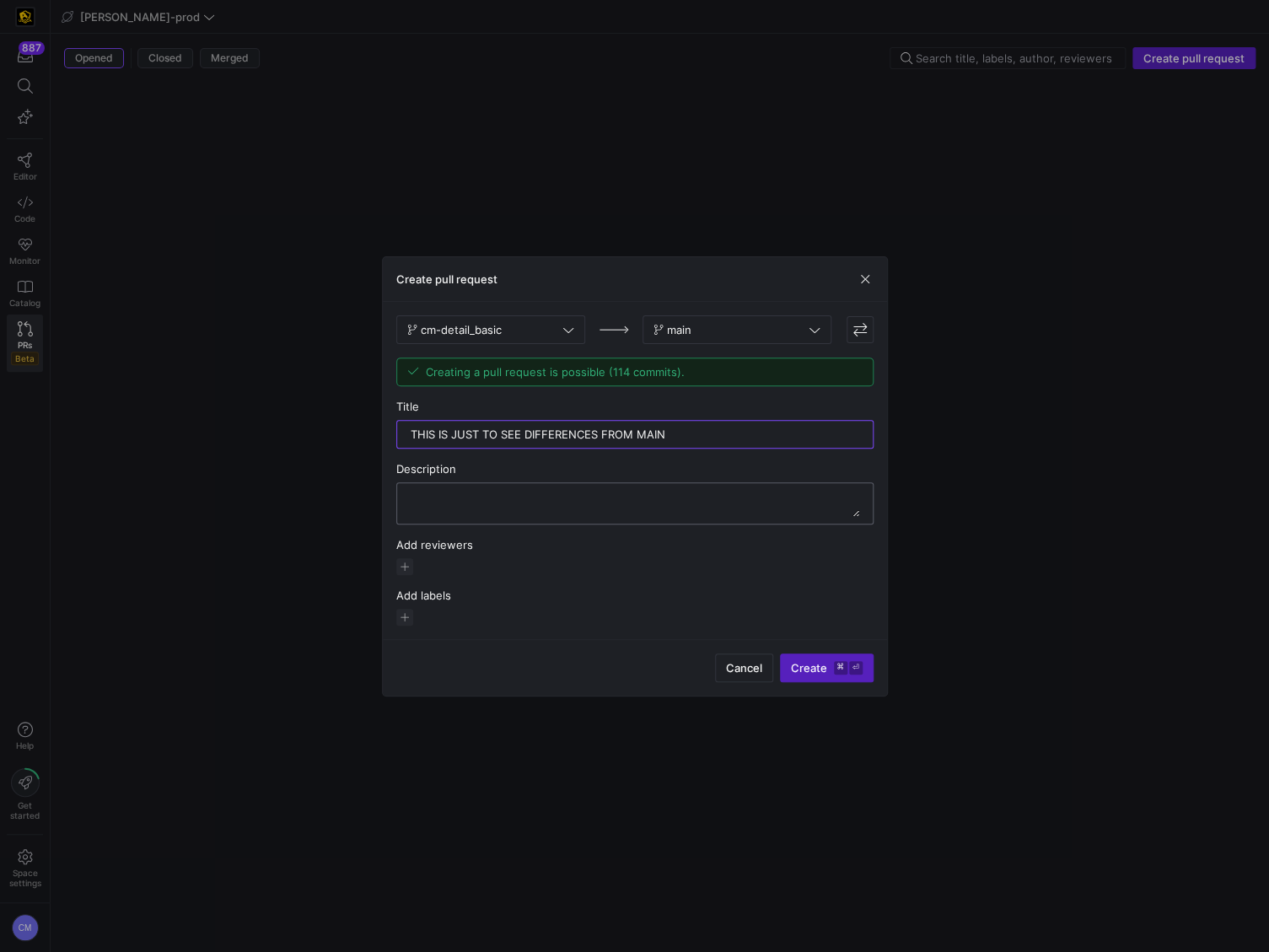
type input "THIS IS JUST TO SEE DIFFERENCES FROM MAIN"
click at [584, 501] on textarea at bounding box center [635, 503] width 449 height 27
paste textarea "THIS IS JUST TO SEE DIFFERENCES FROM MAIN"
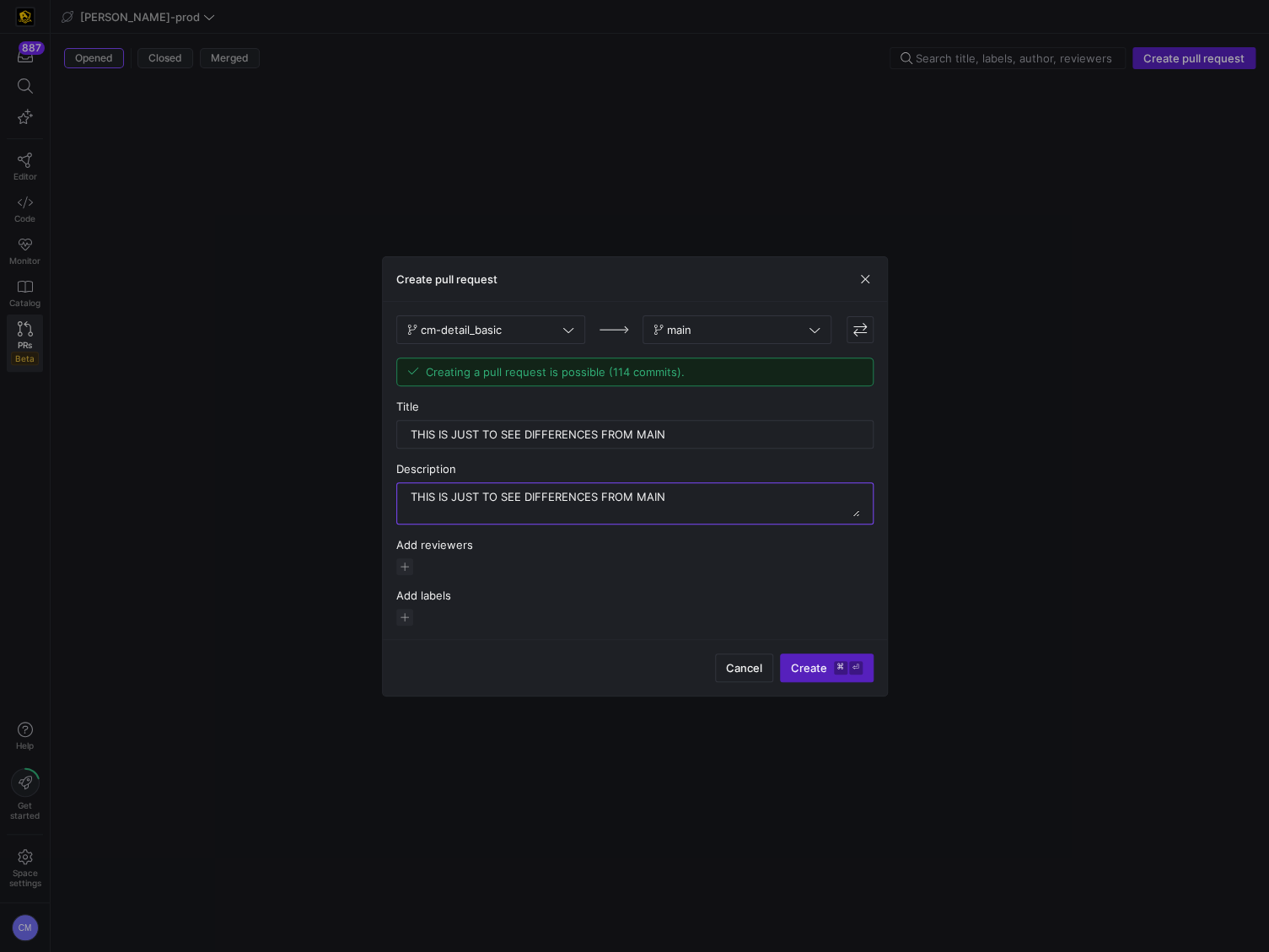
type textarea "THIS IS JUST TO SEE DIFFERENCES FROM MAIN"
click at [406, 556] on div "Add reviewers" at bounding box center [635, 556] width 478 height 37
click at [405, 561] on span "button" at bounding box center [405, 567] width 17 height 17
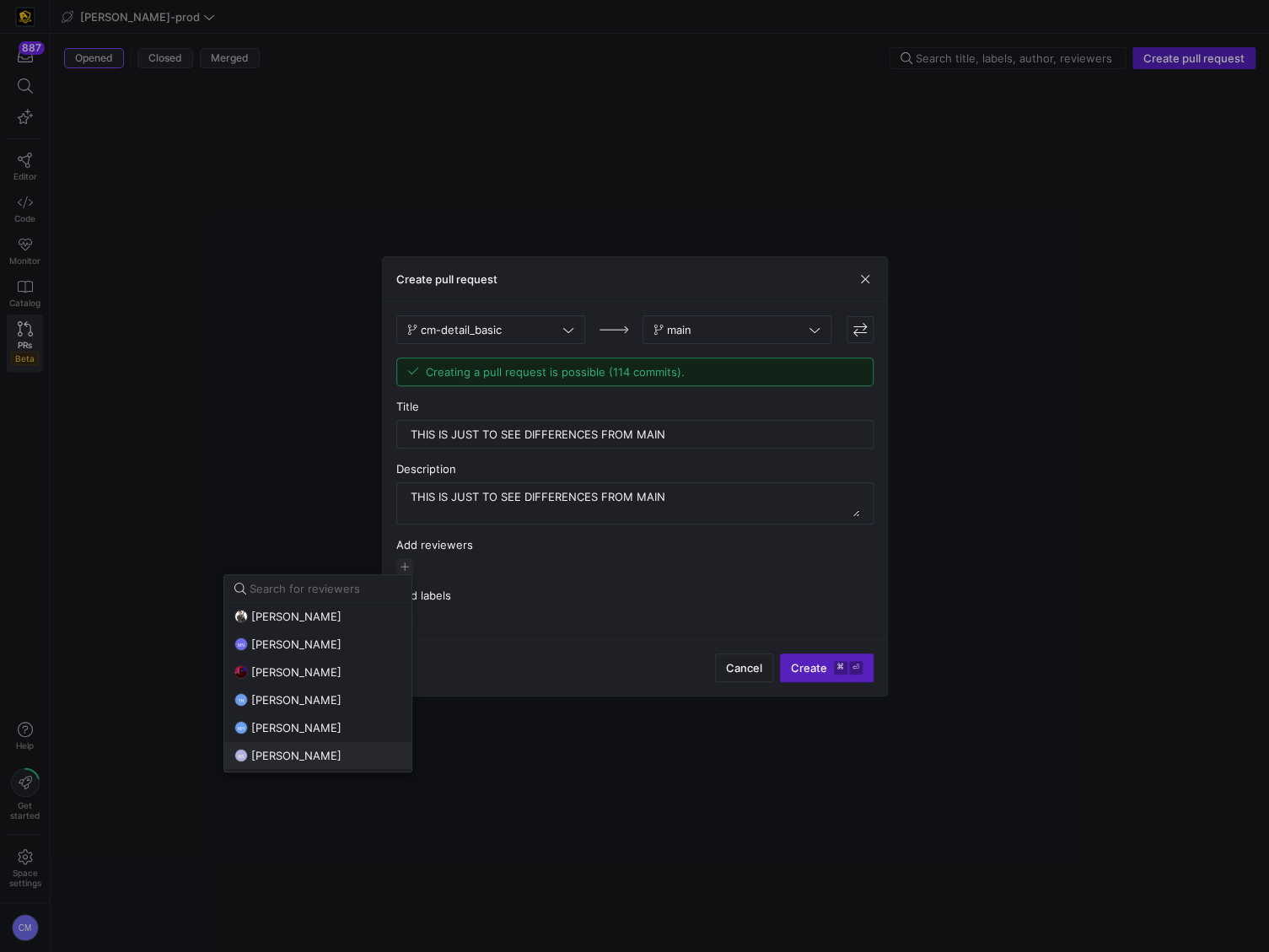
click at [311, 748] on span "[PERSON_NAME]" at bounding box center [296, 755] width 90 height 13
click at [333, 706] on button "TH Tommy Huelhorst" at bounding box center [318, 700] width 187 height 27
click at [564, 636] on div at bounding box center [634, 476] width 1269 height 952
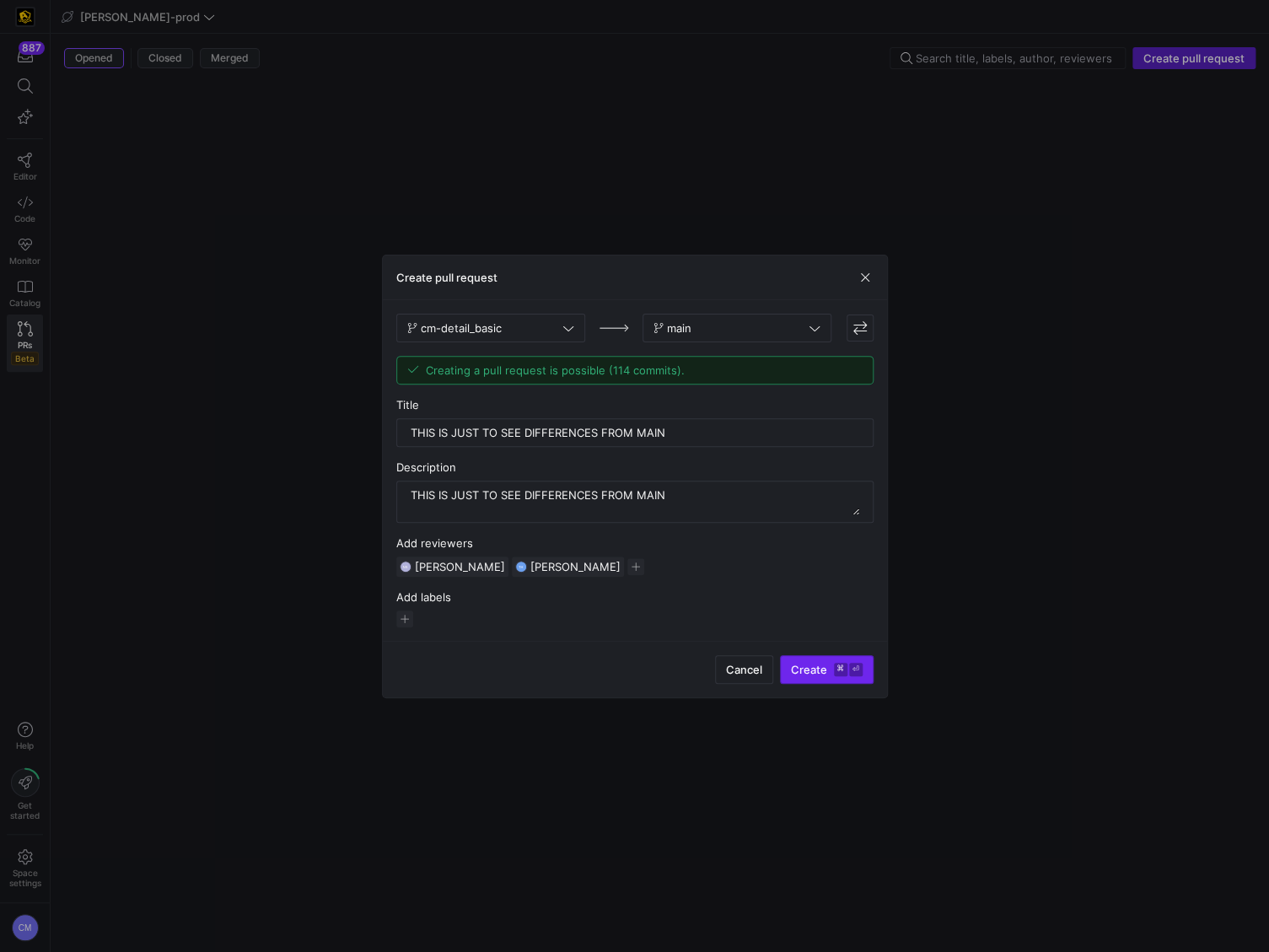
click at [834, 672] on kbd "⌘" at bounding box center [841, 670] width 13 height 13
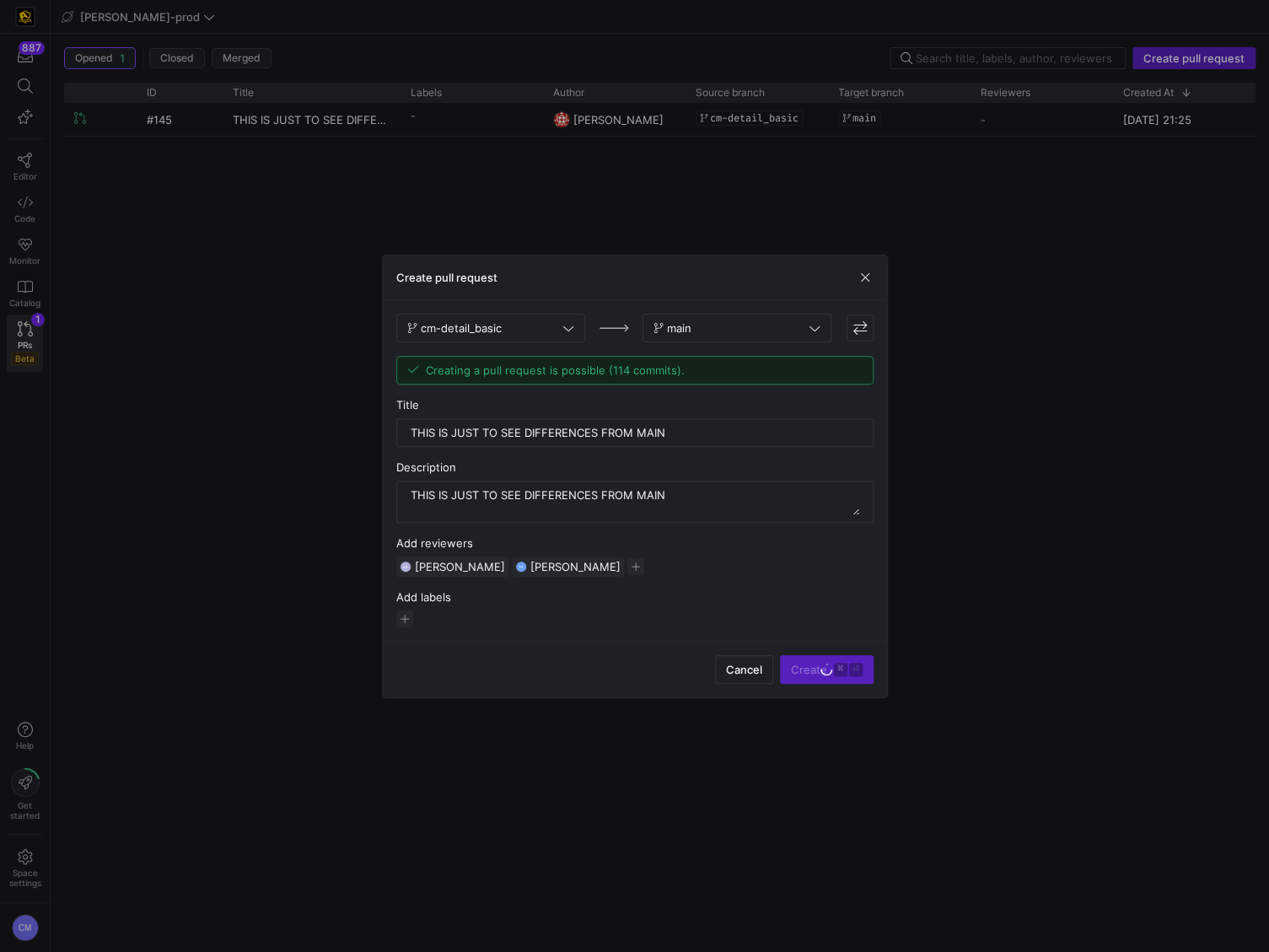
drag, startPoint x: 925, startPoint y: 155, endPoint x: 916, endPoint y: 149, distance: 10.8
click at [926, 152] on div at bounding box center [634, 476] width 1269 height 952
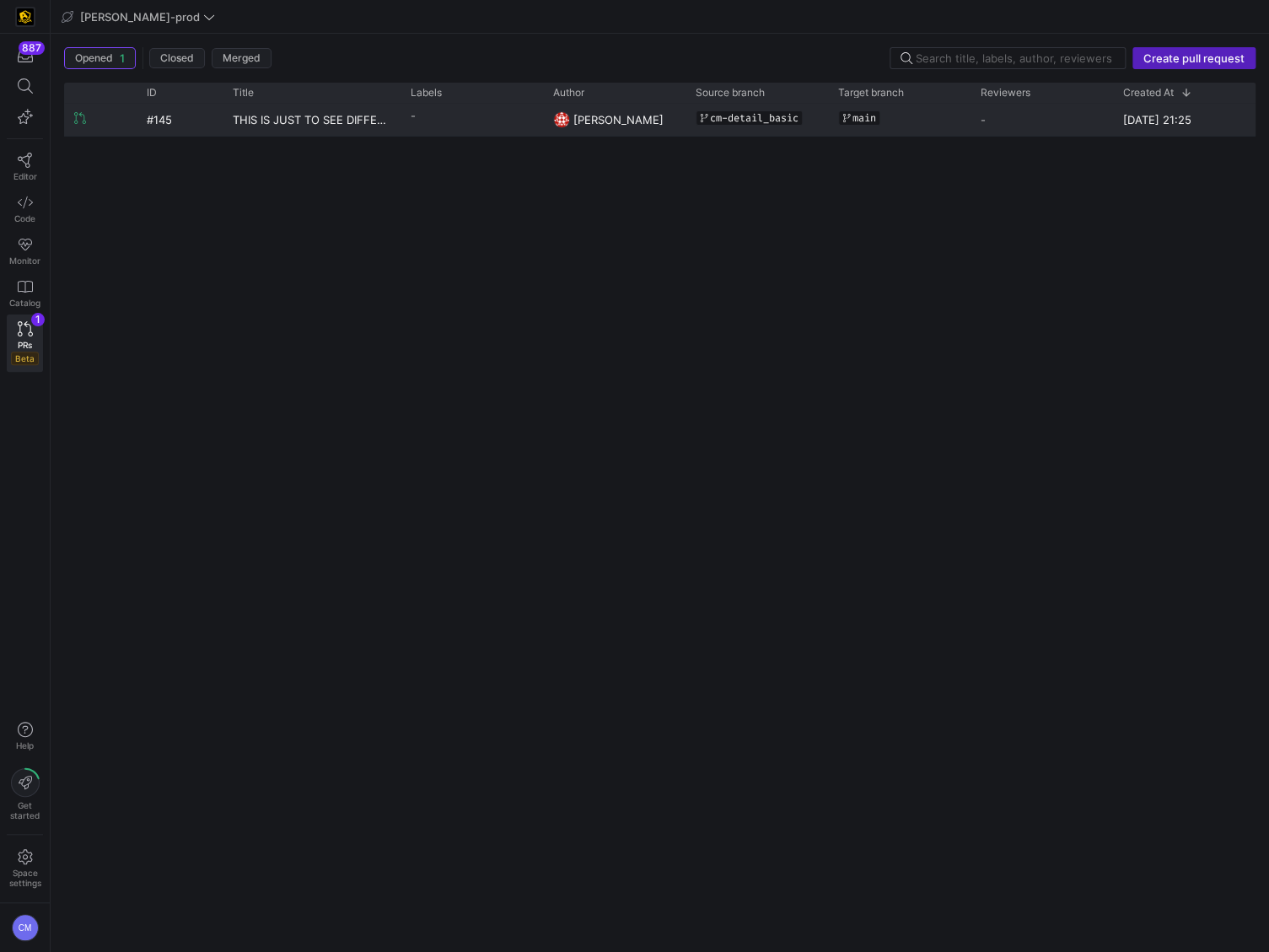
click at [811, 127] on div "cm-detail_basic" at bounding box center [756, 118] width 123 height 29
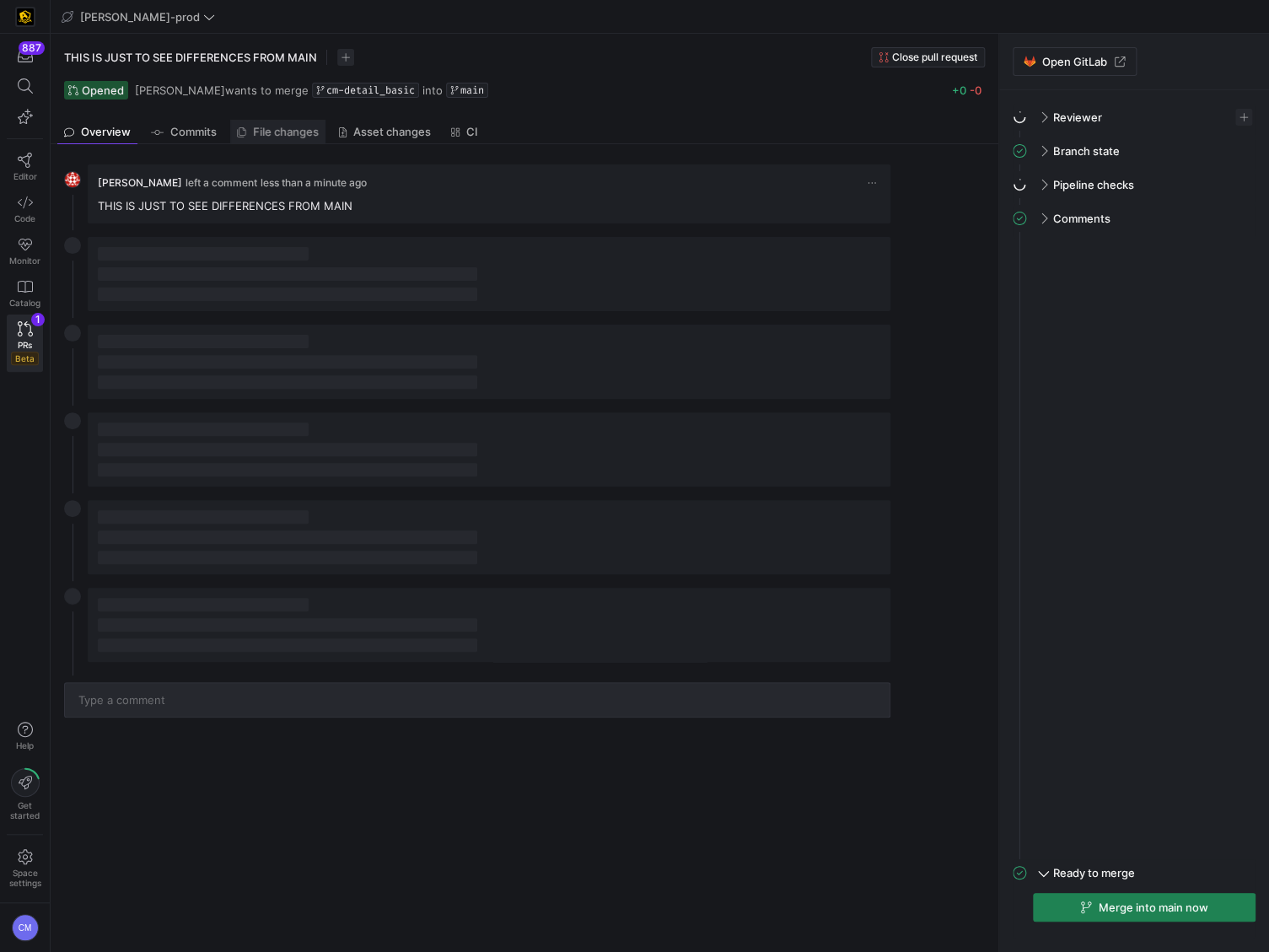
click at [293, 138] on link "File changes" at bounding box center [278, 132] width 95 height 25
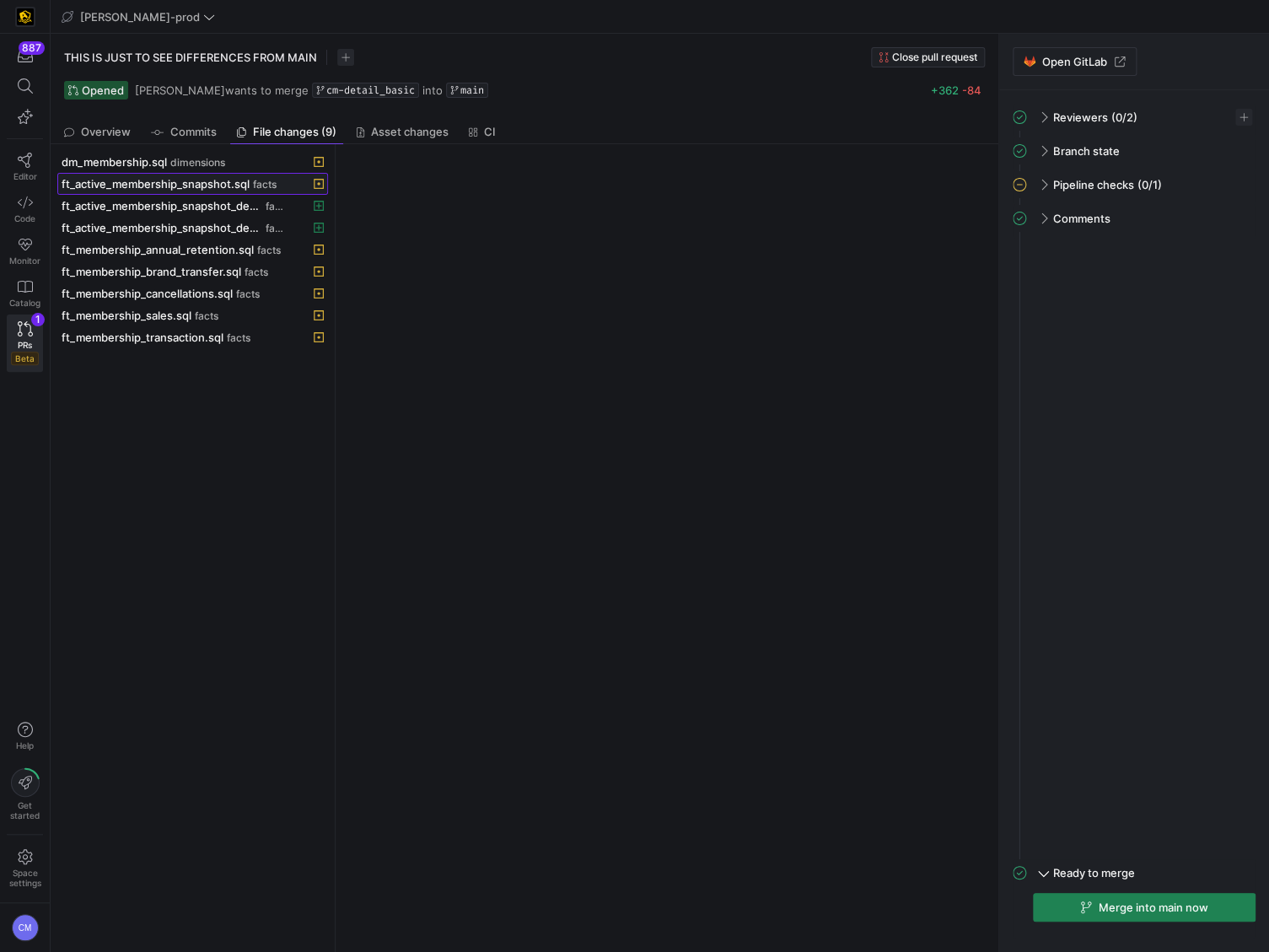
click at [222, 173] on button "ft_active_membership_snapshot.sql facts" at bounding box center [192, 184] width 271 height 22
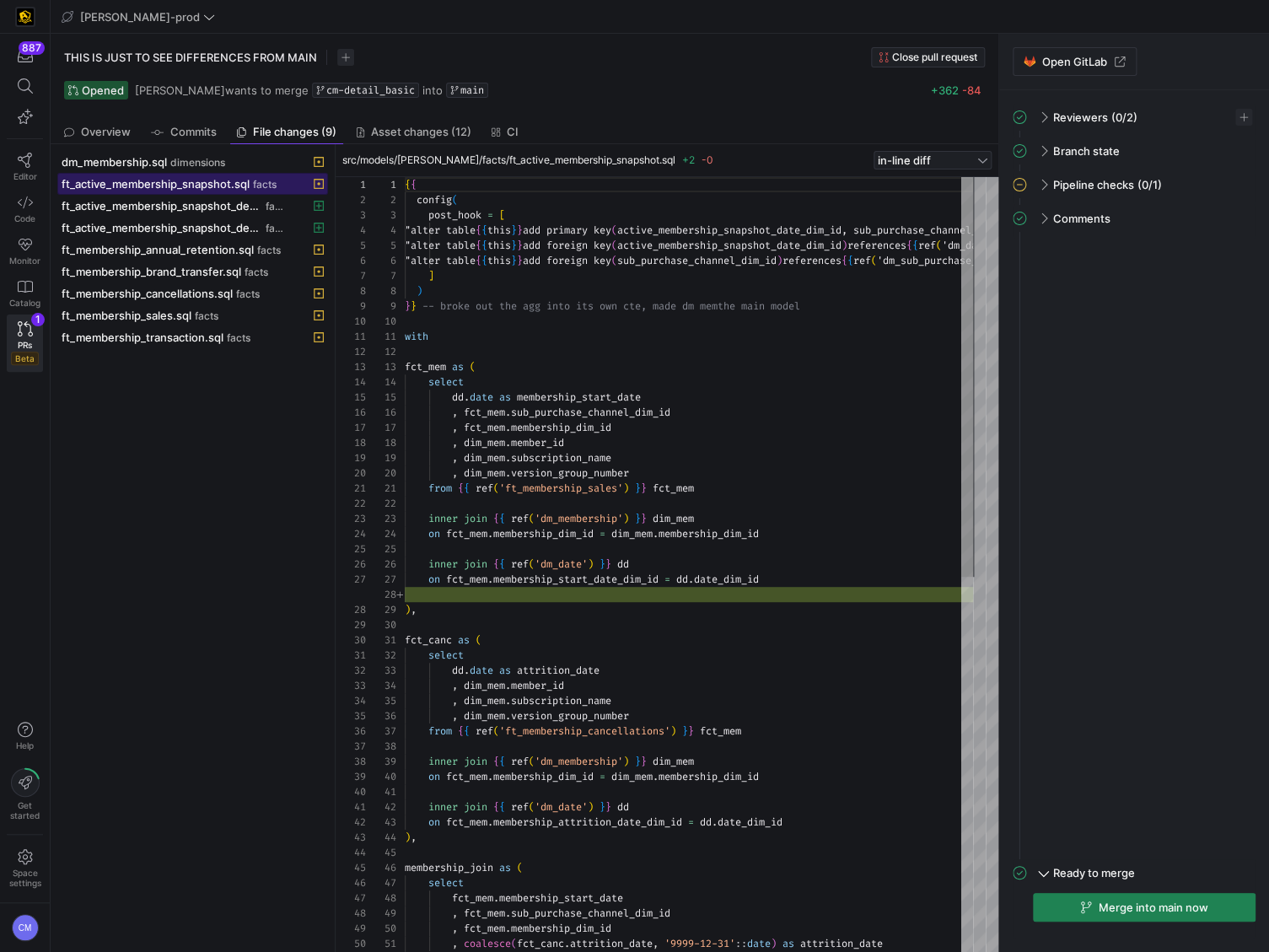
scroll to position [121, 0]
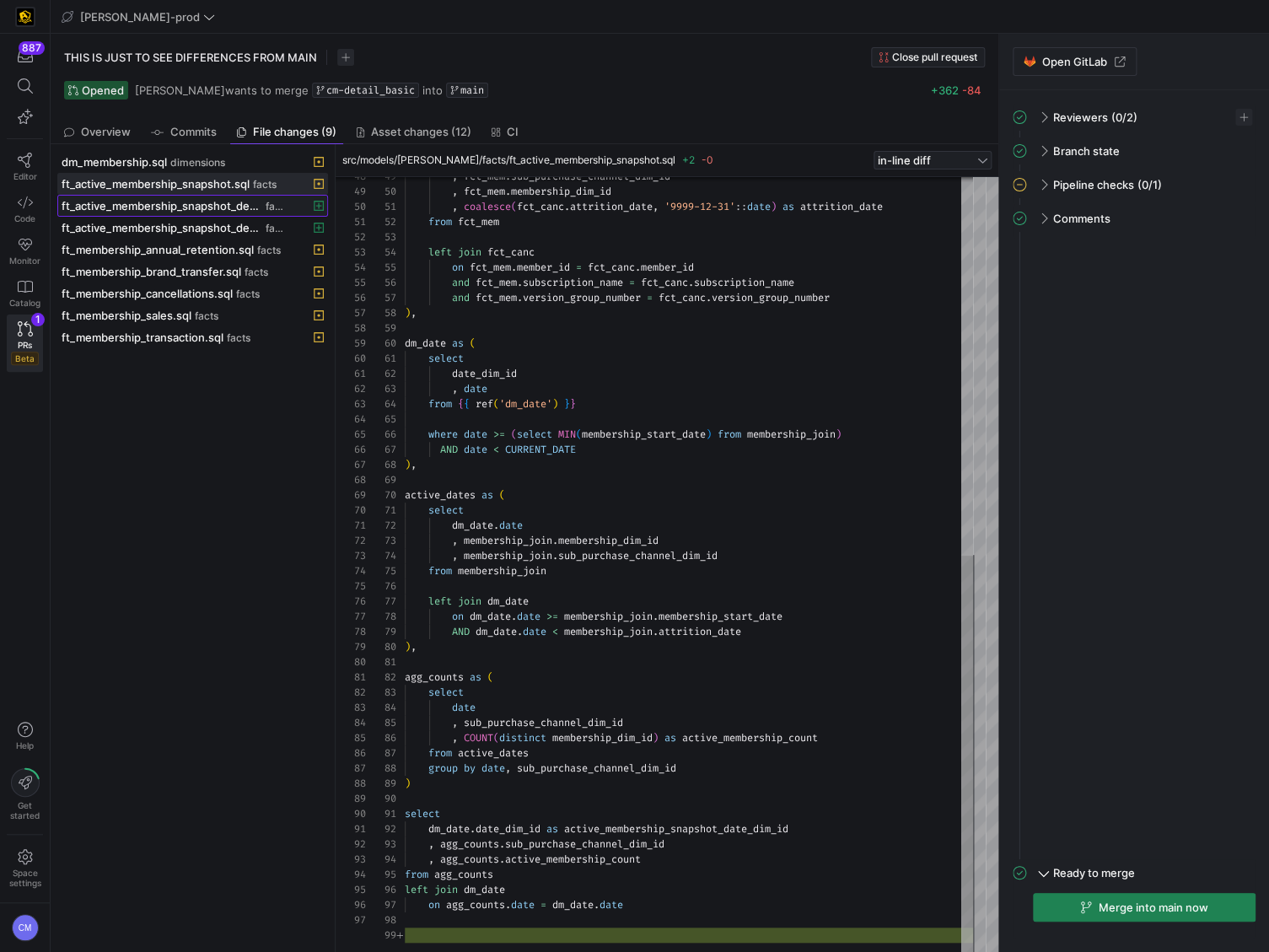
click at [246, 211] on span "ft_active_membership_snapshot_detail.sql" at bounding box center [162, 205] width 201 height 13
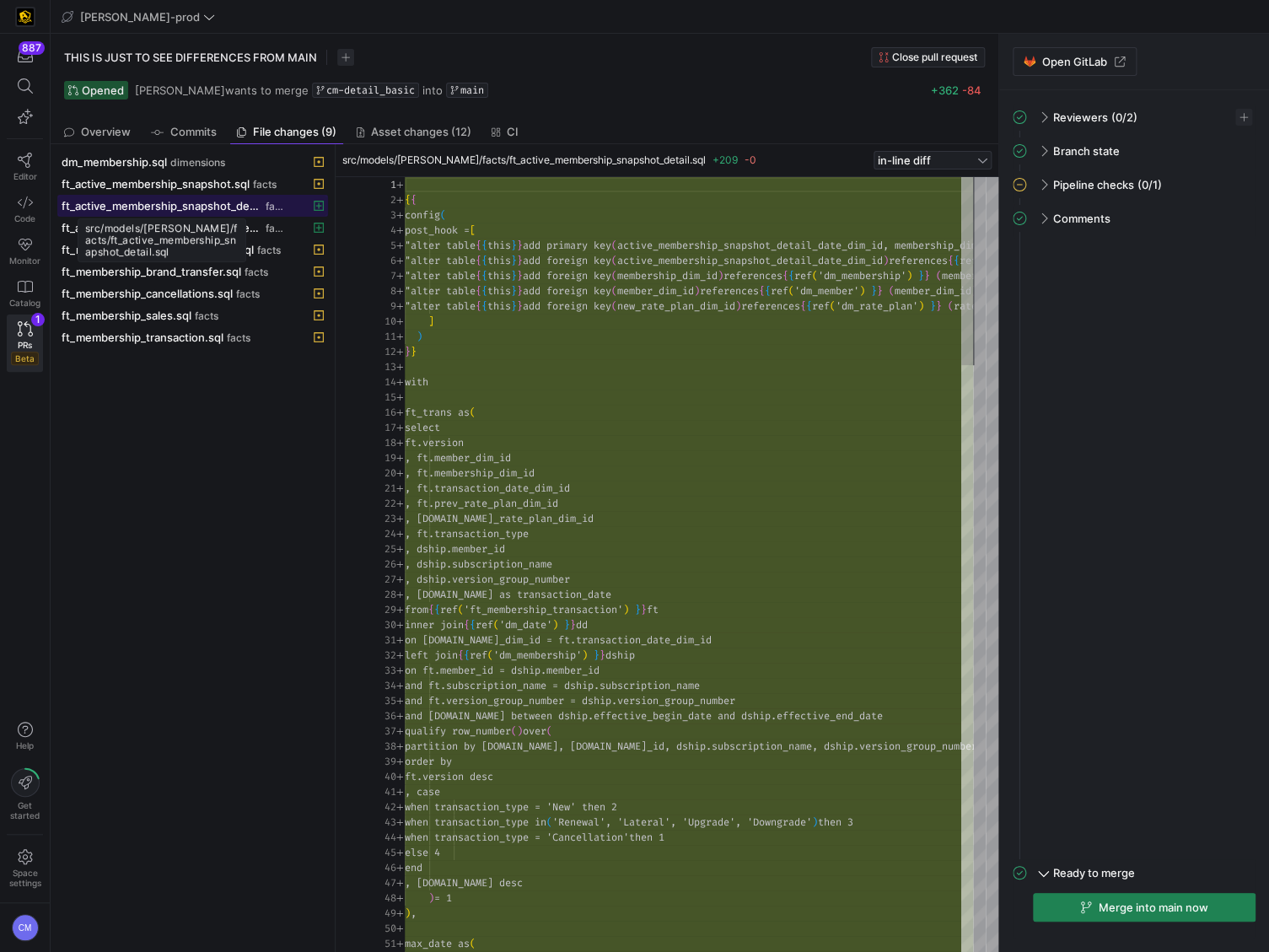
scroll to position [106, 0]
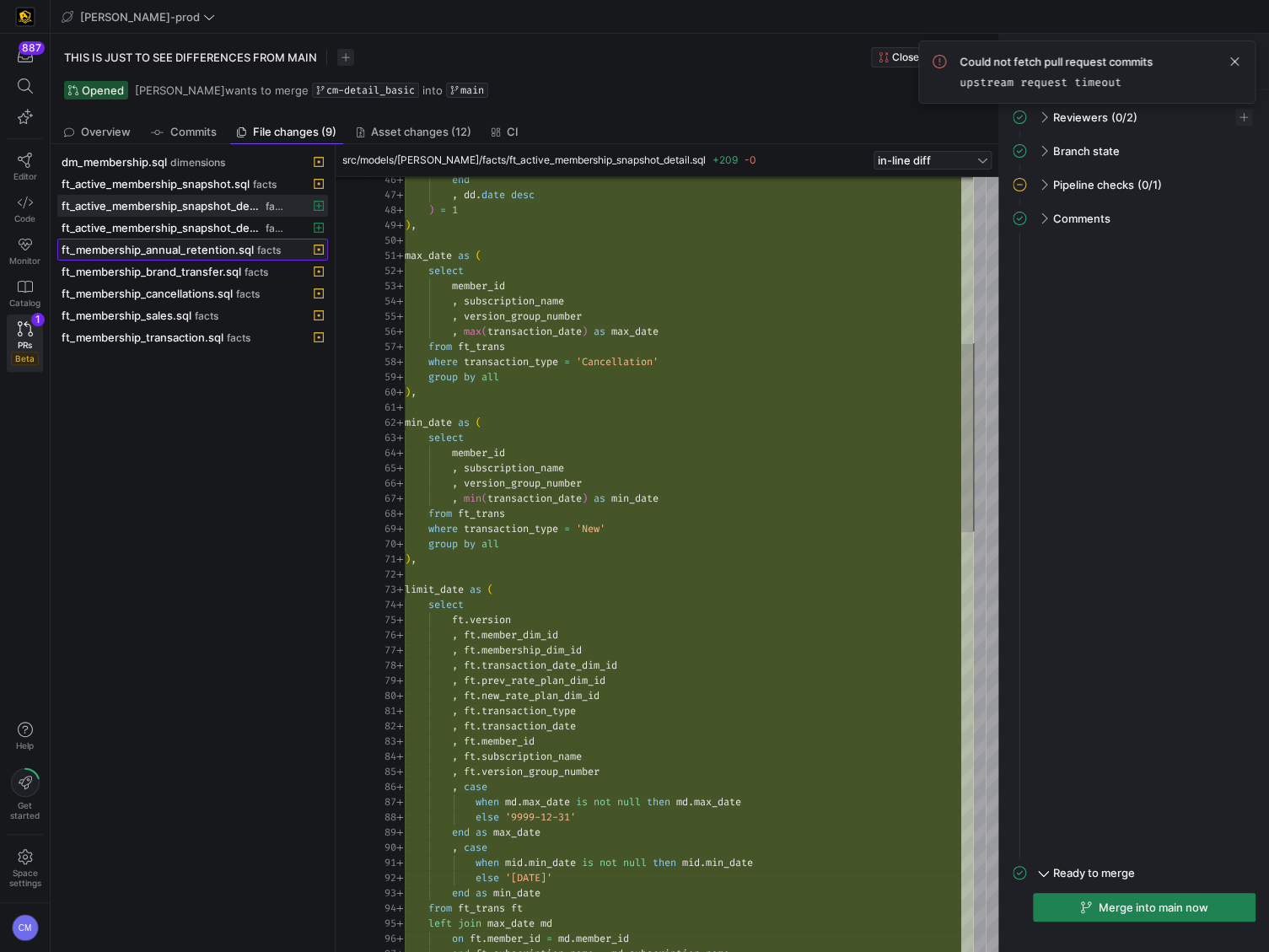
click at [233, 252] on span "ft_membership_annual_retention.sql" at bounding box center [158, 249] width 192 height 13
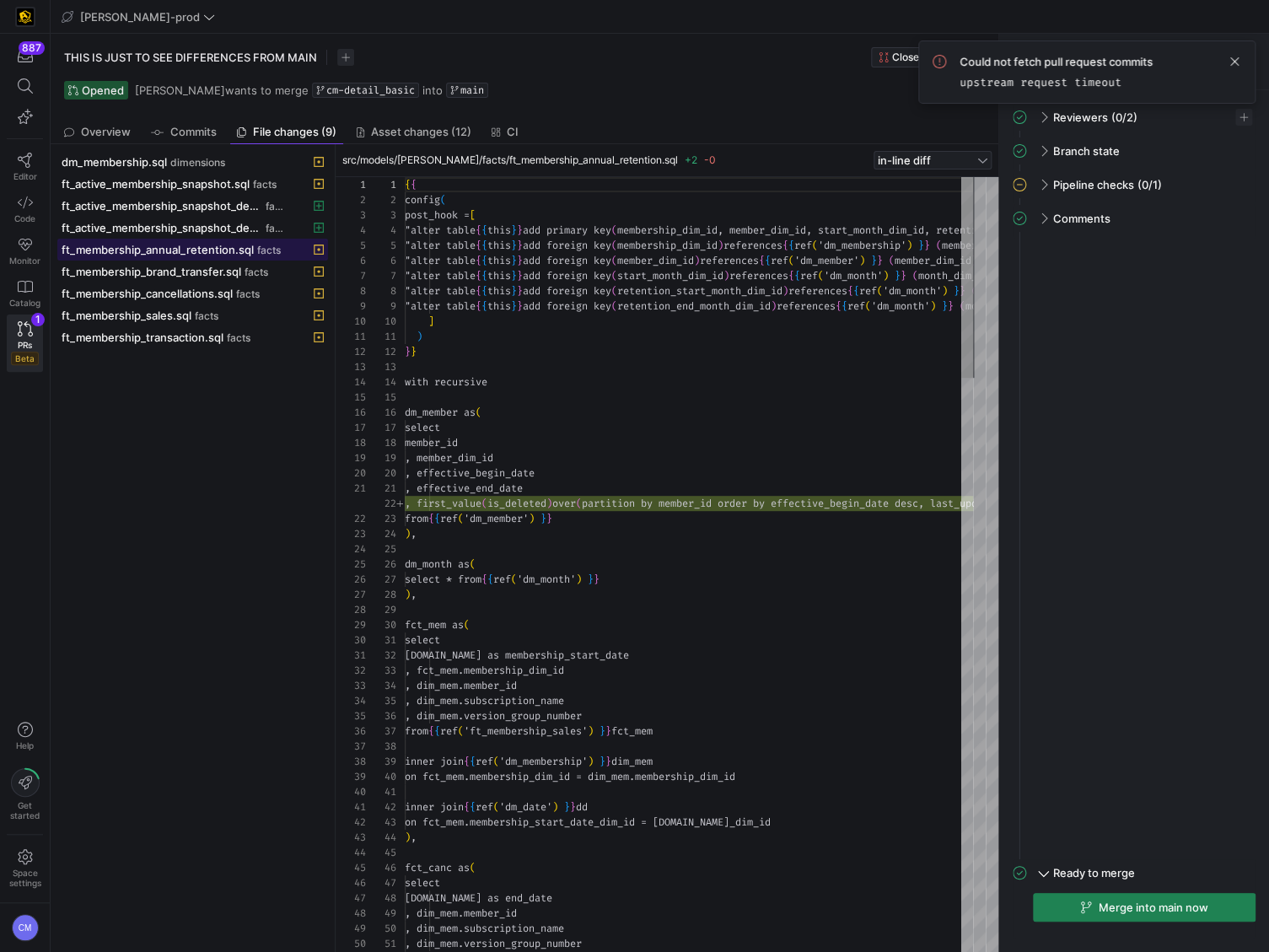
scroll to position [91, 0]
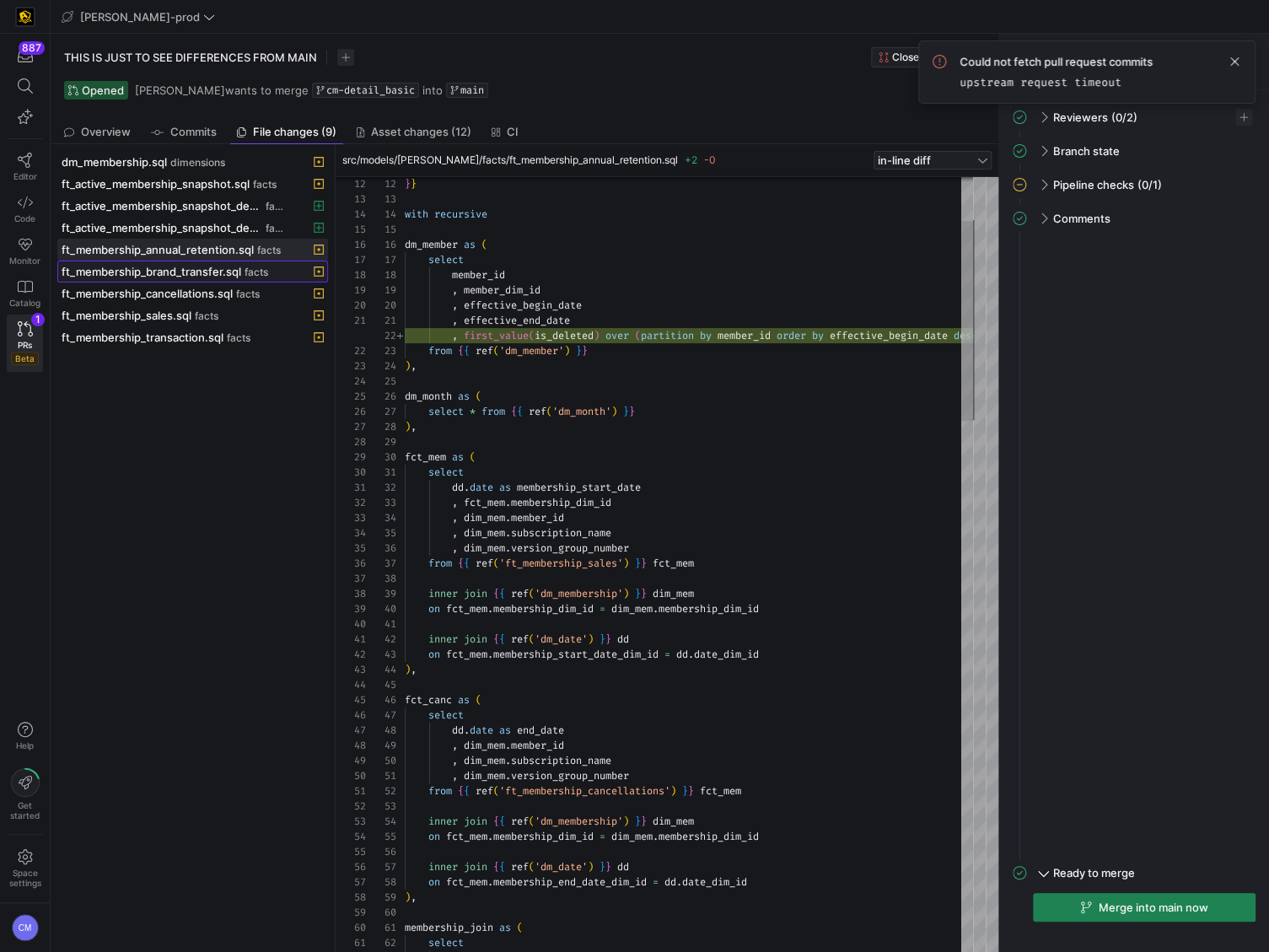
click at [213, 271] on span "ft_membership_brand_transfer.sql" at bounding box center [151, 271] width 180 height 13
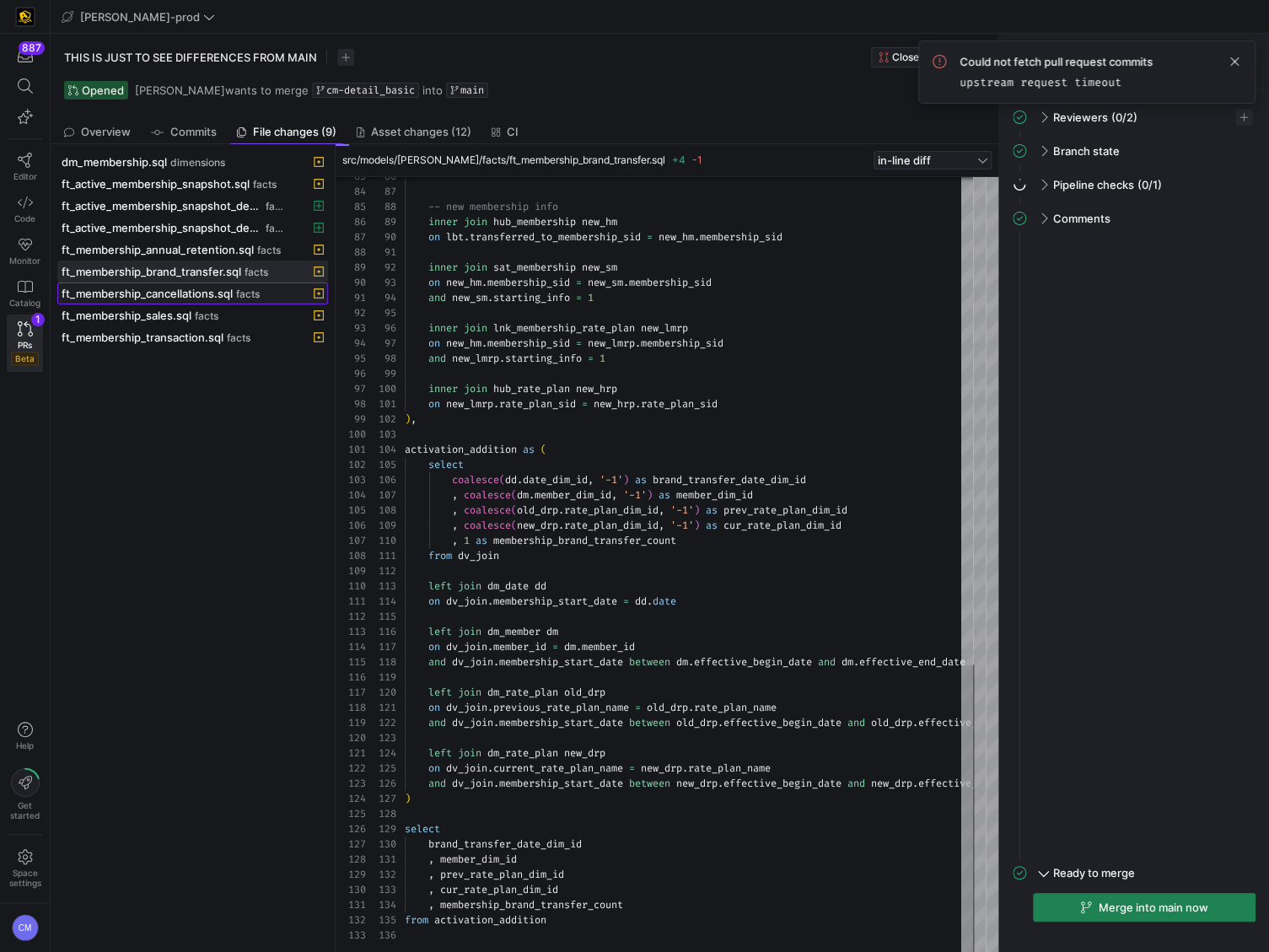
click at [262, 288] on div "ft_membership_cancellations.sql facts" at bounding box center [174, 293] width 225 height 13
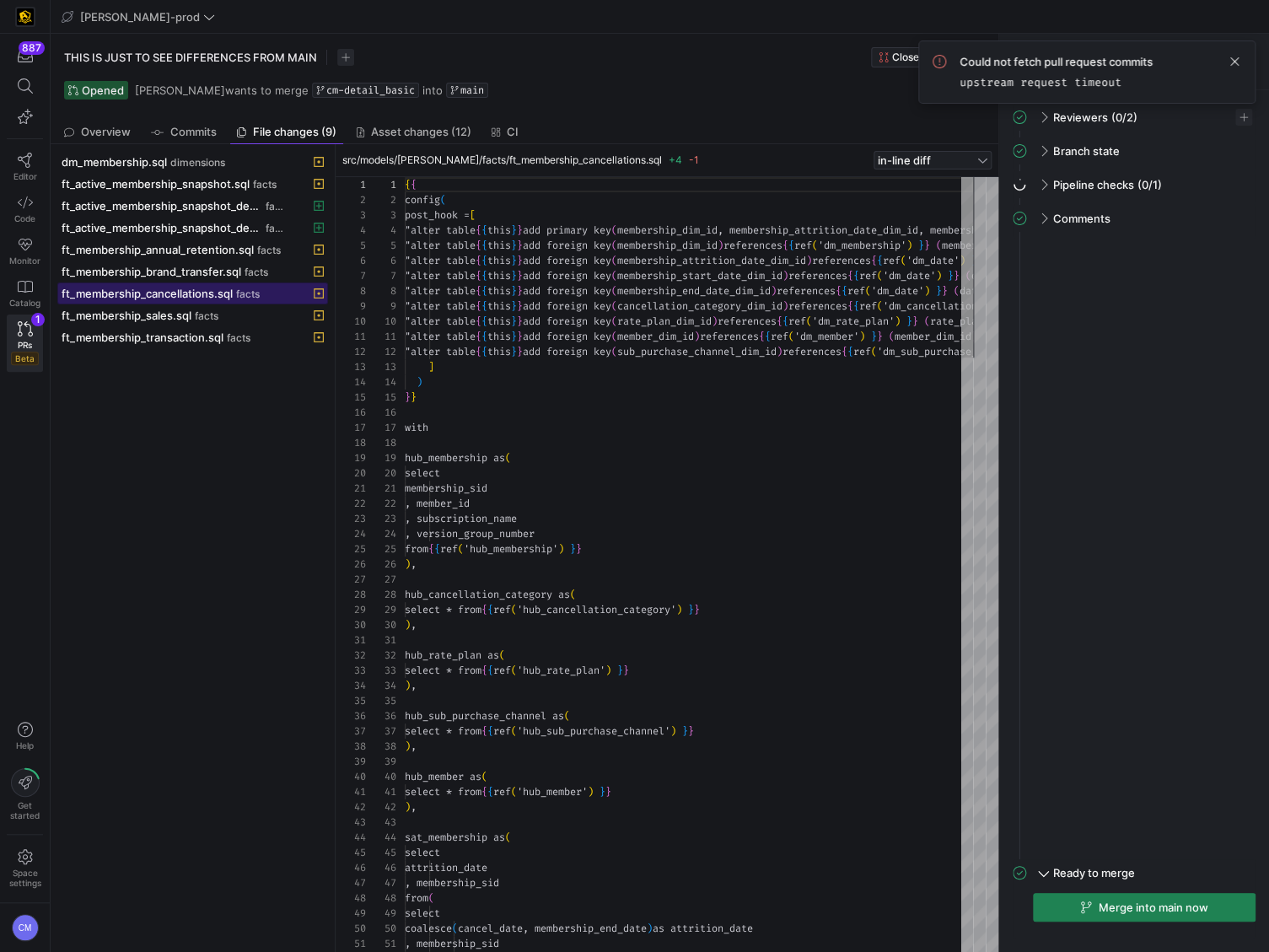
scroll to position [76, 0]
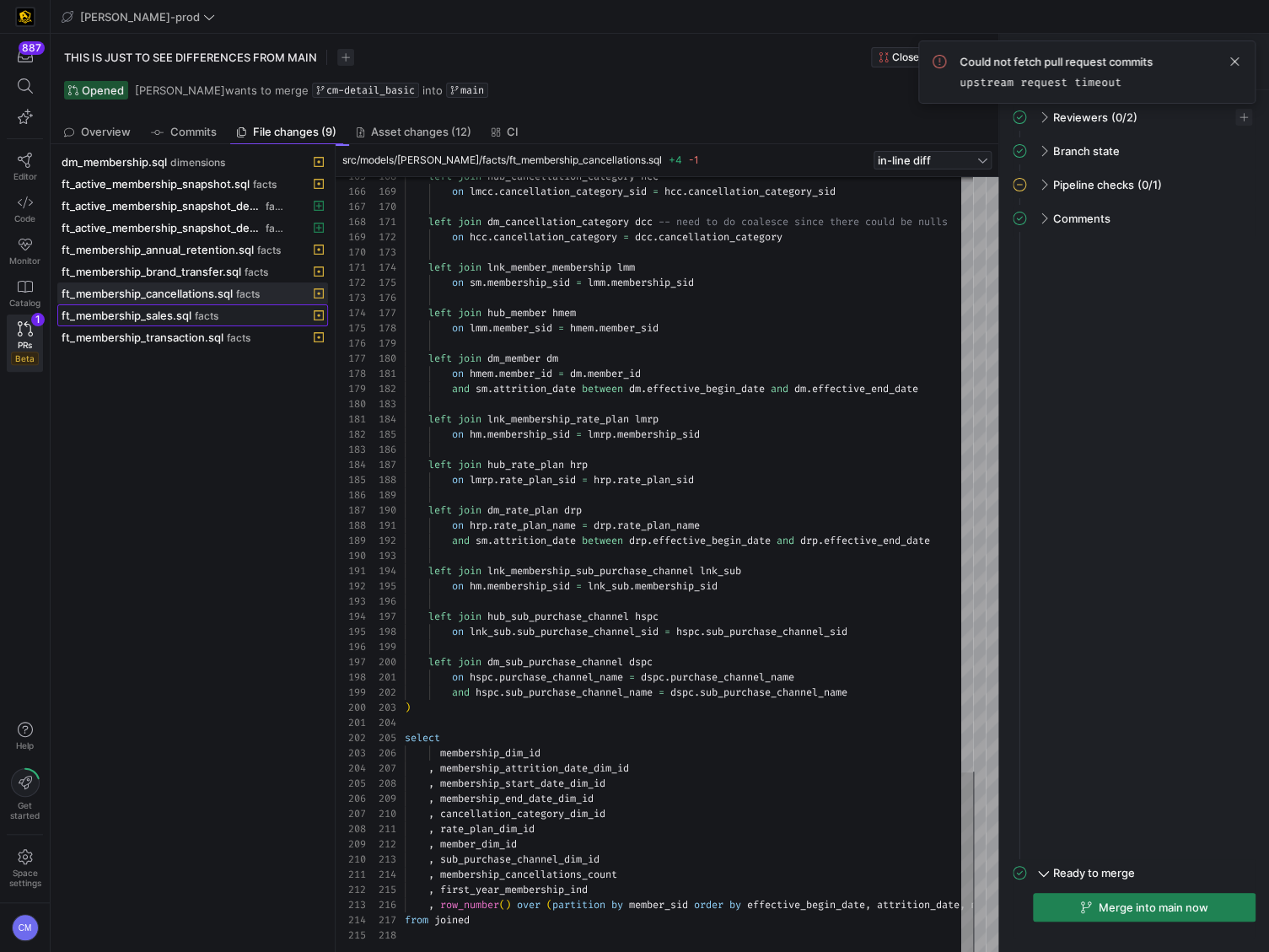
click at [244, 321] on span at bounding box center [192, 315] width 269 height 20
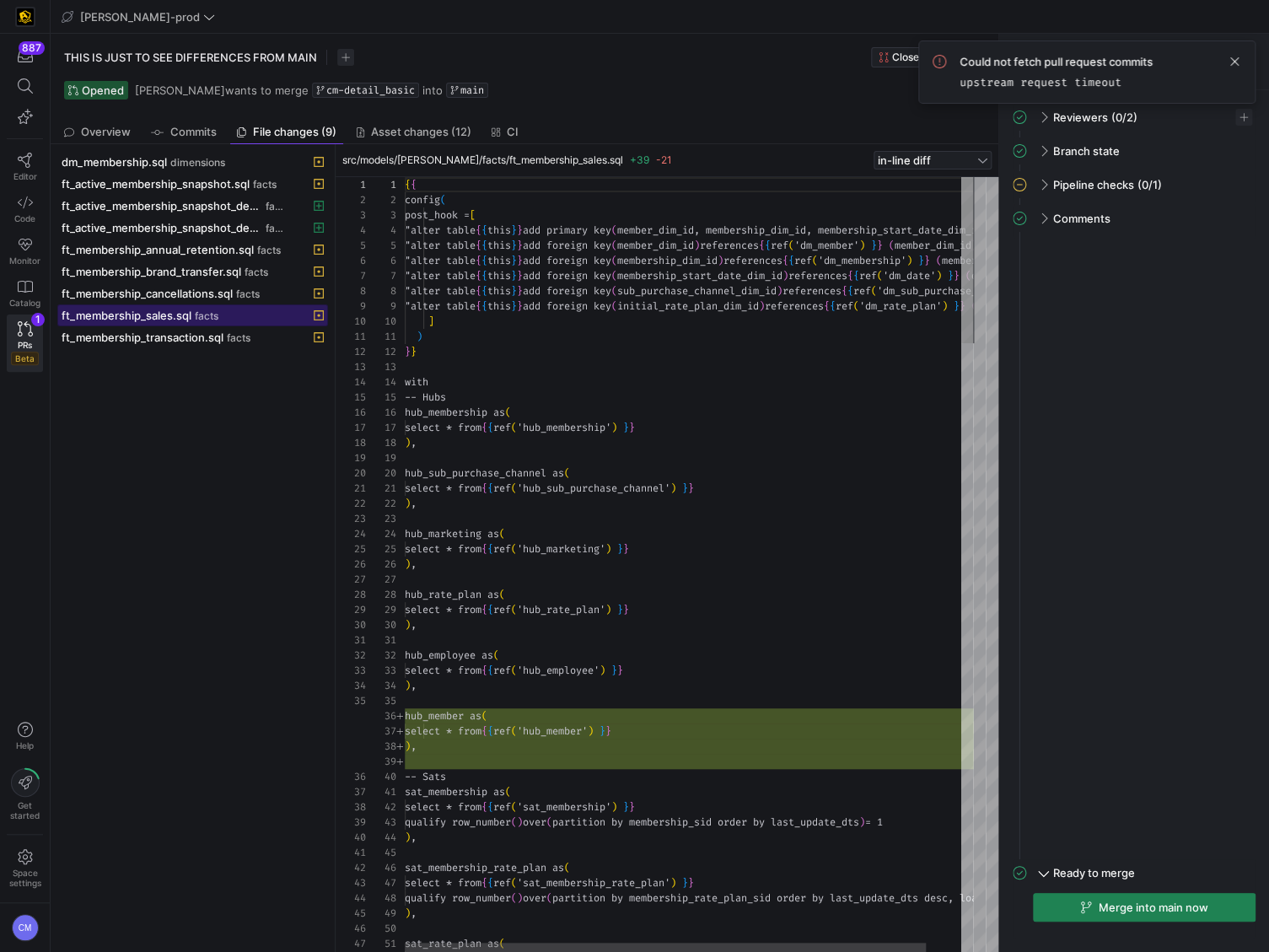
scroll to position [91, 0]
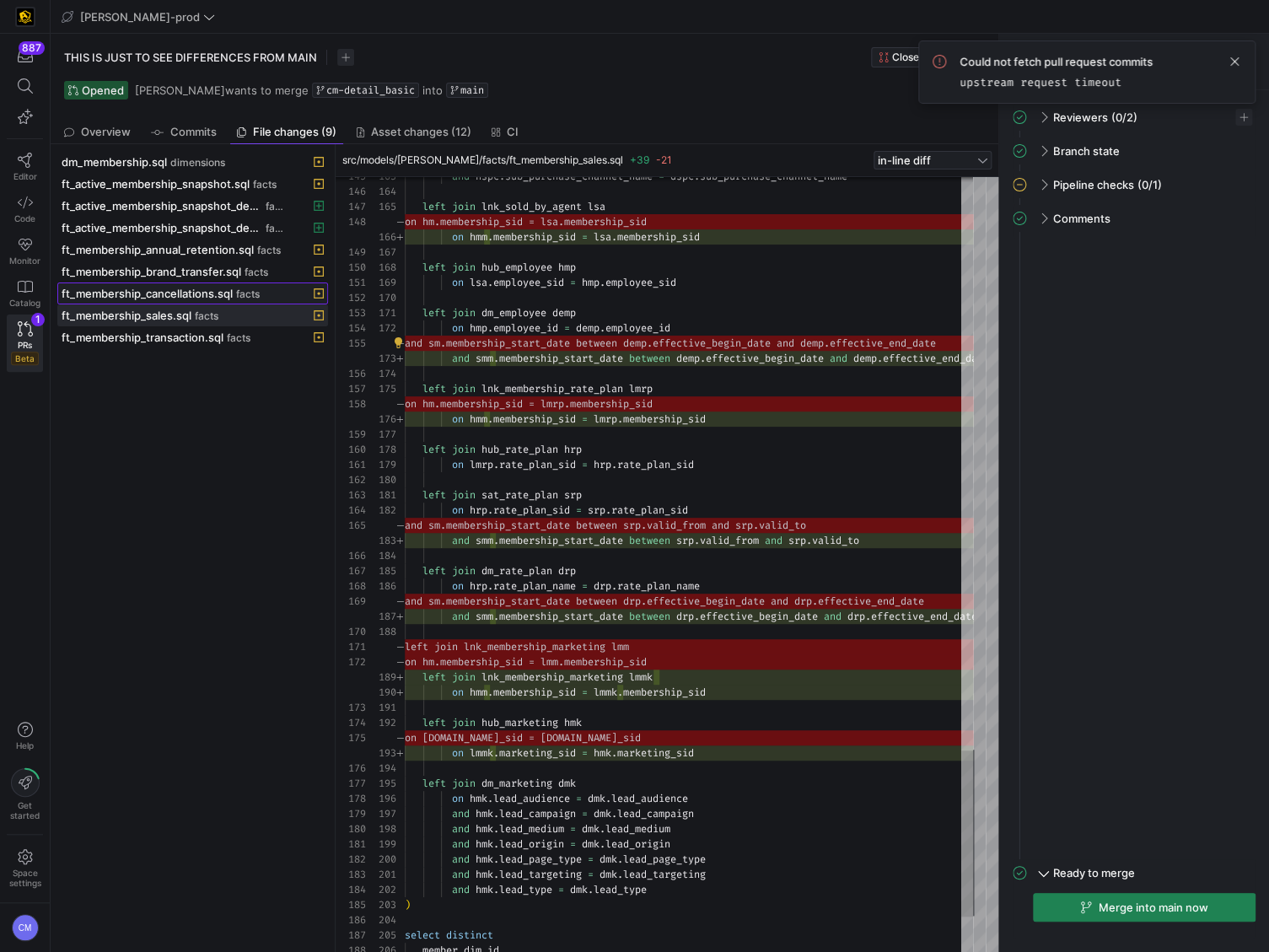
click at [242, 293] on span "facts" at bounding box center [247, 294] width 24 height 11
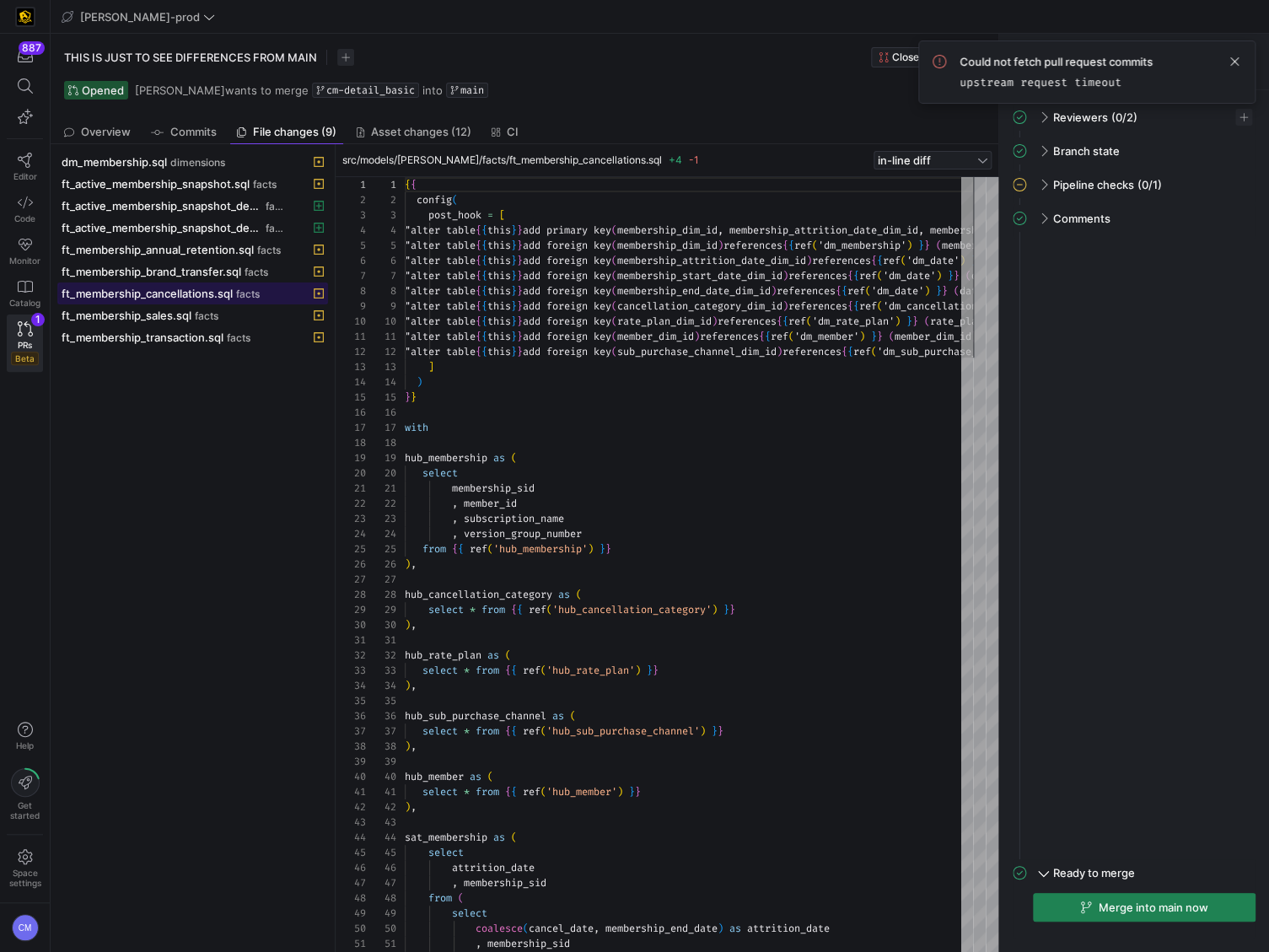
scroll to position [76, 0]
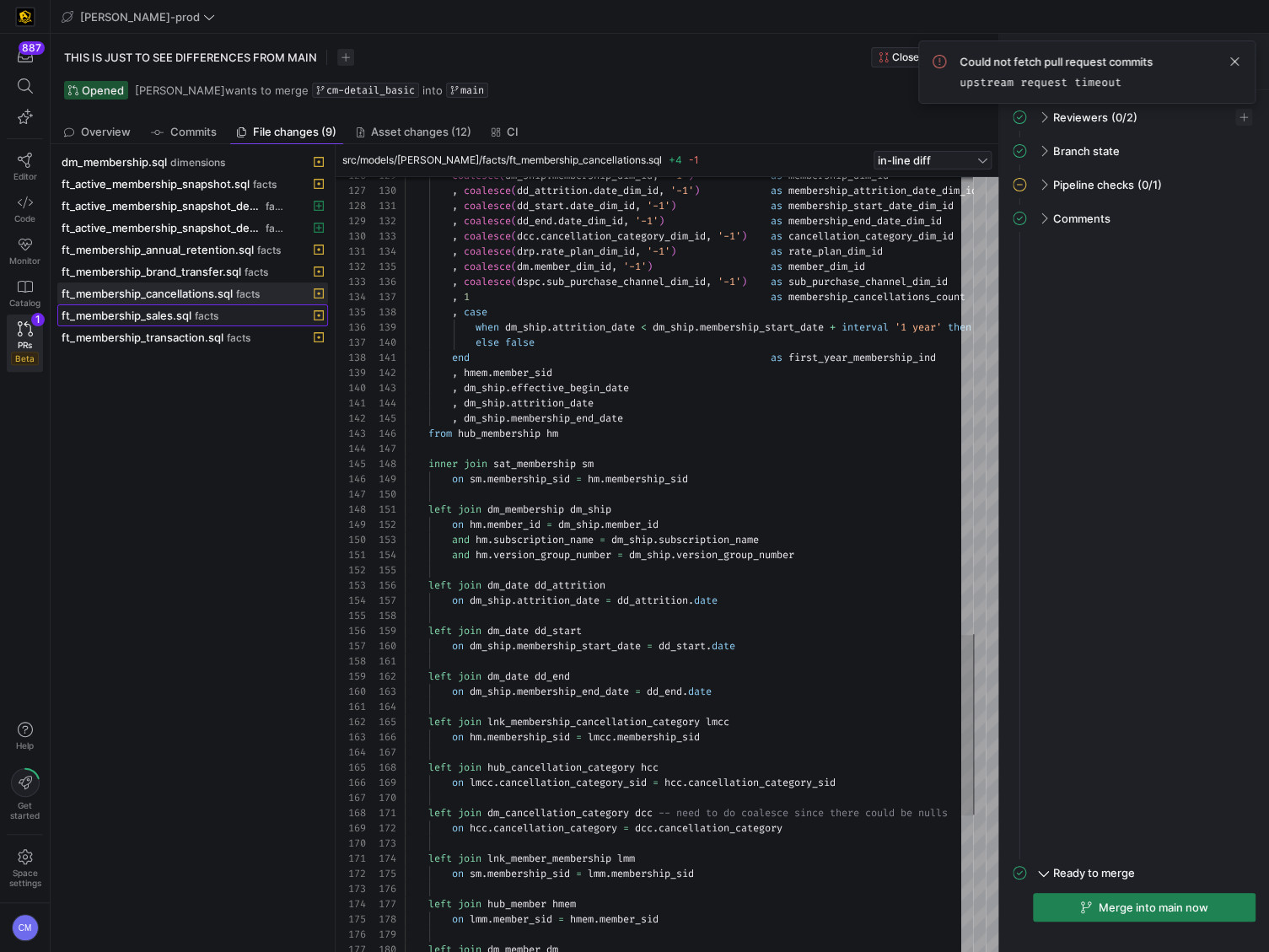
click at [192, 315] on div "ft_membership_sales.sql facts" at bounding box center [174, 315] width 225 height 13
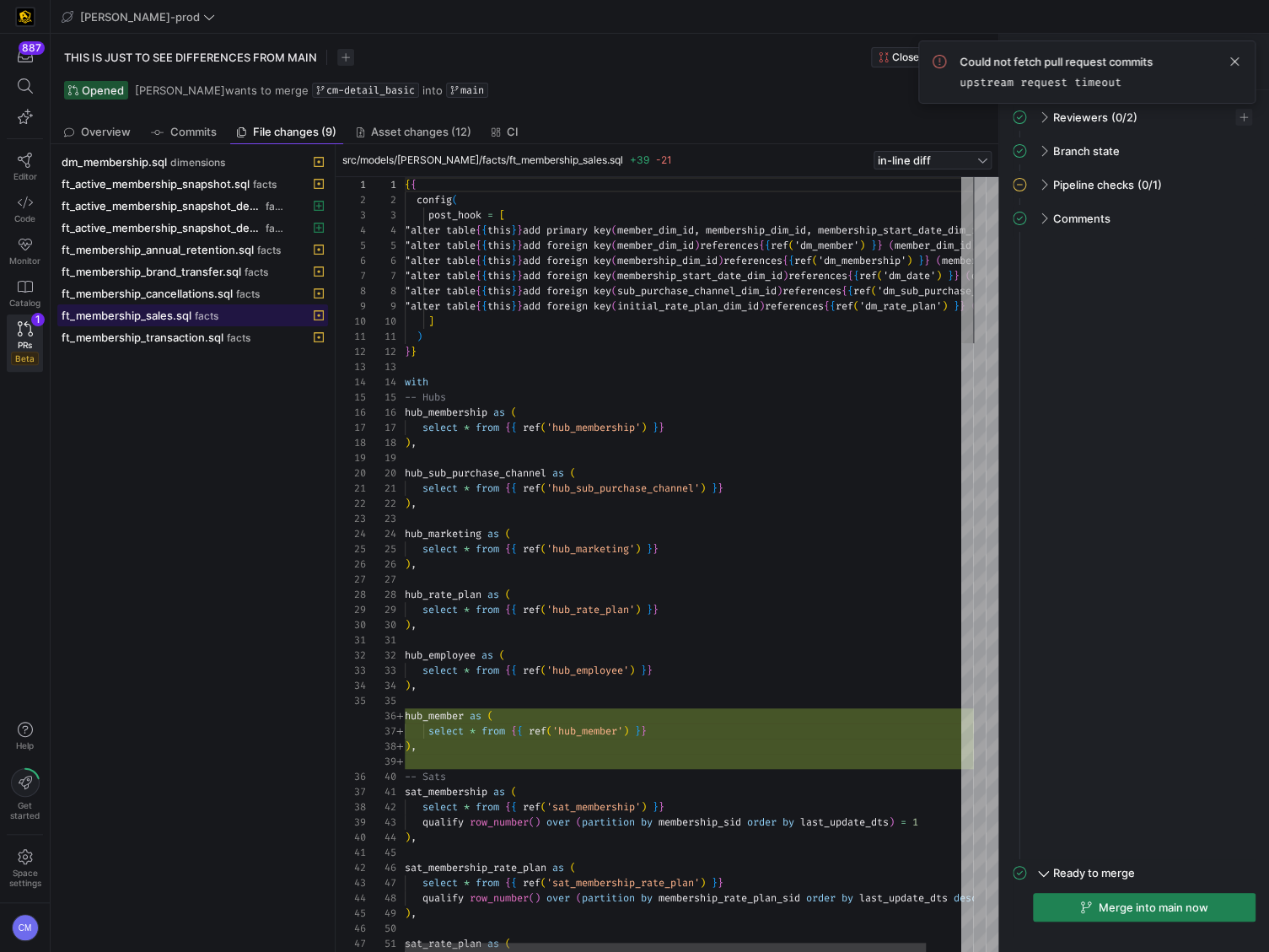
scroll to position [91, 0]
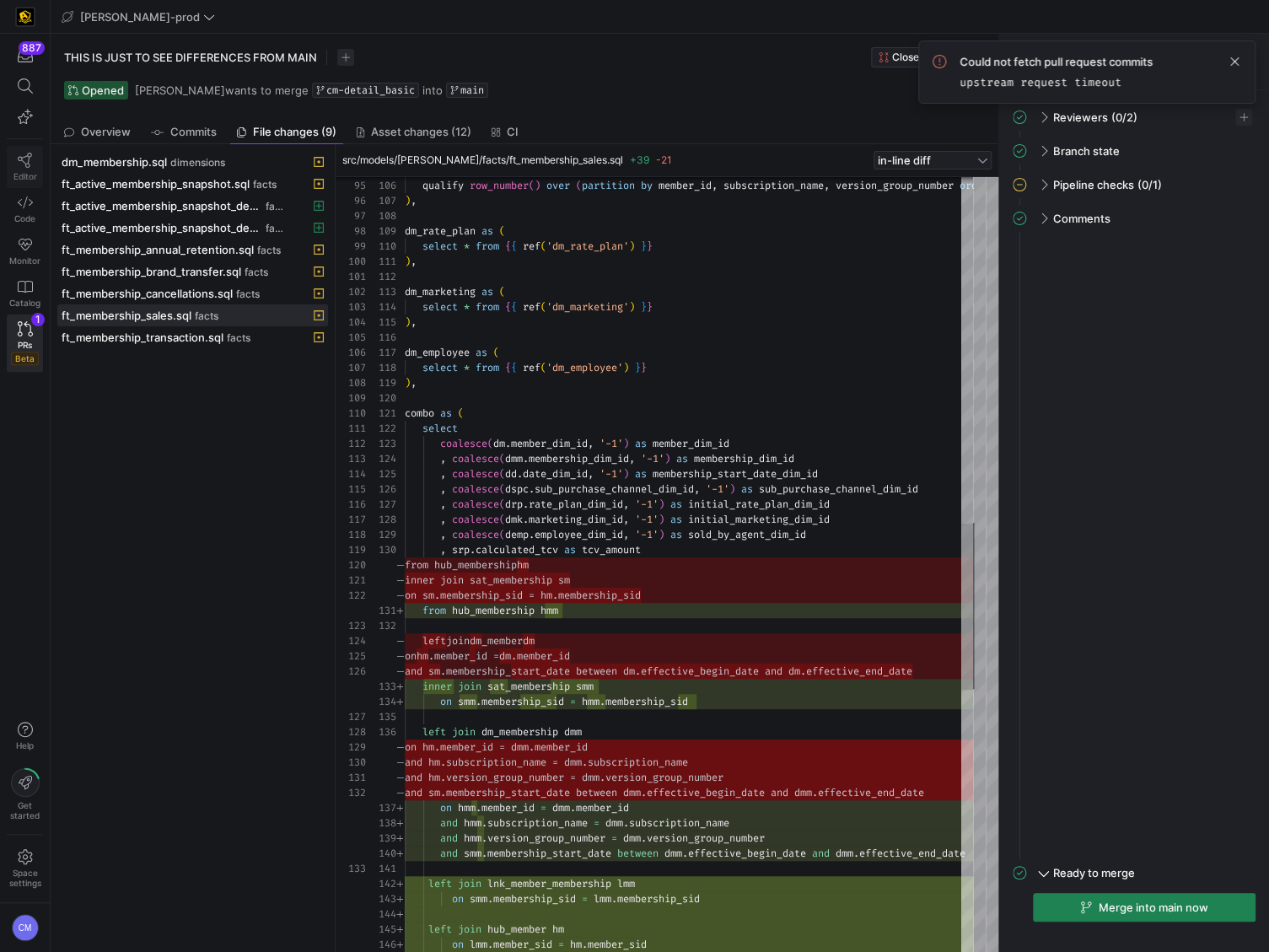
click at [23, 165] on icon at bounding box center [26, 160] width 15 height 15
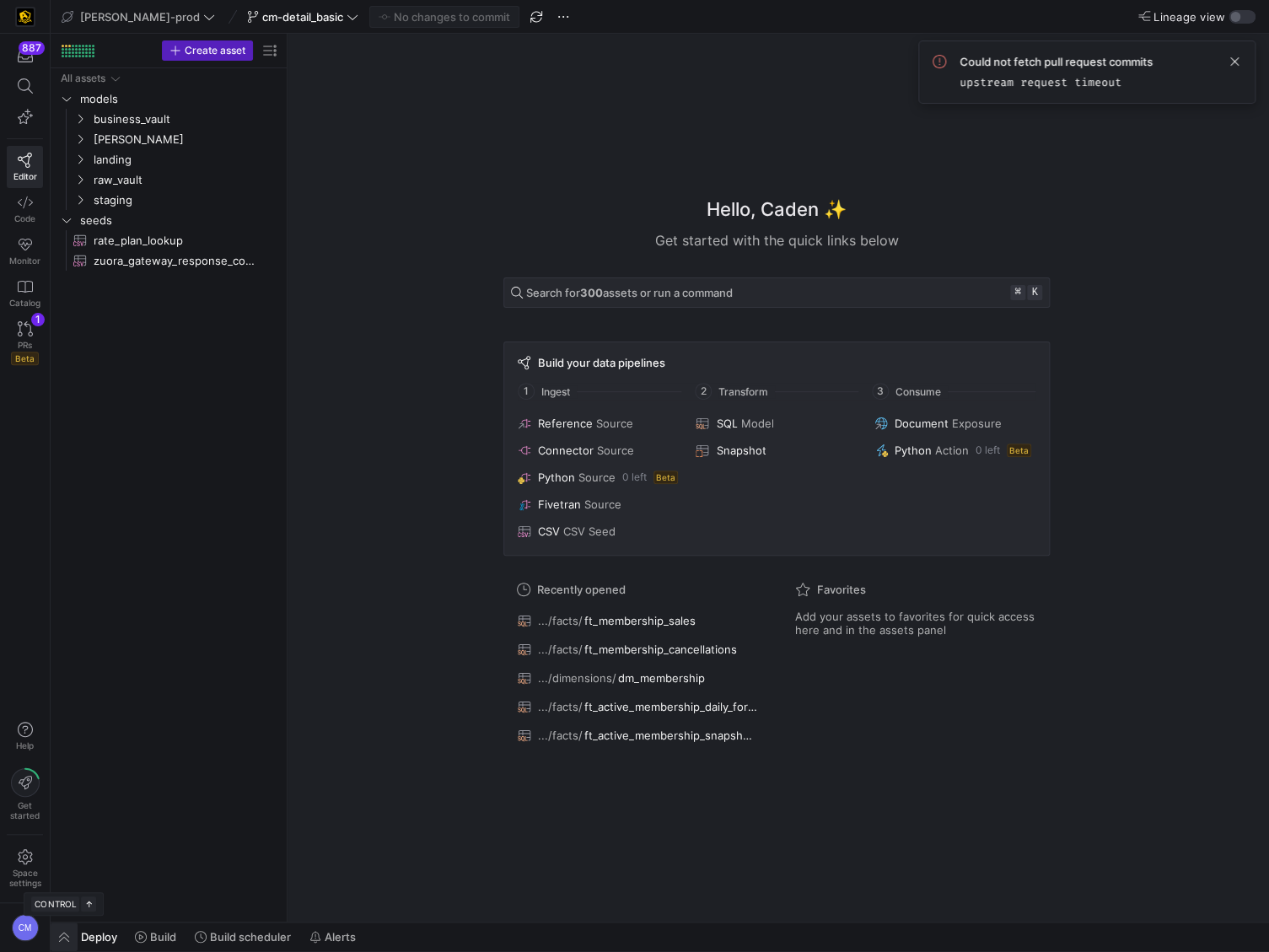
click at [68, 934] on span "button" at bounding box center [64, 937] width 27 height 29
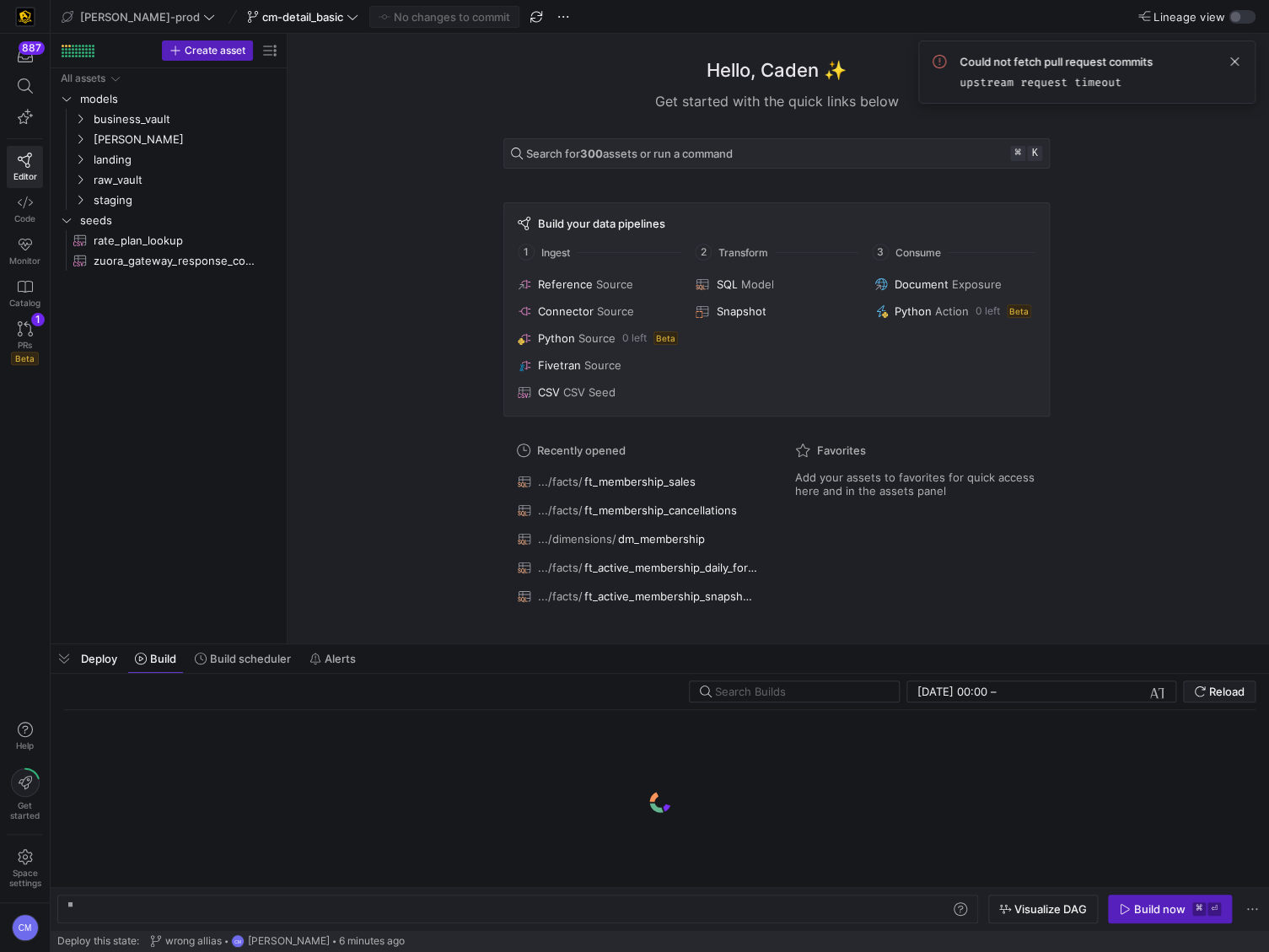
scroll to position [0, 50]
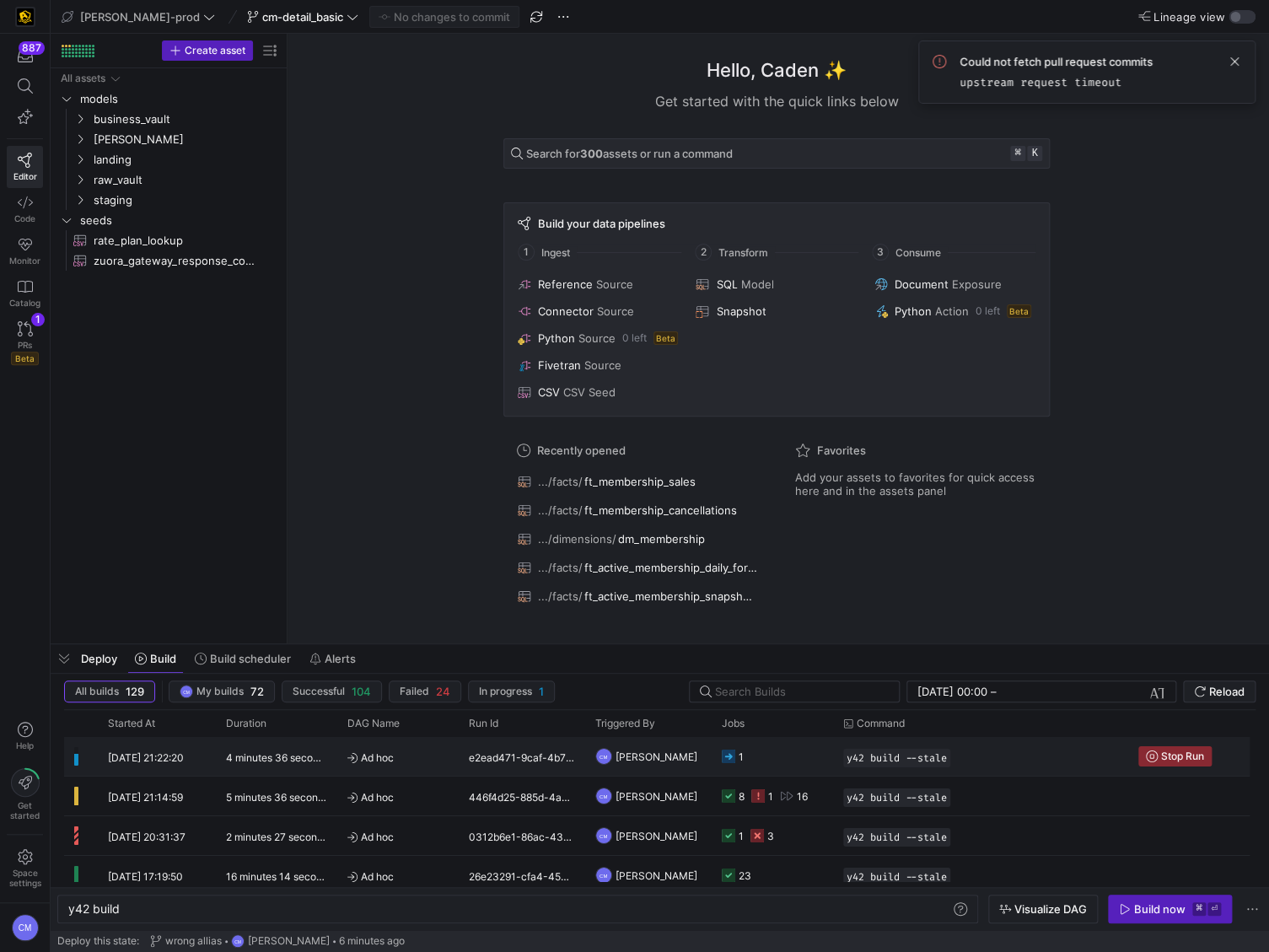
click at [652, 762] on span "[PERSON_NAME]" at bounding box center [656, 757] width 82 height 40
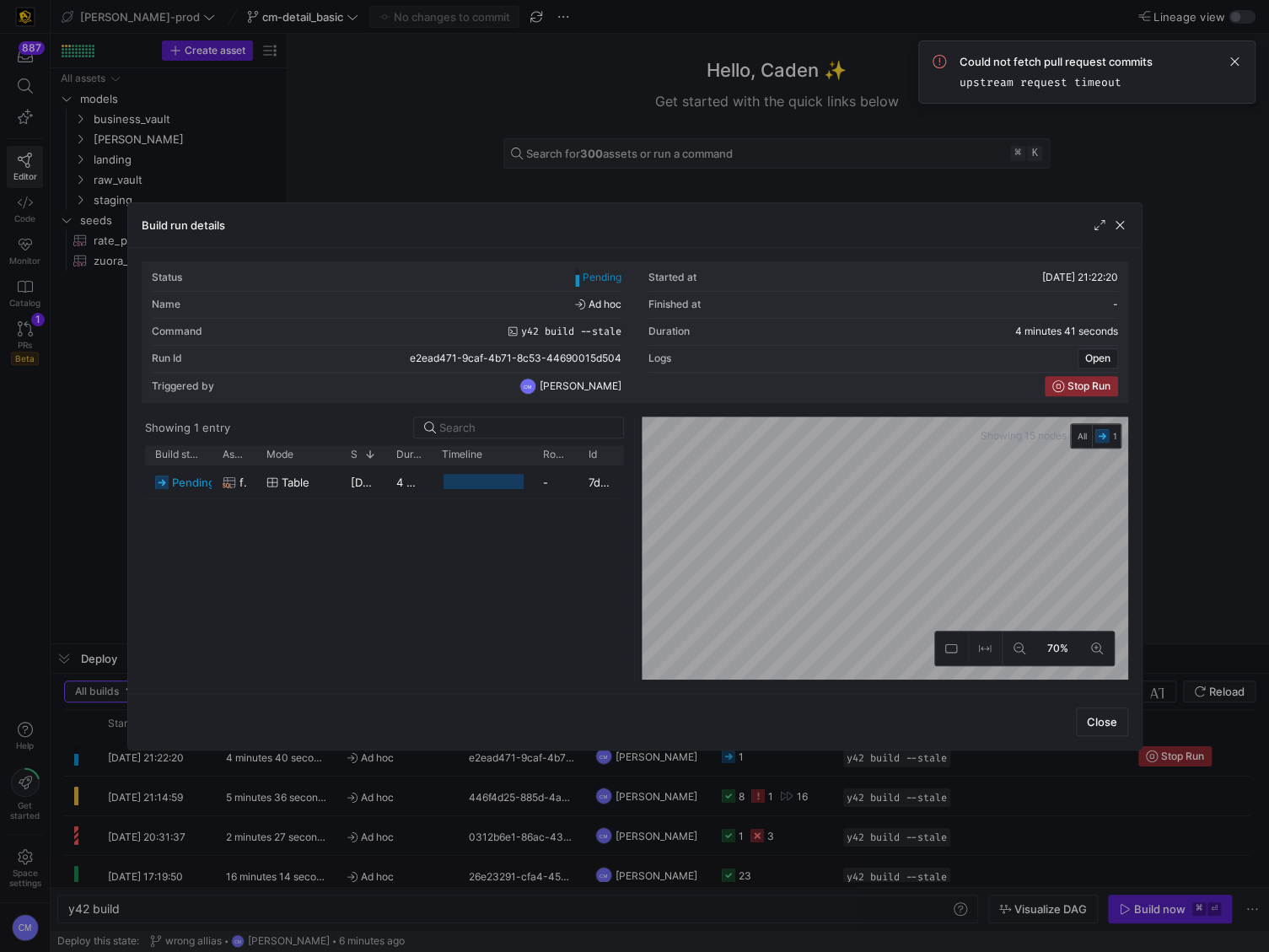
click at [535, 747] on div "Close" at bounding box center [635, 721] width 1014 height 56
click at [430, 478] on y42-duration "5 minutes 45 seconds" at bounding box center [455, 482] width 117 height 13
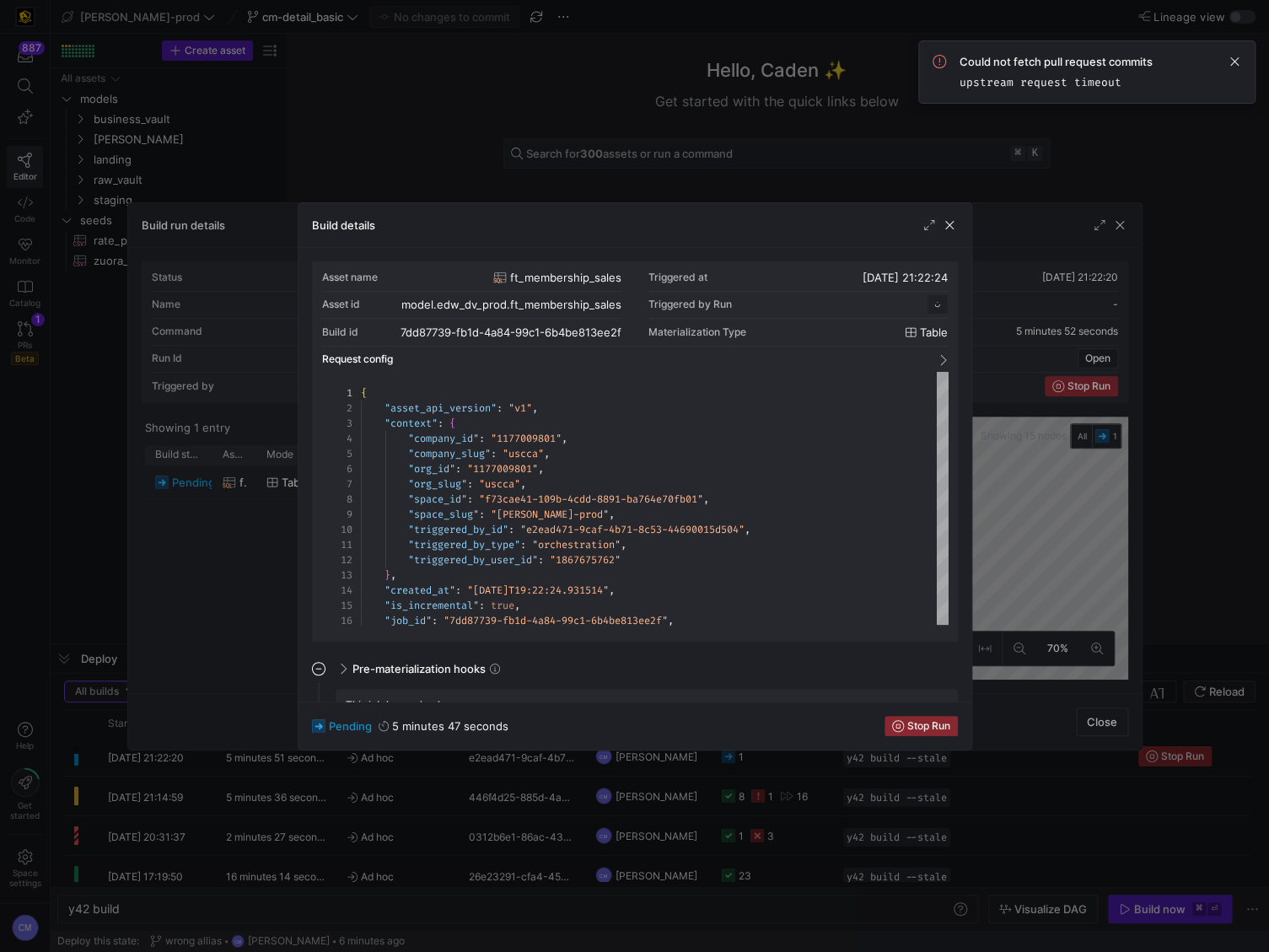
scroll to position [152, 0]
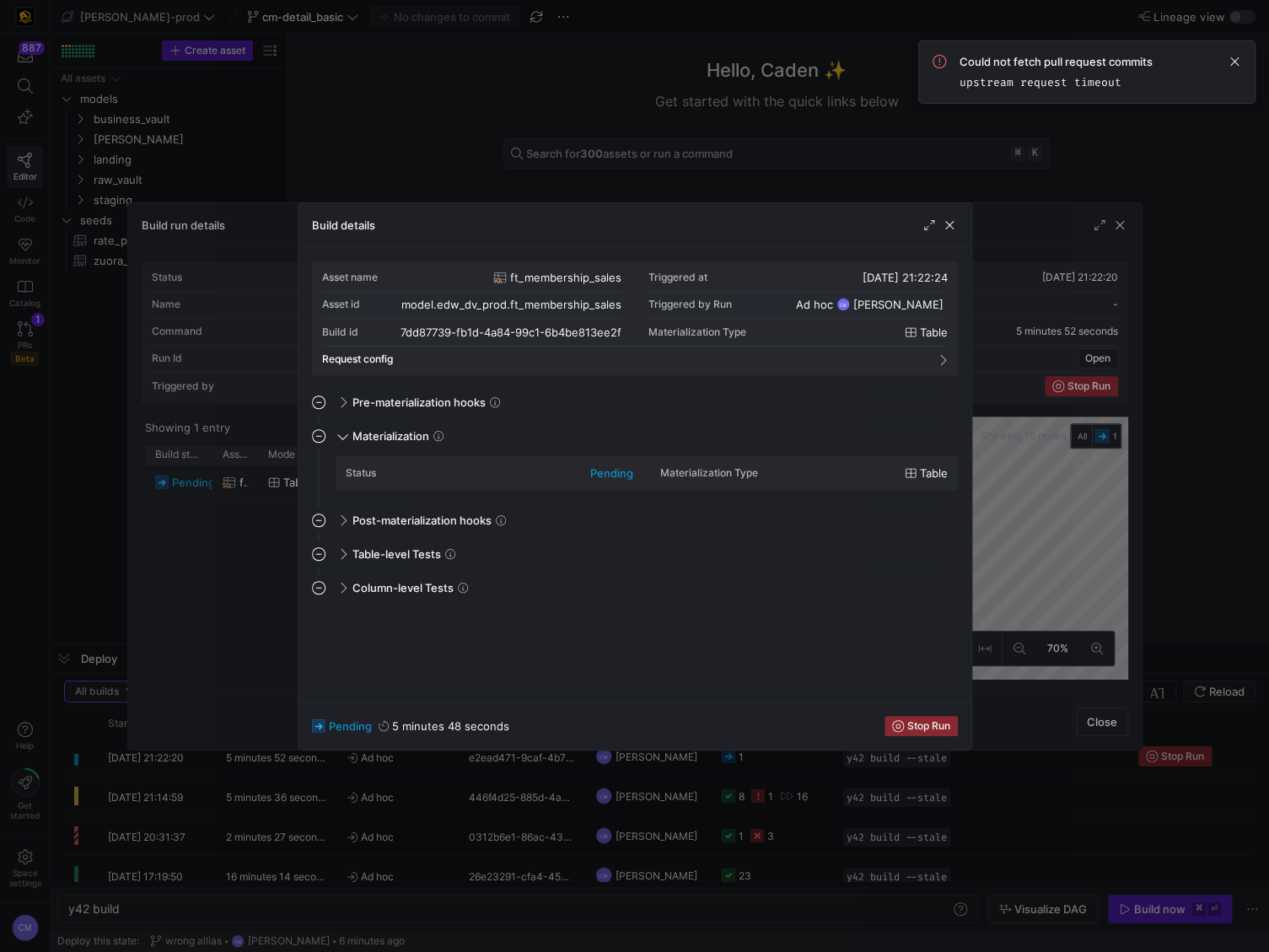
click at [240, 534] on div at bounding box center [634, 476] width 1269 height 952
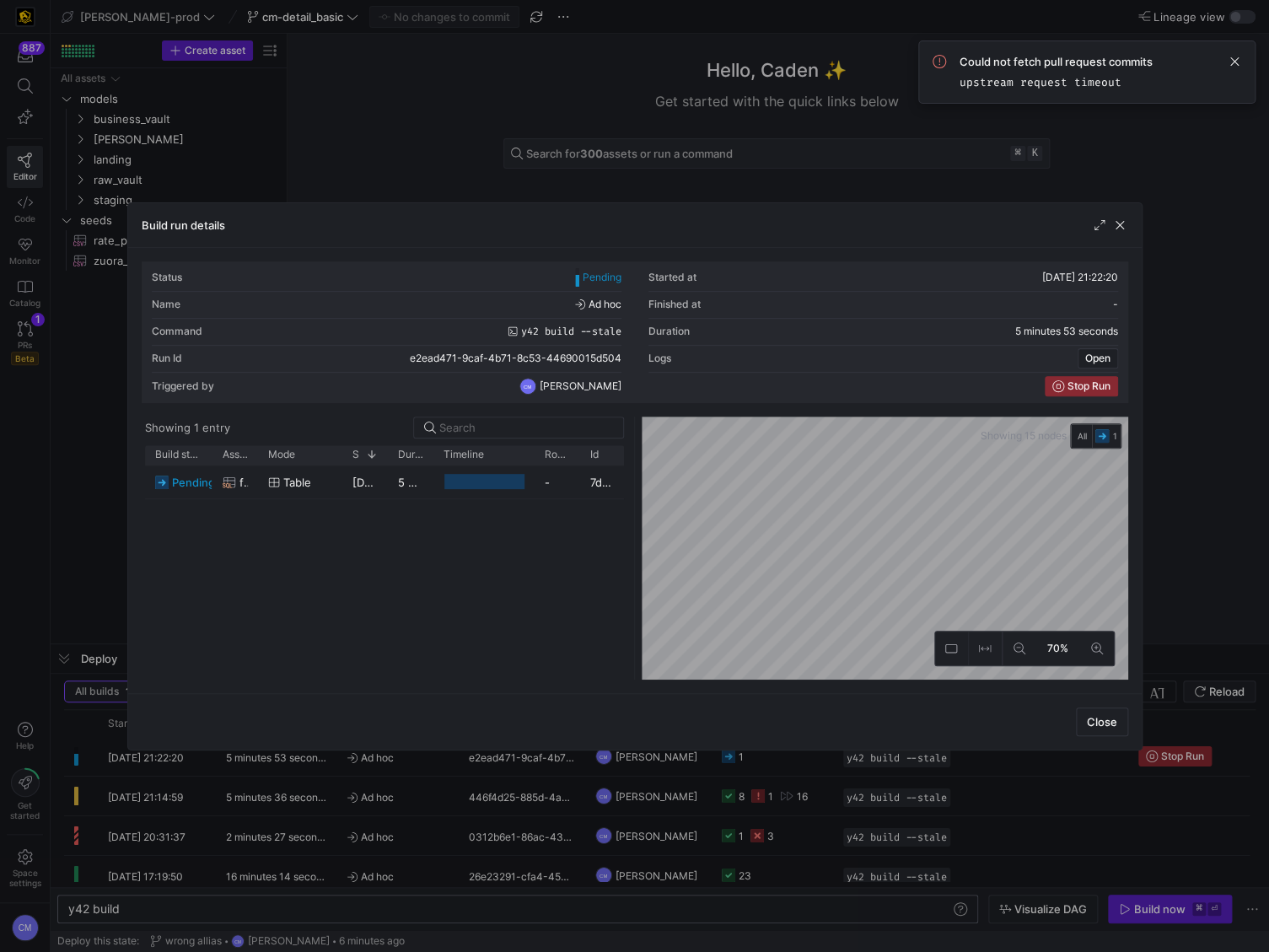
drag, startPoint x: 738, startPoint y: 918, endPoint x: 753, endPoint y: 911, distance: 16.6
click at [739, 917] on div at bounding box center [634, 476] width 1269 height 952
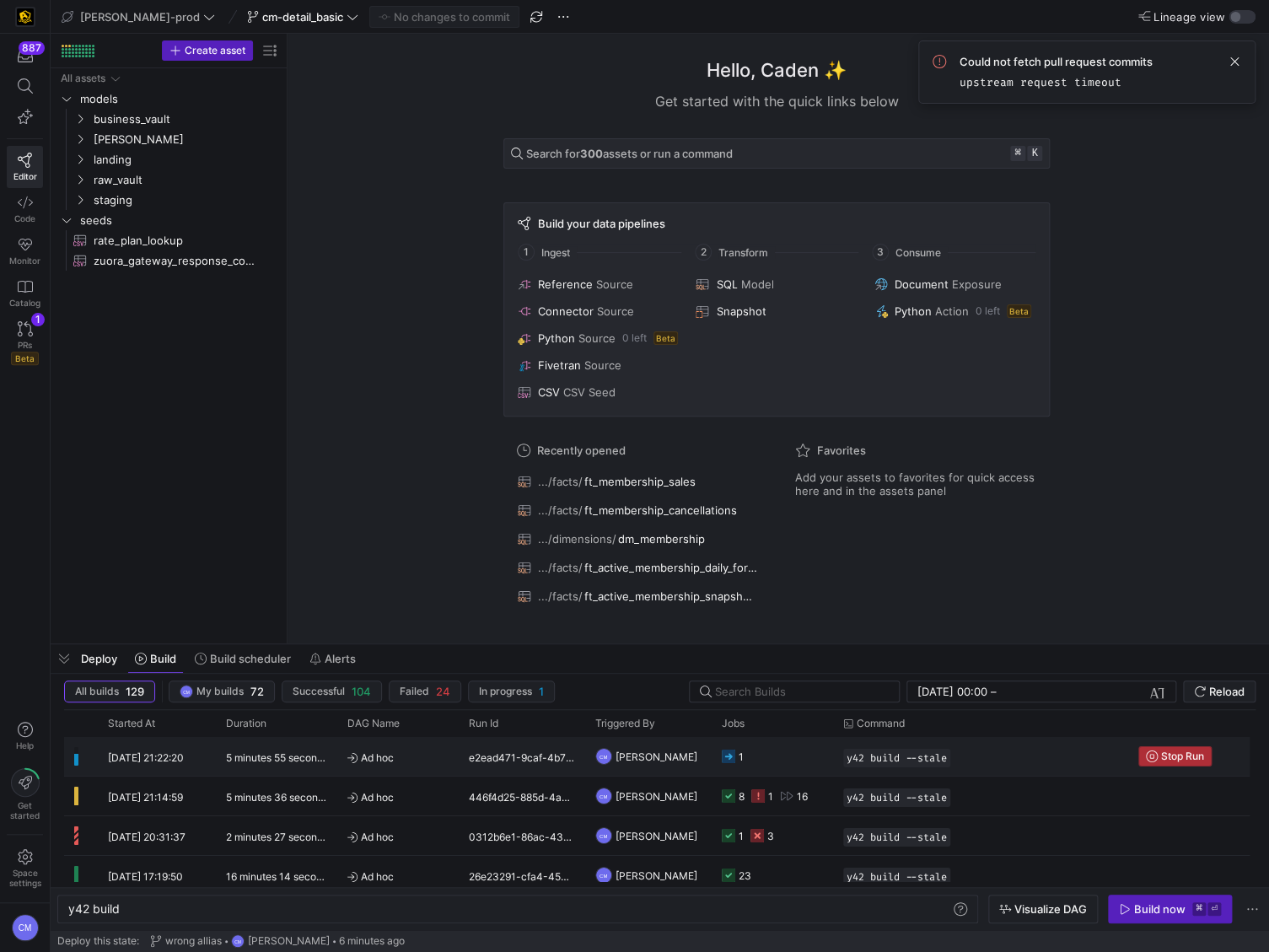
click at [1175, 760] on span "Stop Run" at bounding box center [1182, 756] width 43 height 11
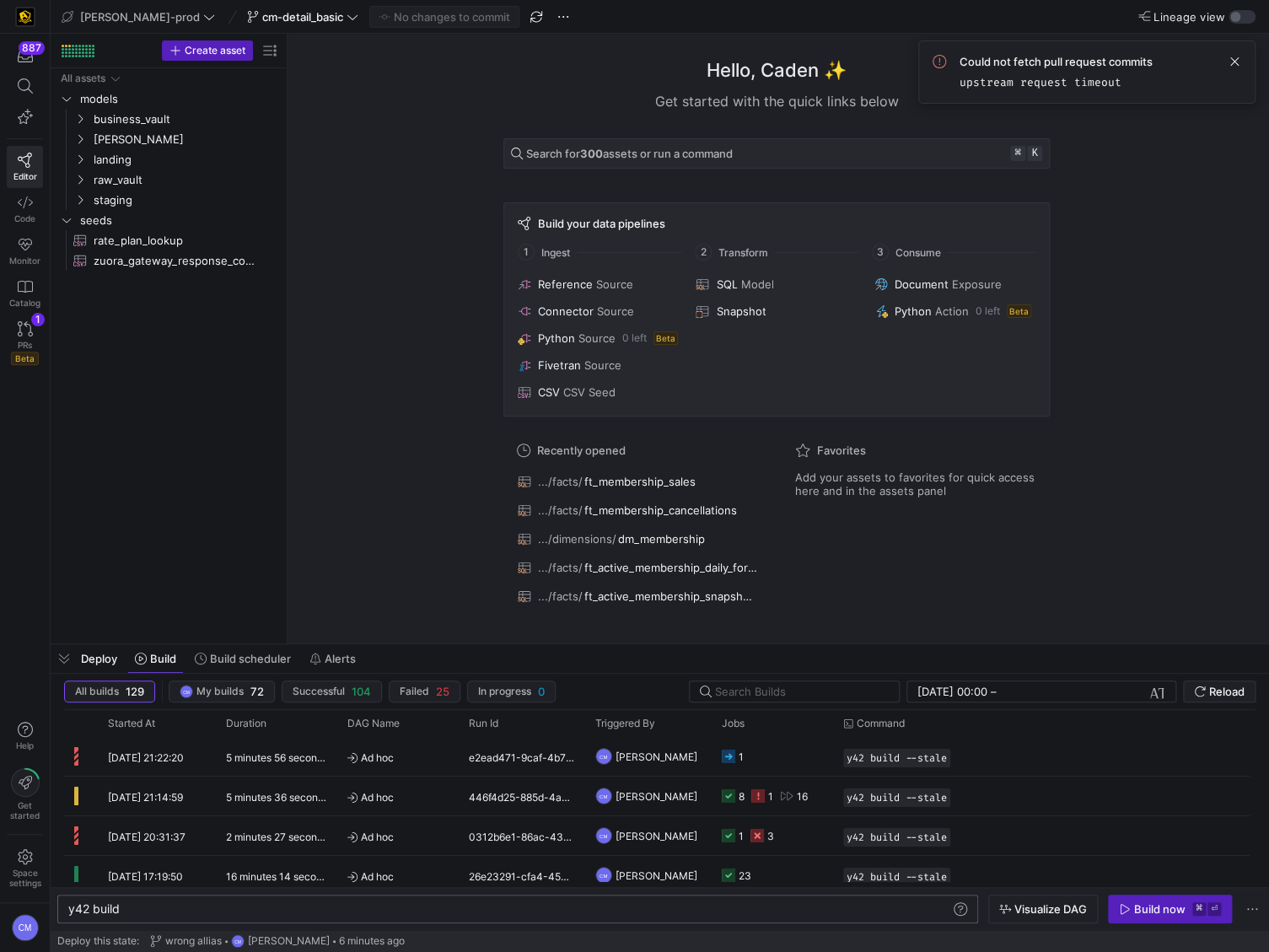
drag, startPoint x: 401, startPoint y: 914, endPoint x: 385, endPoint y: 899, distance: 21.9
click at [385, 900] on div "y42 build y42 build" at bounding box center [517, 909] width 921 height 29
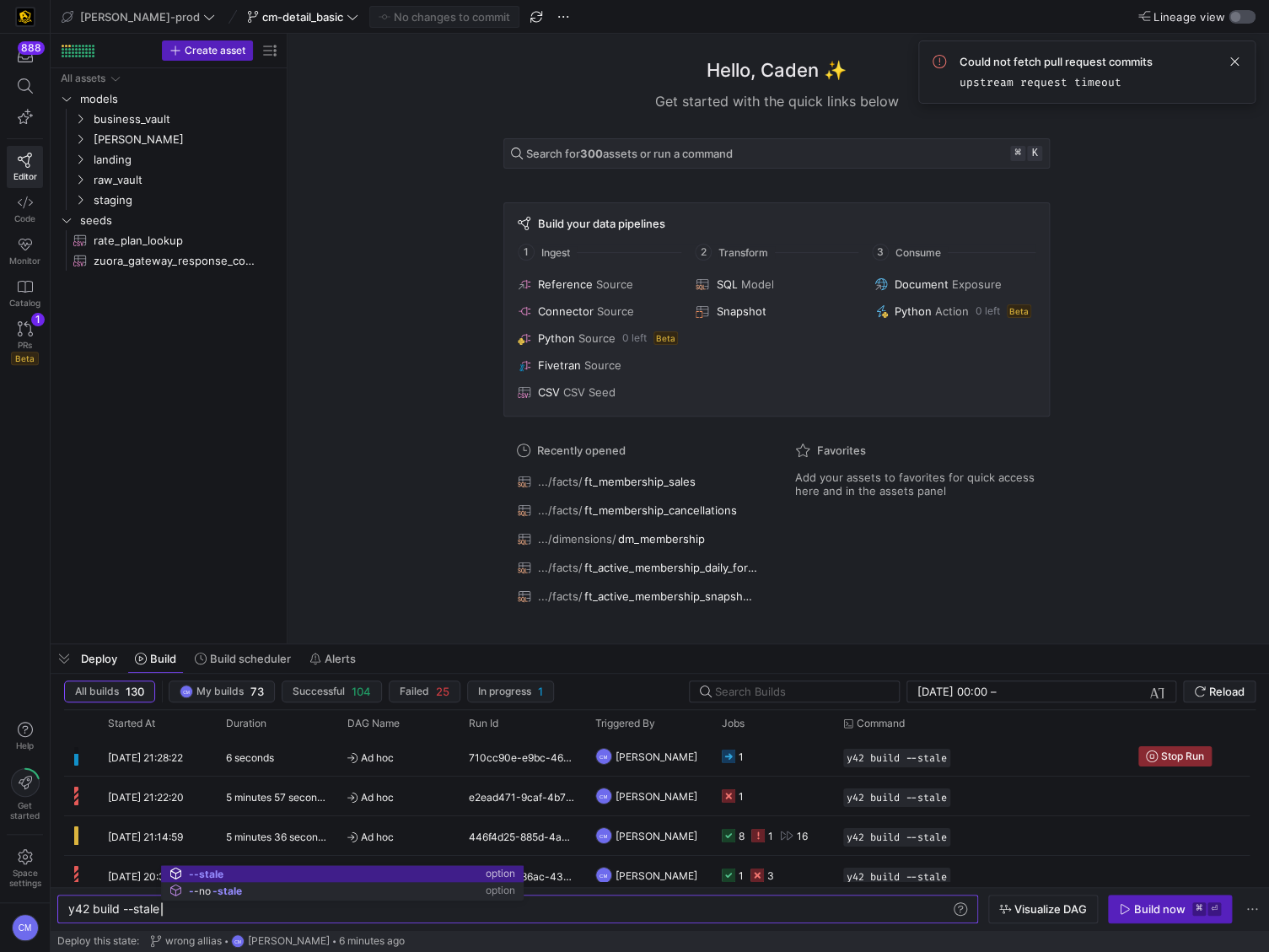
type textarea "y42 build --stale"
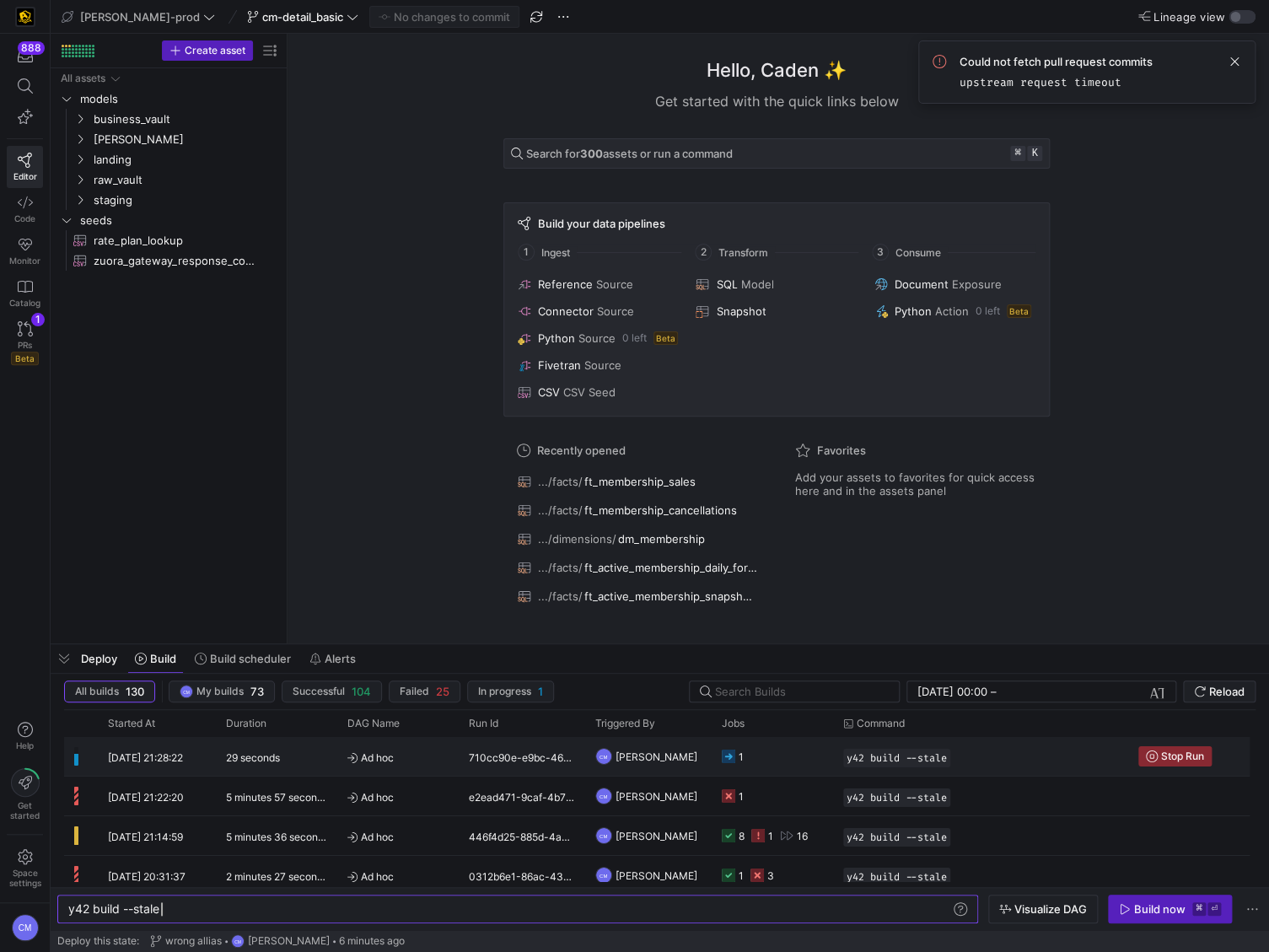
click at [809, 749] on y42-job-status-cell-renderer "1" at bounding box center [772, 756] width 101 height 37
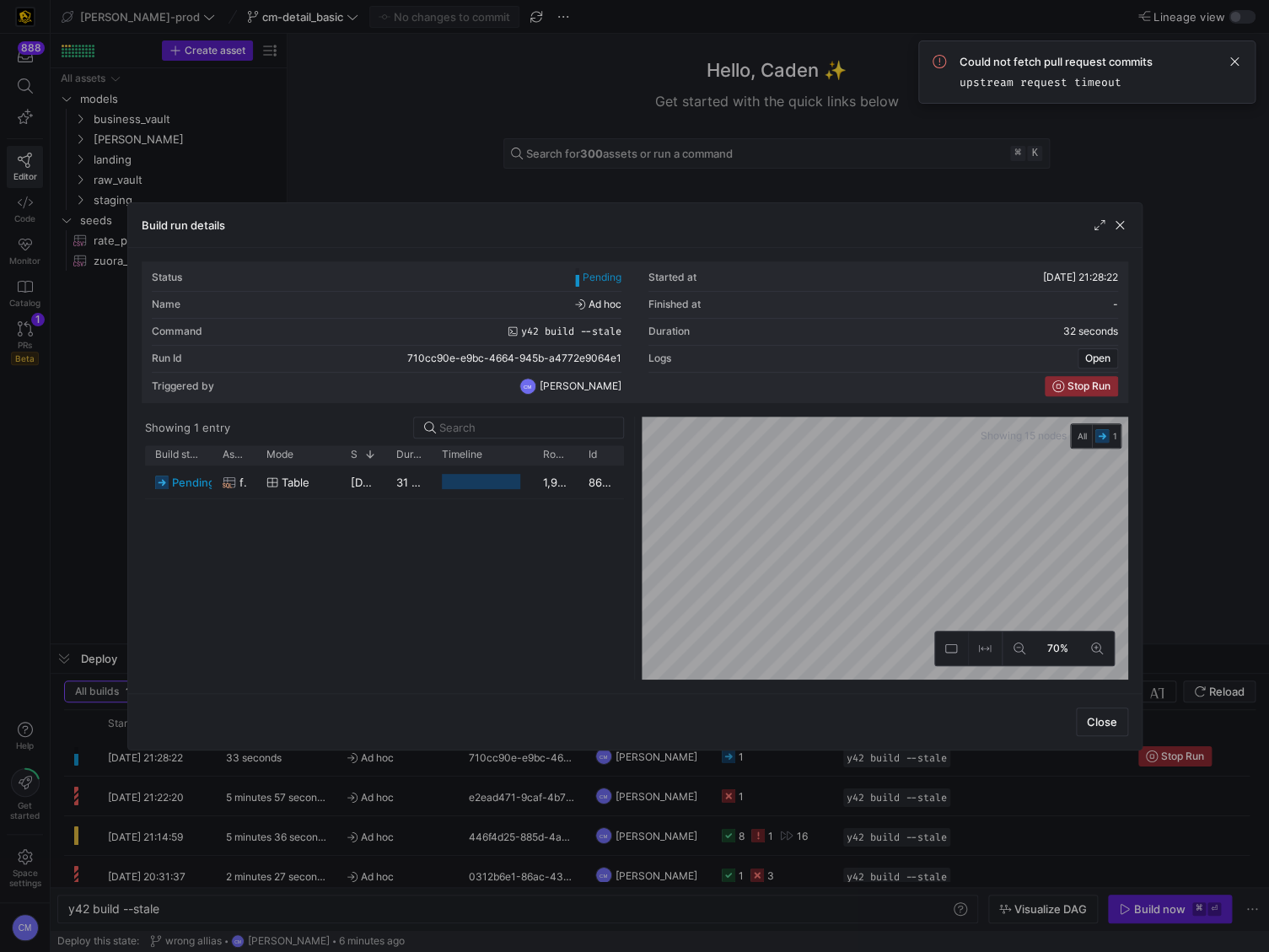
click at [809, 749] on div at bounding box center [634, 476] width 1269 height 952
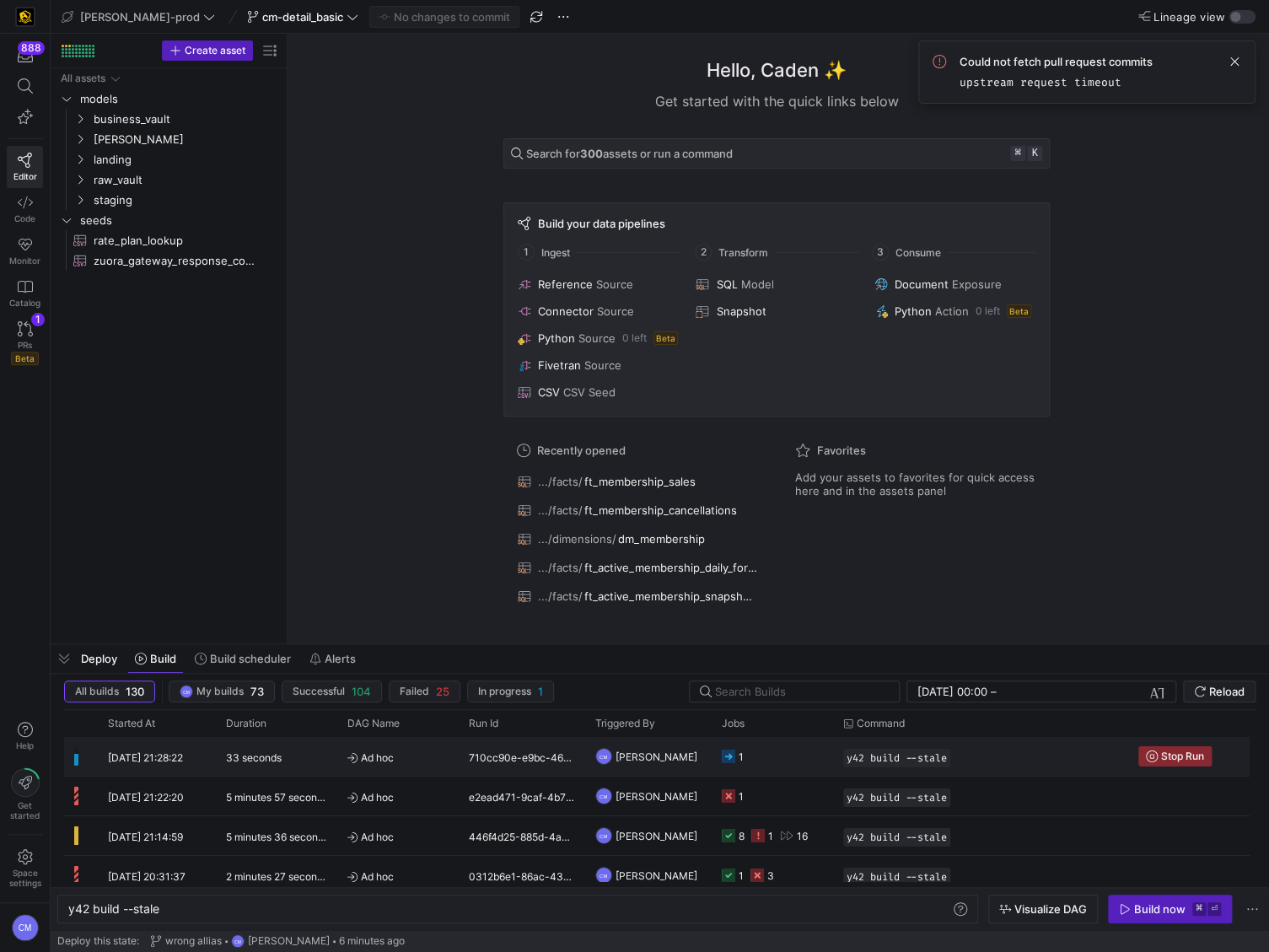
click at [809, 749] on y42-job-status-cell-renderer "1" at bounding box center [772, 756] width 101 height 37
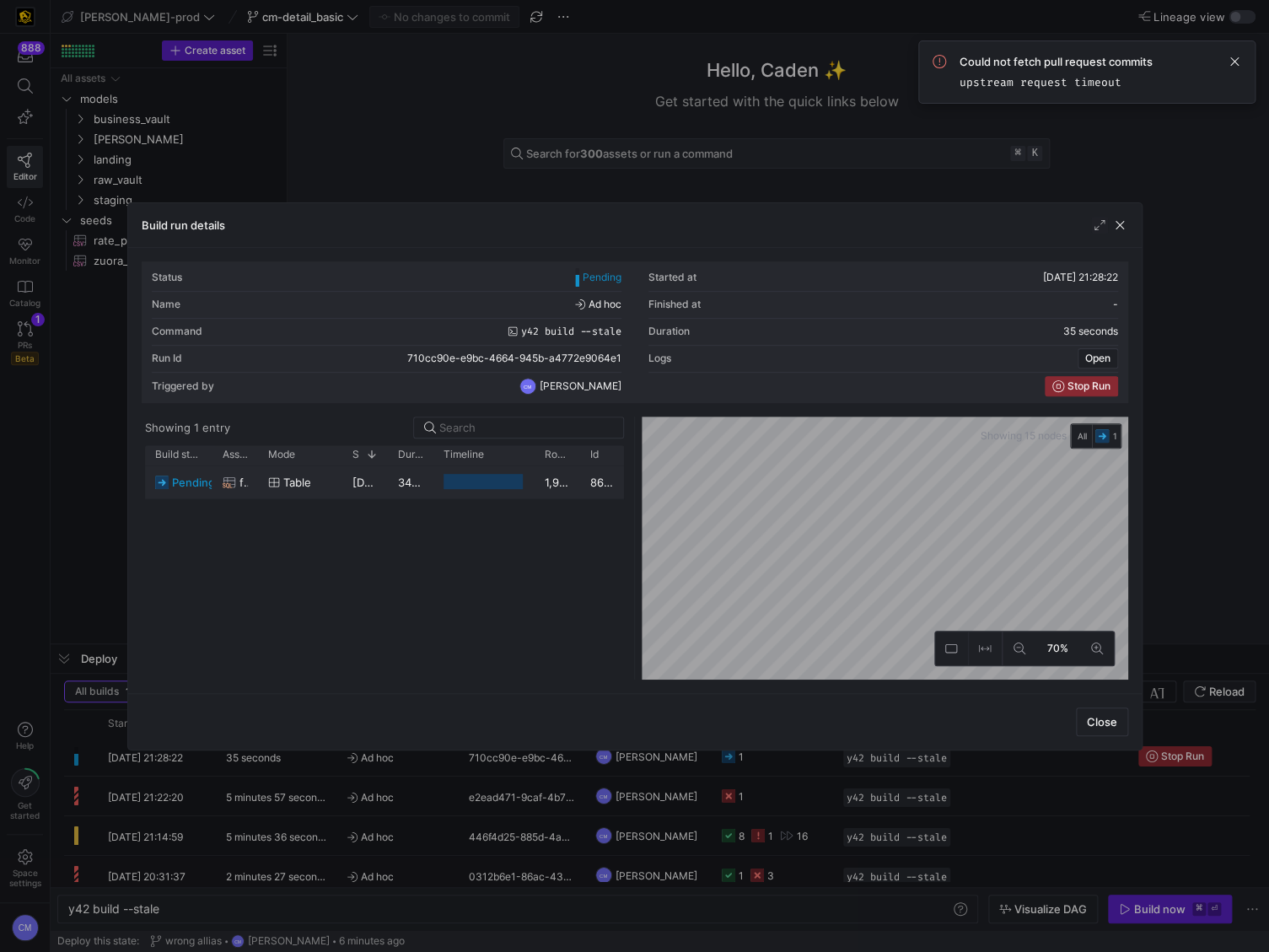
click at [555, 481] on div "1,916,205" at bounding box center [557, 481] width 46 height 33
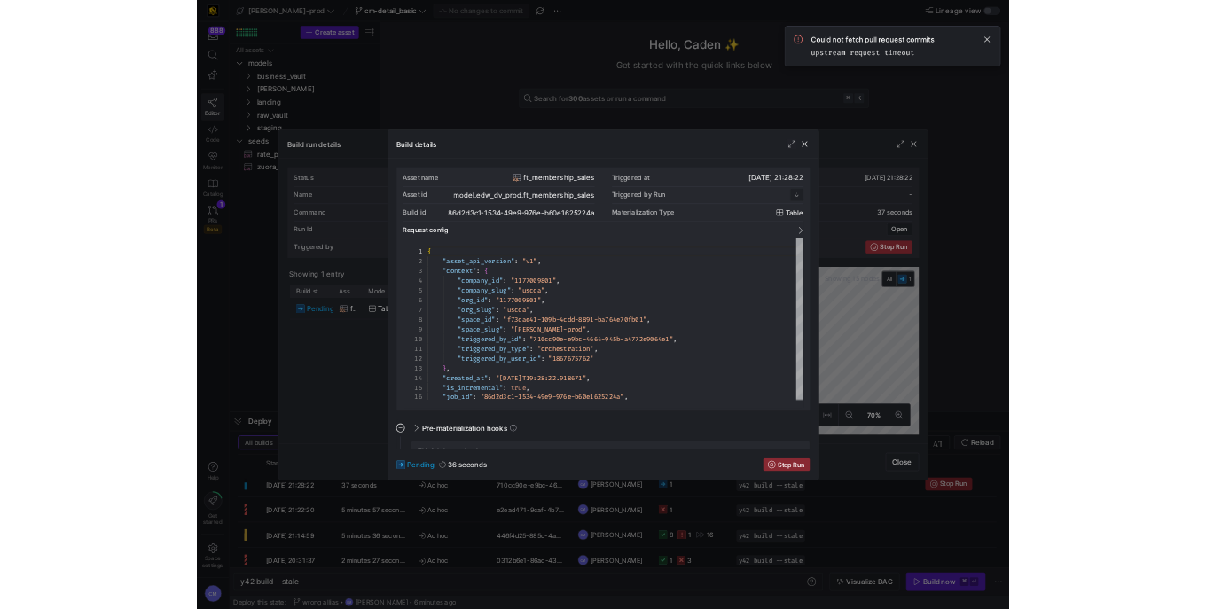
scroll to position [160, 0]
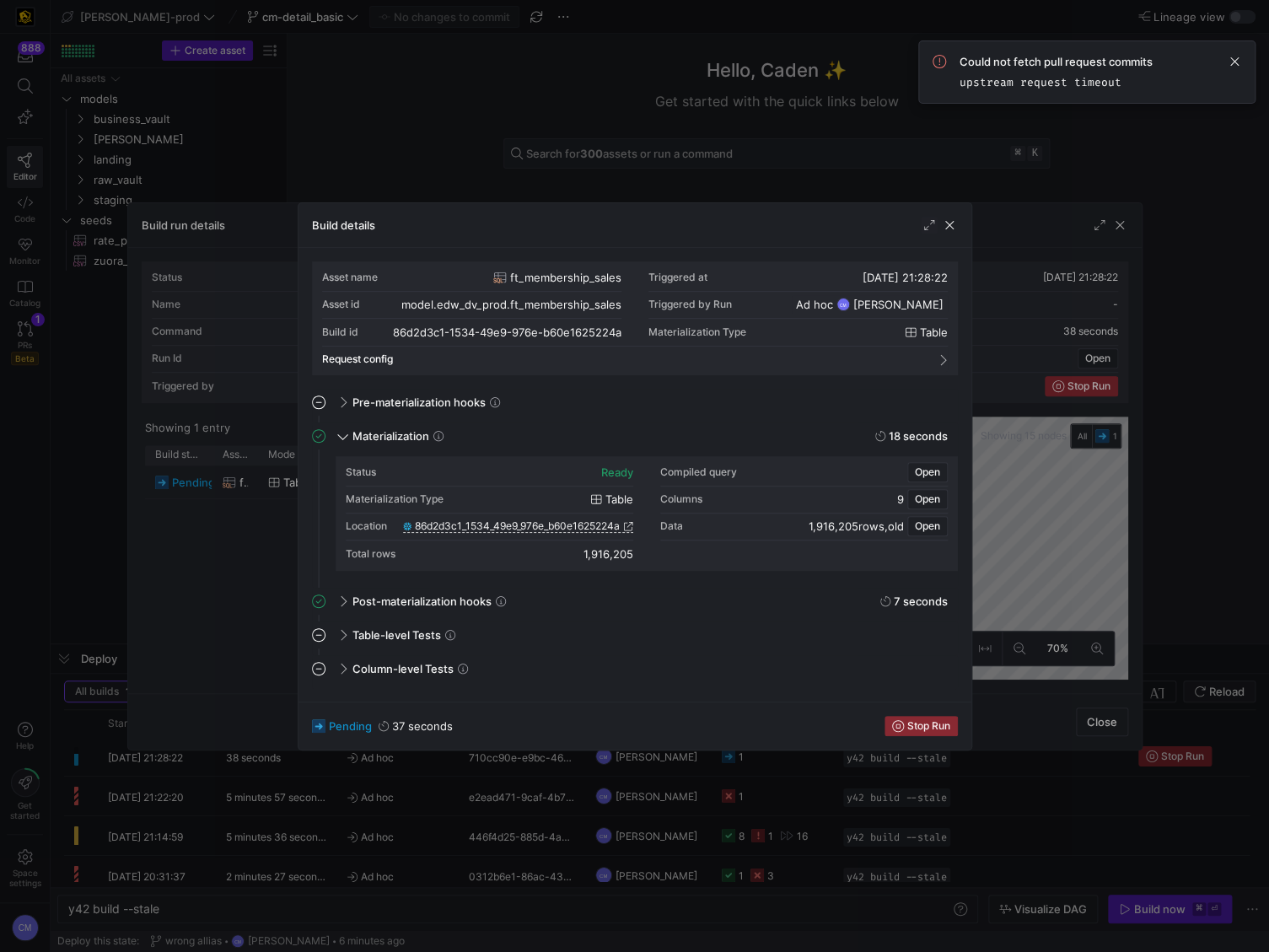
click at [282, 606] on div at bounding box center [634, 476] width 1269 height 952
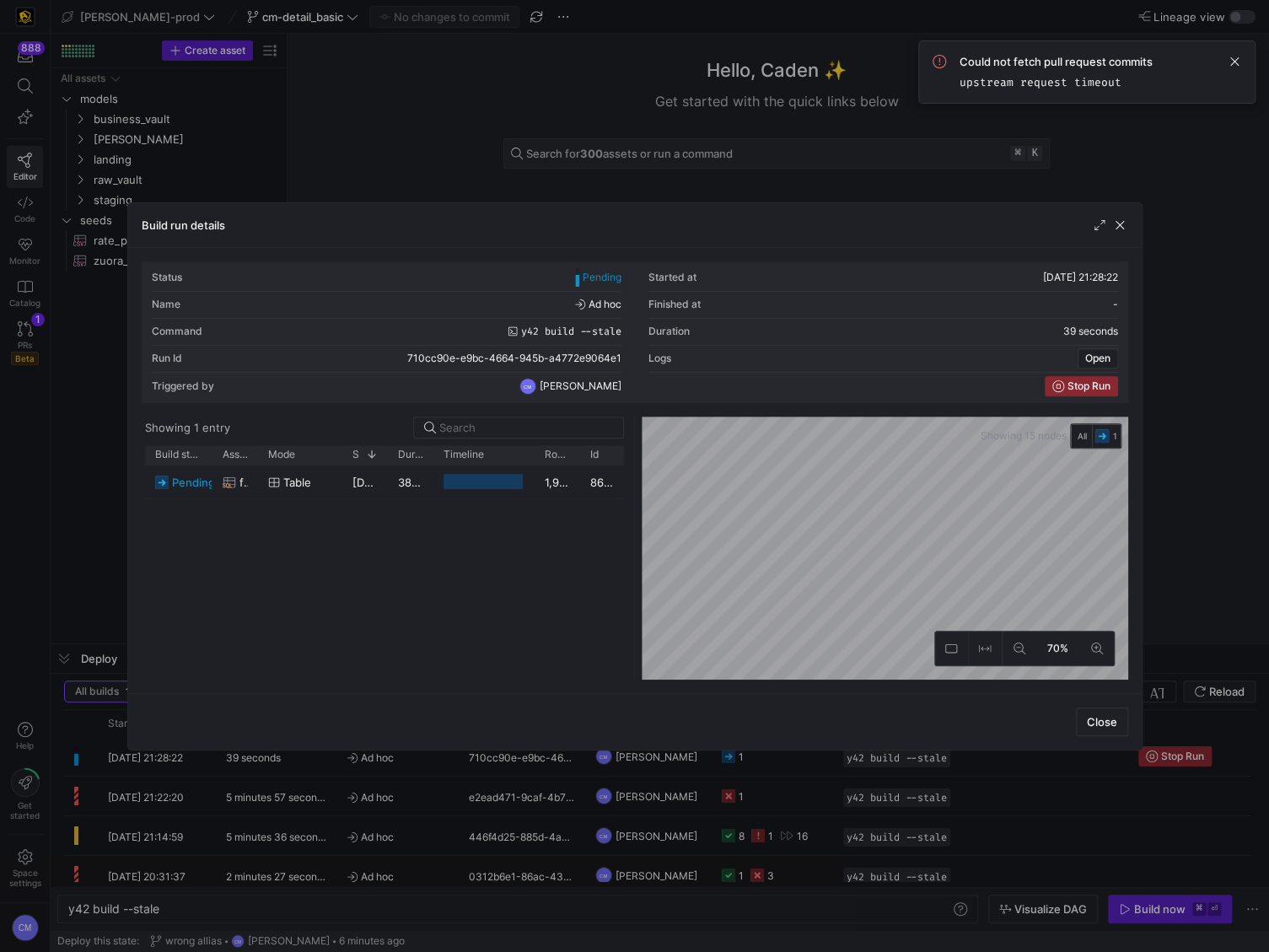
click at [526, 799] on div at bounding box center [634, 476] width 1269 height 952
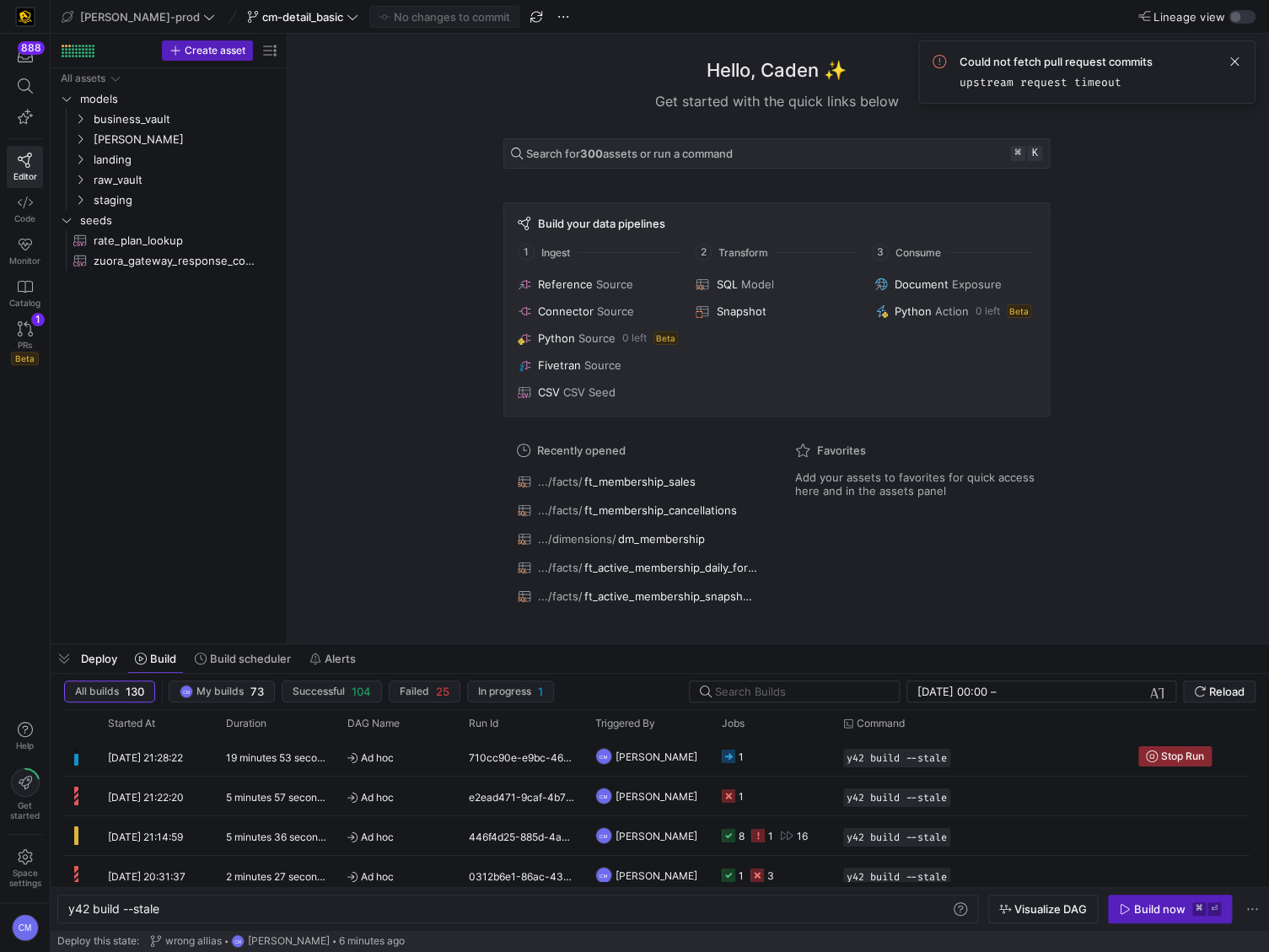
scroll to position [0, 92]
click at [775, 762] on y42-job-status-cell-renderer "1" at bounding box center [772, 756] width 101 height 37
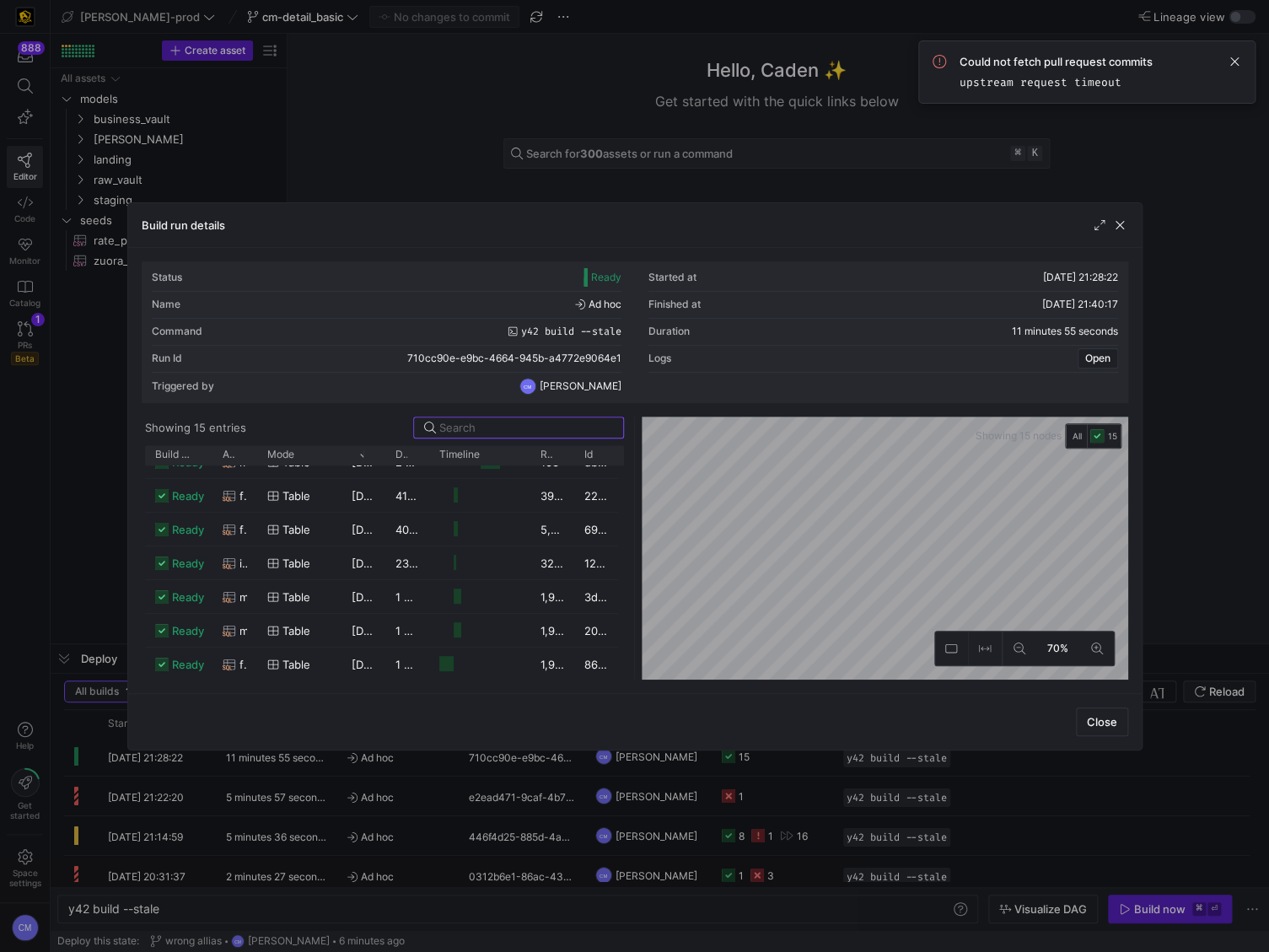
scroll to position [0, 0]
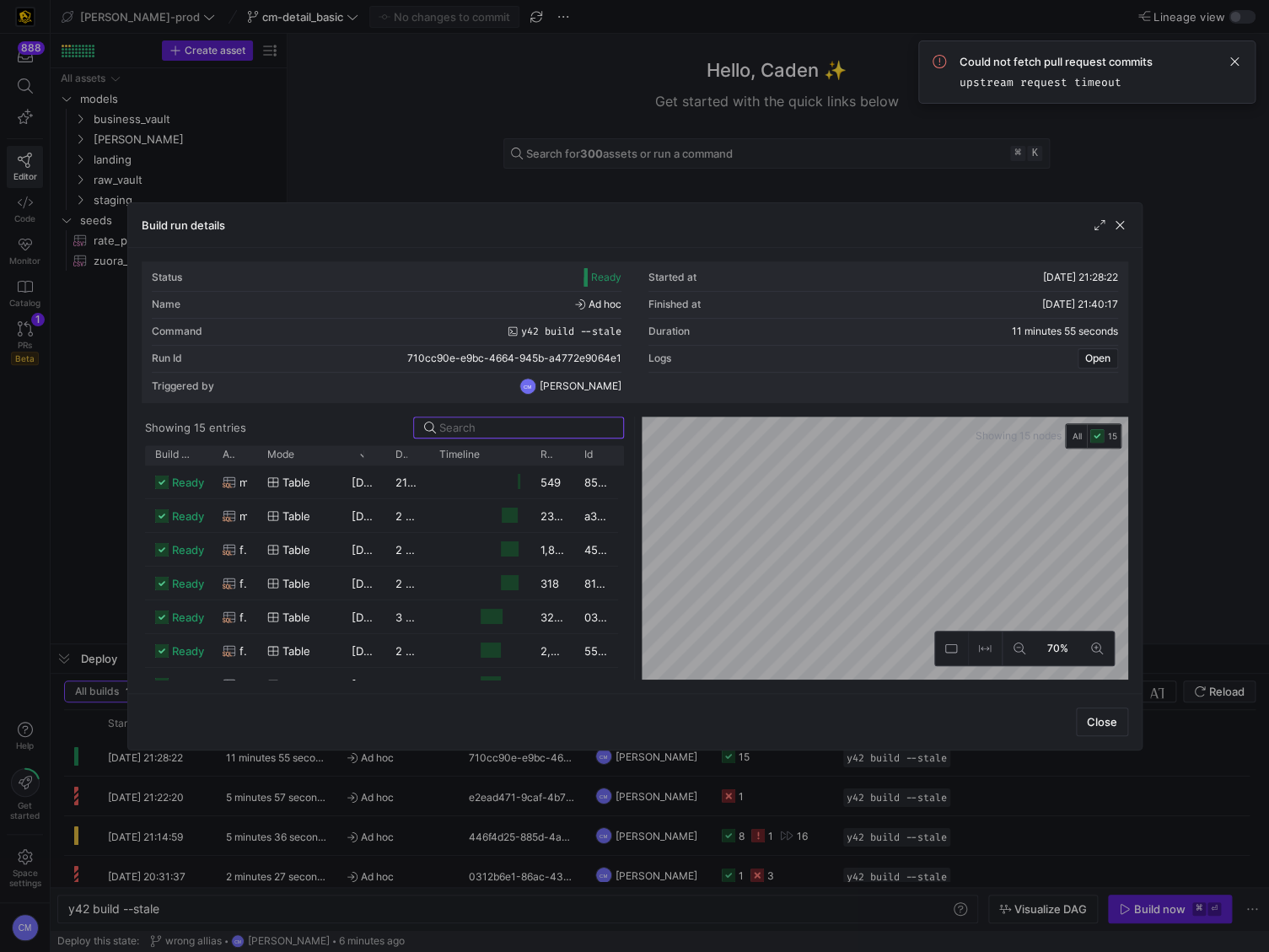
click at [602, 863] on div at bounding box center [634, 476] width 1269 height 952
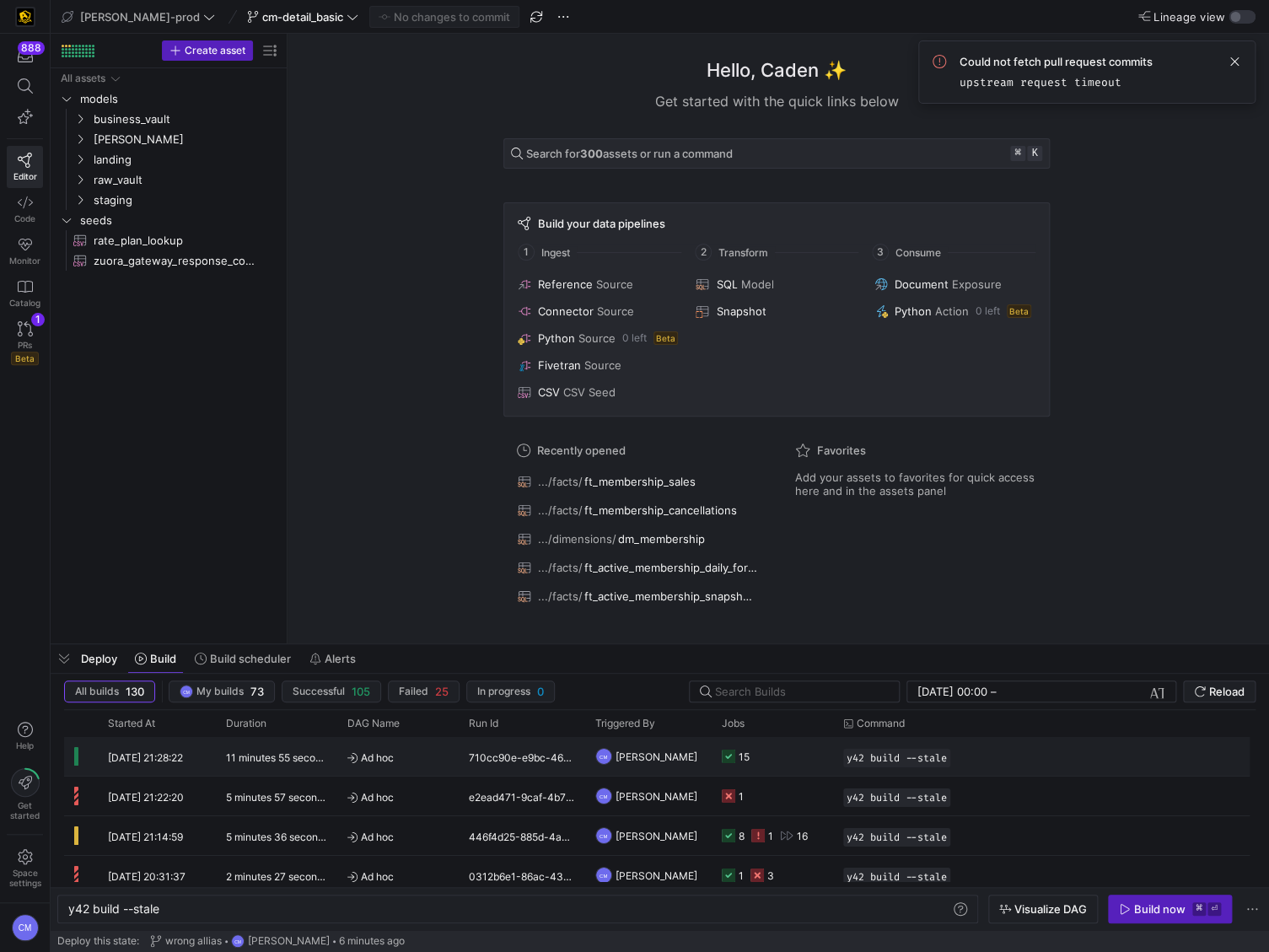
click at [776, 767] on y42-job-status-cell-renderer "15" at bounding box center [772, 756] width 101 height 37
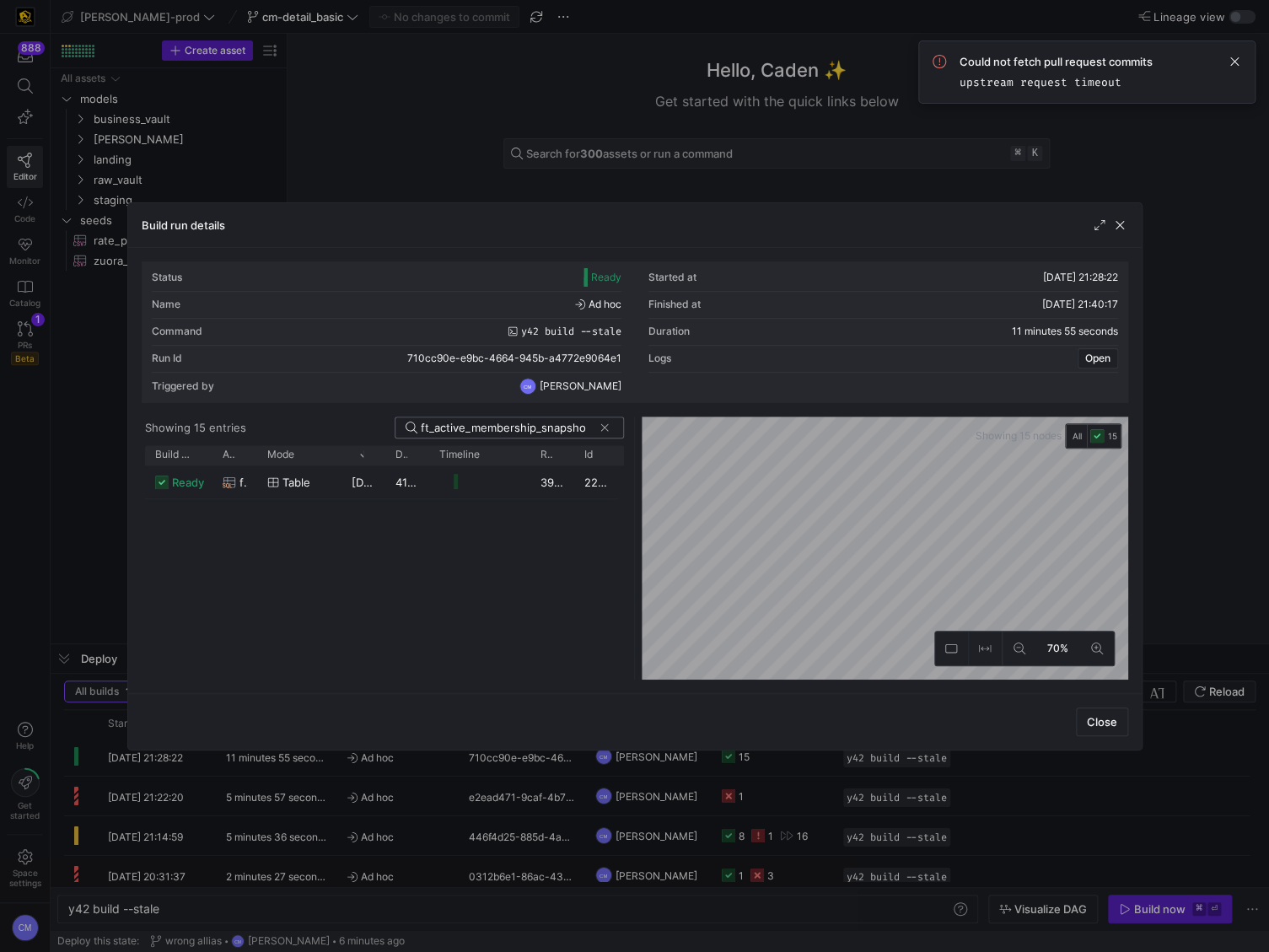
scroll to position [0, 12]
type input "ft_active_membership_snapshot"
click at [532, 479] on div "39,244" at bounding box center [553, 481] width 44 height 33
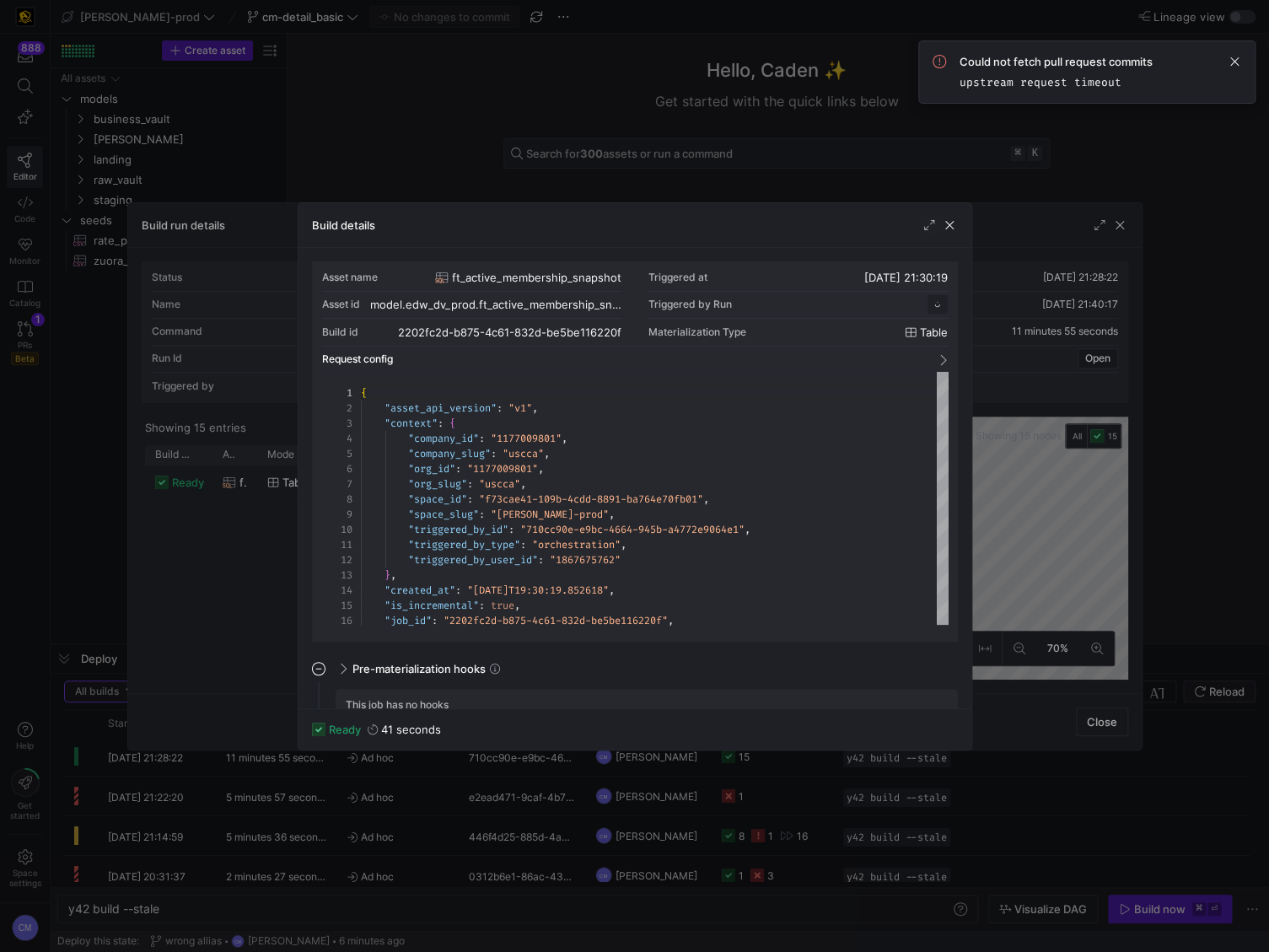
scroll to position [152, 0]
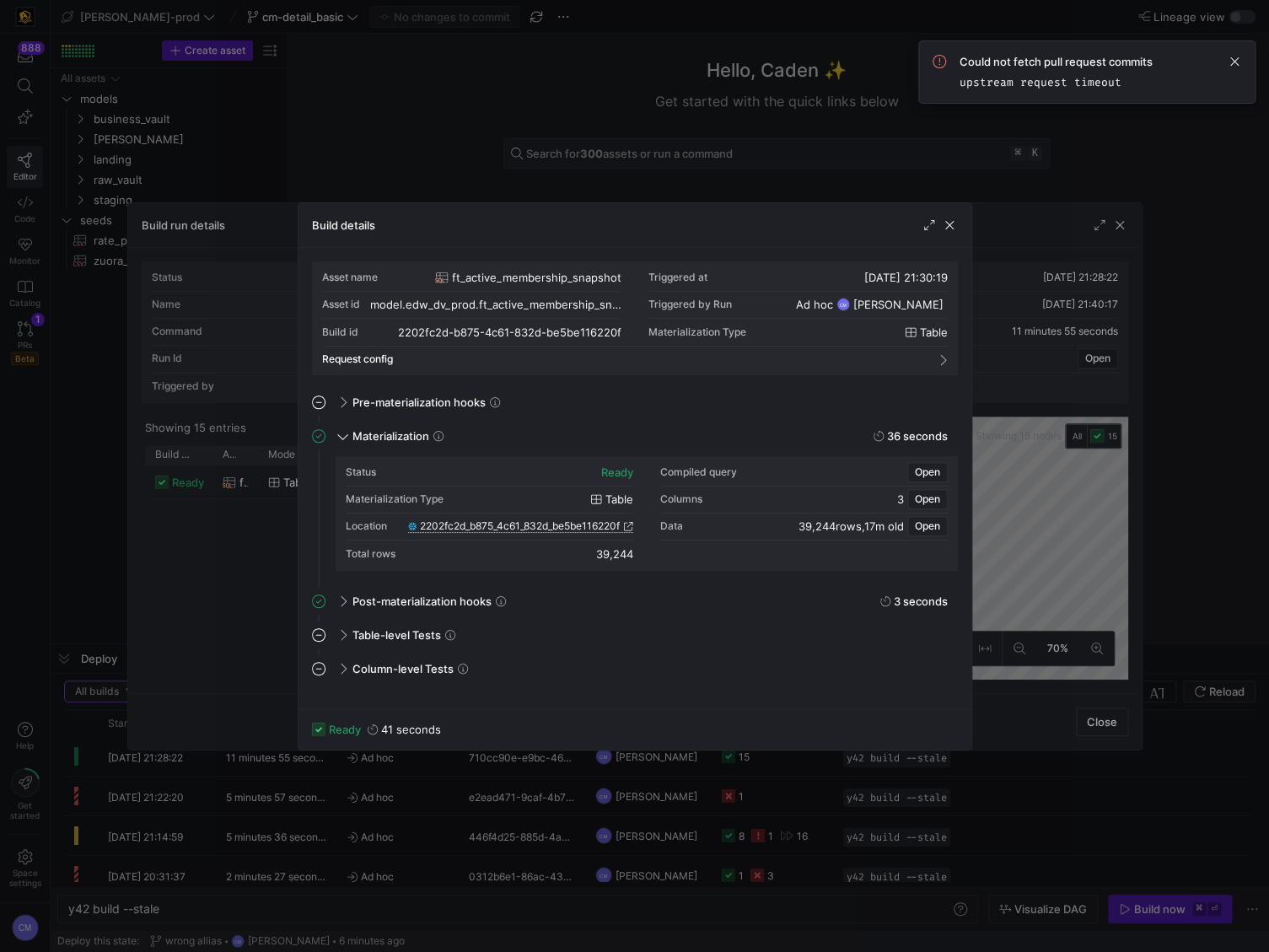
click at [540, 523] on span "2202fc2d_b875_4c61_832d_be5be116220f" at bounding box center [519, 526] width 200 height 11
click at [457, 160] on div at bounding box center [634, 476] width 1269 height 952
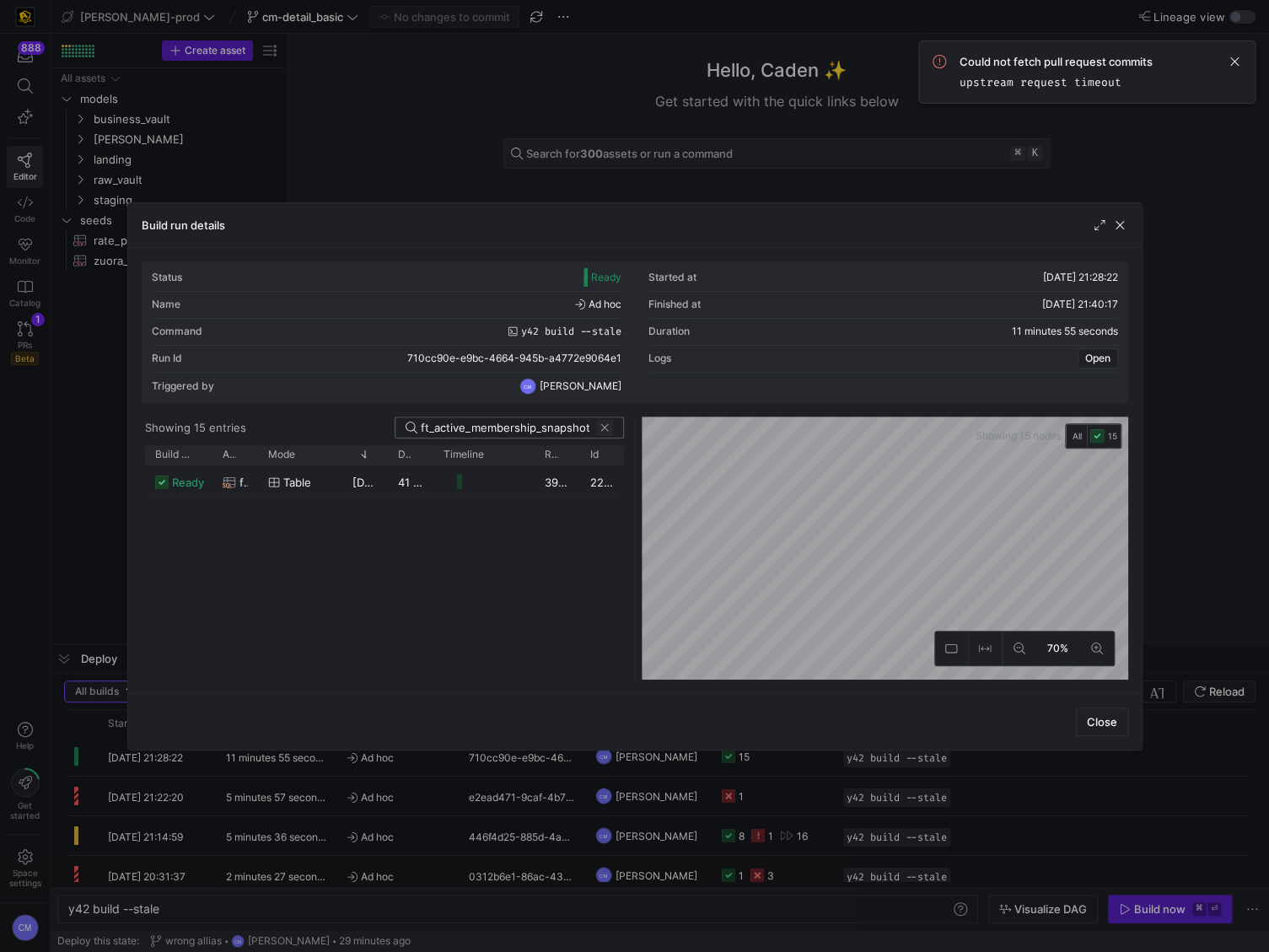
click at [600, 429] on span at bounding box center [605, 428] width 17 height 17
type input "ft_membership_sales"
click at [517, 537] on y42-job-duration-timeline-cell-renderer at bounding box center [483, 549] width 81 height 31
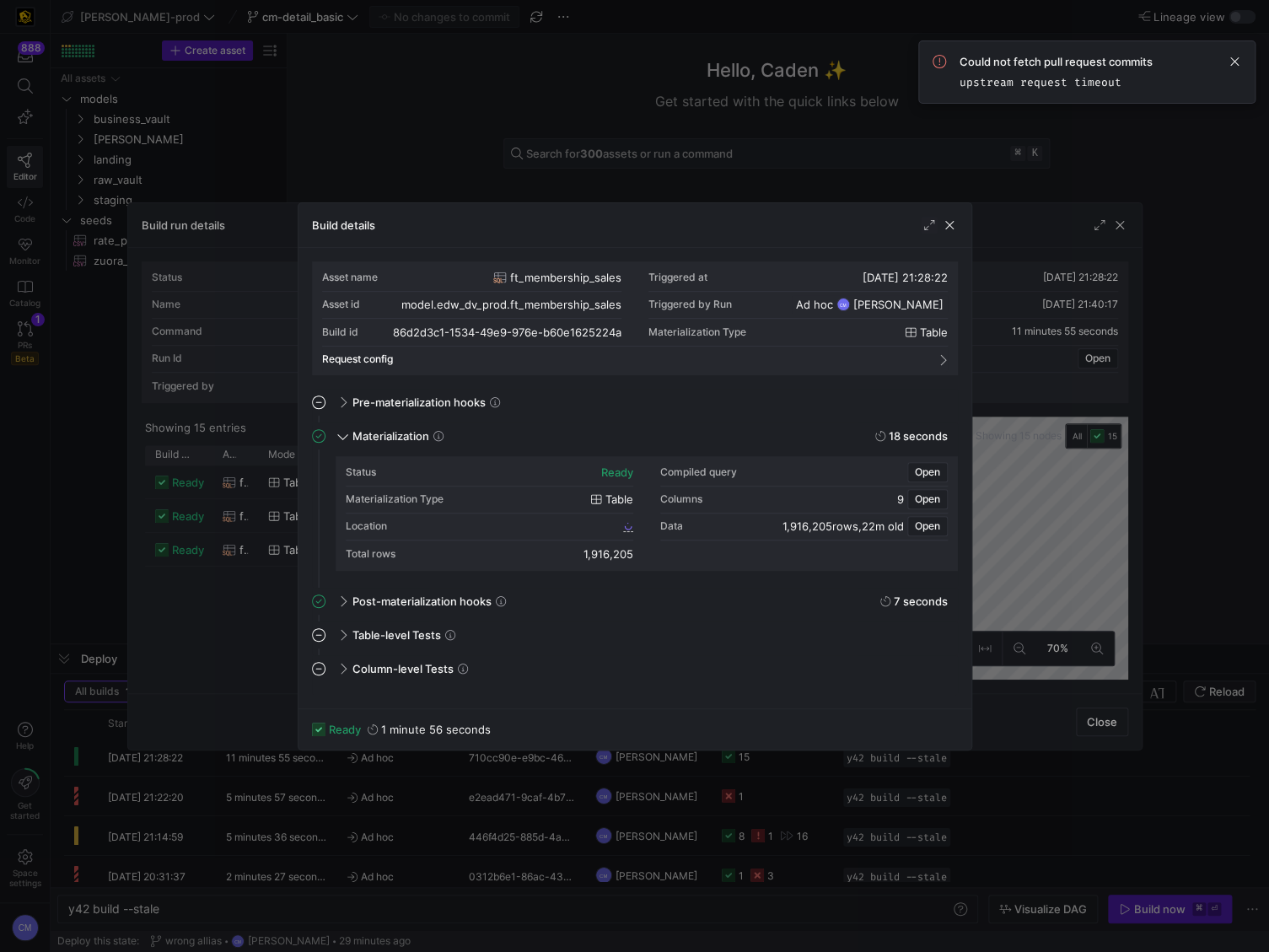
click at [498, 518] on div "Location" at bounding box center [489, 527] width 287 height 27
click at [495, 521] on span "86d2d3c1_1534_49e9_976e_b60e1625224a" at bounding box center [517, 526] width 205 height 11
drag, startPoint x: 205, startPoint y: 403, endPoint x: 219, endPoint y: 403, distance: 14.0
click at [207, 403] on div at bounding box center [634, 476] width 1269 height 952
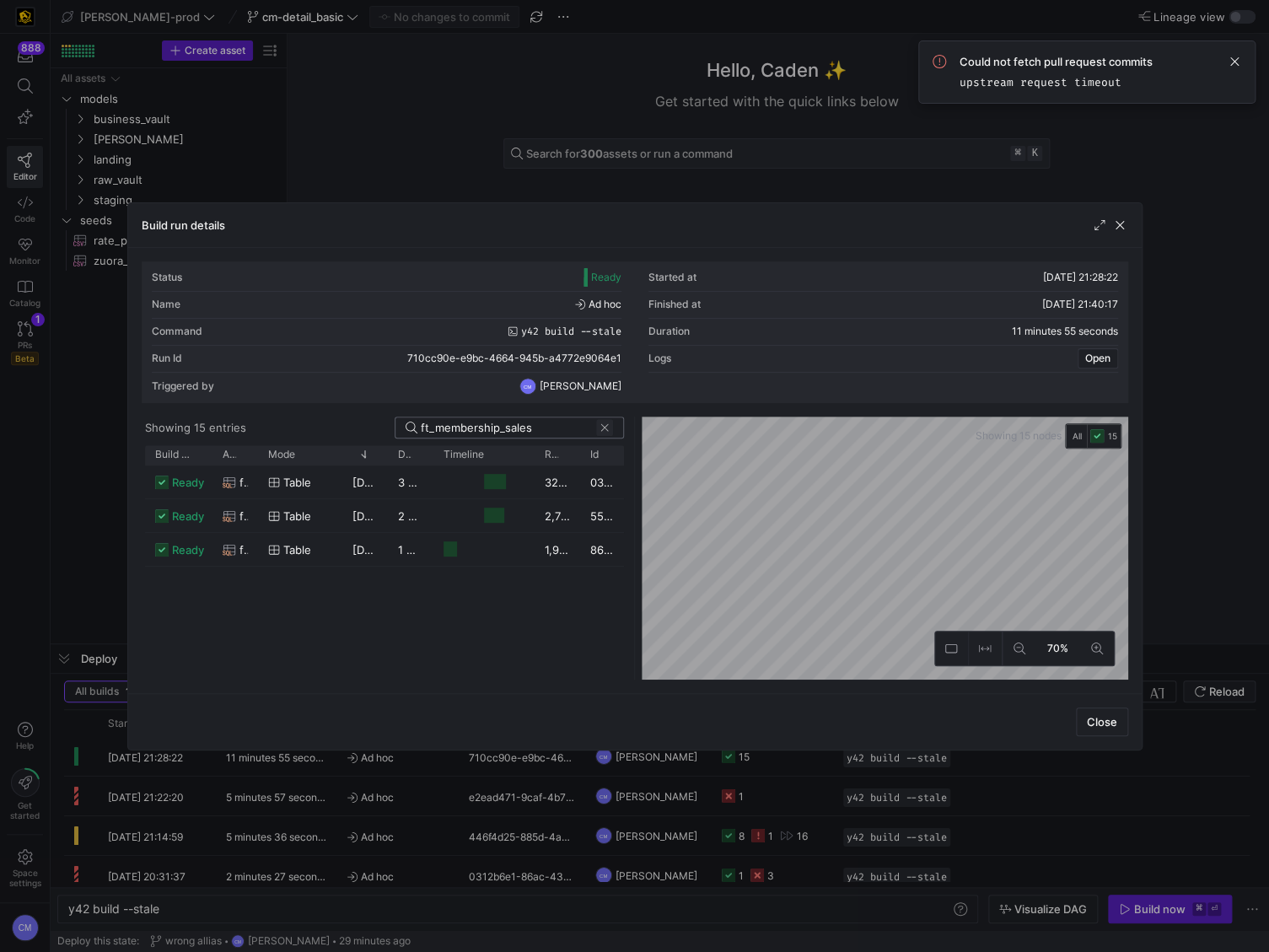
click at [606, 428] on span at bounding box center [605, 428] width 17 height 17
type input "d"
click at [570, 835] on div at bounding box center [634, 476] width 1269 height 952
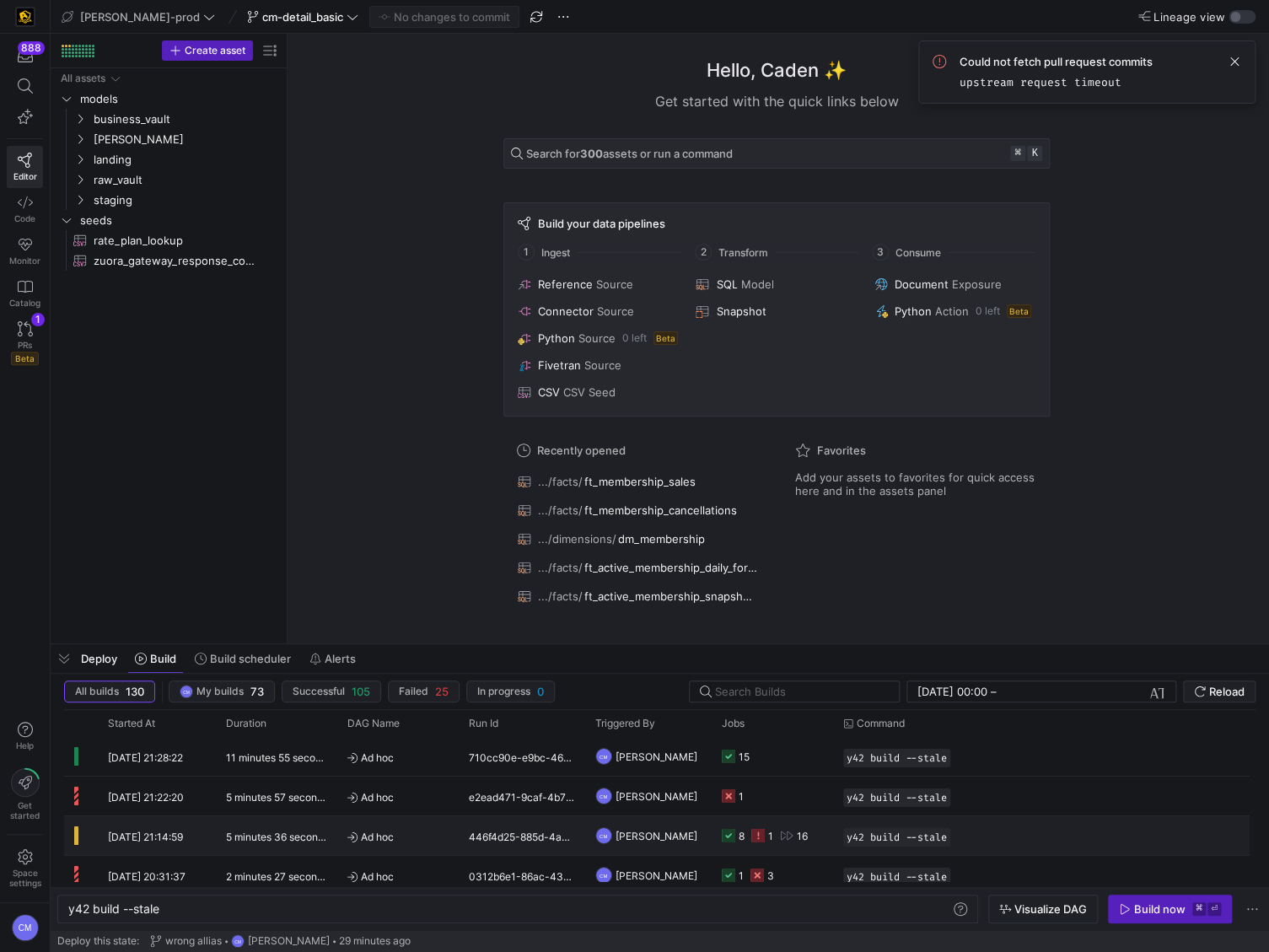
click at [572, 834] on div "446f4d25-885d-4a2e-a063-8e073d933b5c" at bounding box center [521, 835] width 127 height 39
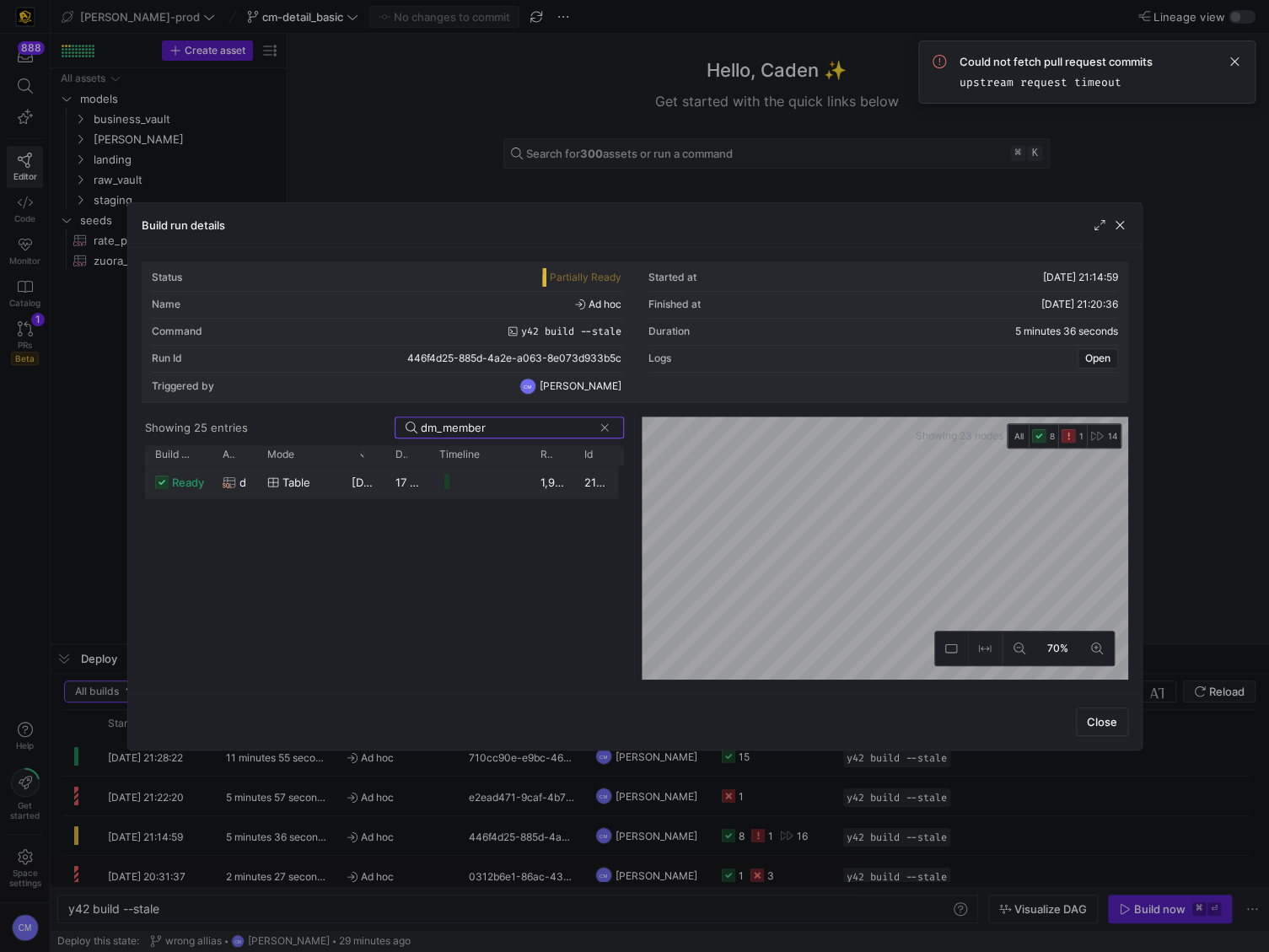
type input "dm_member"
click at [501, 480] on y42-job-duration-timeline-cell-renderer at bounding box center [479, 481] width 81 height 31
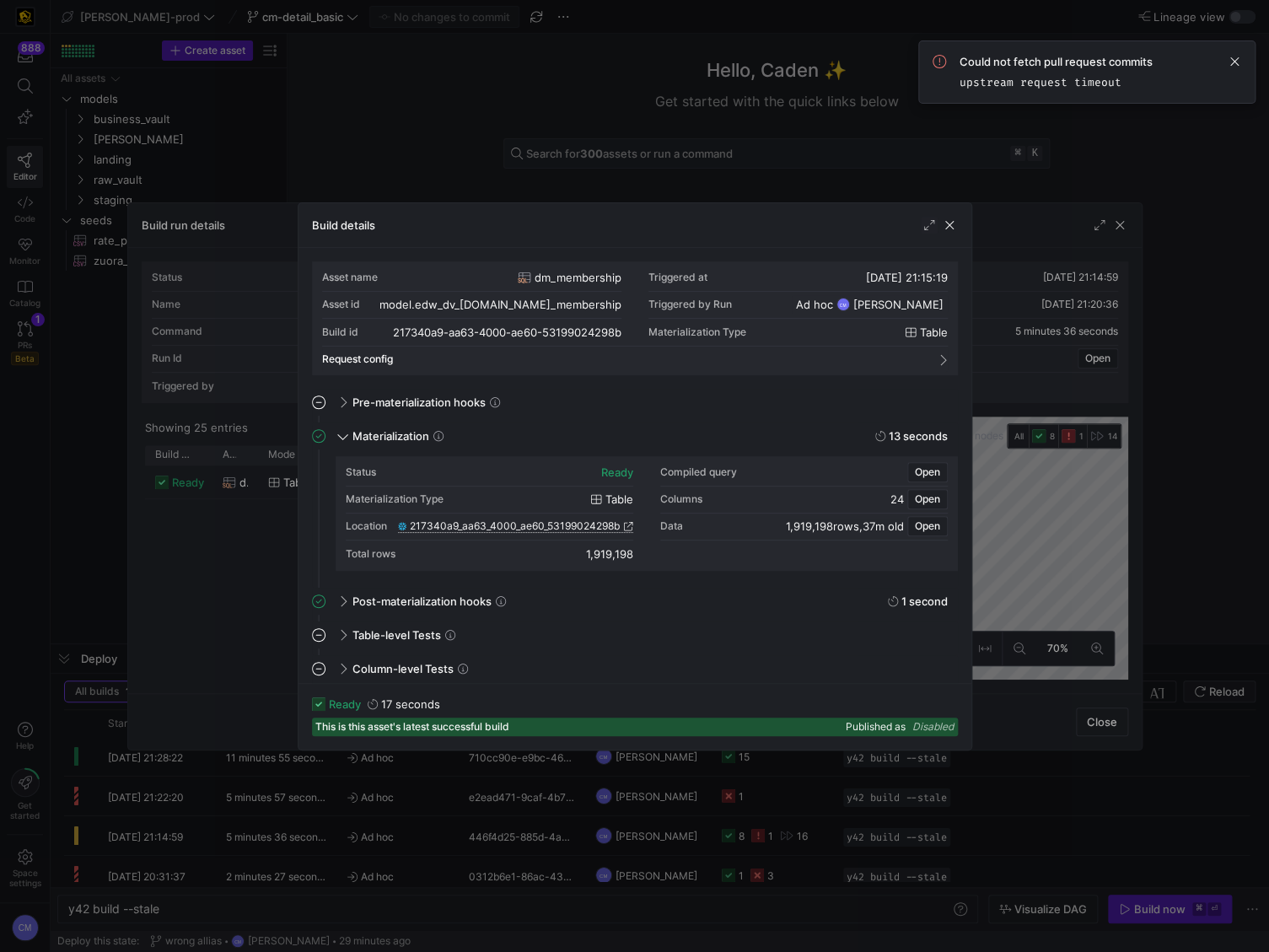
click at [542, 529] on span "217340a9_aa63_4000_ae60_53199024298b" at bounding box center [515, 526] width 210 height 11
click at [515, 112] on div at bounding box center [634, 476] width 1269 height 952
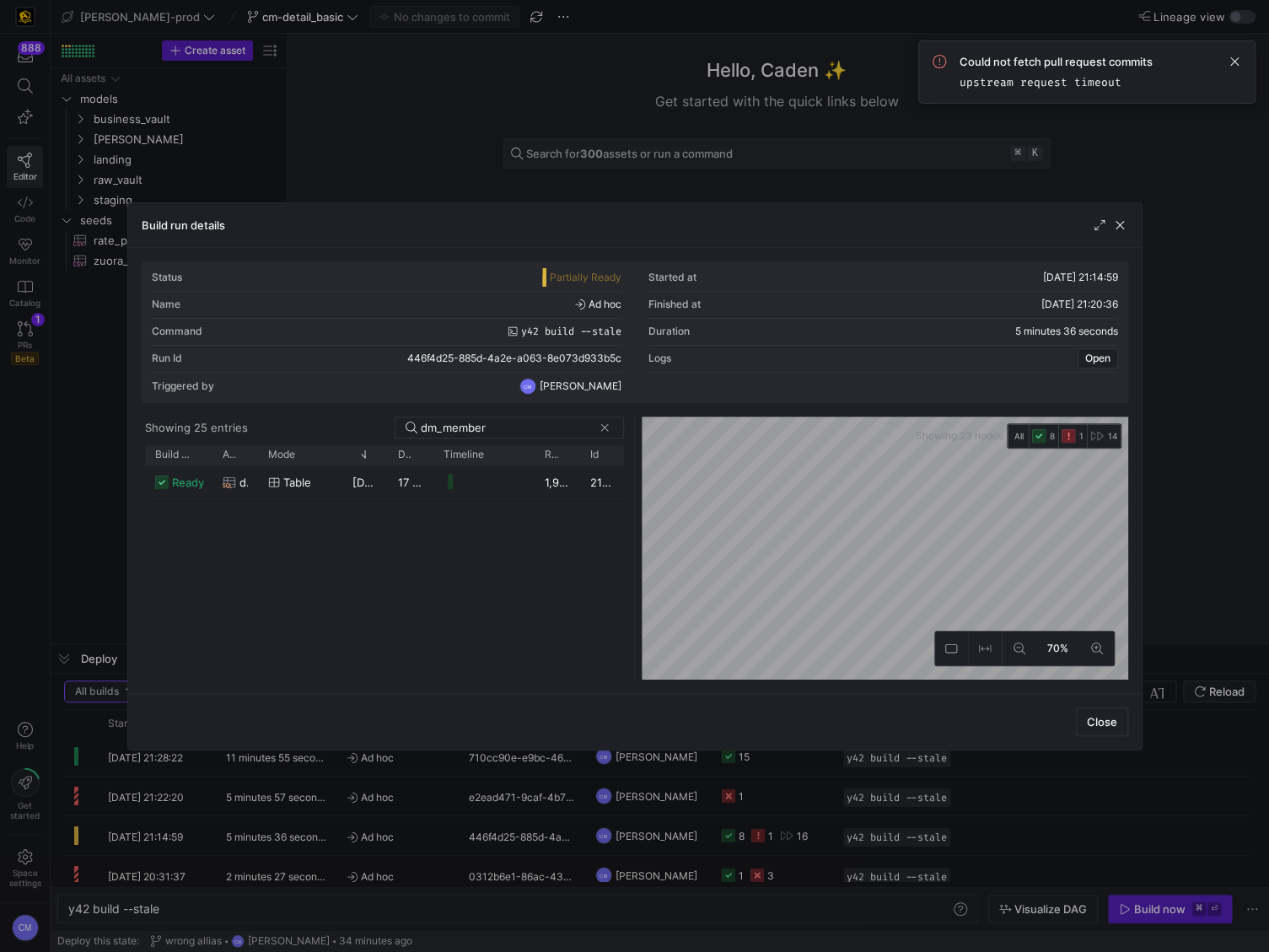
click at [491, 121] on div at bounding box center [634, 476] width 1269 height 952
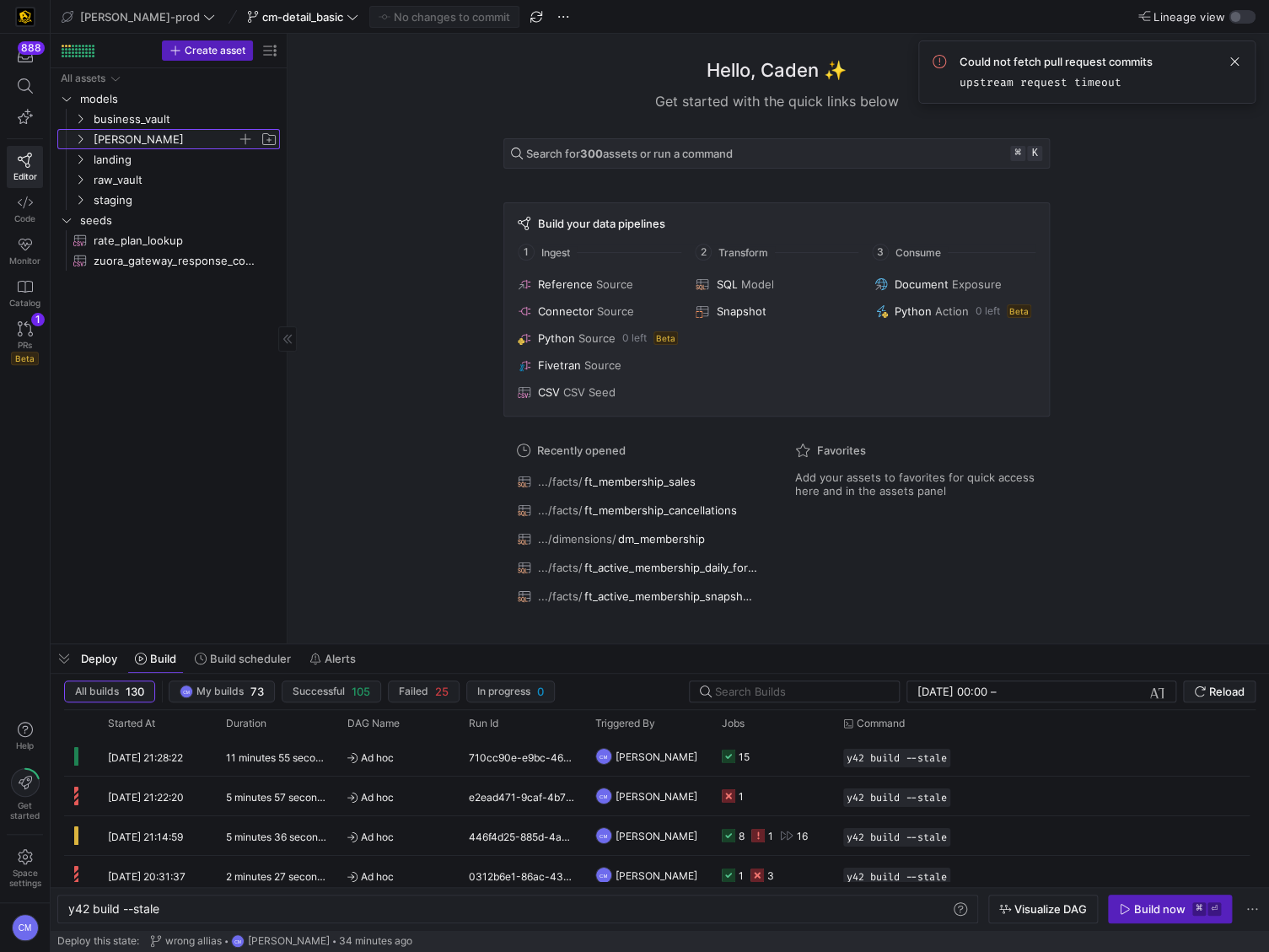
click at [189, 132] on span "[PERSON_NAME]" at bounding box center [165, 140] width 144 height 19
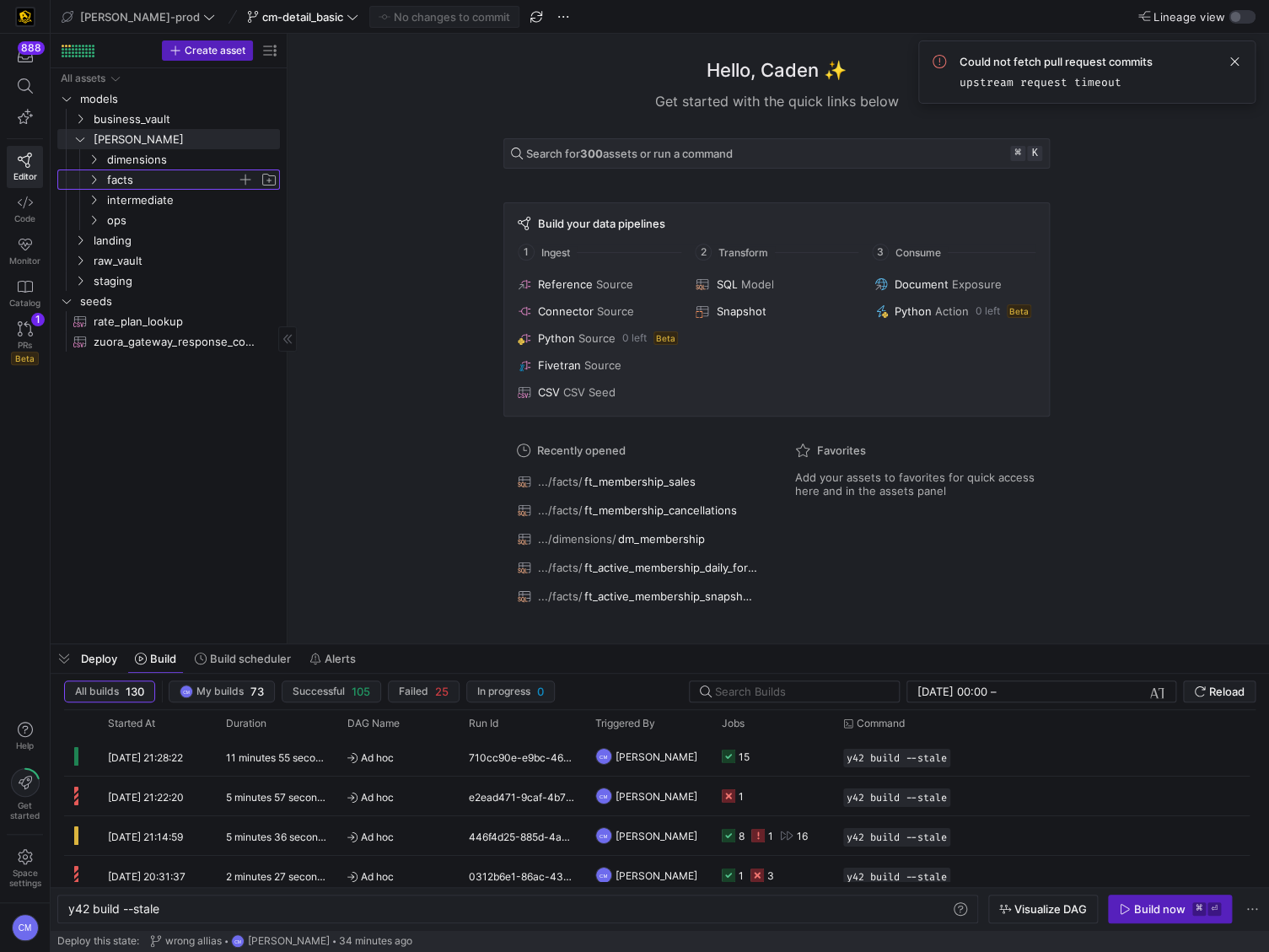
click at [158, 182] on span "facts" at bounding box center [172, 180] width 130 height 19
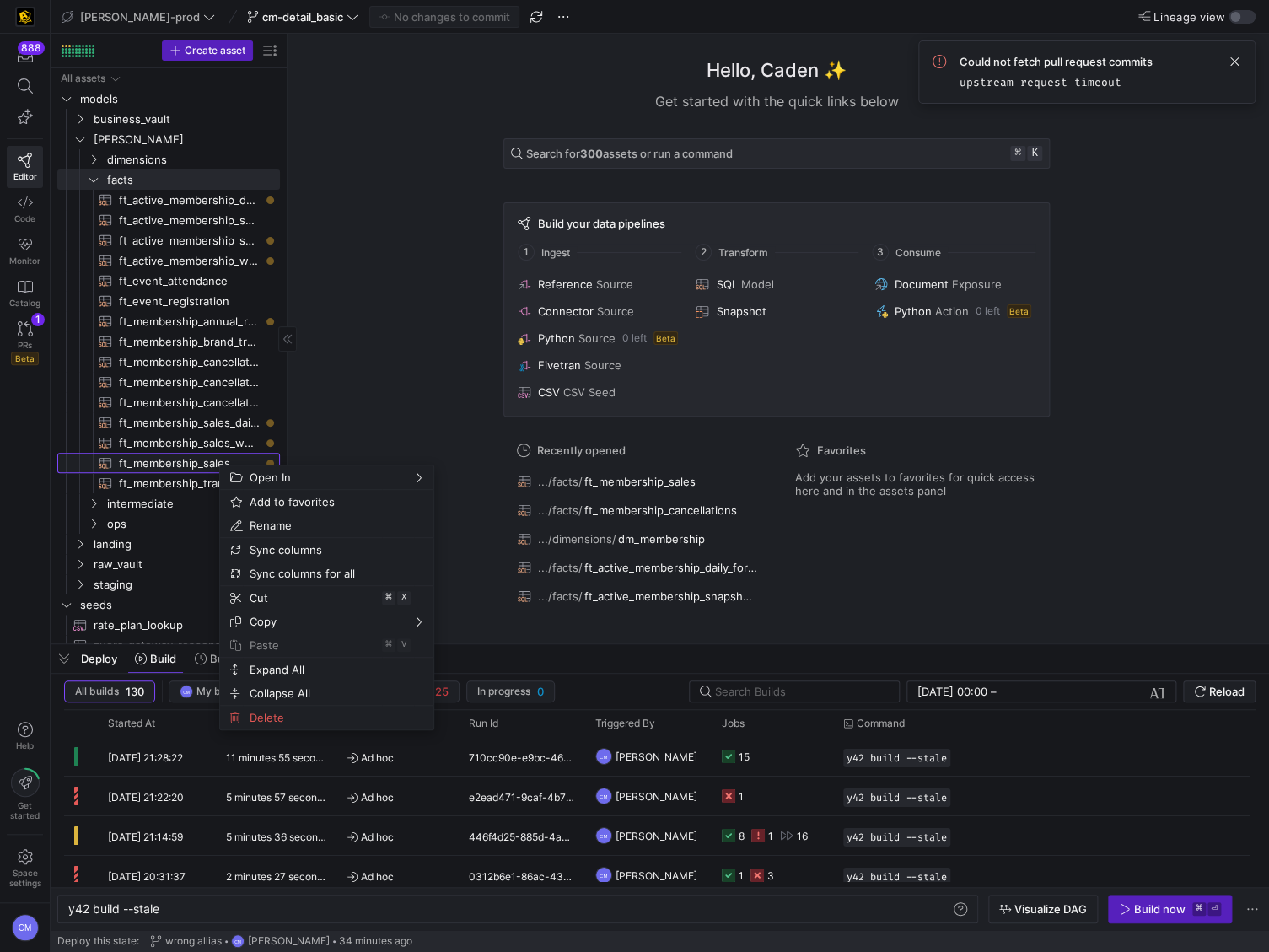
click at [205, 461] on span "ft_membership_sales​​​​​​​​​​" at bounding box center [189, 463] width 142 height 19
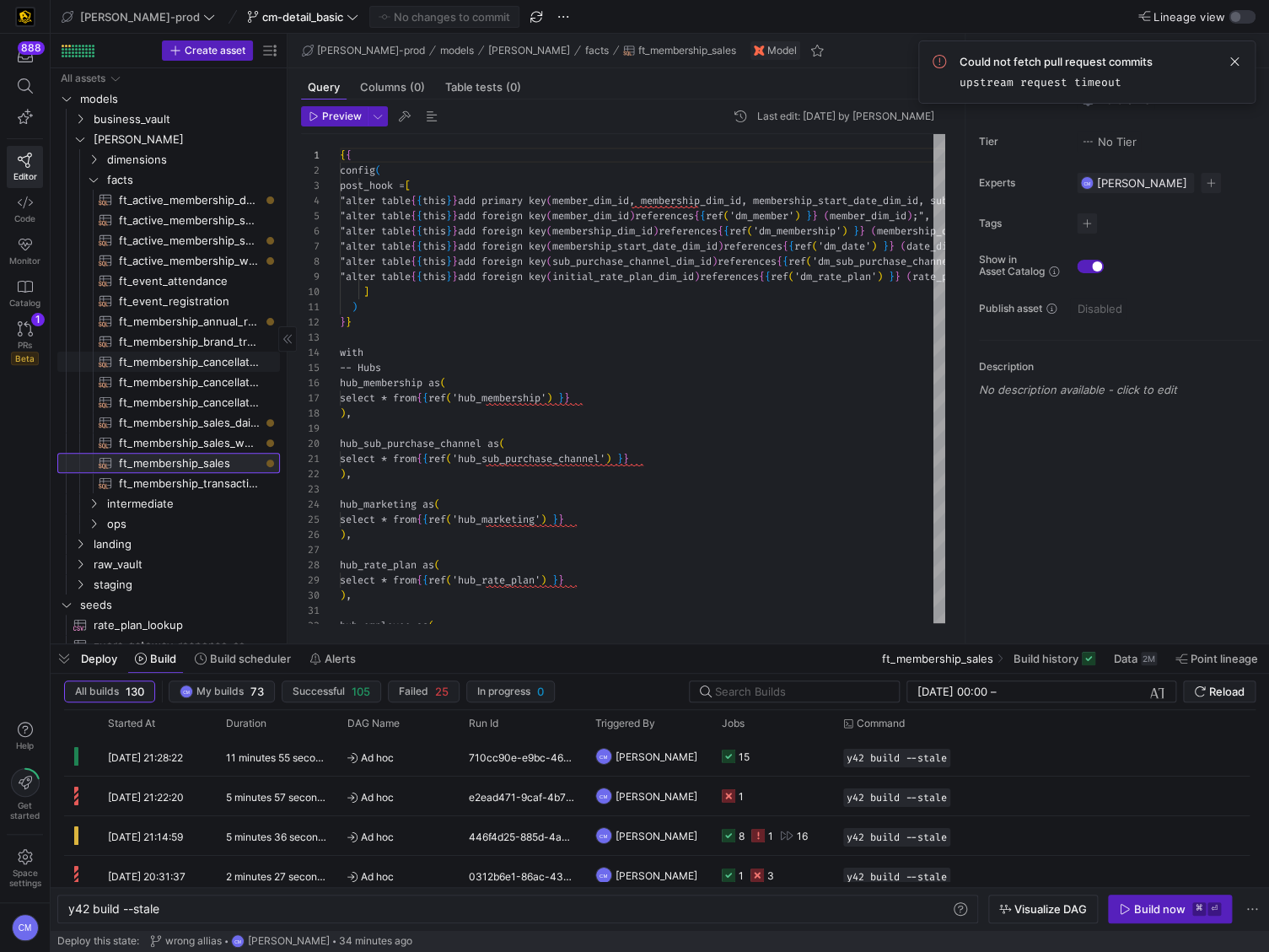
scroll to position [91, 0]
click at [32, 256] on span "Monitor" at bounding box center [25, 261] width 31 height 10
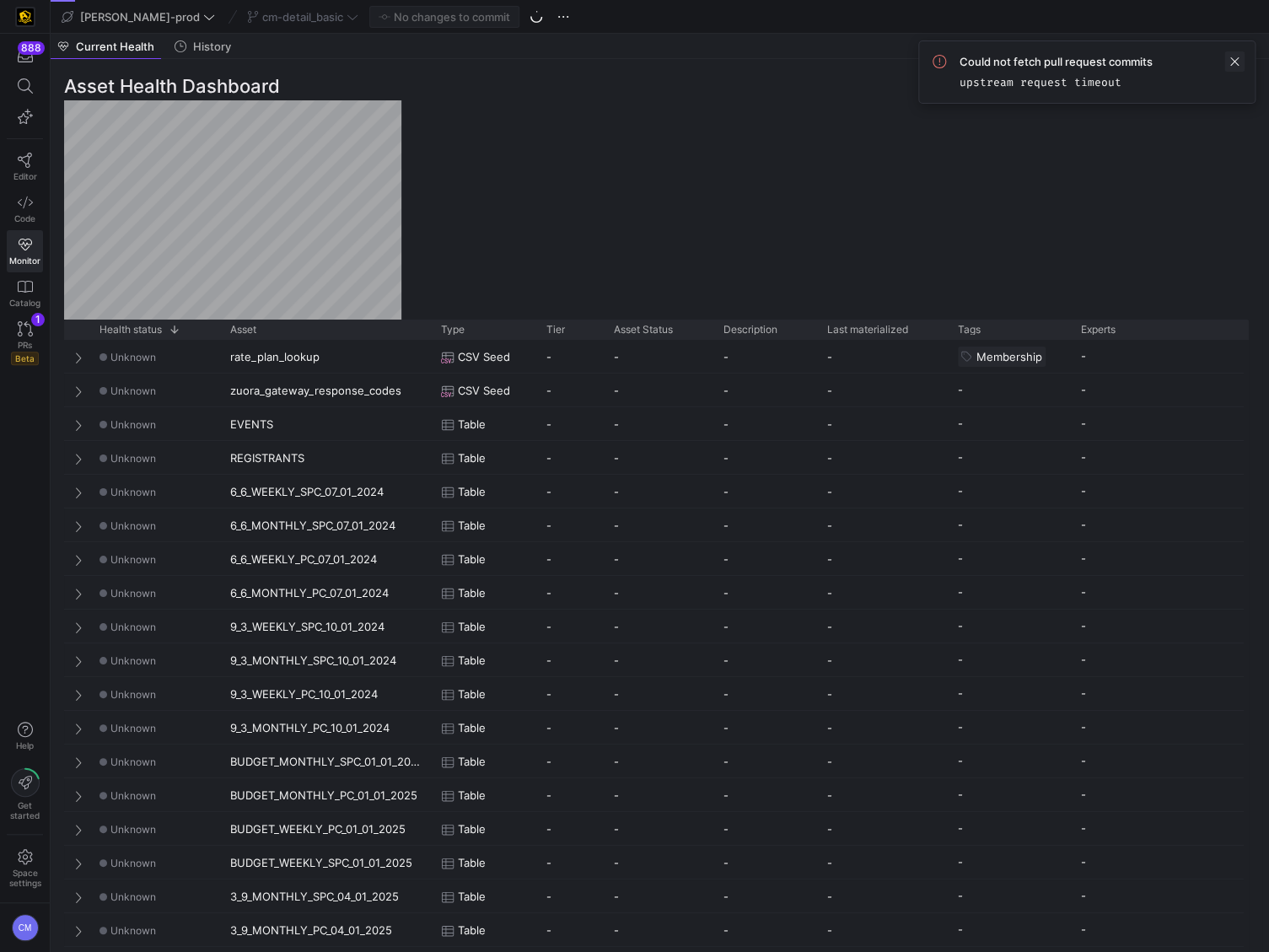
click at [1237, 57] on span at bounding box center [1234, 61] width 20 height 20
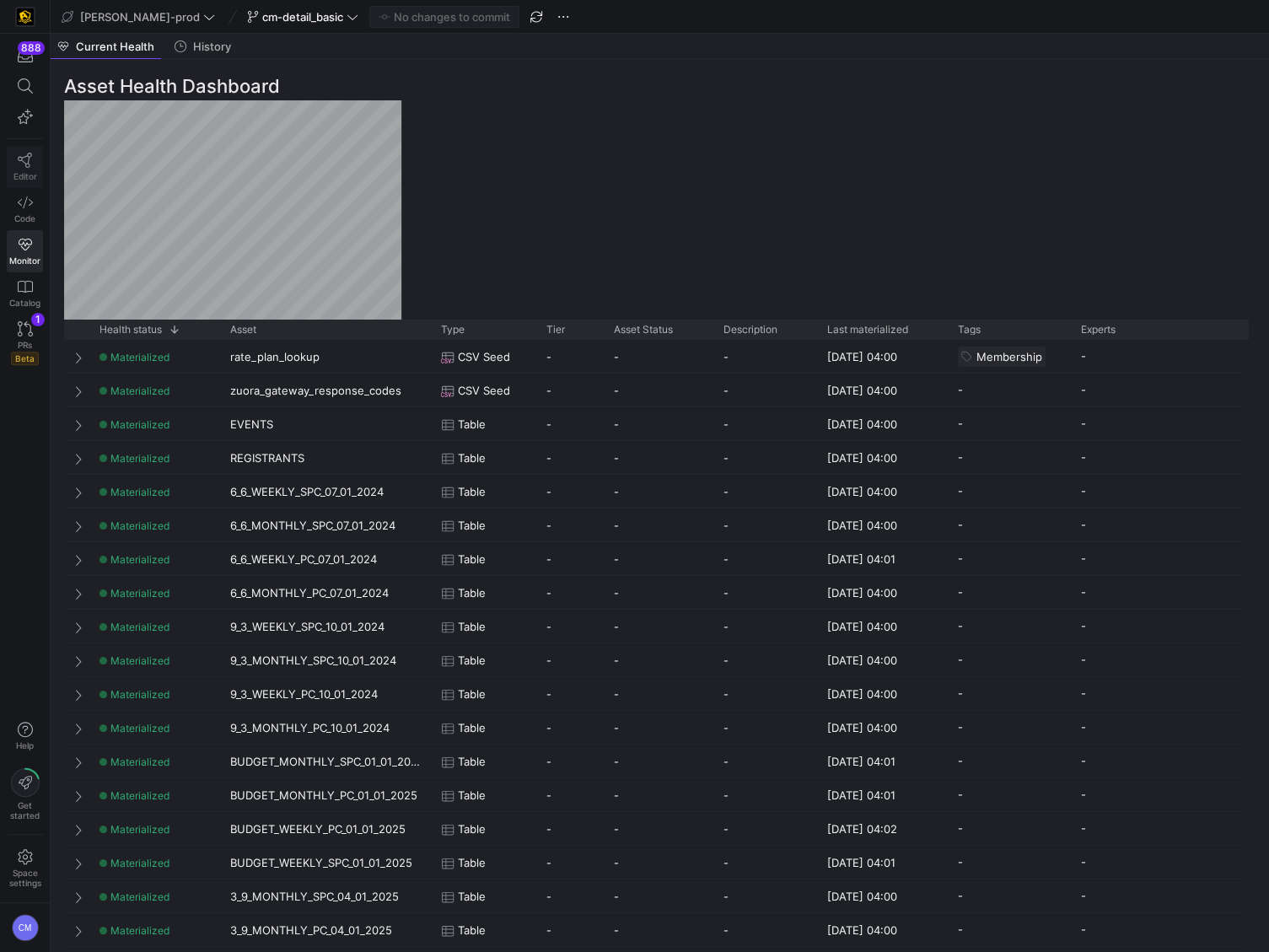
click at [21, 154] on icon at bounding box center [26, 160] width 15 height 15
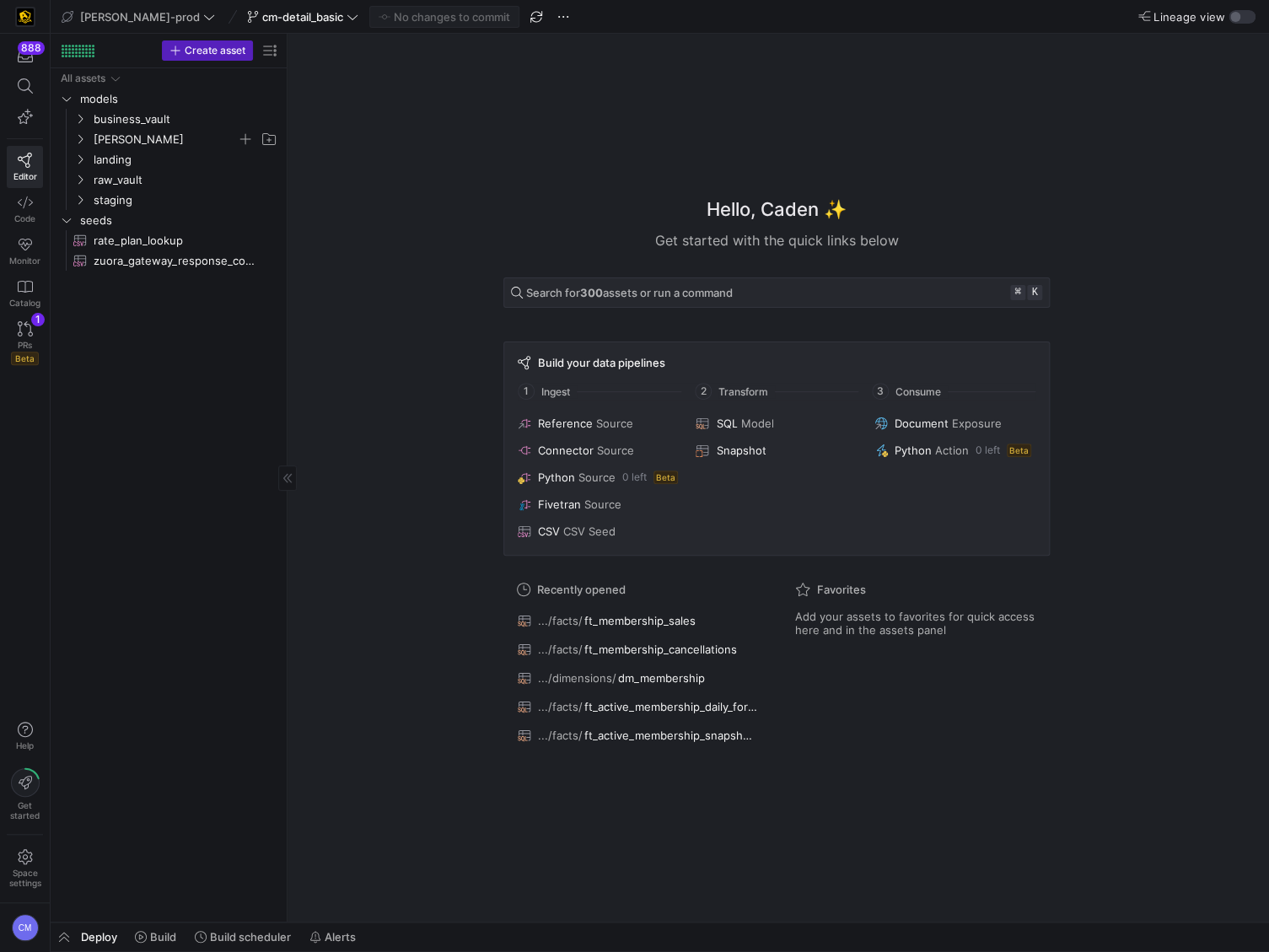
click at [163, 137] on span "[PERSON_NAME]" at bounding box center [165, 140] width 144 height 19
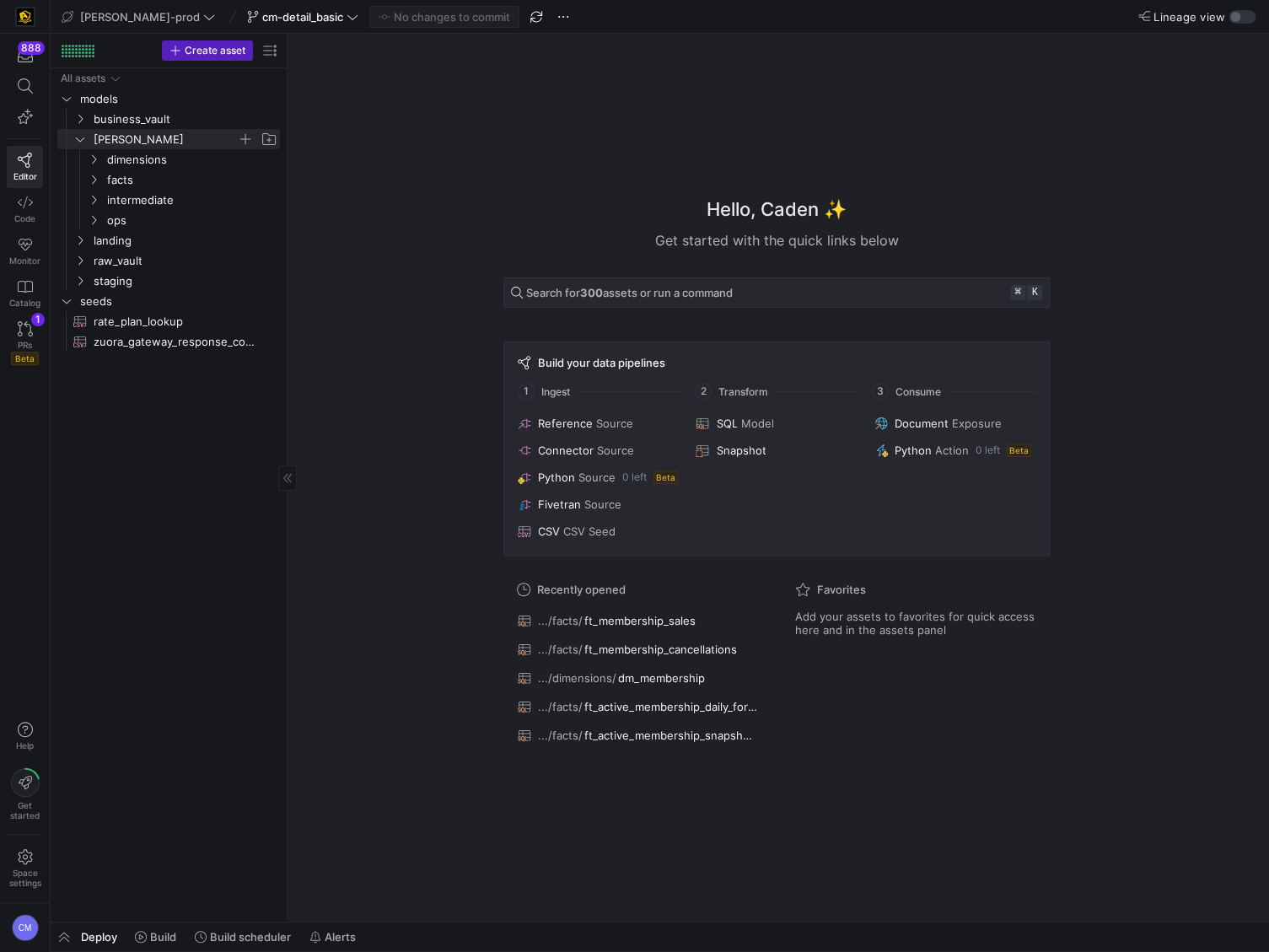
click at [160, 177] on span "facts" at bounding box center [192, 180] width 170 height 19
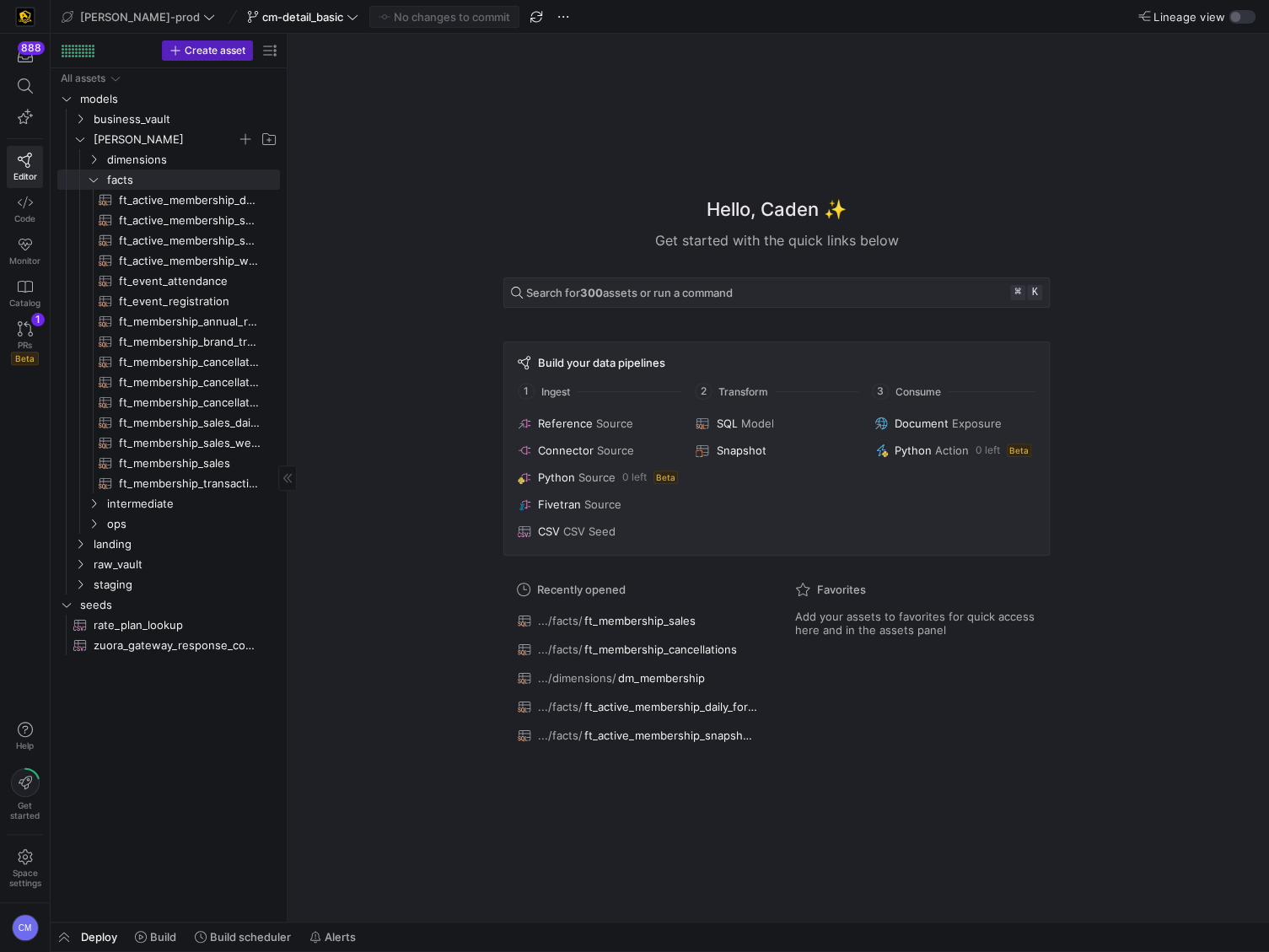
click at [171, 457] on span "ft_membership_sales​​​​​​​​​​" at bounding box center [189, 463] width 142 height 19
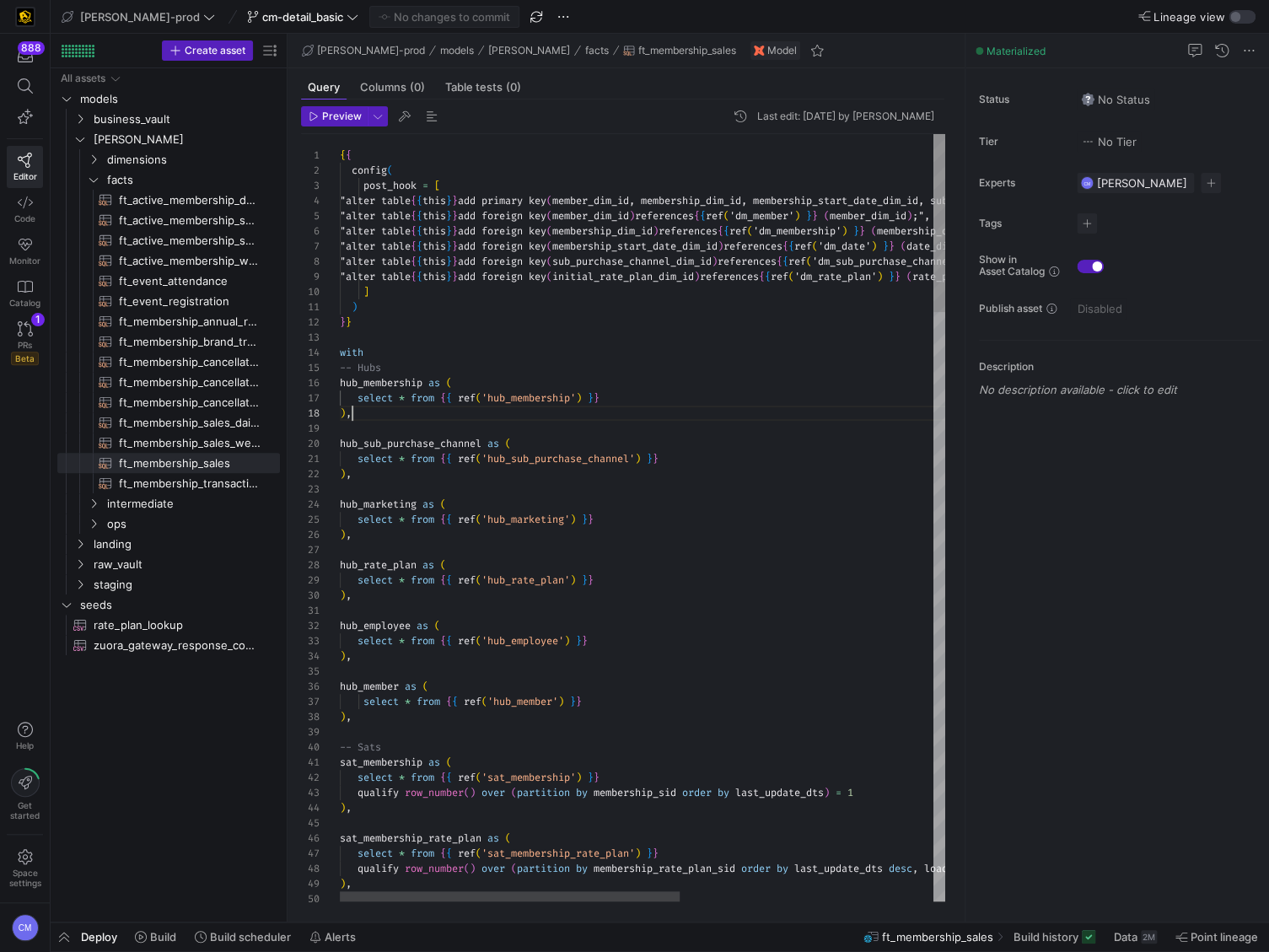
scroll to position [107, 11]
drag, startPoint x: 163, startPoint y: 137, endPoint x: 657, endPoint y: 414, distance: 566.4
type textarea "{{ config( post_hook = [ "alter table {{ this }} add primary key (member_dim_id…"
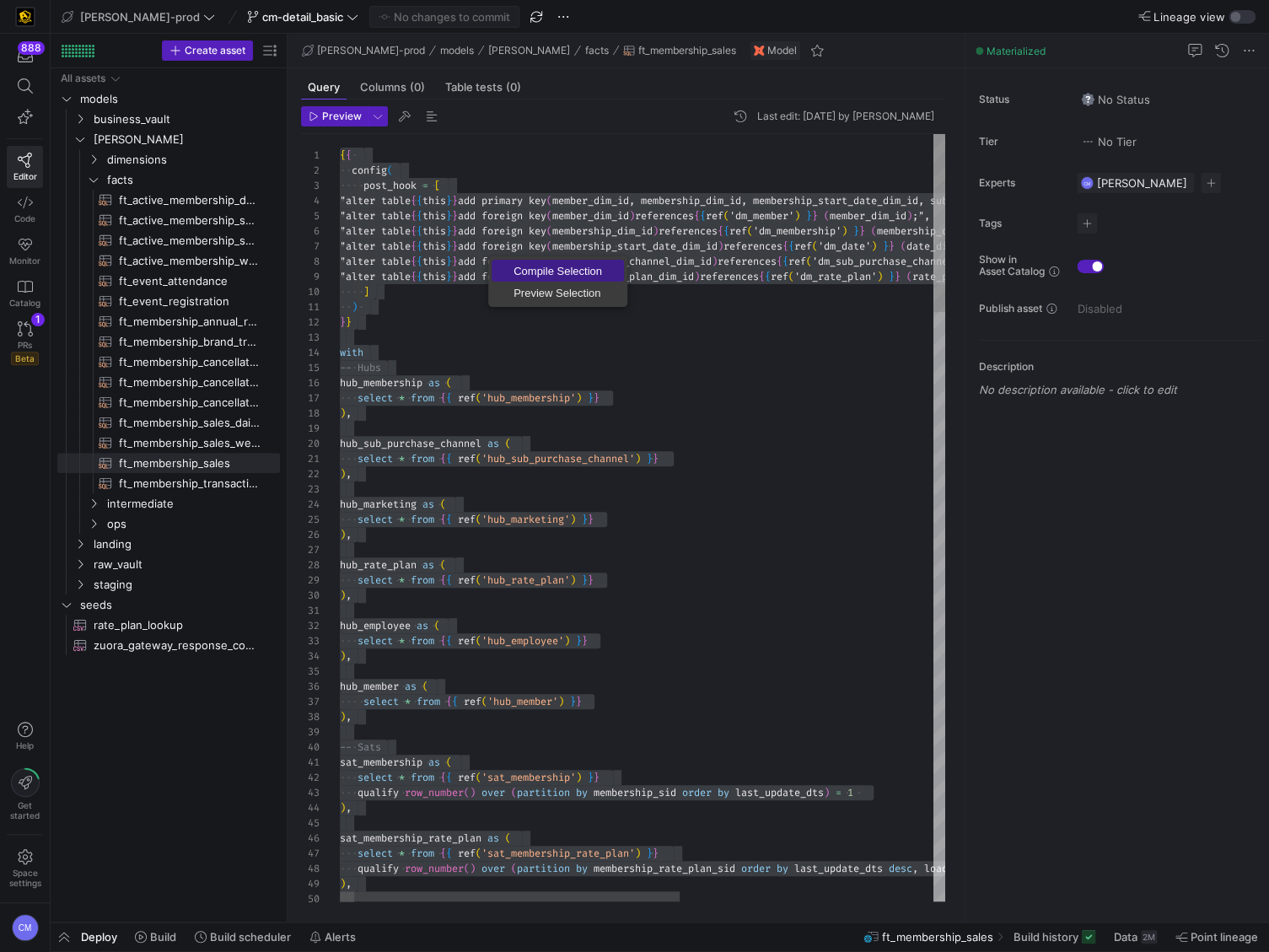
click at [523, 267] on span "Compile Selection" at bounding box center [557, 271] width 132 height 11
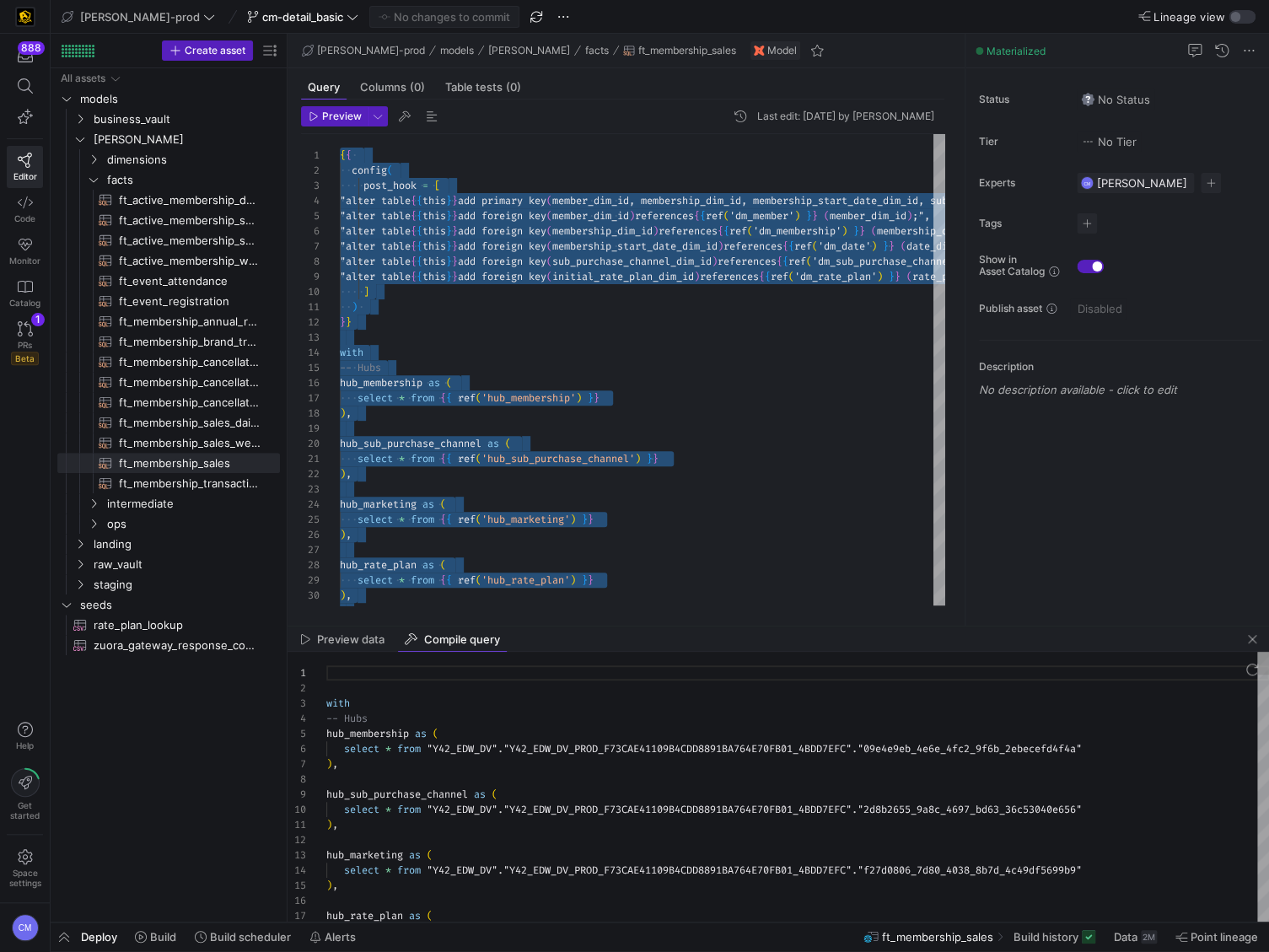
scroll to position [136, 272]
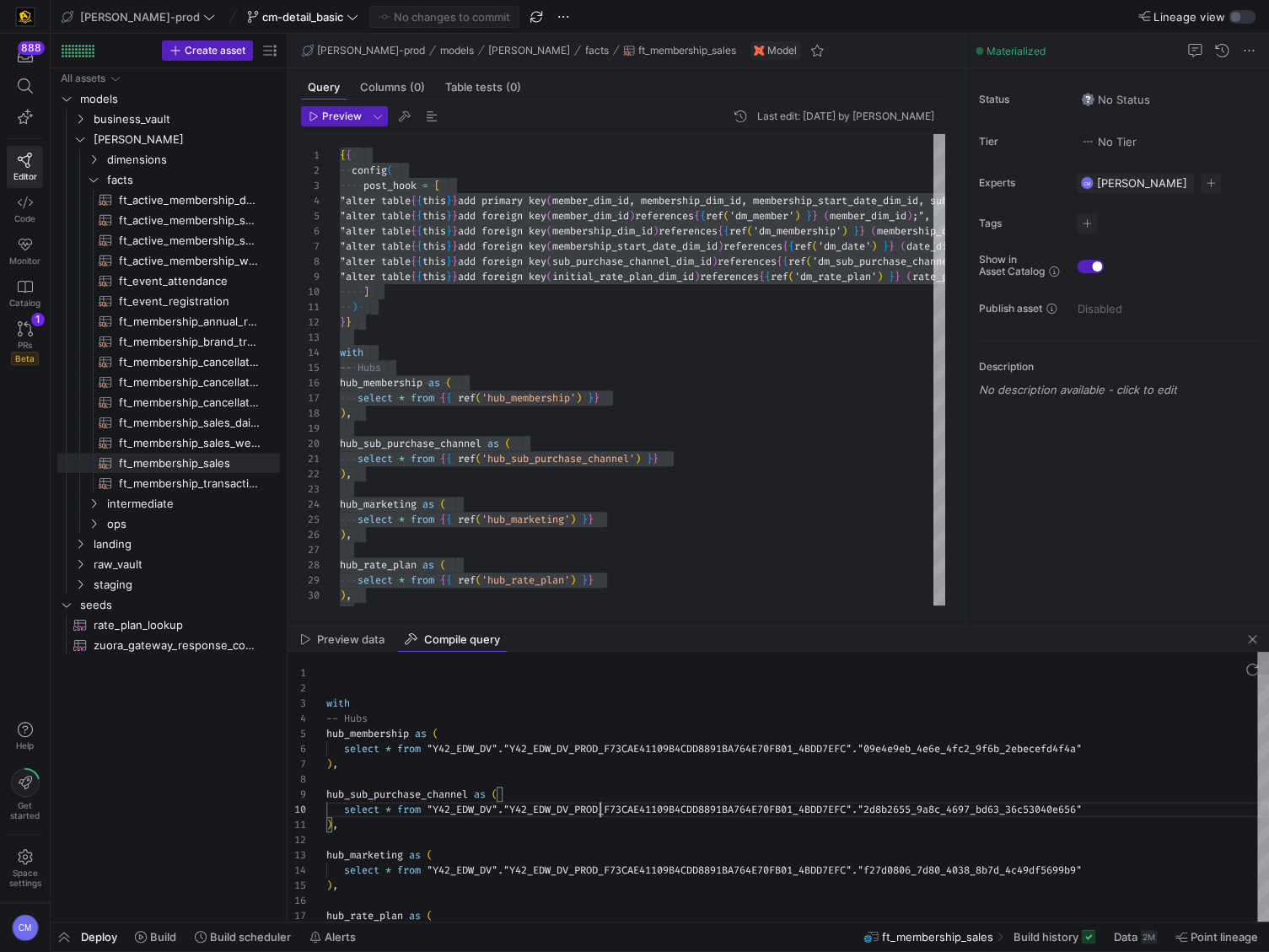
type textarea "with -- Hubs hub_membership as ( select * from "Y42_EDW_DV"."Y42_EDW_DV_PROD_F7…"
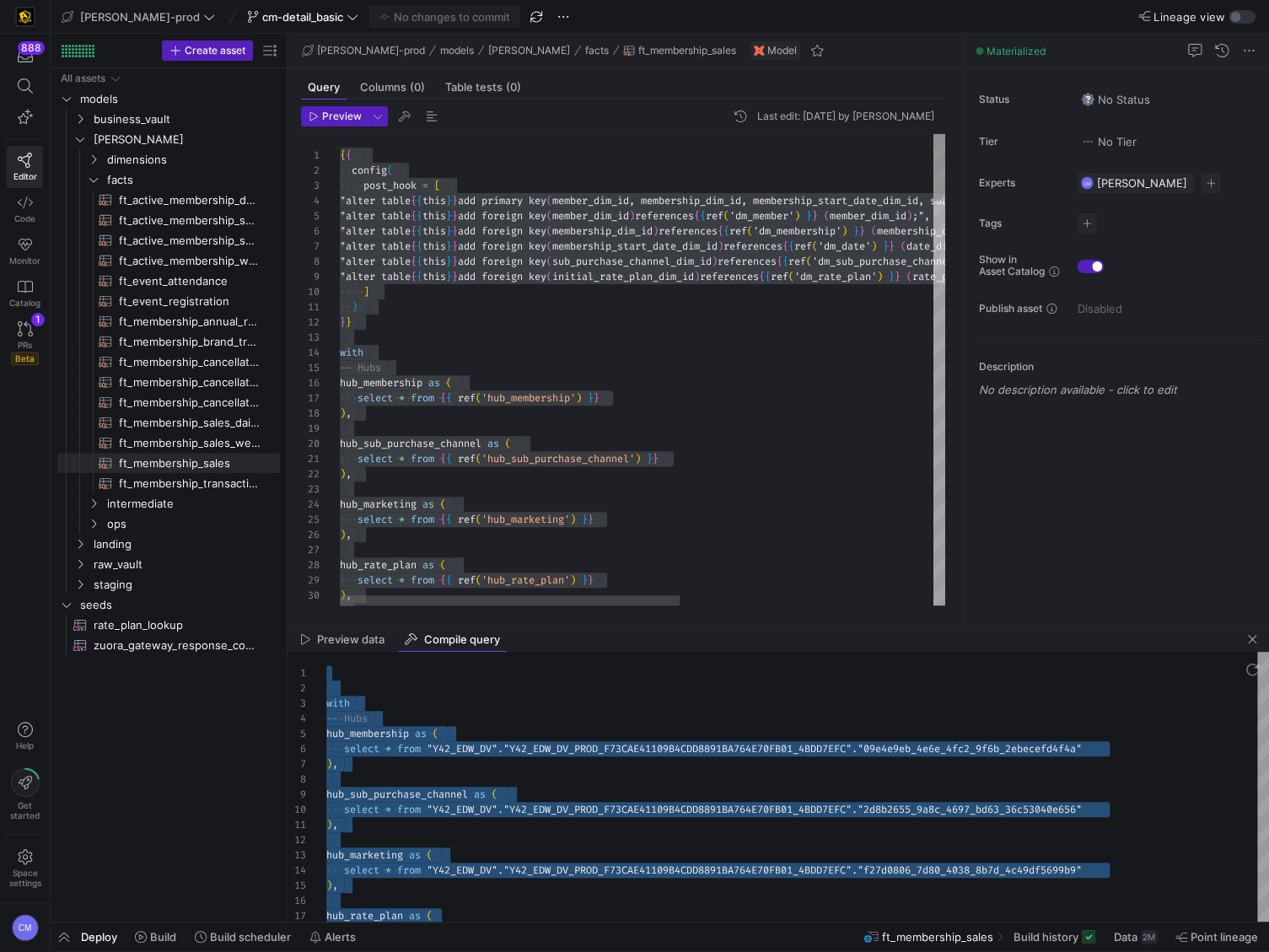
scroll to position [0, 25]
click at [724, 301] on div ")" at bounding box center [868, 307] width 1056 height 15
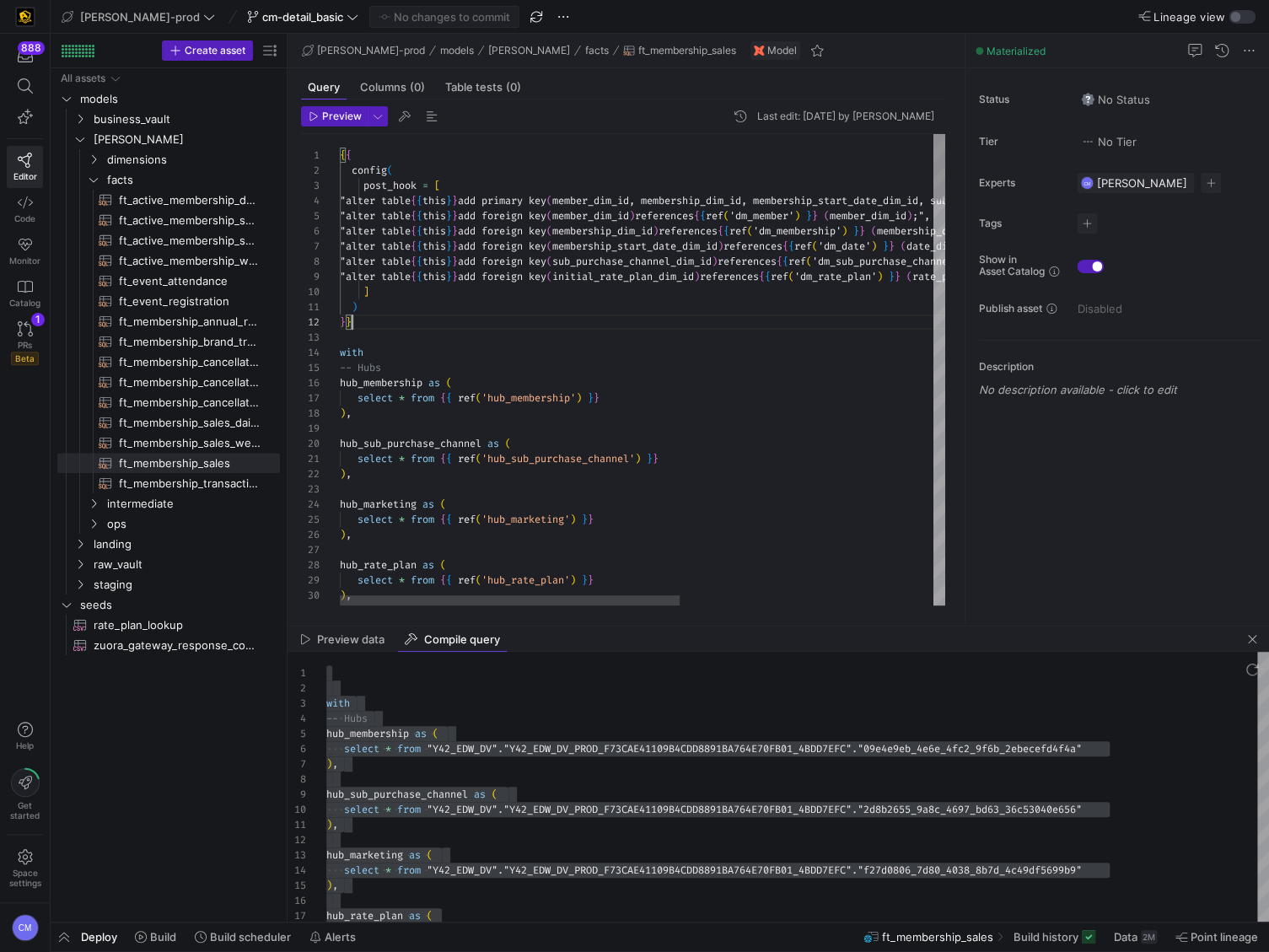
scroll to position [15, 11]
type textarea "{{ config( post_hook = [ "alter table {{ this }} add primary key (member_dim_id…"
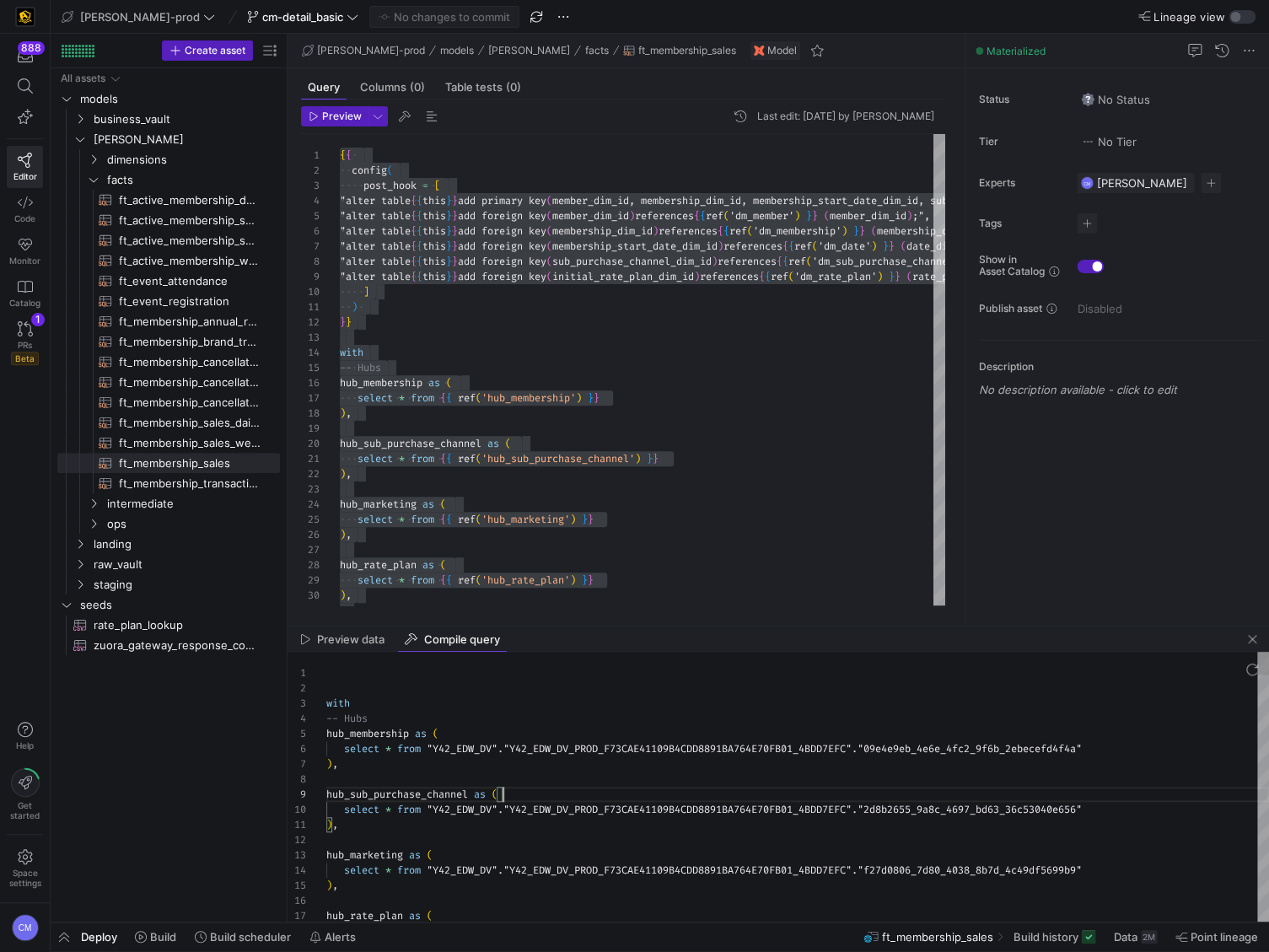
scroll to position [121, 176]
type textarea "with -- Hubs hub_membership as ( select * from "Y42_EDW_DV"."Y42_EDW_DV_PROD_F7…"
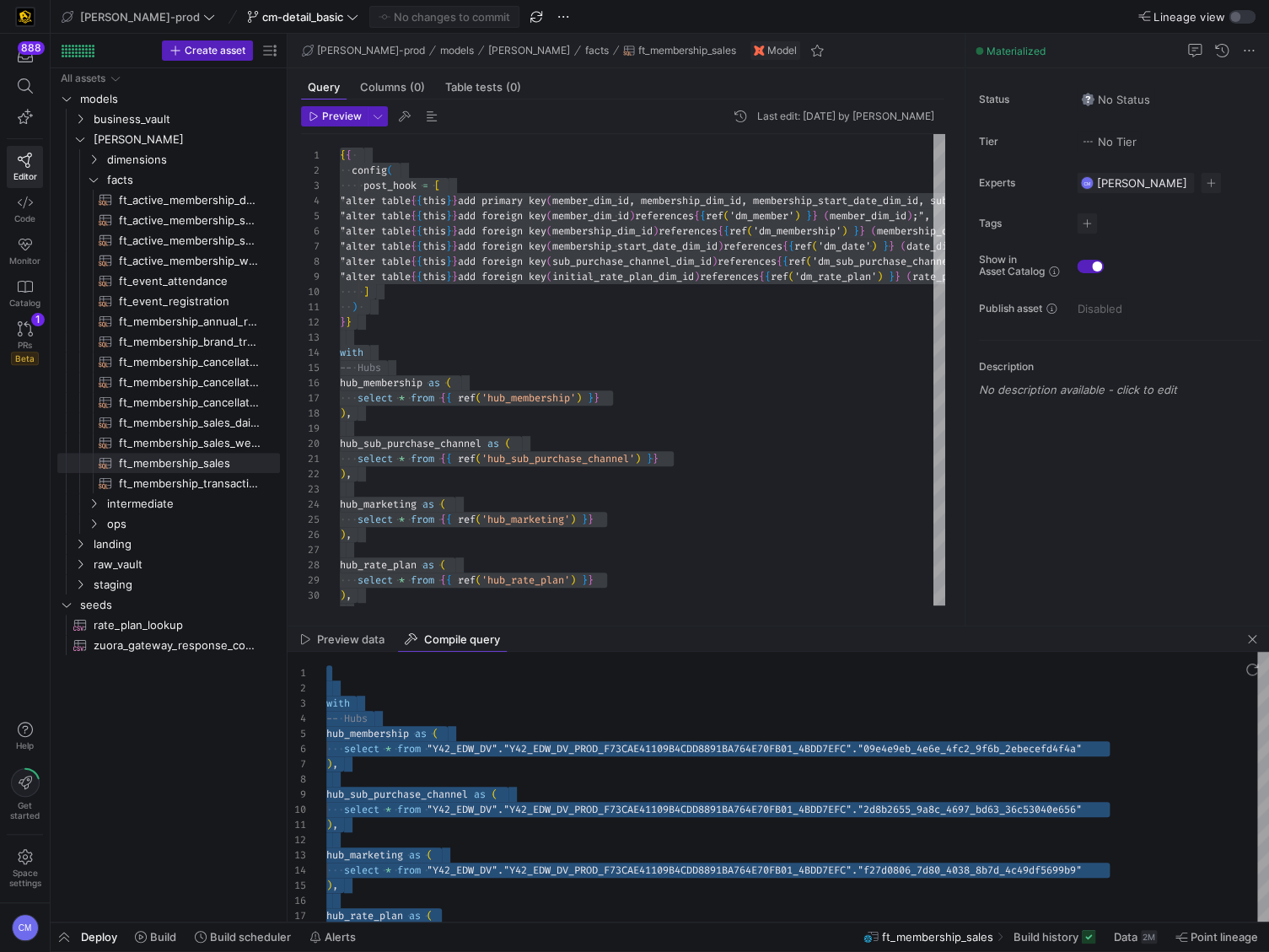
scroll to position [121, 176]
click at [263, 22] on span "cm-detail_basic" at bounding box center [303, 17] width 81 height 13
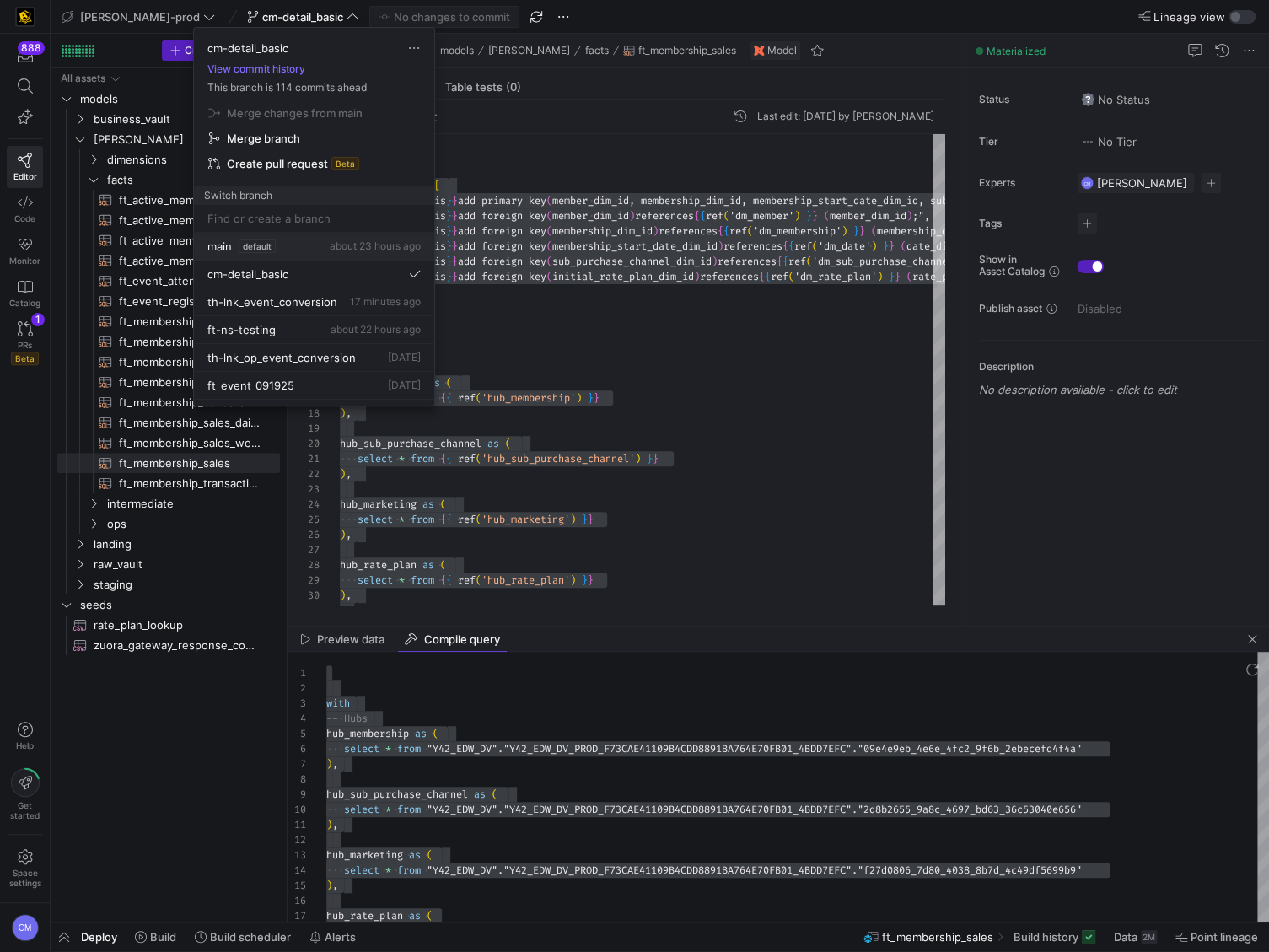
click at [286, 245] on div "main default about 23 hours ago" at bounding box center [314, 246] width 213 height 13
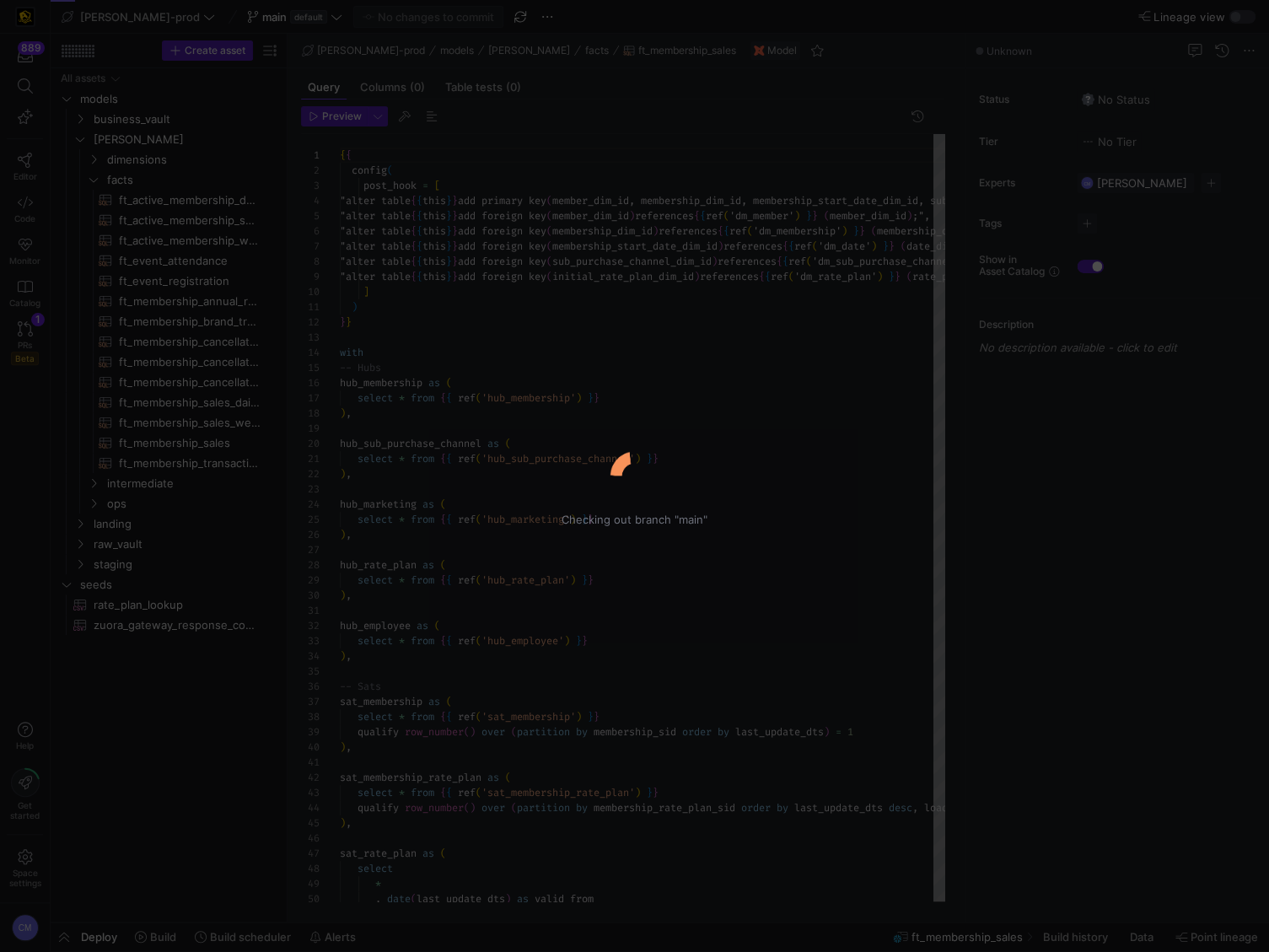
scroll to position [91, 0]
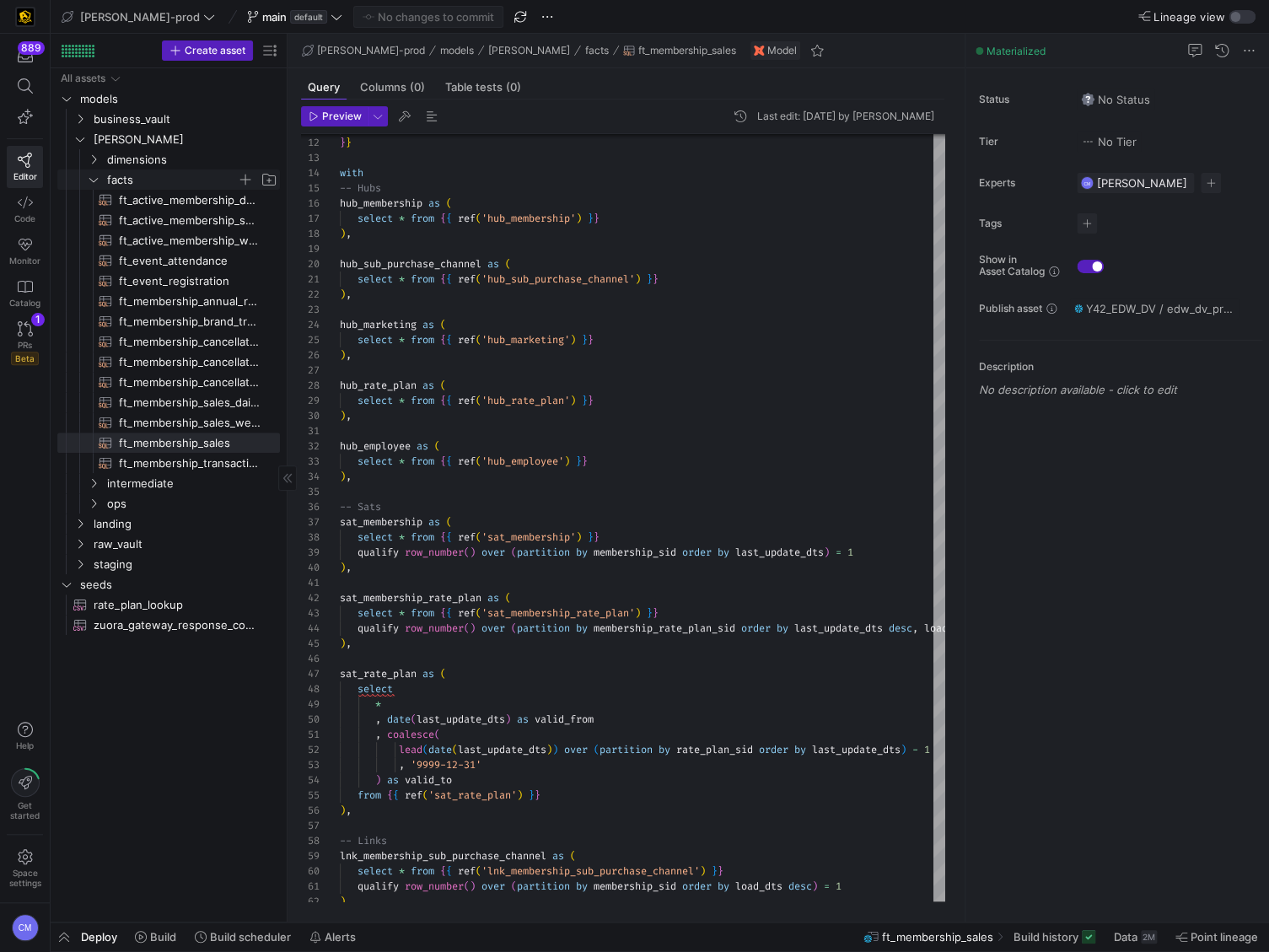
click at [131, 181] on span "facts" at bounding box center [172, 180] width 130 height 19
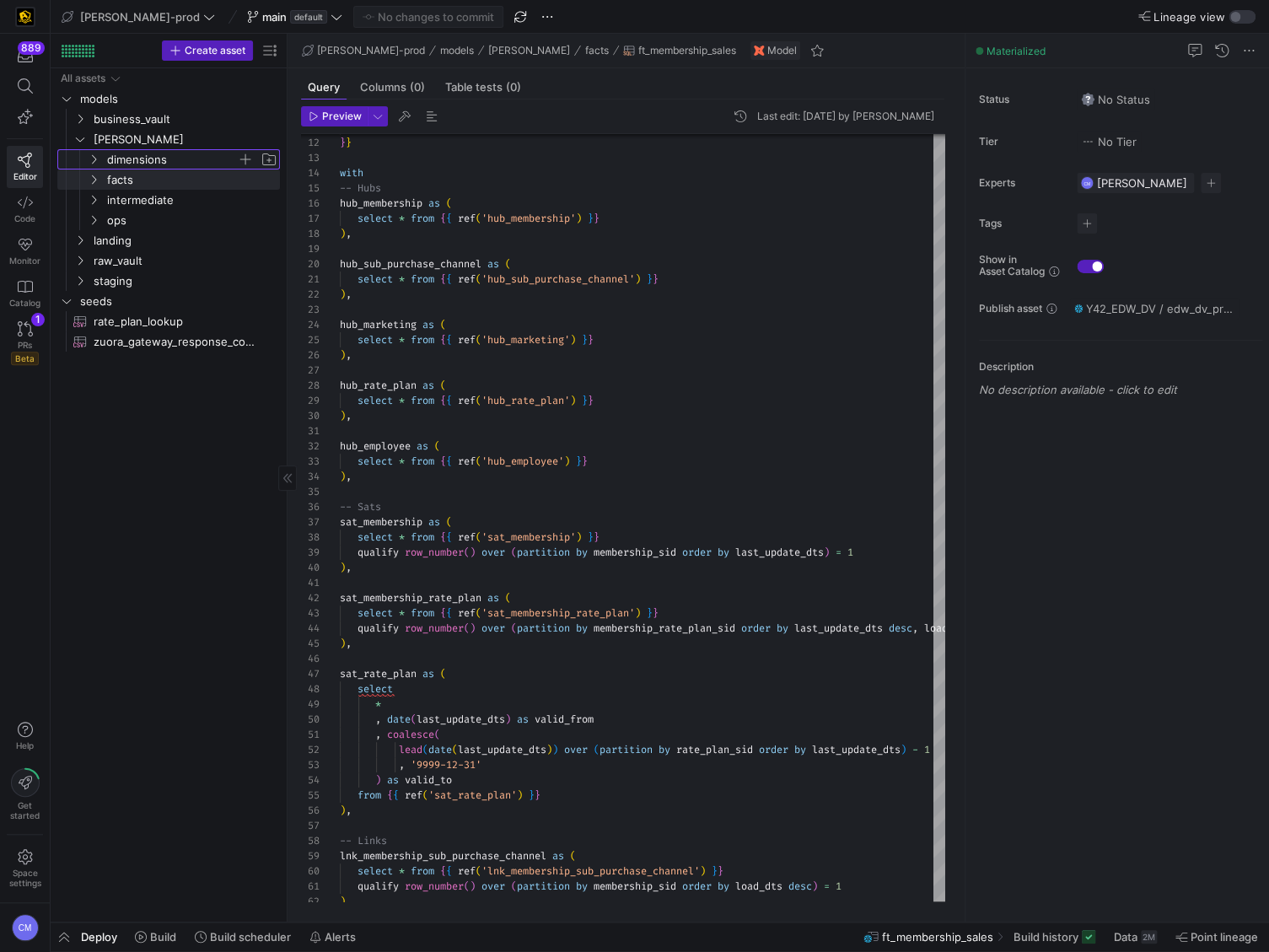
click at [137, 167] on span "dimensions" at bounding box center [172, 160] width 130 height 19
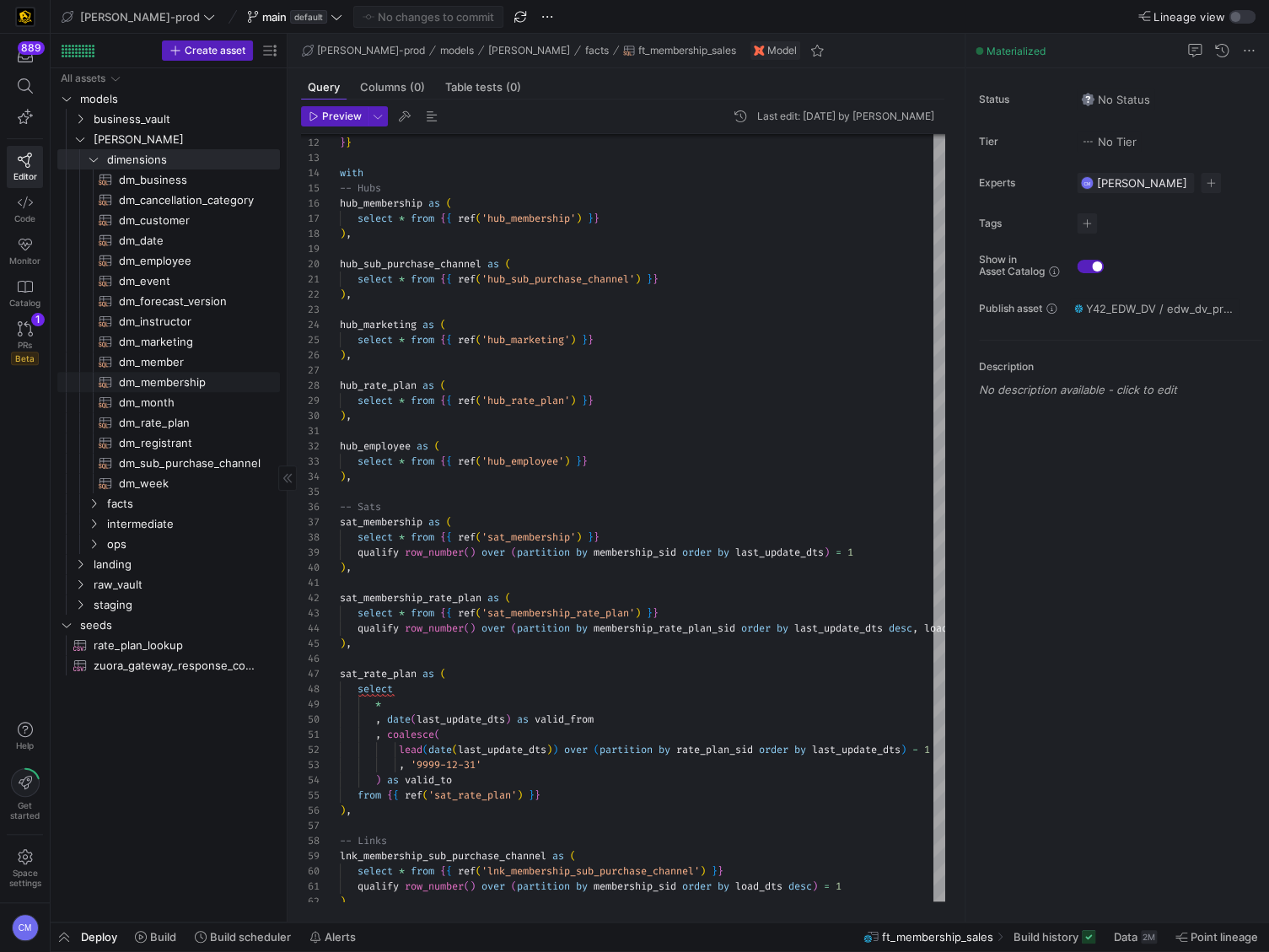
click at [191, 385] on span "dm_membership​​​​​​​​​​" at bounding box center [189, 382] width 142 height 19
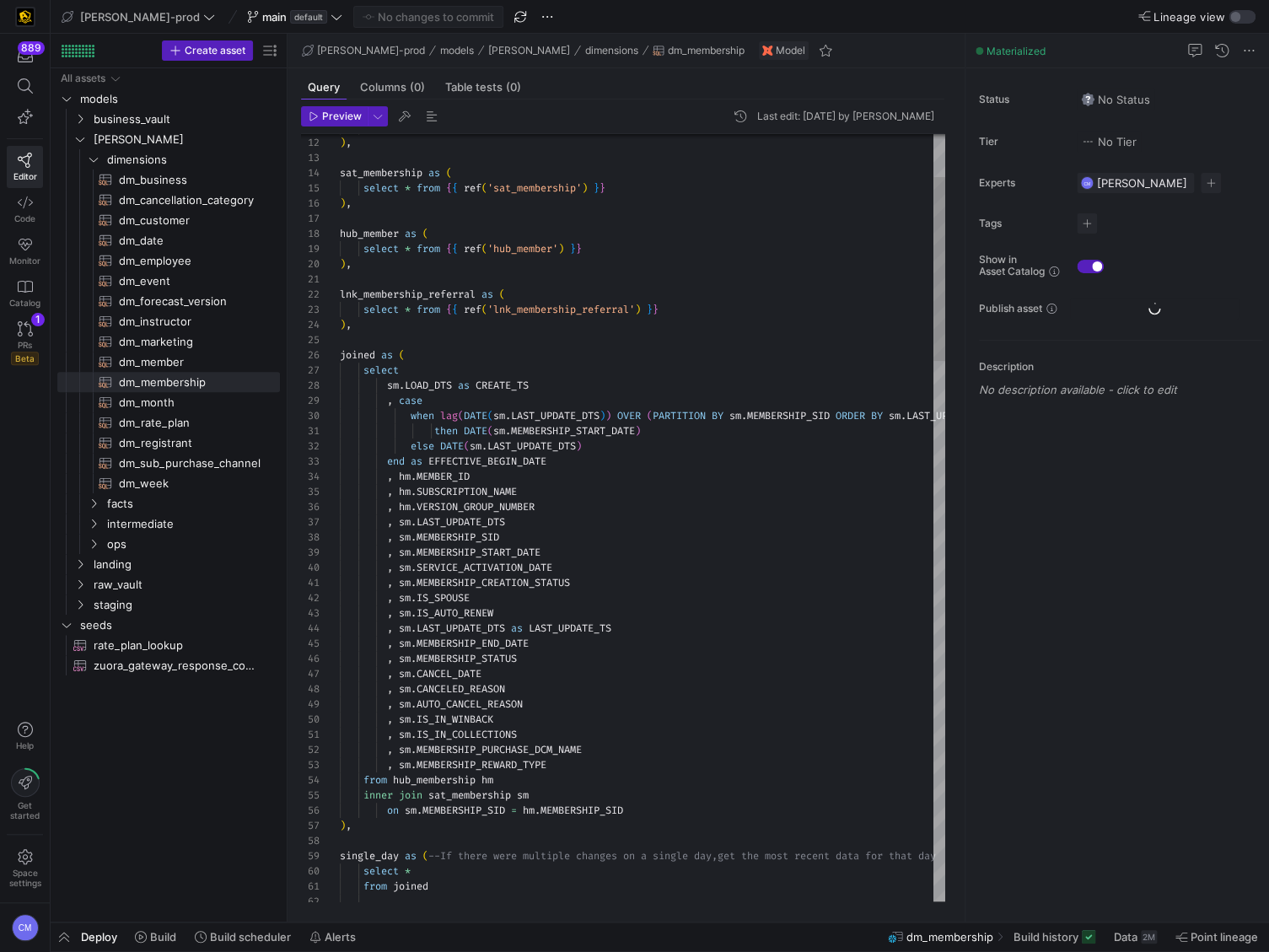
type textarea "lnk_membership_referral as ( select * from {{ ref('lnk_membership_referral') }}…"
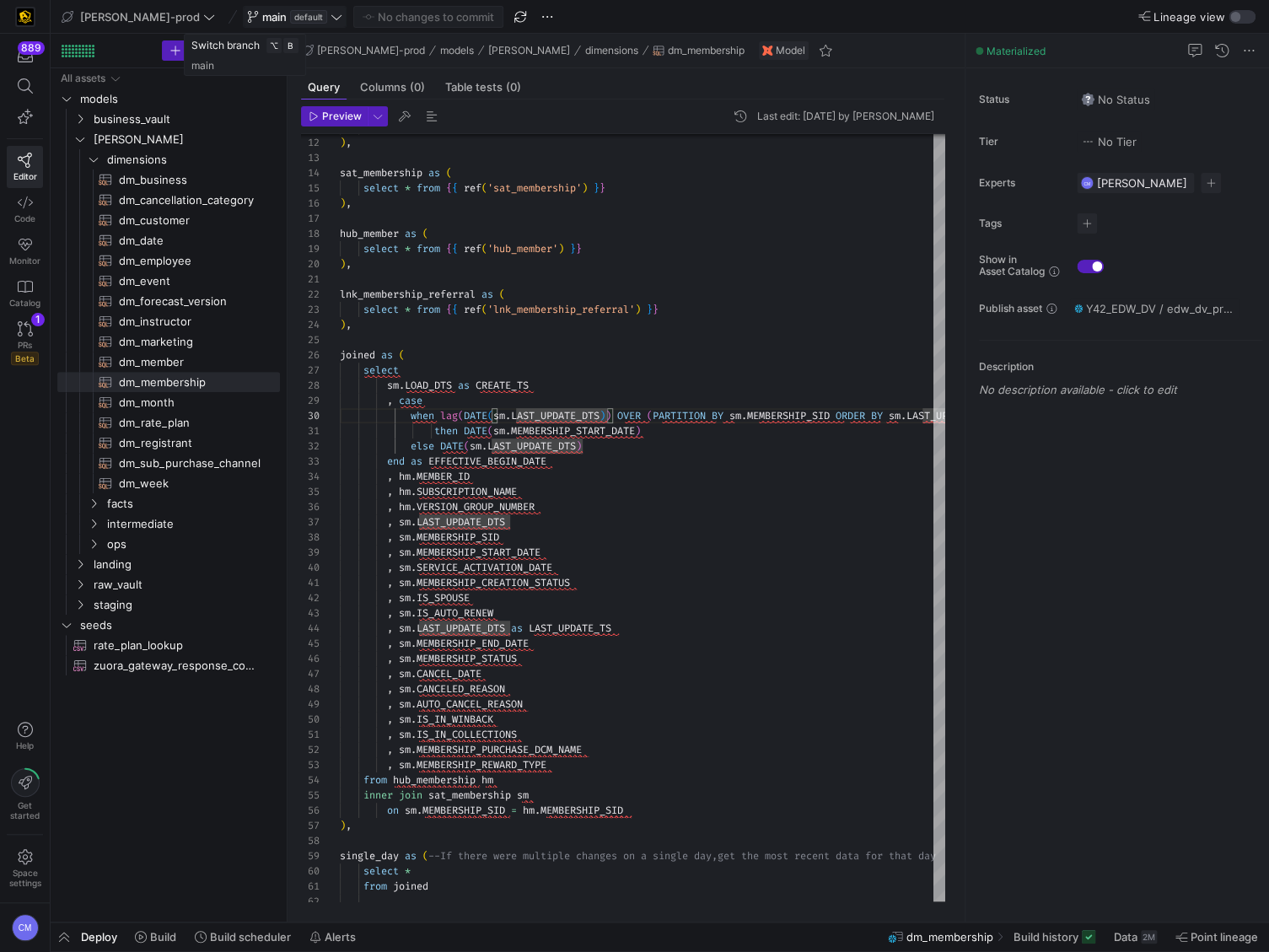
click at [244, 25] on span at bounding box center [294, 16] width 102 height 20
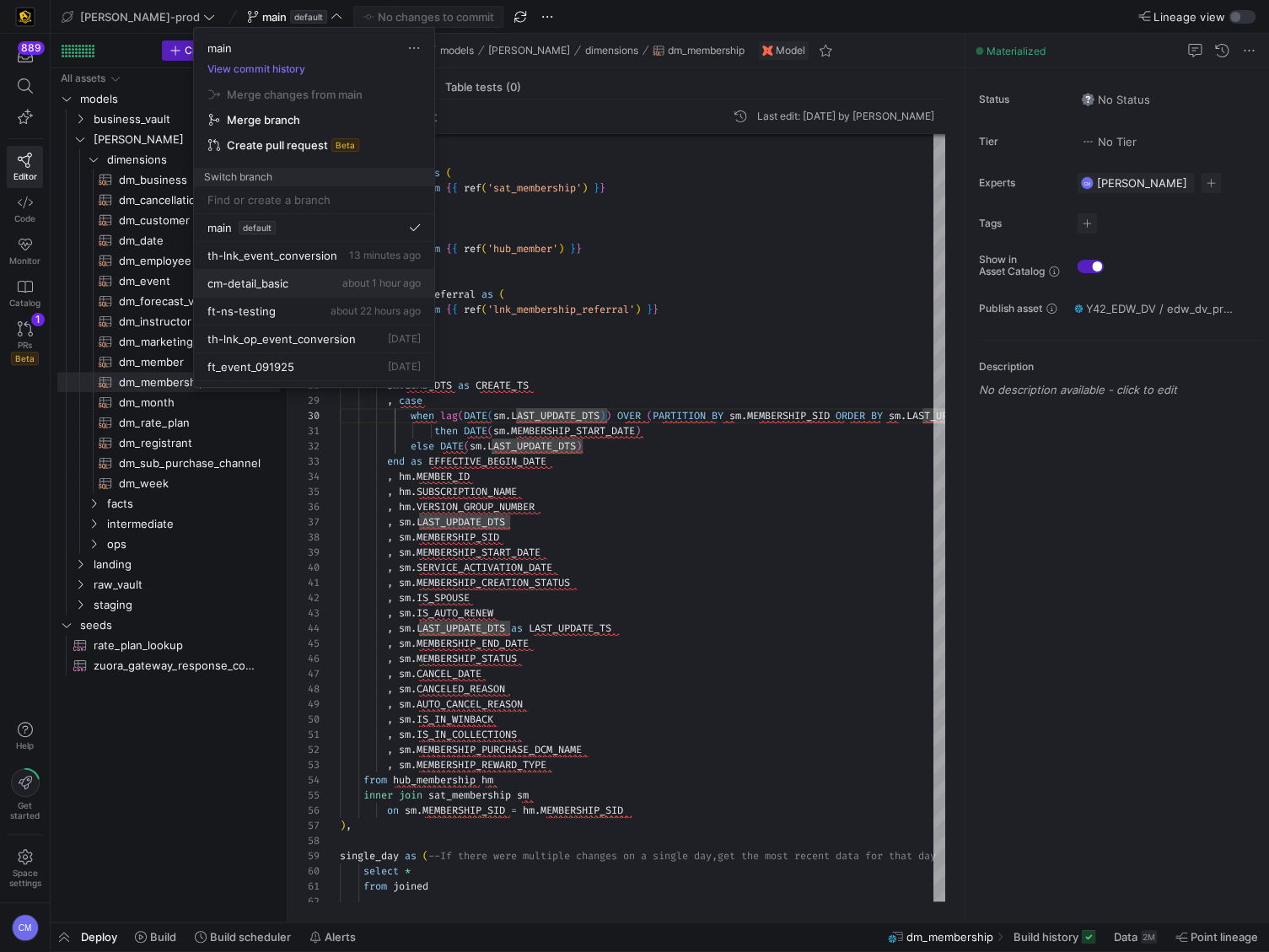
click at [295, 291] on button "cm-detail_basic about 1 hour ago" at bounding box center [314, 283] width 241 height 28
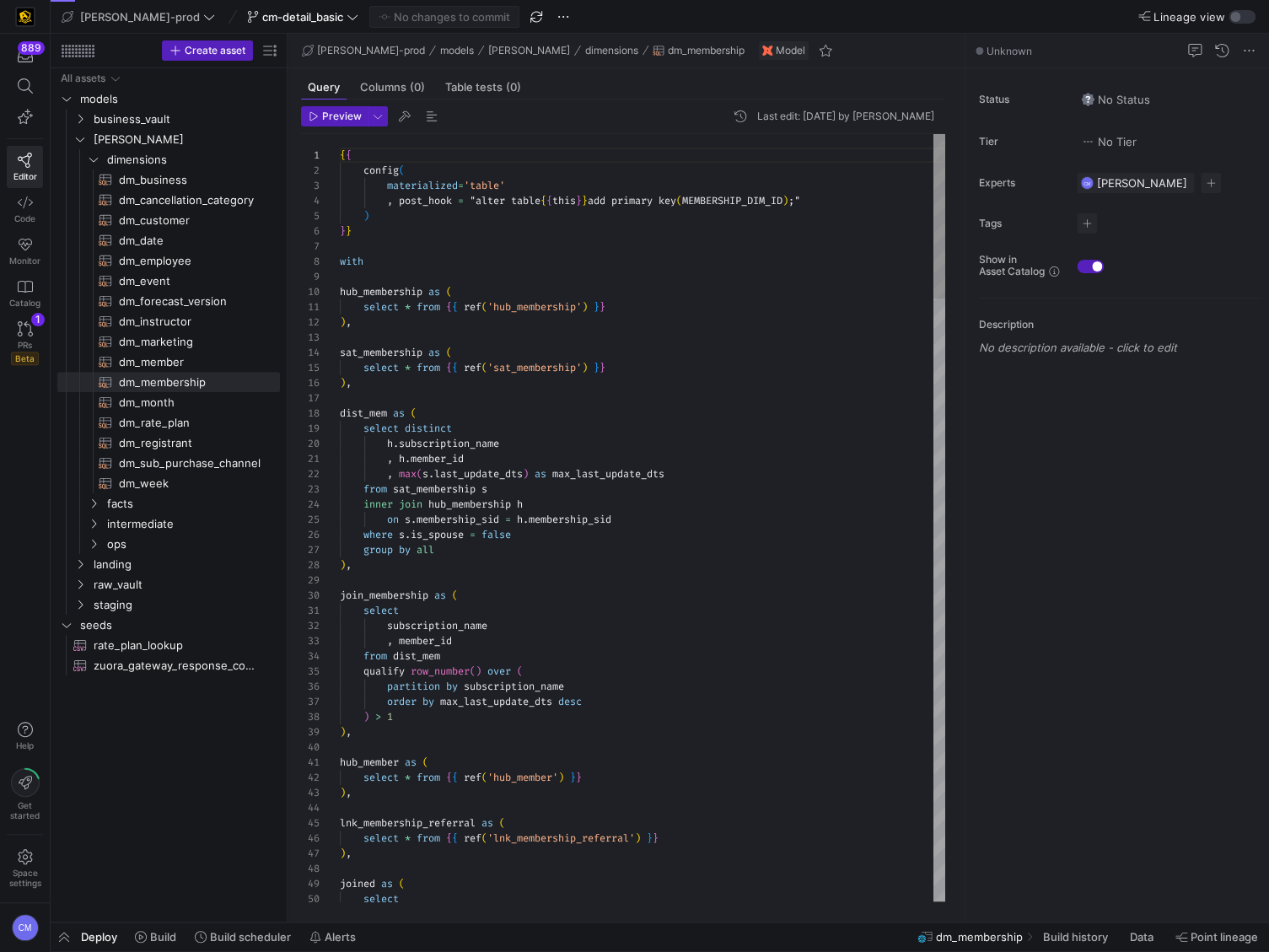
scroll to position [121, 115]
type textarea "{{ config( materialized='table' , post_hook = "alter table {{ this }} add prima…"
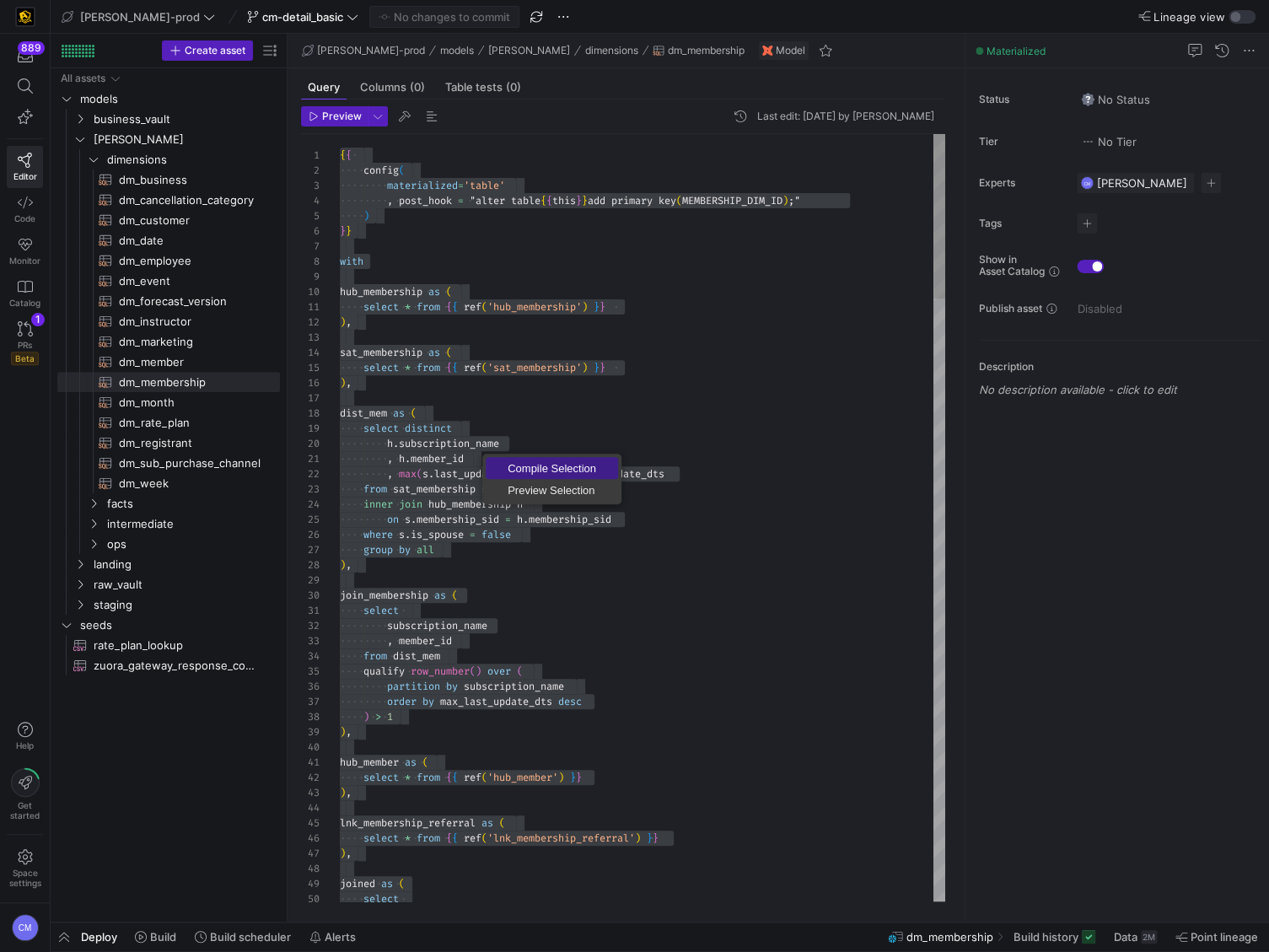
click at [541, 464] on span "Compile Selection" at bounding box center [552, 469] width 132 height 11
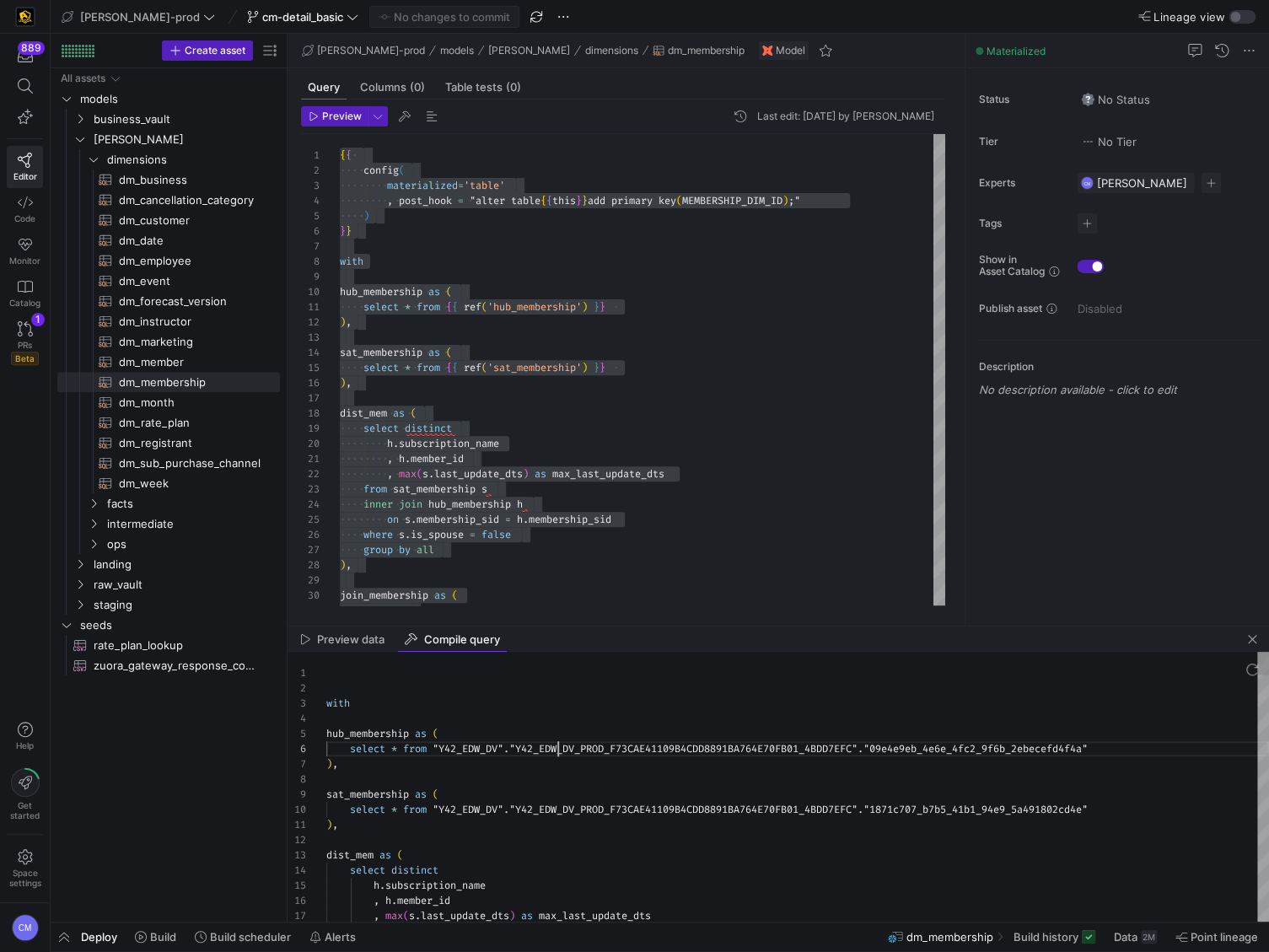
scroll to position [76, 230]
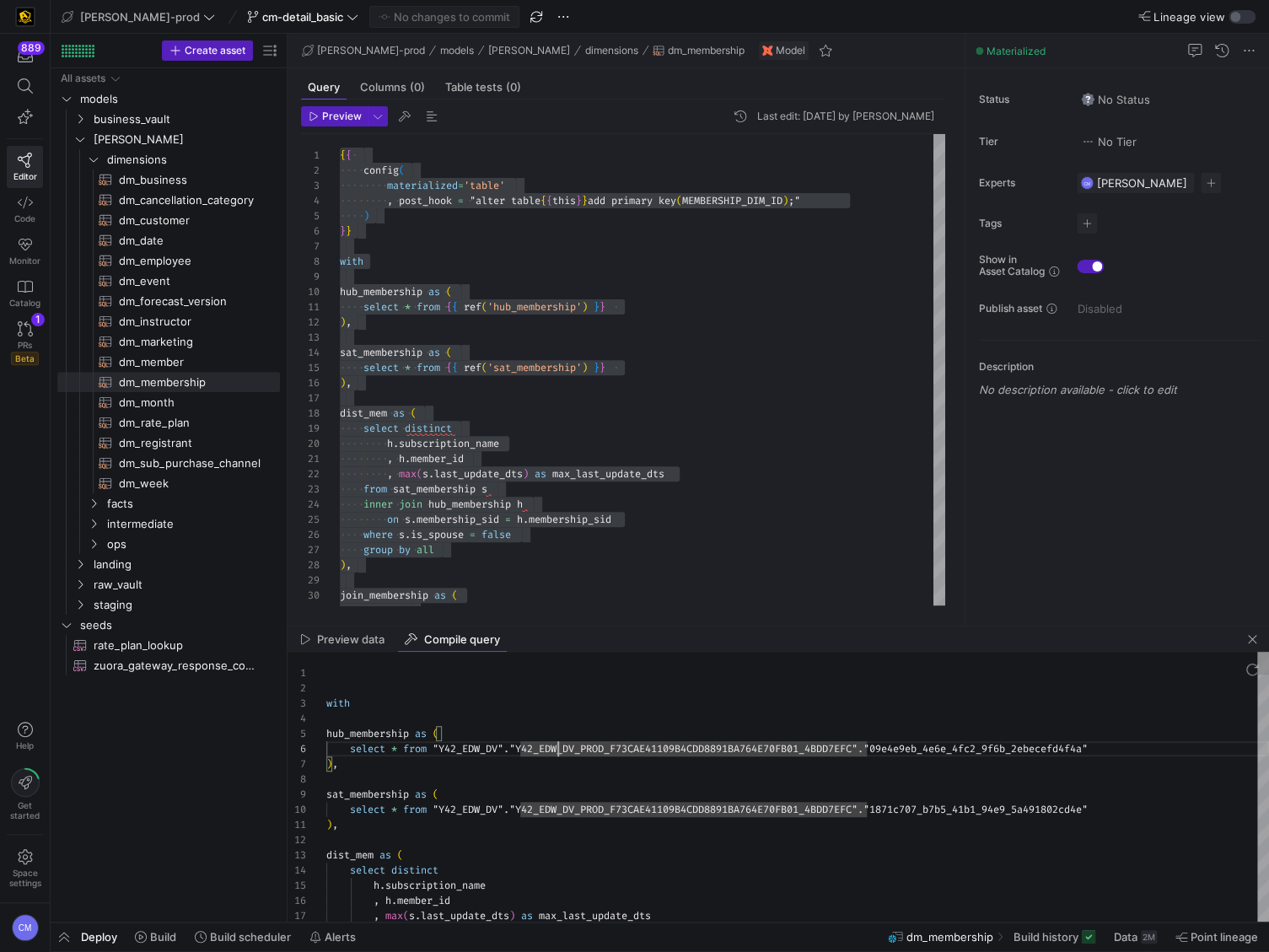
type textarea "with hub_membership as ( select * from "Y42_EDW_DV"."Y42_EDW_DV_PROD_F73CAE4110…"
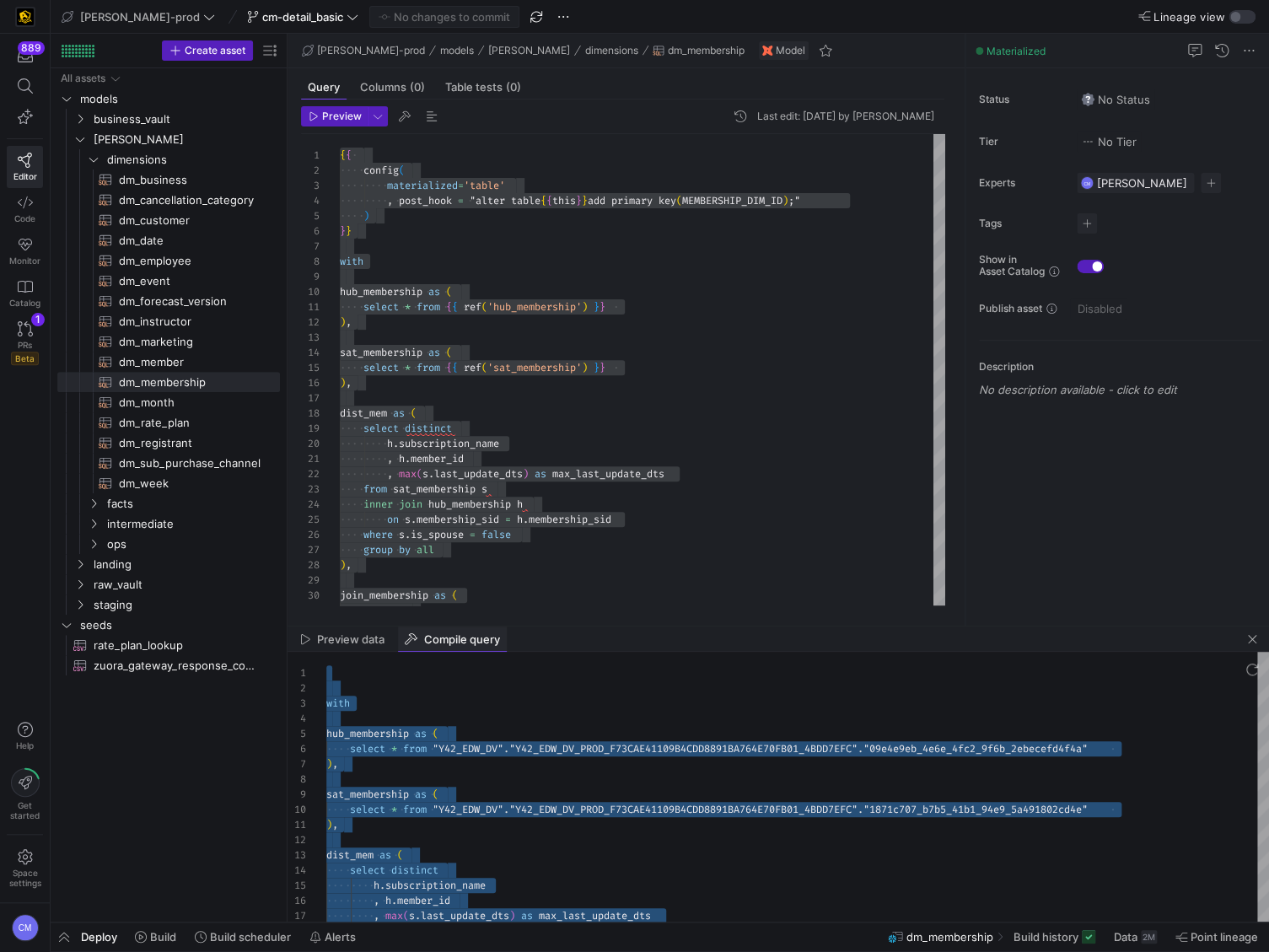
drag, startPoint x: 403, startPoint y: 660, endPoint x: 426, endPoint y: 636, distance: 33.2
click at [413, 648] on mat-tab-group "Preview data Compile query 1 2 3 4 5 6 7 8 9 10 11 12 13 14 15 16 17 with hub_m…" at bounding box center [778, 774] width 982 height 295
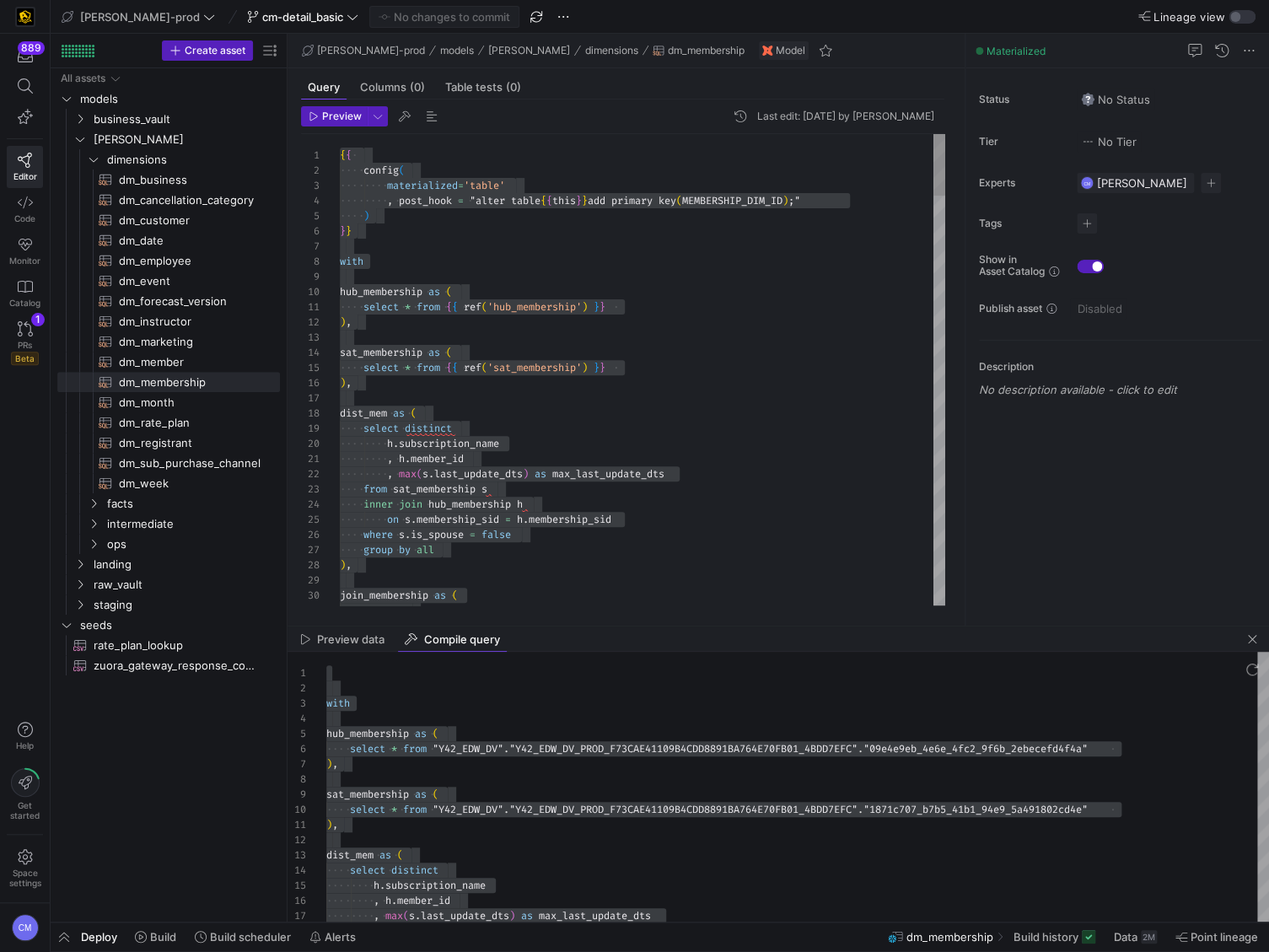
type textarea ", [PERSON_NAME][PERSON_NAME](s.last_update_dts) as max_last_update_dts from sat…"
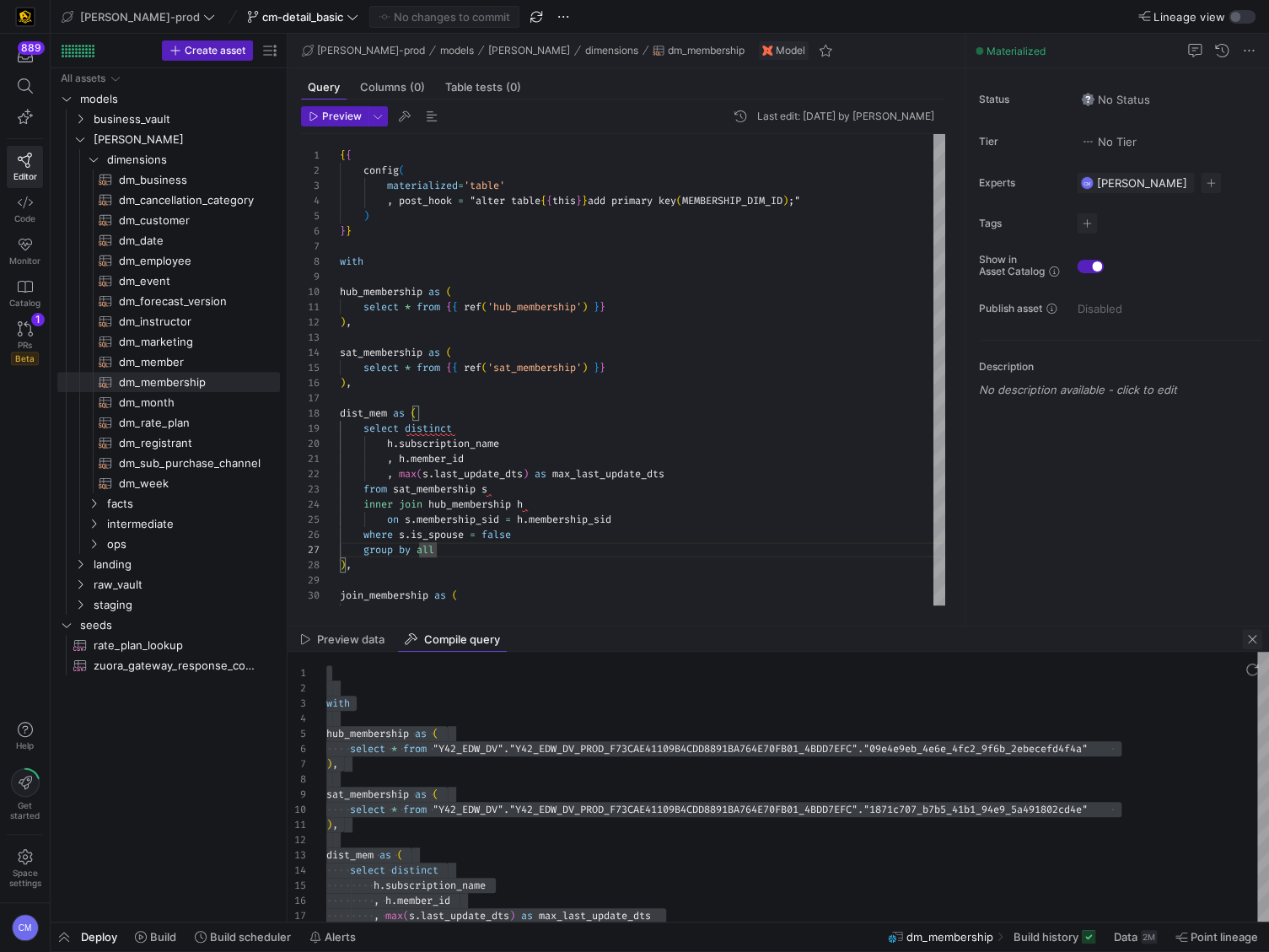
click at [1254, 636] on span "button" at bounding box center [1252, 638] width 20 height 20
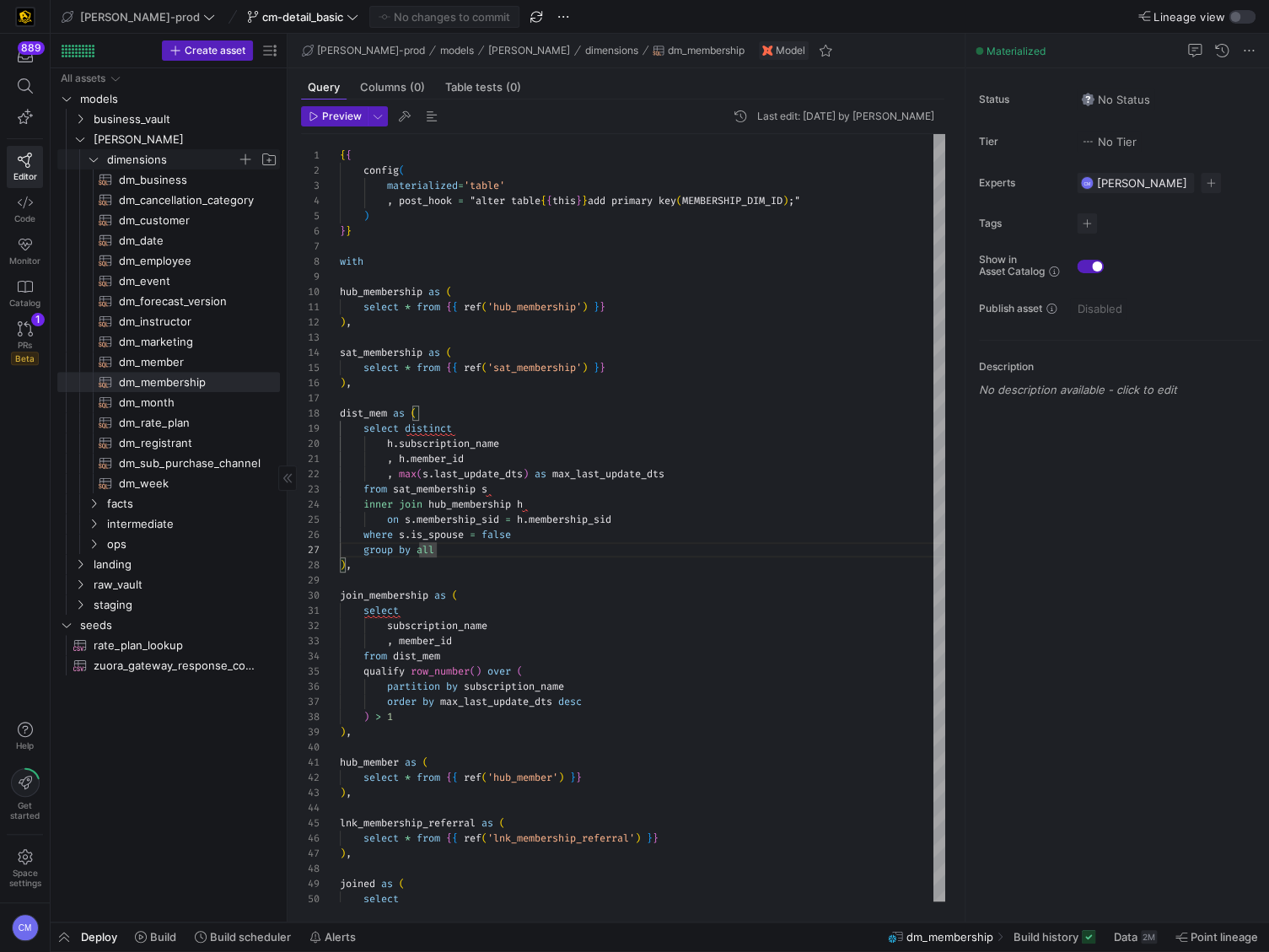
click at [134, 164] on span "dimensions" at bounding box center [172, 160] width 130 height 19
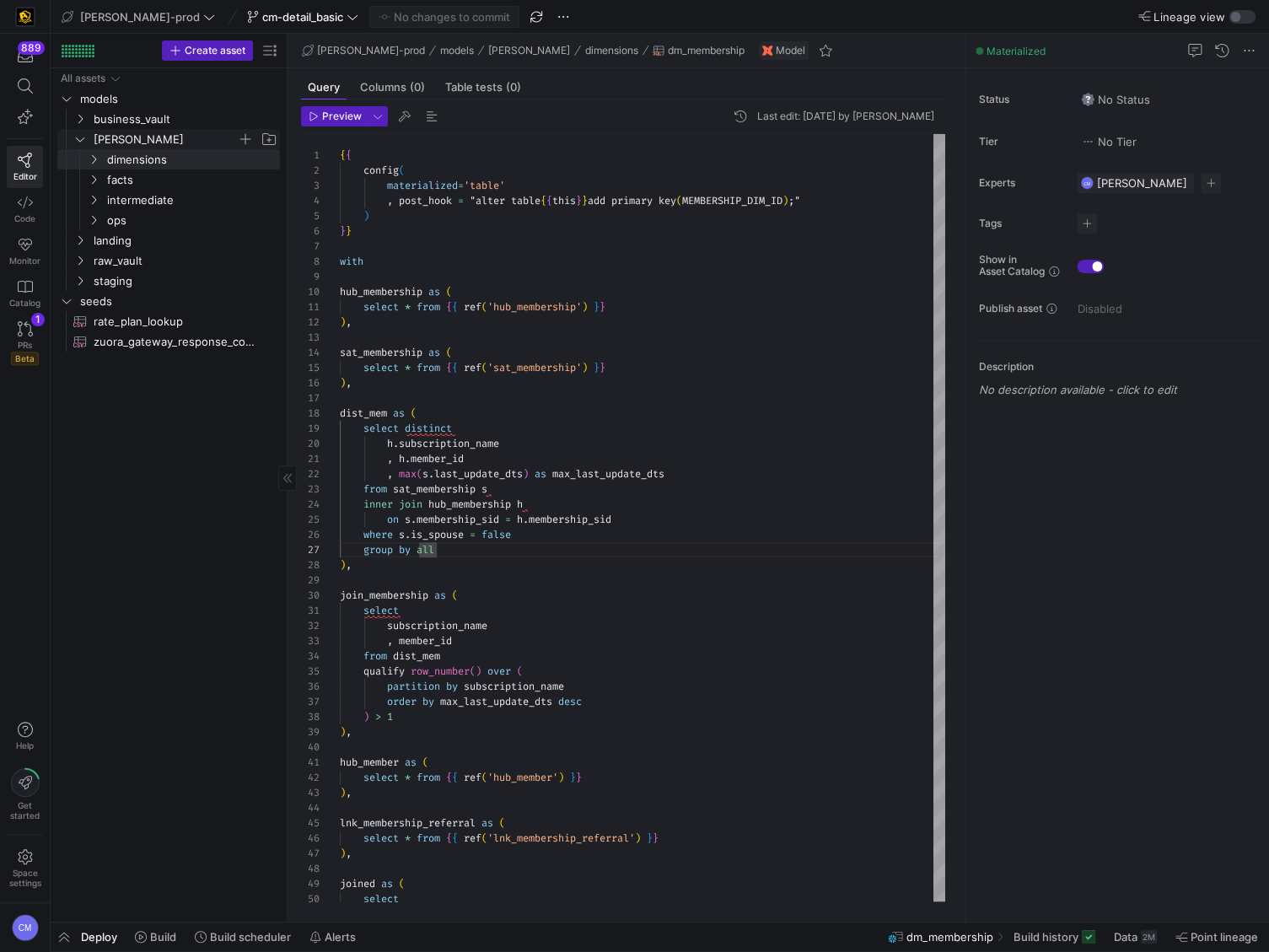
click at [129, 146] on span "[PERSON_NAME]" at bounding box center [165, 140] width 144 height 19
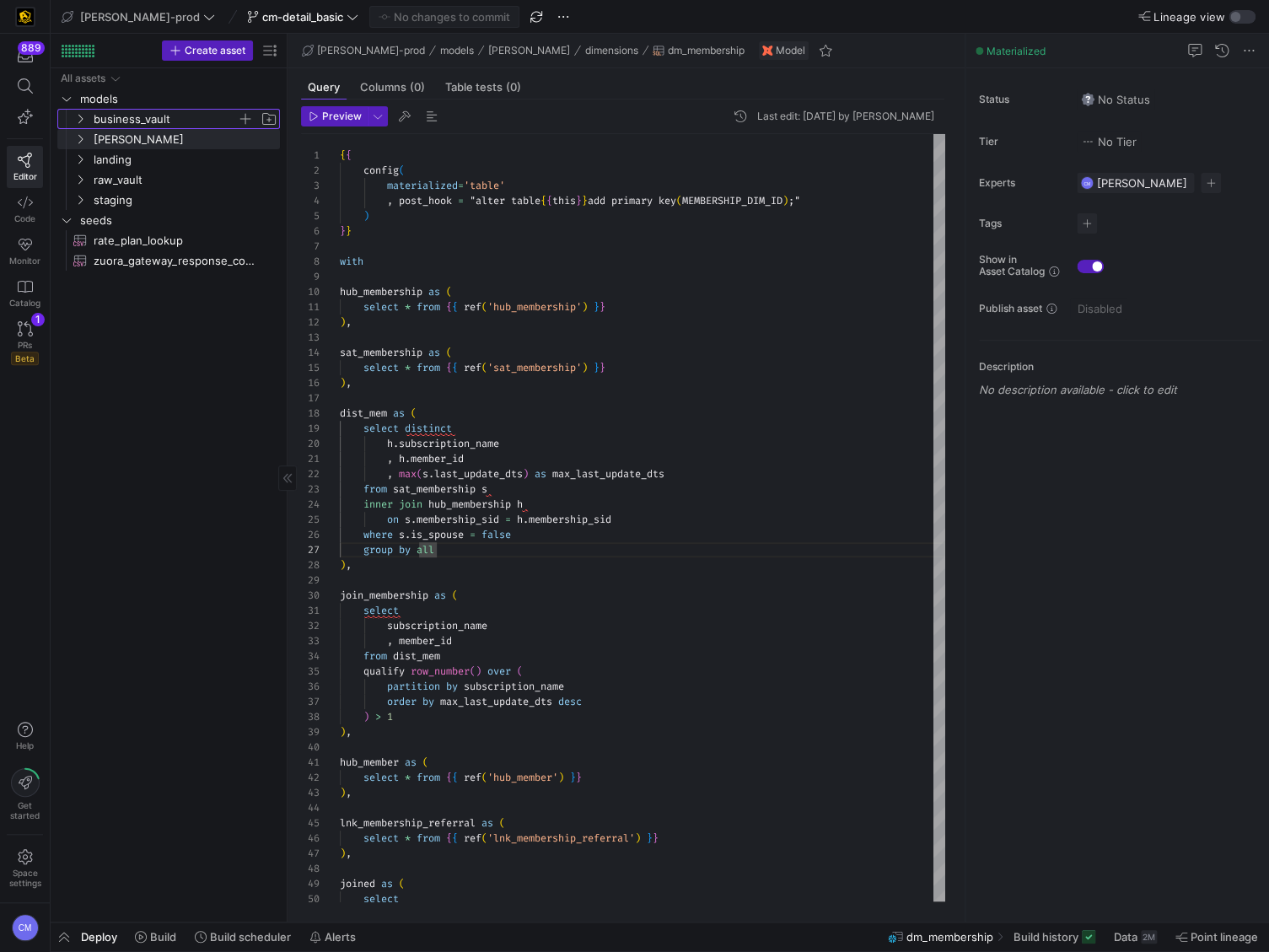
click at [136, 117] on span "business_vault" at bounding box center [165, 119] width 144 height 19
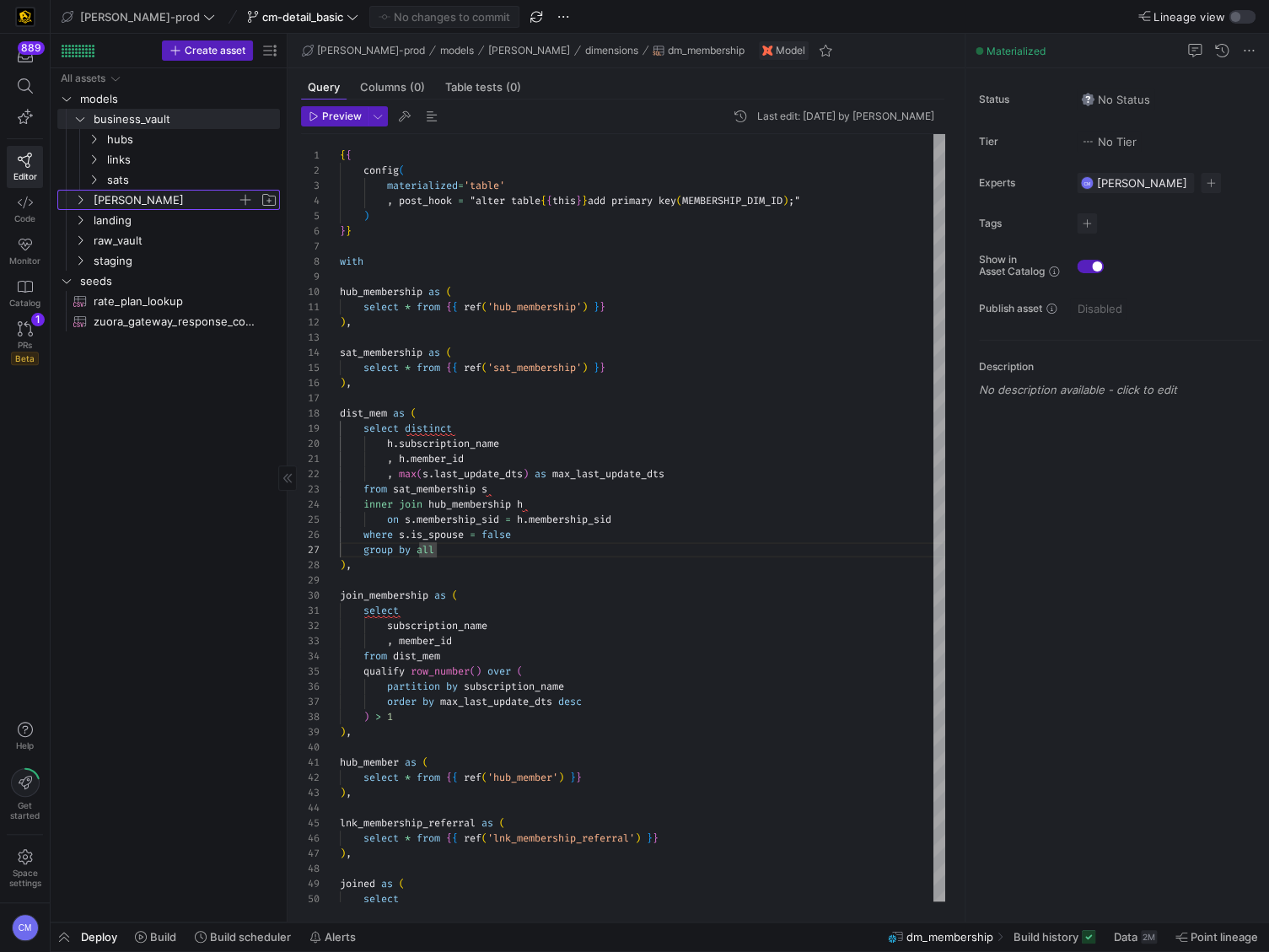
click at [127, 204] on span "[PERSON_NAME]" at bounding box center [165, 200] width 144 height 19
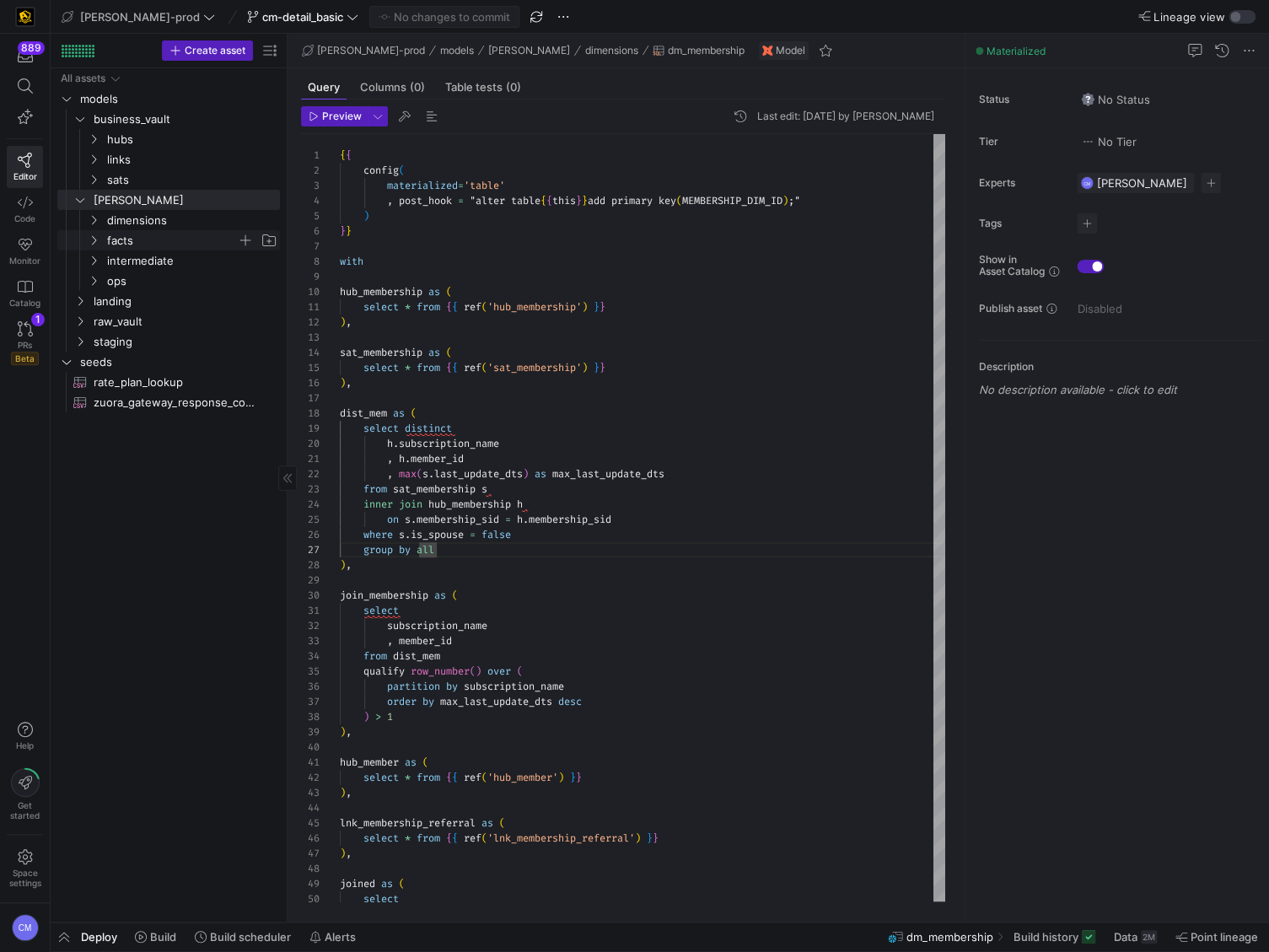
click at [133, 242] on span "facts" at bounding box center [172, 241] width 130 height 19
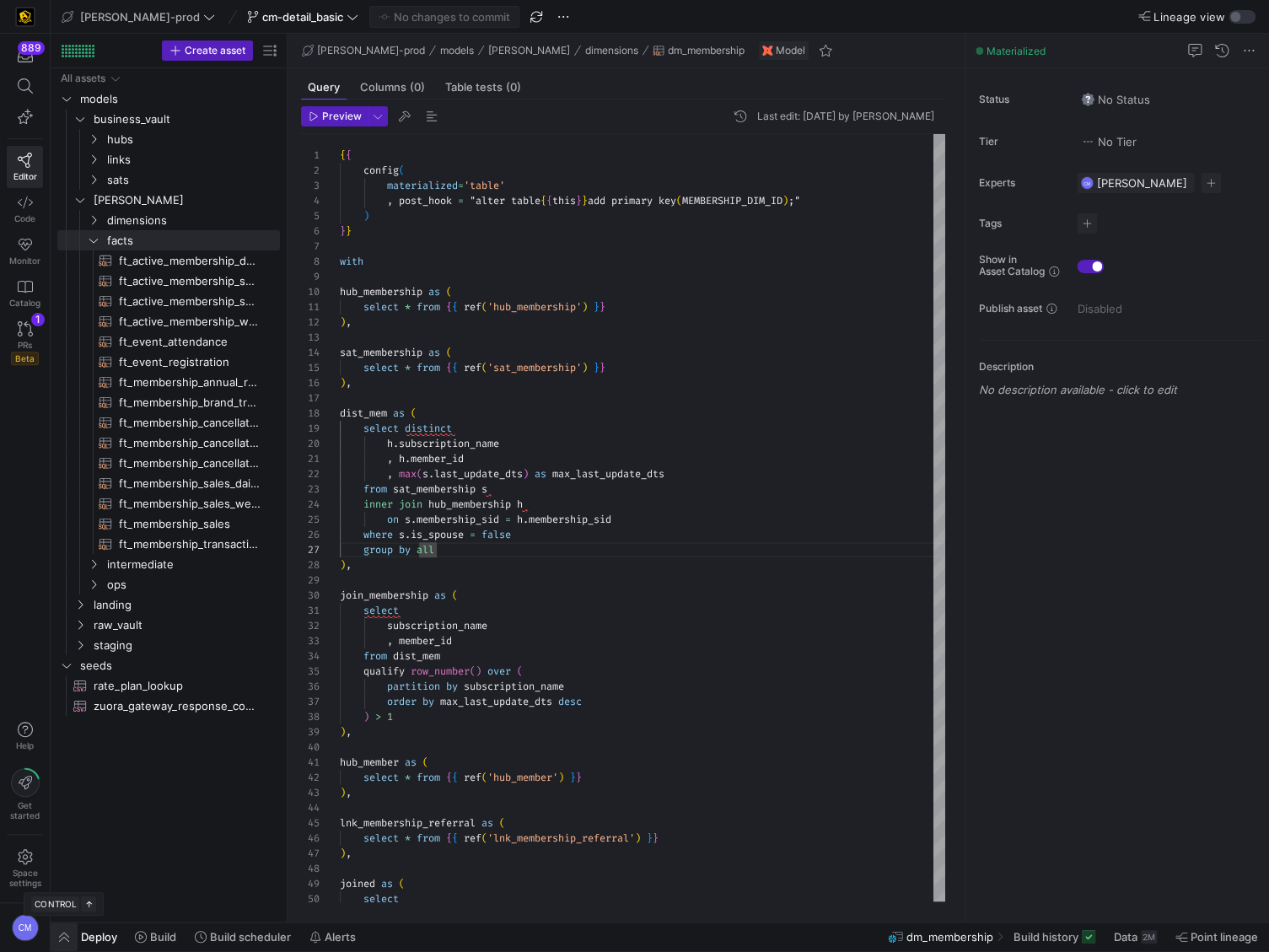
click at [64, 938] on span "button" at bounding box center [64, 937] width 27 height 29
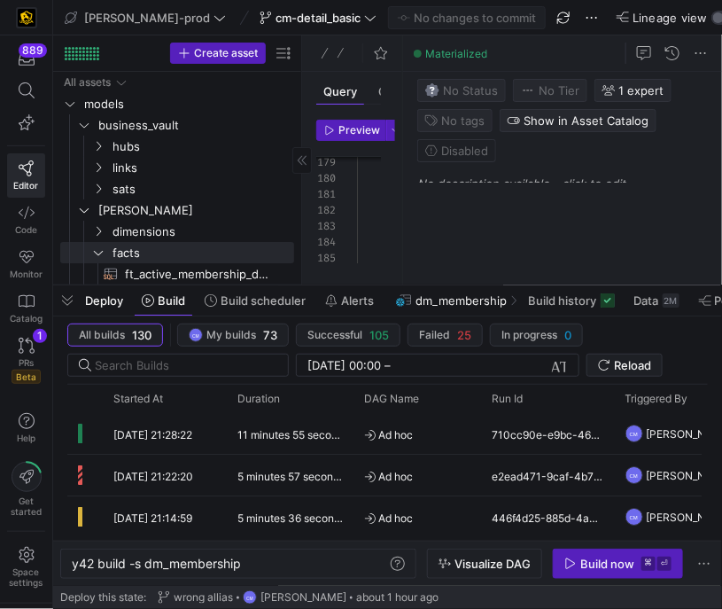
scroll to position [96, 102]
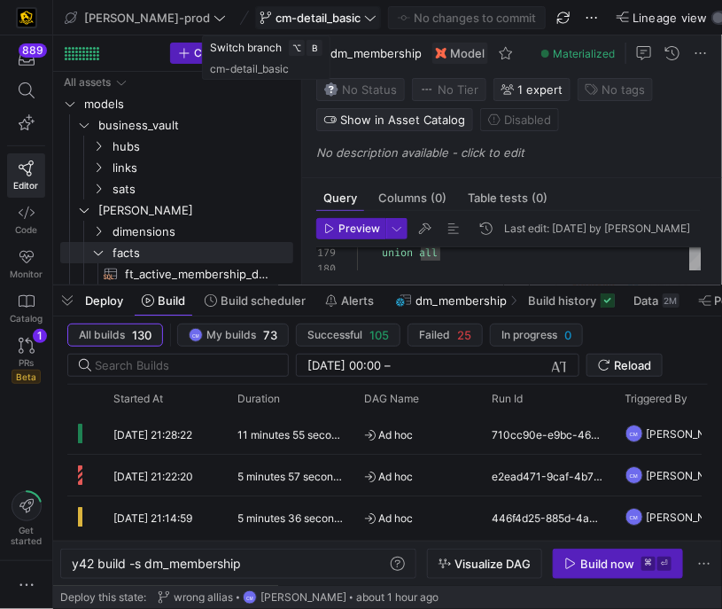
click at [277, 17] on span "cm-detail_basic" at bounding box center [318, 18] width 85 height 14
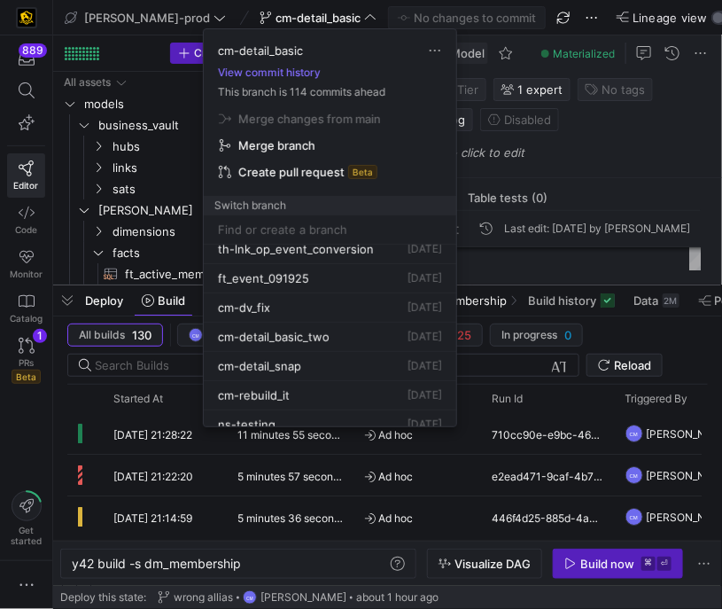
scroll to position [136, 0]
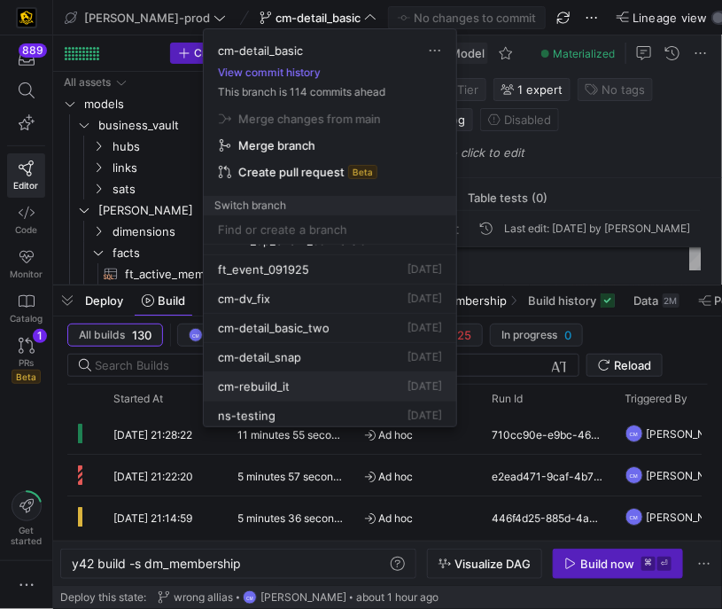
click at [316, 384] on div "cm-rebuild_it 19 Sept 2025" at bounding box center [330, 386] width 224 height 14
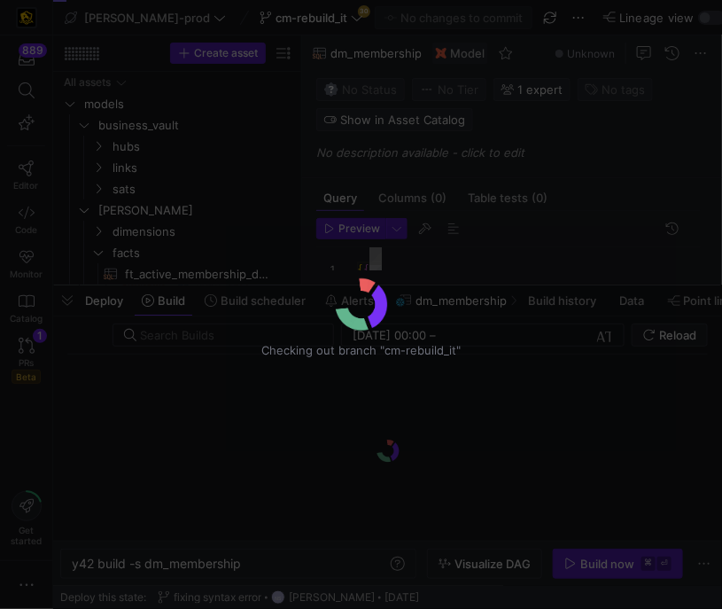
scroll to position [160, 0]
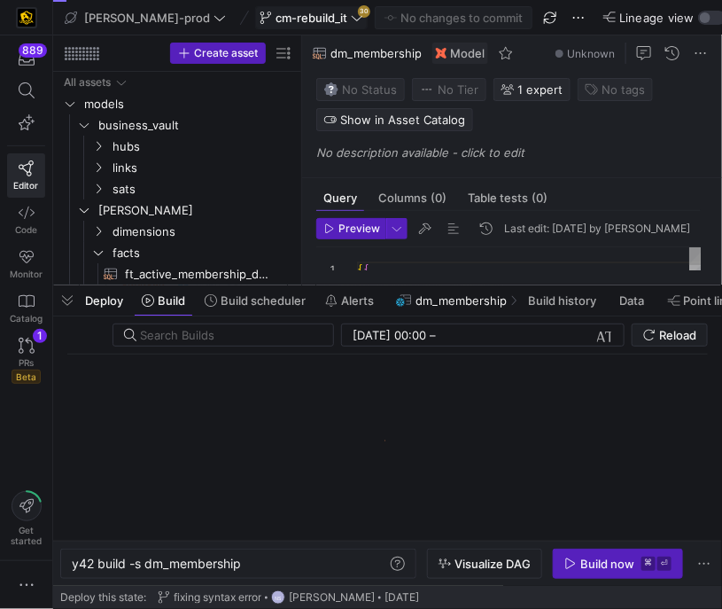
click at [283, 22] on span "cm-rebuild_it" at bounding box center [312, 18] width 72 height 14
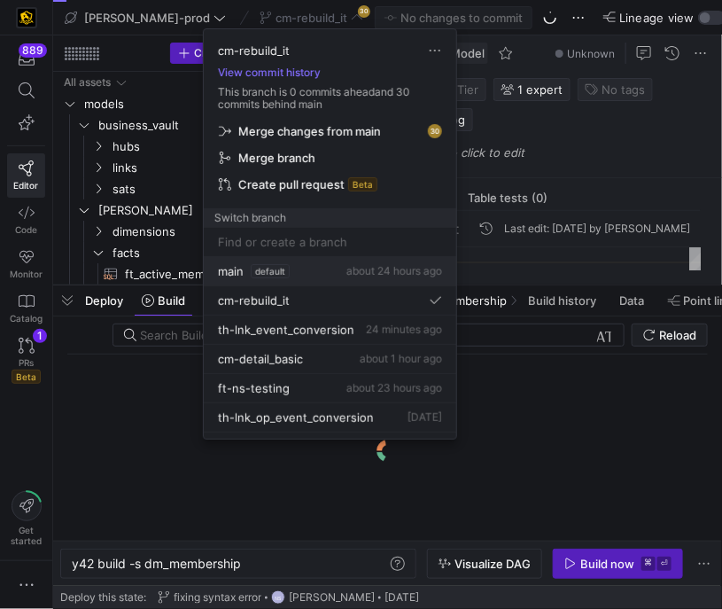
click at [261, 268] on span "default" at bounding box center [270, 271] width 39 height 14
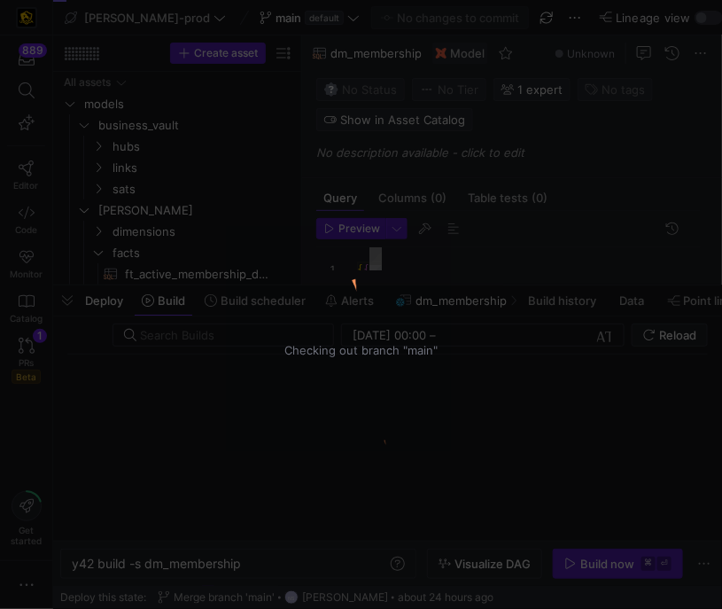
scroll to position [160, 0]
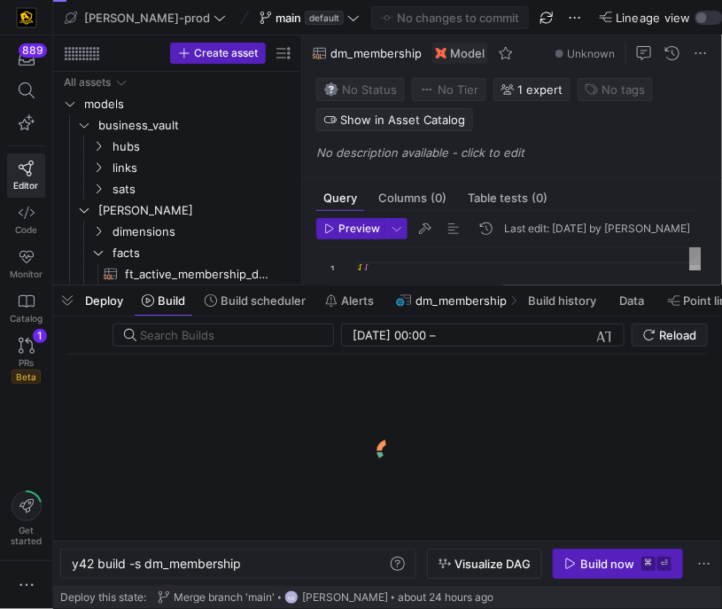
click at [305, 21] on span "default" at bounding box center [324, 18] width 39 height 14
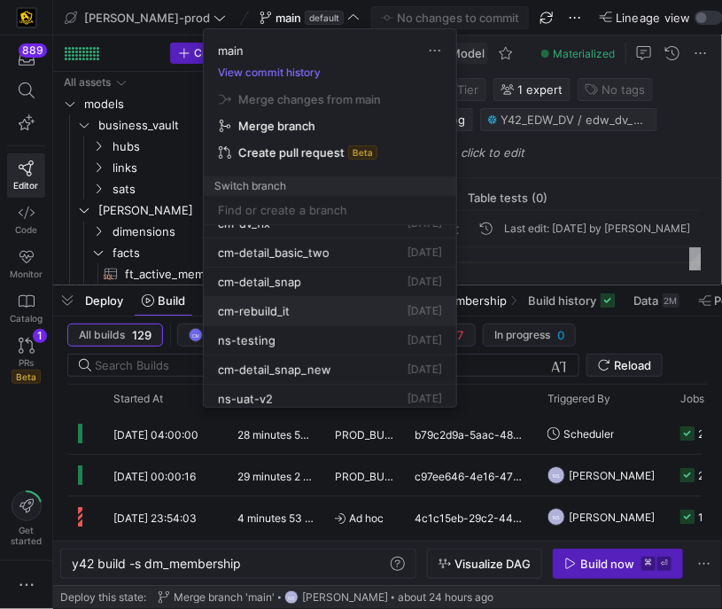
scroll to position [193, 0]
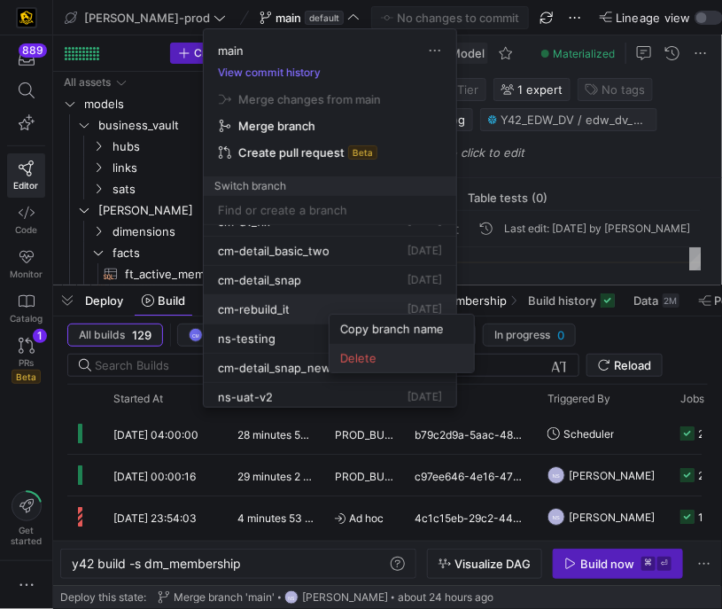
click at [355, 355] on span "Delete" at bounding box center [401, 358] width 123 height 14
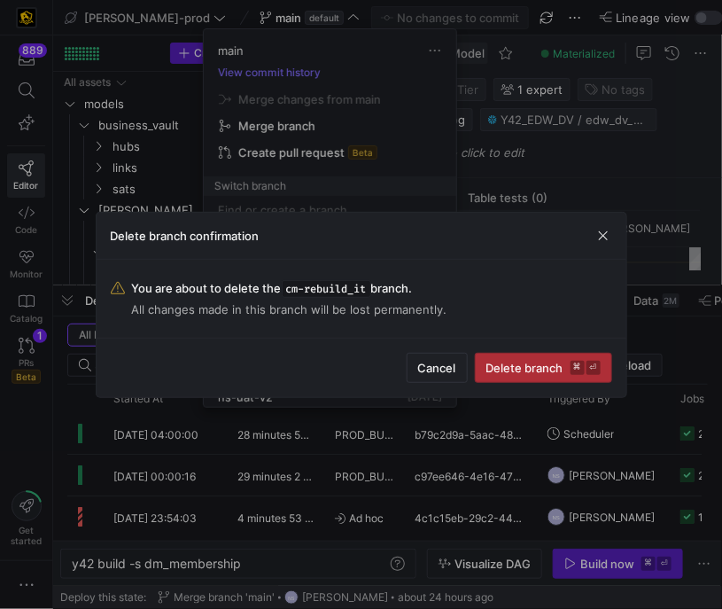
click at [512, 376] on span "submit" at bounding box center [544, 368] width 136 height 28
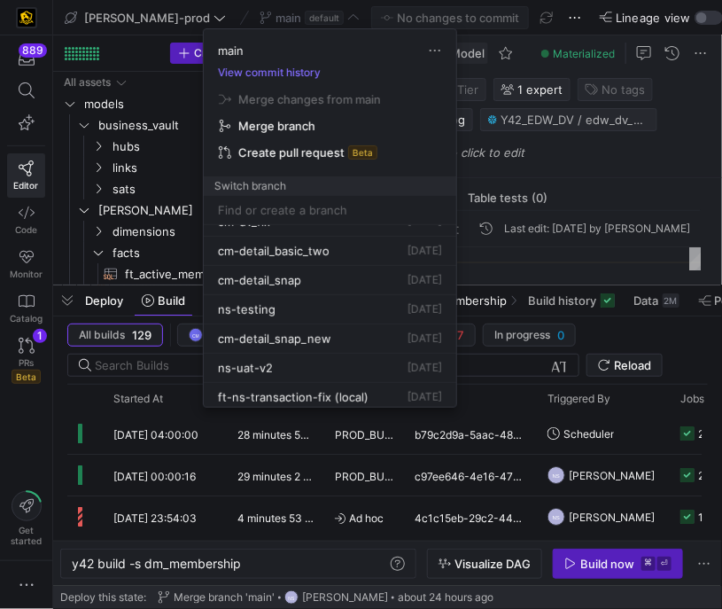
click at [502, 199] on div at bounding box center [361, 304] width 722 height 609
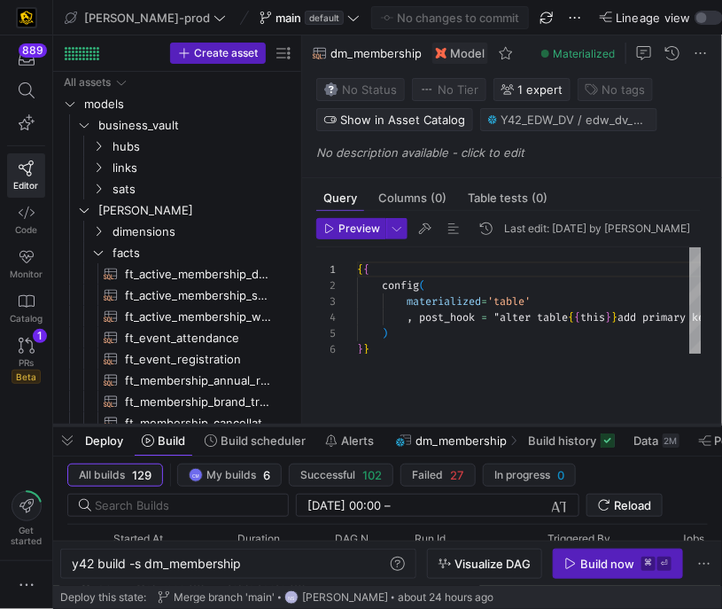
drag, startPoint x: 518, startPoint y: 287, endPoint x: 551, endPoint y: 427, distance: 144.1
click at [551, 427] on div at bounding box center [387, 425] width 669 height 7
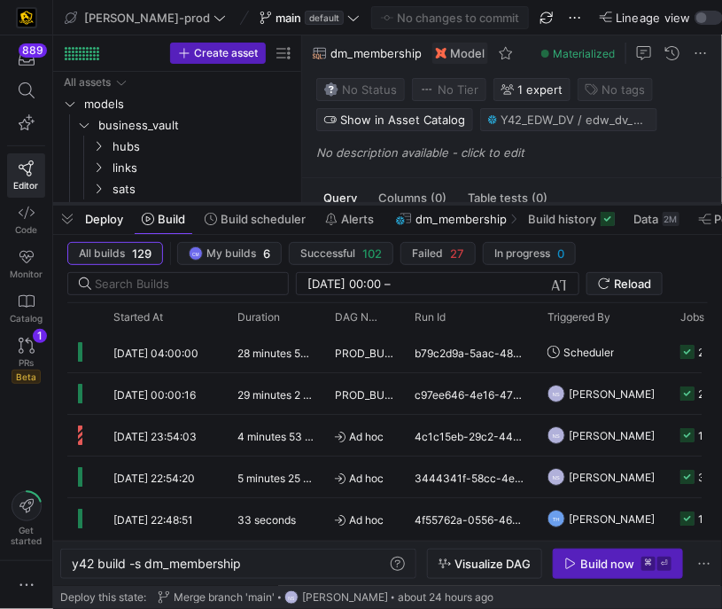
drag, startPoint x: 437, startPoint y: 426, endPoint x: 470, endPoint y: 203, distance: 224.9
click at [470, 203] on div at bounding box center [387, 203] width 669 height 7
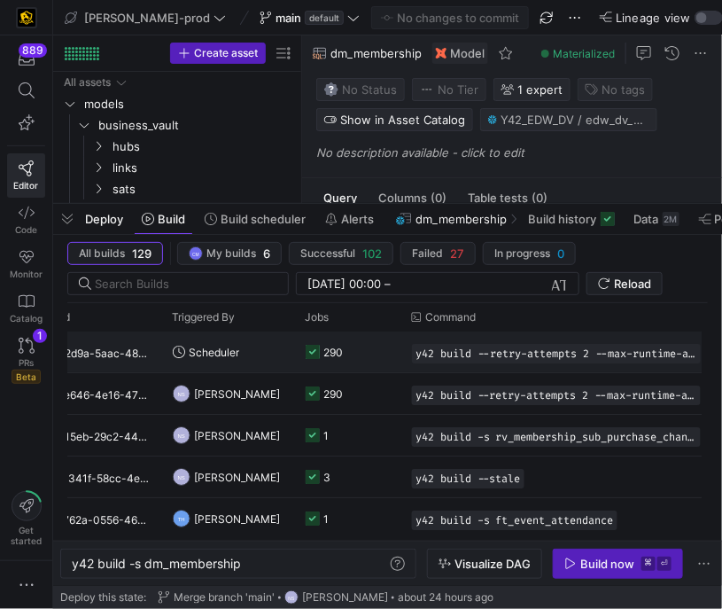
scroll to position [0, 0]
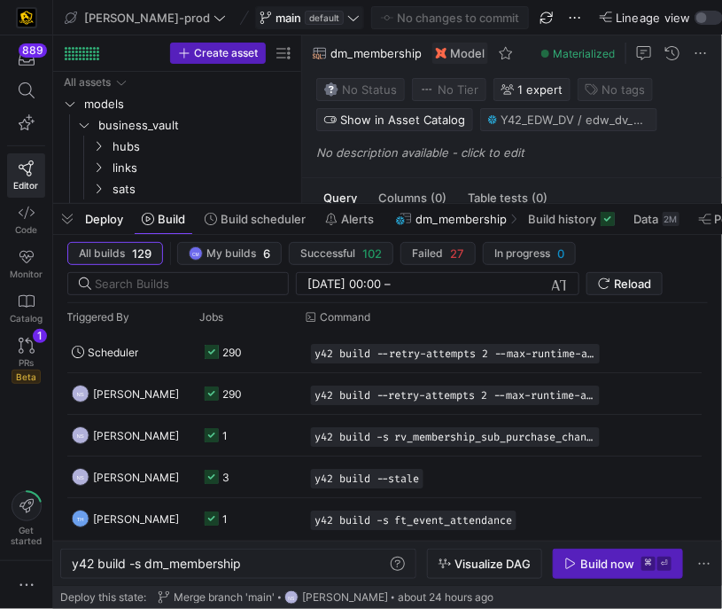
click at [299, 26] on span at bounding box center [309, 17] width 107 height 21
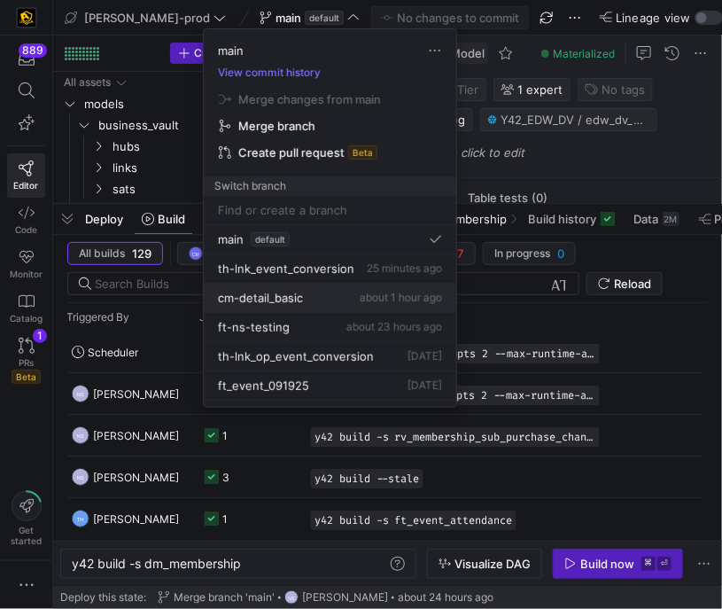
click at [315, 296] on div "cm-detail_basic about 1 hour ago" at bounding box center [330, 298] width 224 height 14
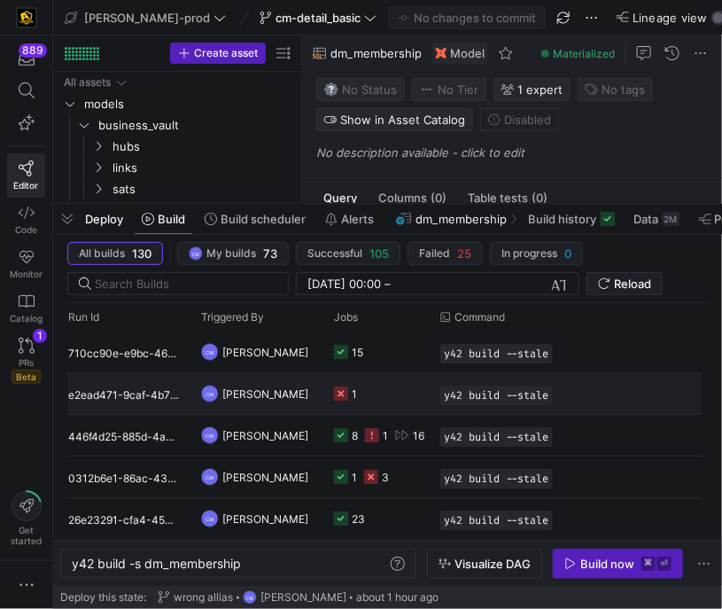
scroll to position [0, 394]
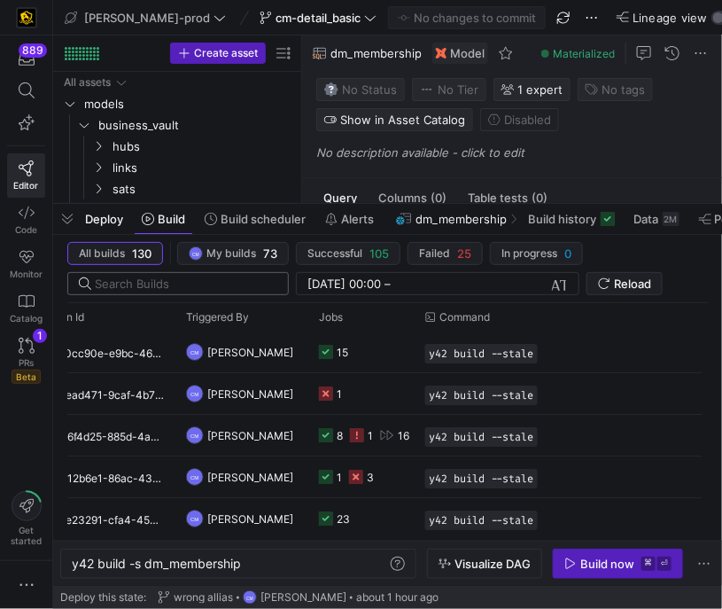
click at [223, 278] on input "text" at bounding box center [184, 284] width 179 height 14
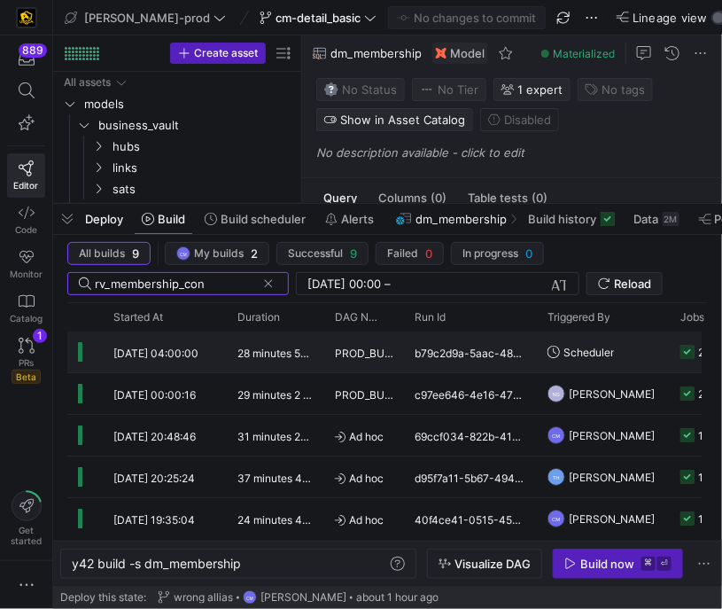
type input "rv_membership_con"
click at [282, 348] on y42-duration "28 minutes 53 seconds" at bounding box center [295, 353] width 114 height 13
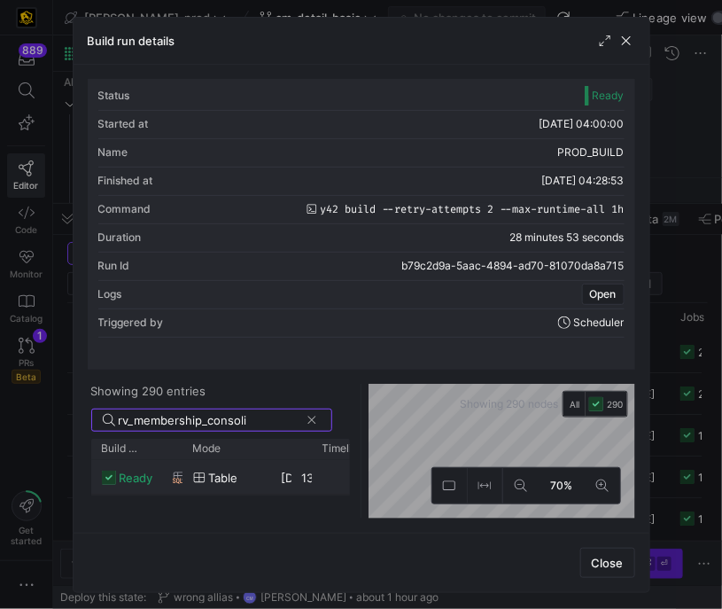
type input "rv_membership_consoli"
click at [255, 476] on div "table" at bounding box center [226, 478] width 67 height 35
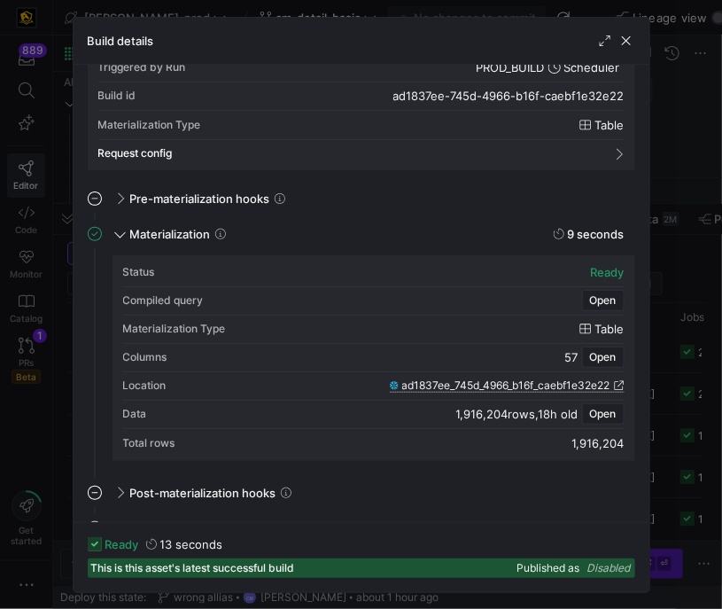
click at [512, 381] on span "ad1837ee_745d_4966_b16f_caebf1e32e22" at bounding box center [506, 385] width 208 height 12
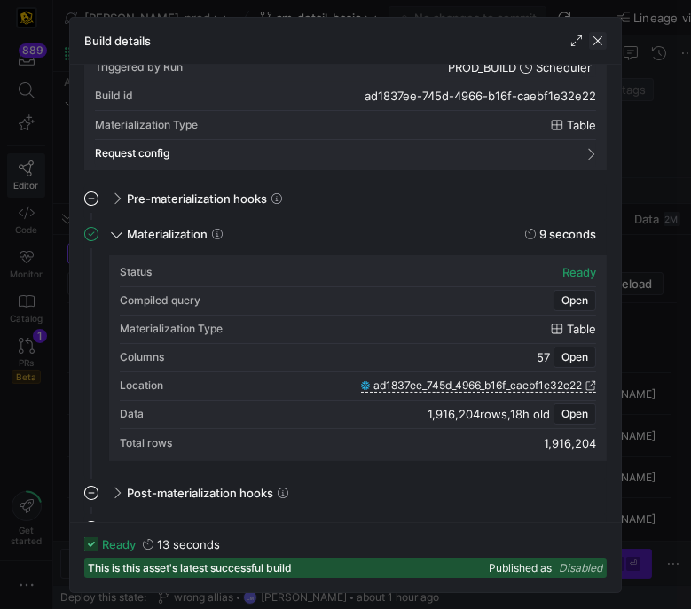
click at [598, 35] on span "button" at bounding box center [598, 41] width 18 height 18
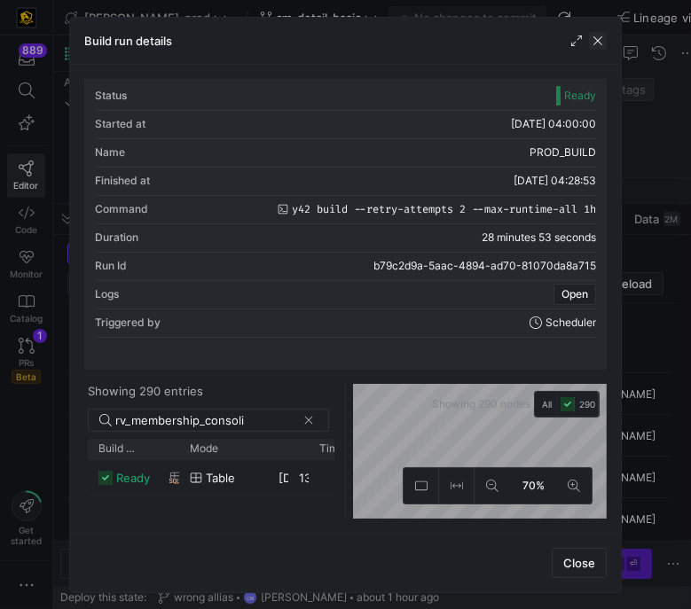
click at [596, 37] on span "button" at bounding box center [598, 41] width 18 height 18
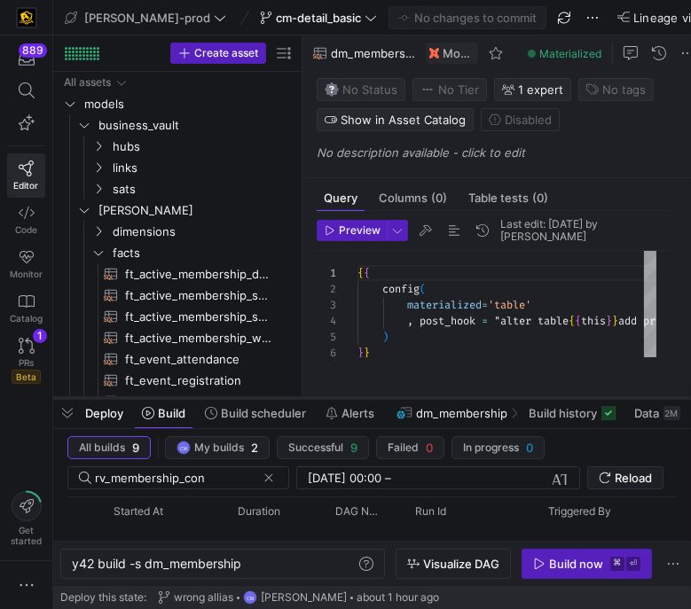
drag, startPoint x: 475, startPoint y: 205, endPoint x: 443, endPoint y: 415, distance: 212.5
click at [443, 402] on div at bounding box center [371, 397] width 637 height 7
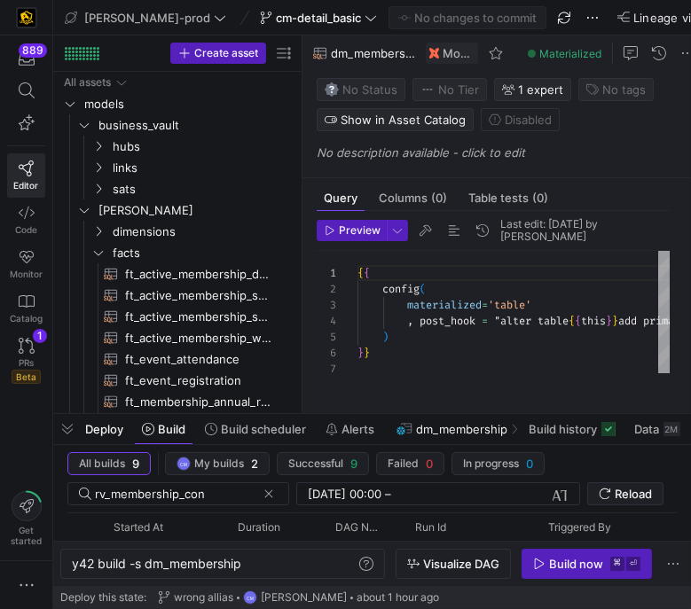
drag, startPoint x: 443, startPoint y: 416, endPoint x: 441, endPoint y: 553, distance: 137.4
click at [441, 418] on div at bounding box center [371, 413] width 637 height 7
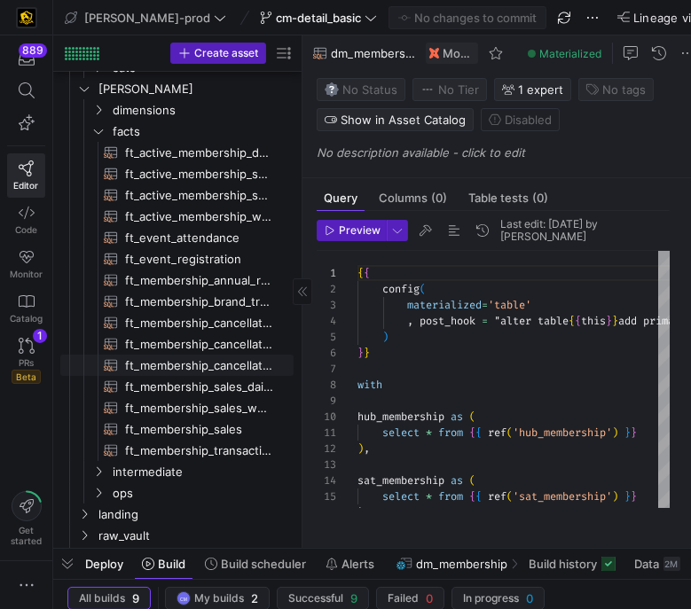
scroll to position [123, 0]
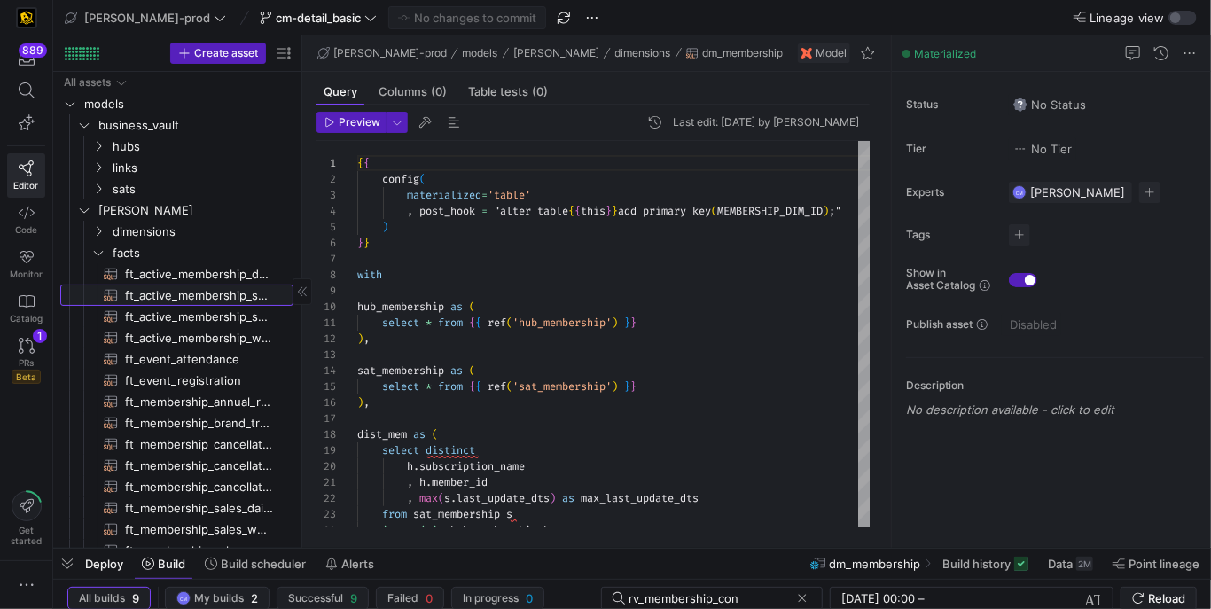
click at [231, 298] on span "ft_active_membership_snapshot_detail​​​​​​​​​​" at bounding box center [199, 295] width 148 height 20
type textarea "y42 build -s ft_active_membership_snapshot_detail"
type textarea "{{ config( post_hook = [ "alter table {{ this }} add primary key (active_member…"
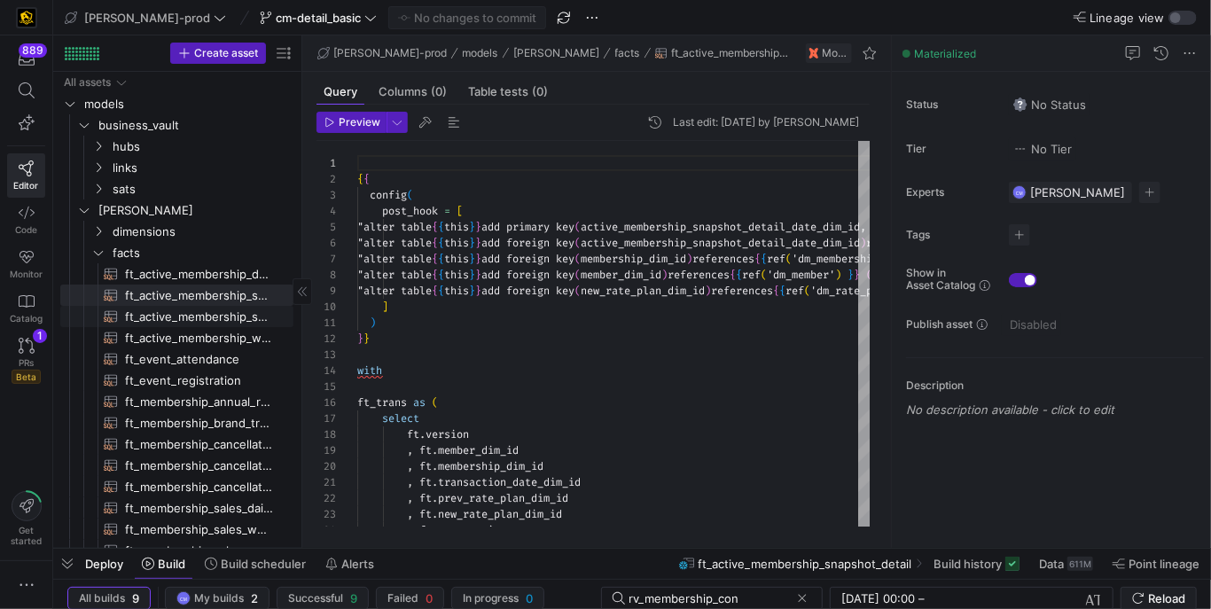
click at [255, 316] on span "ft_active_membership_snapshot​​​​​​​​​​" at bounding box center [199, 317] width 148 height 20
type textarea "y42 build -s ft_active_membership_snapshot"
type textarea "{{ config( post_hook = [ "alter table {{ this }} add primary key (active_member…"
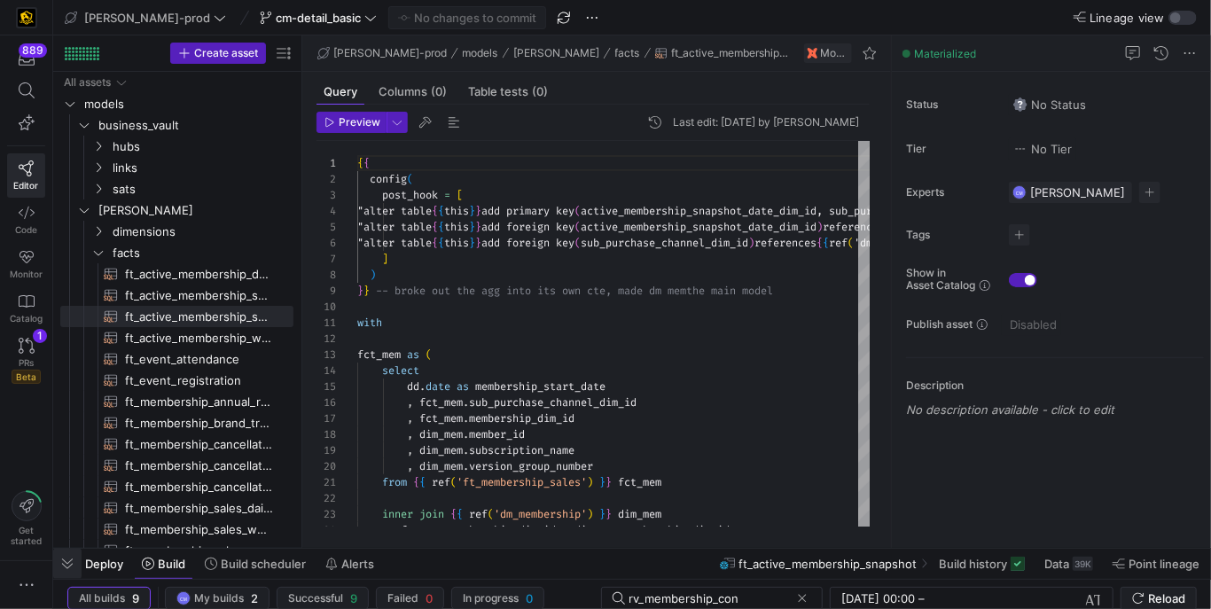
click at [67, 565] on span "button" at bounding box center [67, 564] width 28 height 30
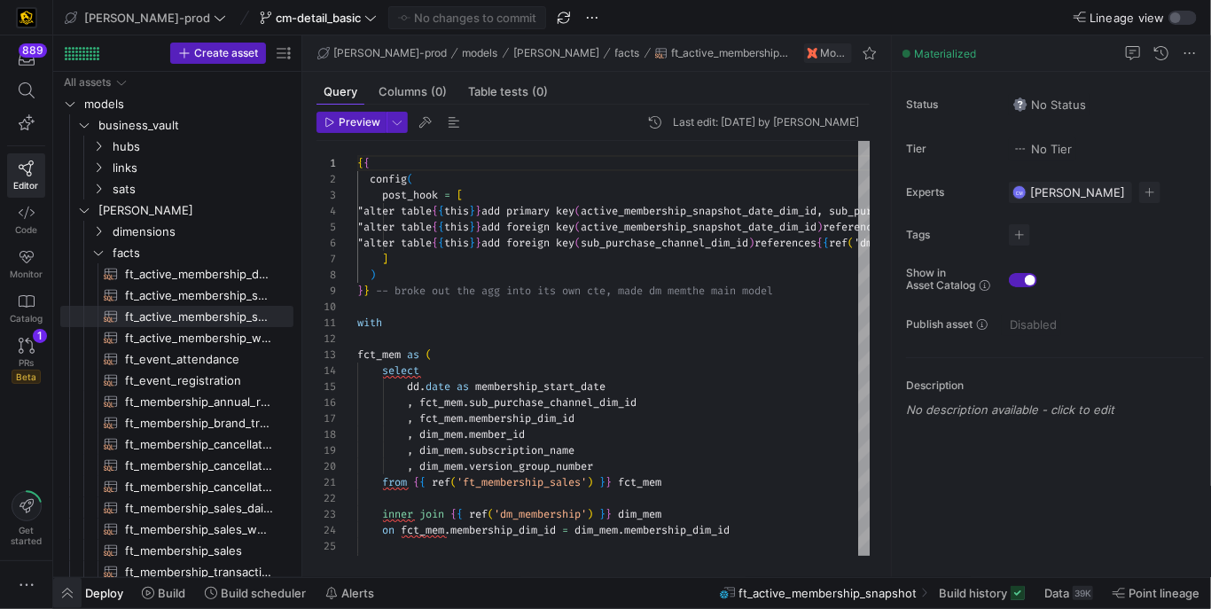
click at [60, 590] on span "button" at bounding box center [67, 593] width 28 height 30
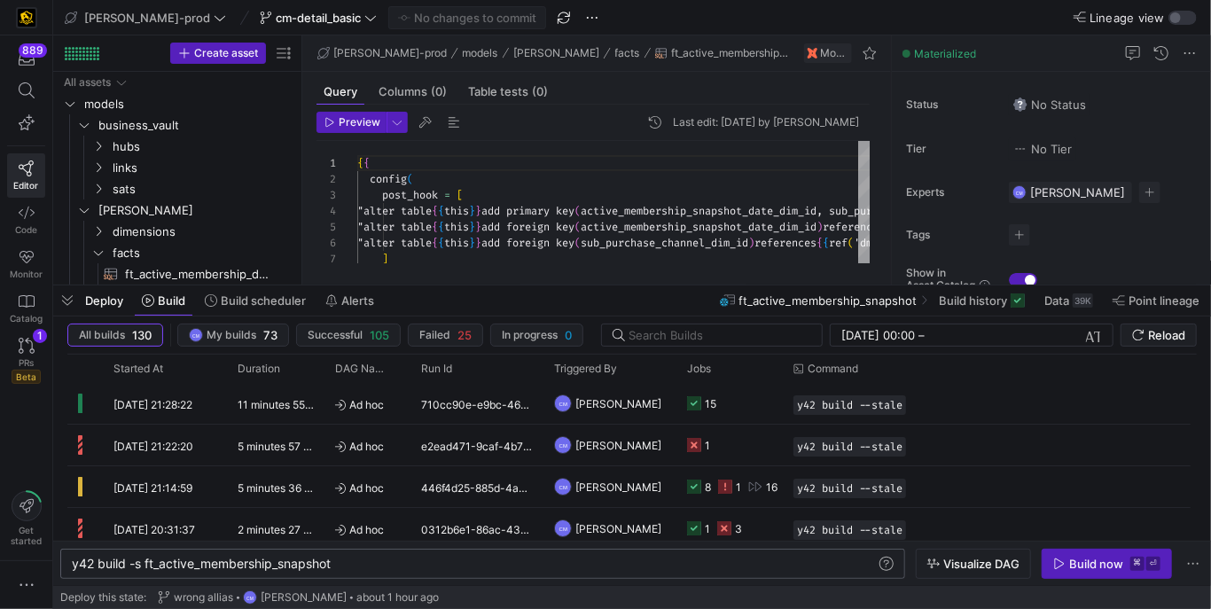
scroll to position [0, 70]
click at [142, 565] on div "y42 build -s ft_active_membership_snapshot" at bounding box center [474, 564] width 805 height 14
type textarea "y42 build -s +ft_active_membership_snapshot"
click at [1075, 560] on div "Build now" at bounding box center [1096, 564] width 54 height 14
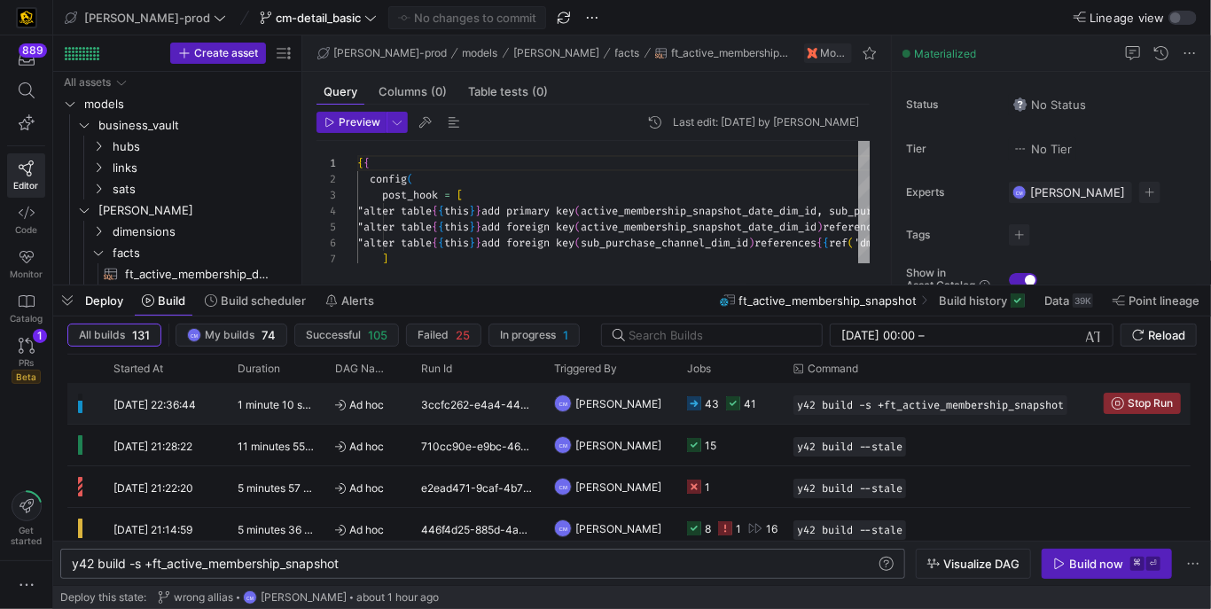
click at [760, 402] on y42-job-status-cell-renderer "43 41" at bounding box center [729, 403] width 85 height 39
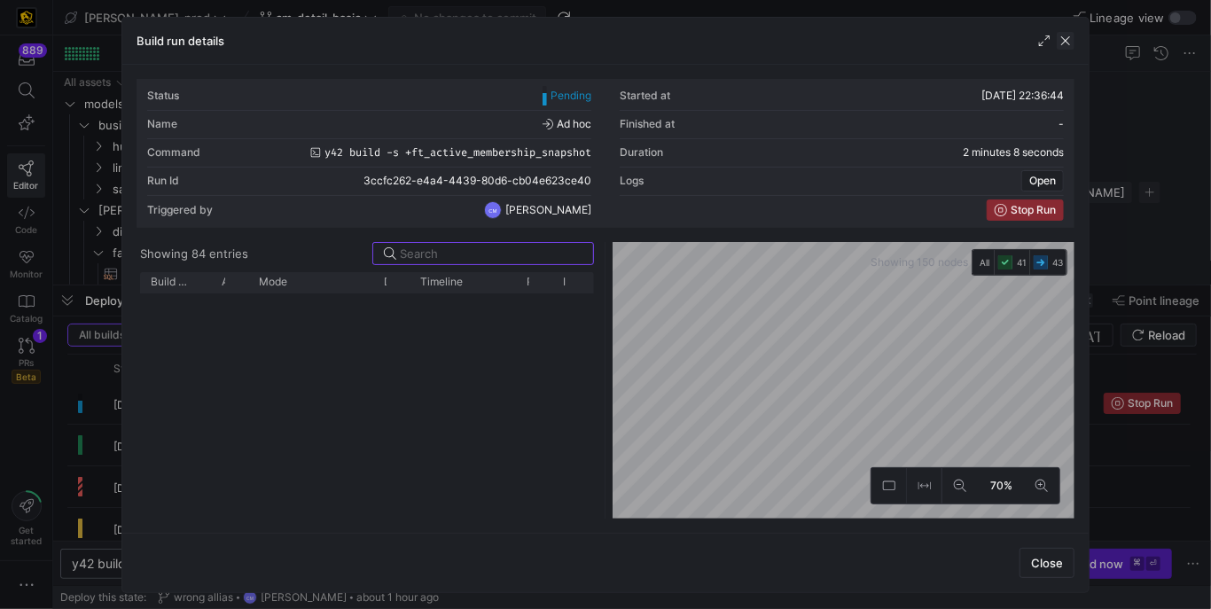
scroll to position [1358, 0]
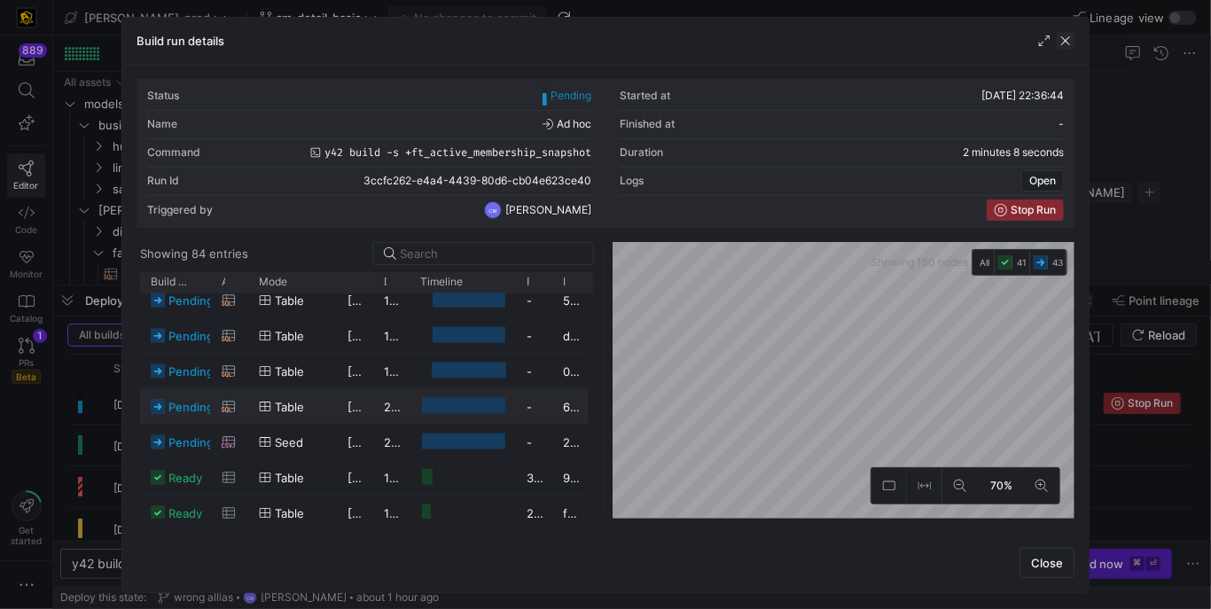
click at [1066, 33] on span "button" at bounding box center [1066, 41] width 18 height 18
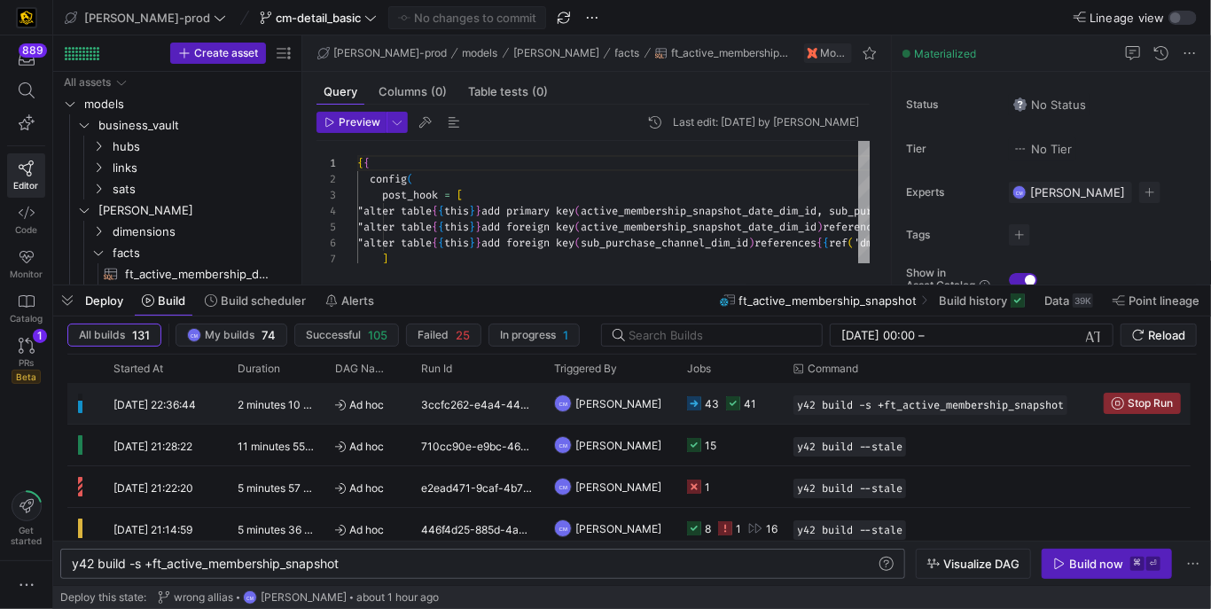
click at [628, 420] on span "[PERSON_NAME]" at bounding box center [618, 404] width 86 height 42
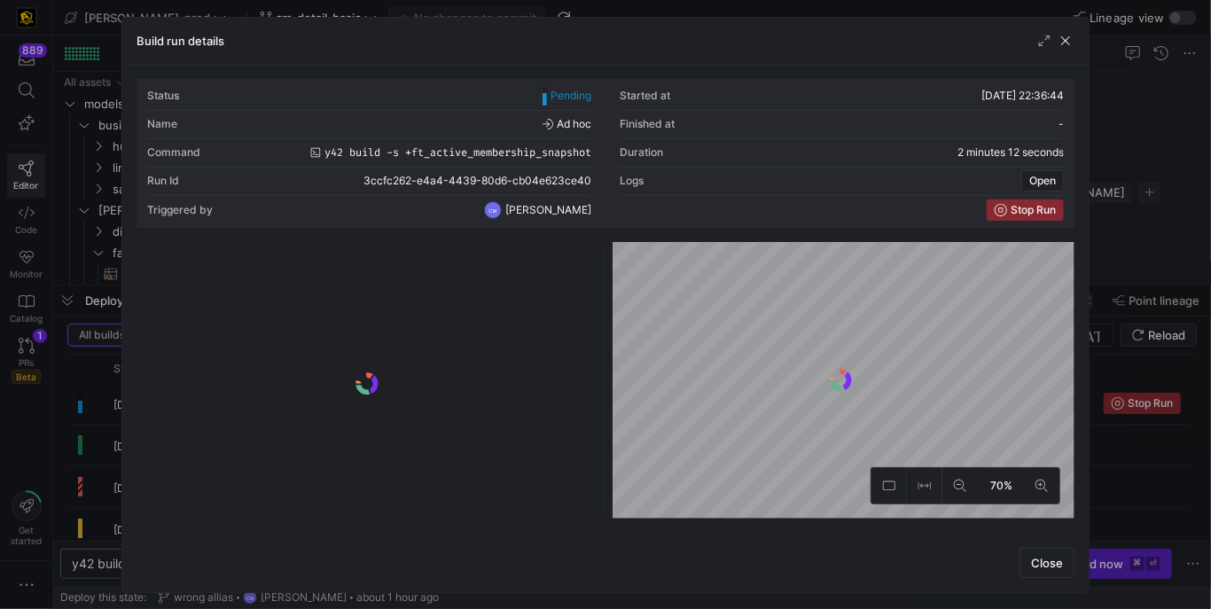
click at [1093, 487] on div at bounding box center [605, 304] width 1211 height 609
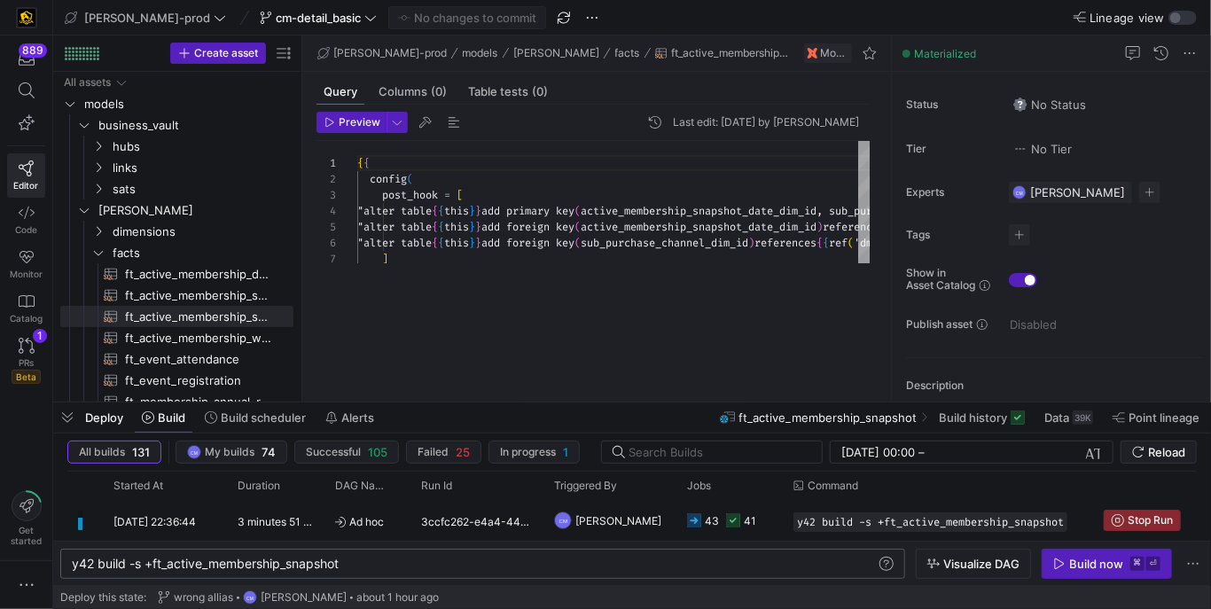
drag, startPoint x: 629, startPoint y: 285, endPoint x: 605, endPoint y: 510, distance: 225.6
click at [605, 406] on div at bounding box center [632, 402] width 1158 height 7
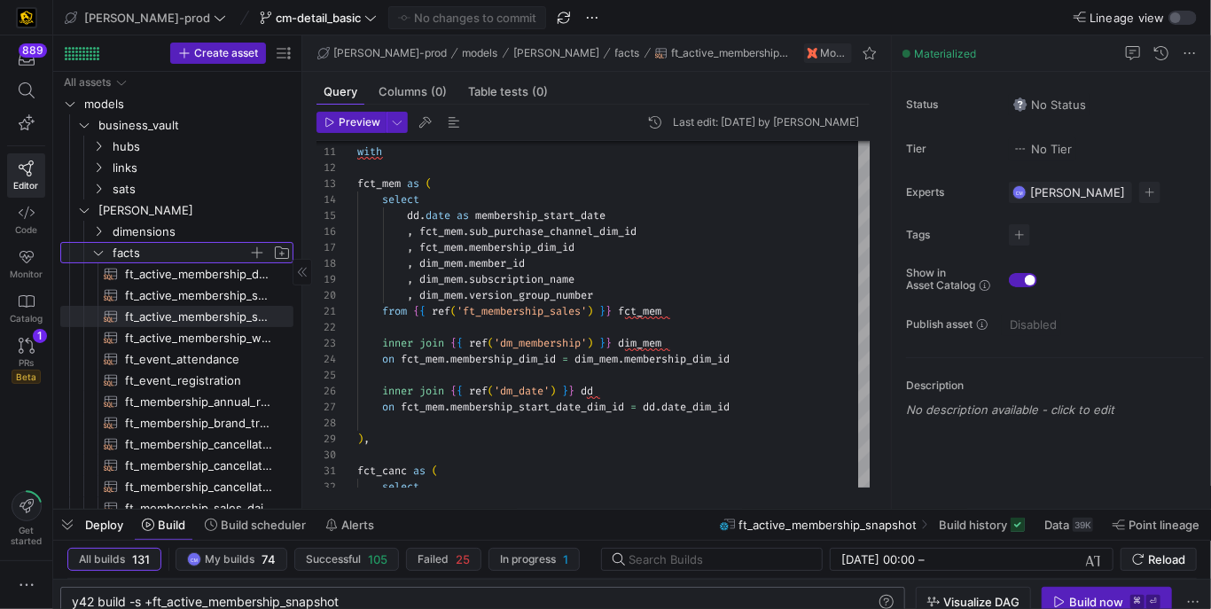
click at [179, 254] on span "facts" at bounding box center [181, 253] width 136 height 20
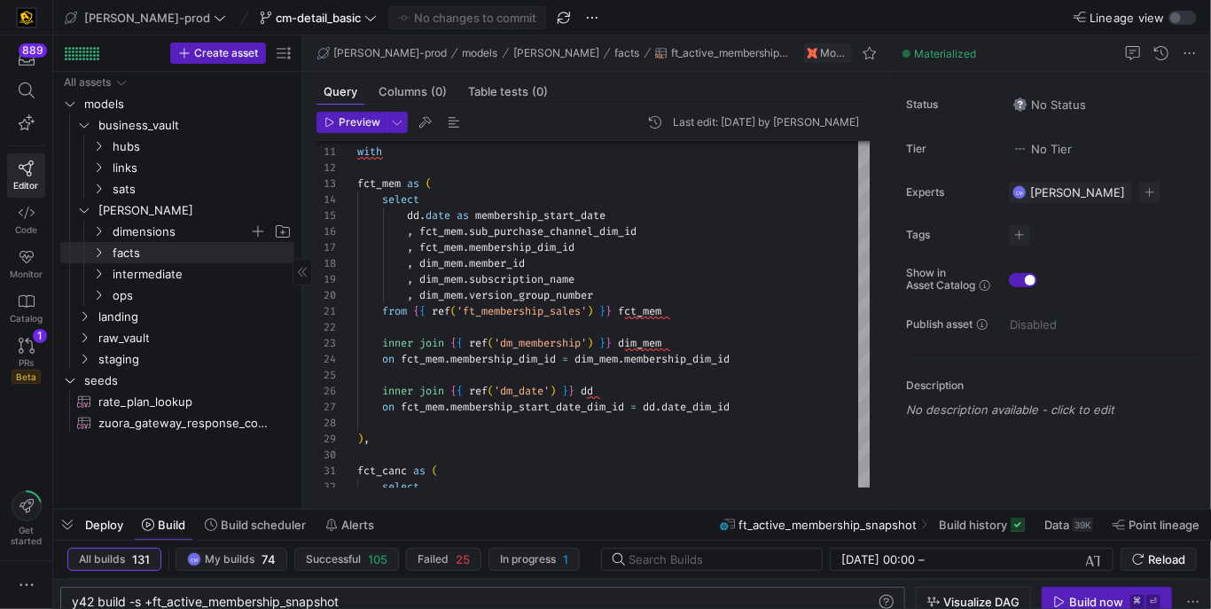
click at [183, 238] on span "dimensions" at bounding box center [181, 232] width 137 height 20
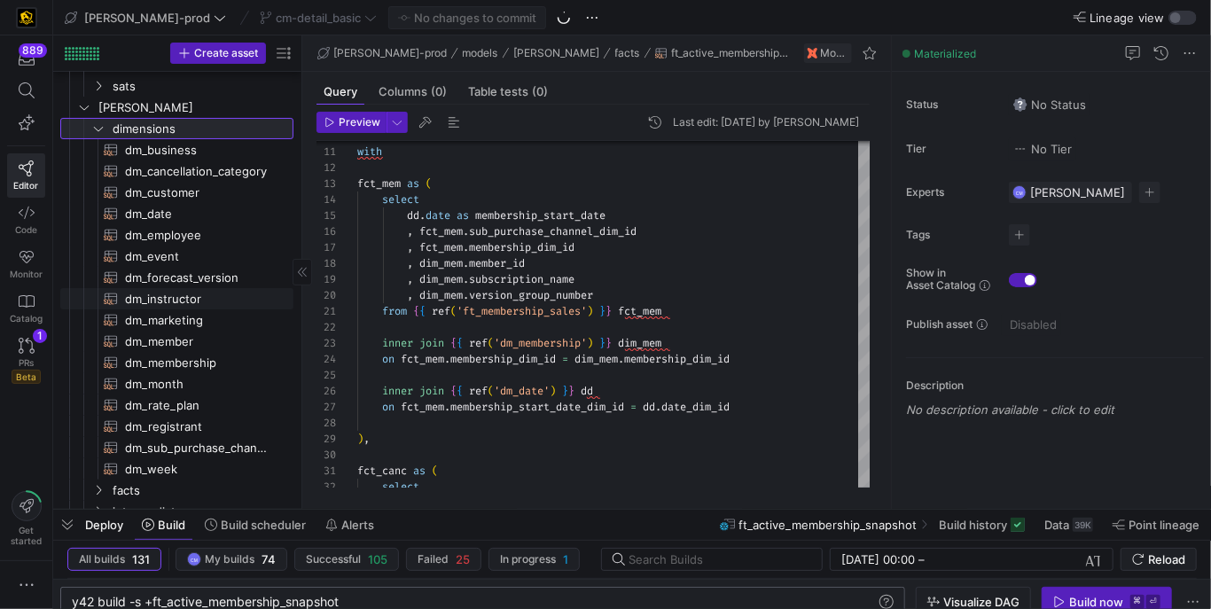
scroll to position [94, 0]
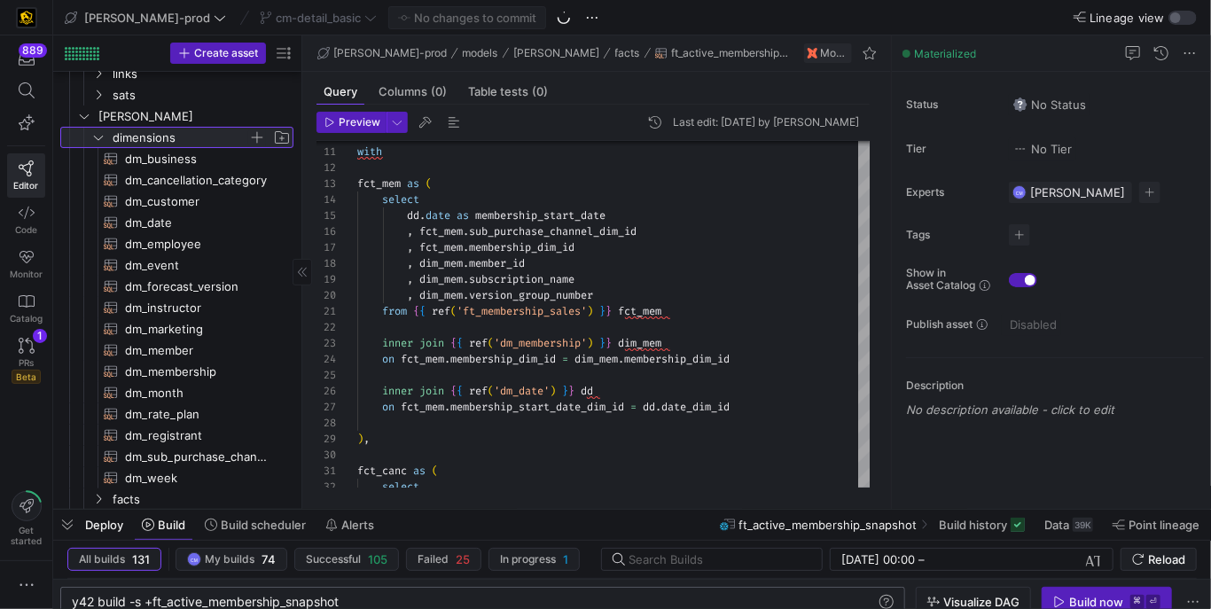
click at [260, 140] on span "button" at bounding box center [257, 138] width 18 height 18
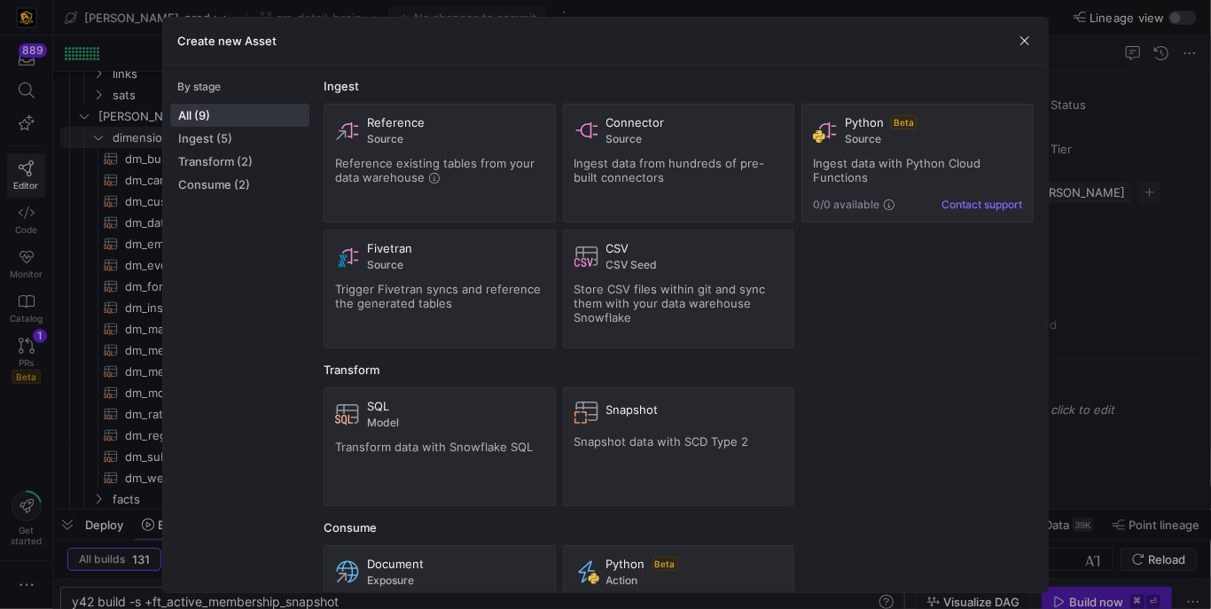
click at [140, 137] on div at bounding box center [605, 304] width 1211 height 609
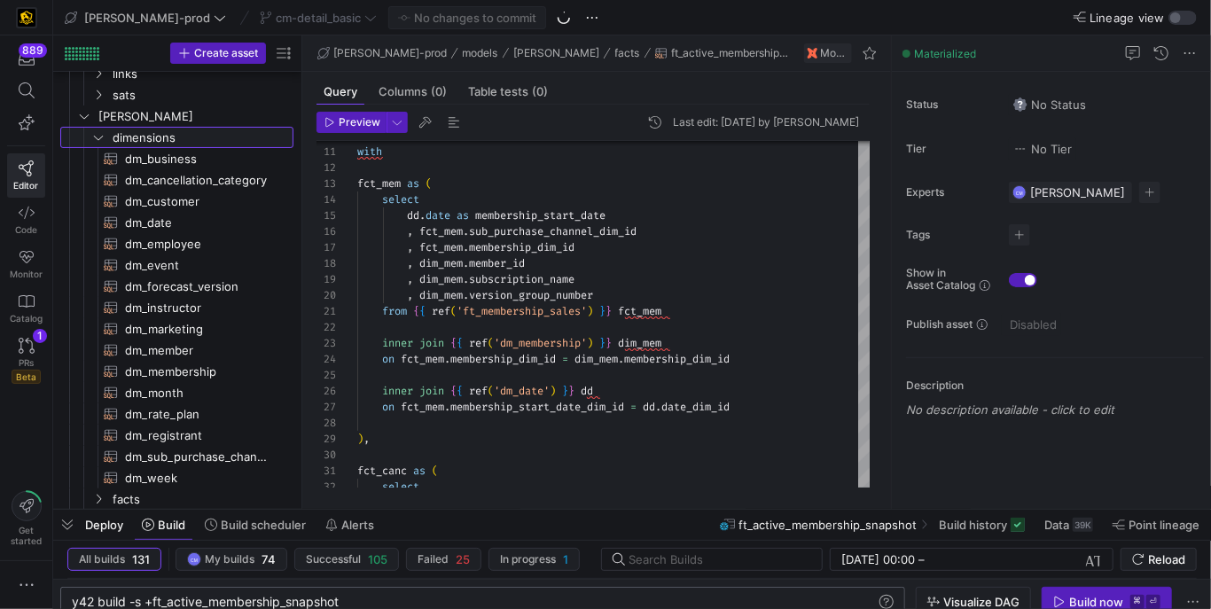
click at [140, 137] on span "dimensions" at bounding box center [202, 138] width 178 height 20
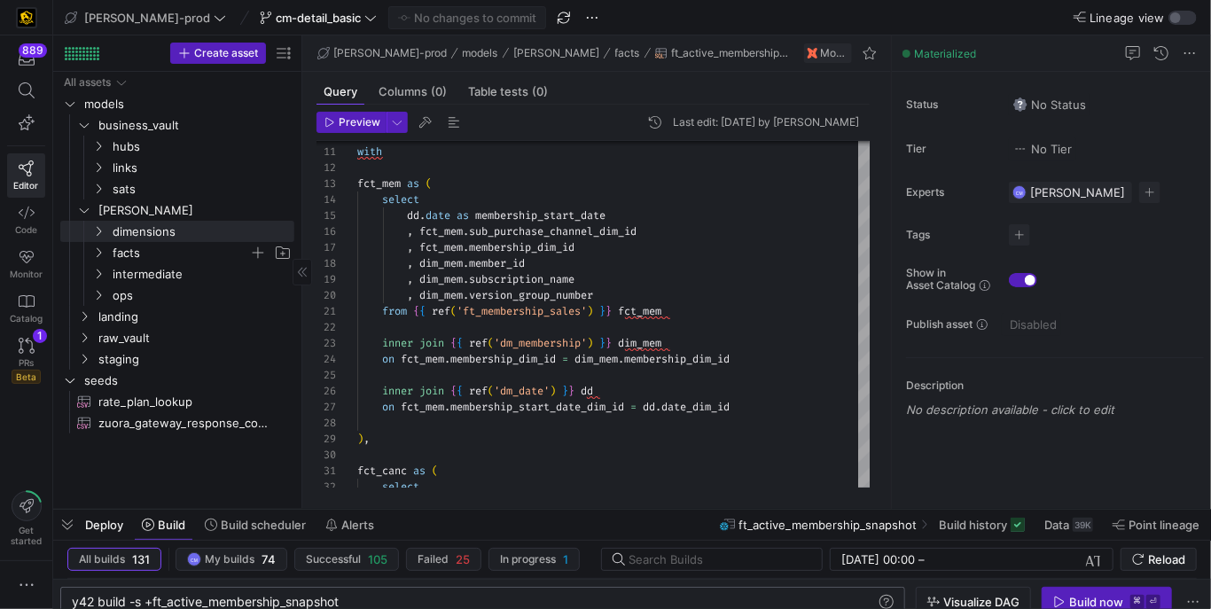
click at [142, 247] on span "facts" at bounding box center [181, 253] width 137 height 20
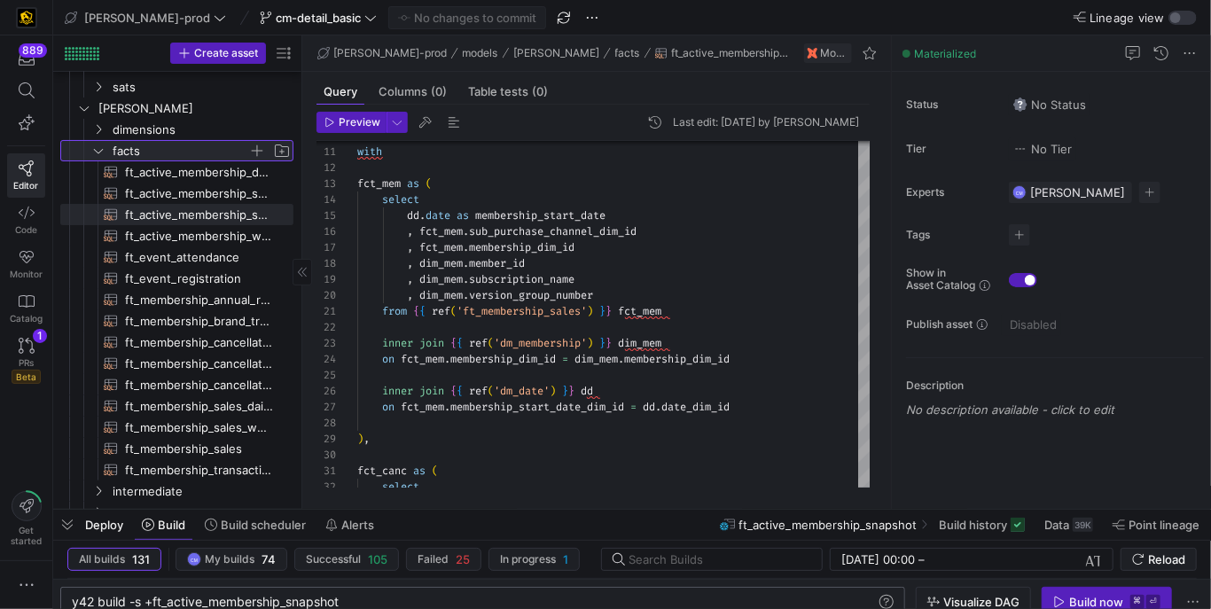
scroll to position [151, 0]
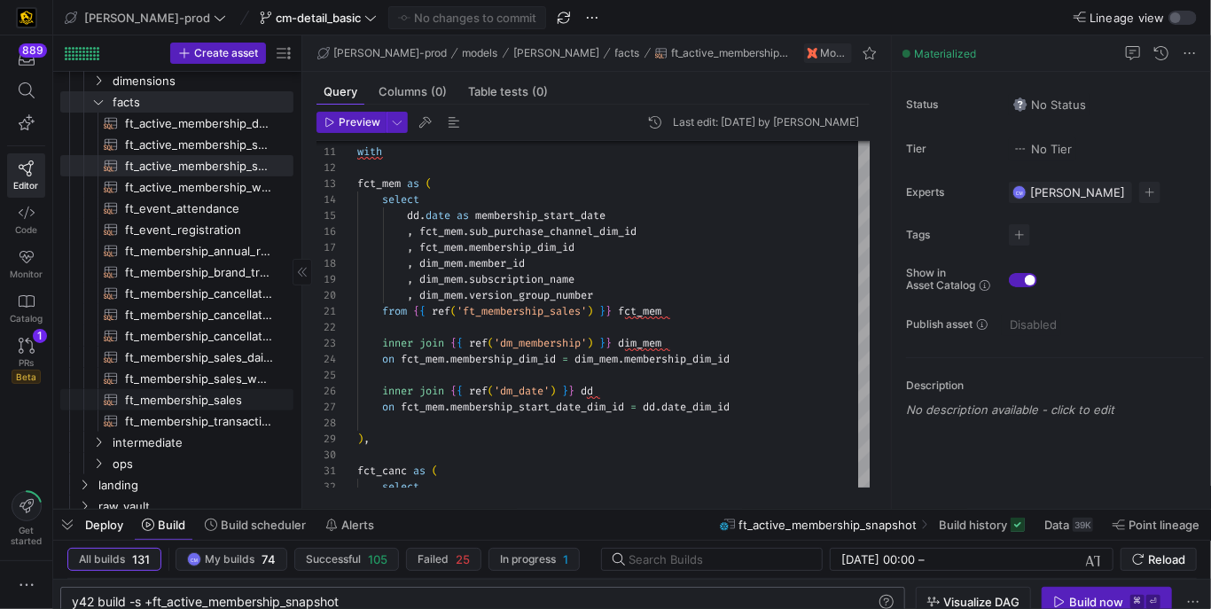
click at [191, 393] on span "ft_membership_sales​​​​​​​​​​" at bounding box center [199, 400] width 148 height 20
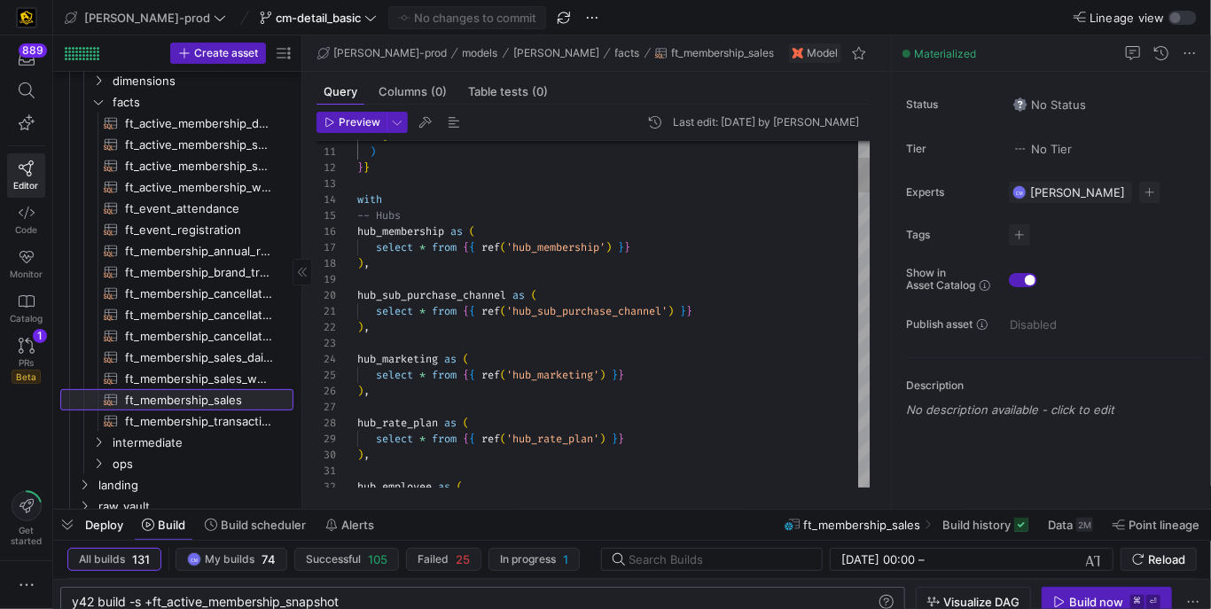
scroll to position [111, 0]
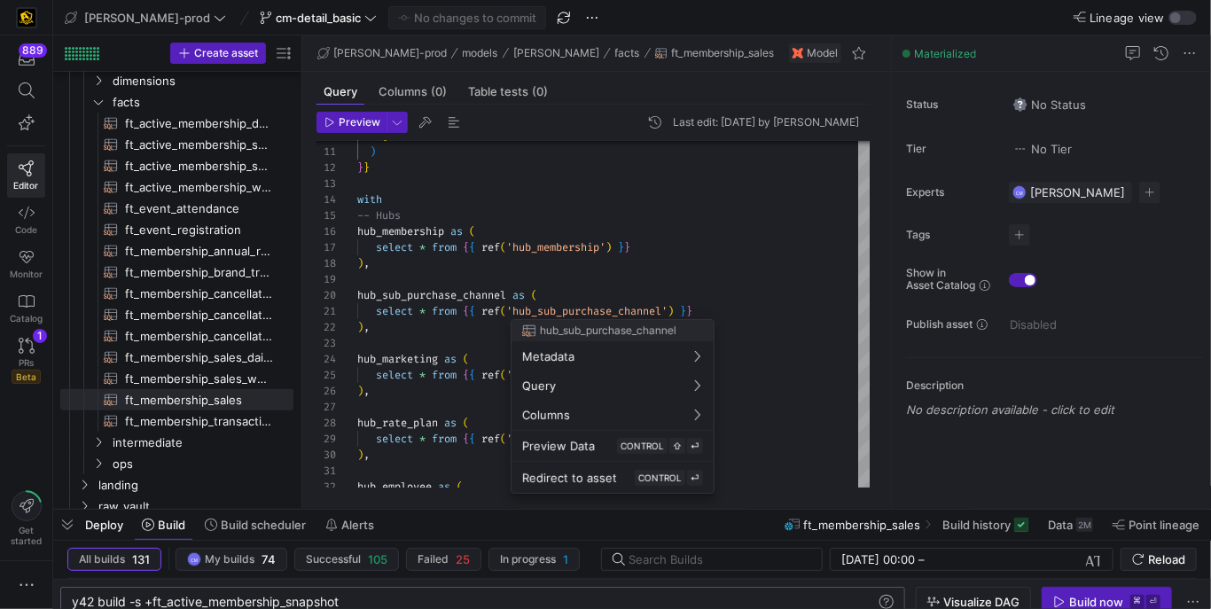
click at [461, 336] on div at bounding box center [605, 304] width 1211 height 609
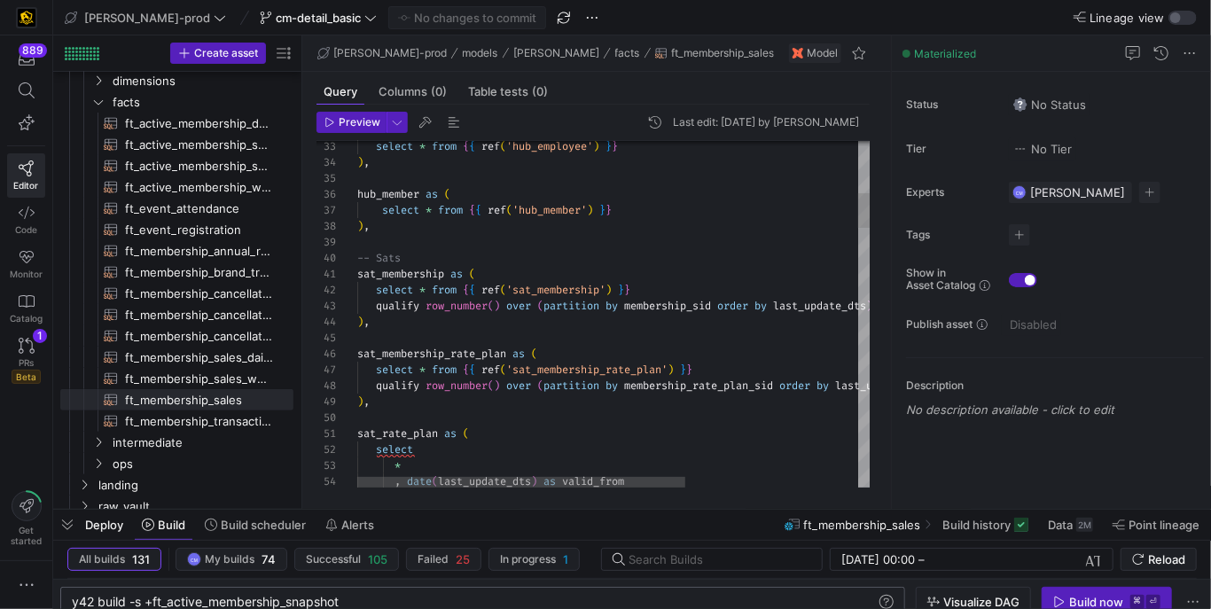
type textarea "sat_membership as ( select * from {{ ref('sat_membership') }} qualify row_numbe…"
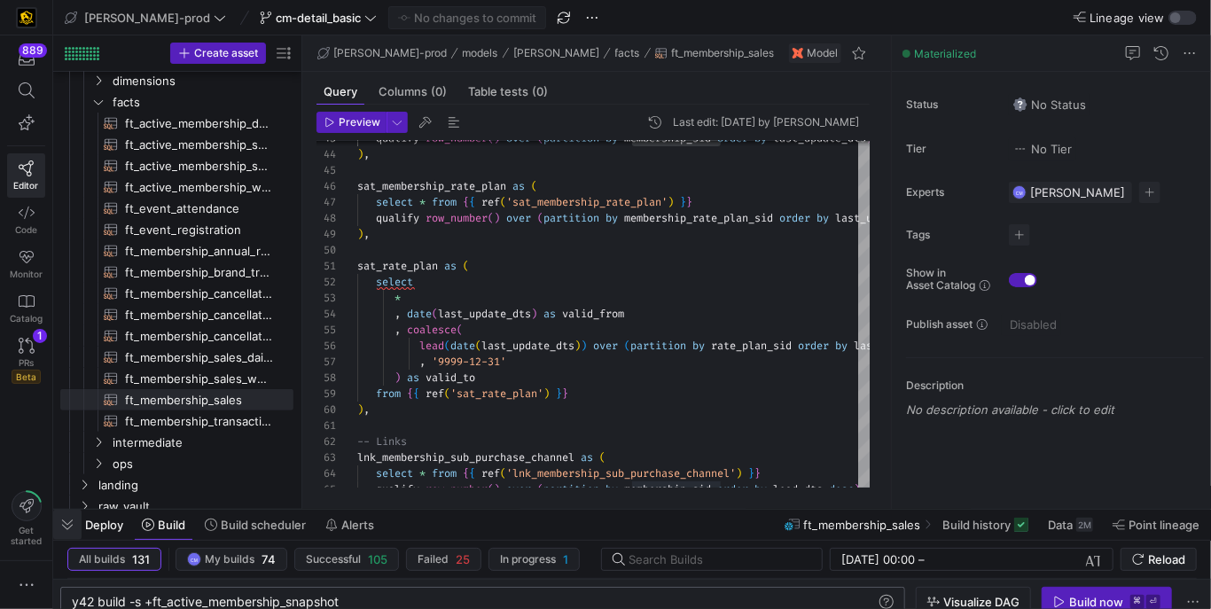
click at [68, 524] on span "button" at bounding box center [67, 525] width 28 height 30
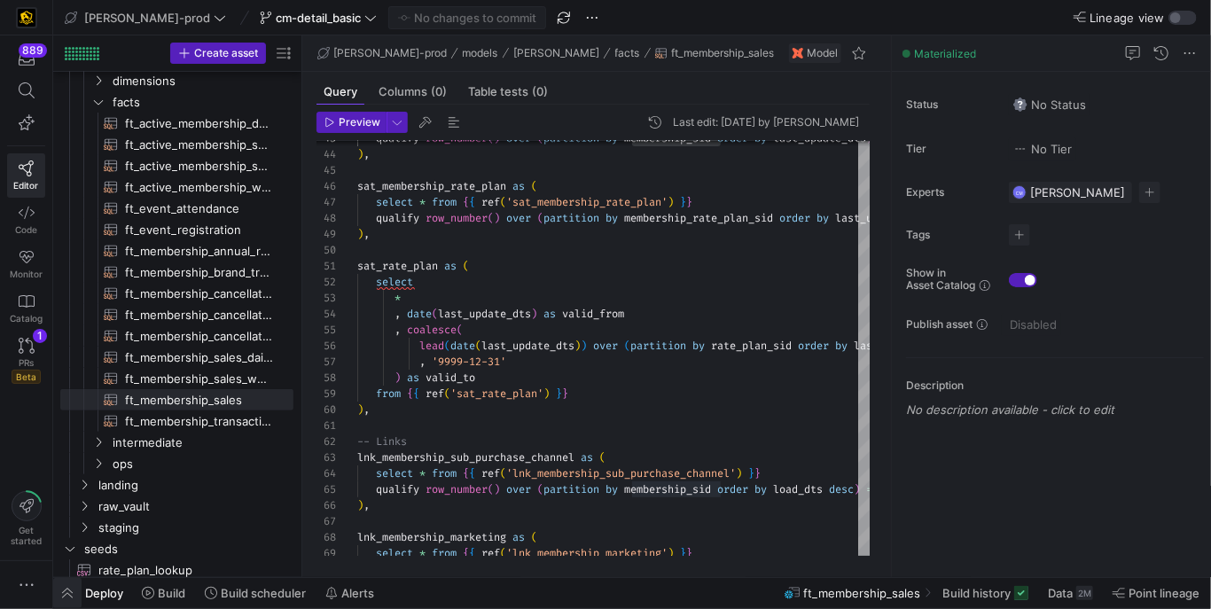
click at [70, 586] on span "button" at bounding box center [67, 593] width 28 height 30
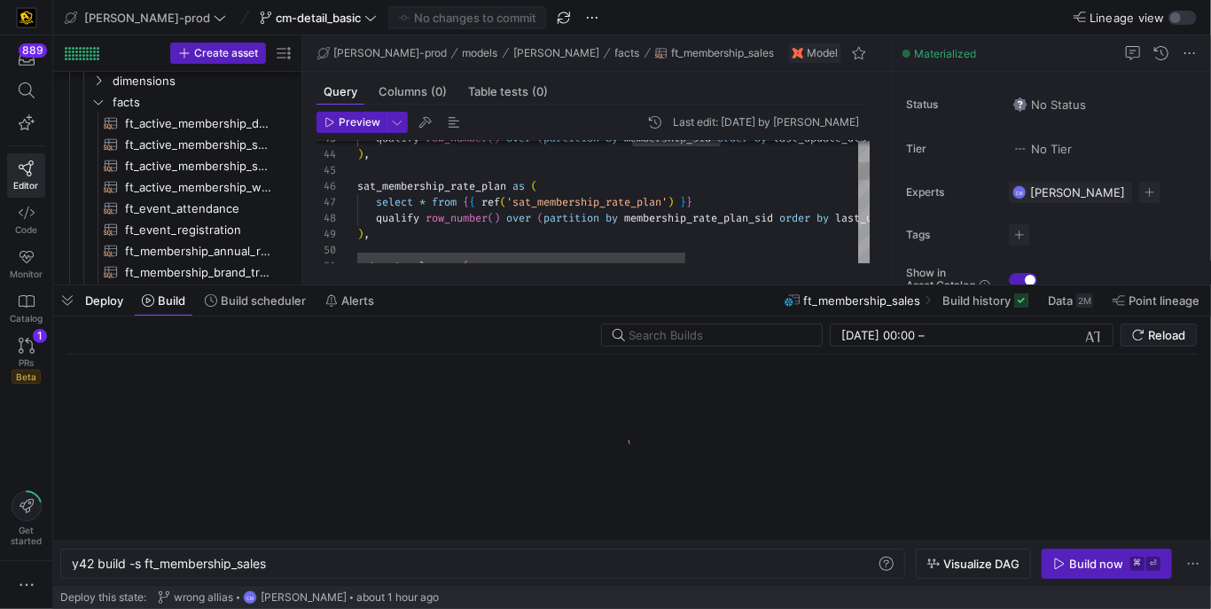
scroll to position [0, 196]
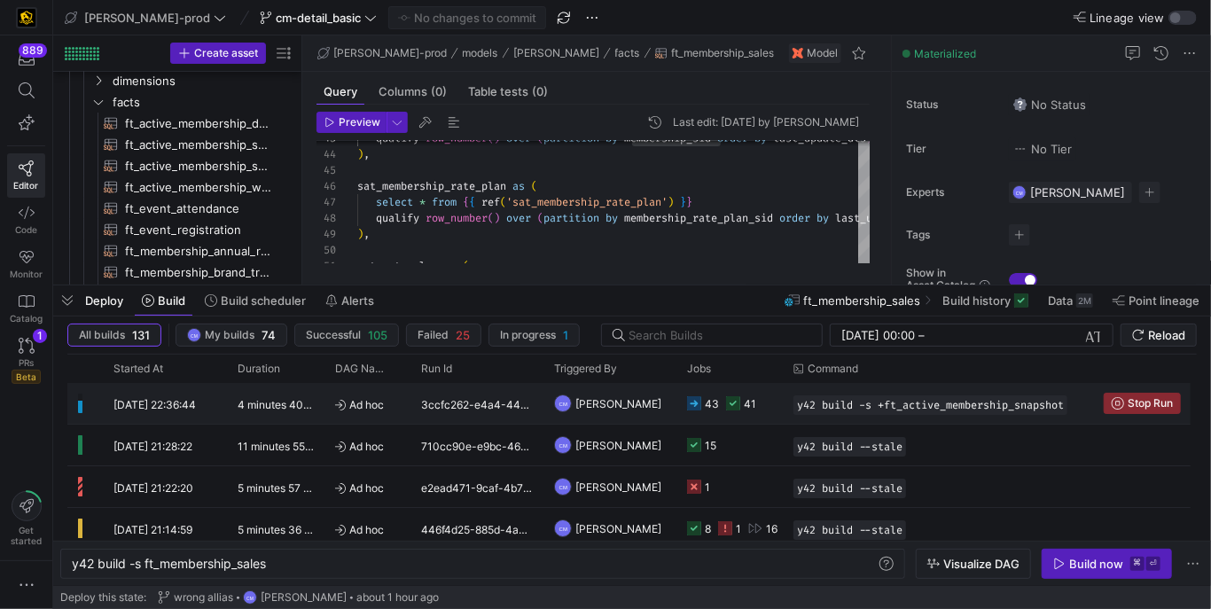
click at [669, 415] on div "CM [PERSON_NAME]" at bounding box center [609, 403] width 133 height 41
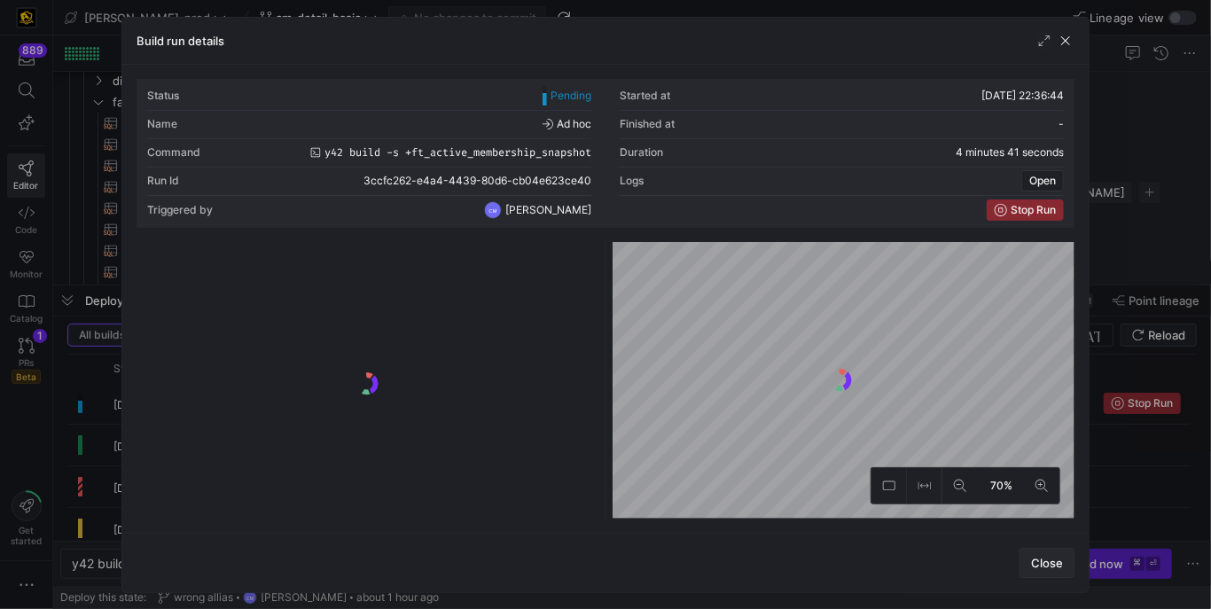
click at [1049, 571] on span "button" at bounding box center [1046, 563] width 53 height 28
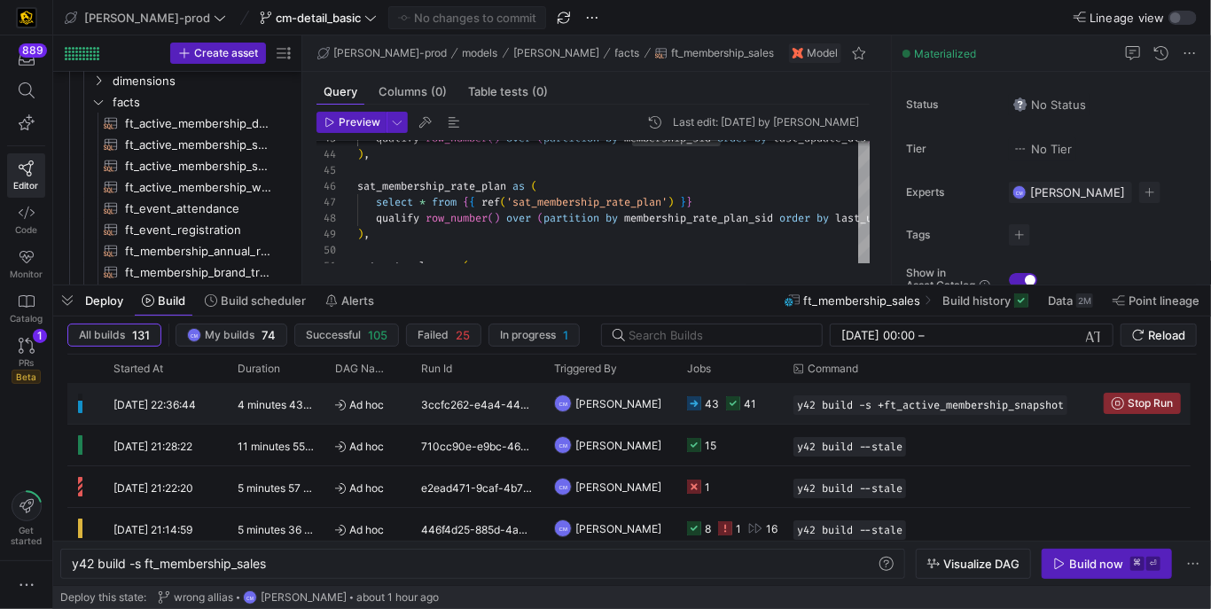
click at [639, 402] on y42-orchestration-triggered-by "CM [PERSON_NAME]" at bounding box center [610, 403] width 112 height 39
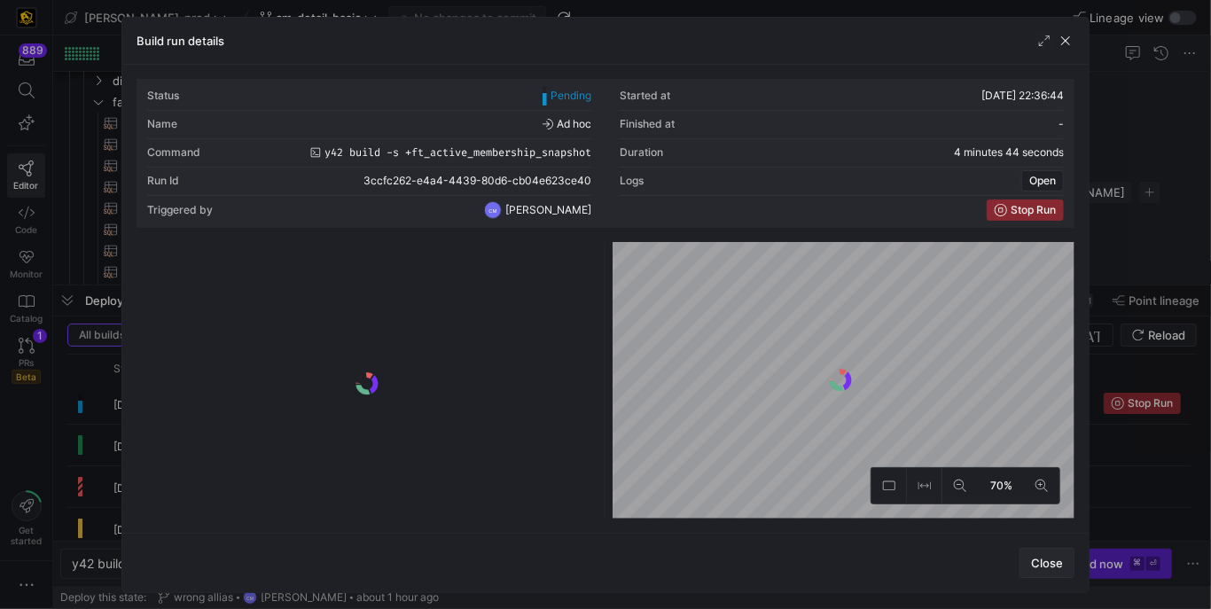
click at [1041, 551] on span "button" at bounding box center [1046, 563] width 53 height 28
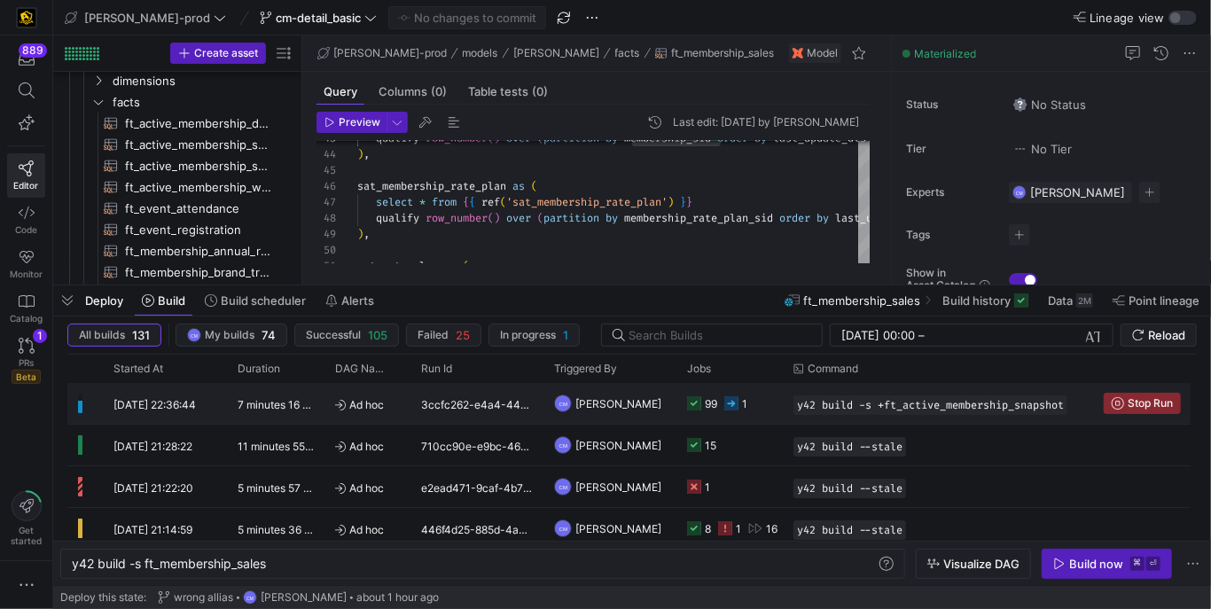
click at [776, 401] on div "99 1" at bounding box center [729, 403] width 106 height 41
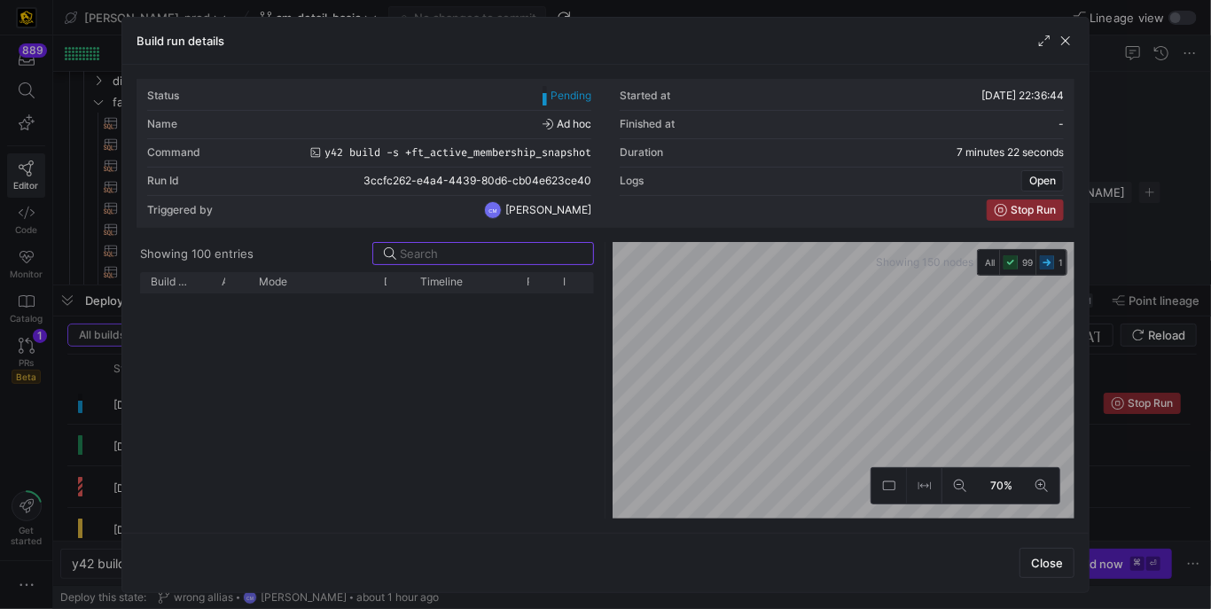
scroll to position [0, 0]
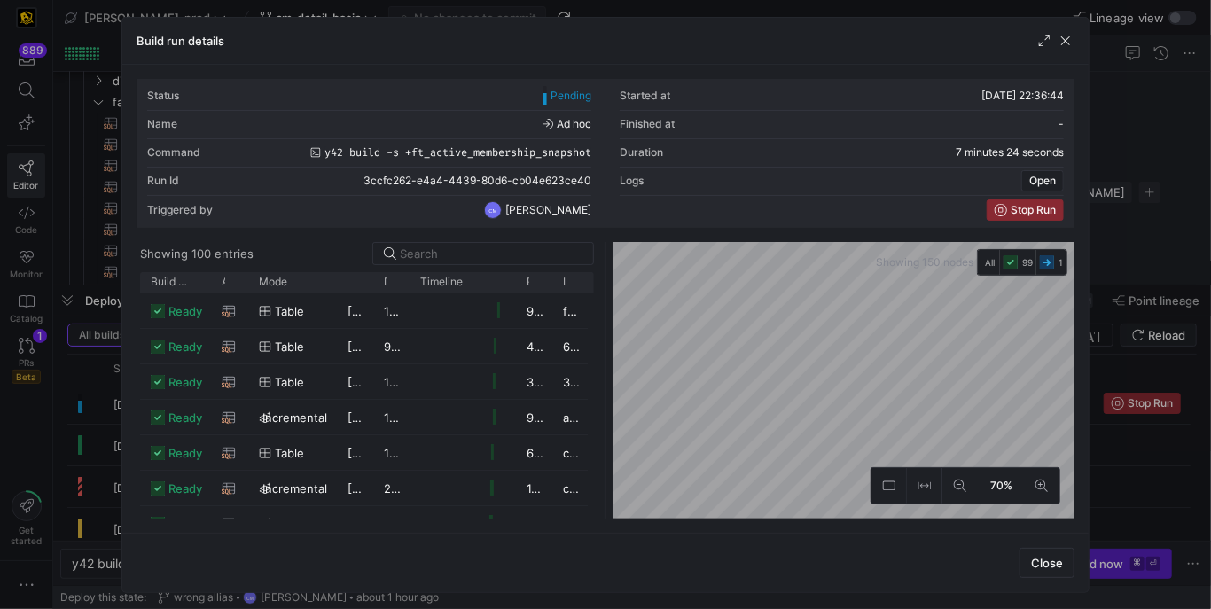
click at [724, 4] on div at bounding box center [605, 304] width 1211 height 609
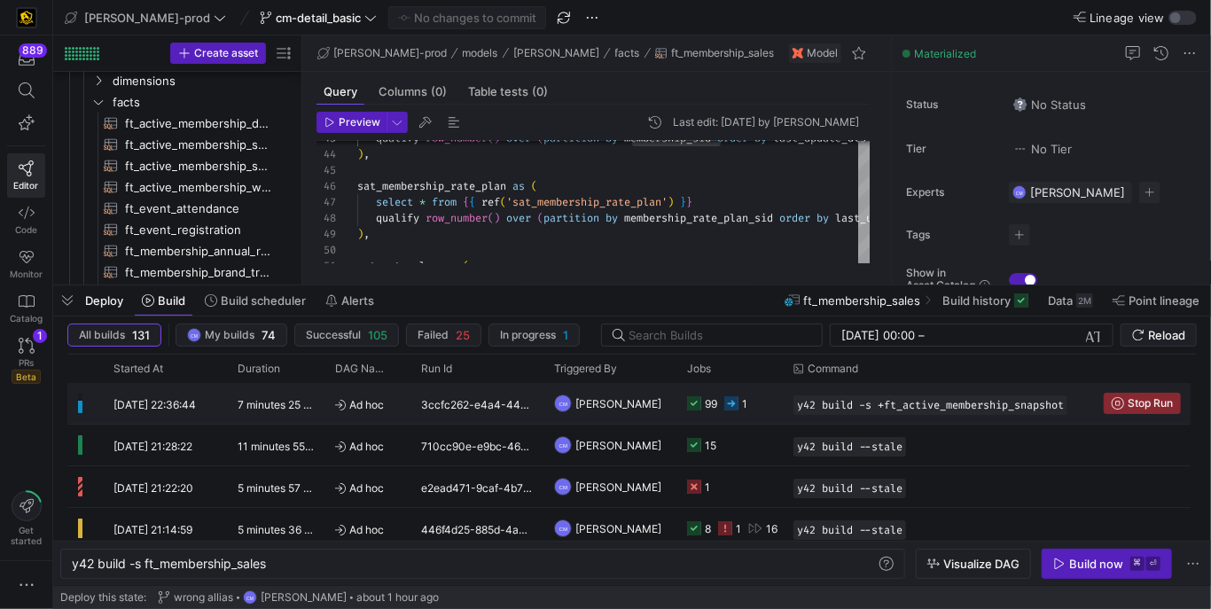
click at [658, 411] on y42-orchestration-triggered-by "CM [PERSON_NAME]" at bounding box center [610, 403] width 112 height 39
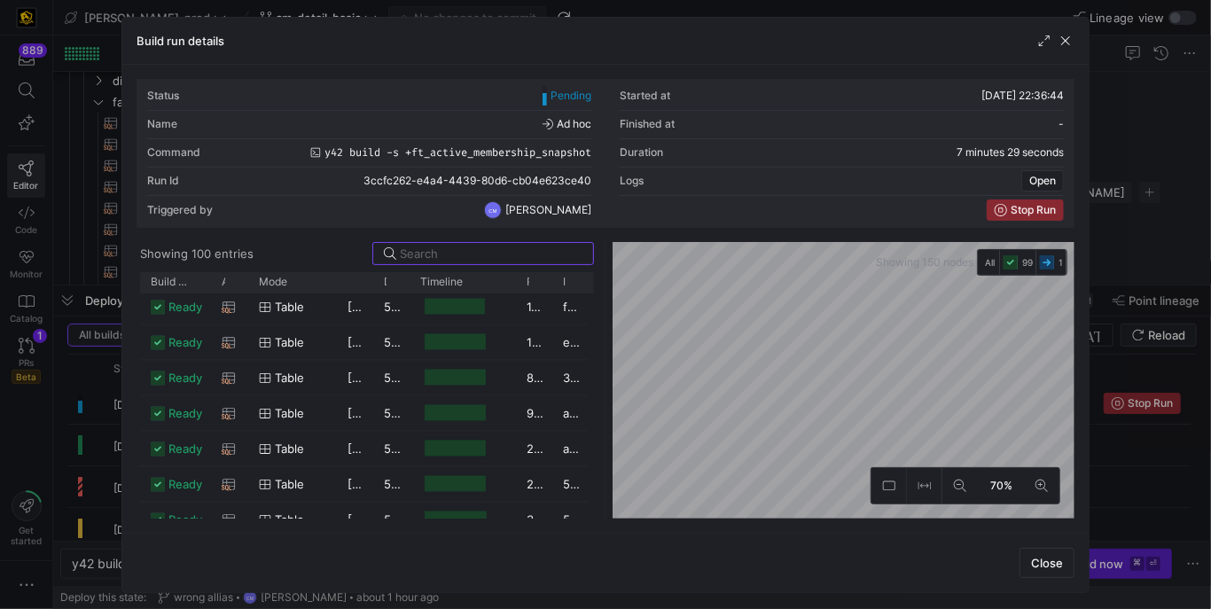
scroll to position [1968, 0]
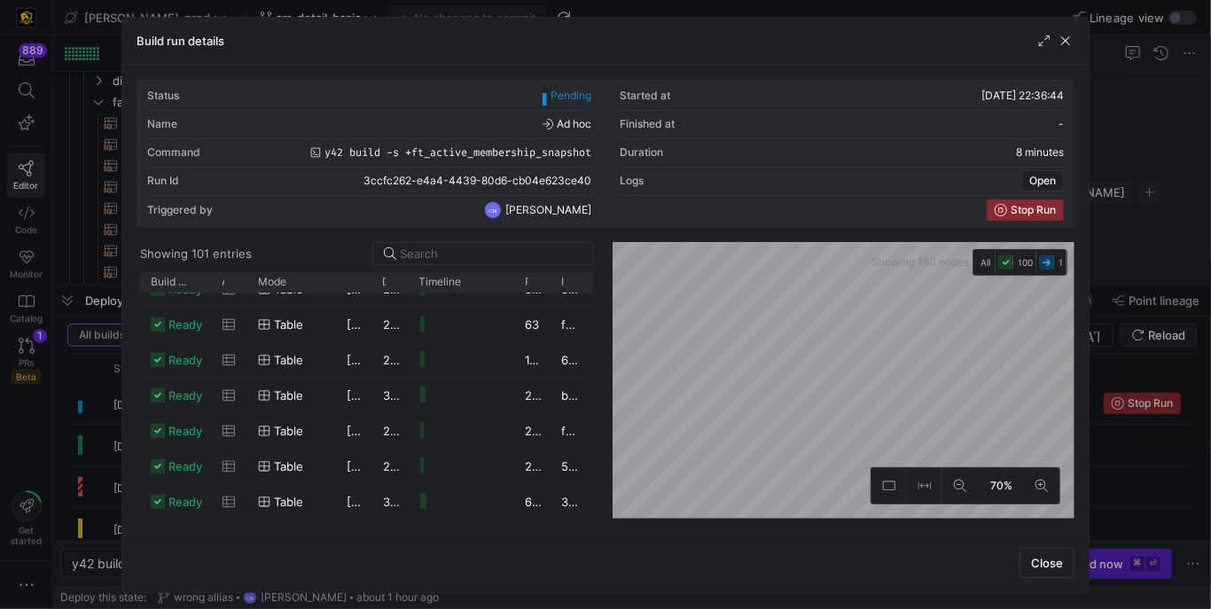
click at [726, 15] on div at bounding box center [605, 304] width 1211 height 609
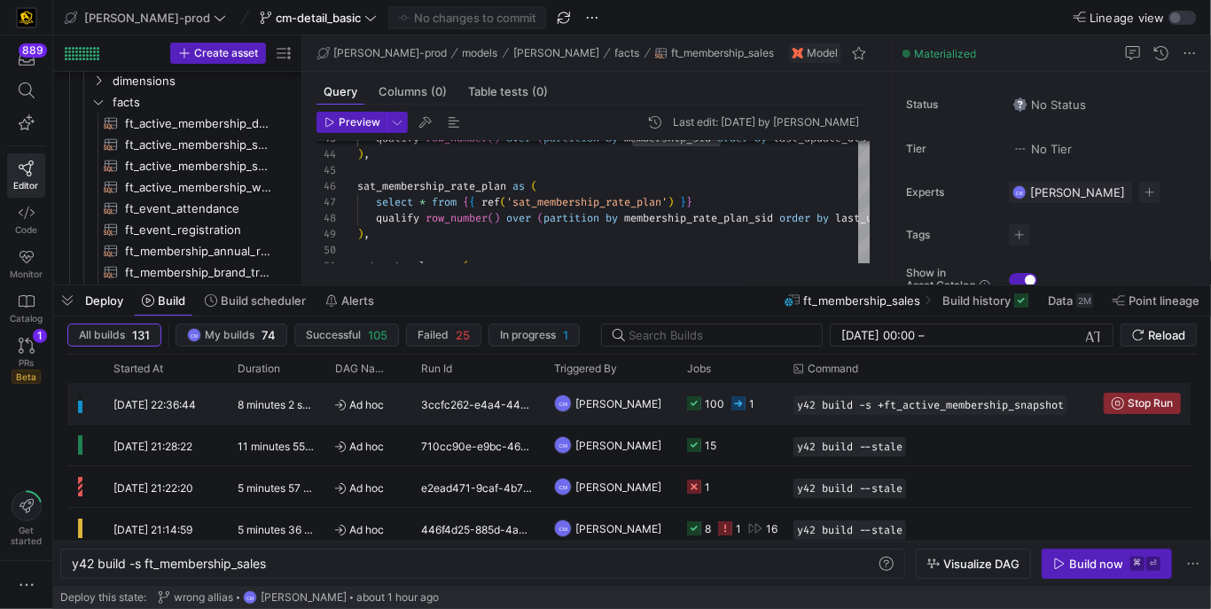
click at [691, 412] on div "100" at bounding box center [705, 404] width 37 height 42
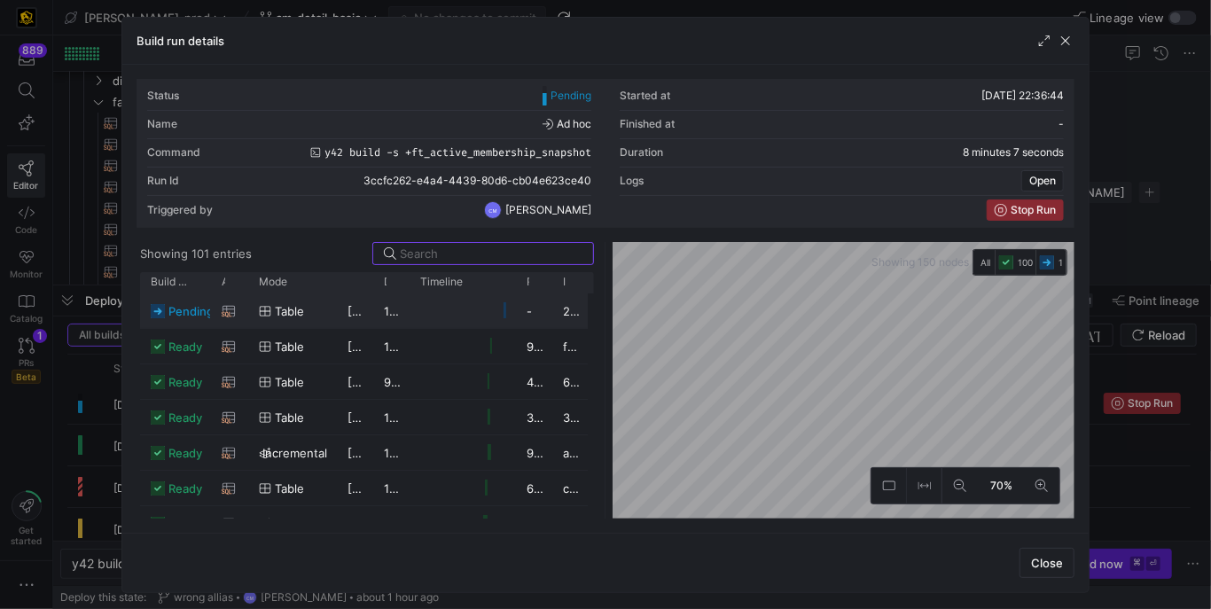
click at [209, 313] on div "pending" at bounding box center [175, 310] width 71 height 35
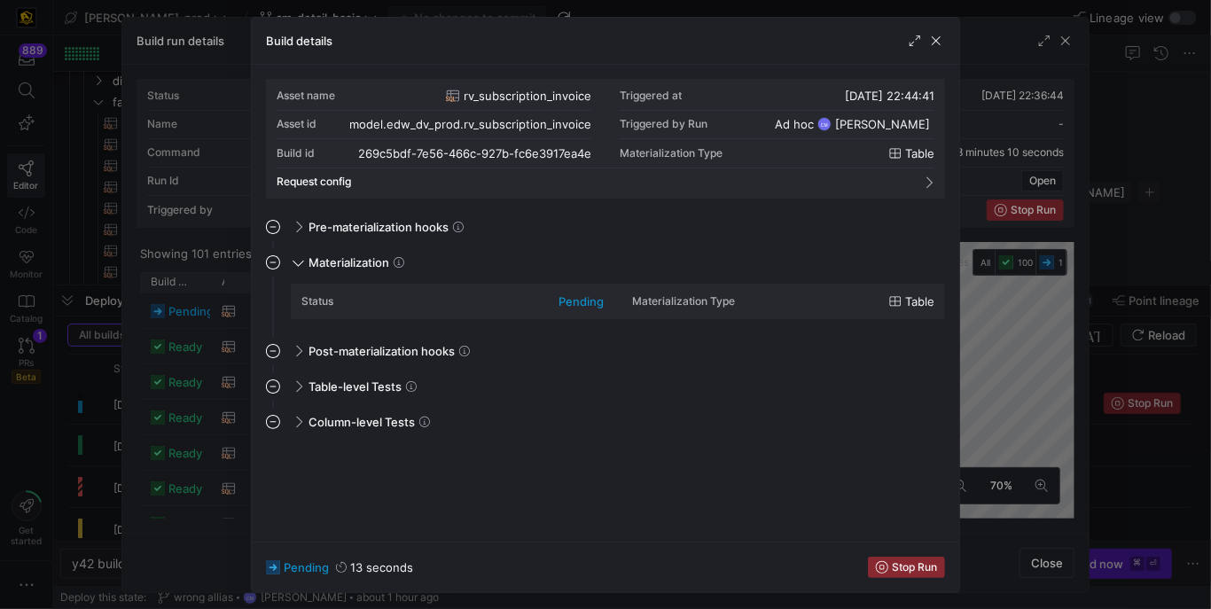
click at [209, 313] on div at bounding box center [605, 304] width 1211 height 609
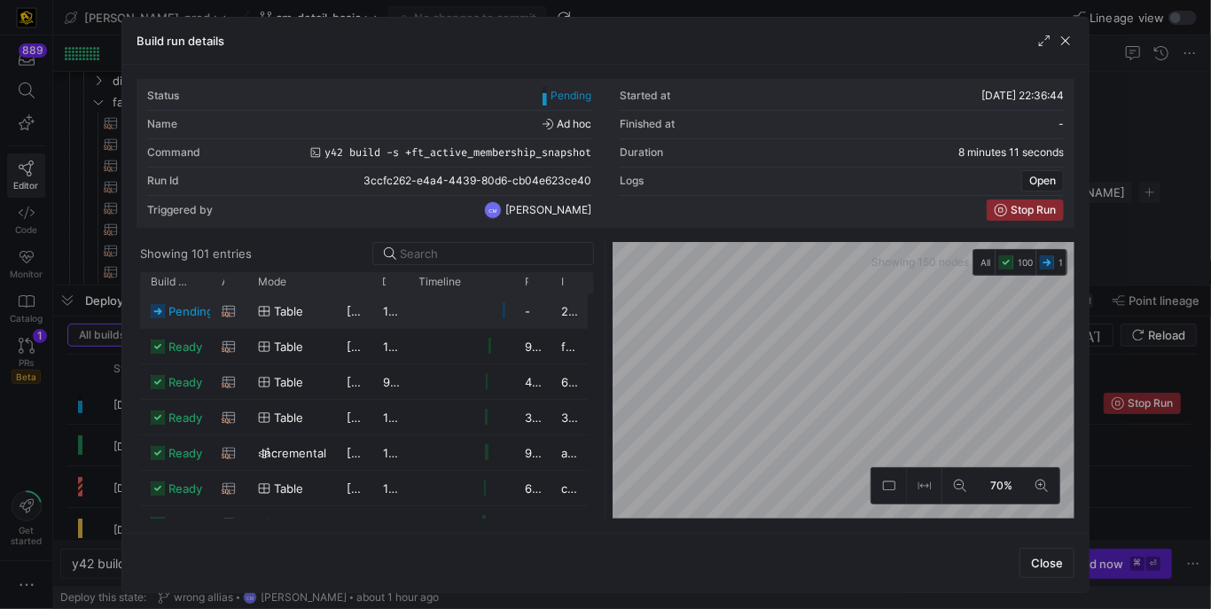
click at [297, 316] on span "table" at bounding box center [288, 311] width 29 height 35
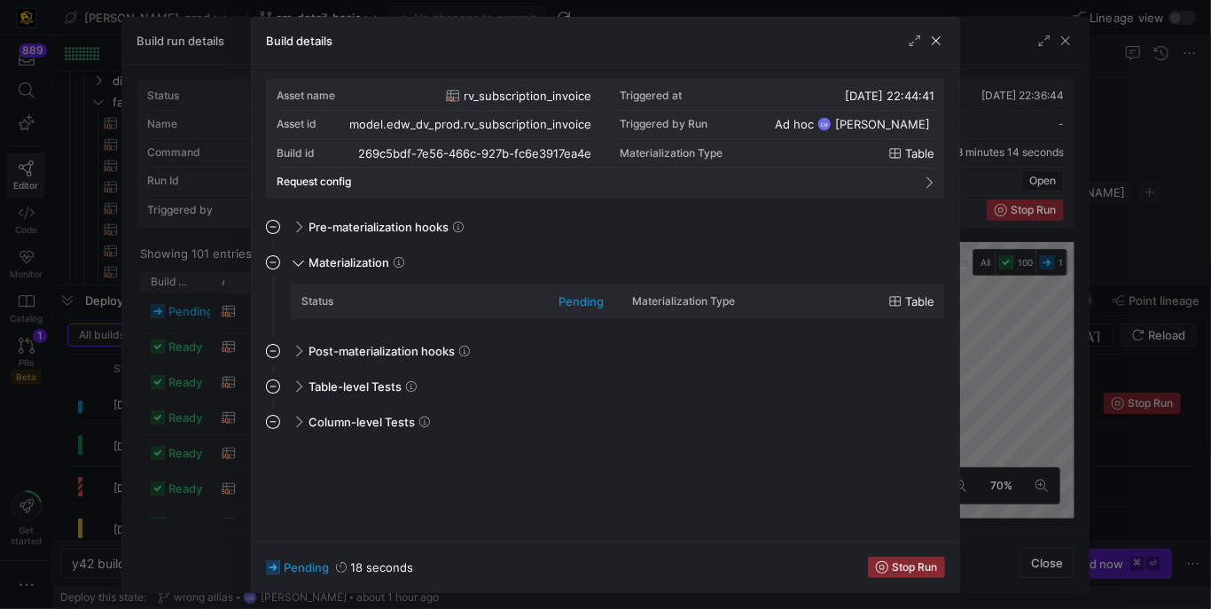
click at [231, 322] on div at bounding box center [605, 304] width 1211 height 609
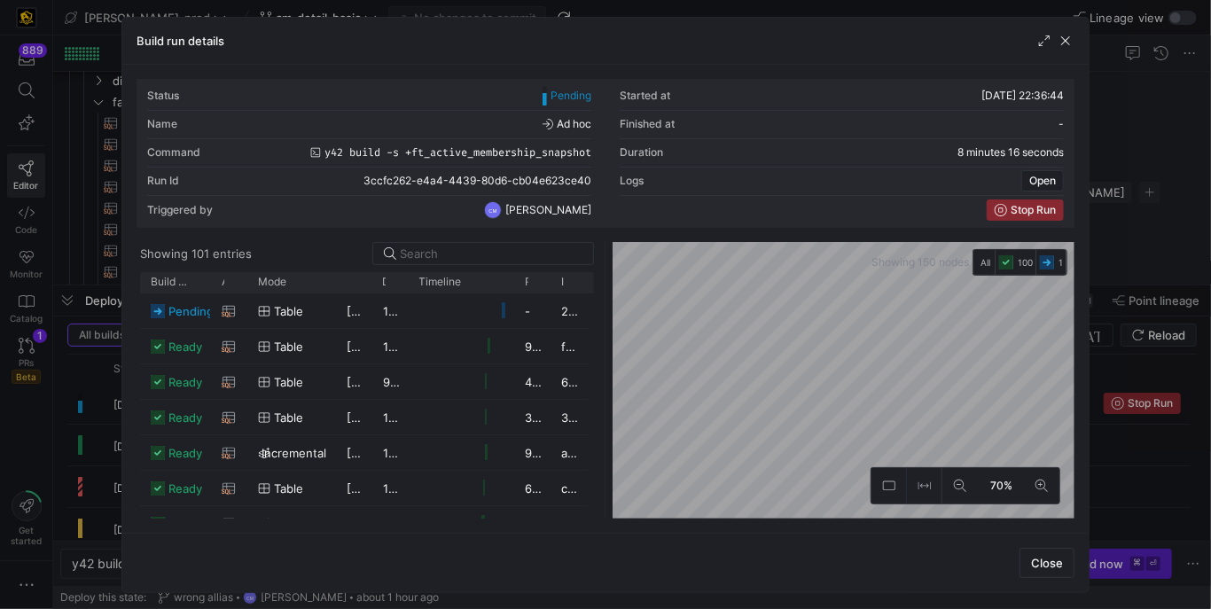
click at [681, 4] on div at bounding box center [605, 304] width 1211 height 609
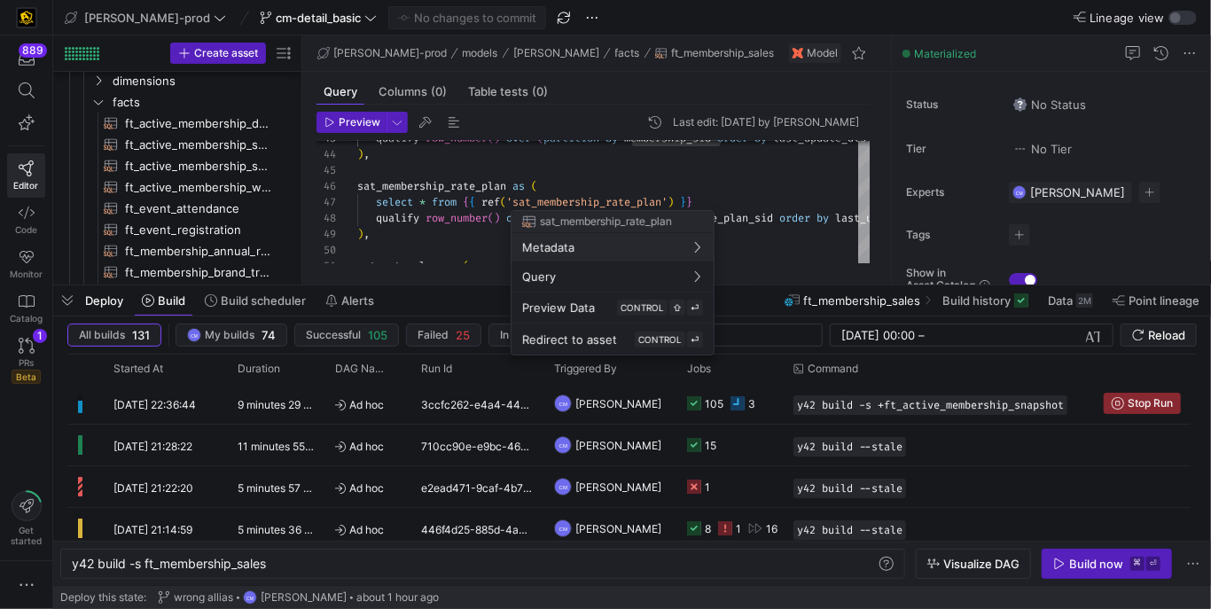
click at [764, 417] on div at bounding box center [605, 304] width 1211 height 609
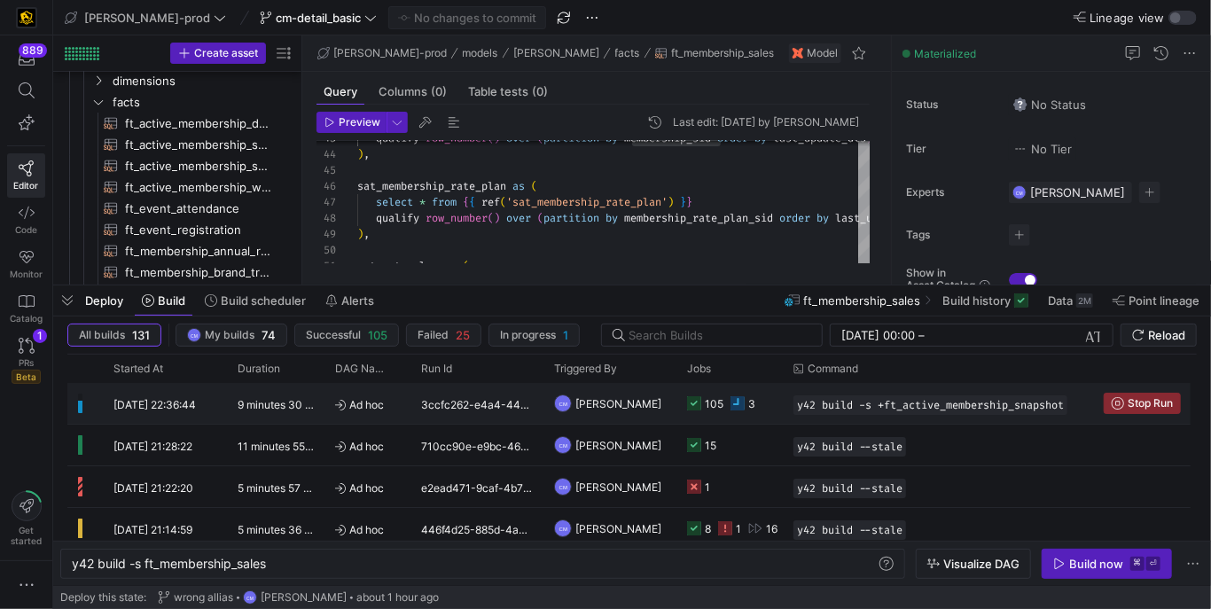
click at [759, 412] on y42-job-status-cell-renderer "105 3" at bounding box center [729, 403] width 85 height 39
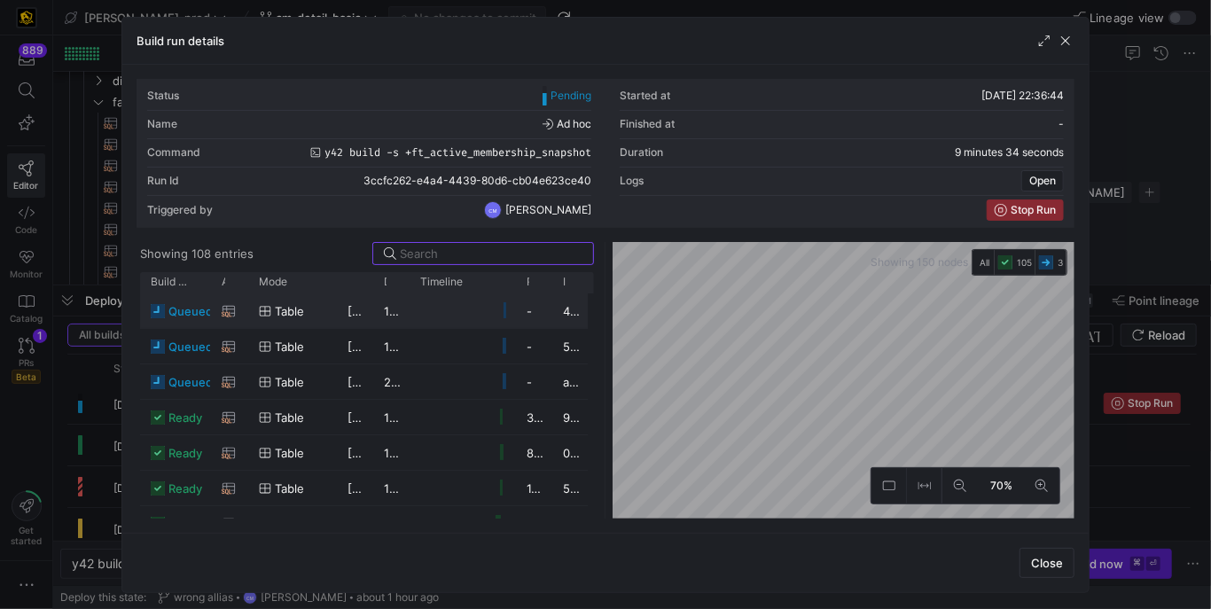
click at [325, 308] on div "Table" at bounding box center [292, 311] width 67 height 35
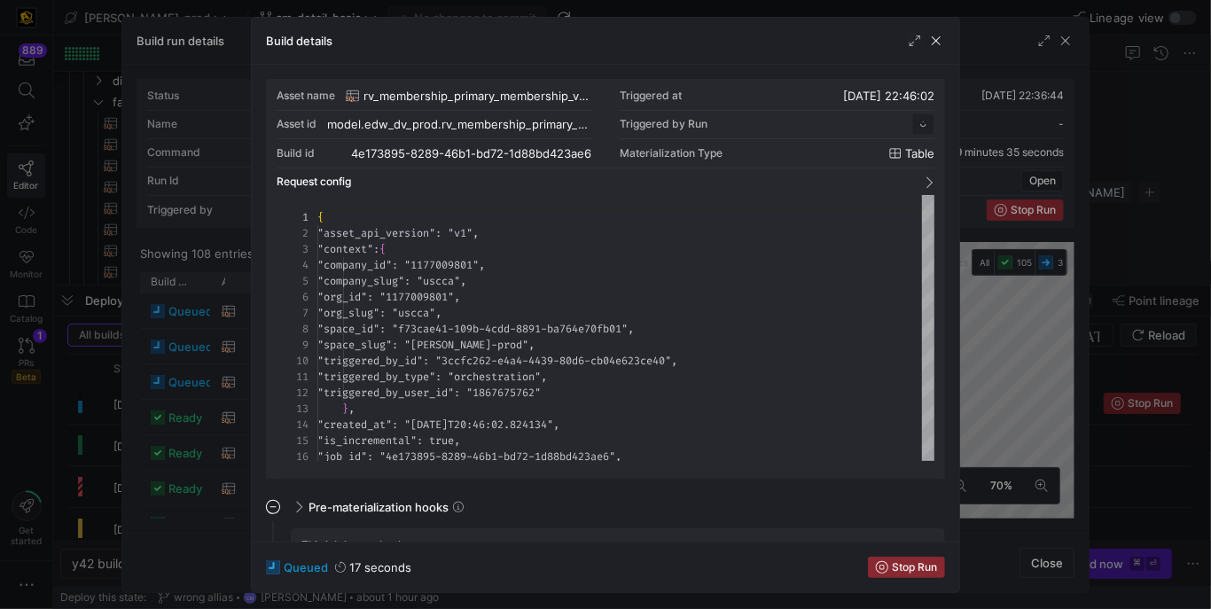
scroll to position [160, 0]
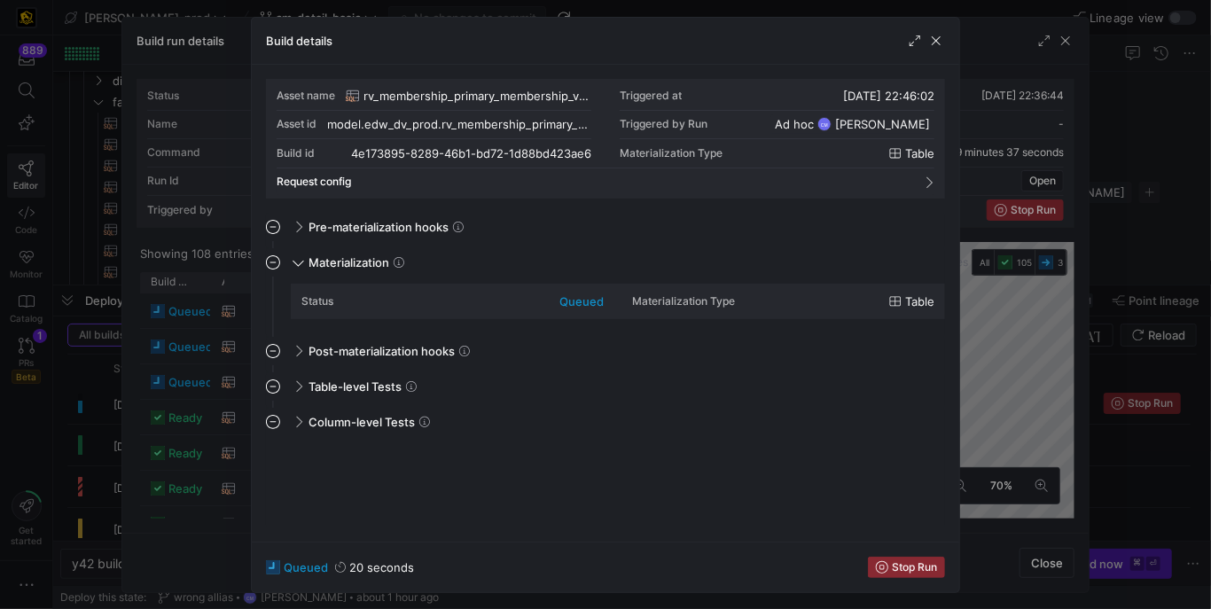
click at [225, 335] on div at bounding box center [605, 304] width 1211 height 609
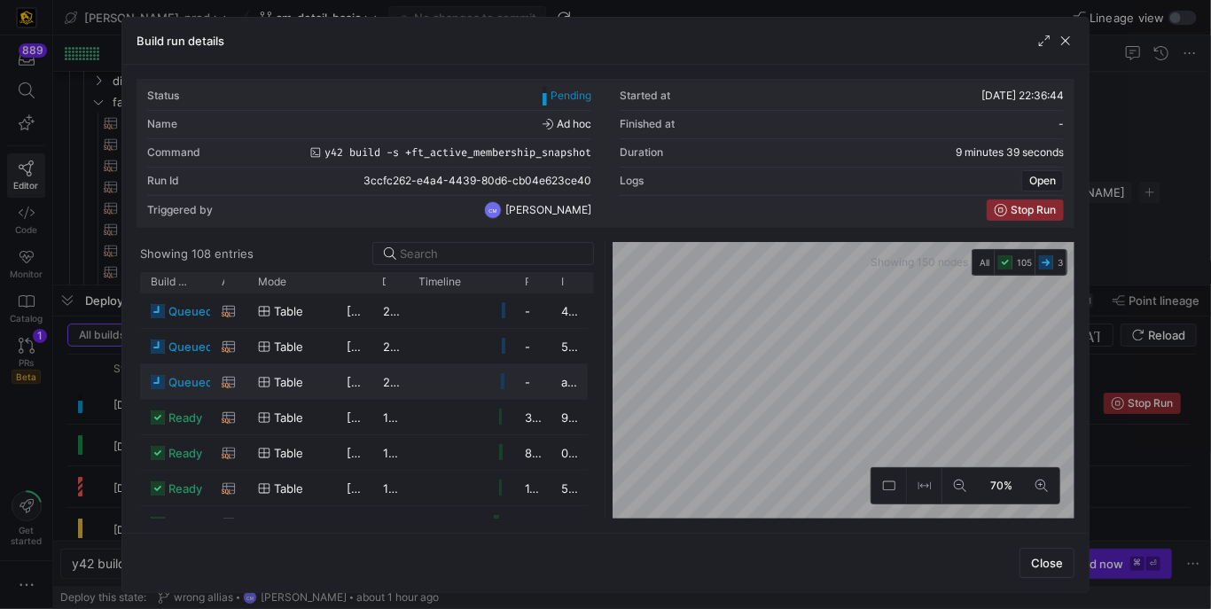
click at [317, 380] on div "Table" at bounding box center [291, 382] width 67 height 35
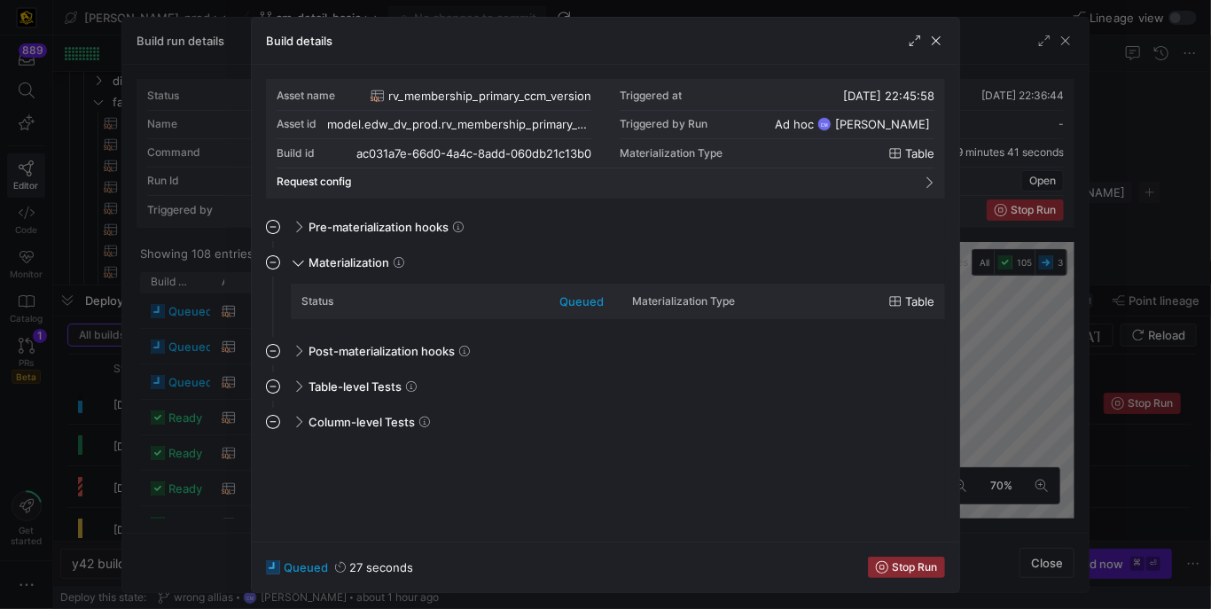
click at [221, 387] on div at bounding box center [605, 304] width 1211 height 609
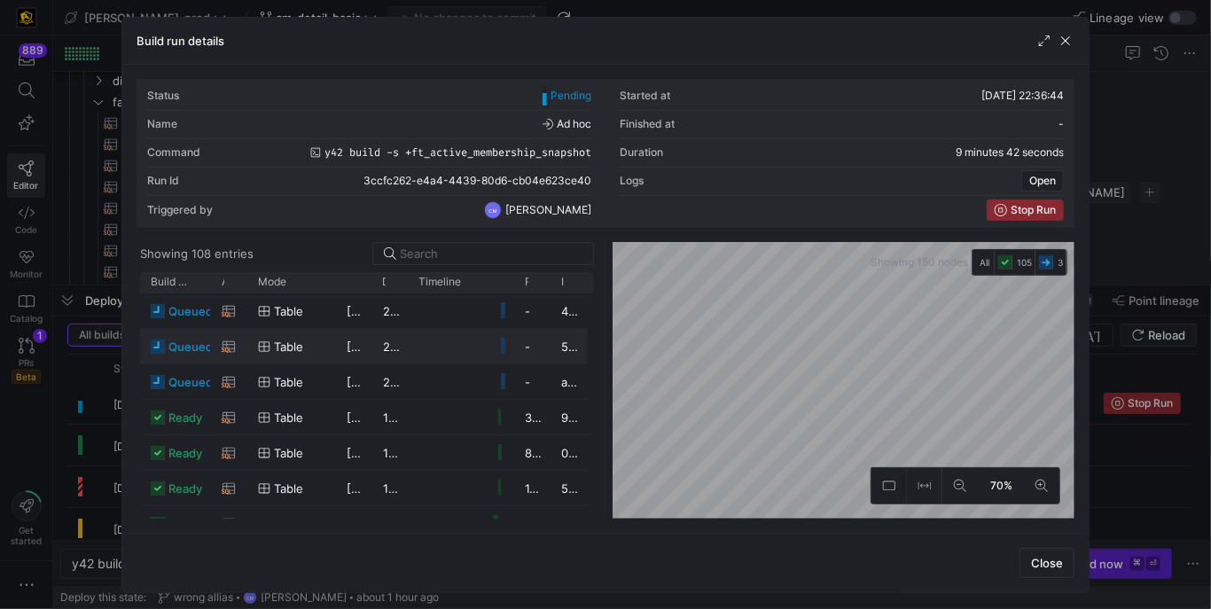
click at [245, 358] on div "rv_membership_spouse_version" at bounding box center [229, 346] width 36 height 35
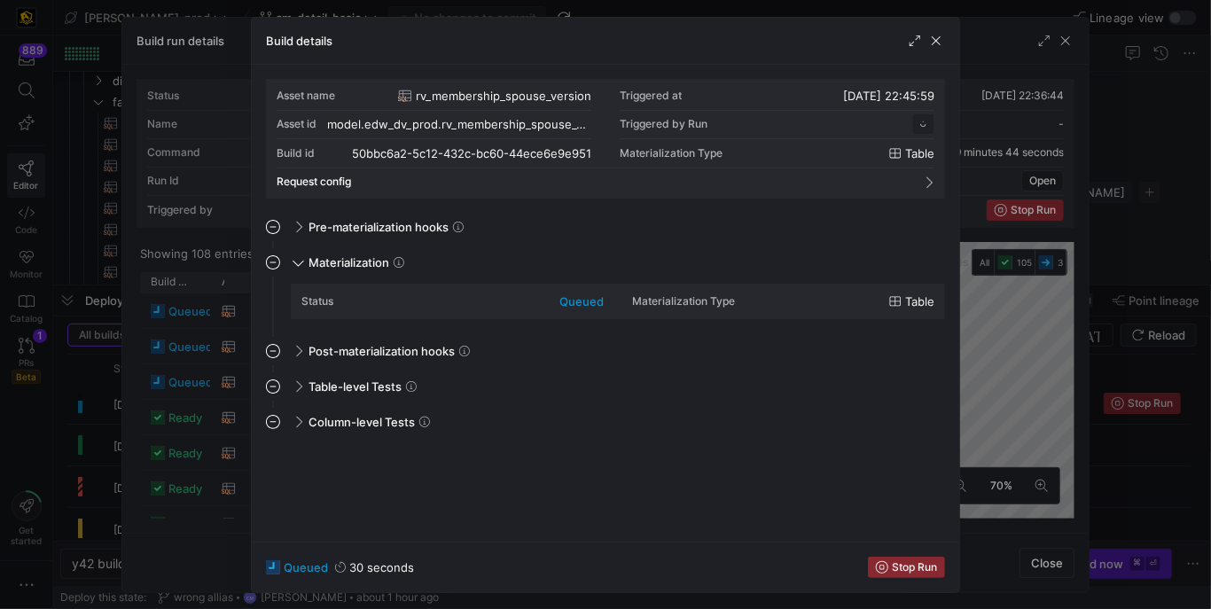
click at [245, 358] on div at bounding box center [605, 304] width 1211 height 609
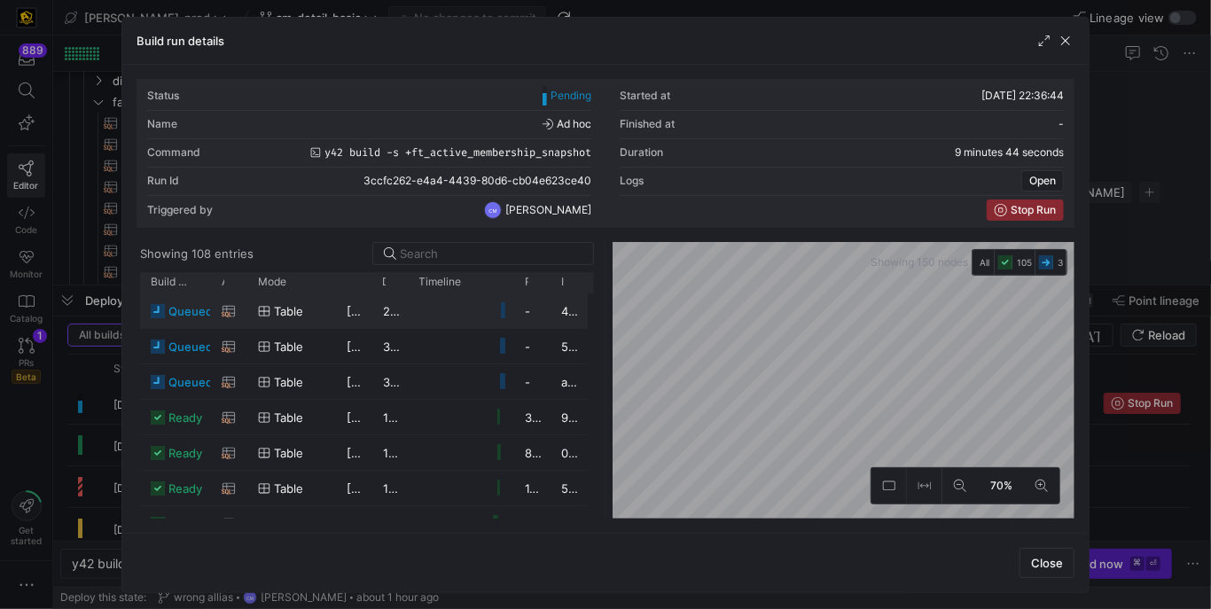
click at [243, 322] on div "rv_membership_primary_membership_version" at bounding box center [229, 310] width 36 height 35
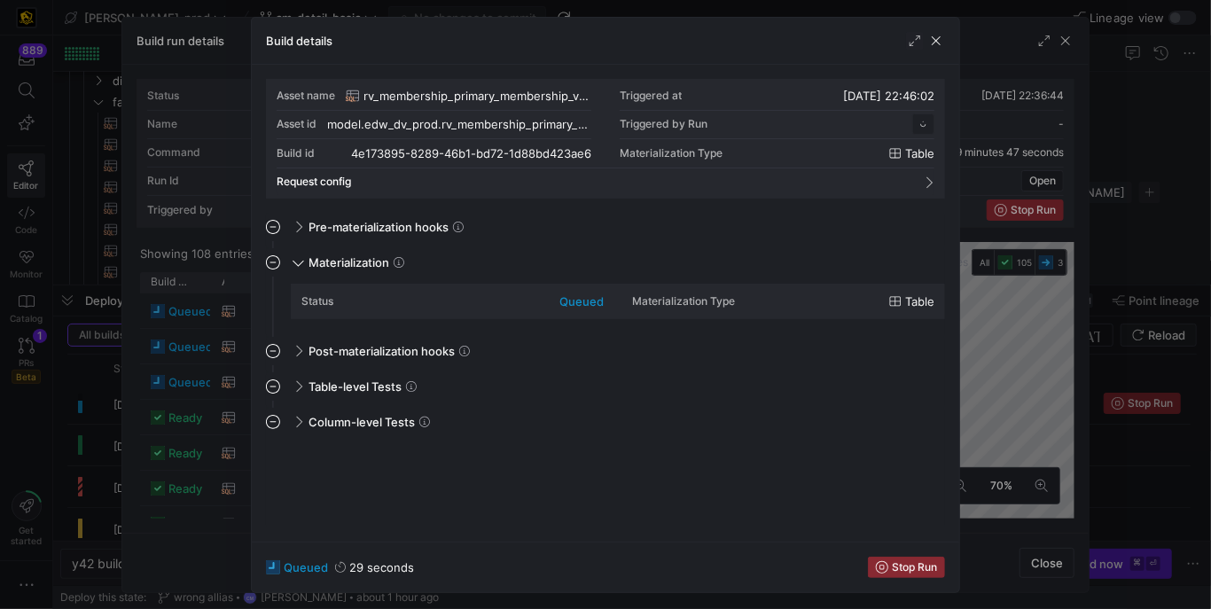
click at [243, 322] on div at bounding box center [605, 304] width 1211 height 609
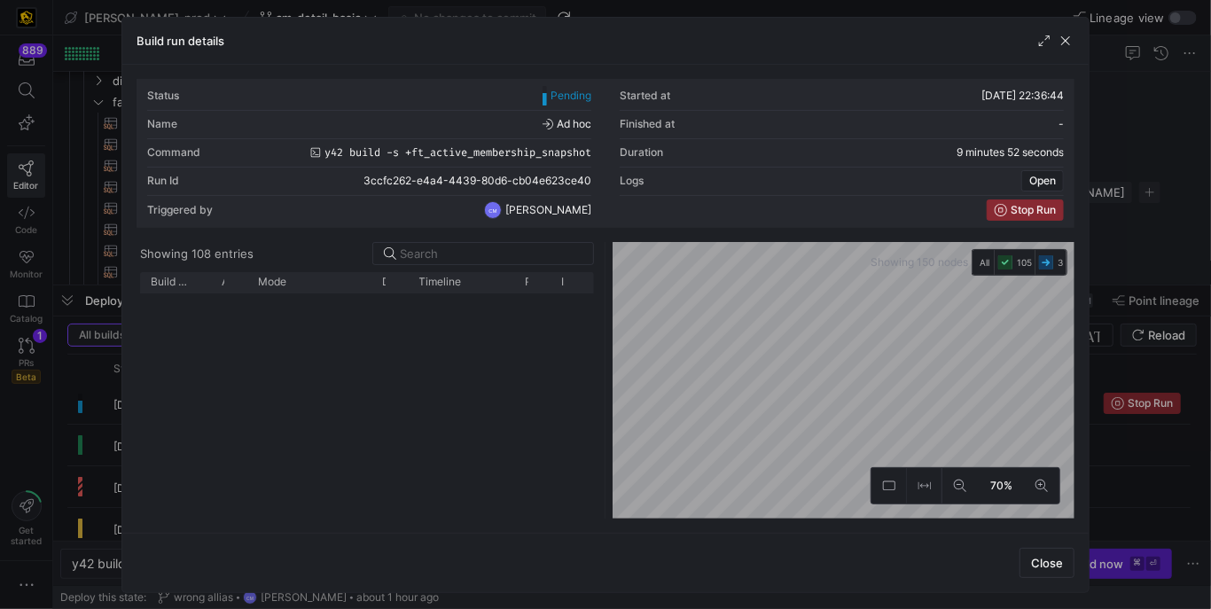
scroll to position [2209, 0]
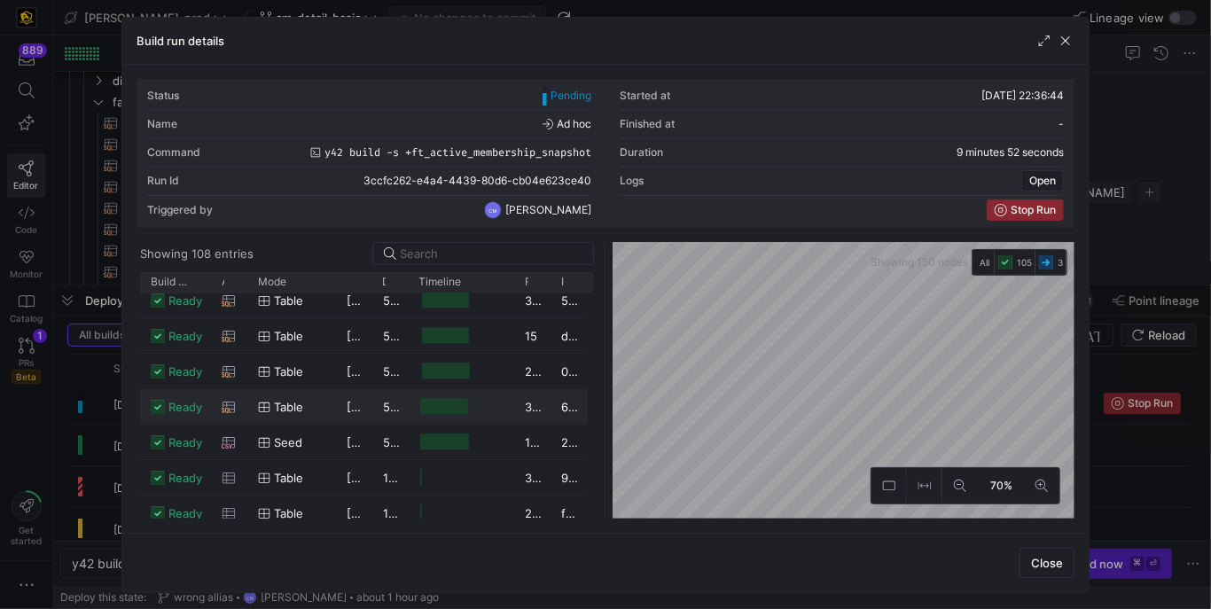
click at [1184, 251] on div at bounding box center [605, 304] width 1211 height 609
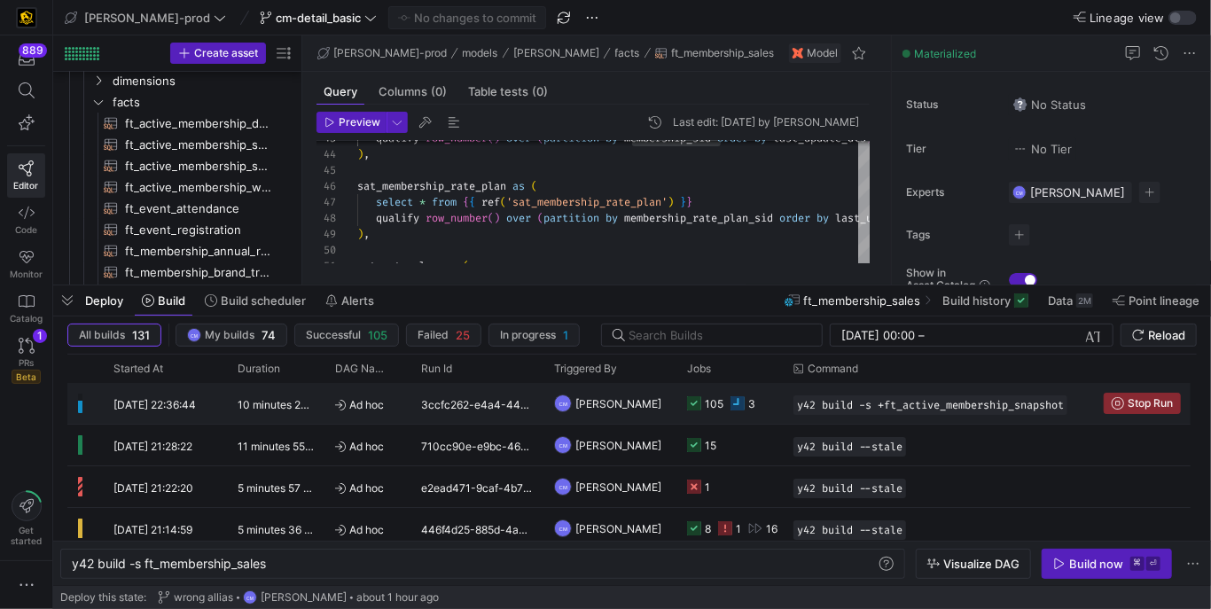
click at [766, 404] on y42-job-status-cell-renderer "105 3" at bounding box center [729, 403] width 85 height 39
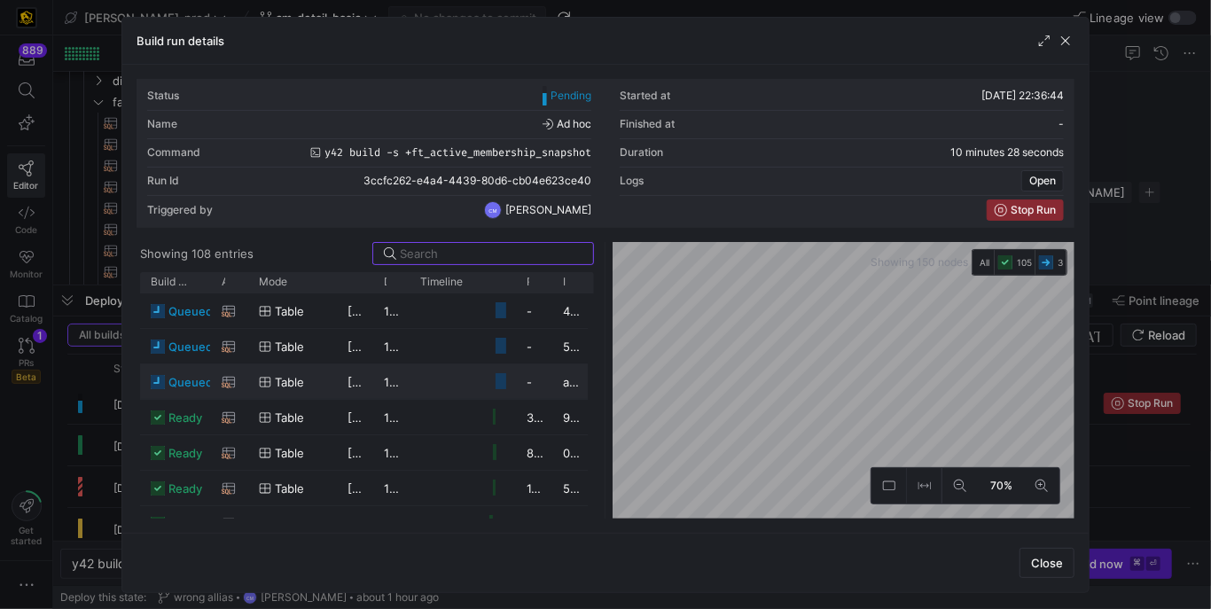
click at [378, 373] on div "1 minute 15 seconds" at bounding box center [391, 381] width 36 height 35
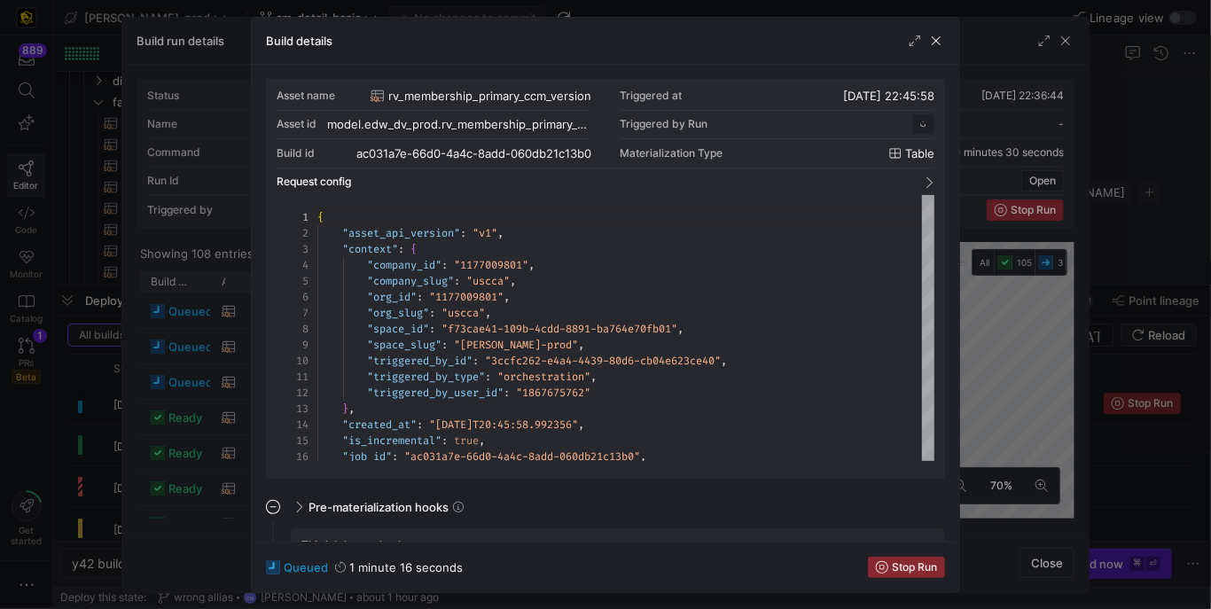
scroll to position [160, 0]
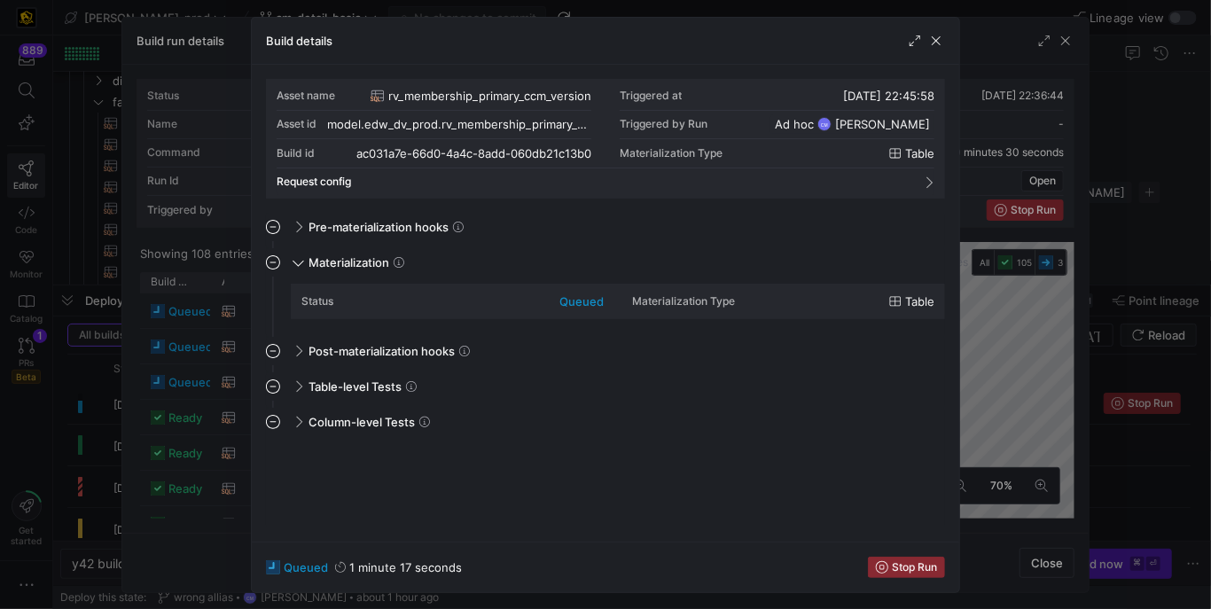
click at [213, 421] on div at bounding box center [605, 304] width 1211 height 609
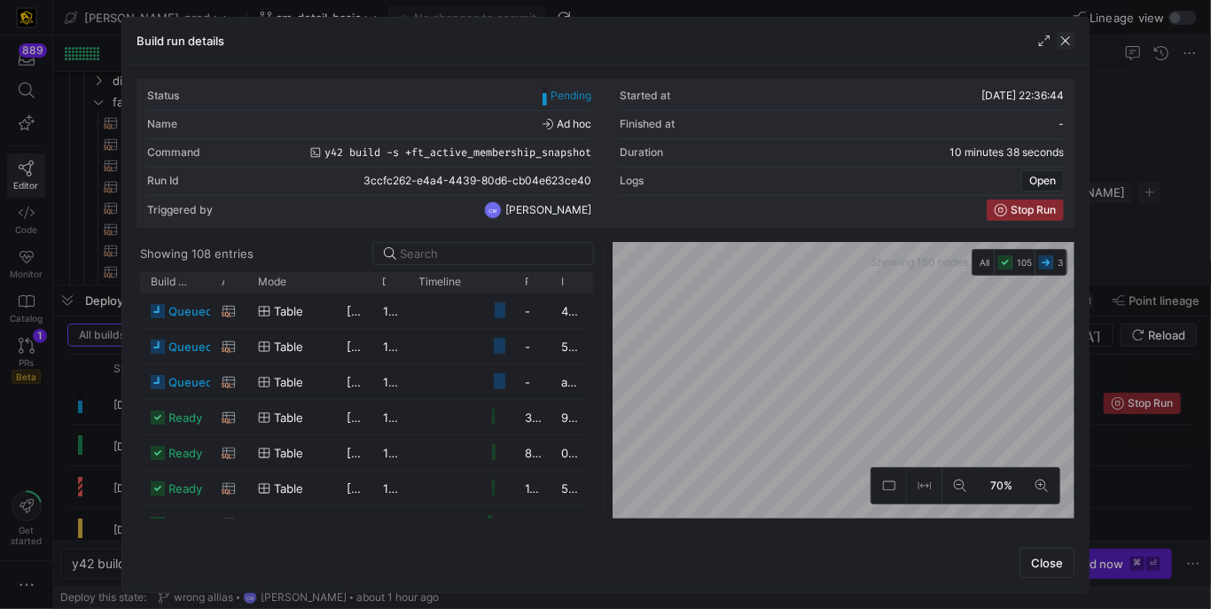
click at [1068, 44] on span "button" at bounding box center [1066, 41] width 18 height 18
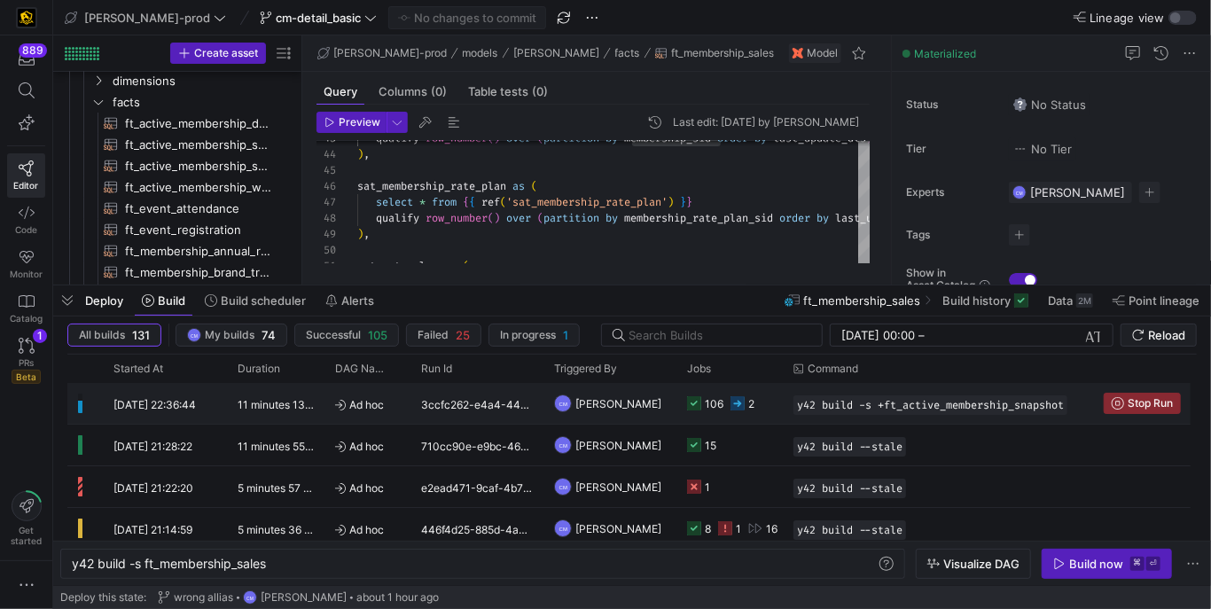
click at [712, 413] on div "106" at bounding box center [714, 404] width 19 height 42
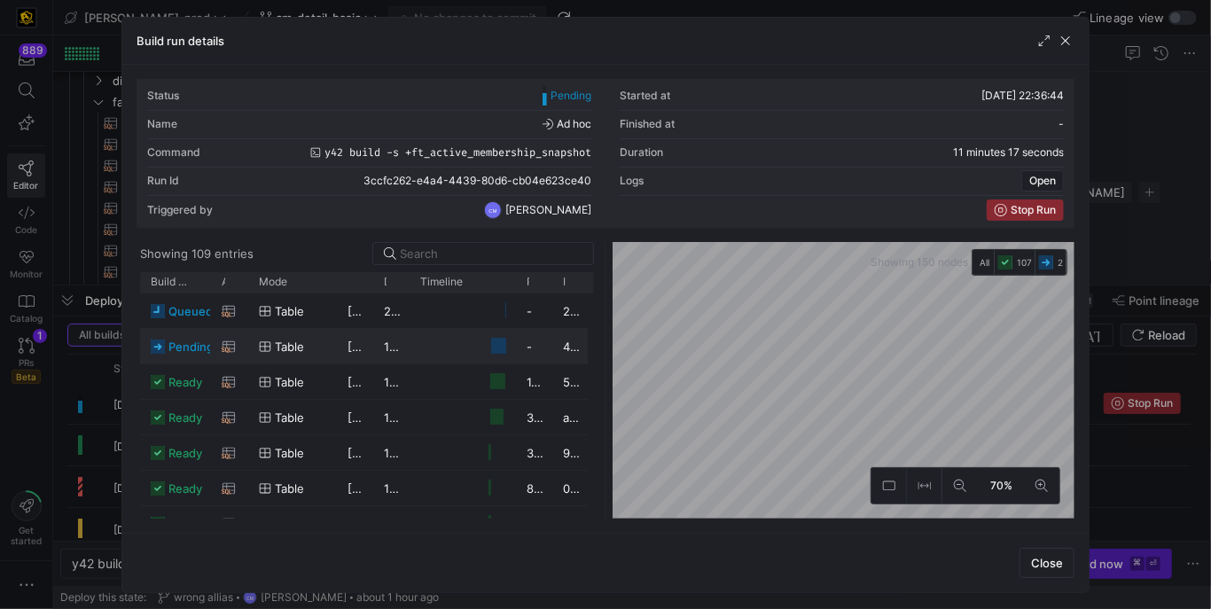
click at [320, 338] on div "table" at bounding box center [292, 347] width 67 height 35
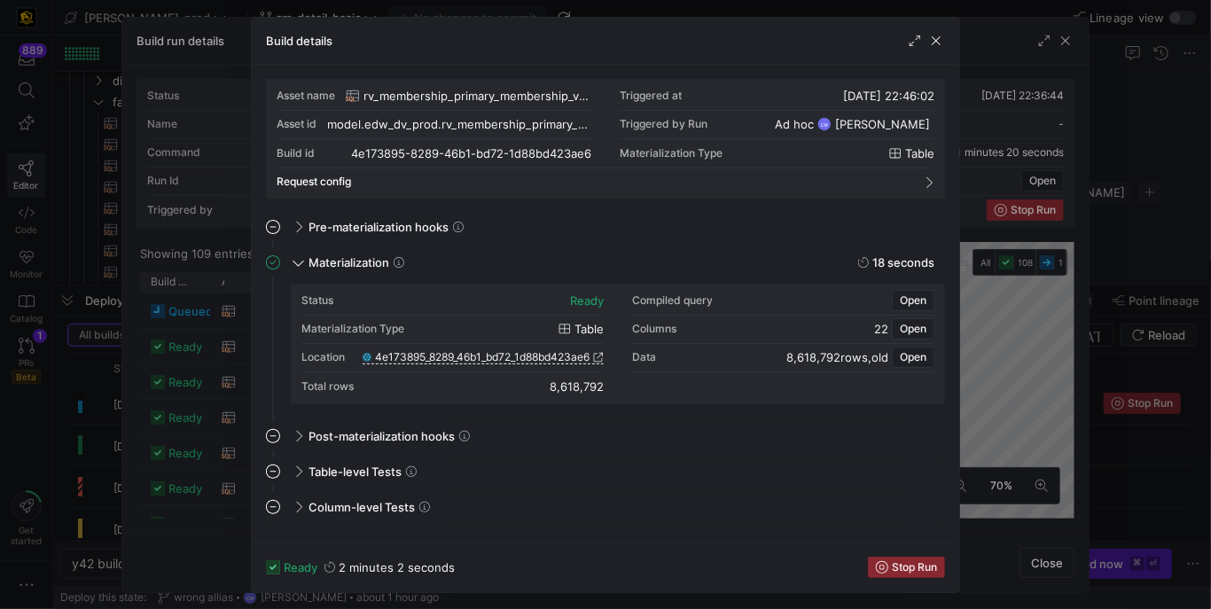
click at [215, 360] on div at bounding box center [605, 304] width 1211 height 609
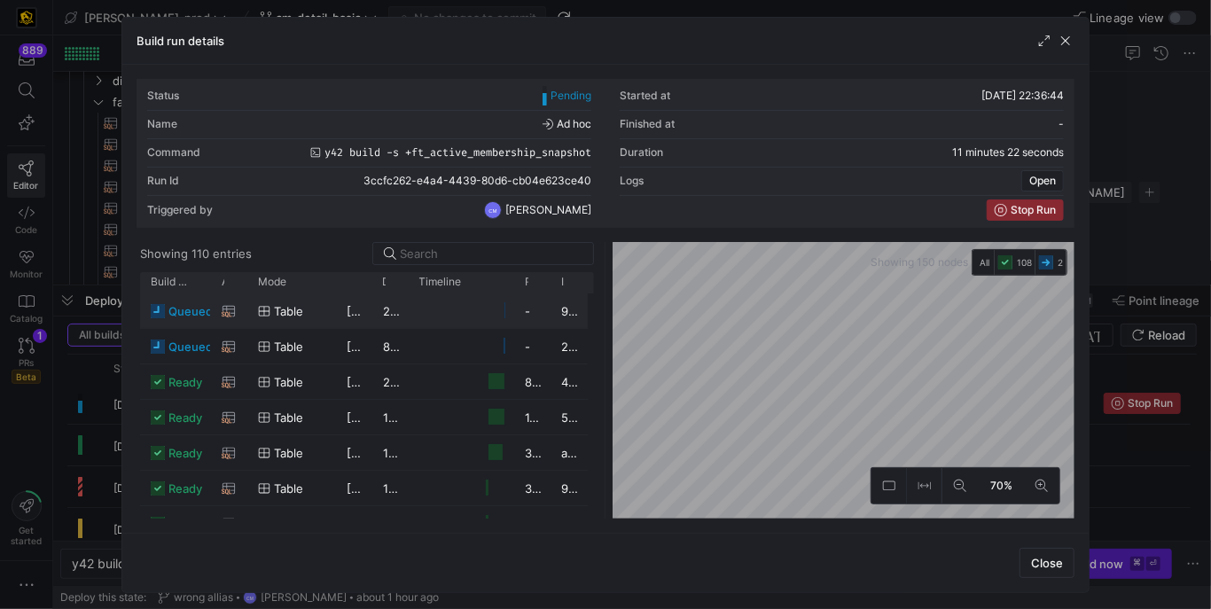
click at [324, 310] on div "Table" at bounding box center [291, 311] width 67 height 35
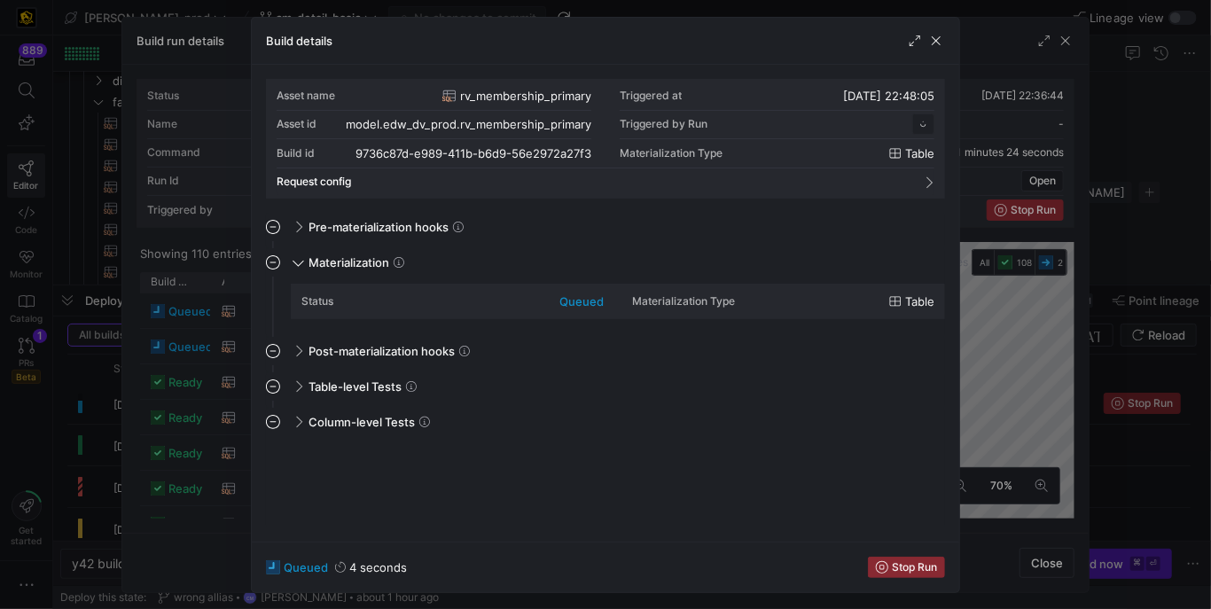
click at [214, 355] on div at bounding box center [605, 304] width 1211 height 609
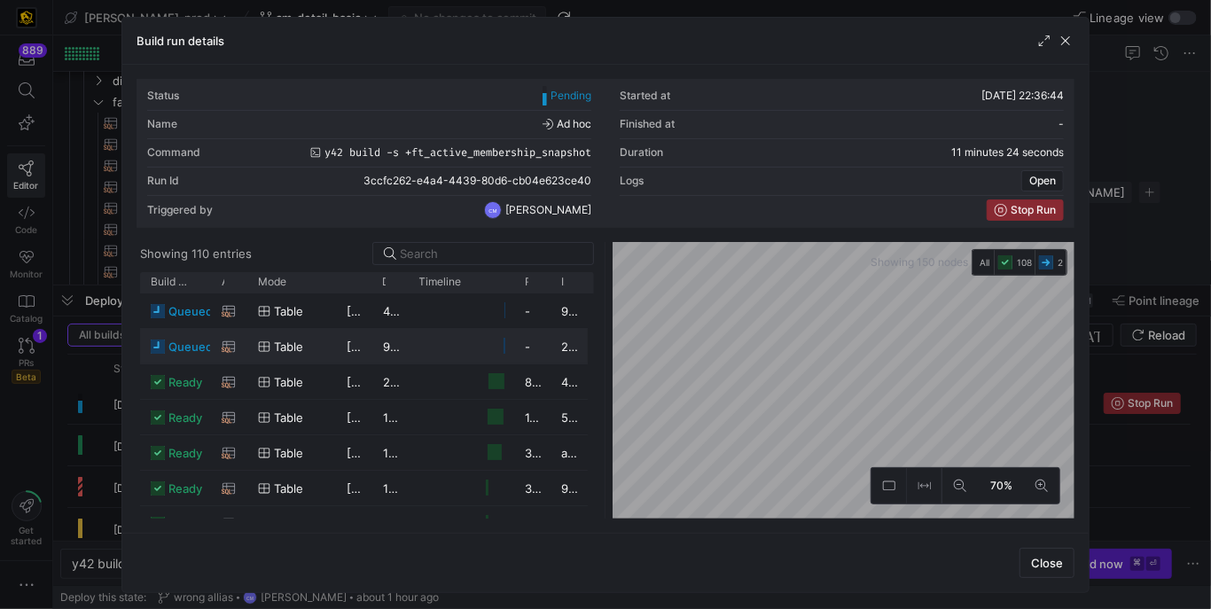
click at [342, 348] on div "[DATE] 22:47:59" at bounding box center [354, 346] width 36 height 35
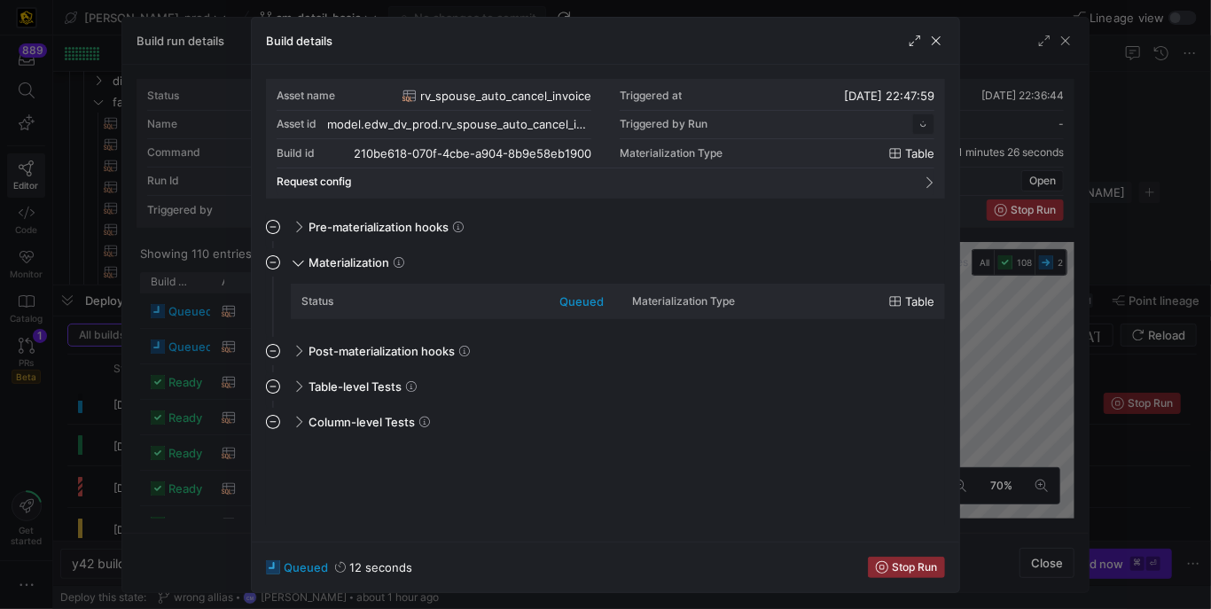
click at [194, 362] on div at bounding box center [605, 304] width 1211 height 609
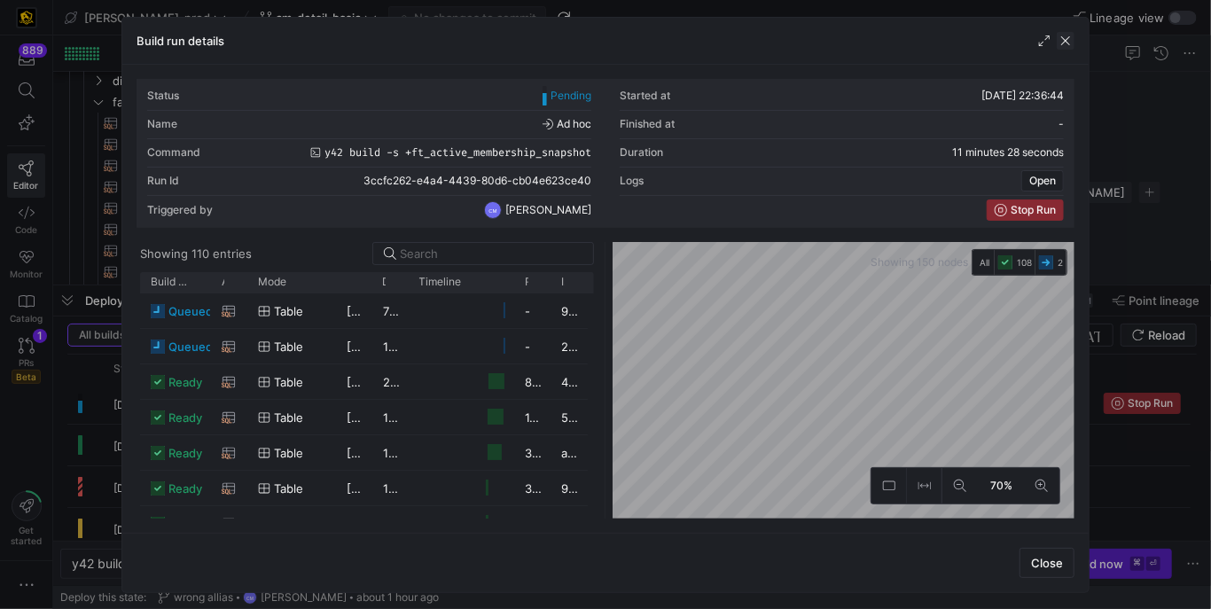
click at [1067, 39] on span "button" at bounding box center [1066, 41] width 18 height 18
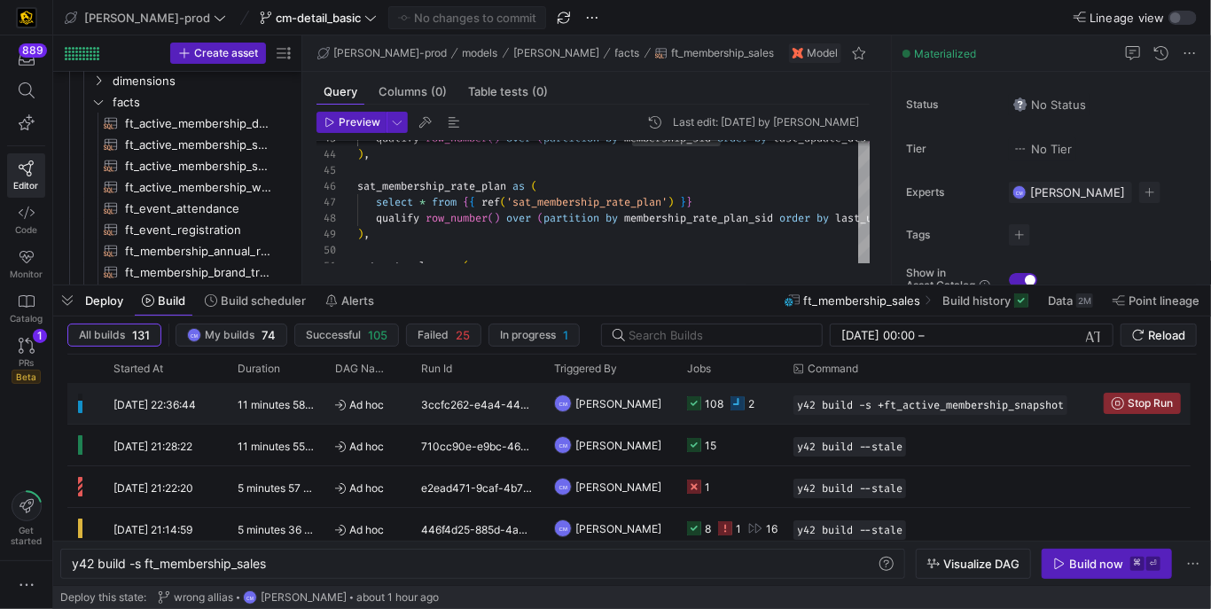
click at [650, 408] on y42-orchestration-triggered-by "CM [PERSON_NAME]" at bounding box center [610, 403] width 112 height 39
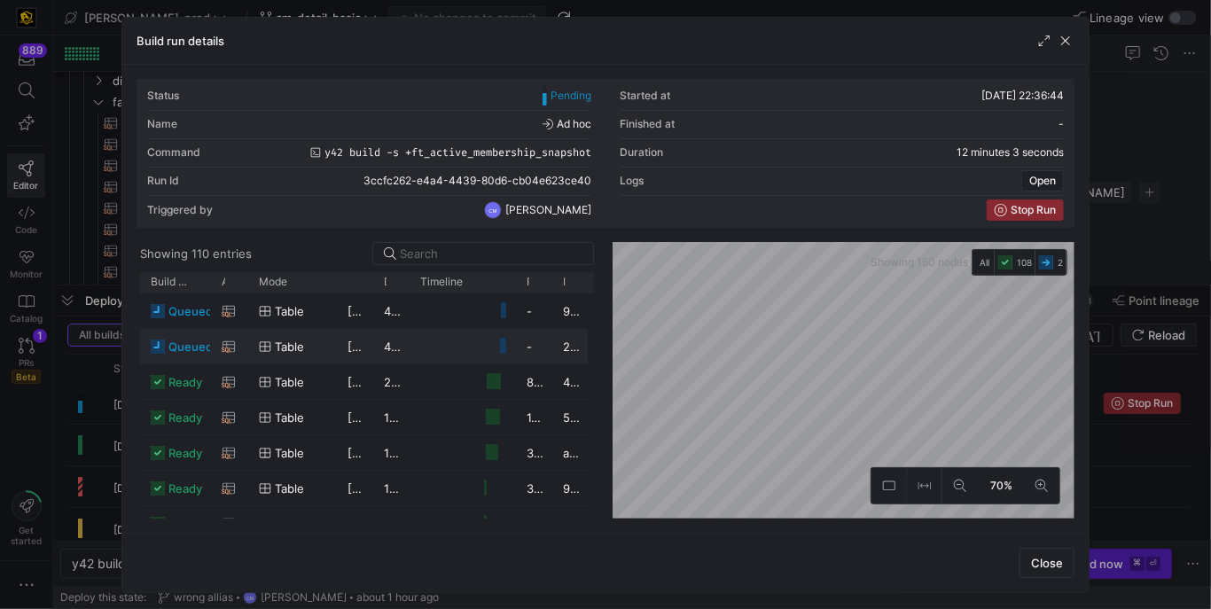
click at [516, 346] on div "-" at bounding box center [534, 346] width 36 height 35
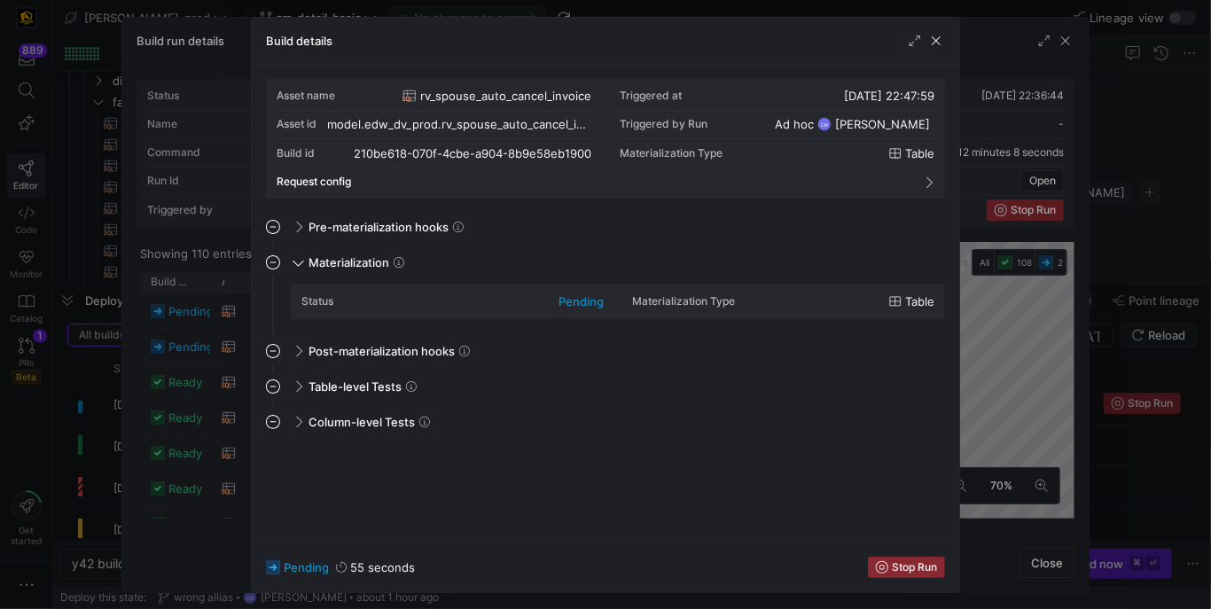
click at [192, 379] on div at bounding box center [605, 304] width 1211 height 609
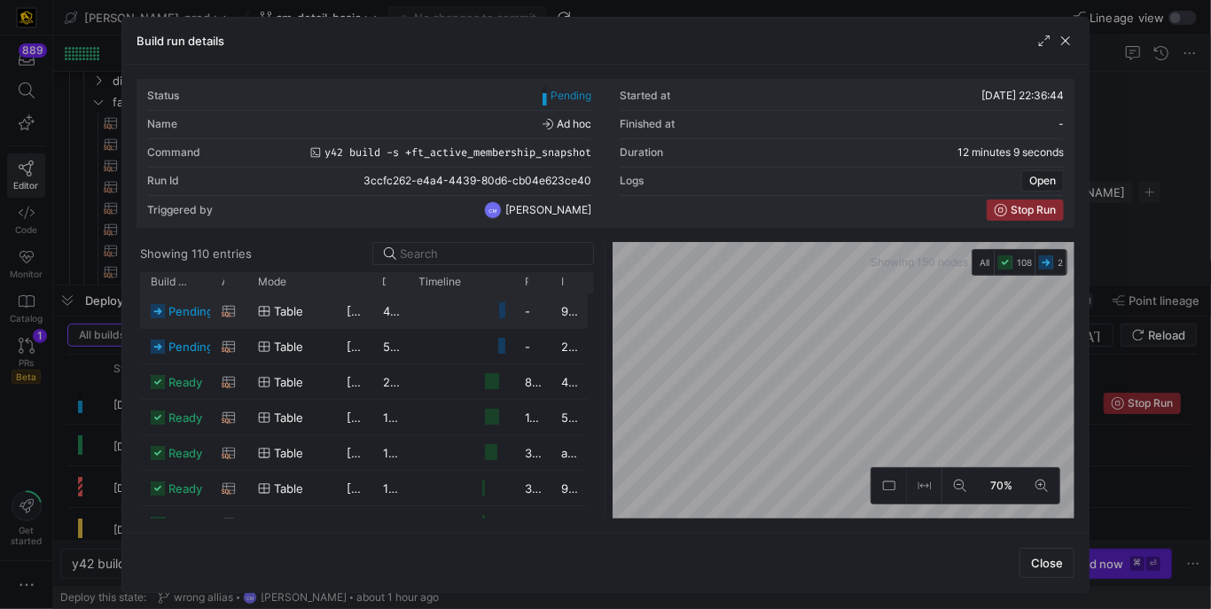
click at [262, 306] on icon "Press SPACE to select this row." at bounding box center [264, 311] width 12 height 12
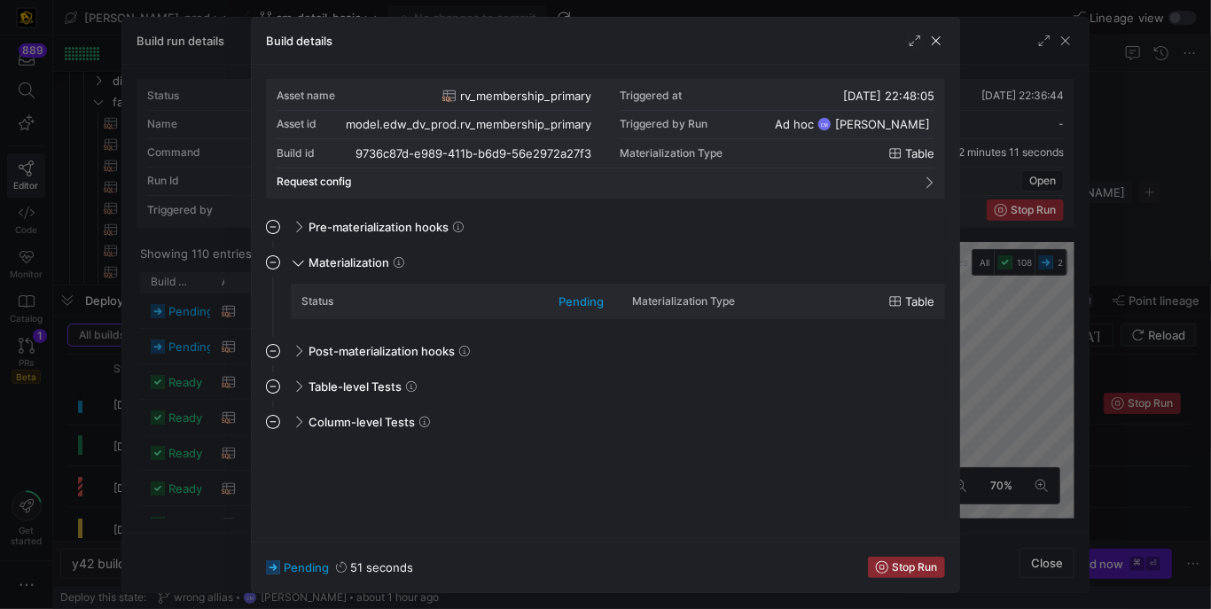
click at [222, 320] on div at bounding box center [605, 304] width 1211 height 609
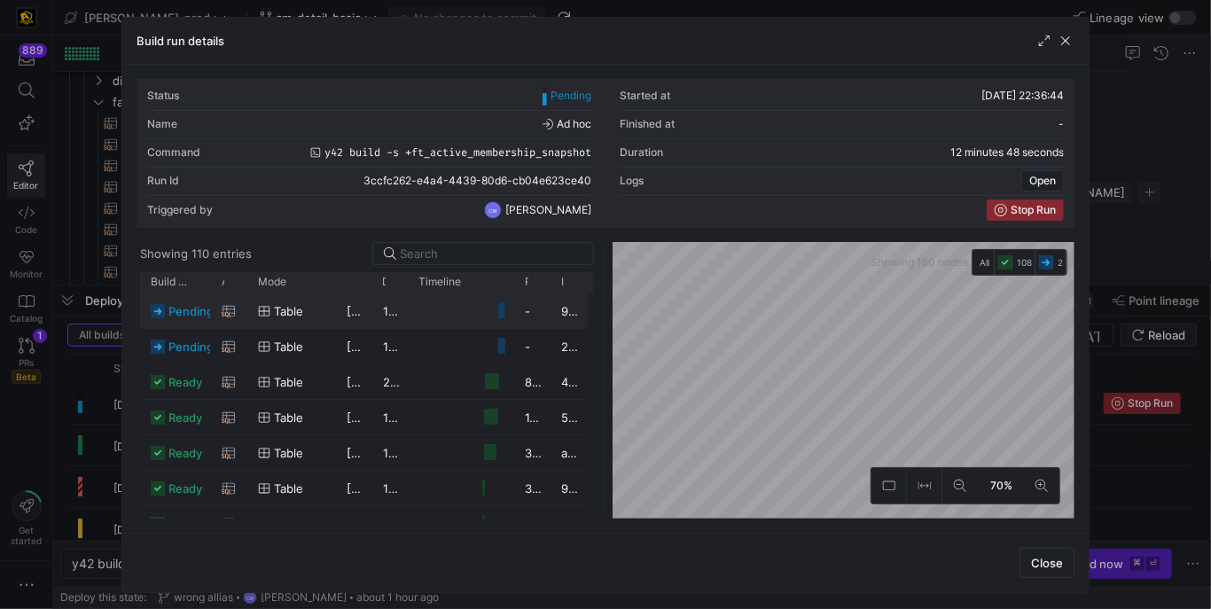
click at [302, 319] on span "table" at bounding box center [288, 311] width 29 height 35
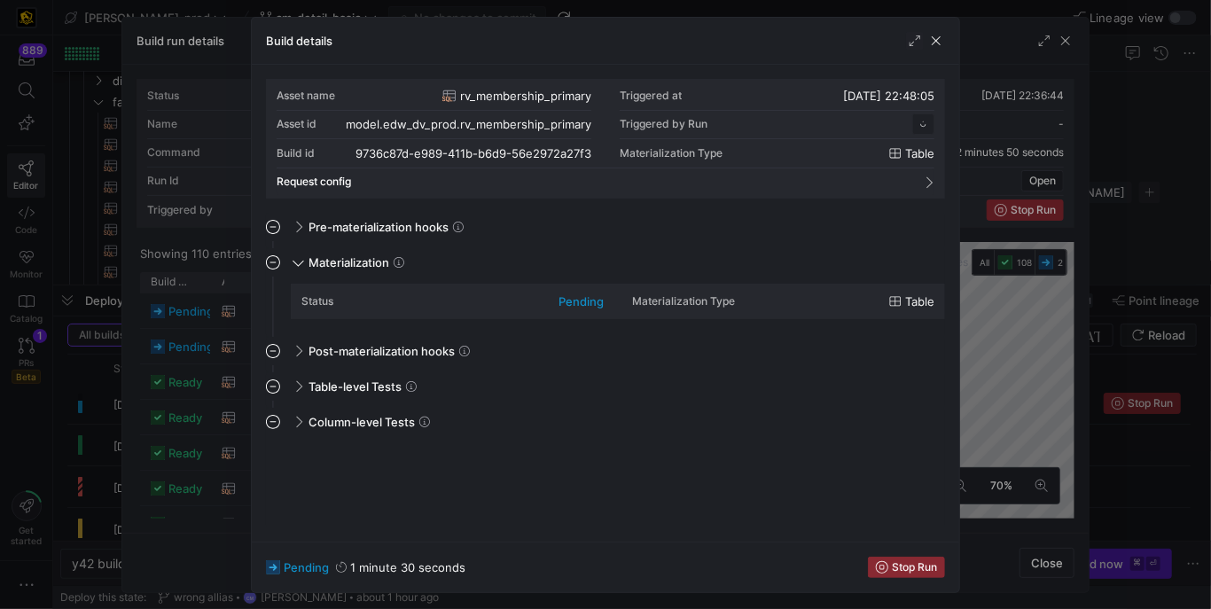
click at [224, 335] on div at bounding box center [605, 304] width 1211 height 609
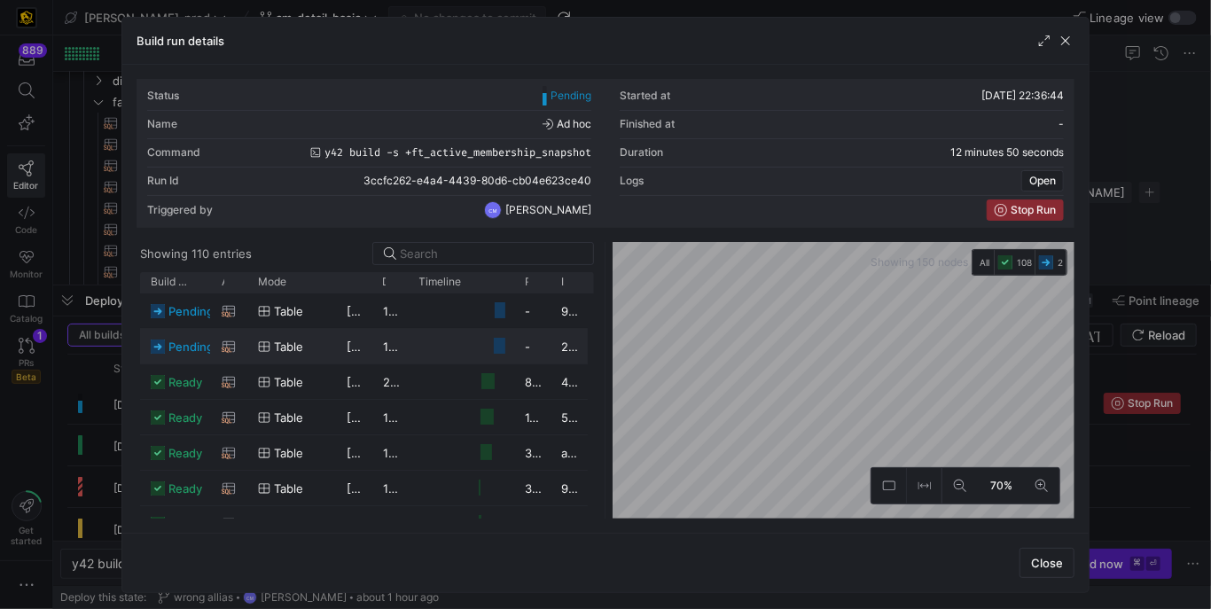
click at [262, 339] on div "table" at bounding box center [291, 347] width 67 height 35
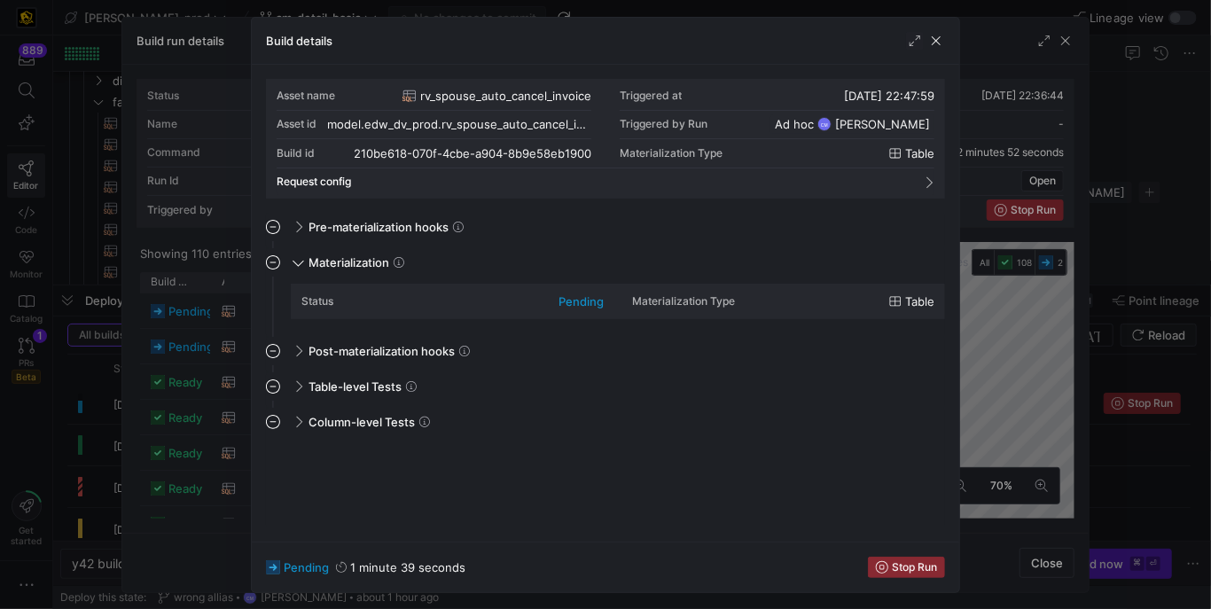
click at [262, 339] on div "Asset name rv_spouse_auto_cancel_invoice Triggered at 25/09/25, 22:47:59 Asset …" at bounding box center [605, 303] width 707 height 477
click at [238, 337] on div at bounding box center [605, 304] width 1211 height 609
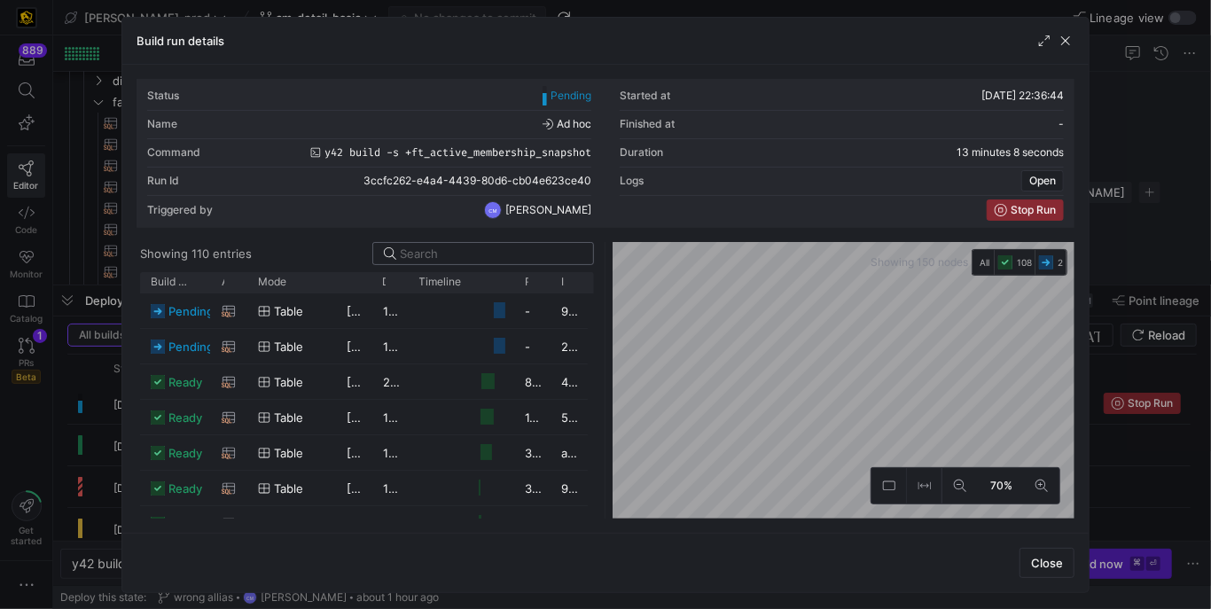
click at [417, 246] on input at bounding box center [491, 253] width 183 height 14
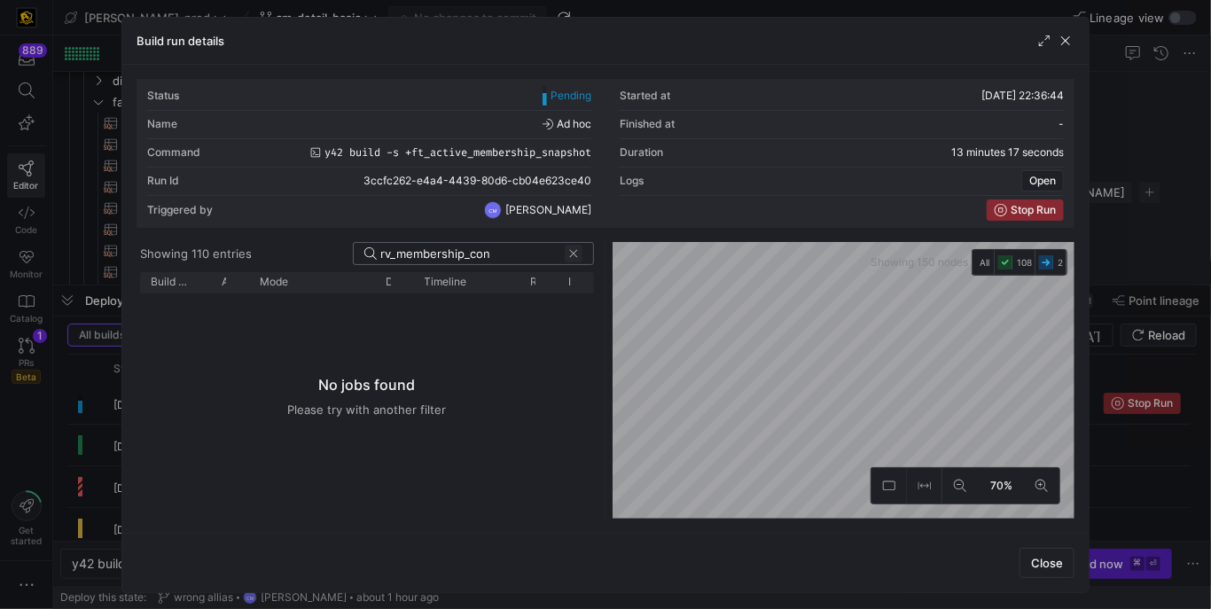
type input "rv_membership_con"
click at [576, 254] on span at bounding box center [574, 254] width 18 height 18
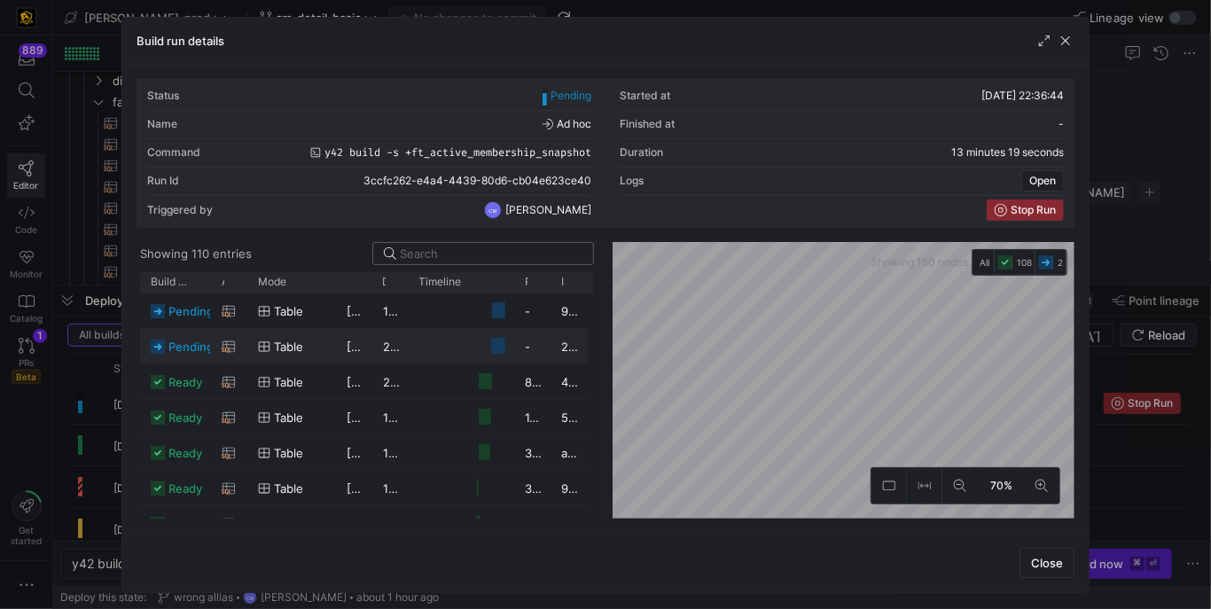
click at [343, 350] on div "[DATE] 22:47:59" at bounding box center [354, 346] width 36 height 35
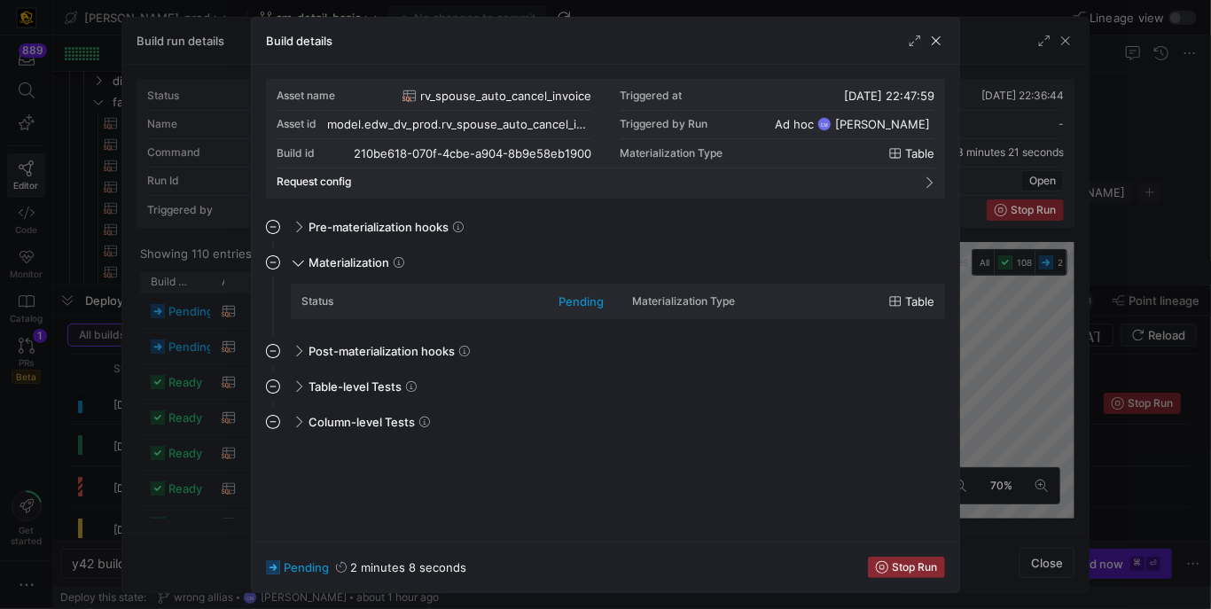
click at [211, 399] on div at bounding box center [605, 304] width 1211 height 609
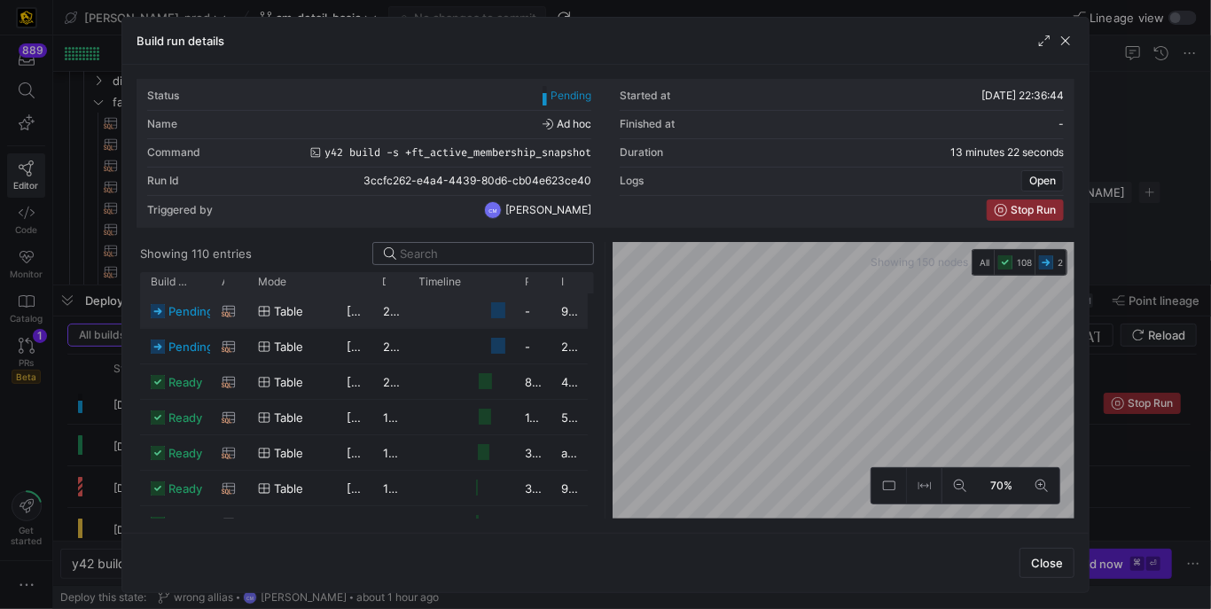
click at [296, 314] on span "table" at bounding box center [288, 311] width 29 height 35
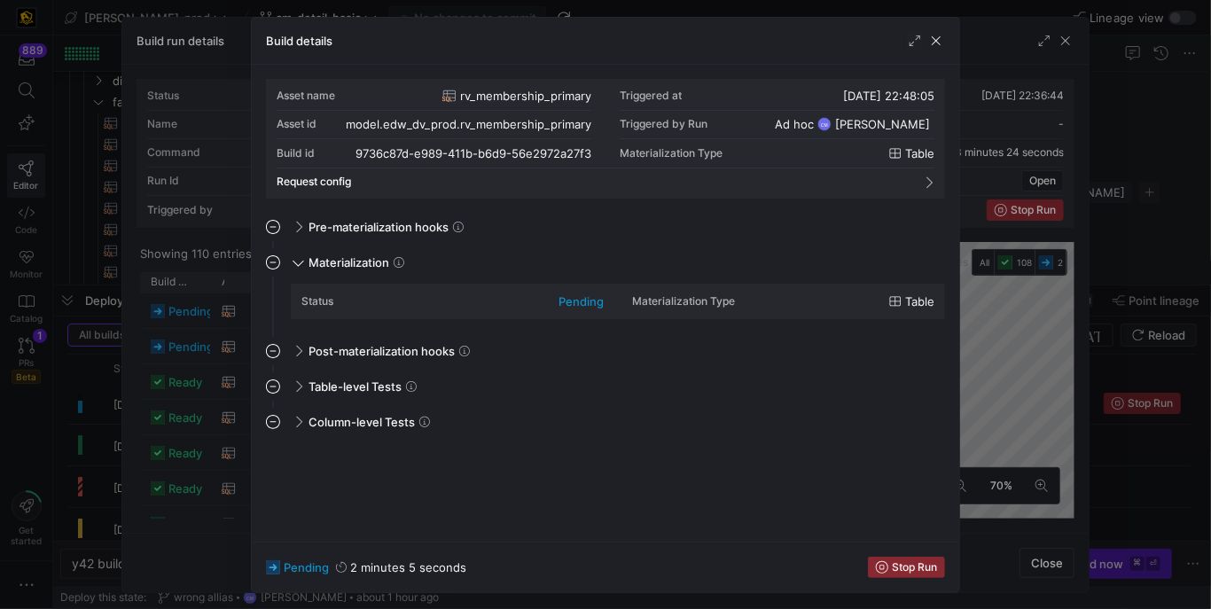
click at [207, 359] on div at bounding box center [605, 304] width 1211 height 609
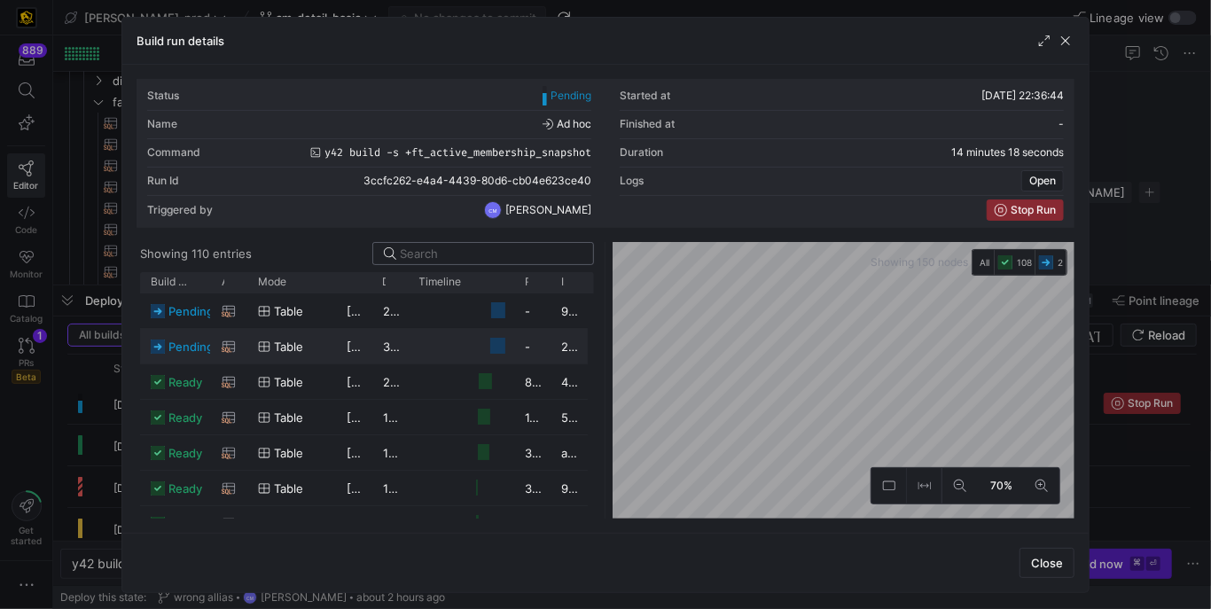
click at [283, 352] on span "table" at bounding box center [288, 347] width 29 height 35
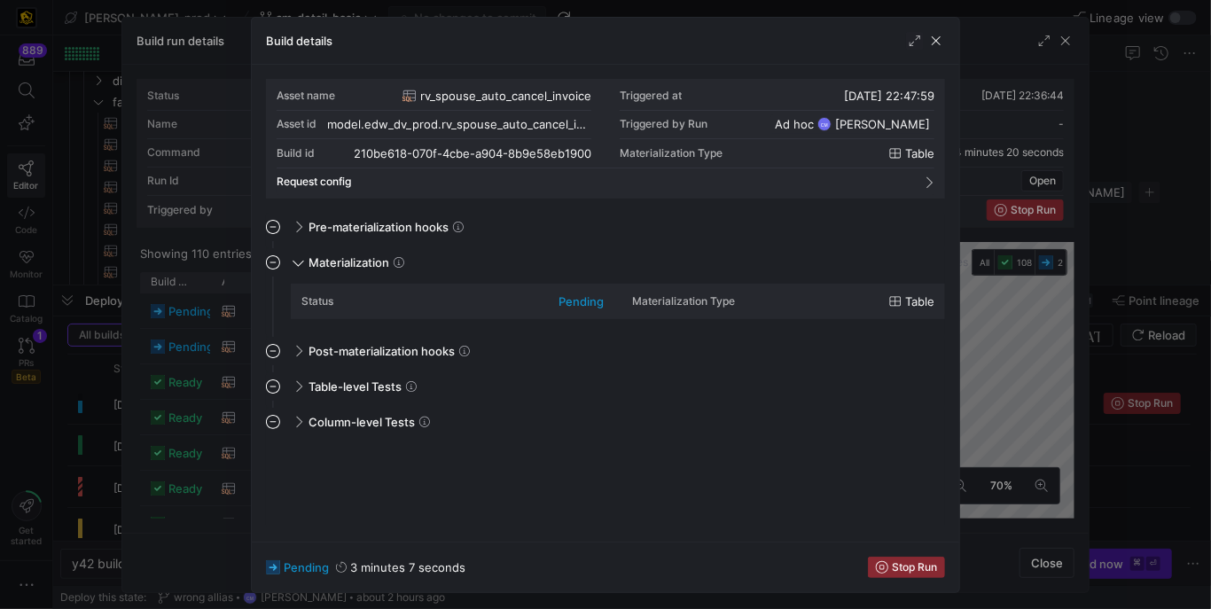
click at [90, 407] on div at bounding box center [605, 304] width 1211 height 609
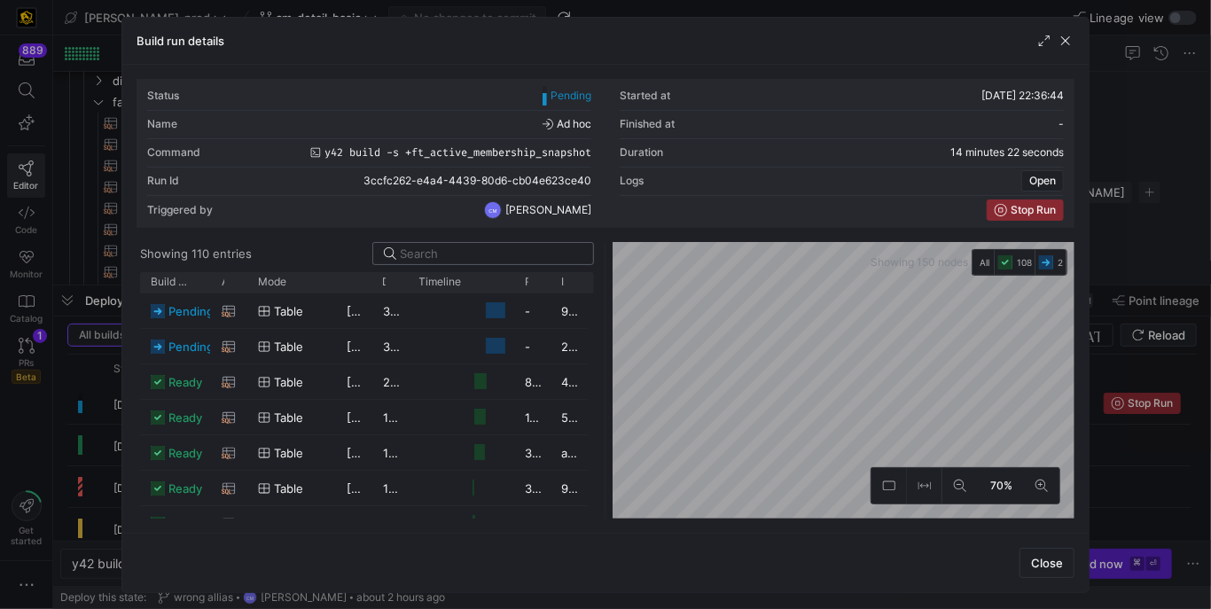
click at [28, 419] on div at bounding box center [605, 304] width 1211 height 609
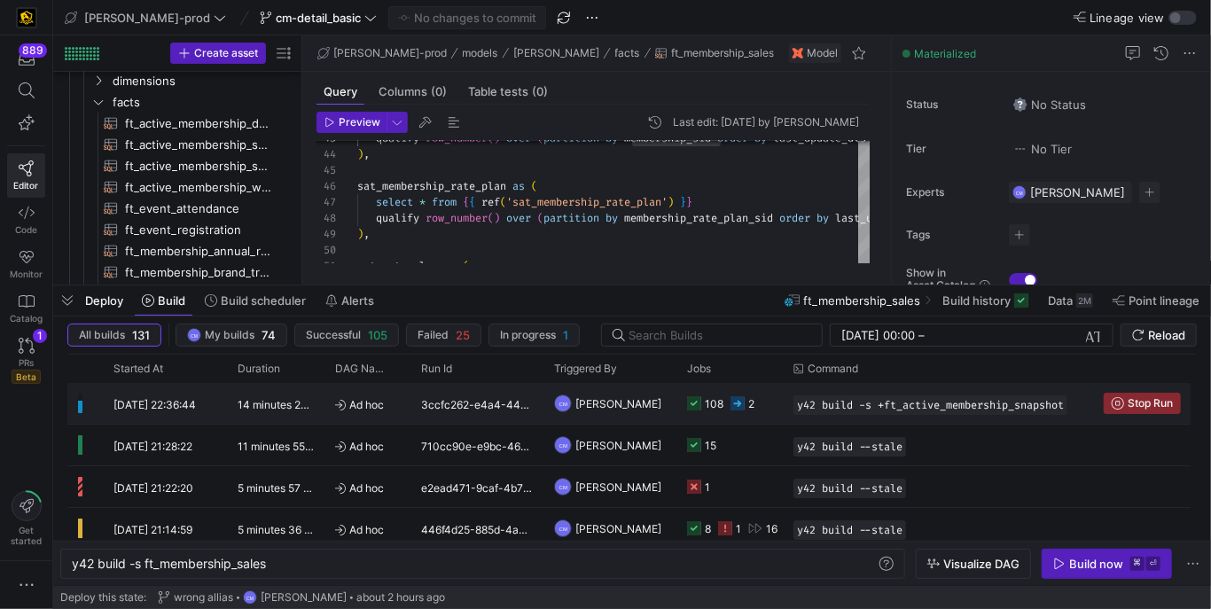
click at [244, 398] on y42-duration "14 minutes 22 seconds" at bounding box center [294, 404] width 113 height 13
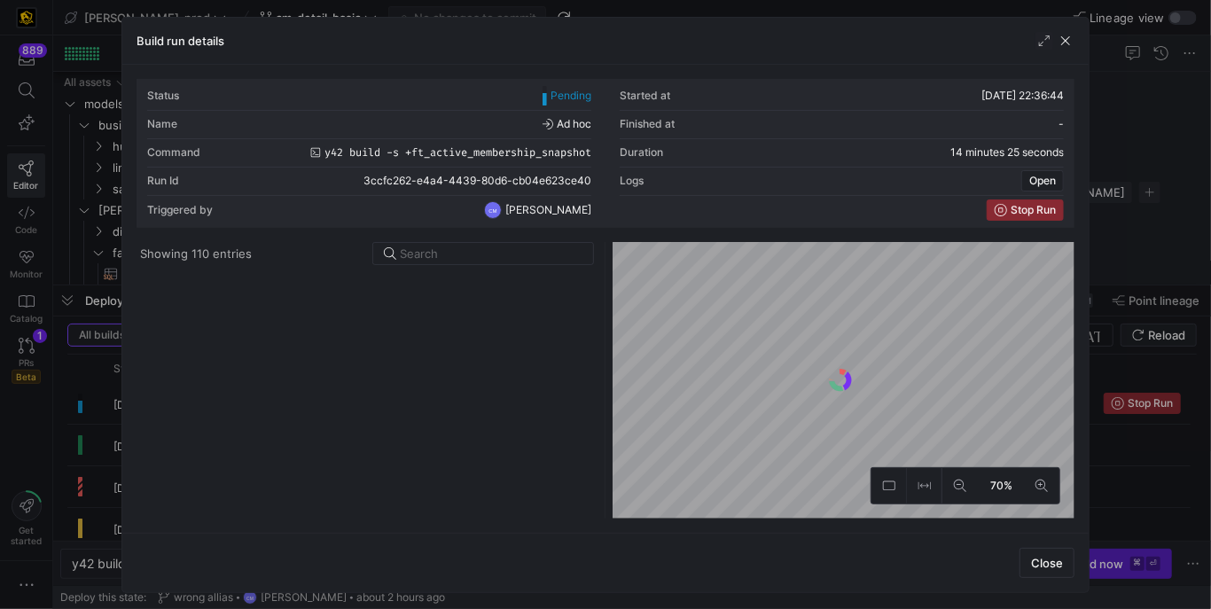
scroll to position [0, 196]
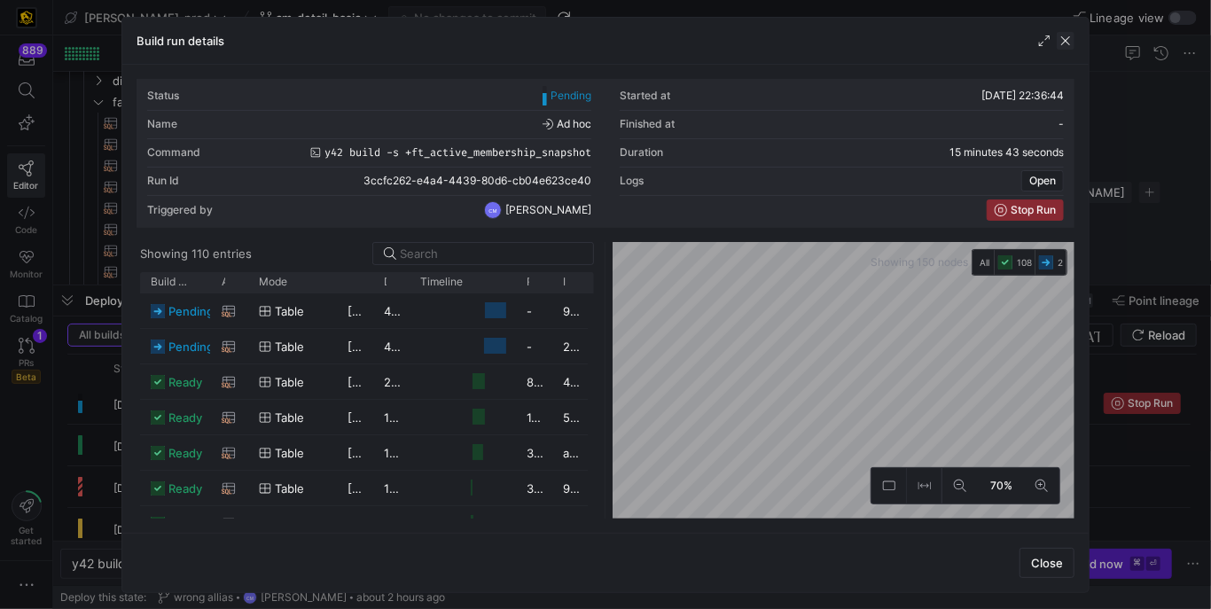
click at [1070, 42] on span "button" at bounding box center [1066, 41] width 18 height 18
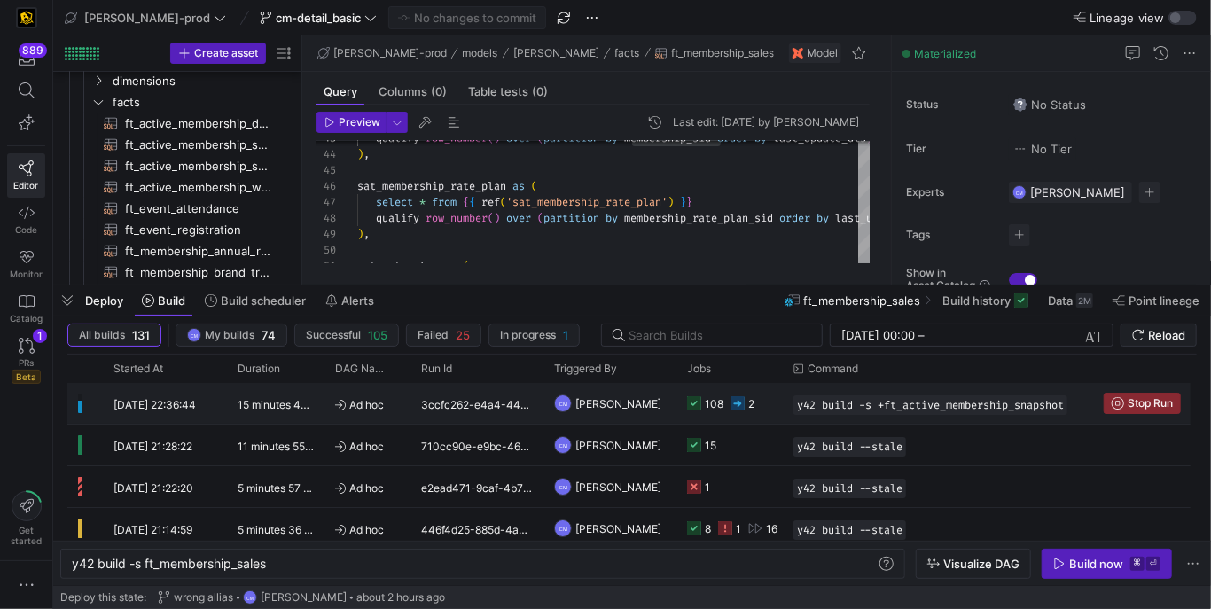
click at [654, 396] on y42-orchestration-triggered-by "CM [PERSON_NAME]" at bounding box center [610, 403] width 112 height 39
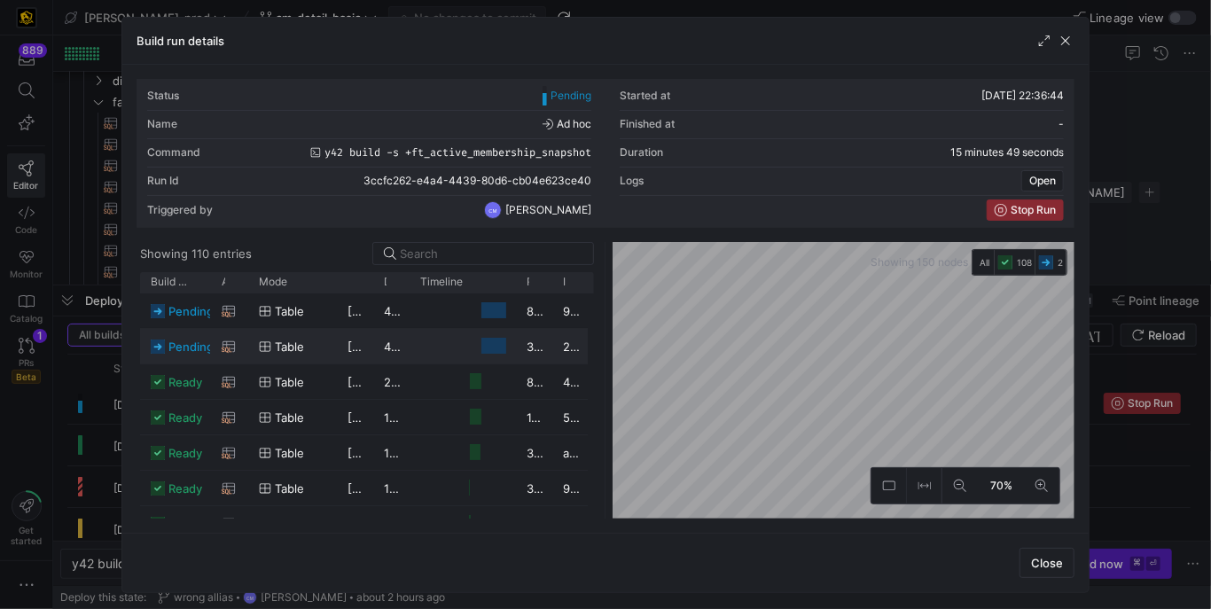
click at [473, 345] on y42-job-duration-timeline-cell-renderer at bounding box center [462, 346] width 85 height 33
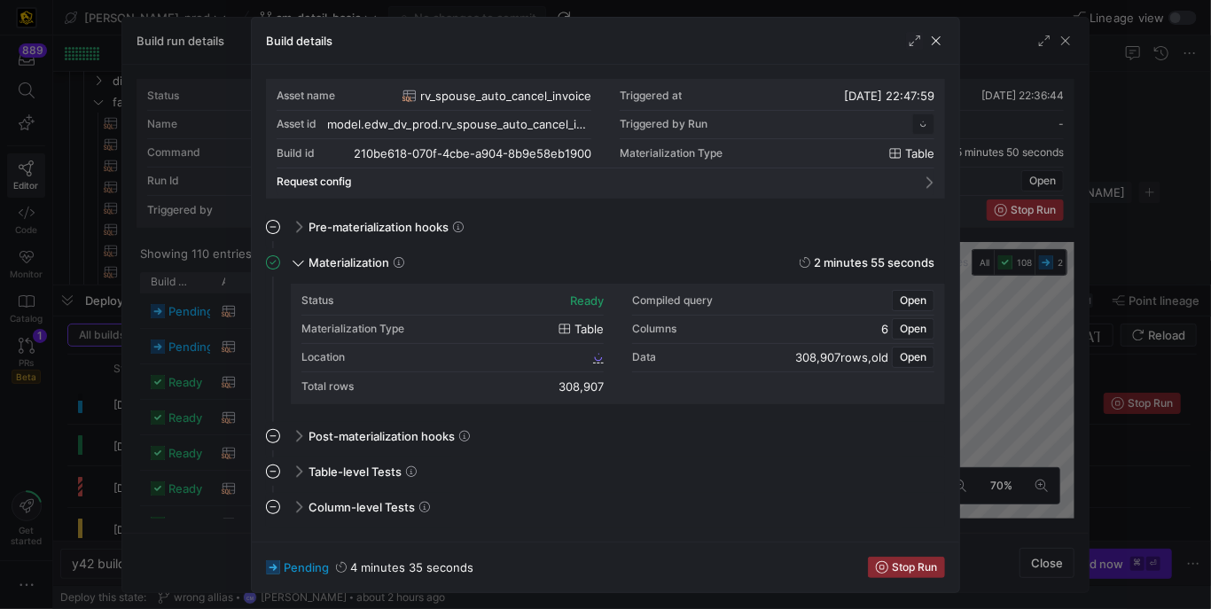
scroll to position [160, 0]
click at [214, 387] on div at bounding box center [605, 304] width 1211 height 609
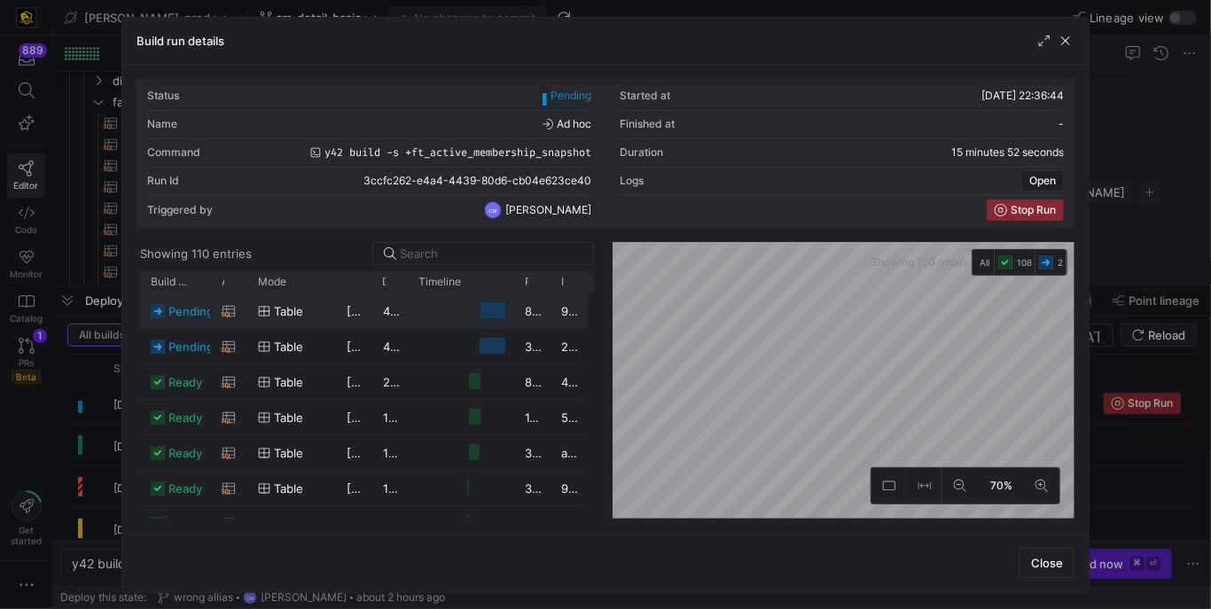
click at [316, 304] on div "table" at bounding box center [291, 311] width 67 height 35
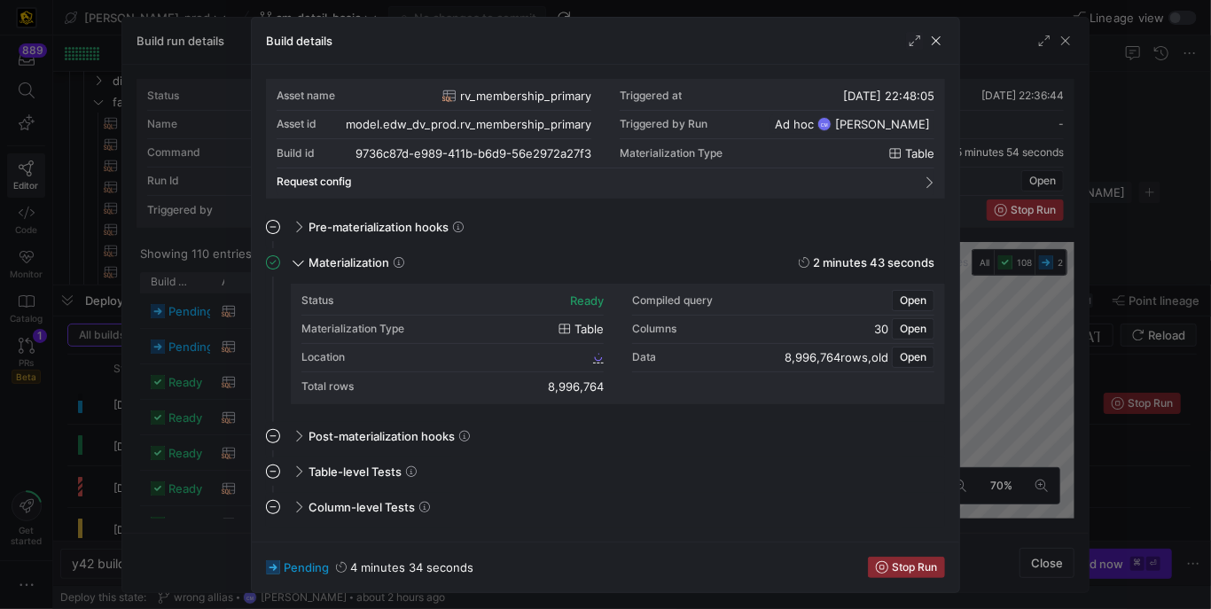
click at [243, 317] on div at bounding box center [605, 304] width 1211 height 609
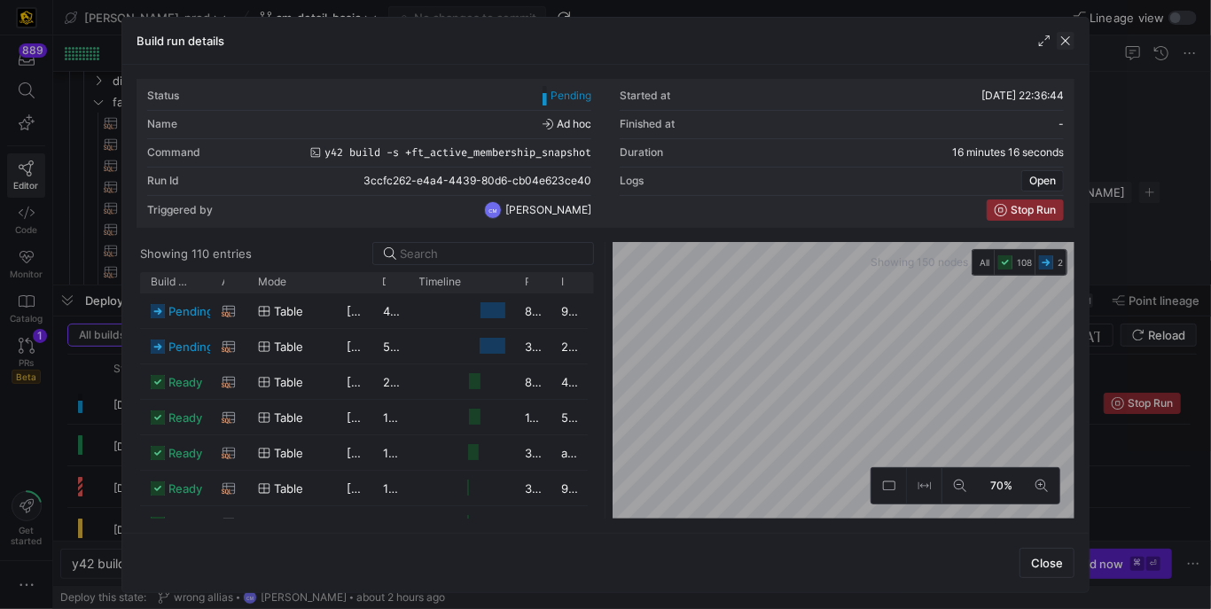
click at [1065, 43] on span "button" at bounding box center [1066, 41] width 18 height 18
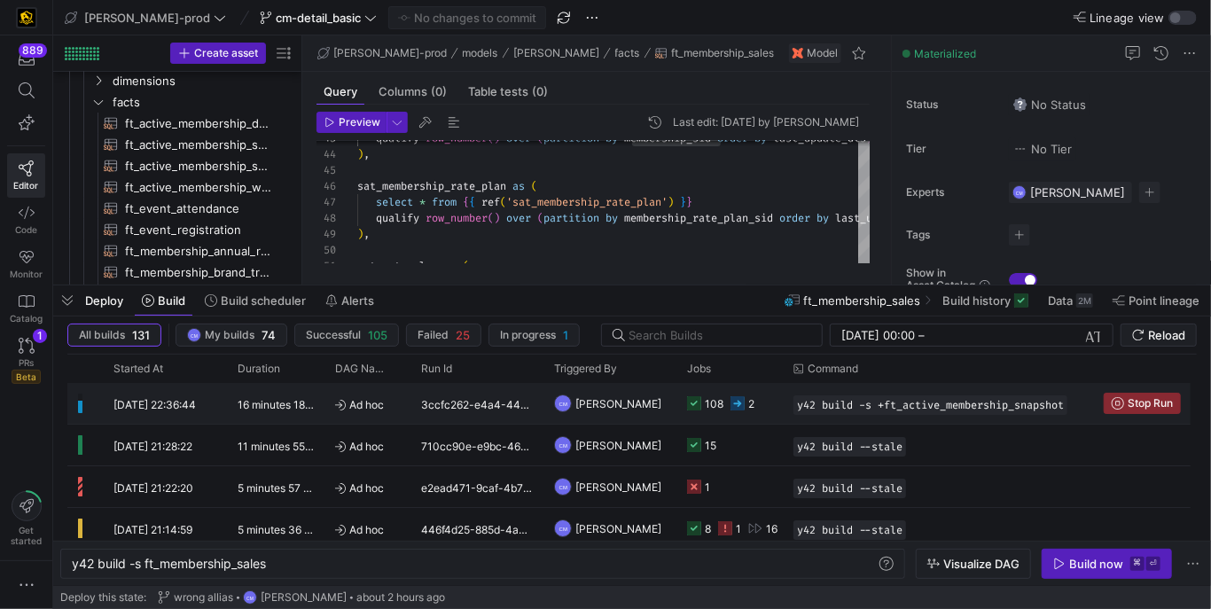
click at [779, 403] on div "108 2" at bounding box center [729, 403] width 106 height 41
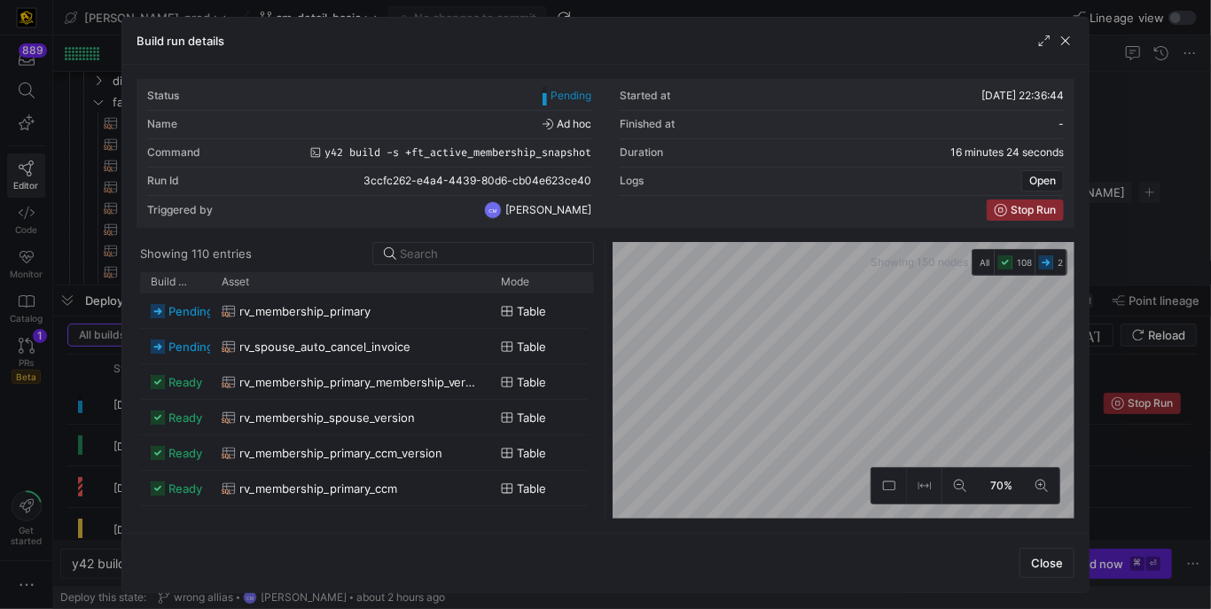
drag, startPoint x: 246, startPoint y: 283, endPoint x: 487, endPoint y: 268, distance: 241.6
click at [487, 268] on y42-list-view "Showing 110 entries Drag here to set row groups Drag here to set column labels …" at bounding box center [368, 380] width 462 height 277
click at [1069, 37] on span "button" at bounding box center [1066, 41] width 18 height 18
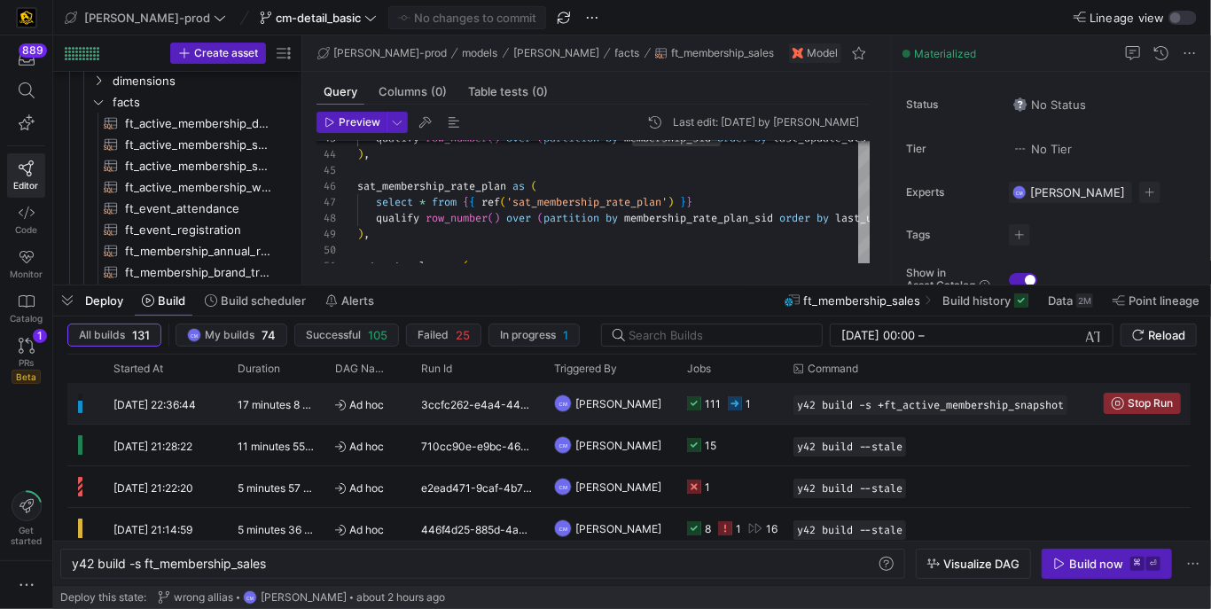
click at [774, 410] on div "111 1" at bounding box center [729, 403] width 106 height 41
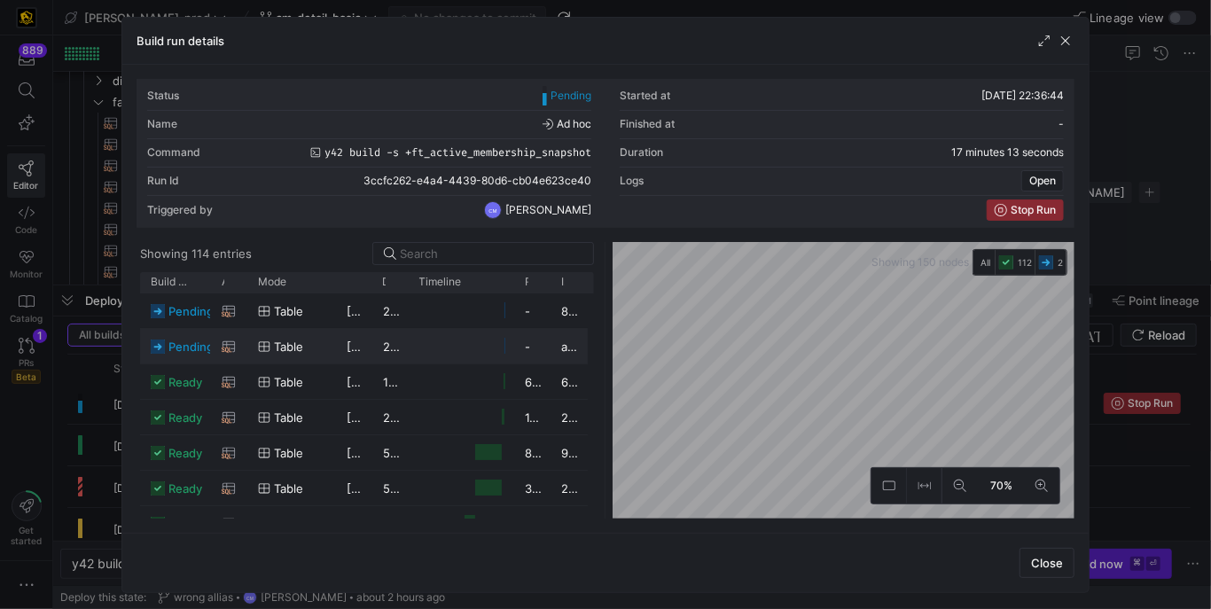
click at [463, 355] on y42-job-duration-timeline-cell-renderer "Press SPACE to select this row." at bounding box center [461, 346] width 85 height 33
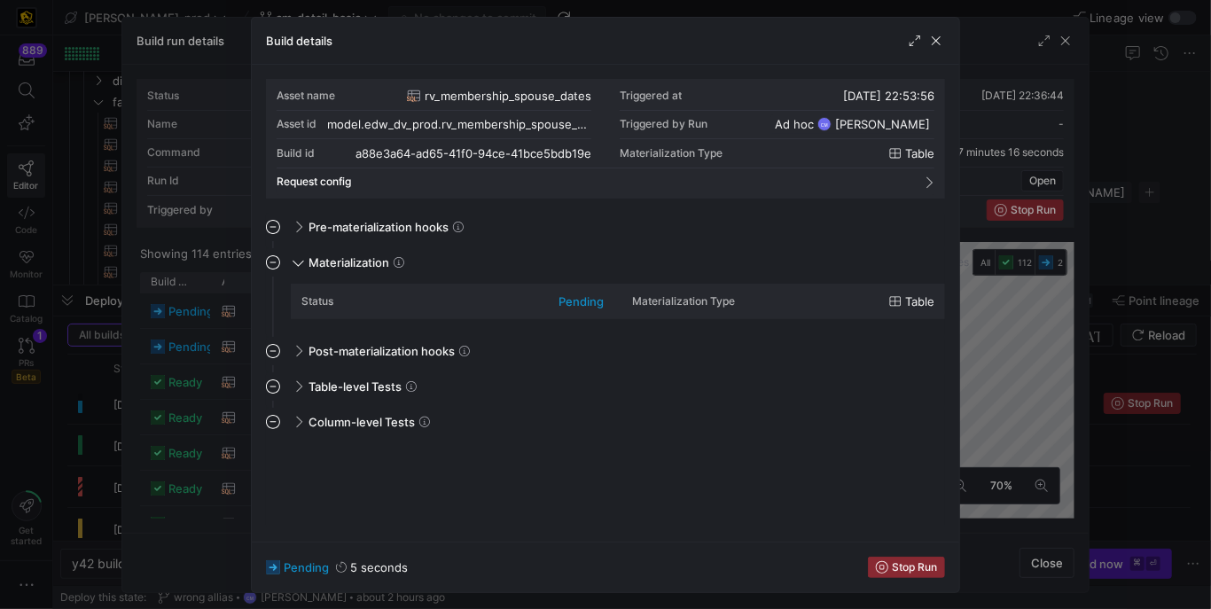
click at [225, 396] on div at bounding box center [605, 304] width 1211 height 609
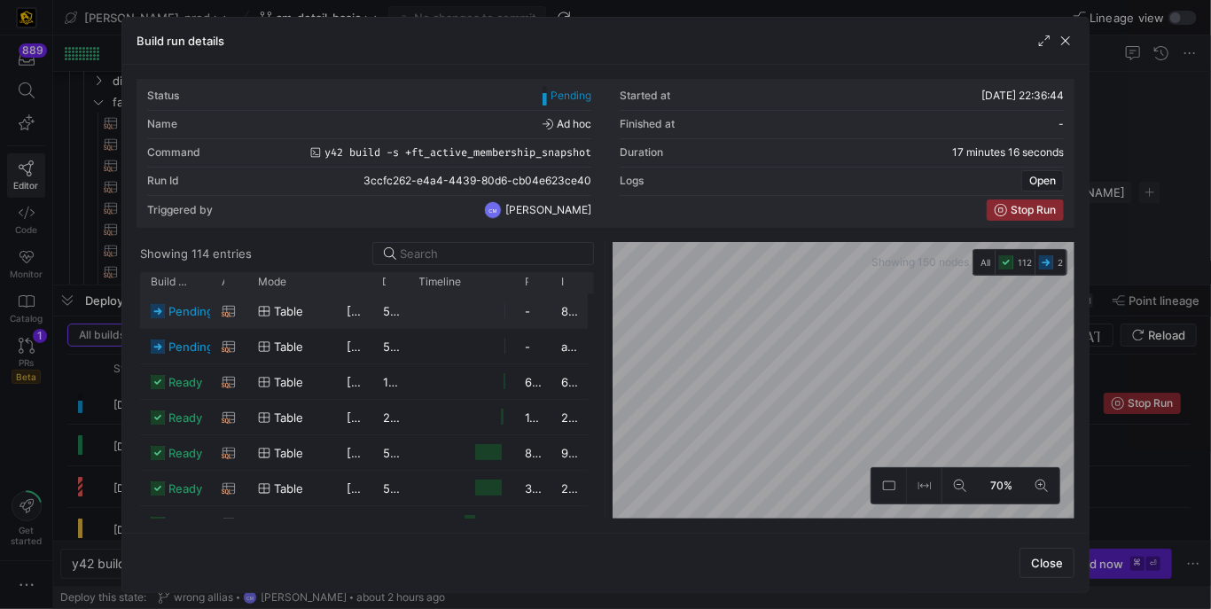
click at [332, 313] on div "table" at bounding box center [291, 310] width 89 height 35
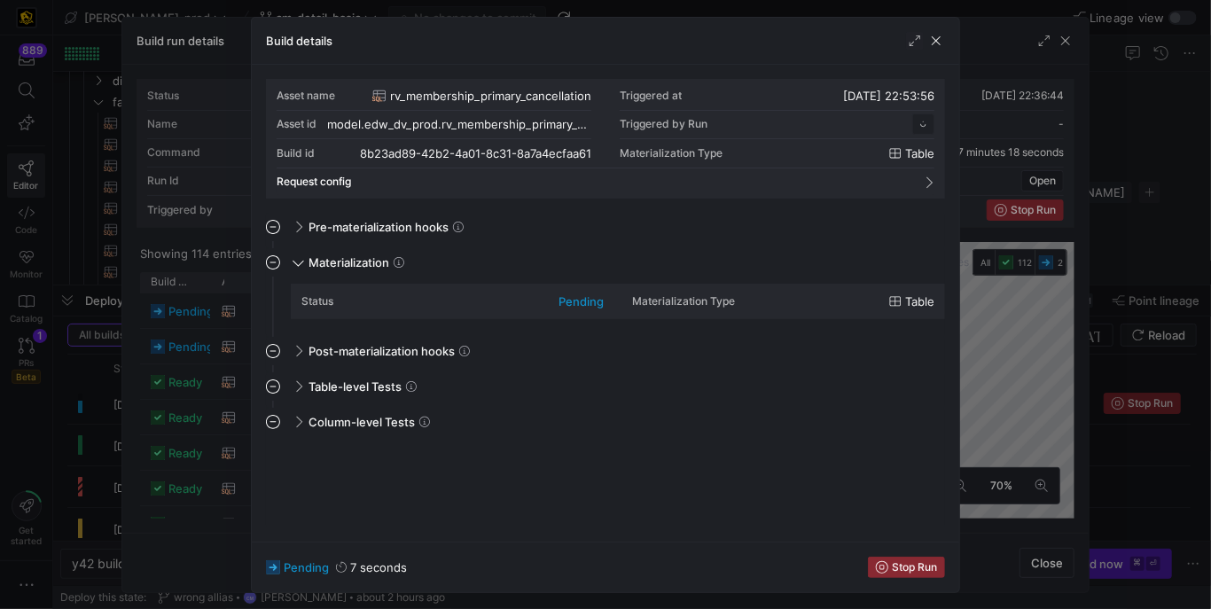
click at [223, 382] on div at bounding box center [605, 304] width 1211 height 609
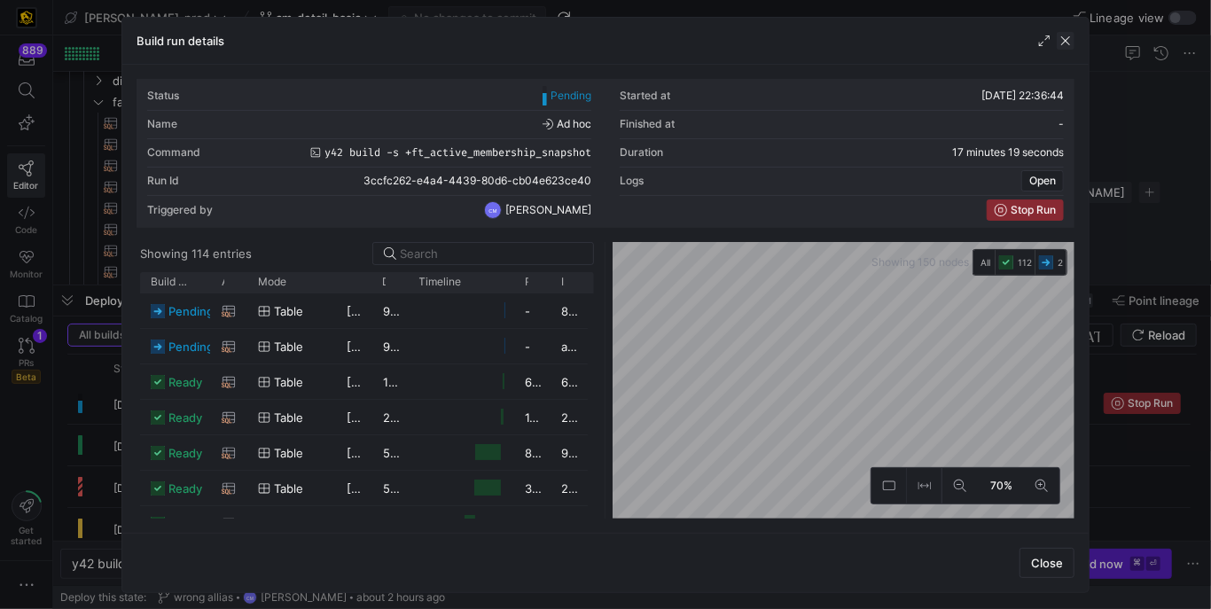
click at [1067, 35] on span "button" at bounding box center [1066, 41] width 18 height 18
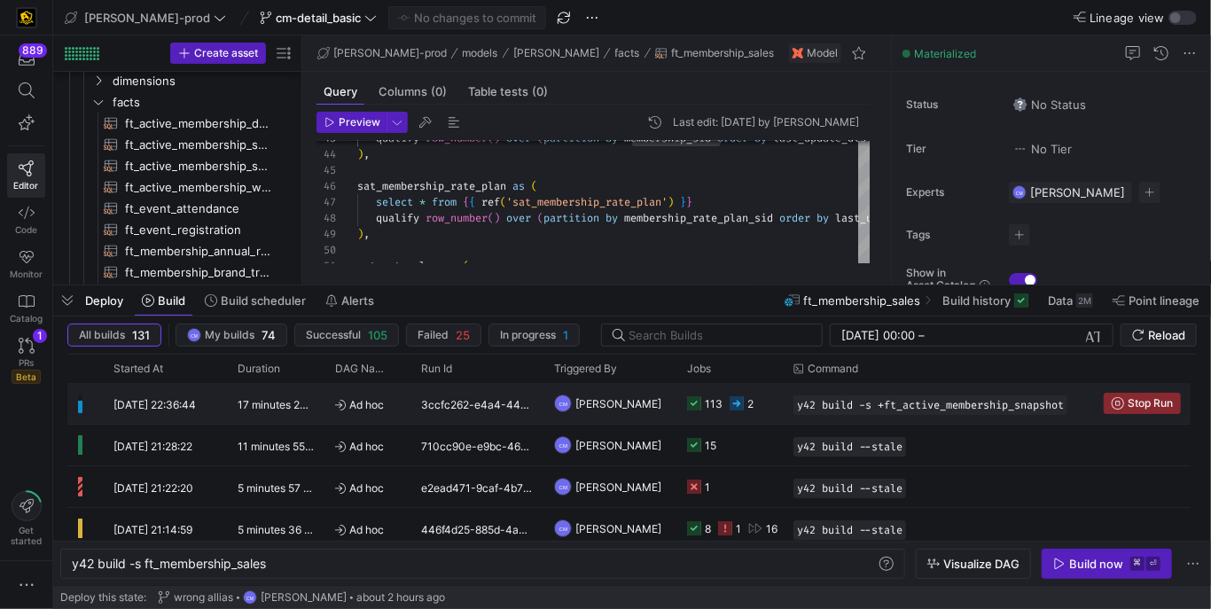
click at [769, 410] on y42-job-status-cell-renderer "113 2" at bounding box center [729, 403] width 85 height 39
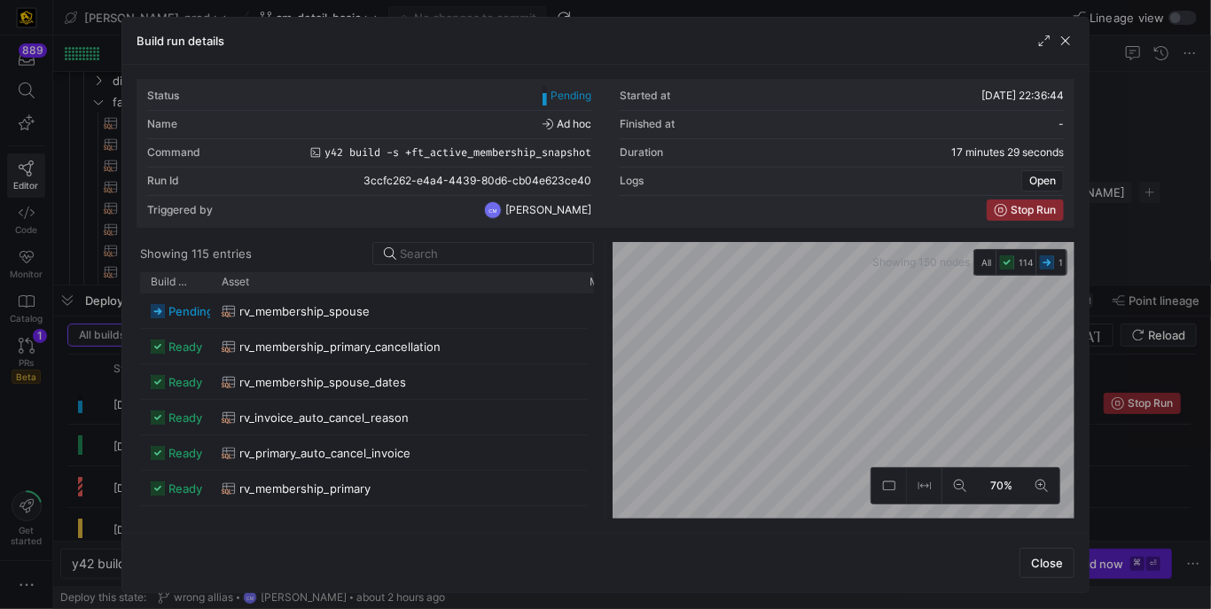
drag, startPoint x: 246, startPoint y: 283, endPoint x: 576, endPoint y: 308, distance: 330.7
click at [577, 308] on div "Build status Asset Mode 1" at bounding box center [367, 395] width 455 height 246
drag, startPoint x: 243, startPoint y: 283, endPoint x: 527, endPoint y: 300, distance: 285.1
click at [527, 300] on div "Build status Asset Mode 1" at bounding box center [367, 395] width 455 height 246
drag, startPoint x: 245, startPoint y: 281, endPoint x: 568, endPoint y: 309, distance: 324.8
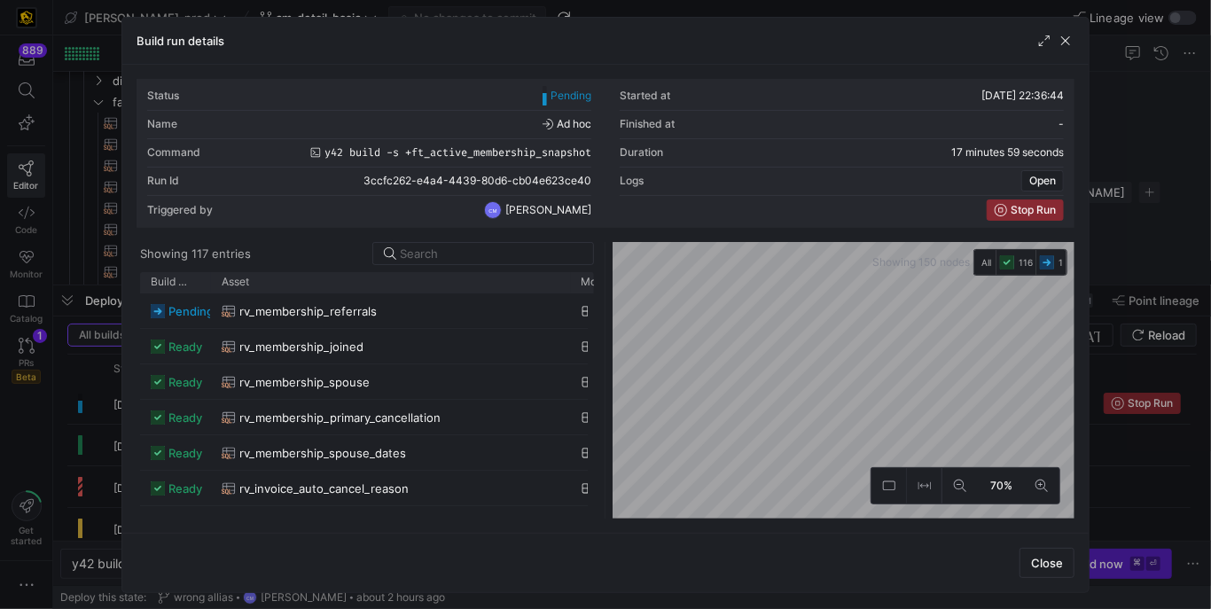
click at [568, 309] on div "Build status Asset Mode 1" at bounding box center [367, 395] width 455 height 246
drag, startPoint x: 246, startPoint y: 279, endPoint x: 535, endPoint y: 274, distance: 289.9
click at [535, 274] on div at bounding box center [537, 282] width 7 height 20
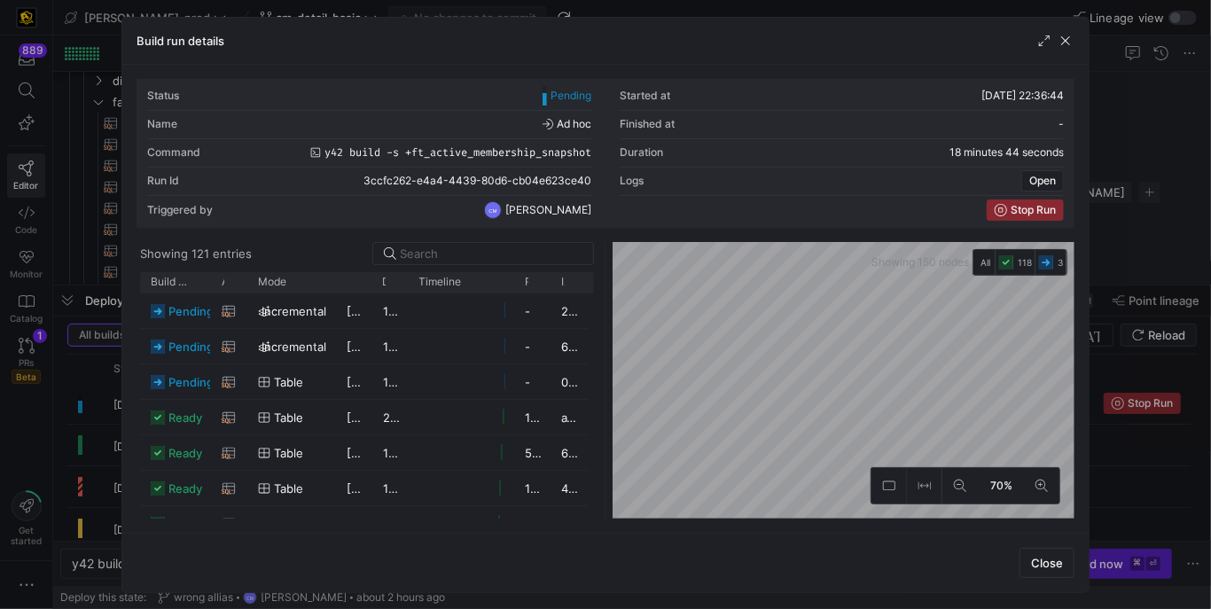
click at [402, 343] on y42-duration "10 seconds" at bounding box center [414, 347] width 63 height 14
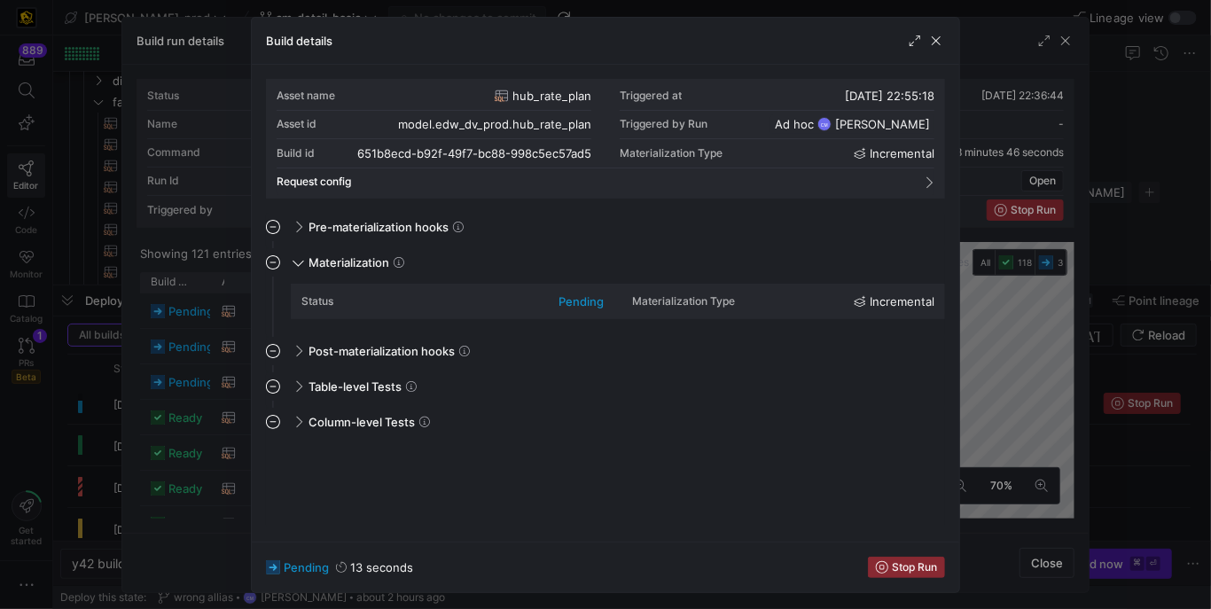
click at [217, 376] on div at bounding box center [605, 304] width 1211 height 609
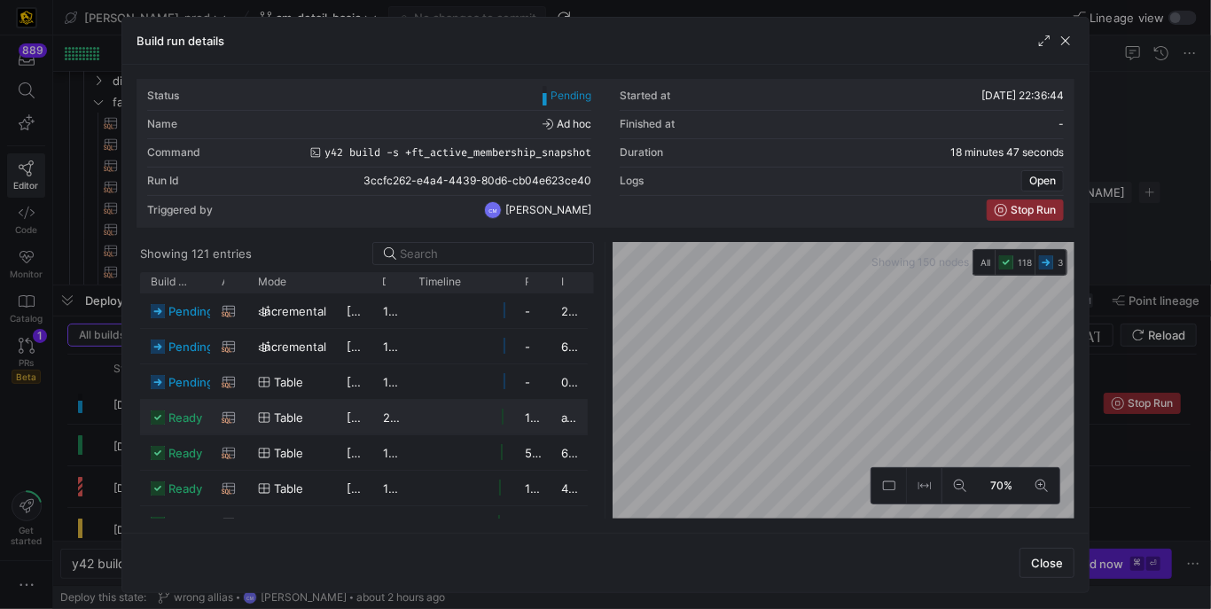
click at [319, 421] on div "table" at bounding box center [291, 418] width 67 height 35
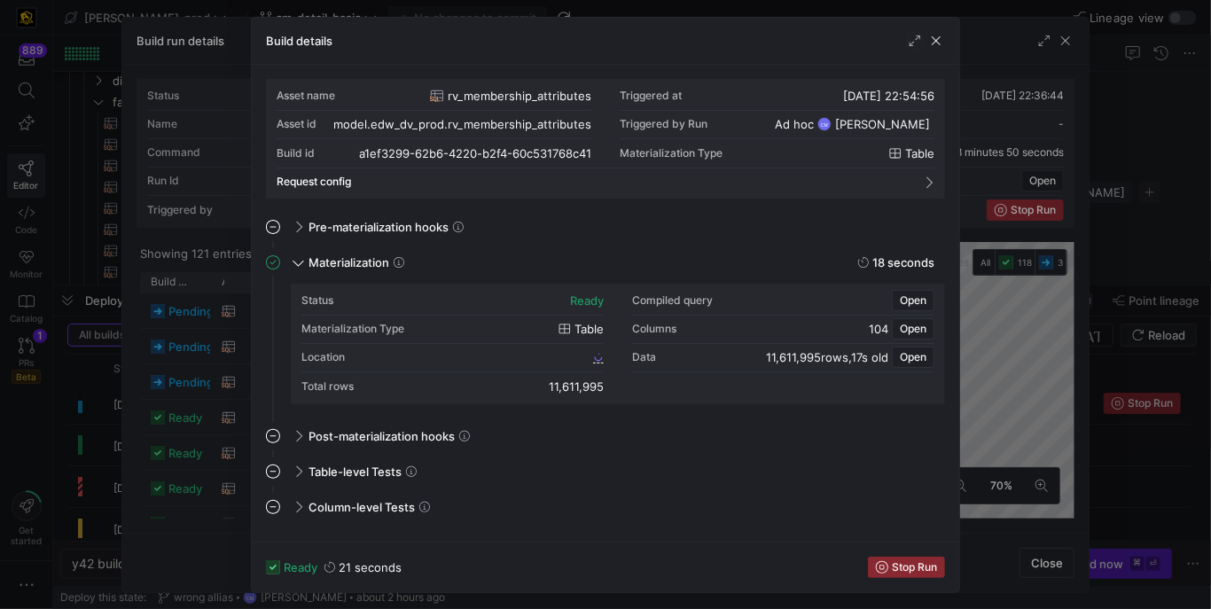
click at [119, 356] on div at bounding box center [605, 304] width 1211 height 609
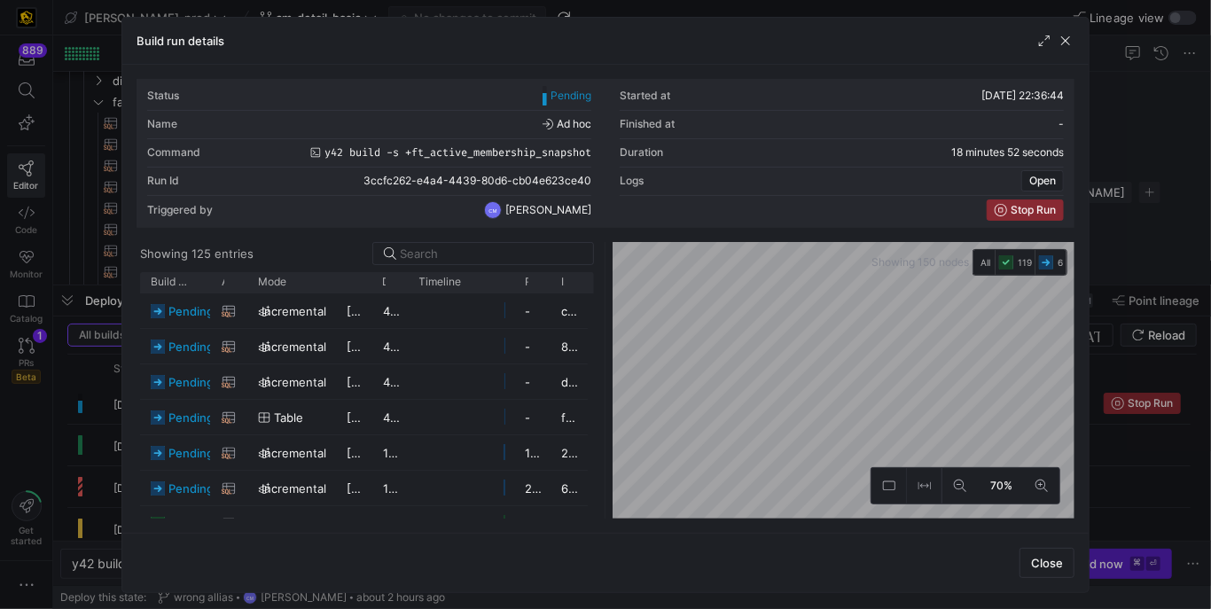
click at [477, 269] on y42-list-view "Showing 125 entries Drag here to set row groups Drag here to set column labels …" at bounding box center [368, 380] width 462 height 277
click at [477, 262] on div at bounding box center [491, 253] width 183 height 21
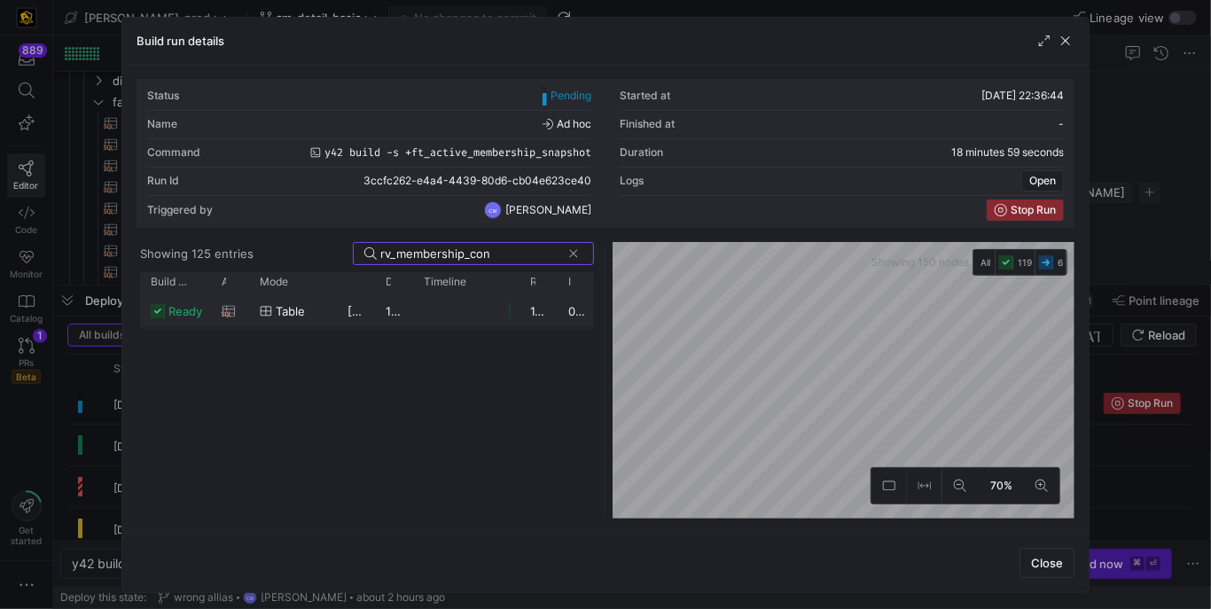
type input "rv_membership_con"
click at [435, 308] on y42-job-duration-timeline-cell-renderer at bounding box center [467, 310] width 85 height 33
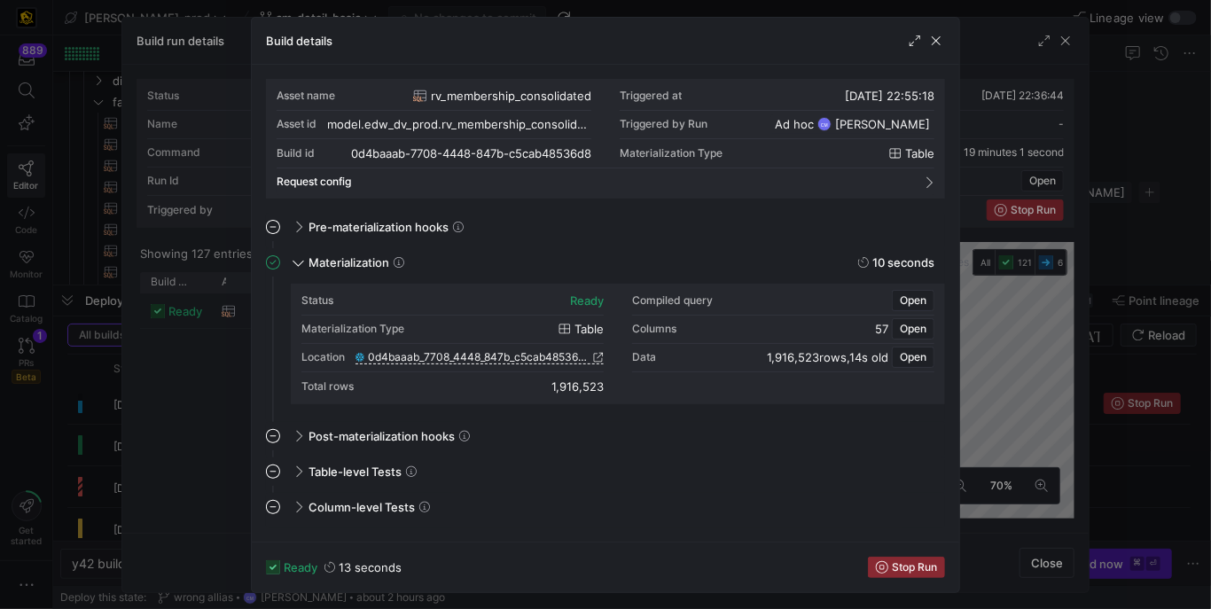
click at [457, 351] on div "Location 0d4baaab_7708_4448_847b_c5cab48536d8" at bounding box center [452, 358] width 302 height 28
click at [456, 359] on span "0d4baaab_7708_4448_847b_c5cab48536d8" at bounding box center [479, 357] width 222 height 12
click at [106, 231] on div at bounding box center [605, 304] width 1211 height 609
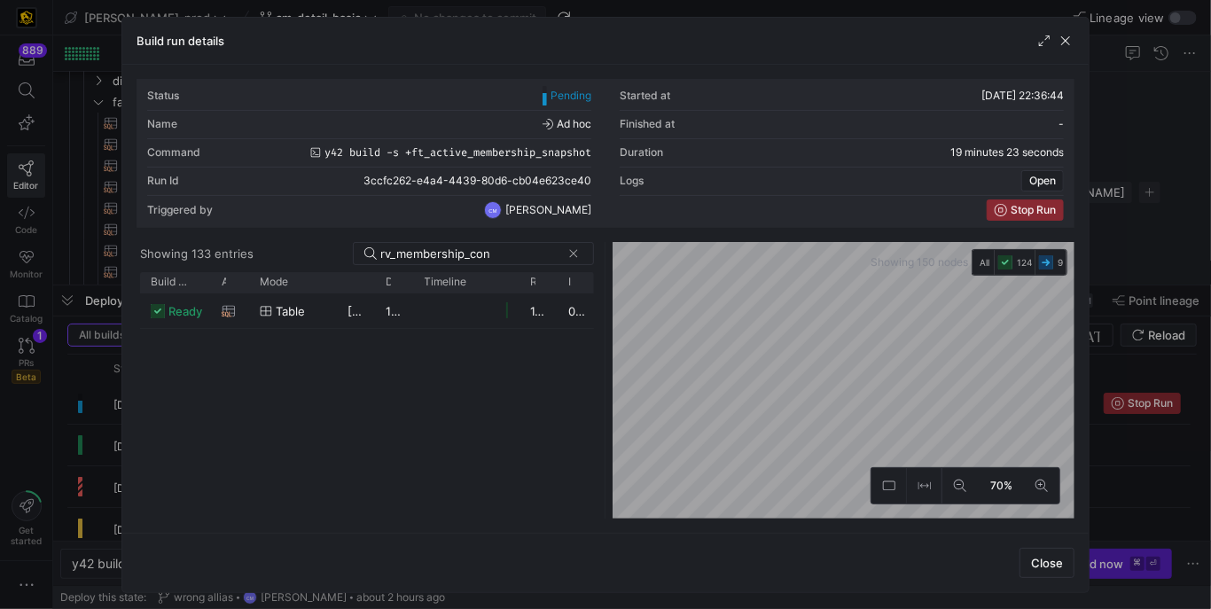
click at [88, 230] on div at bounding box center [605, 304] width 1211 height 609
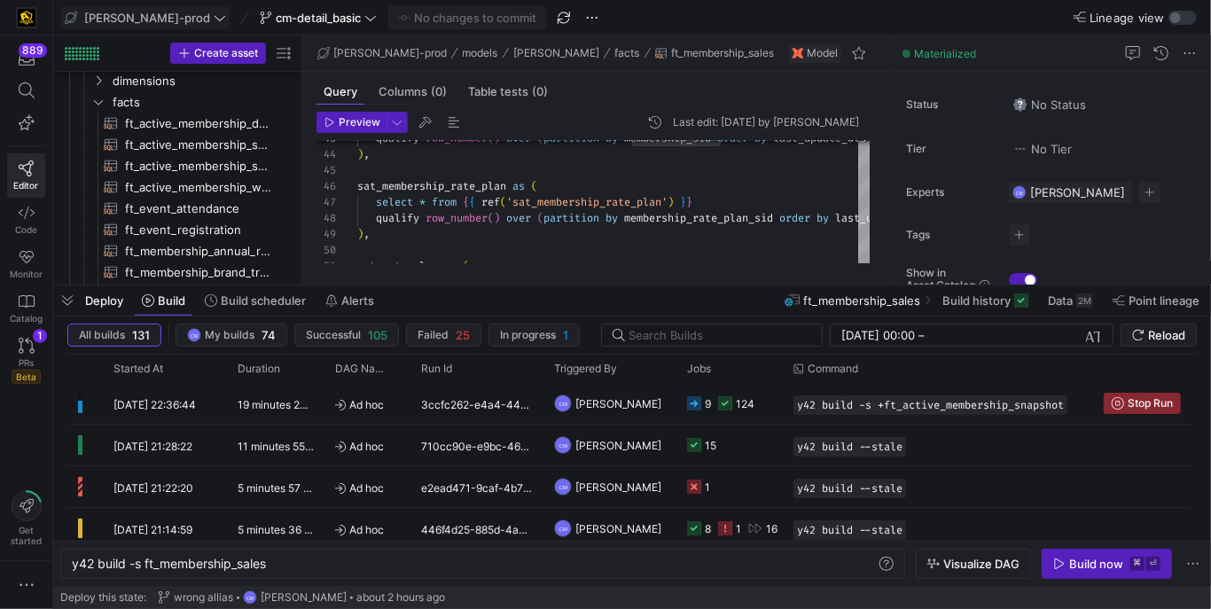
click at [152, 13] on span "[PERSON_NAME]-prod" at bounding box center [147, 18] width 126 height 14
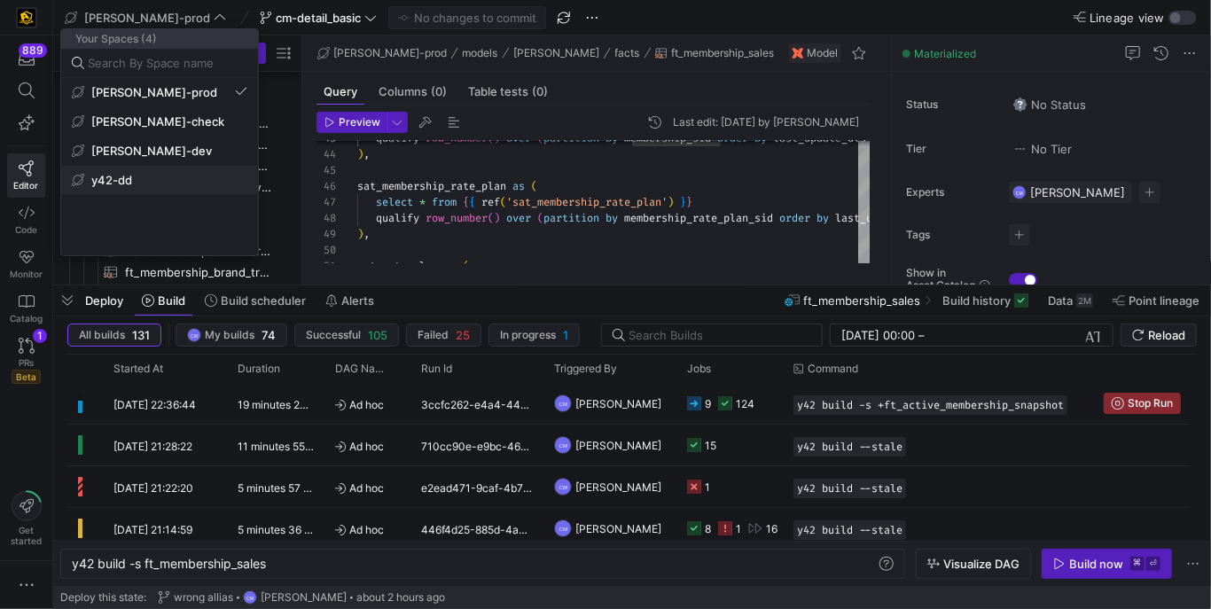
click at [144, 171] on button "y42-dd" at bounding box center [159, 180] width 197 height 28
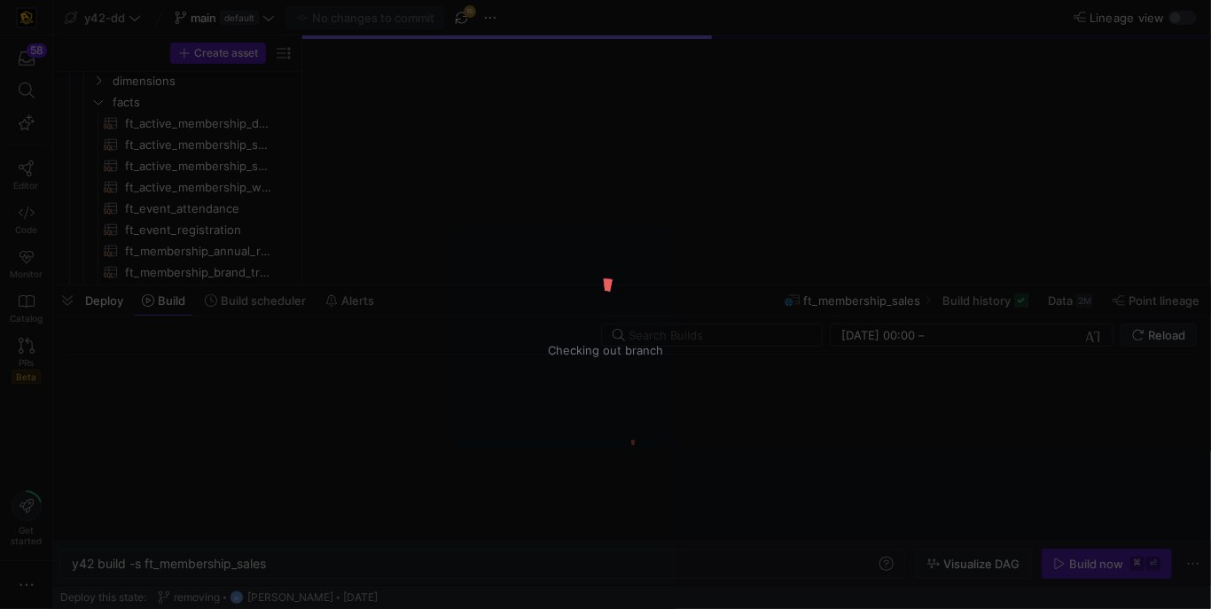
type textarea "y42 build"
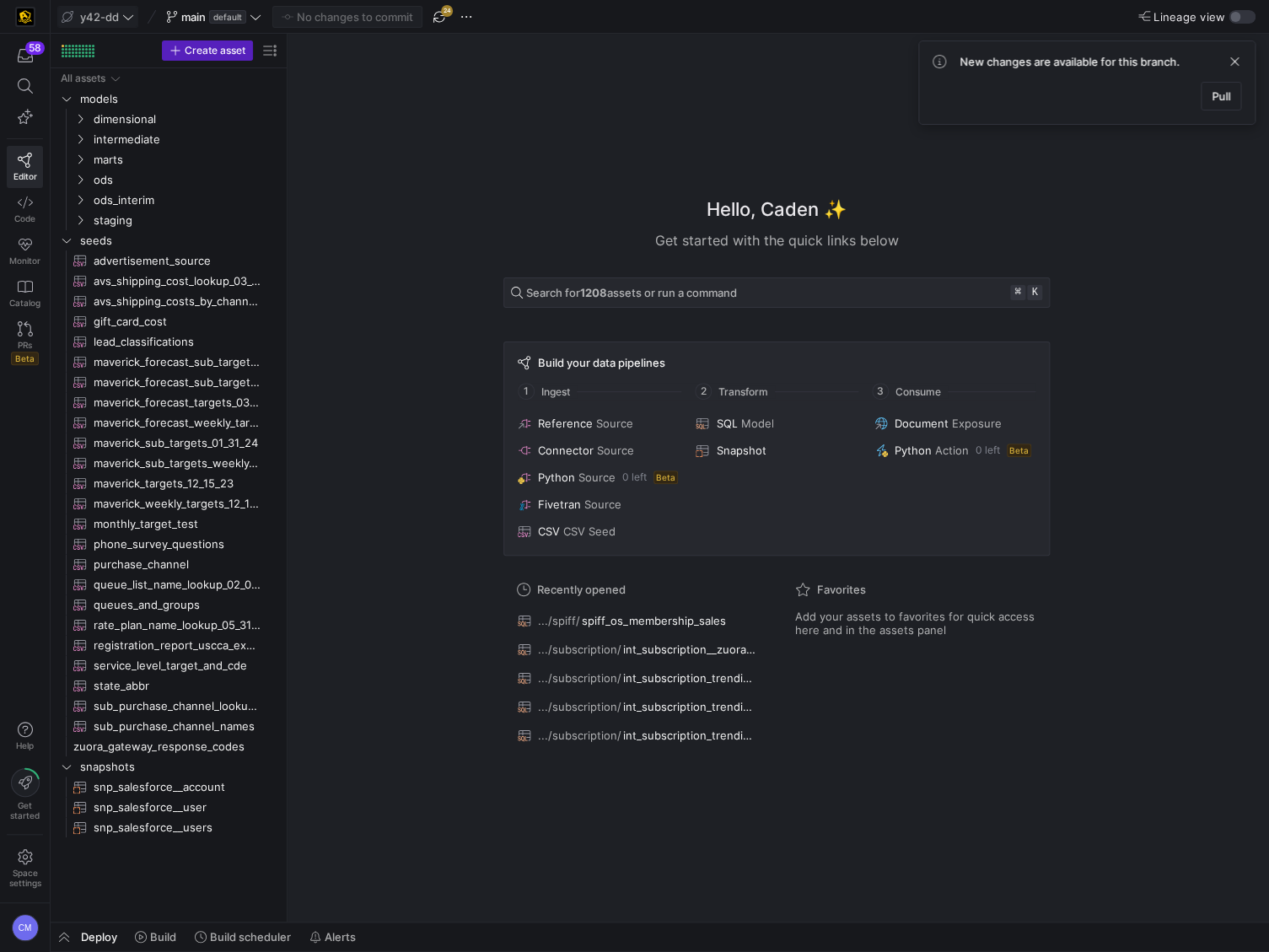
click at [92, 12] on span "y42-dd" at bounding box center [99, 17] width 39 height 13
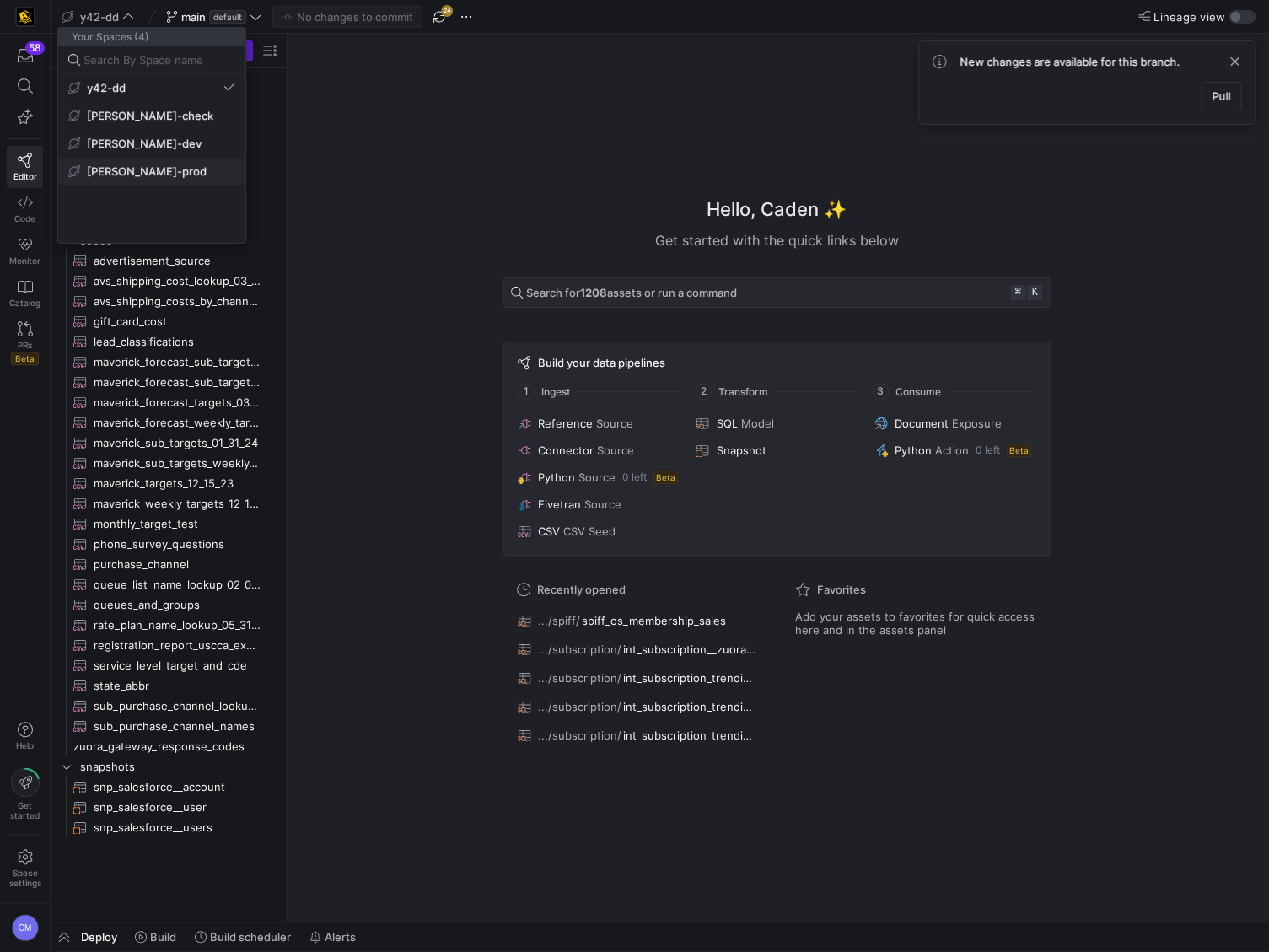
click at [172, 160] on button "[PERSON_NAME]-prod" at bounding box center [151, 171] width 187 height 27
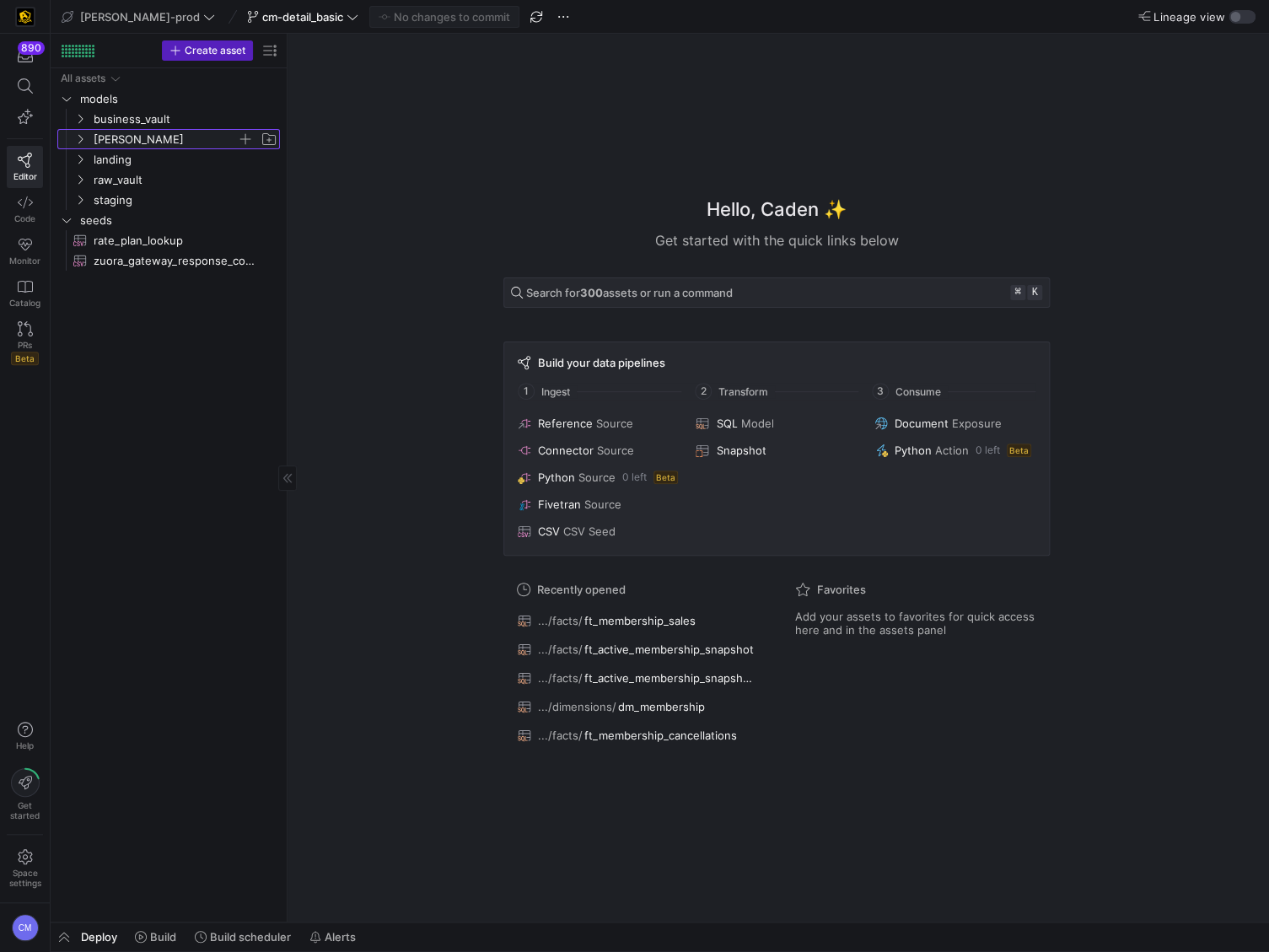
click at [106, 139] on span "[PERSON_NAME]" at bounding box center [165, 140] width 144 height 19
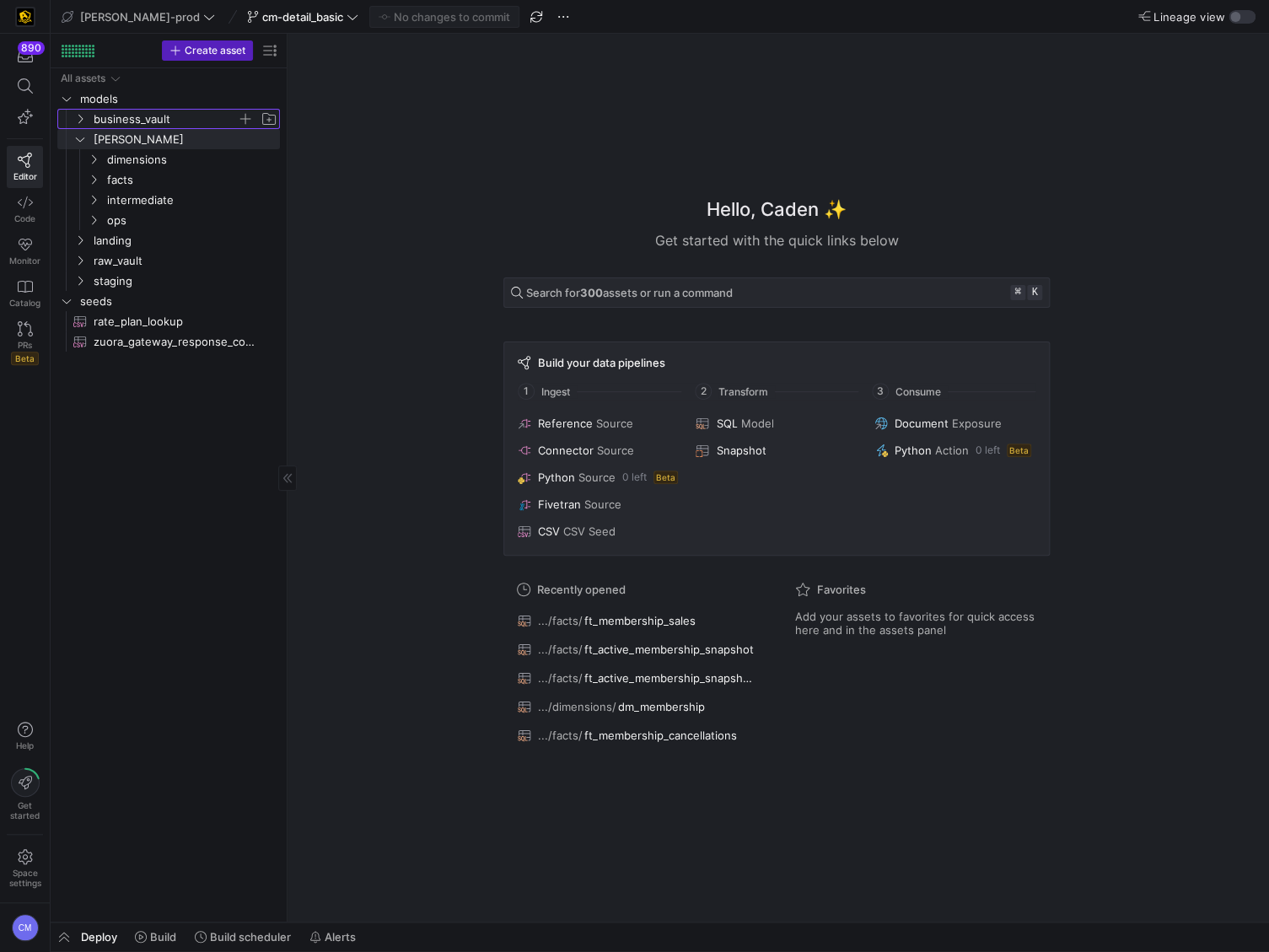
click at [115, 123] on span "business_vault" at bounding box center [165, 119] width 144 height 19
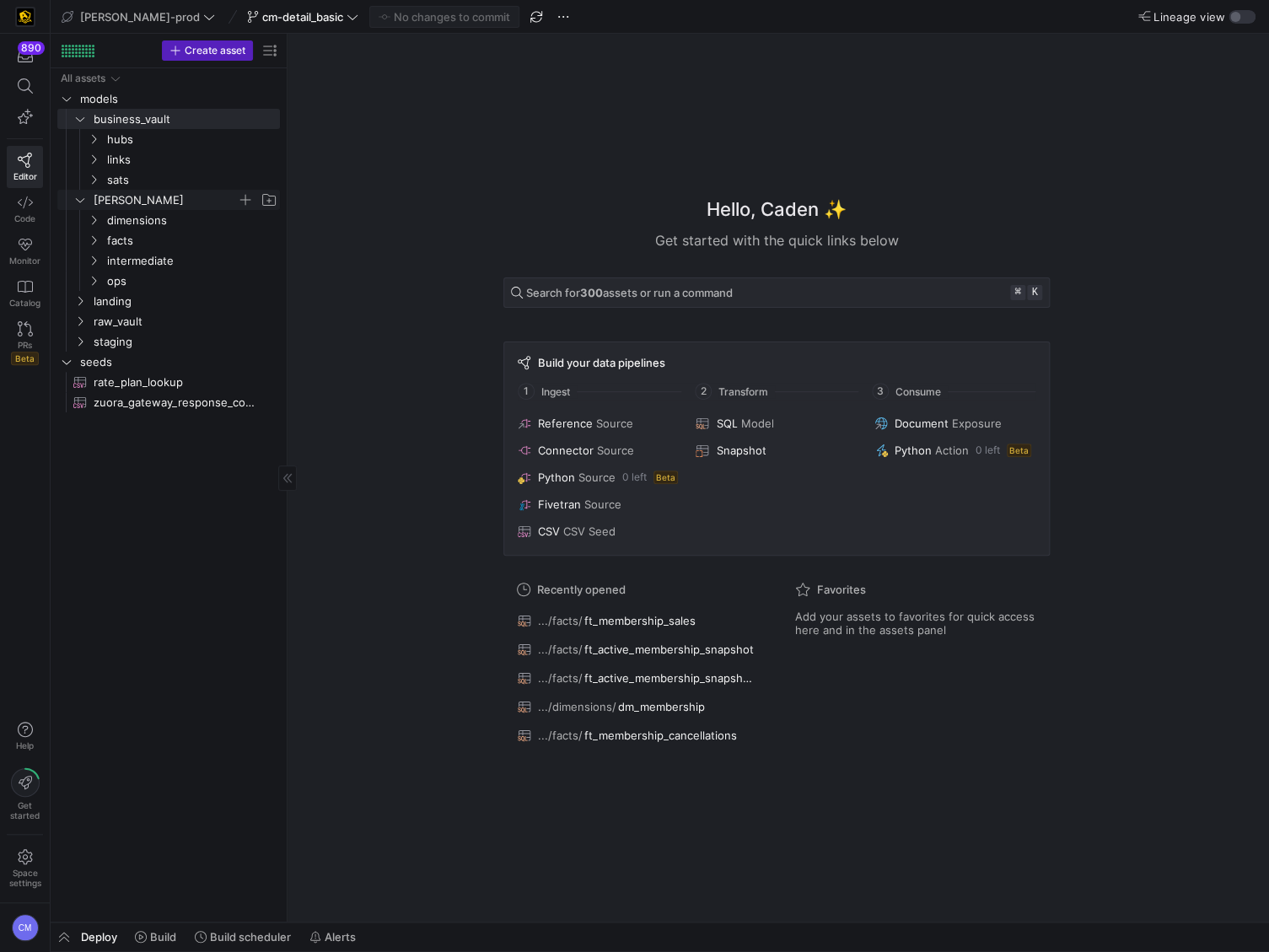
click at [127, 190] on span "[PERSON_NAME]" at bounding box center [165, 200] width 144 height 19
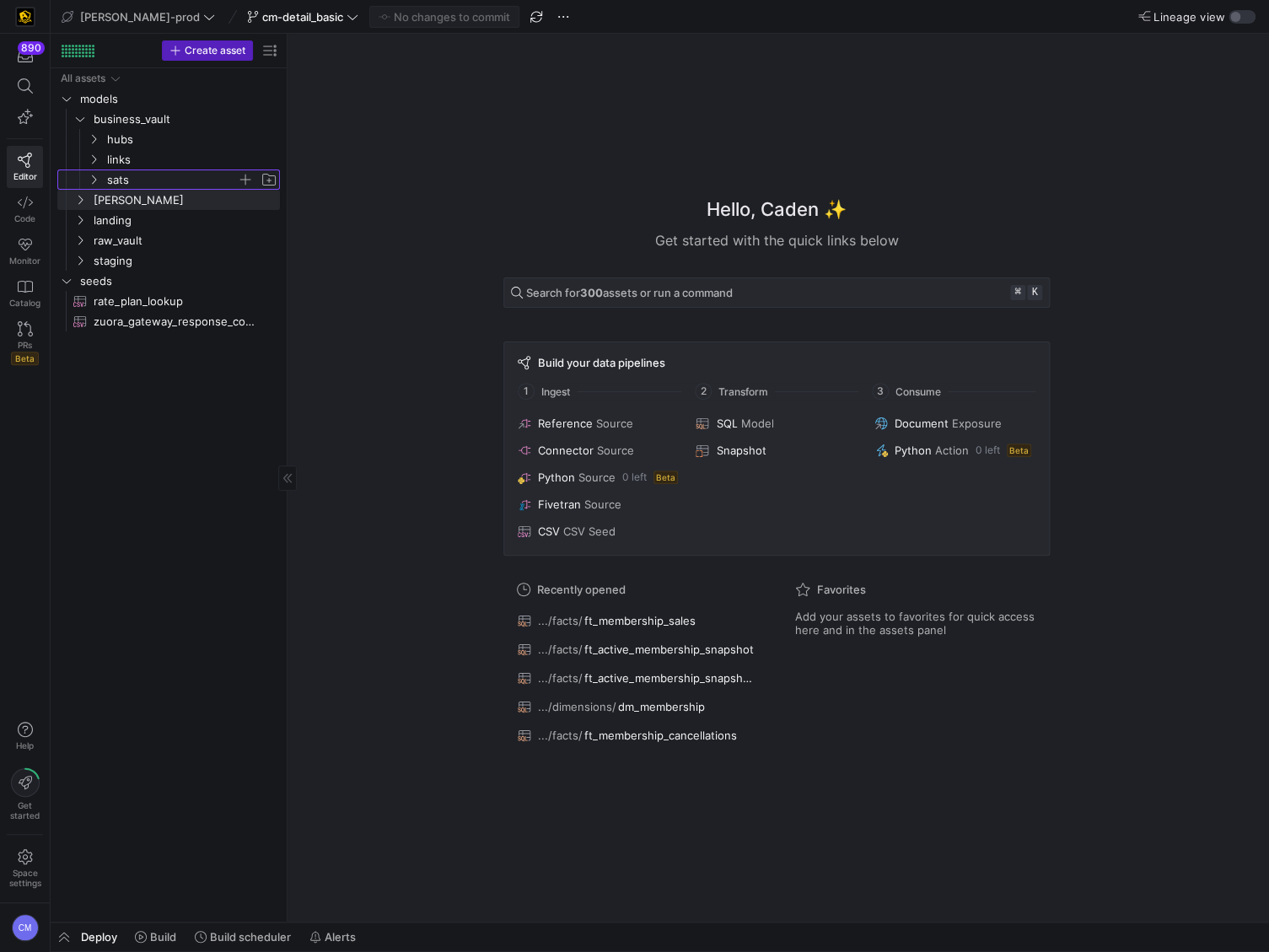
click at [132, 185] on span "sats" at bounding box center [172, 180] width 130 height 19
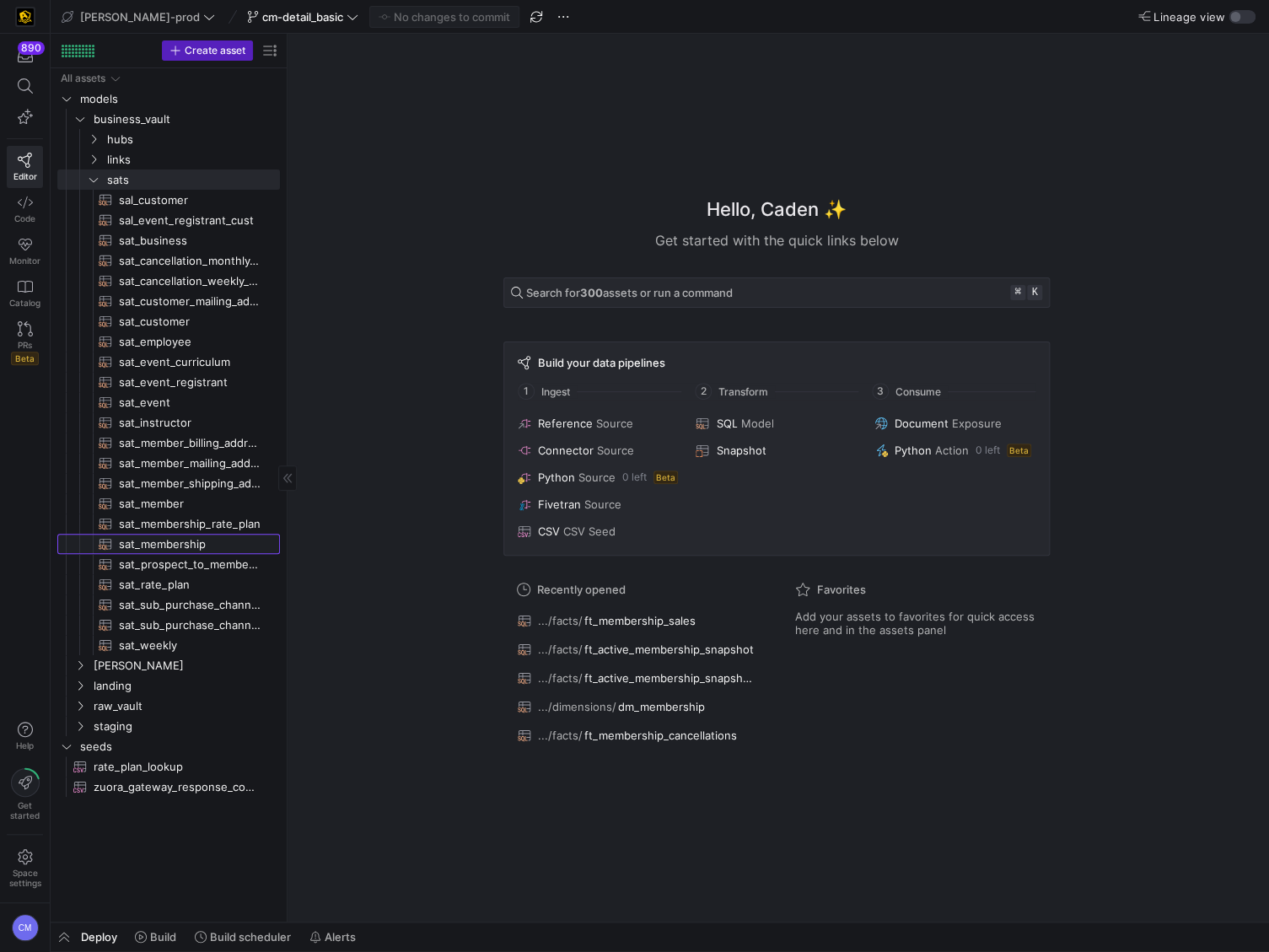
click at [196, 547] on span "sat_membership​​​​​​​​​​" at bounding box center [189, 544] width 142 height 19
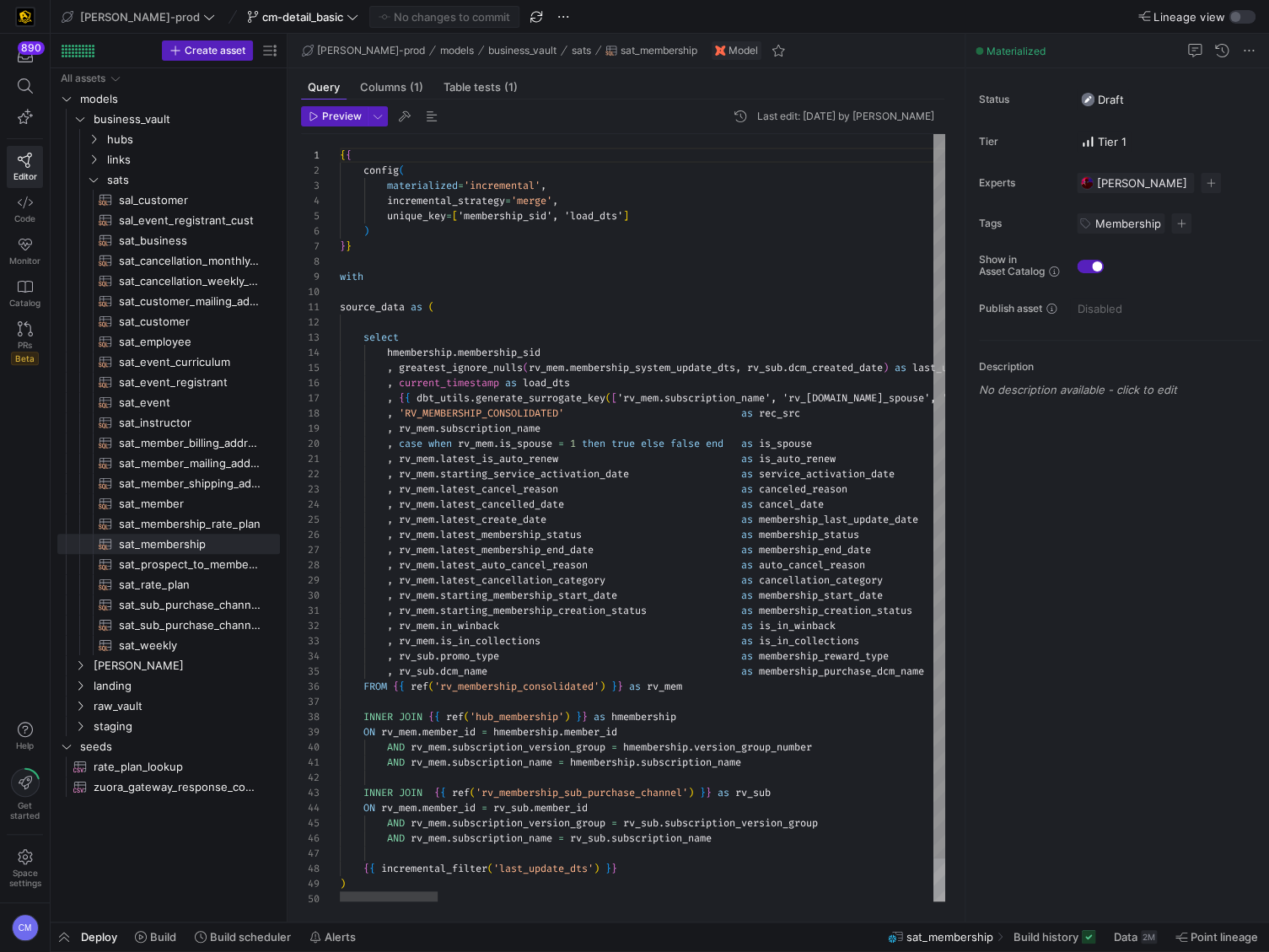
scroll to position [91, 272]
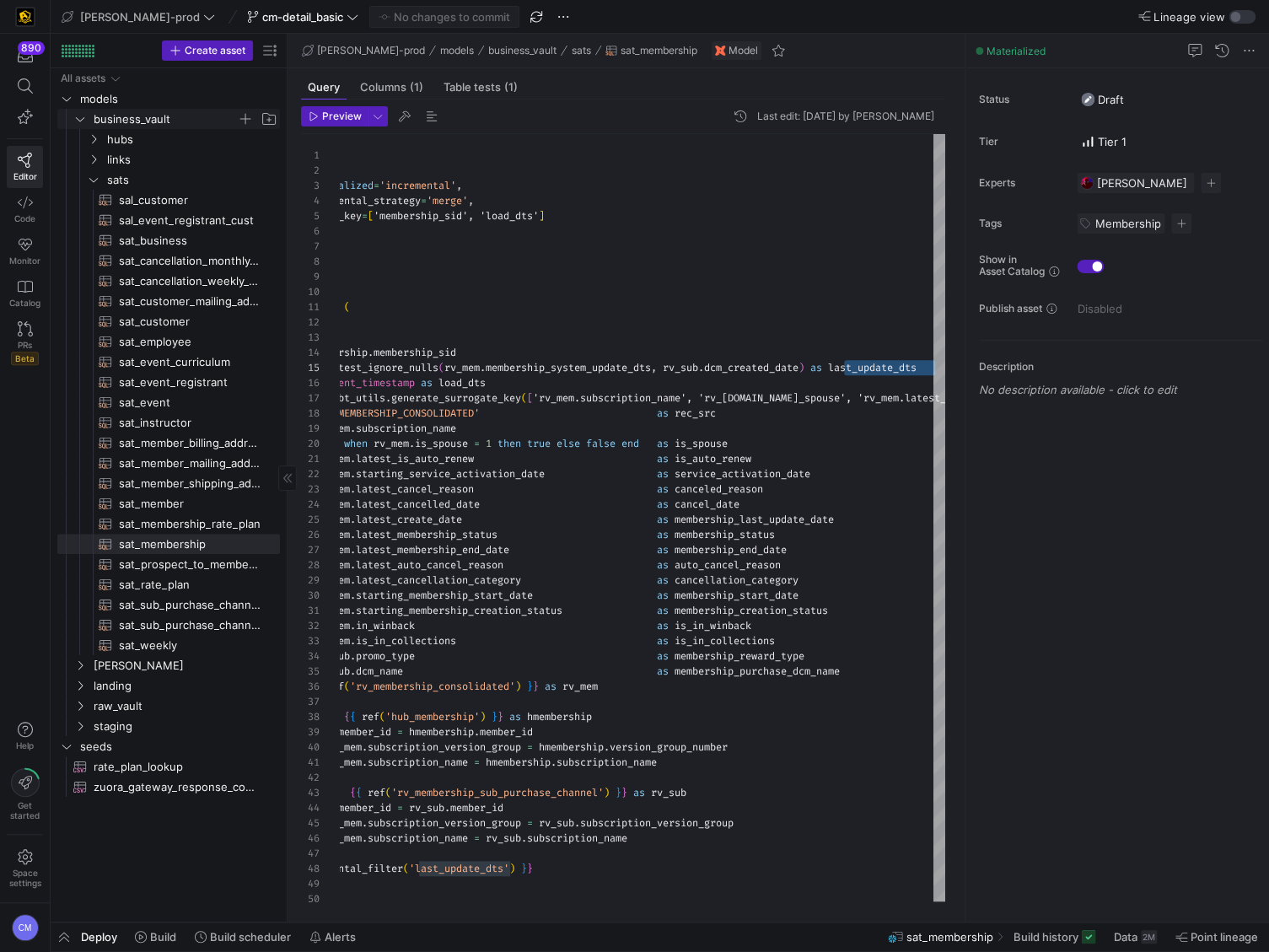
click at [155, 117] on span "business_vault" at bounding box center [165, 119] width 144 height 19
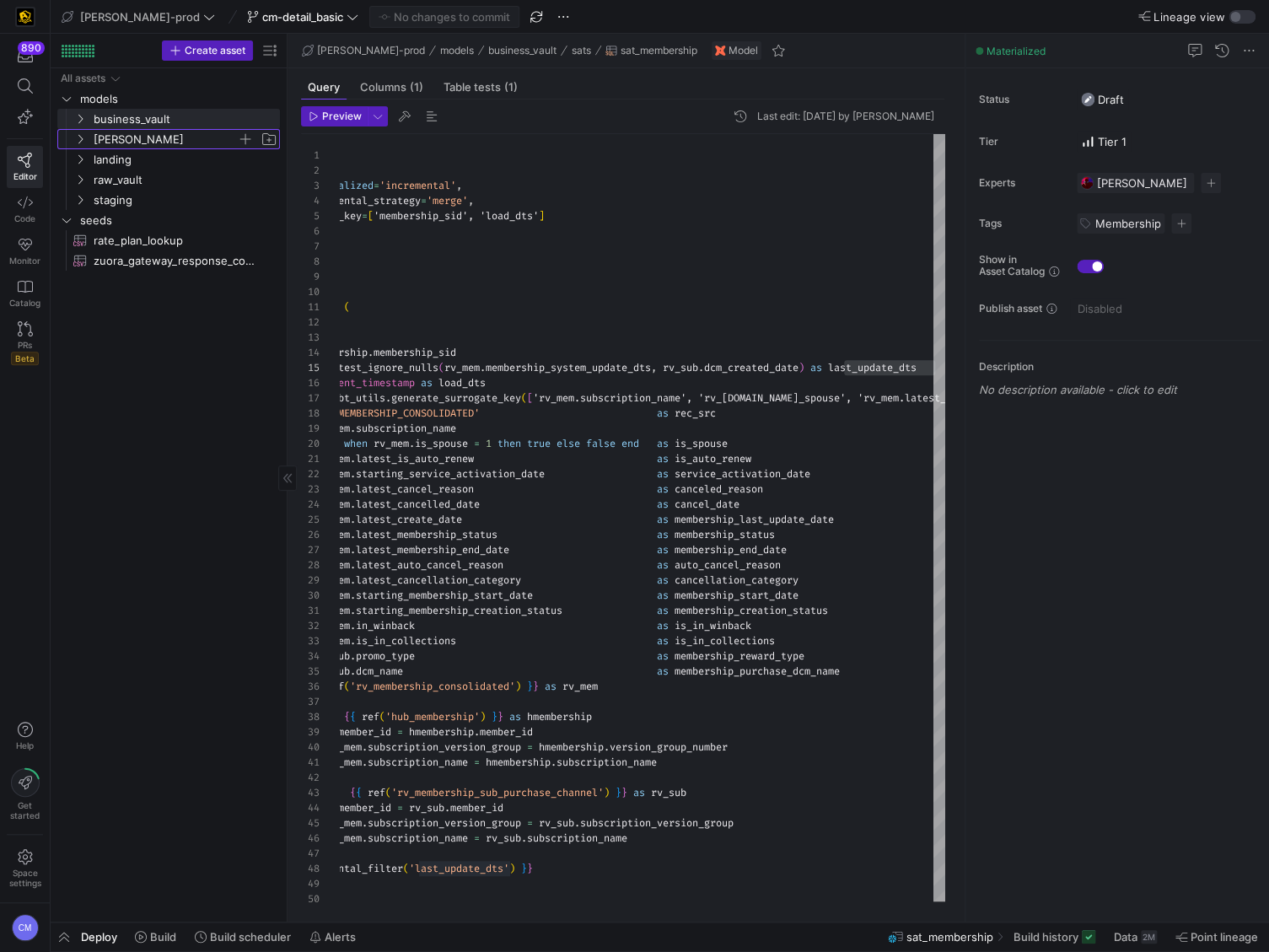
click at [153, 139] on span "[PERSON_NAME]" at bounding box center [165, 140] width 144 height 19
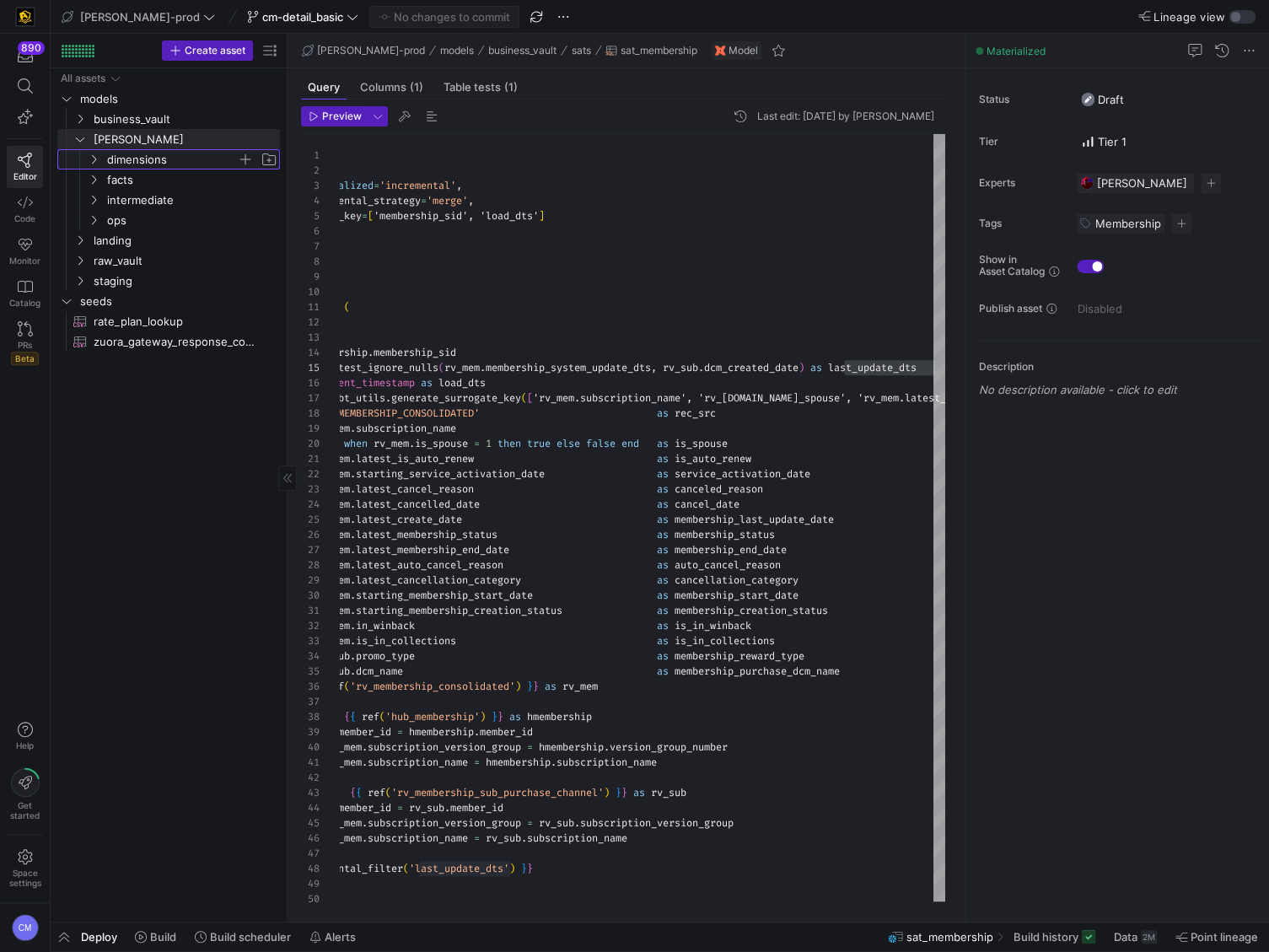
click at [162, 167] on span "dimensions" at bounding box center [172, 160] width 130 height 19
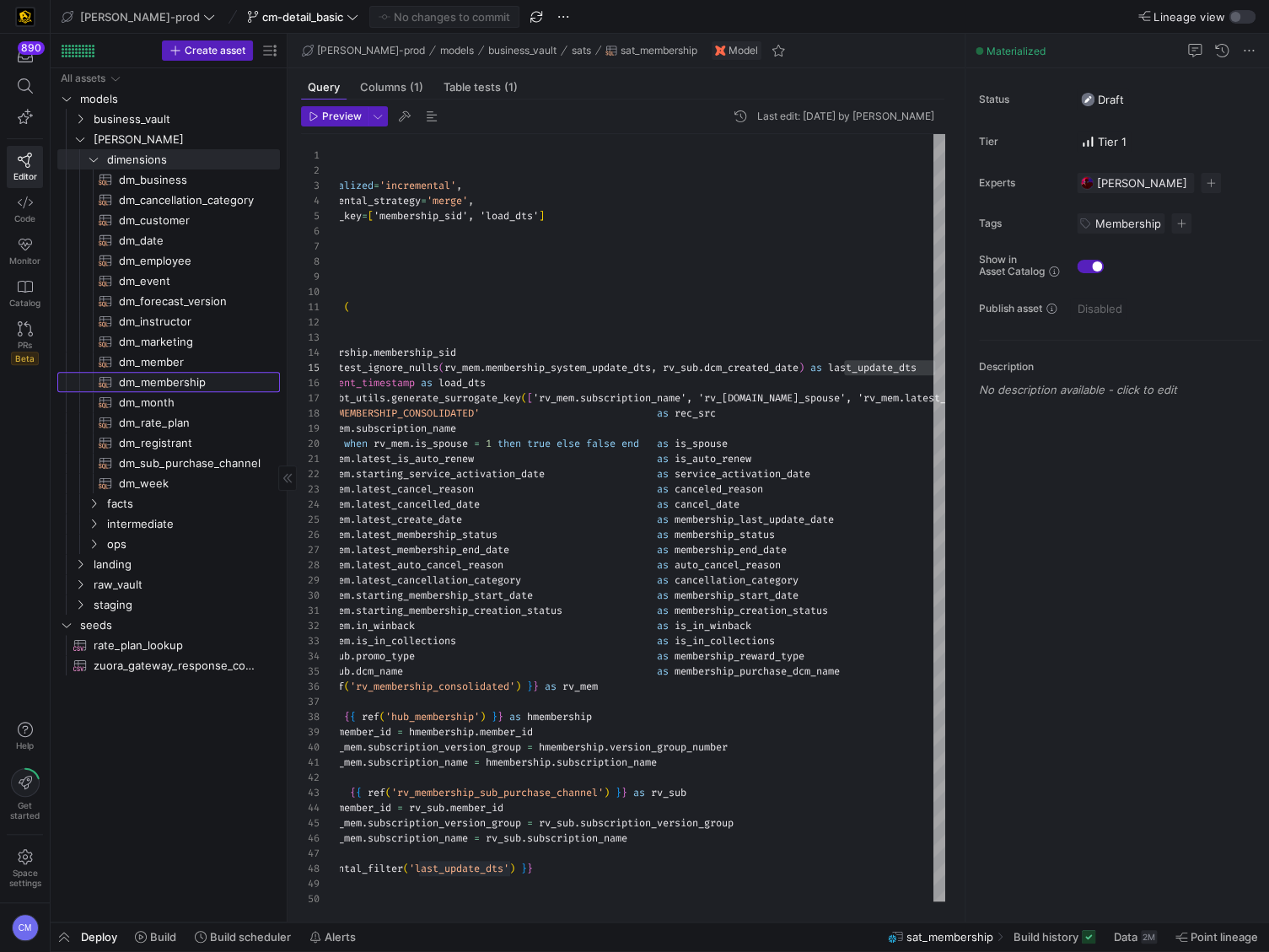
click at [205, 377] on span "dm_membership​​​​​​​​​​" at bounding box center [189, 382] width 142 height 19
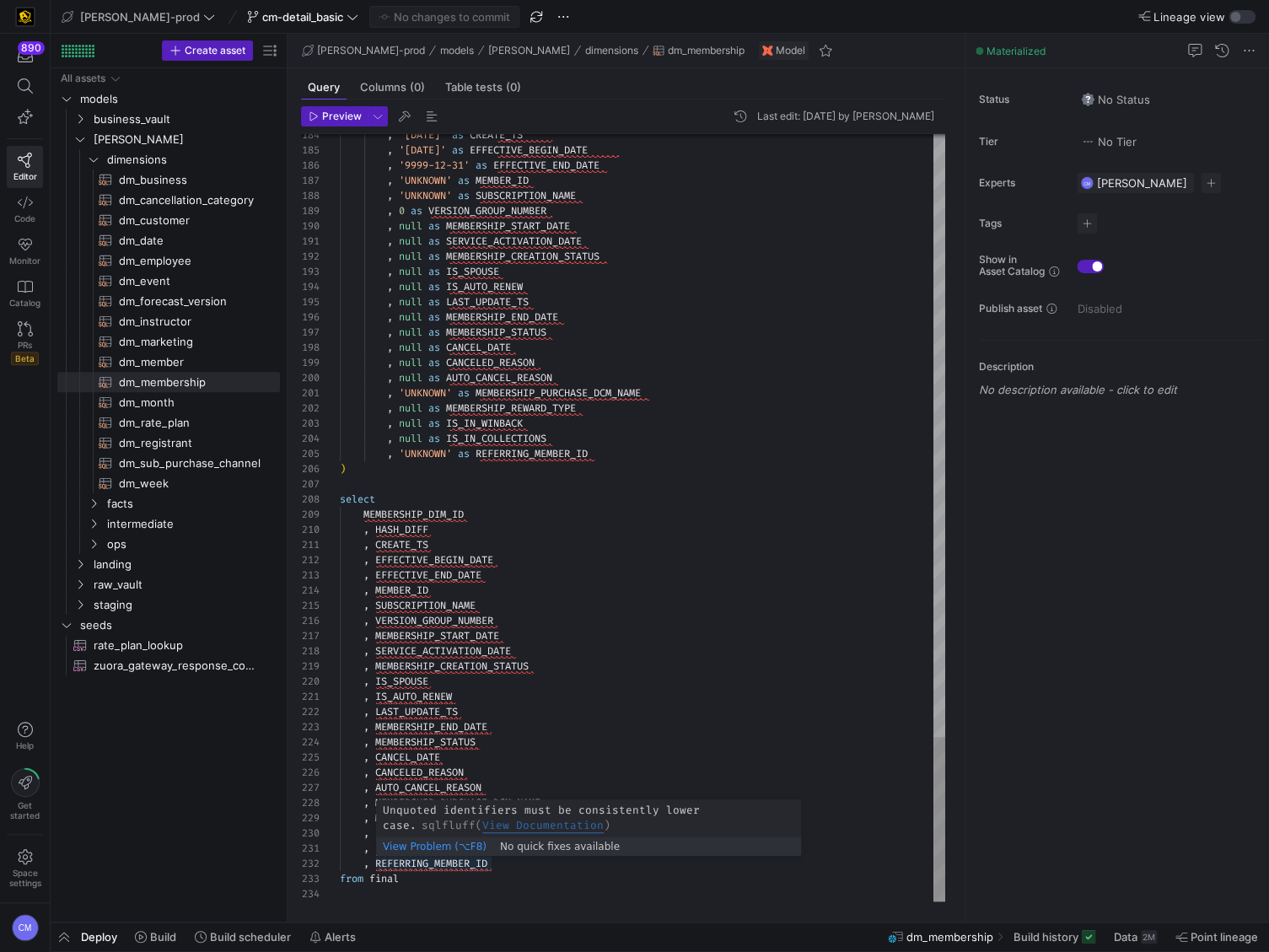
scroll to position [15, 140]
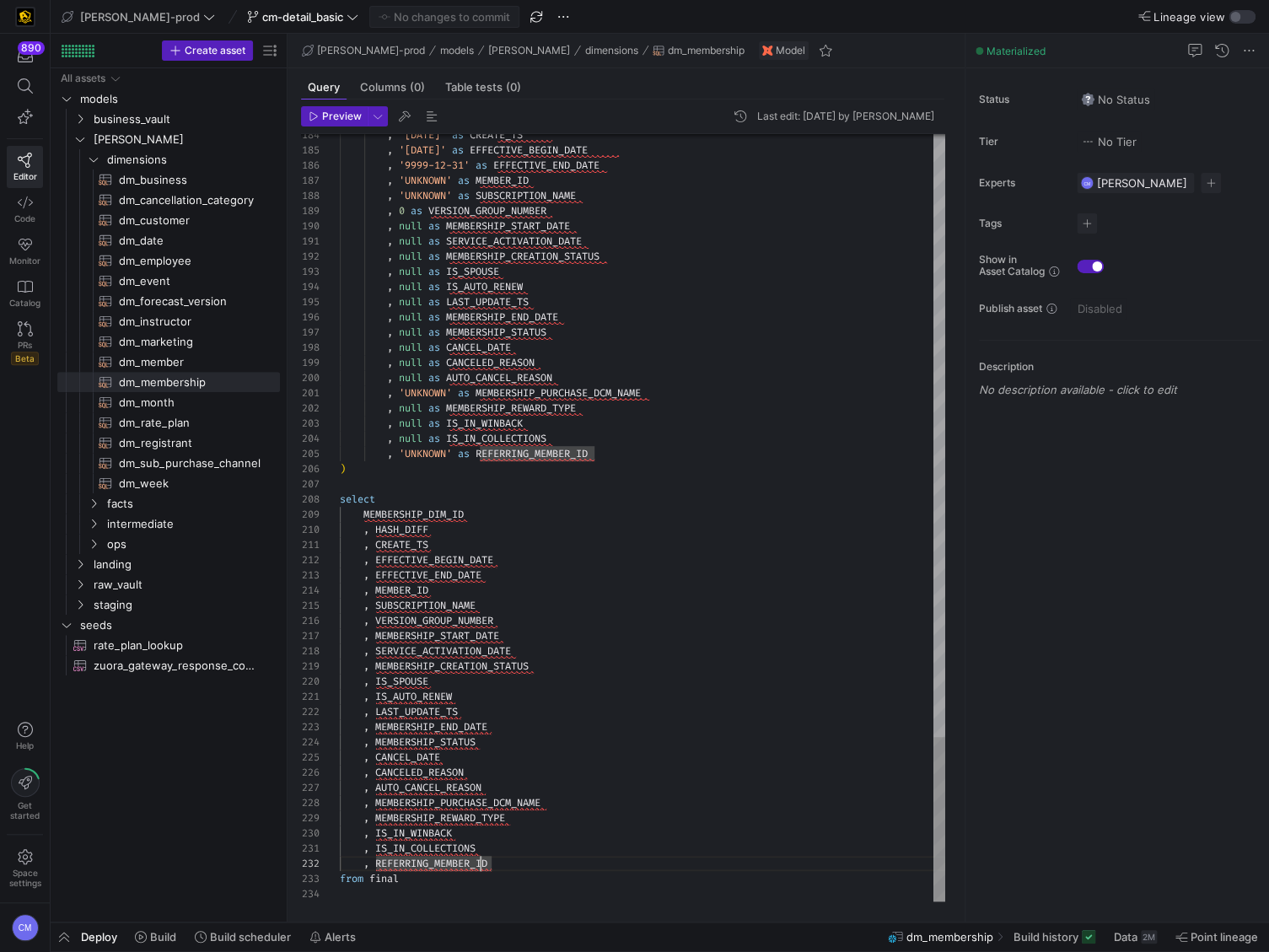
type textarea ", 'UNKNOWN' as MEMBERSHIP_PURCHASE_DCM_NAME , null as MEMBERSHIP_REWARD_TYPE , …"
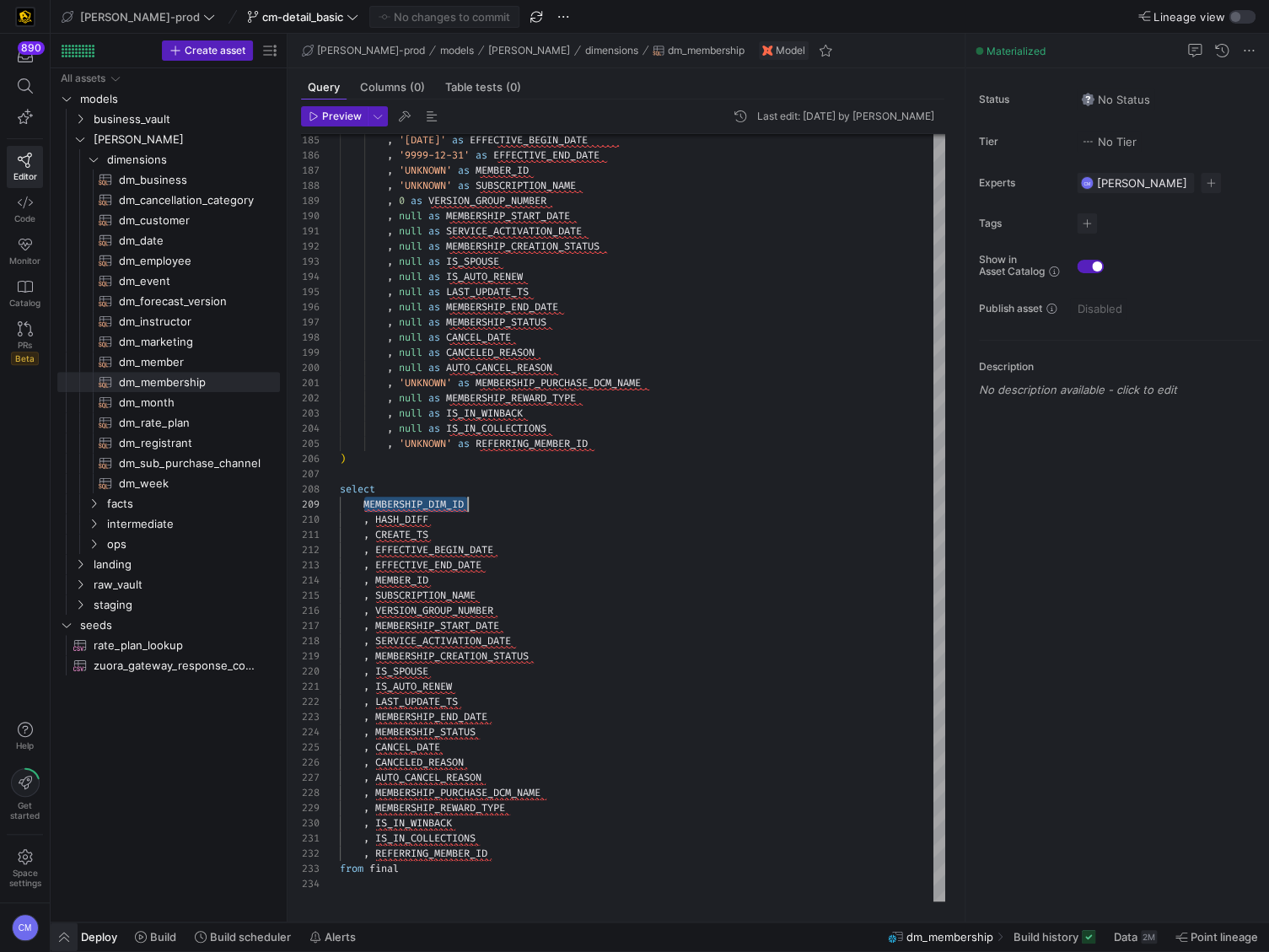
click at [65, 578] on span "button" at bounding box center [64, 937] width 27 height 29
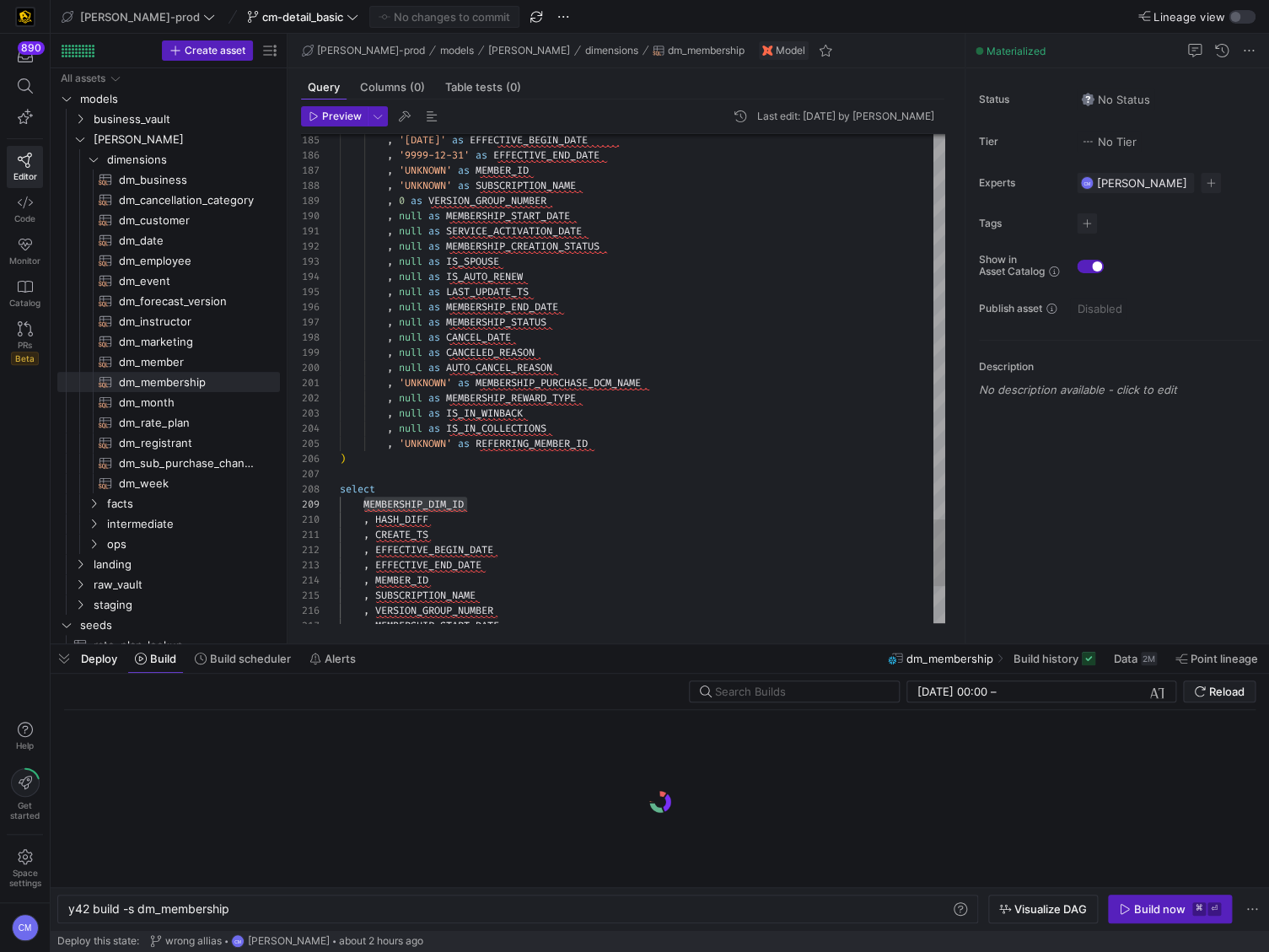
scroll to position [0, 161]
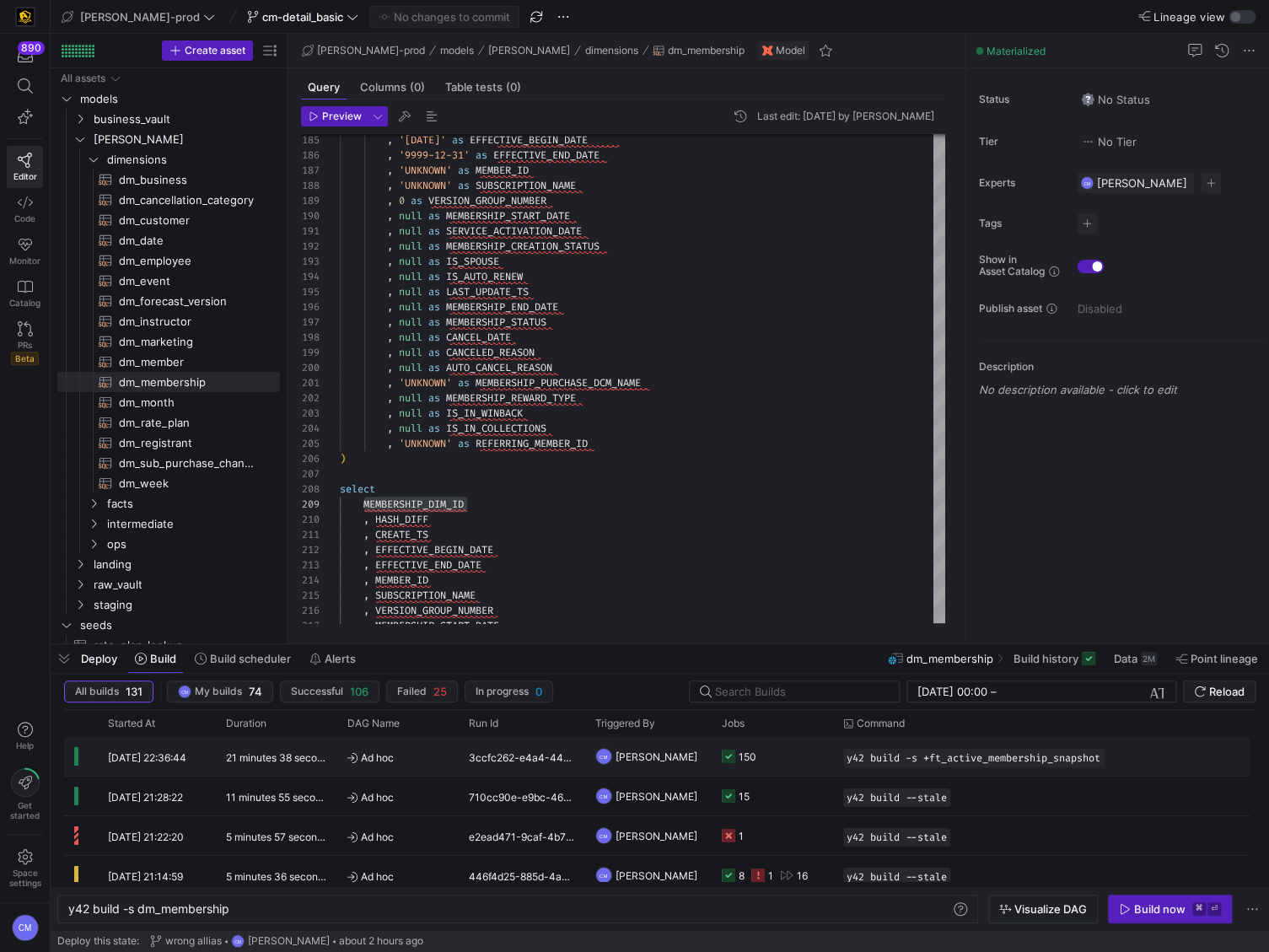
click at [775, 578] on y42-job-status-cell-renderer "150" at bounding box center [772, 756] width 101 height 37
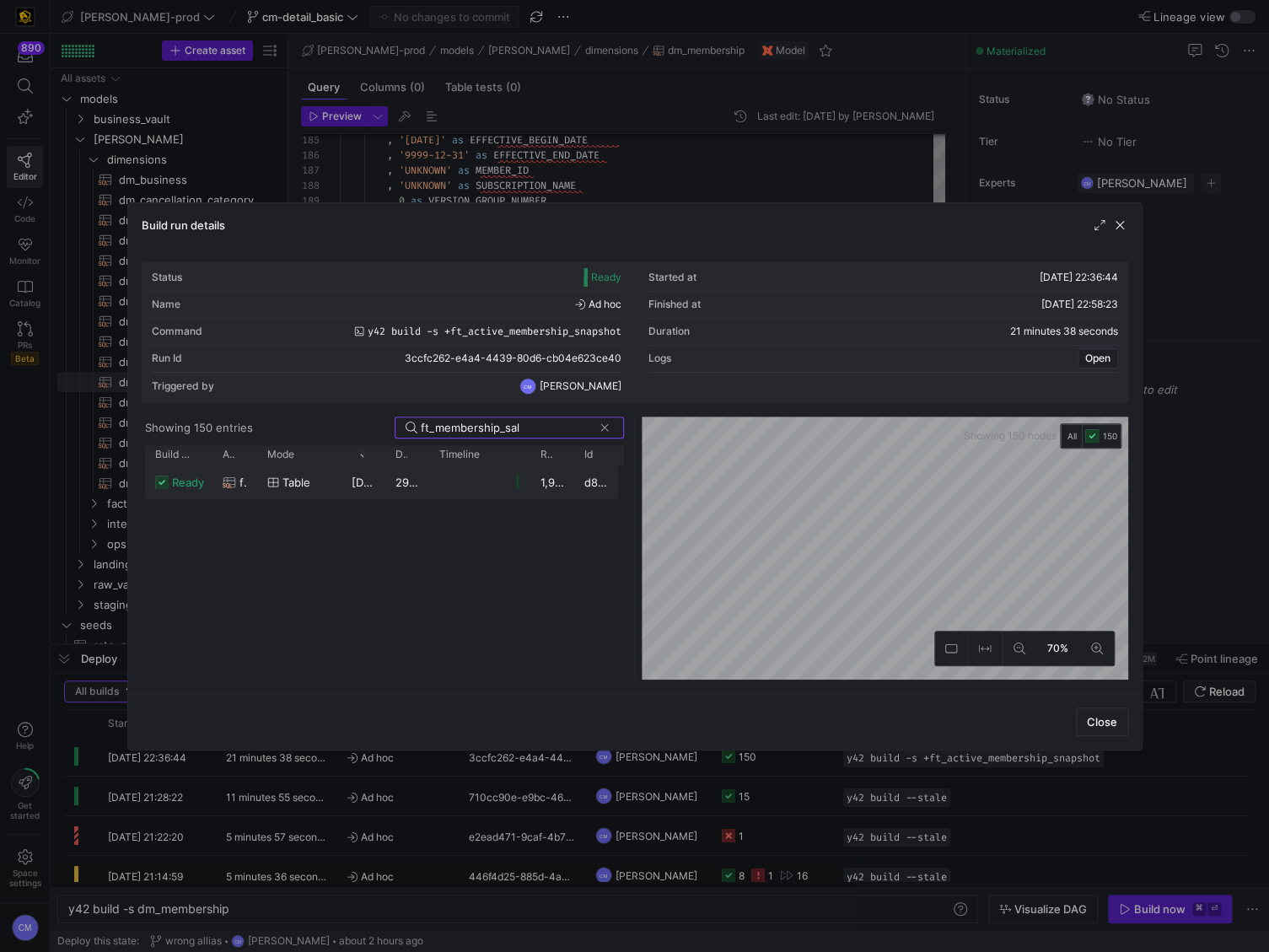
type input "ft_membership_sal"
click at [491, 470] on y42-job-duration-timeline-cell-renderer at bounding box center [479, 481] width 81 height 31
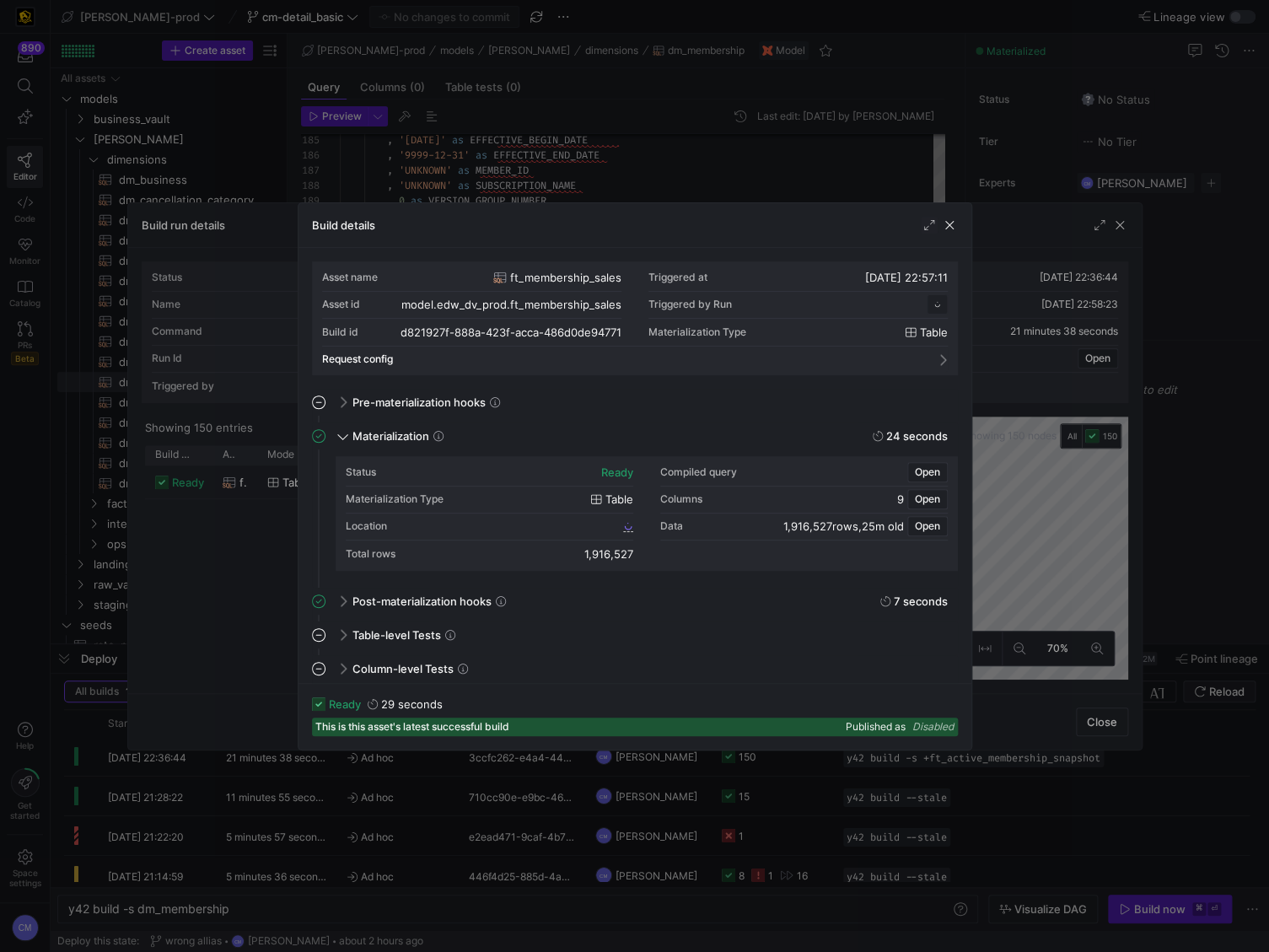
scroll to position [152, 0]
click at [520, 520] on div "Location d821927f_888a_423f_acca_486d0de94771" at bounding box center [489, 527] width 287 height 27
click at [518, 523] on span "d821927f_888a_423f_acca_486d0de94771" at bounding box center [519, 526] width 201 height 11
drag, startPoint x: 488, startPoint y: 179, endPoint x: 494, endPoint y: 189, distance: 11.7
click at [489, 179] on div at bounding box center [634, 476] width 1269 height 952
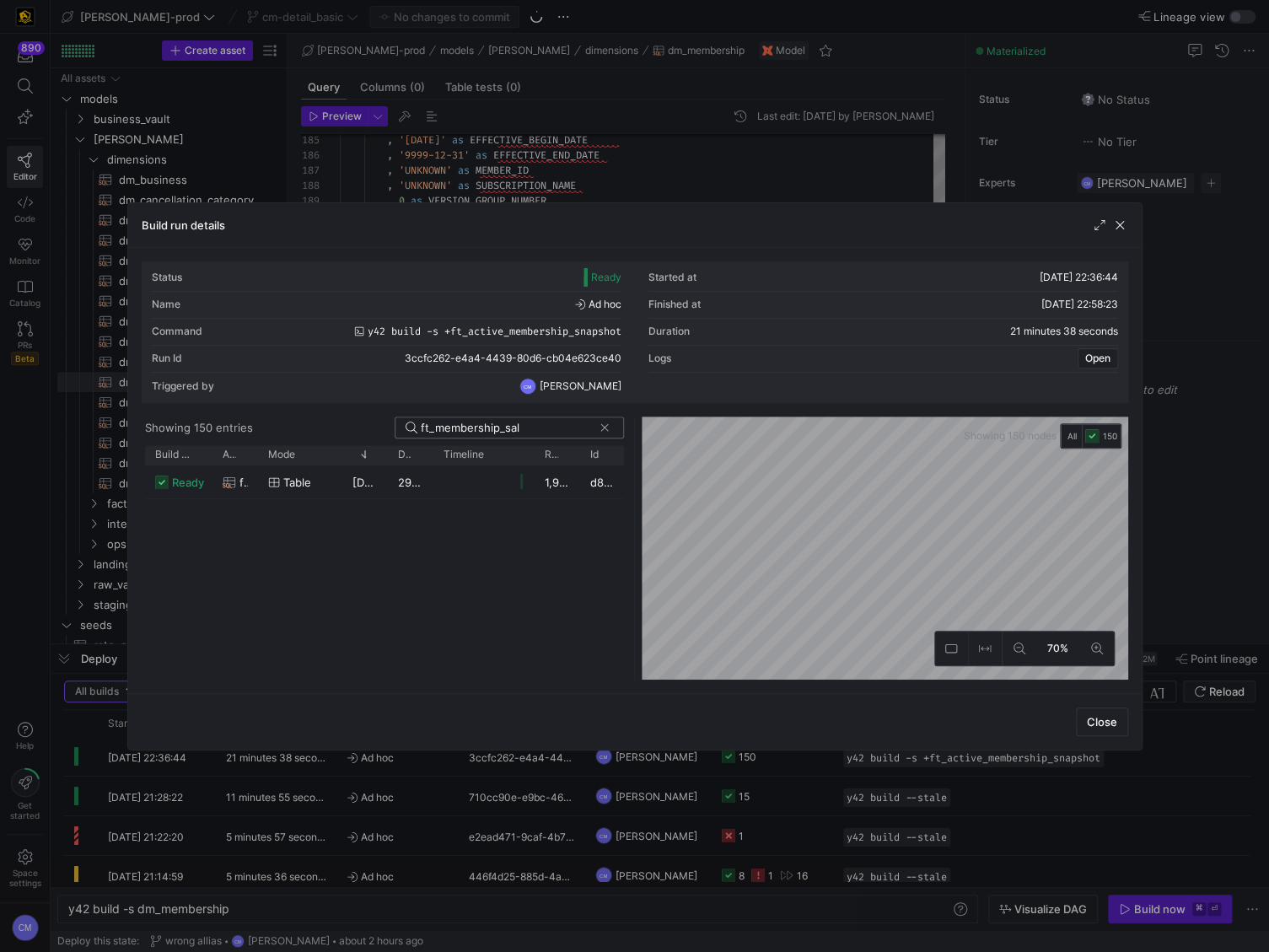
click at [608, 429] on span at bounding box center [605, 428] width 17 height 17
type input "dm_membership"
click at [496, 472] on y42-job-duration-timeline-cell-renderer at bounding box center [483, 481] width 81 height 31
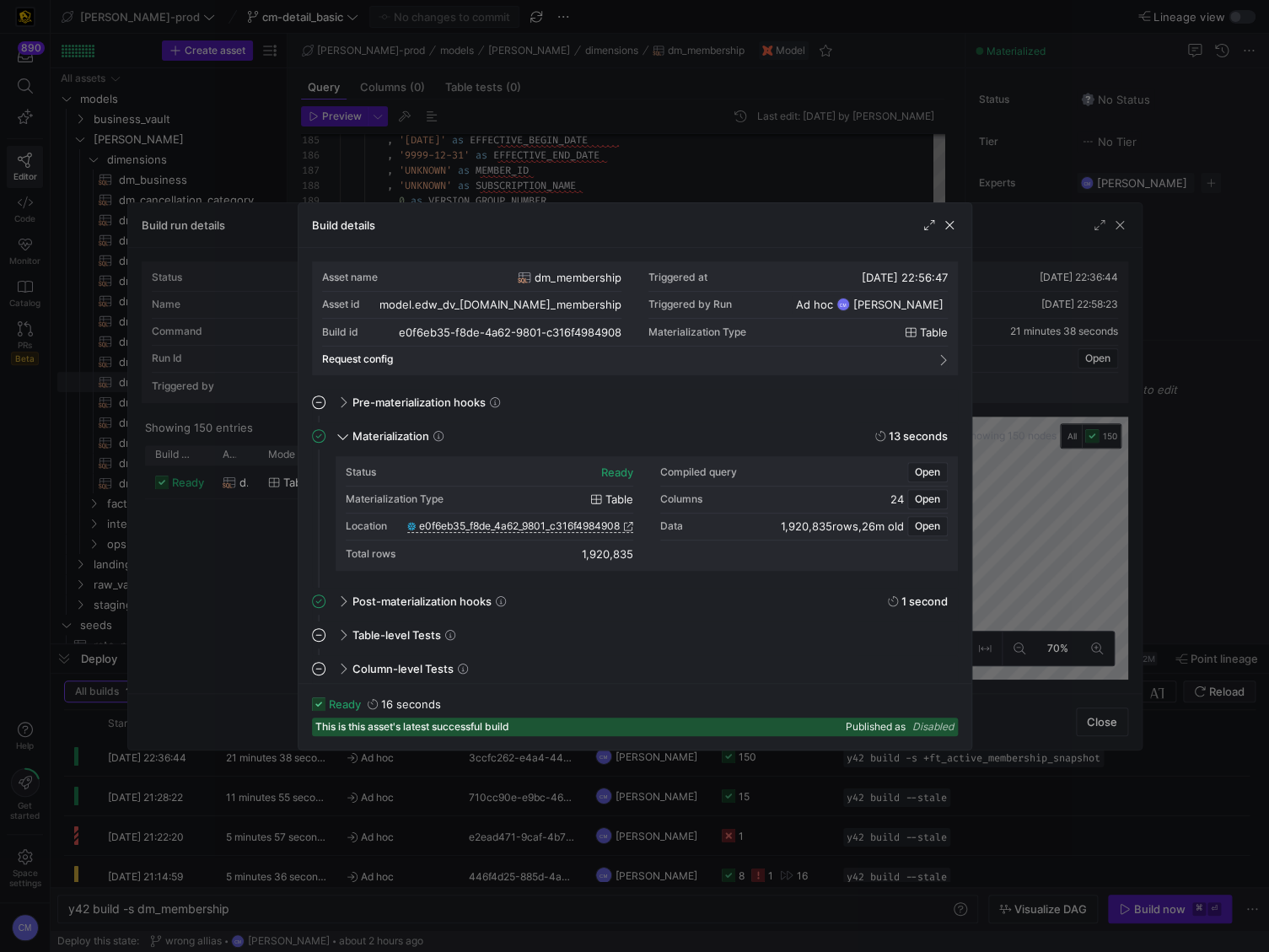
click at [527, 520] on div "Location e0f6eb35_f8de_4a62_9801_c316f4984908" at bounding box center [489, 527] width 287 height 27
click at [524, 522] on span "e0f6eb35_f8de_4a62_9801_c316f4984908" at bounding box center [519, 526] width 201 height 11
